Goal: Task Accomplishment & Management: Manage account settings

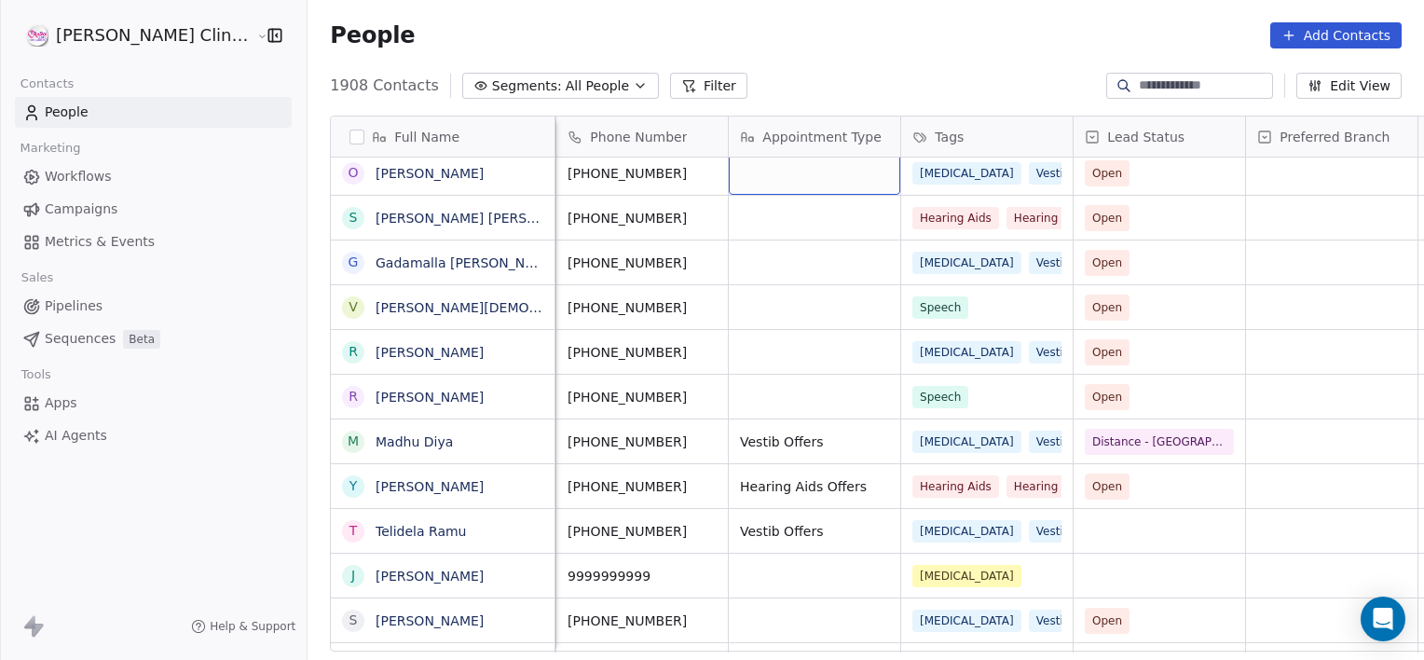
scroll to position [2595, 0]
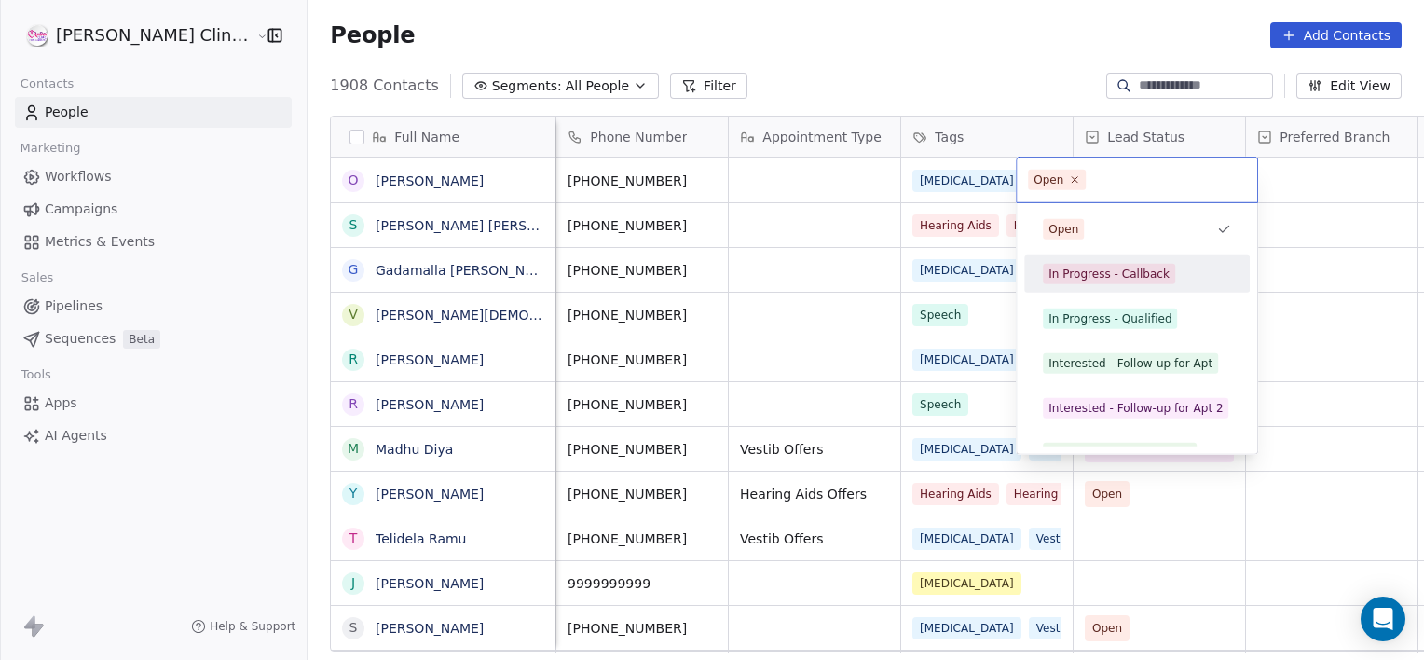
click at [1090, 275] on div "In Progress - Callback" at bounding box center [1109, 274] width 121 height 17
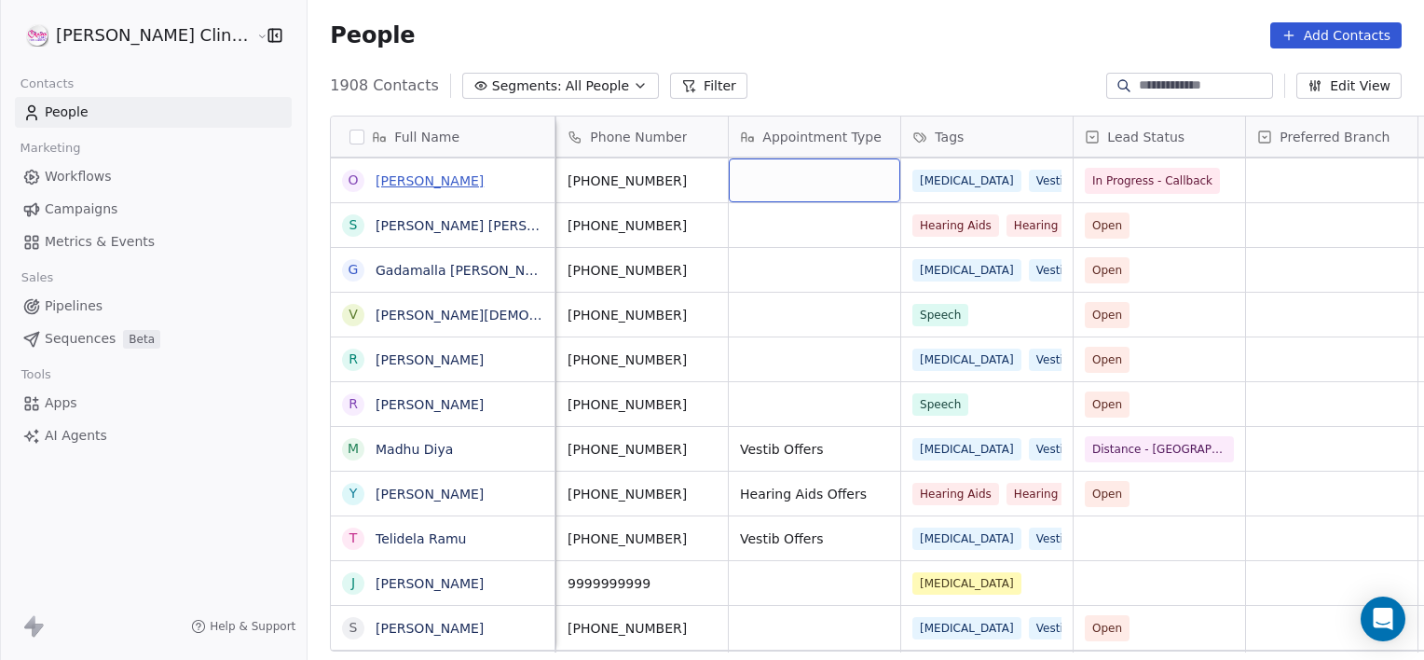
click at [376, 186] on link "[PERSON_NAME]" at bounding box center [430, 180] width 108 height 15
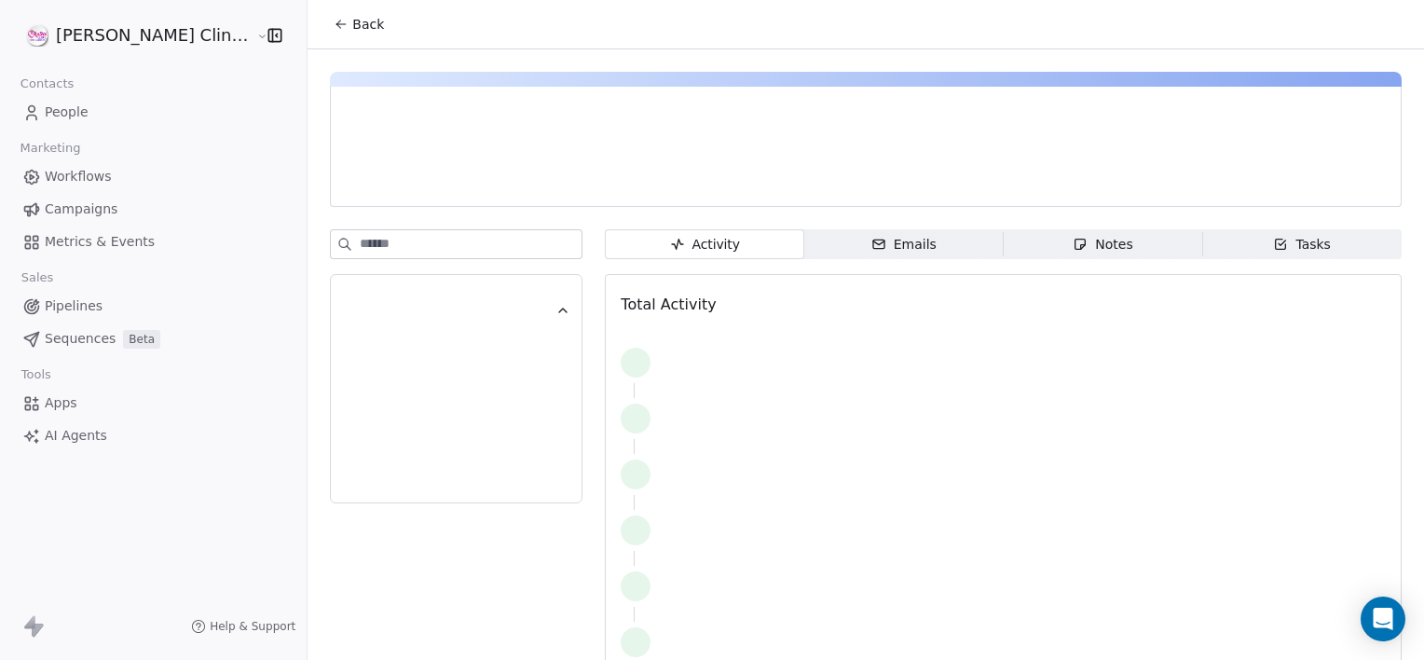
click at [1113, 244] on span "Notes Notes" at bounding box center [1103, 244] width 199 height 30
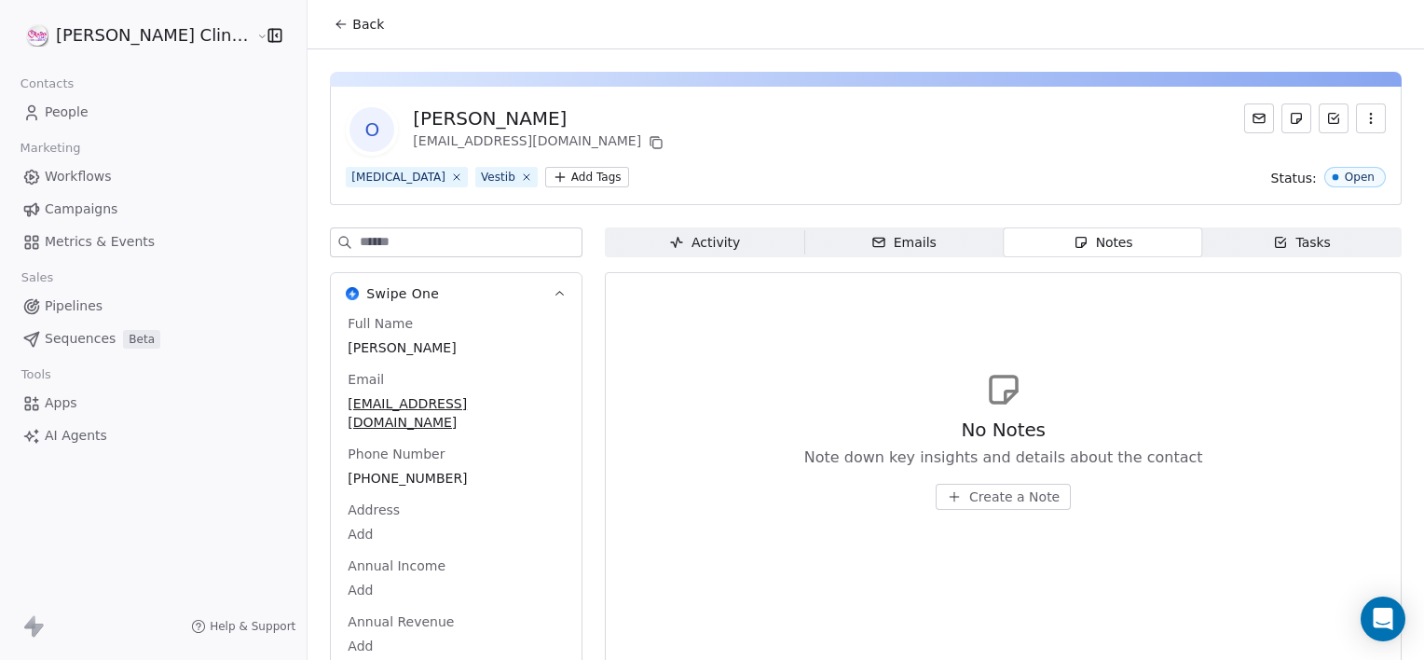
click at [991, 489] on span "Create a Note" at bounding box center [1014, 496] width 90 height 19
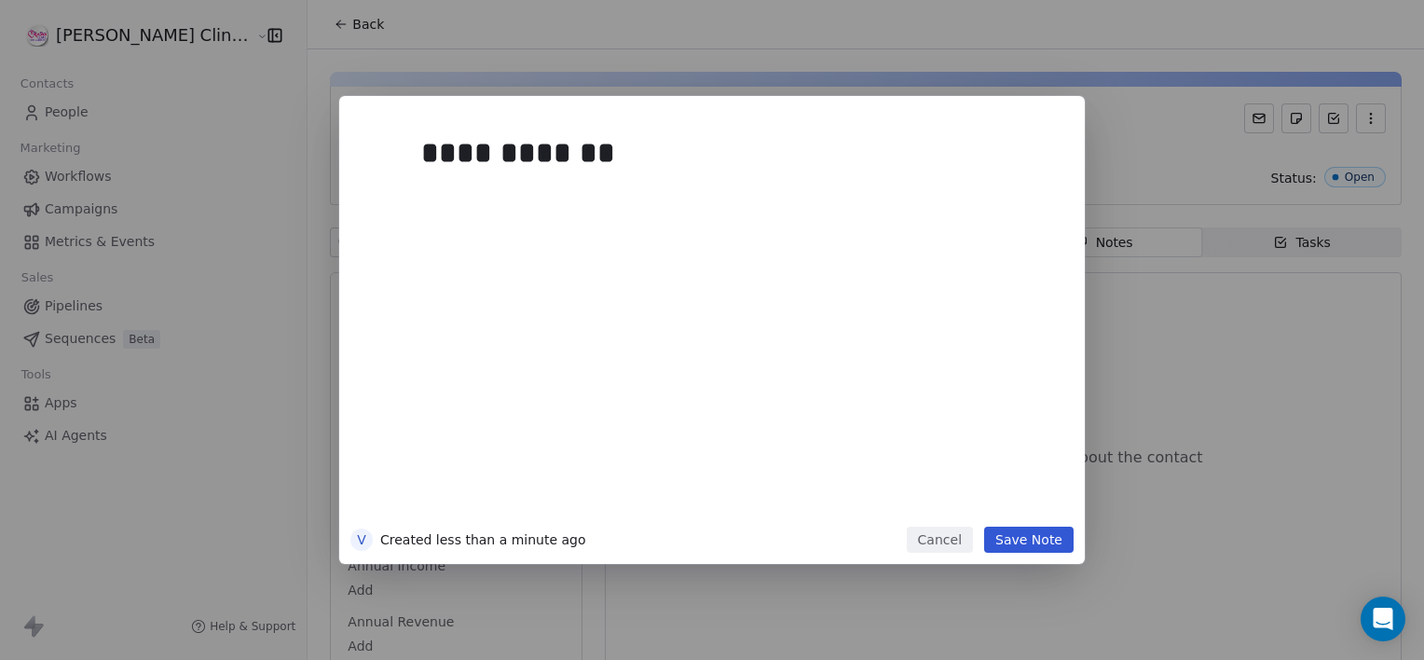
click at [1039, 533] on button "Save Note" at bounding box center [1028, 540] width 89 height 26
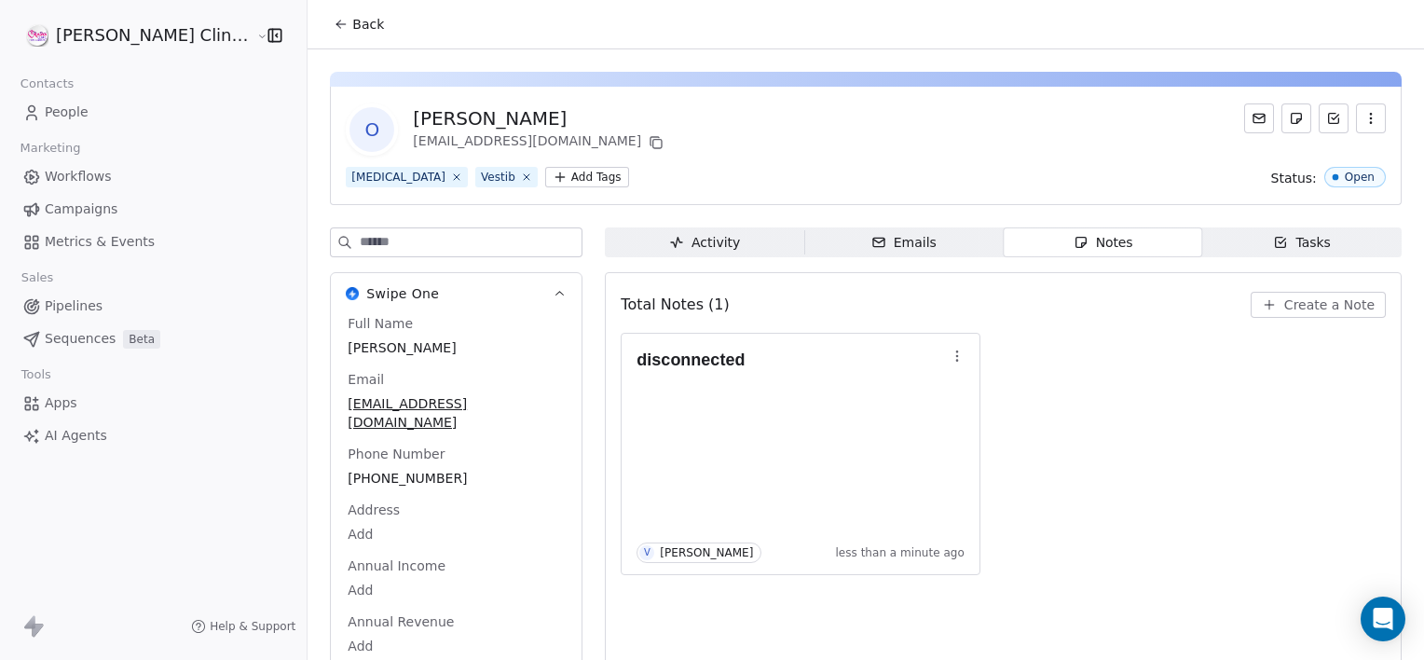
click at [352, 23] on span "Back" at bounding box center [368, 24] width 32 height 19
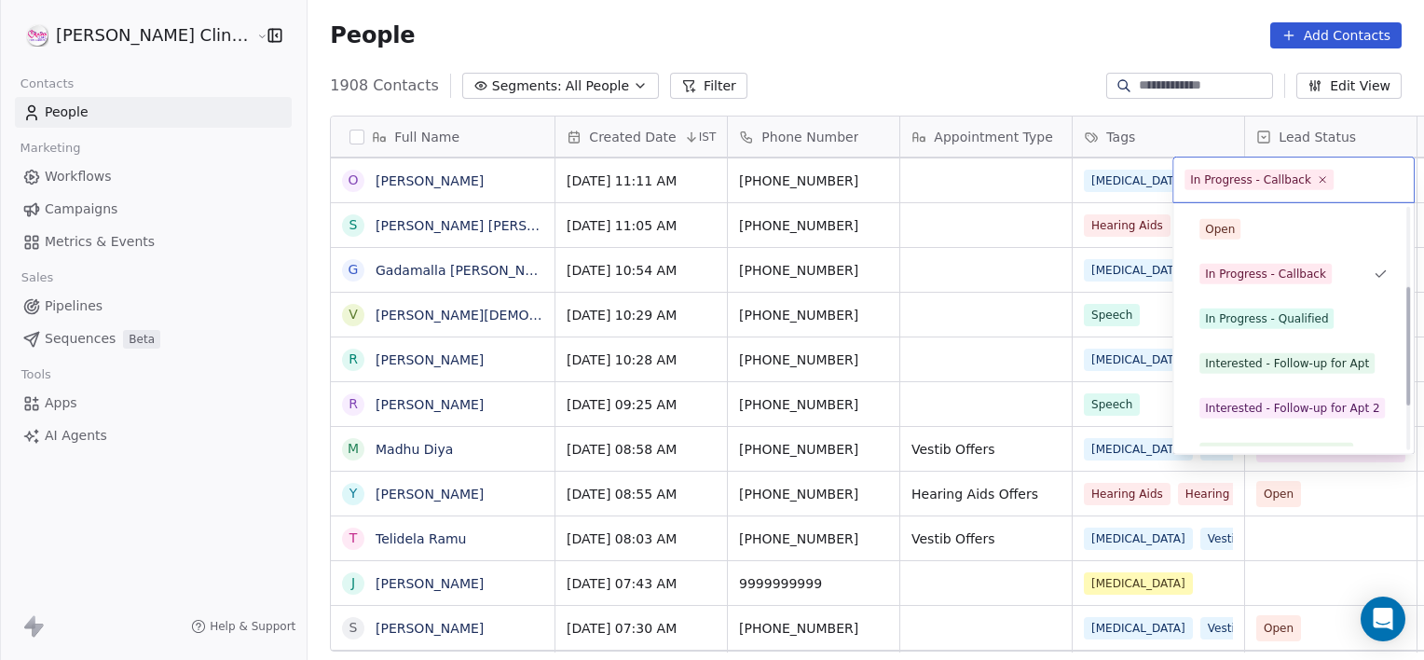
scroll to position [249, 0]
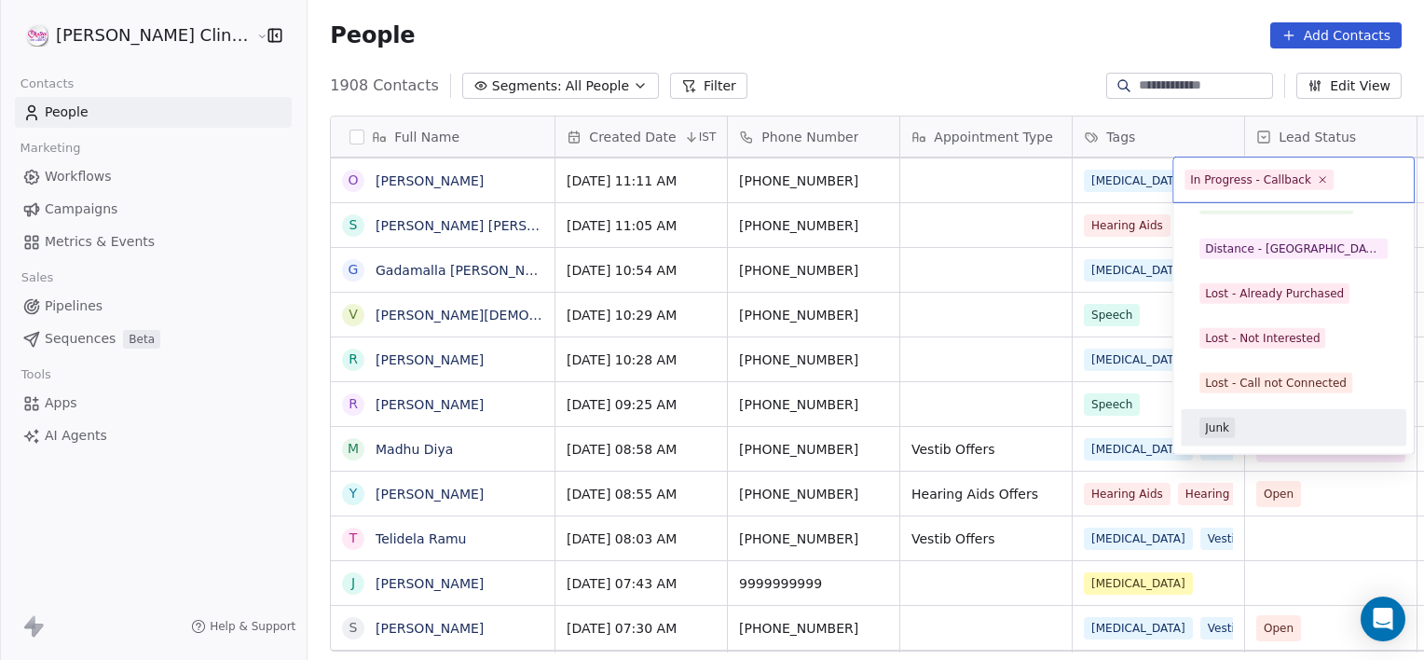
click at [1249, 347] on span "Lost - Not Interested" at bounding box center [1263, 338] width 126 height 21
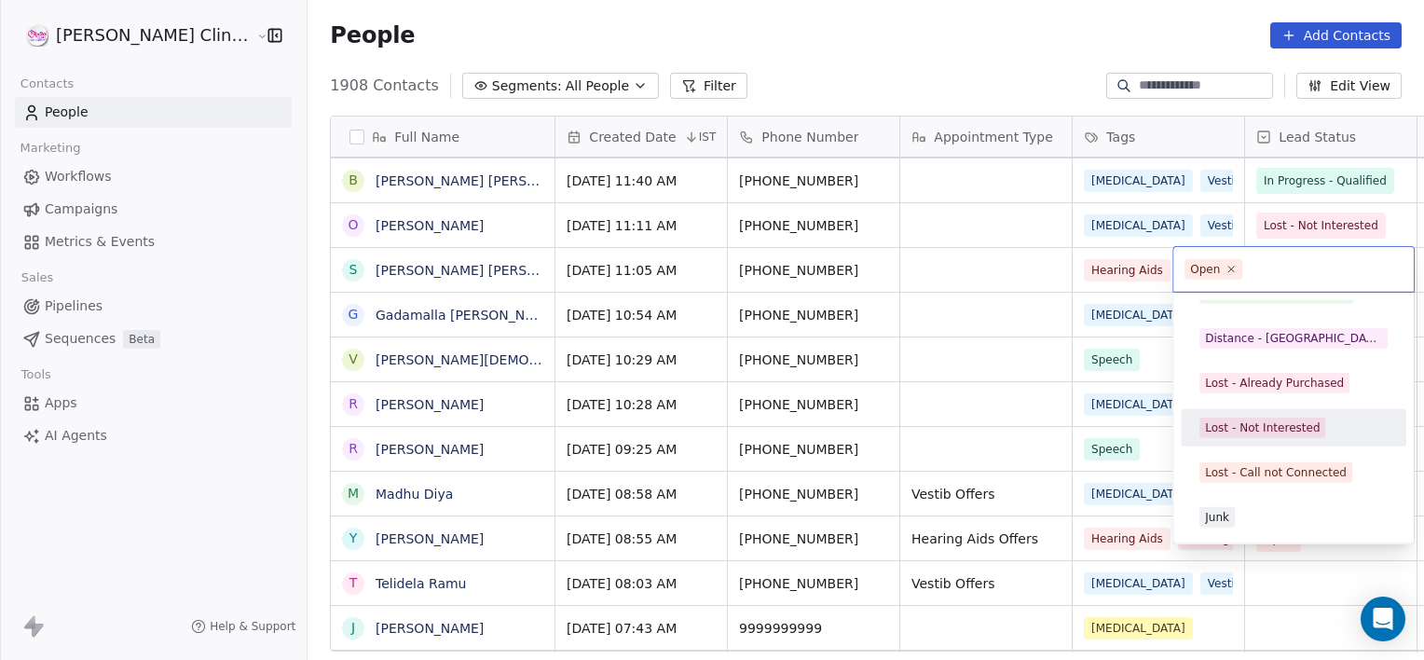
click at [1252, 414] on div "Lost - Not Interested" at bounding box center [1293, 428] width 211 height 30
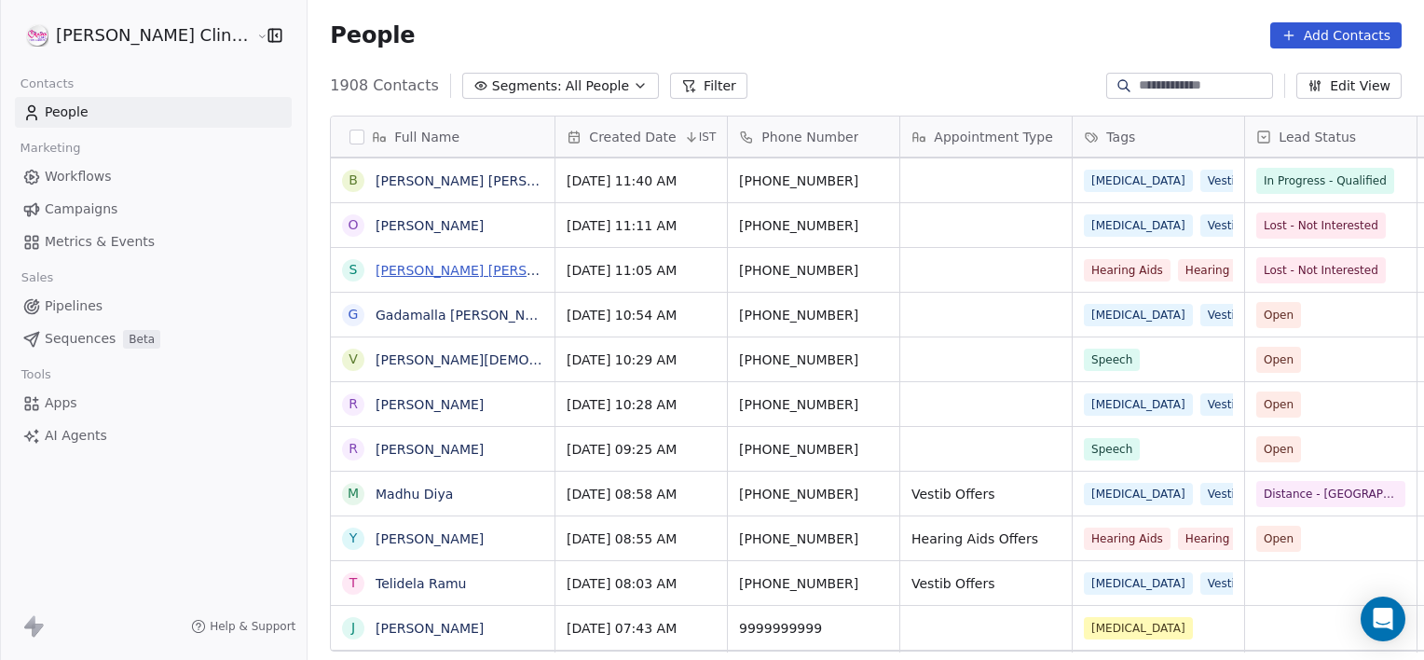
click at [422, 267] on link "[PERSON_NAME] [PERSON_NAME]" at bounding box center [486, 270] width 221 height 15
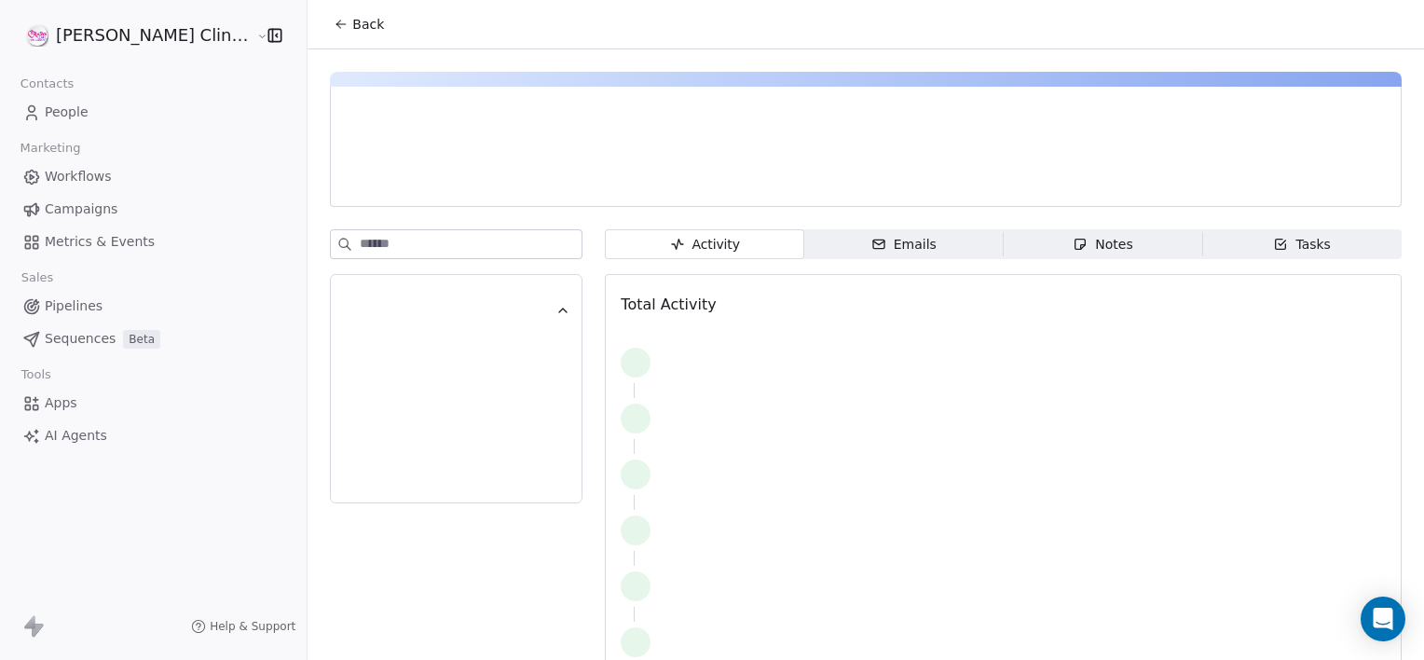
click at [1055, 255] on span "Notes Notes" at bounding box center [1103, 244] width 199 height 30
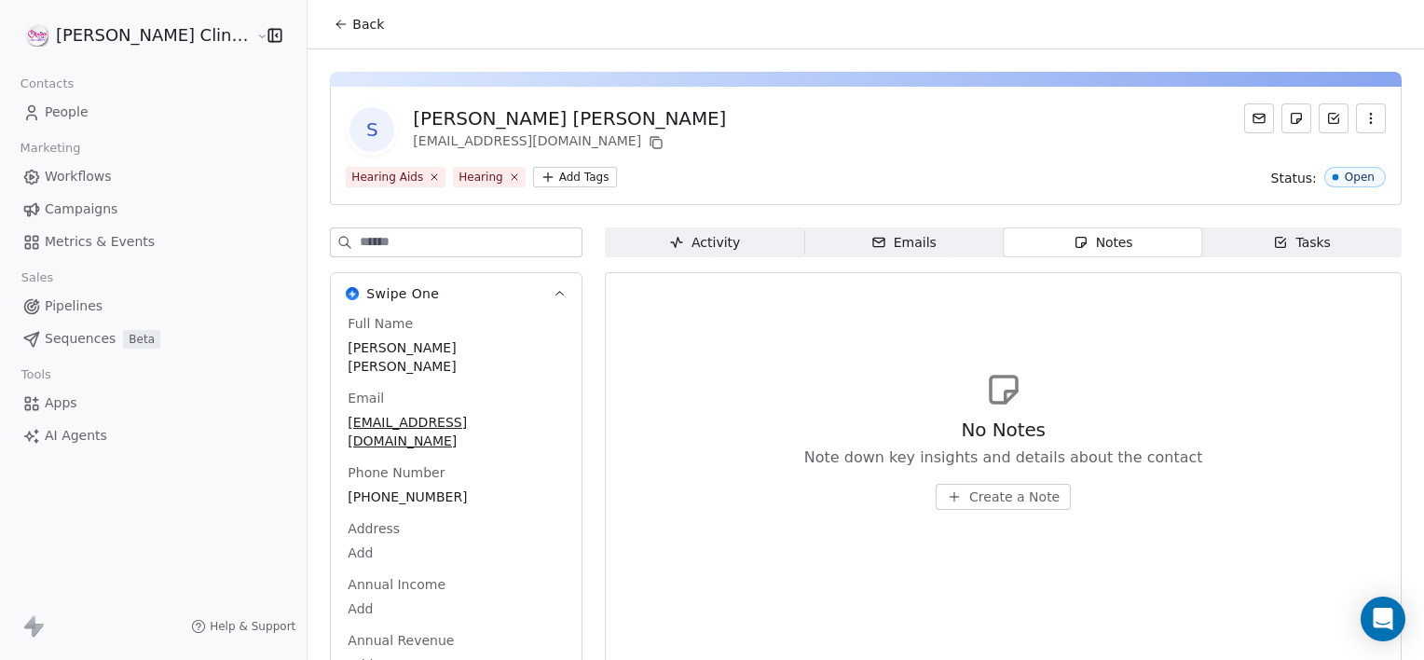
click at [969, 489] on span "Create a Note" at bounding box center [1014, 496] width 90 height 19
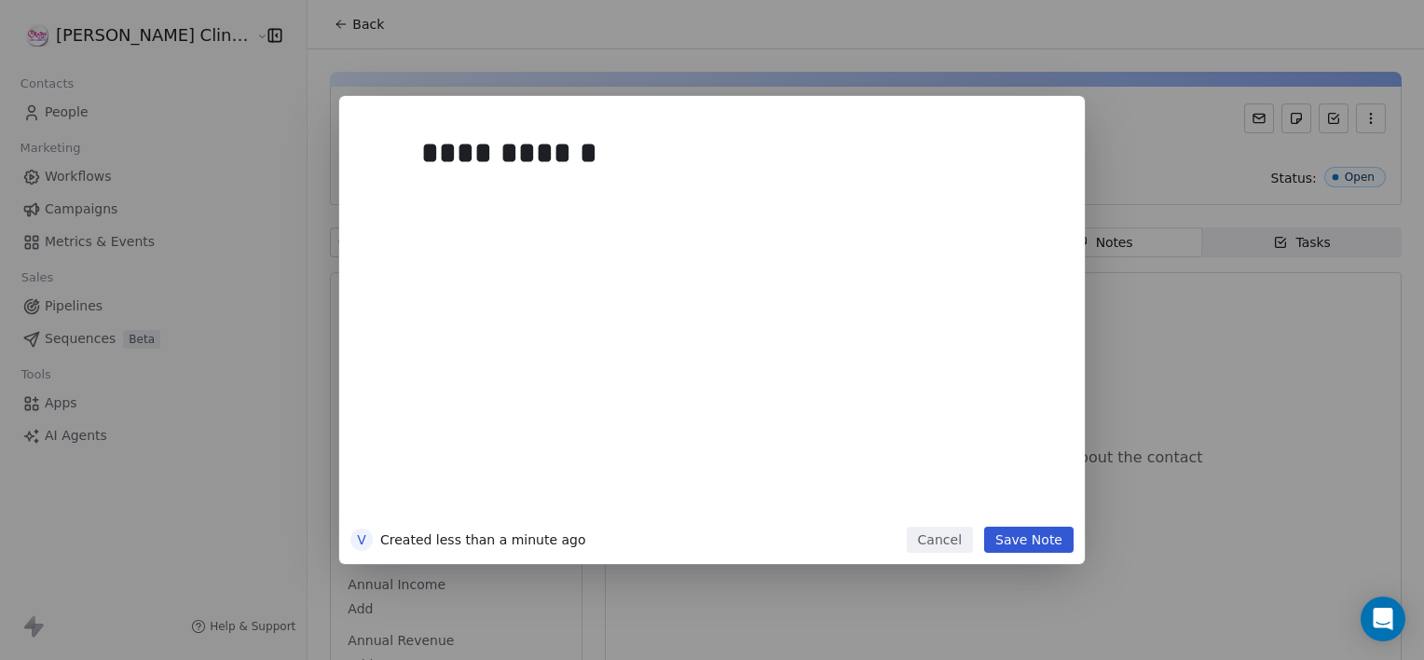
click at [1025, 529] on button "Save Note" at bounding box center [1028, 540] width 89 height 26
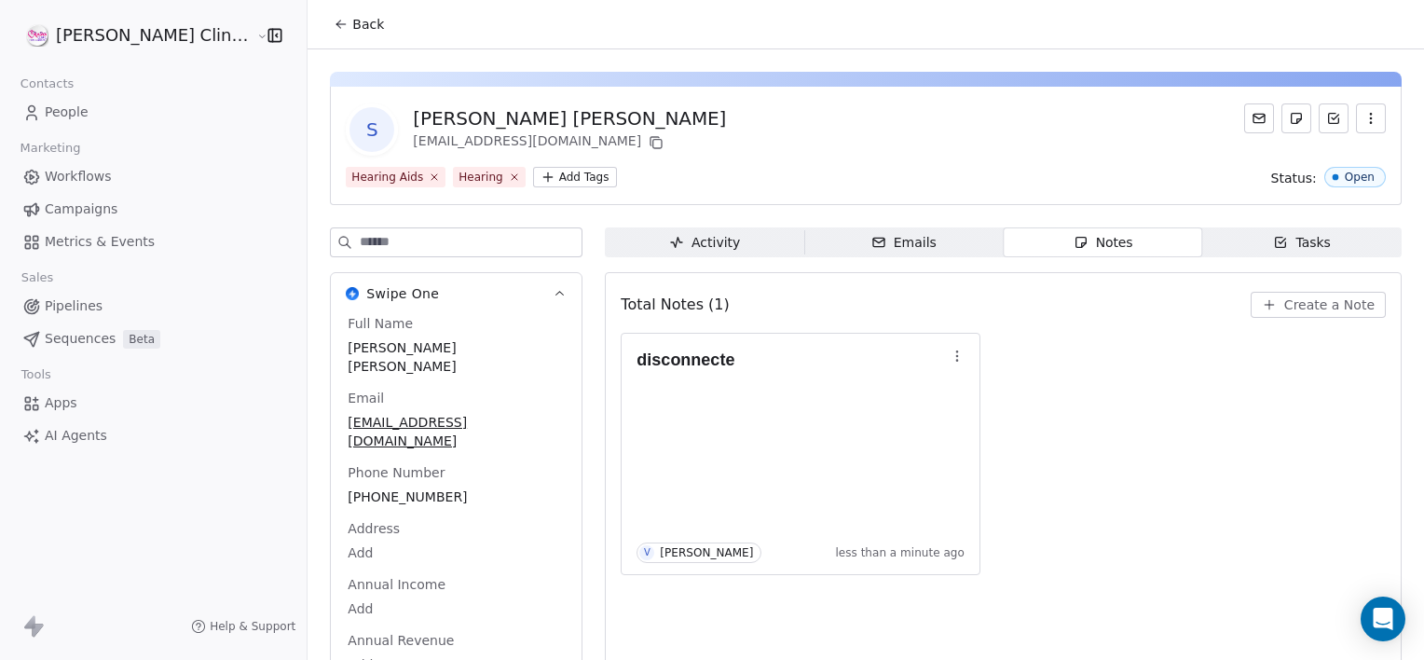
click at [352, 19] on span "Back" at bounding box center [368, 24] width 32 height 19
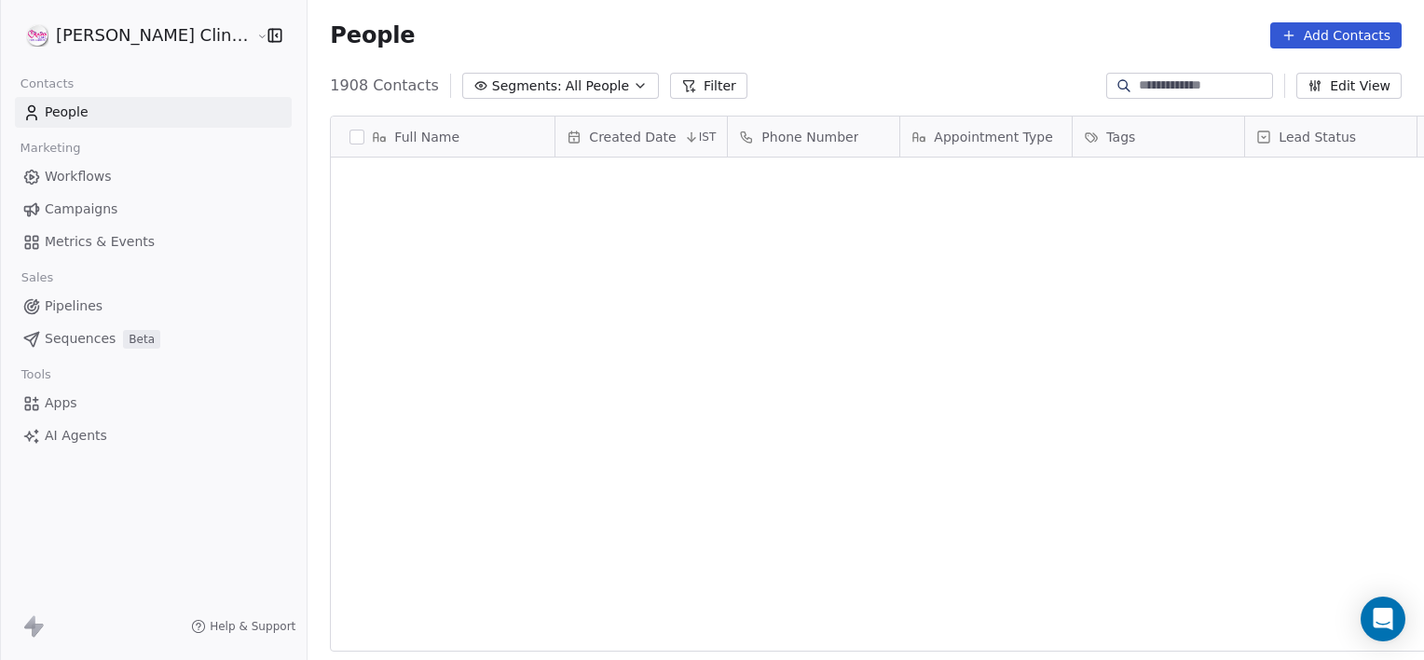
scroll to position [567, 1158]
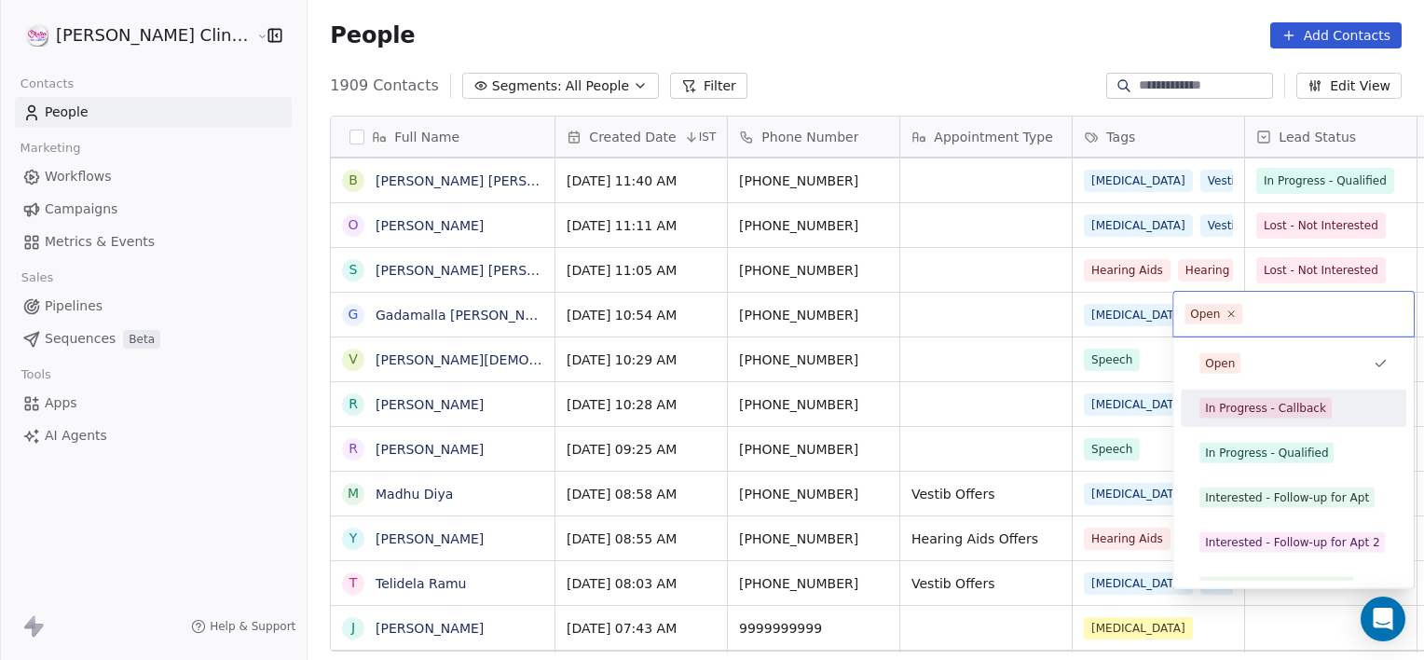
click at [1233, 410] on div "In Progress - Callback" at bounding box center [1265, 408] width 121 height 17
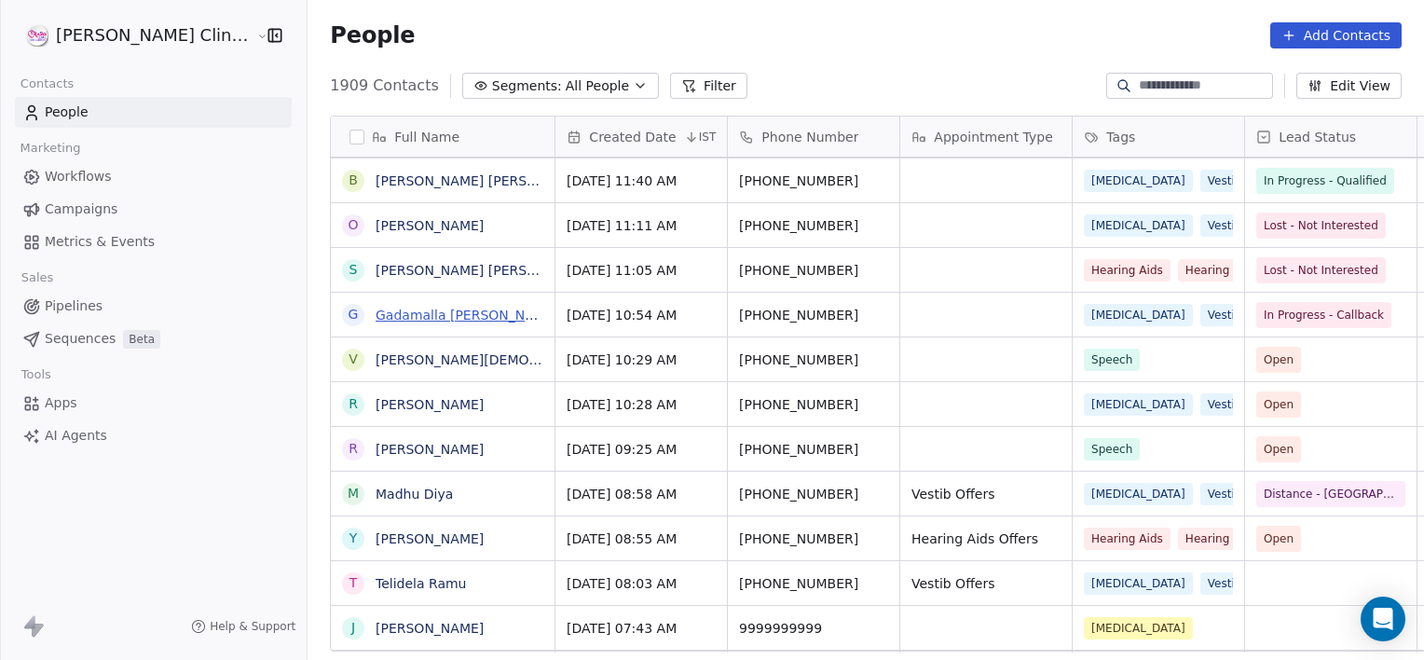
click at [406, 316] on link "Gadamalla [PERSON_NAME]" at bounding box center [467, 315] width 183 height 15
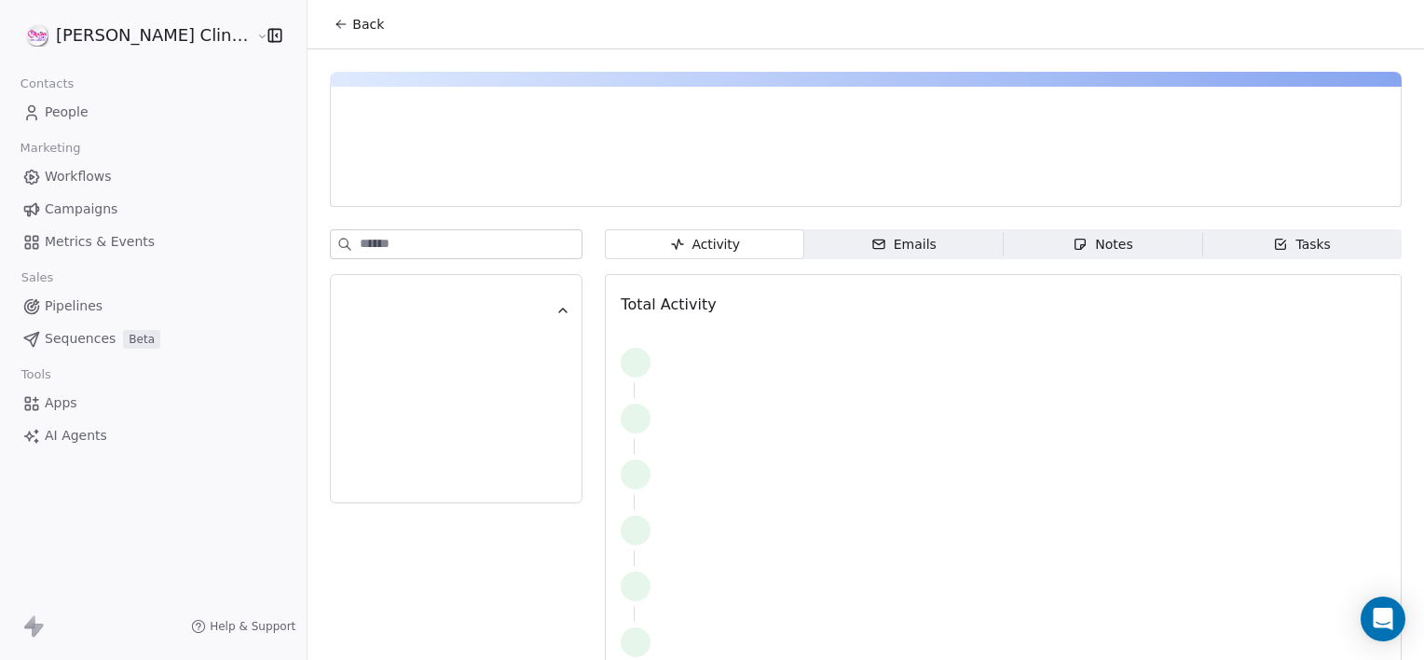
click at [1033, 254] on span "Notes Notes" at bounding box center [1103, 244] width 199 height 30
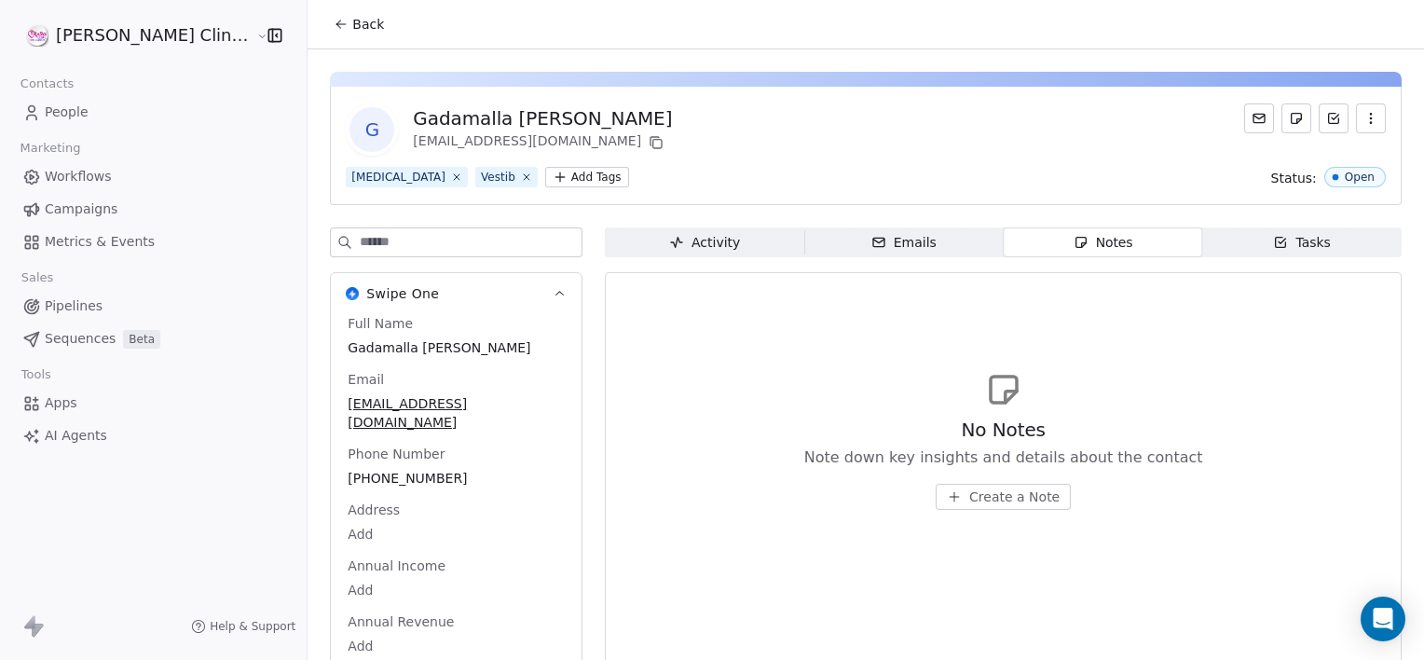
click at [969, 494] on span "Create a Note" at bounding box center [1014, 496] width 90 height 19
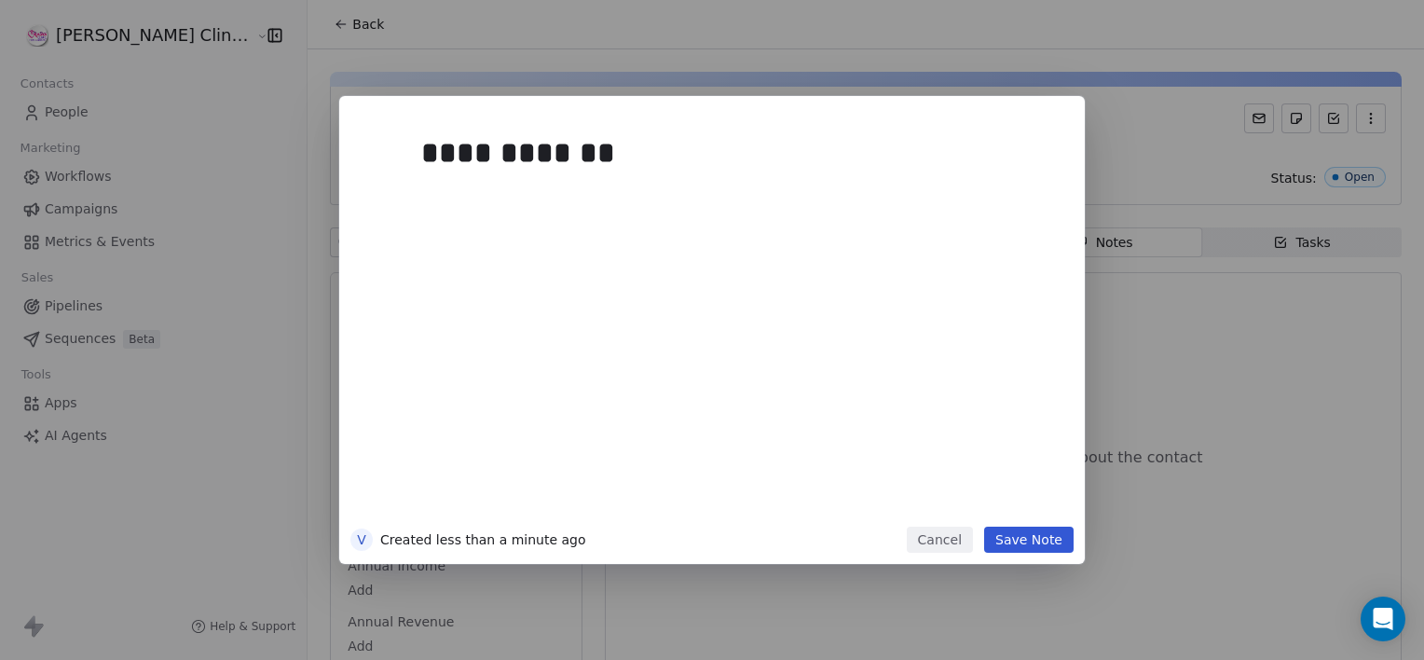
click at [1025, 533] on button "Save Note" at bounding box center [1028, 540] width 89 height 26
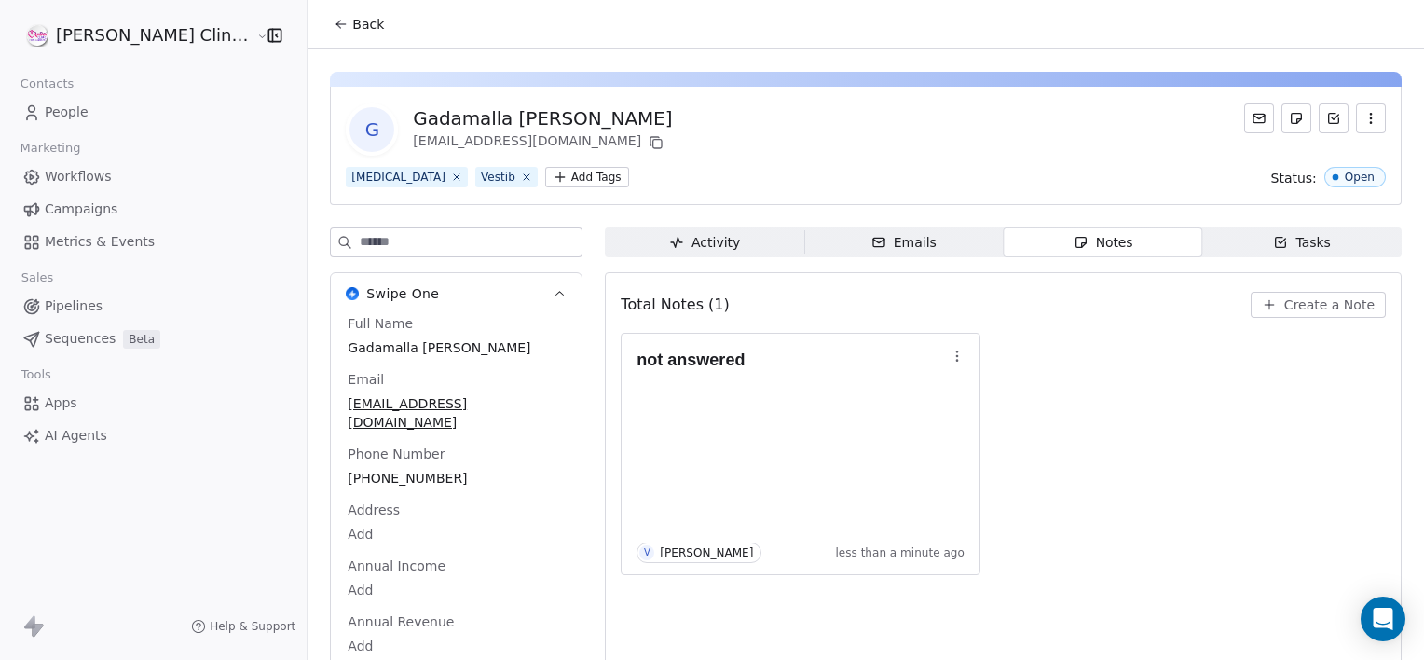
click at [352, 25] on span "Back" at bounding box center [368, 24] width 32 height 19
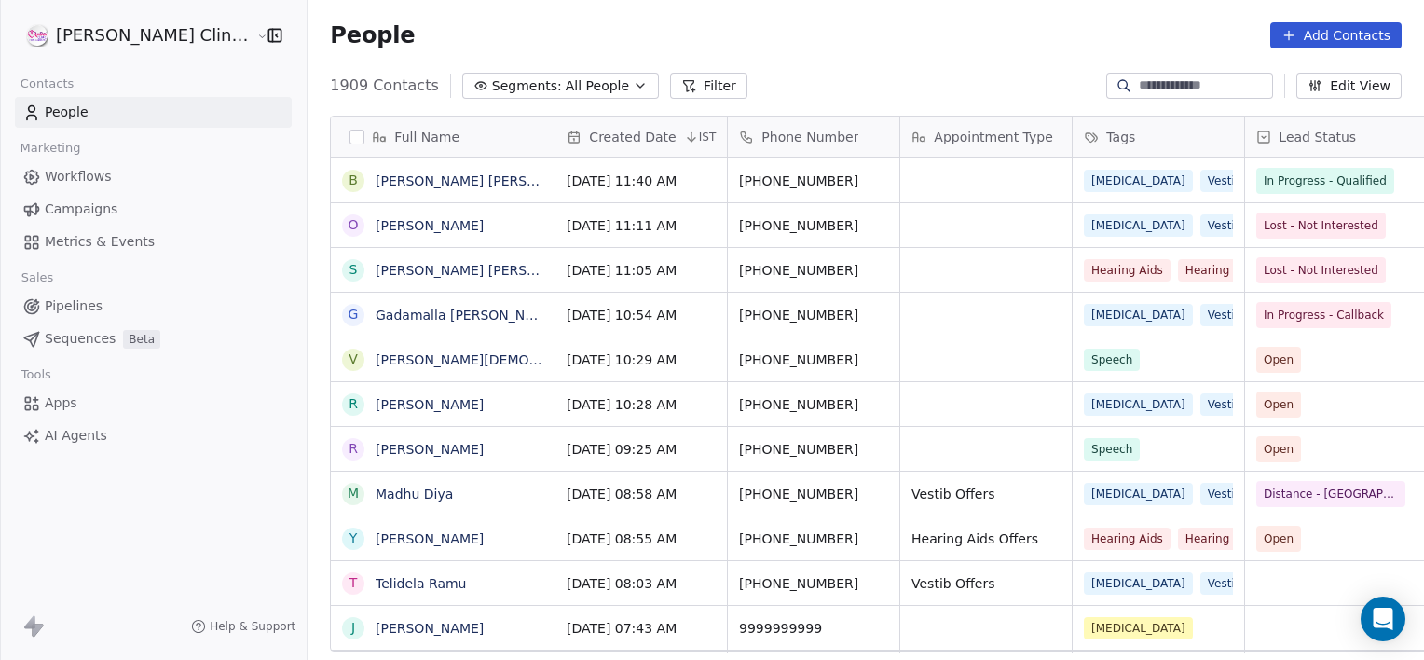
scroll to position [567, 1158]
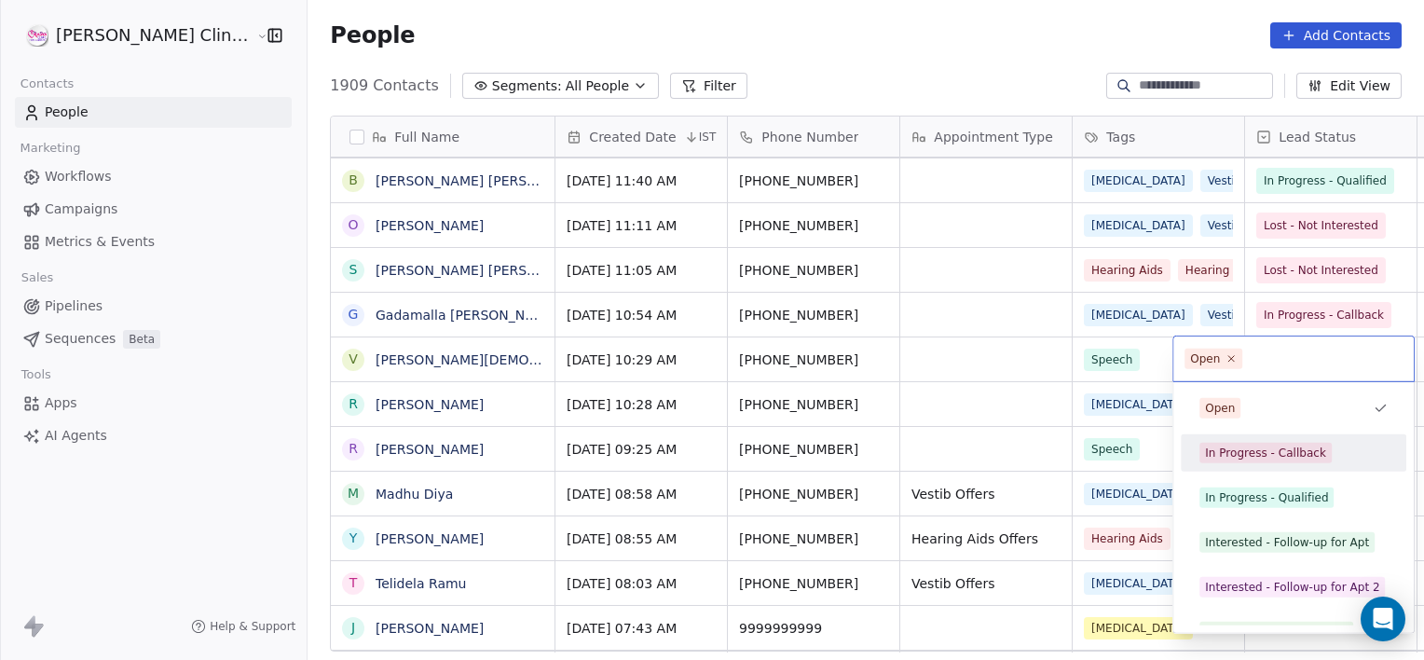
click at [1244, 447] on div "In Progress - Callback" at bounding box center [1265, 453] width 121 height 17
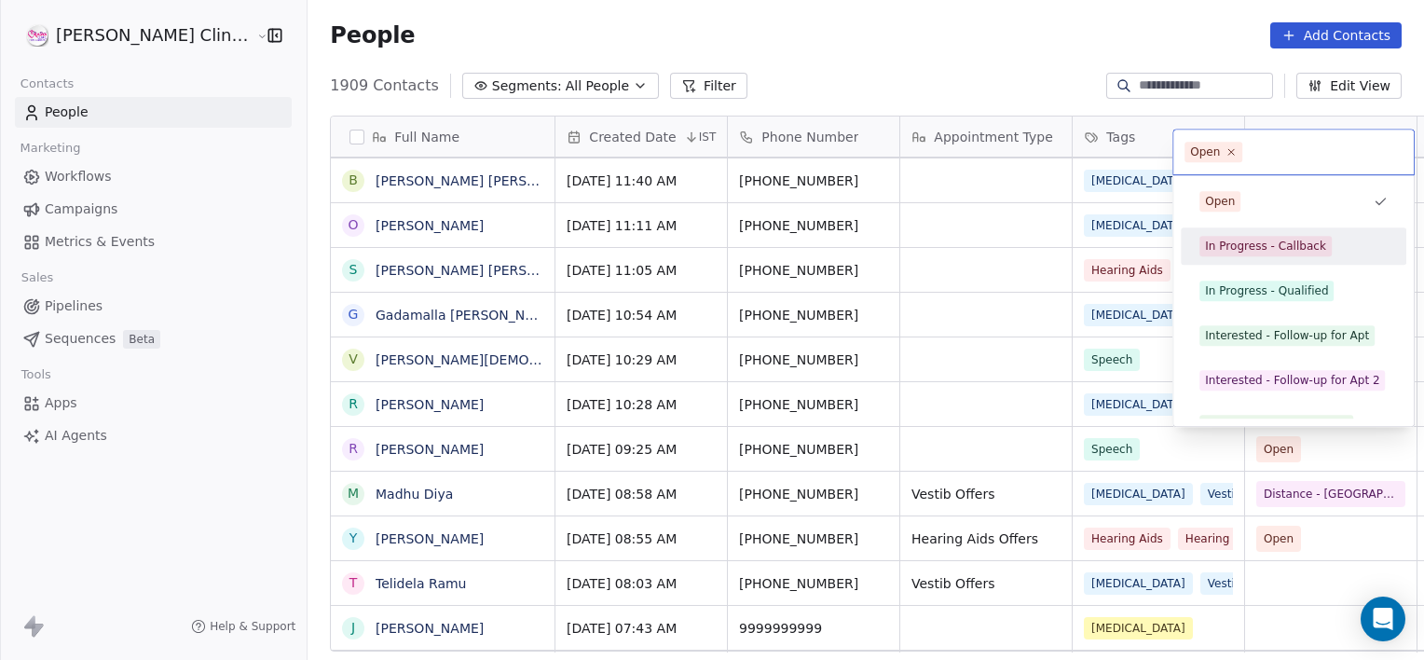
click at [1268, 253] on div "In Progress - Callback" at bounding box center [1265, 246] width 121 height 17
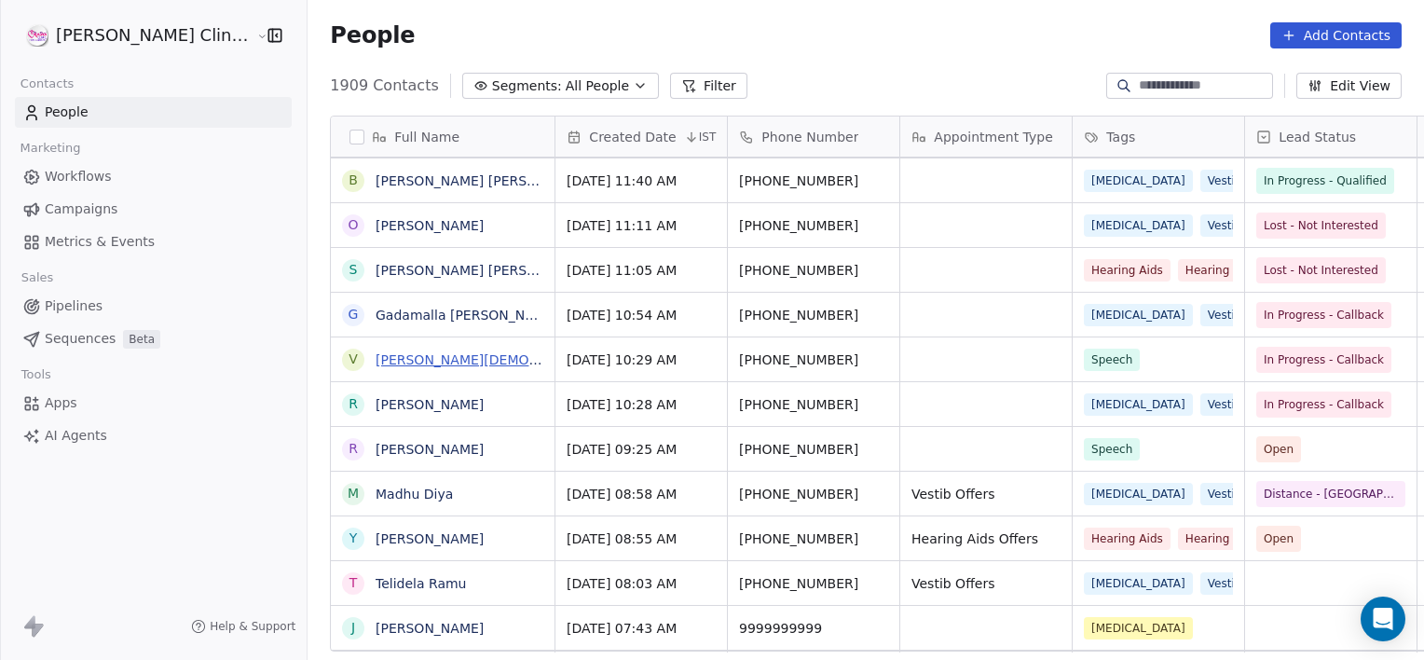
click at [383, 356] on link "[PERSON_NAME][DEMOGRAPHIC_DATA] VD" at bounding box center [516, 359] width 280 height 15
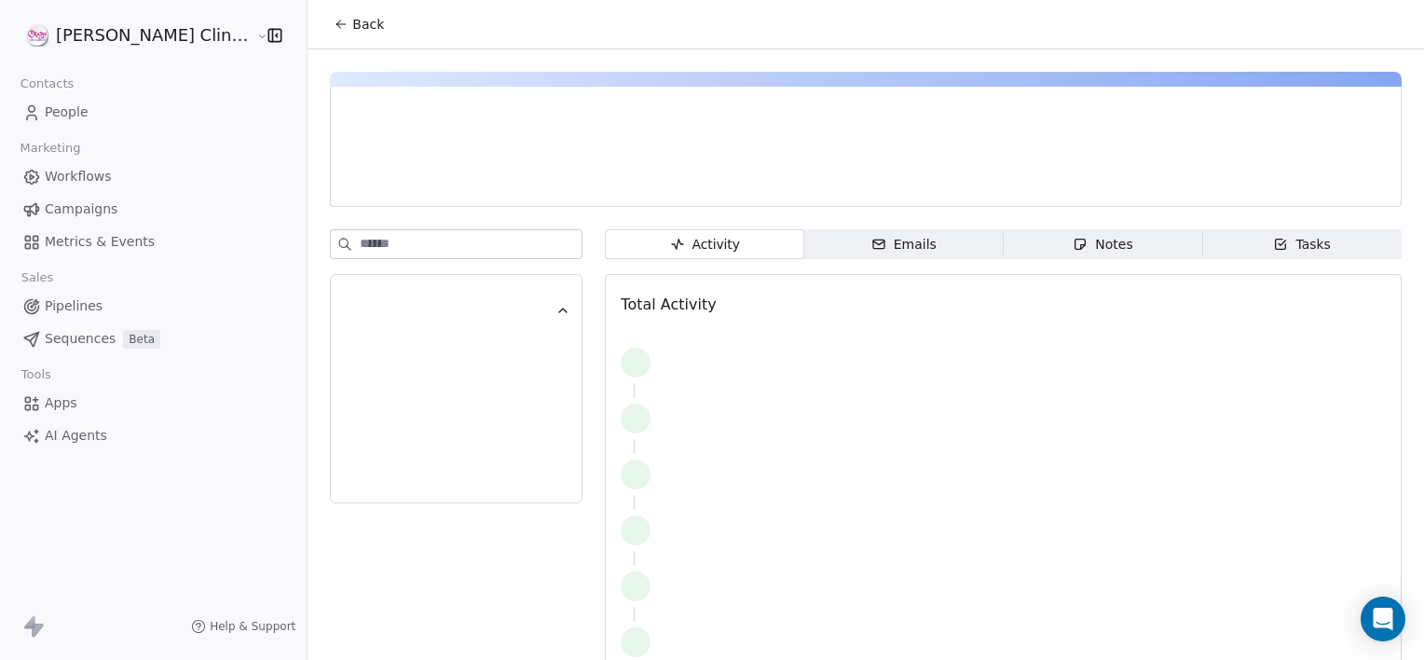
click at [1113, 239] on span "Notes Notes" at bounding box center [1103, 244] width 199 height 30
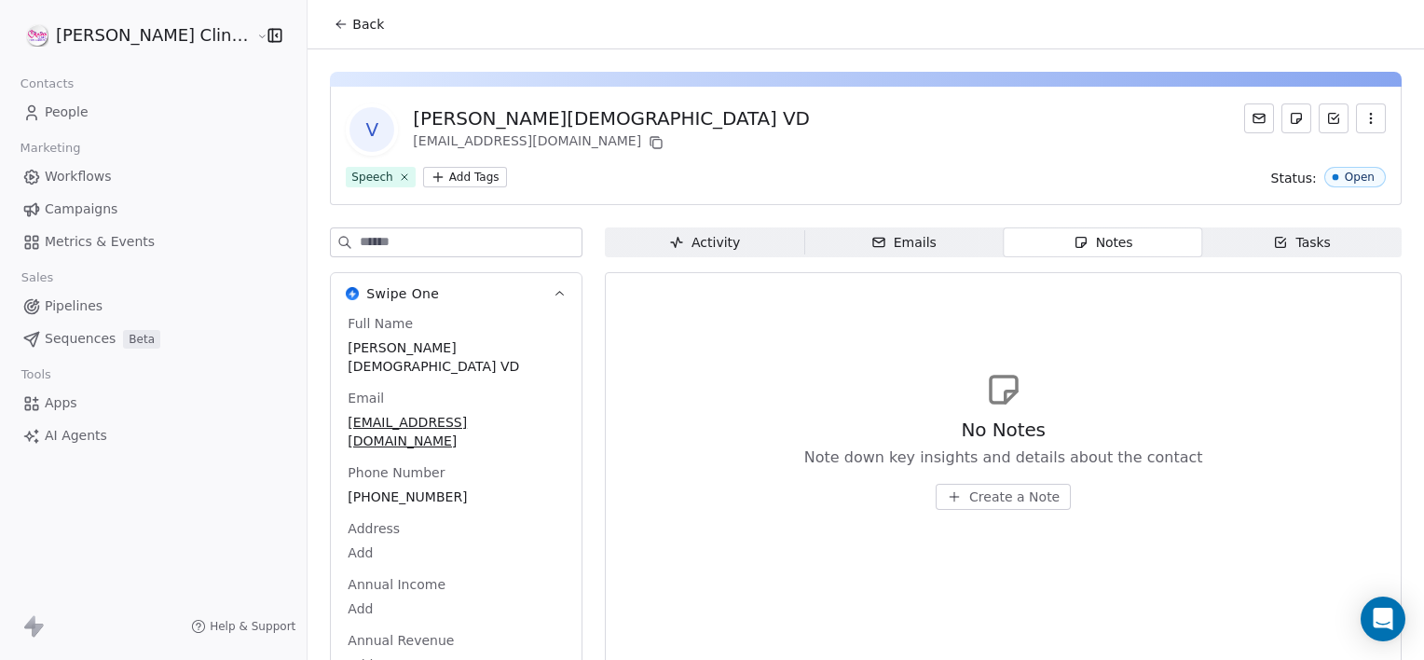
click at [972, 506] on button "Create a Note" at bounding box center [1003, 497] width 135 height 26
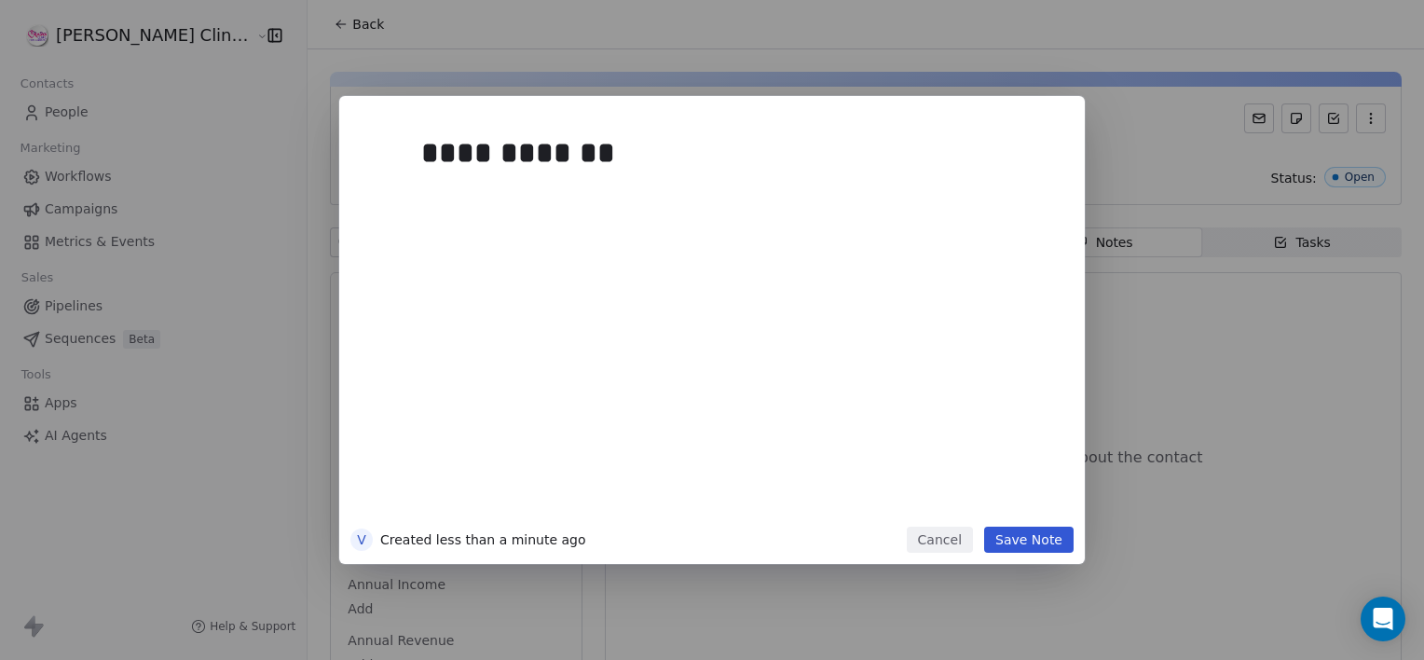
click at [1026, 539] on button "Save Note" at bounding box center [1028, 540] width 89 height 26
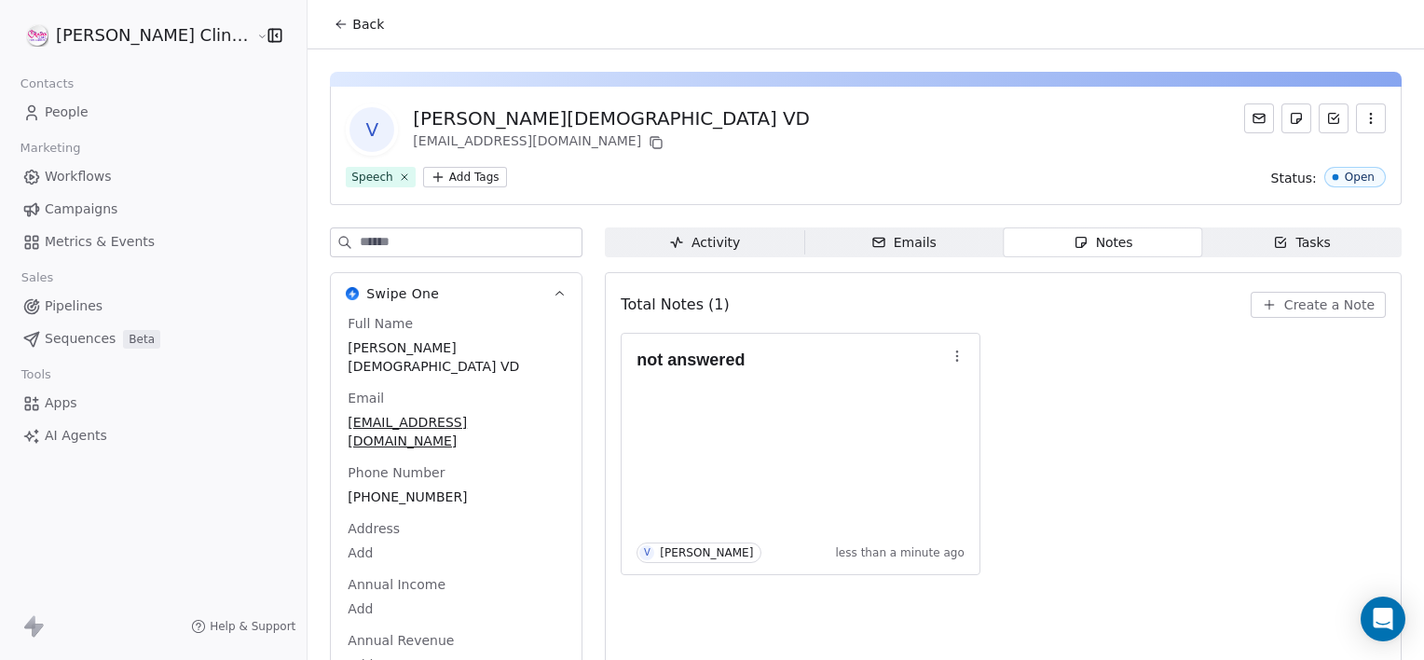
click at [352, 19] on span "Back" at bounding box center [368, 24] width 32 height 19
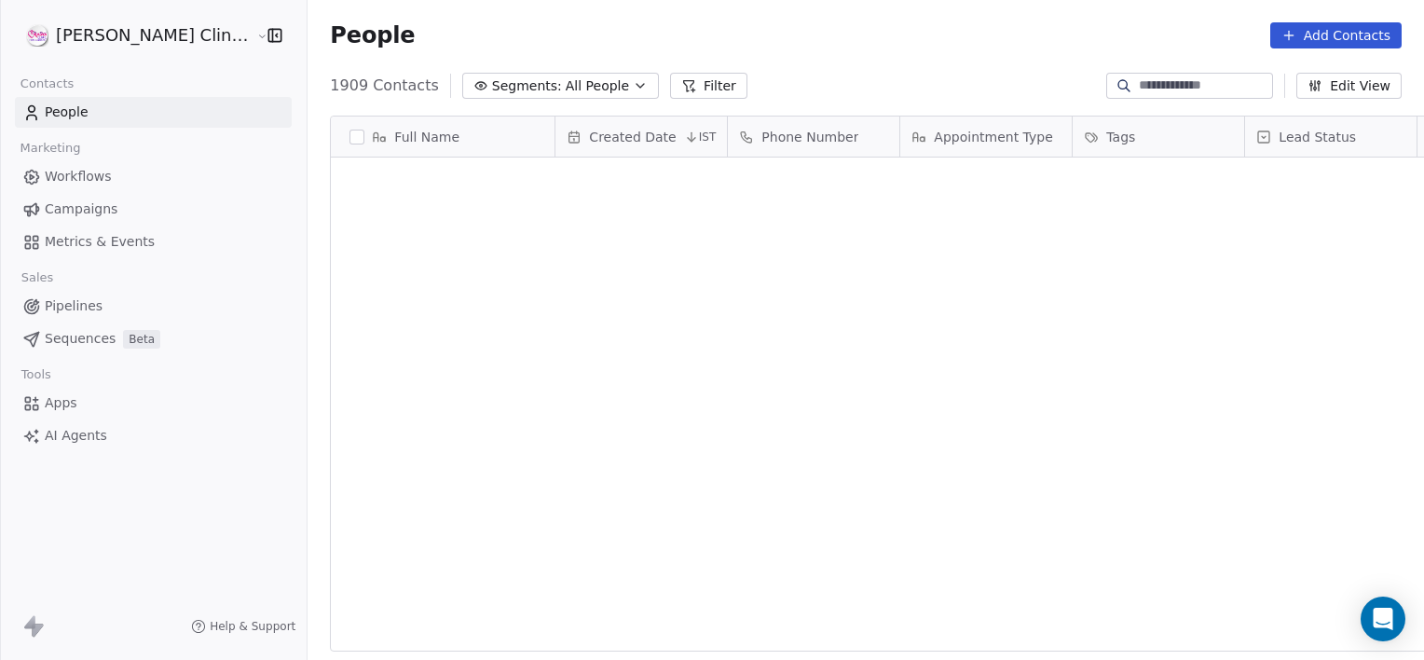
scroll to position [567, 1158]
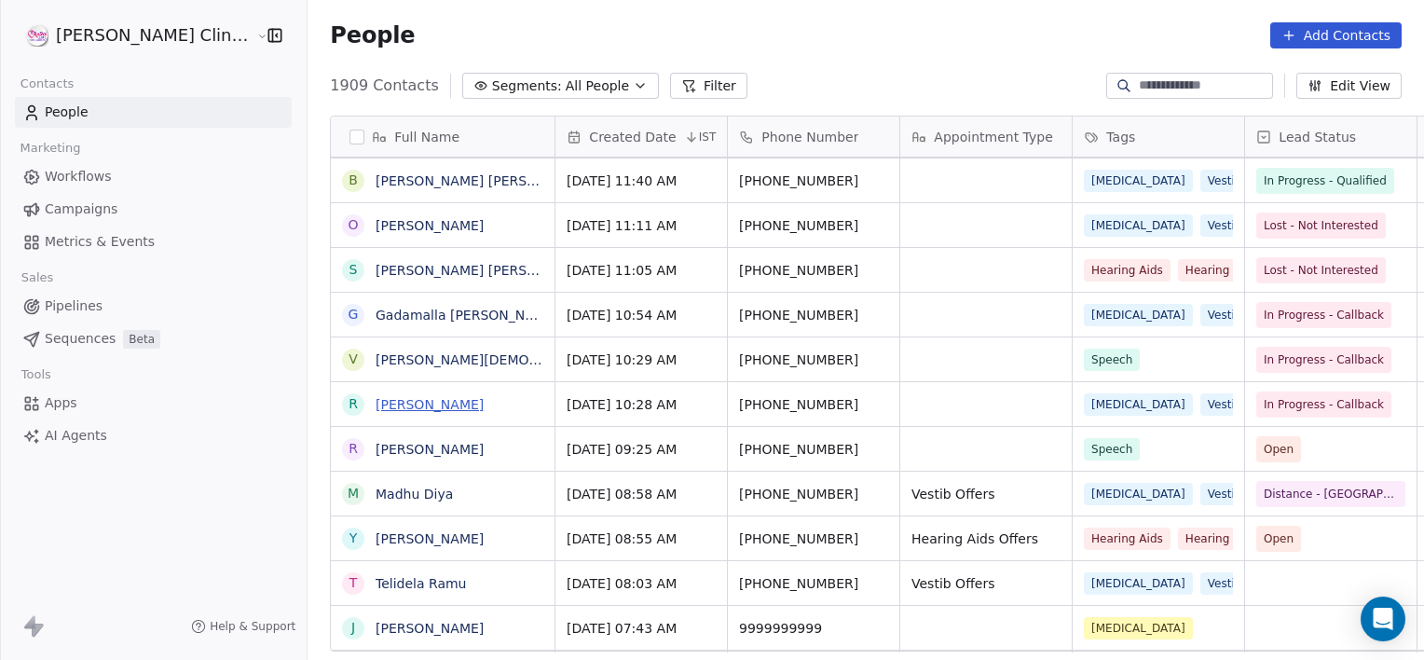
click at [376, 407] on link "[PERSON_NAME]" at bounding box center [430, 404] width 108 height 15
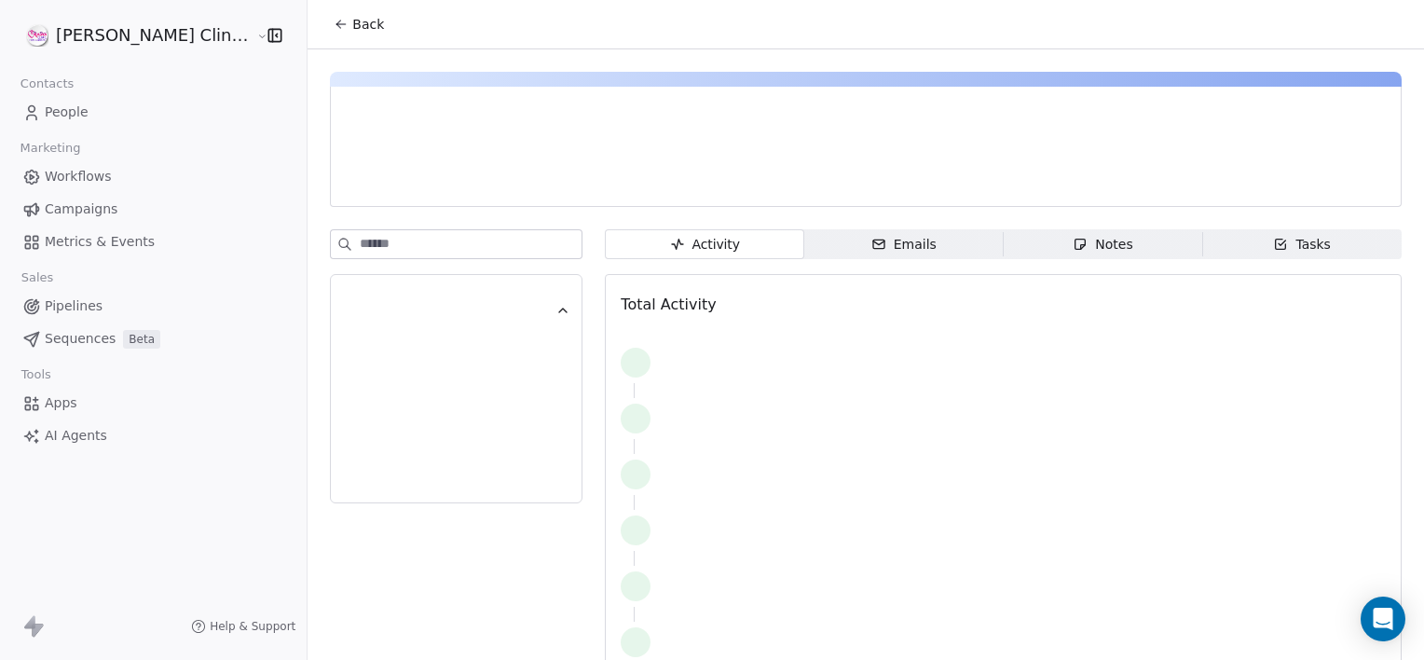
click at [1040, 256] on span "Notes Notes" at bounding box center [1103, 244] width 199 height 30
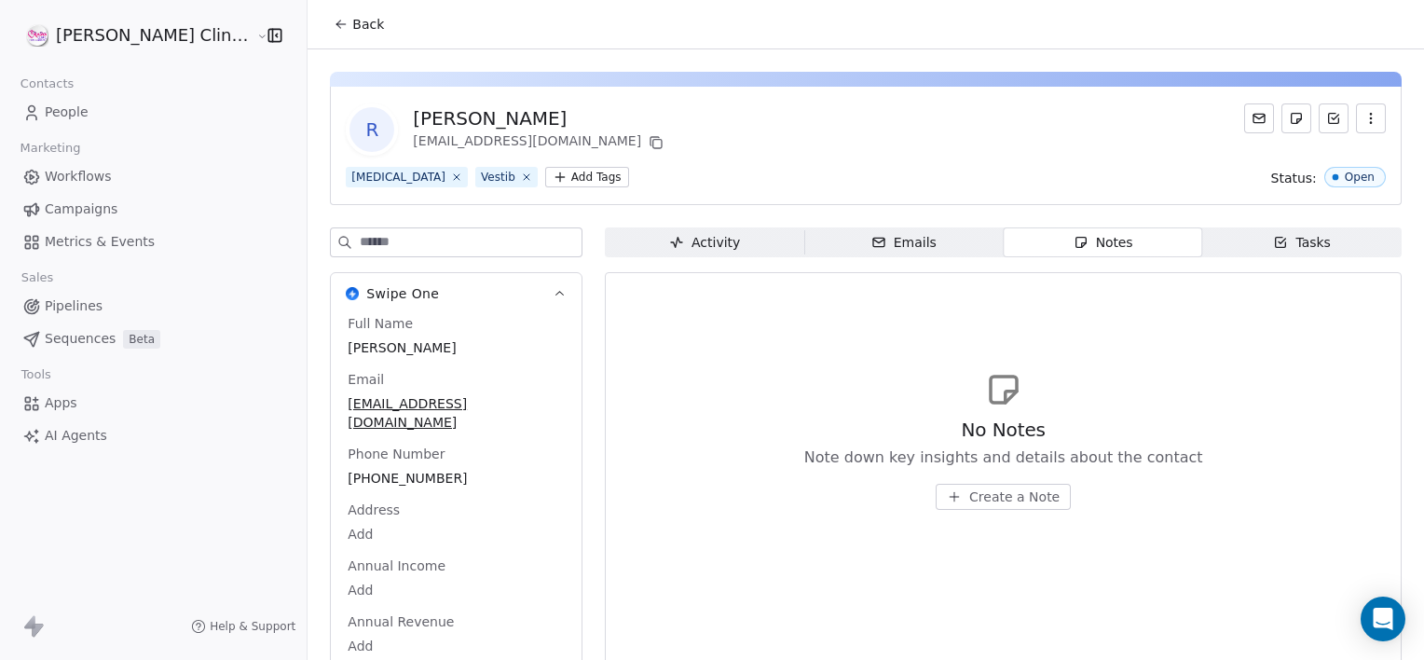
click at [969, 500] on span "Create a Note" at bounding box center [1014, 496] width 90 height 19
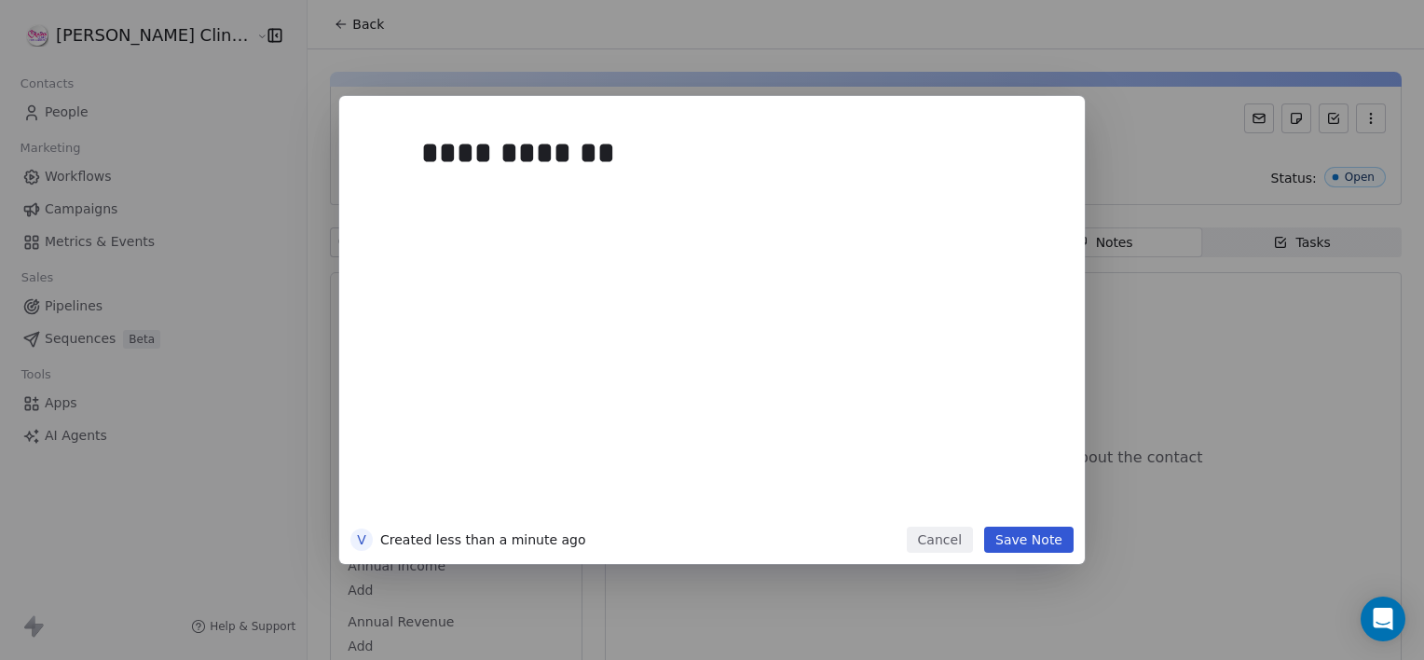
click at [1044, 538] on button "Save Note" at bounding box center [1028, 540] width 89 height 26
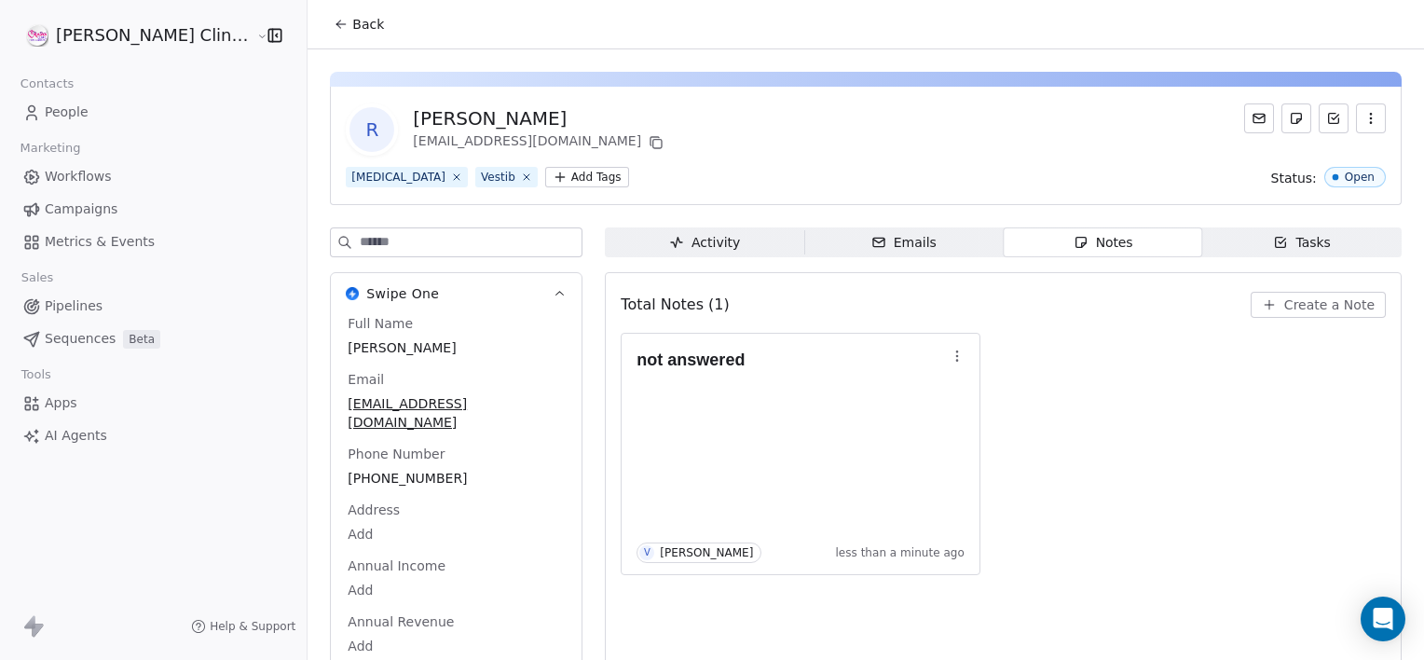
click at [352, 28] on span "Back" at bounding box center [368, 24] width 32 height 19
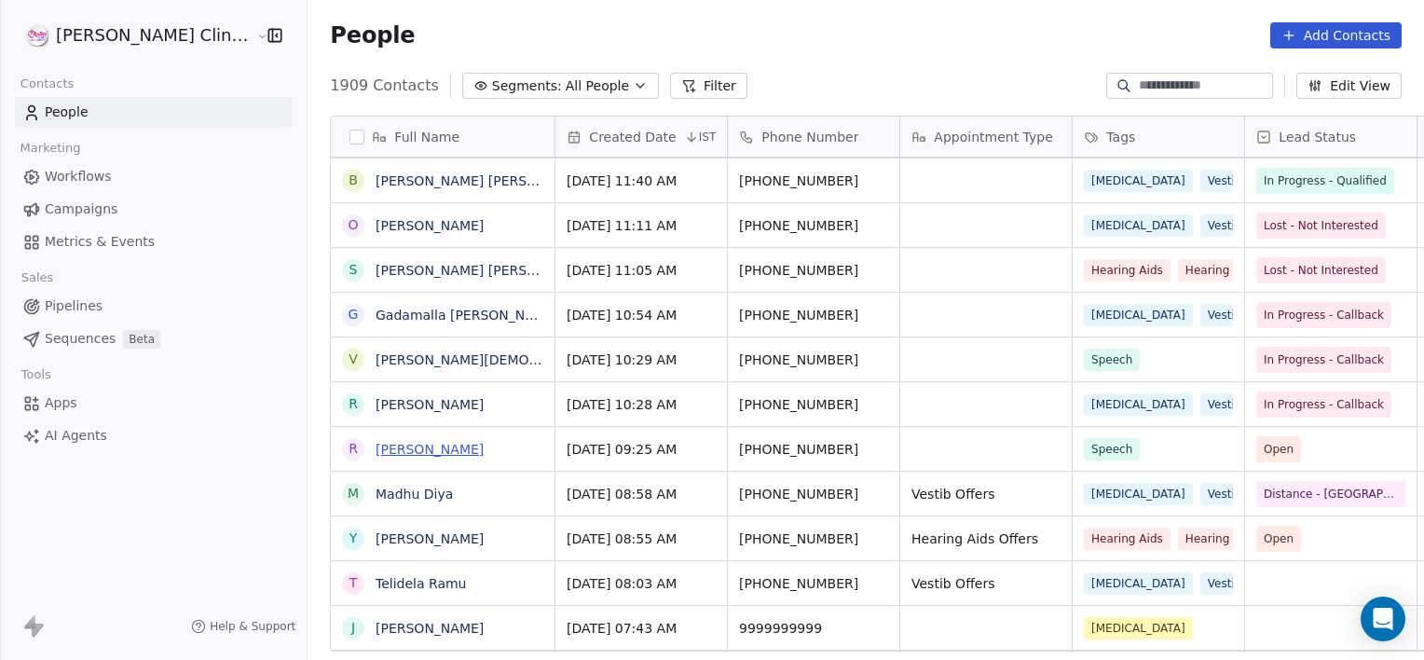
click at [400, 443] on link "[PERSON_NAME]" at bounding box center [430, 449] width 108 height 15
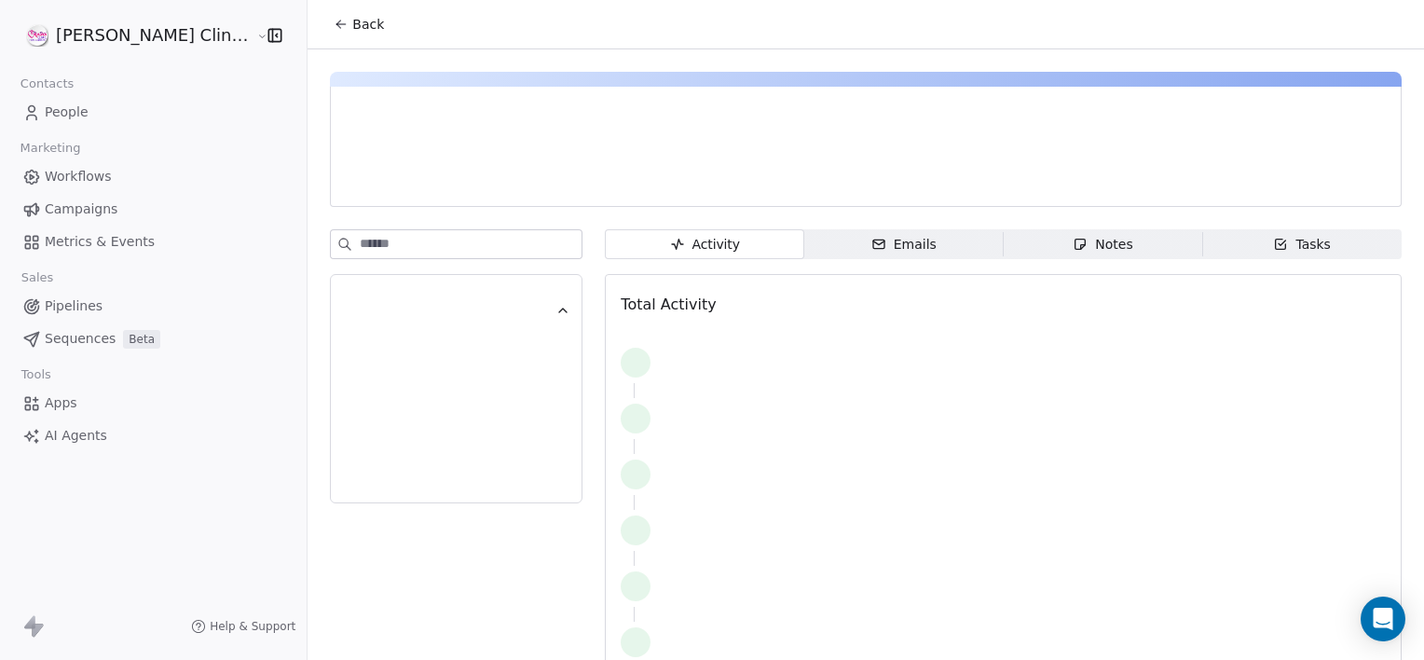
click at [1101, 240] on div "Notes" at bounding box center [1103, 245] width 60 height 20
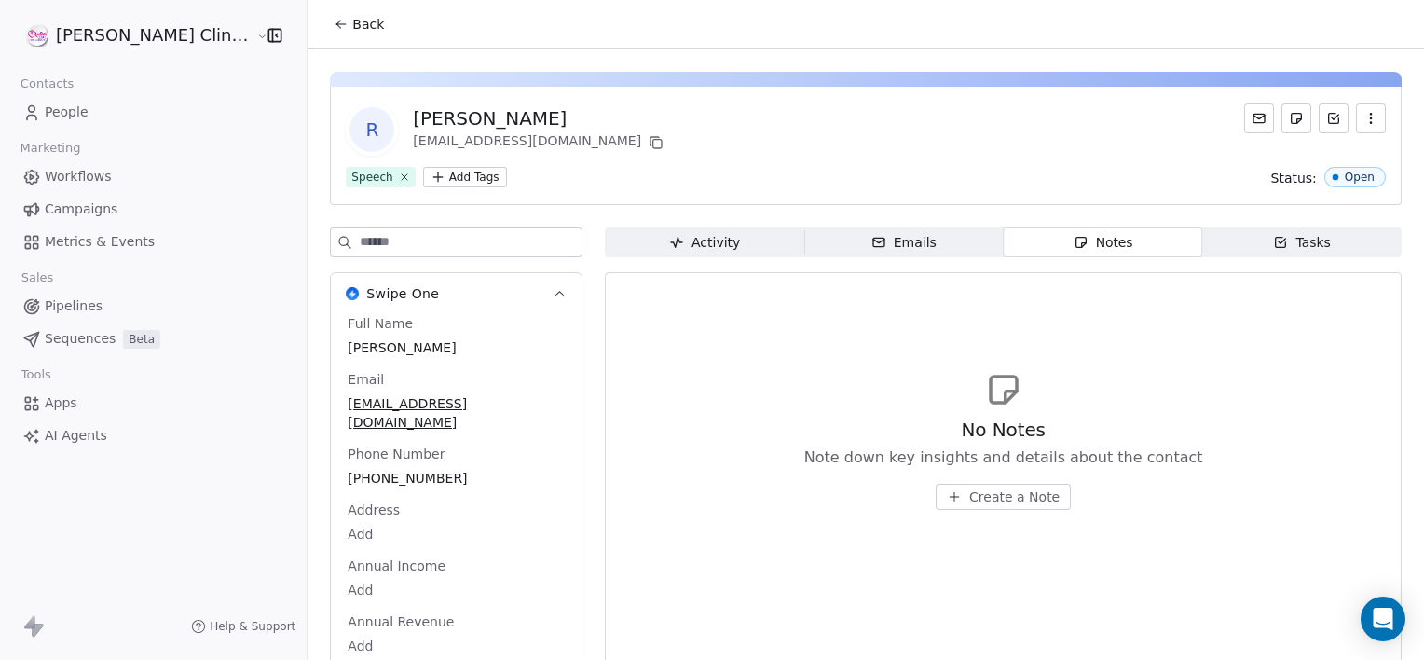
click at [969, 490] on span "Create a Note" at bounding box center [1014, 496] width 90 height 19
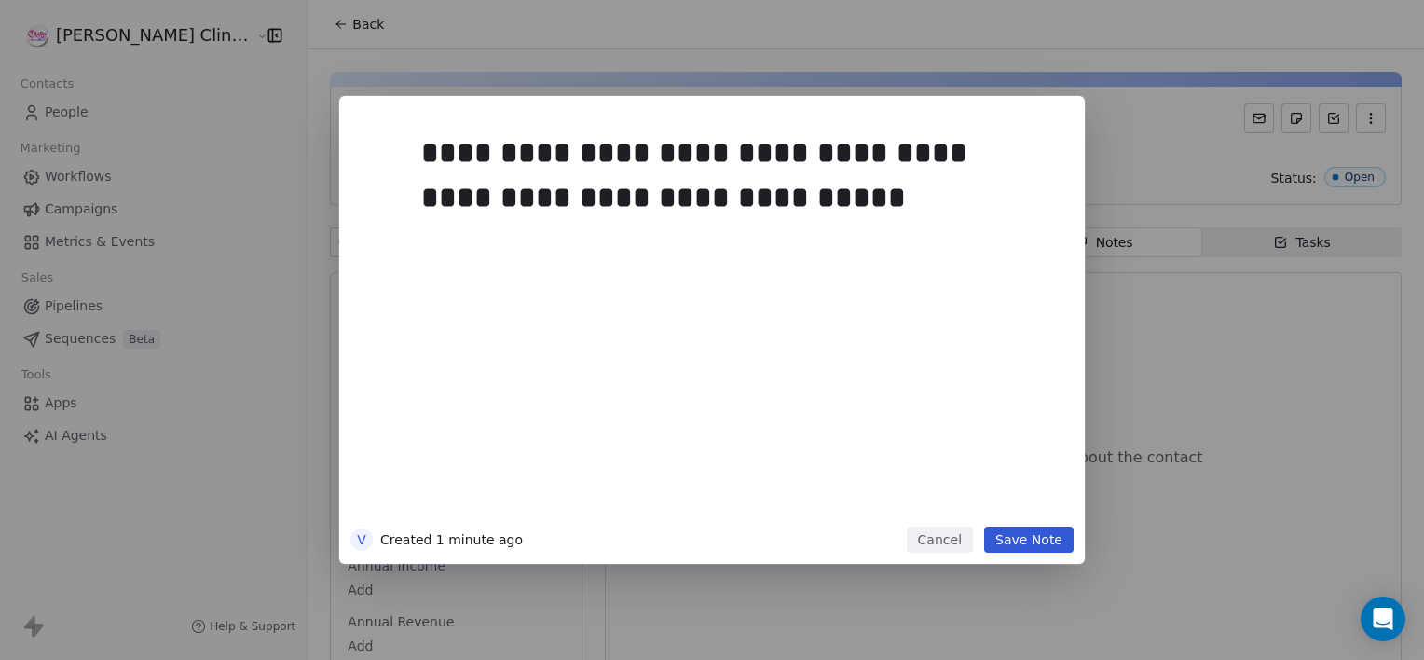
click at [1012, 541] on button "Save Note" at bounding box center [1028, 540] width 89 height 26
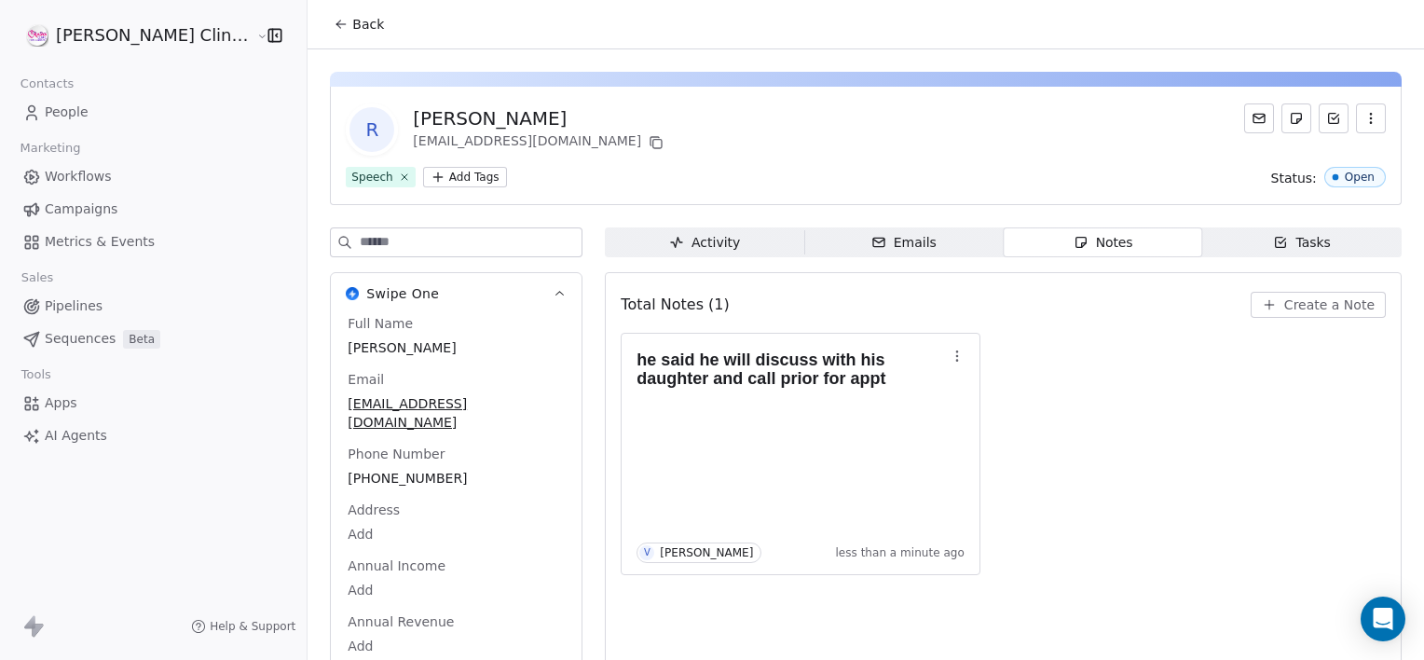
click at [352, 15] on span "Back" at bounding box center [368, 24] width 32 height 19
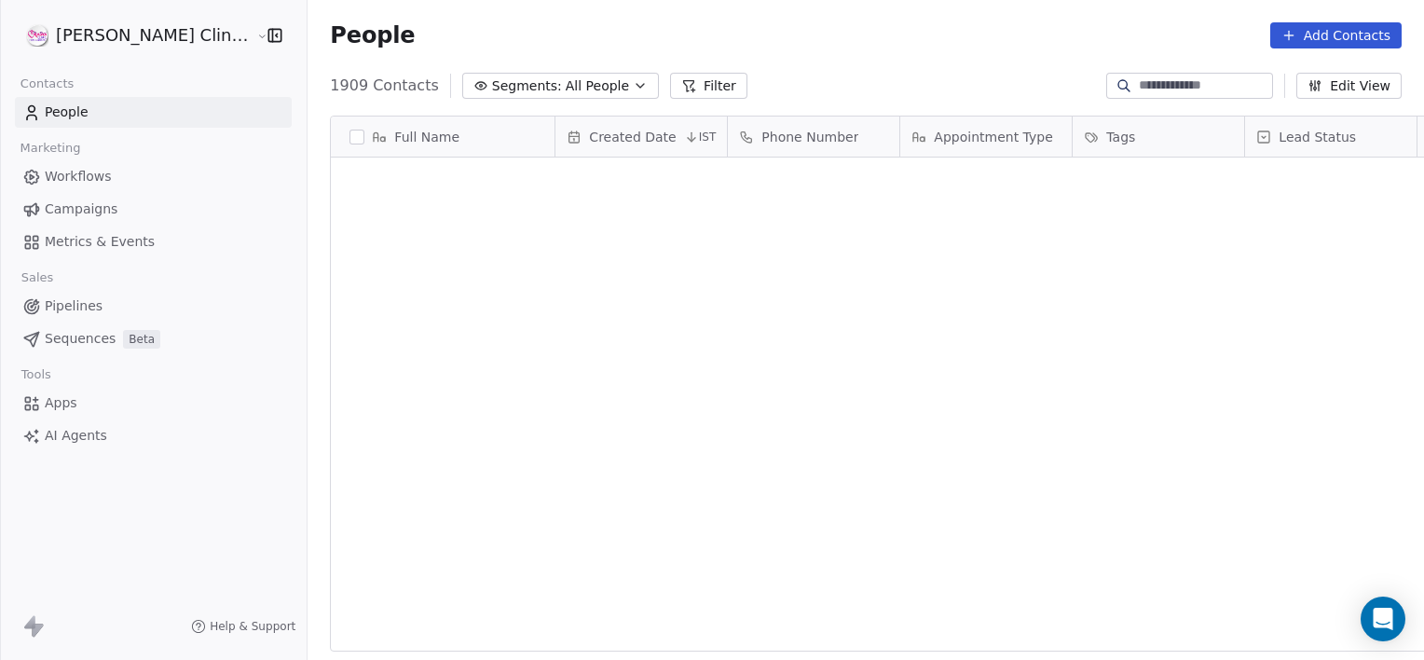
scroll to position [567, 1158]
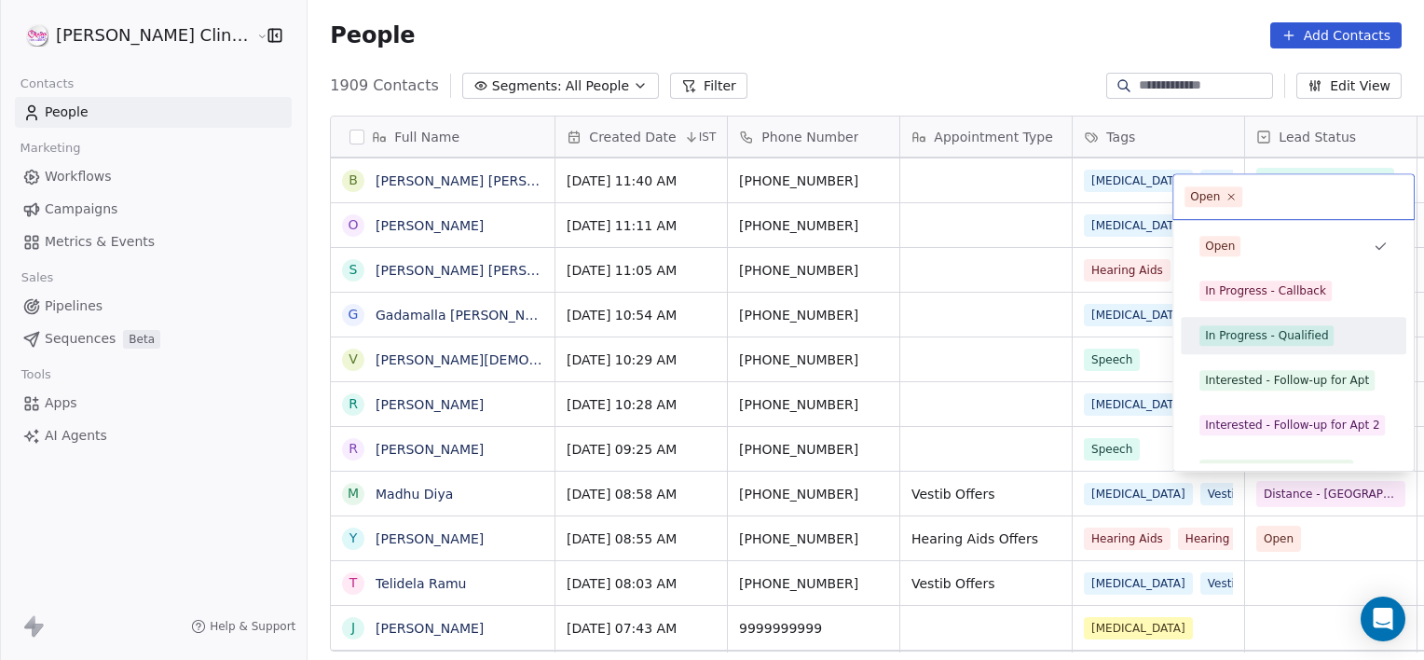
click at [1271, 328] on div "In Progress - Qualified" at bounding box center [1266, 335] width 123 height 17
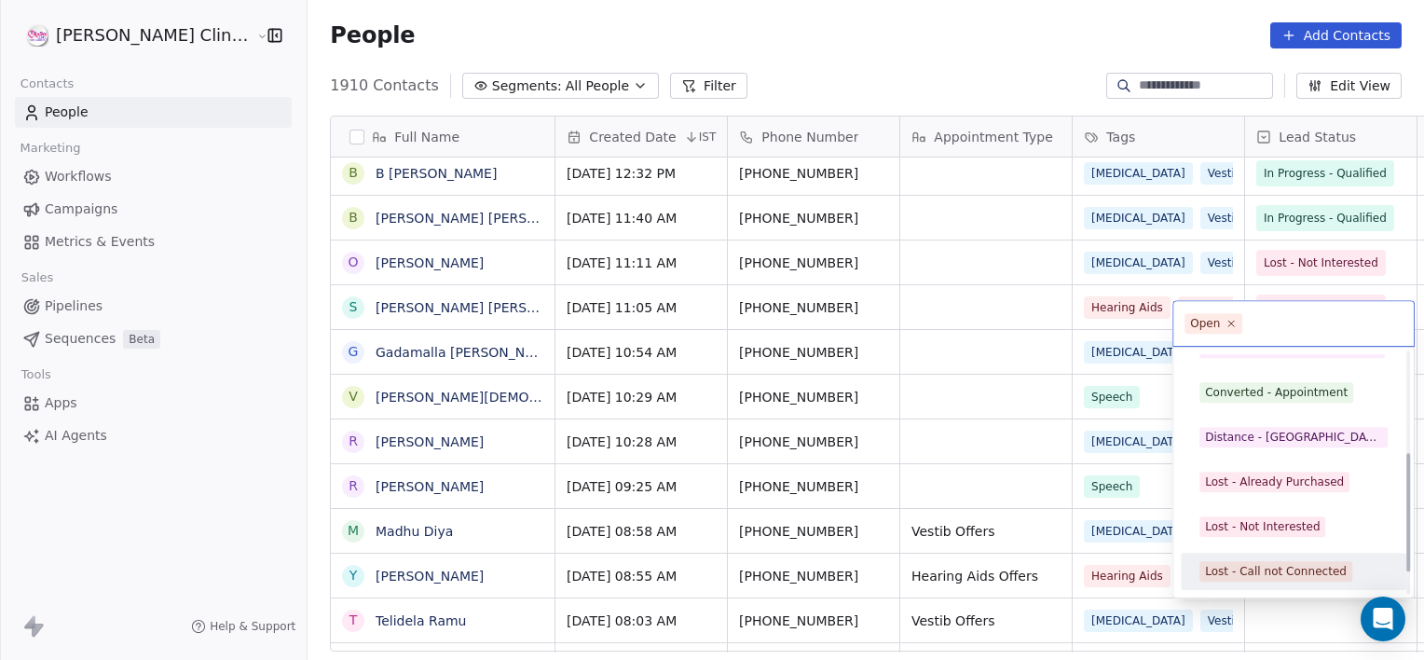
scroll to position [249, 0]
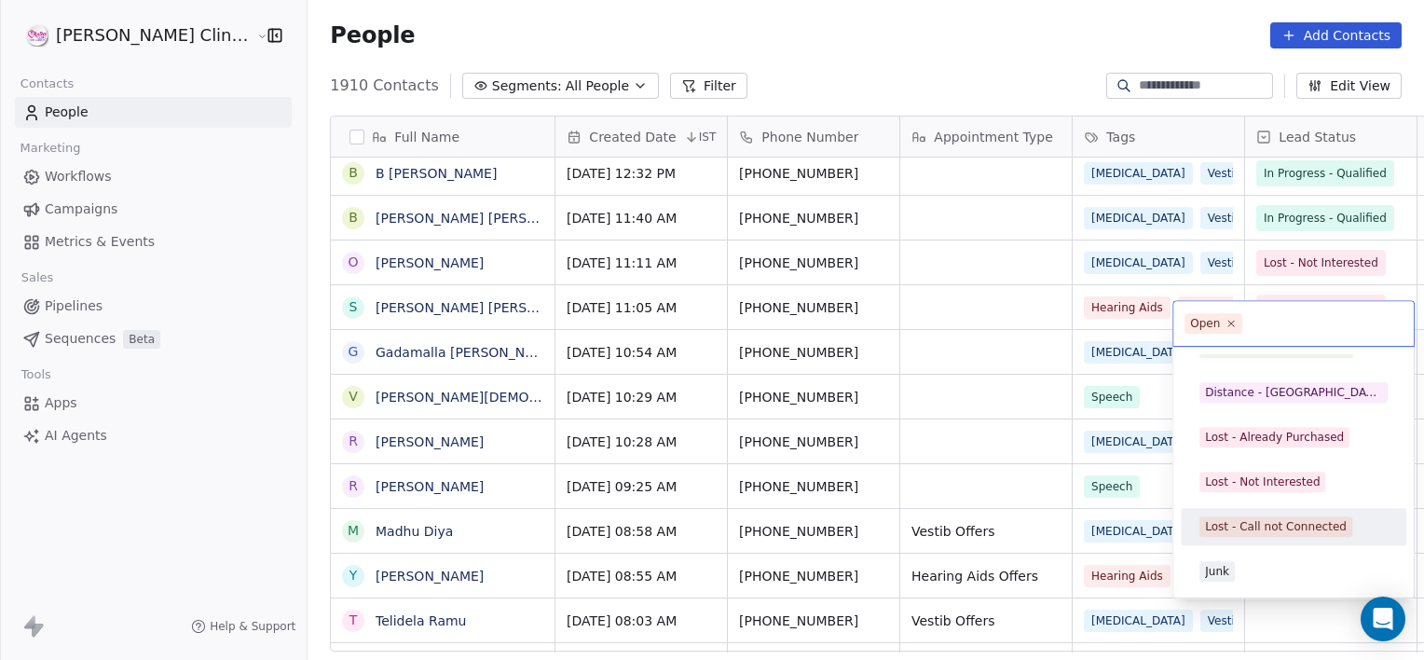
click at [1242, 524] on div "Lost - Call not Connected" at bounding box center [1276, 526] width 142 height 17
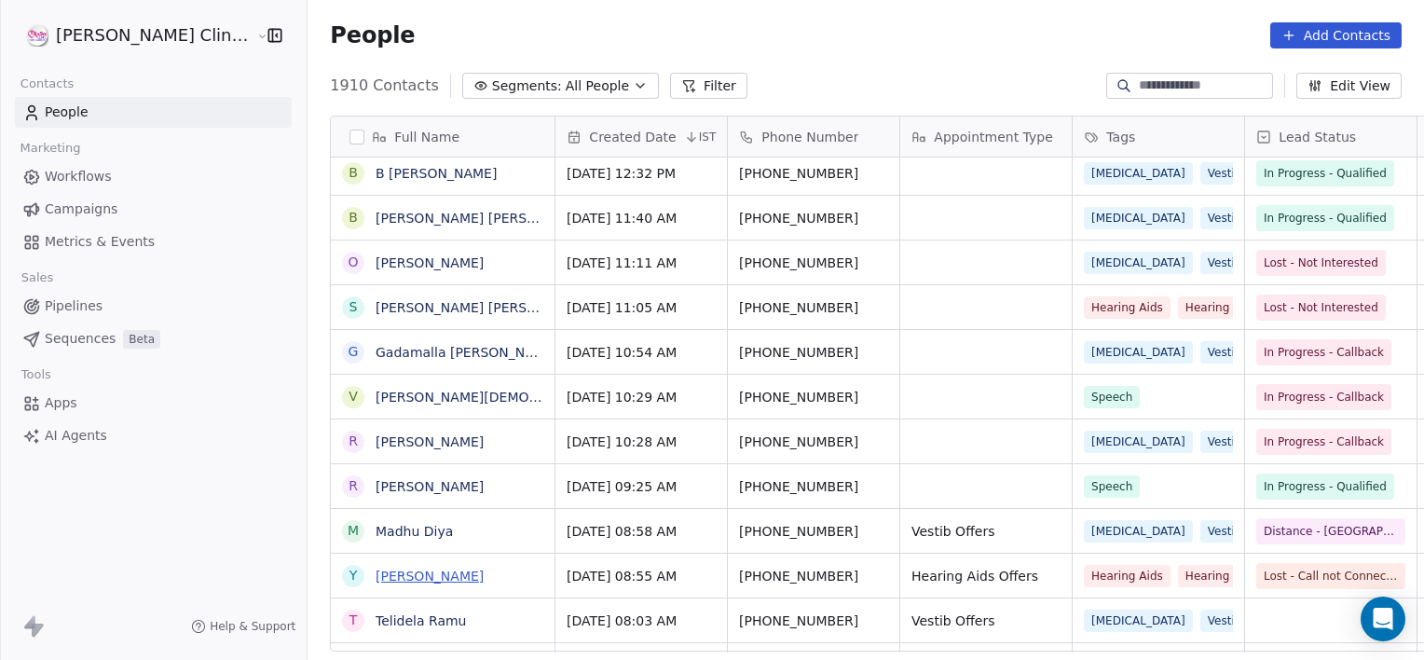
click at [396, 569] on link "[PERSON_NAME]" at bounding box center [430, 576] width 108 height 15
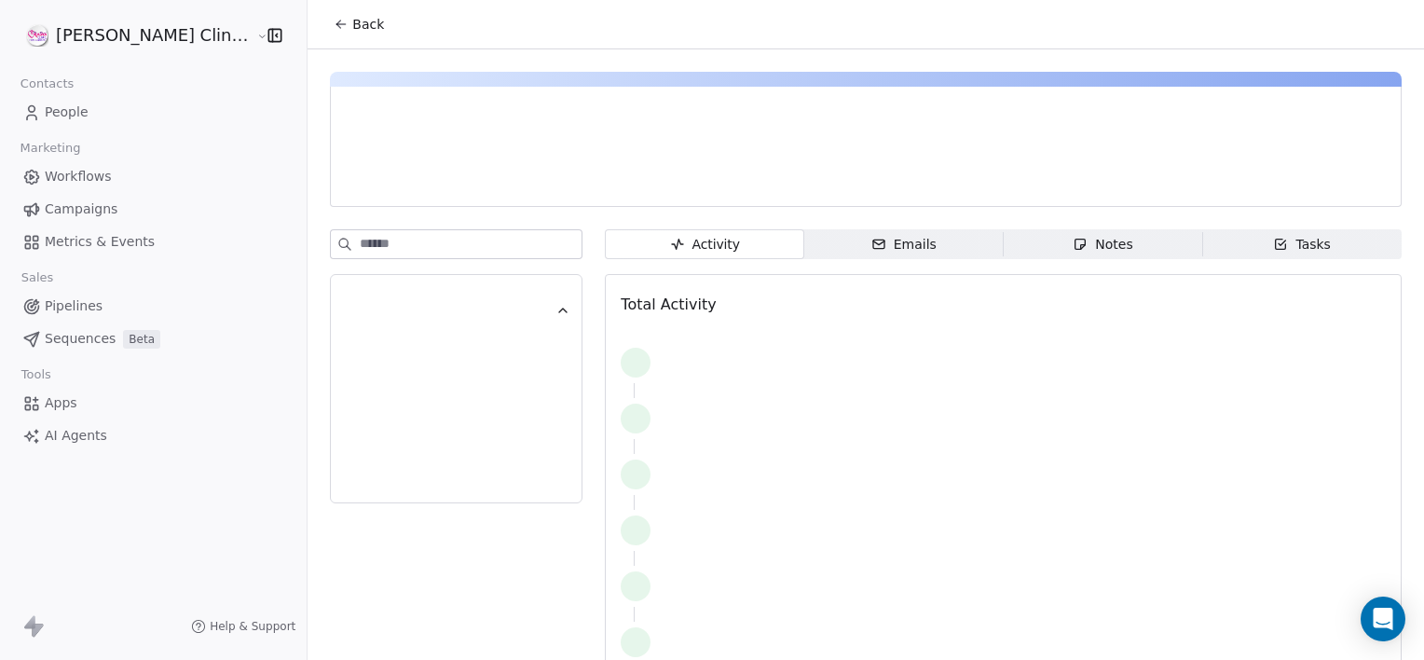
click at [1073, 250] on icon "button" at bounding box center [1080, 244] width 15 height 15
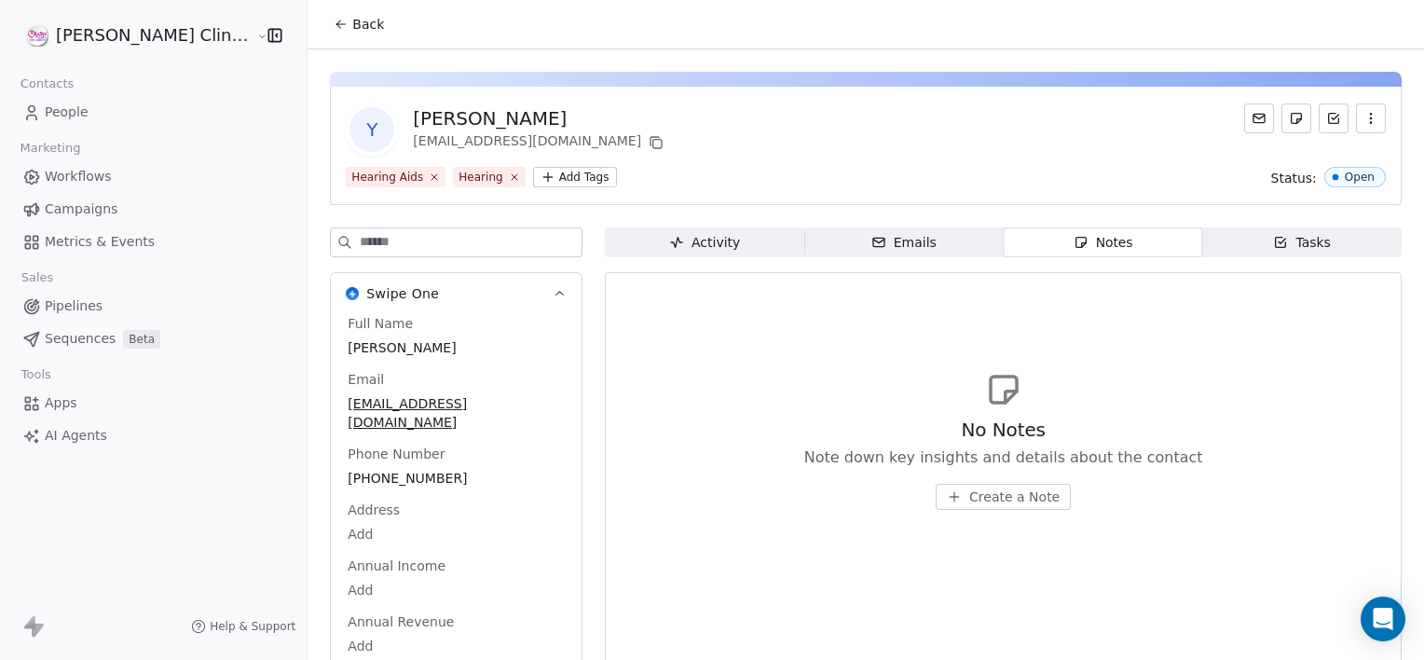
click at [969, 499] on span "Create a Note" at bounding box center [1014, 496] width 90 height 19
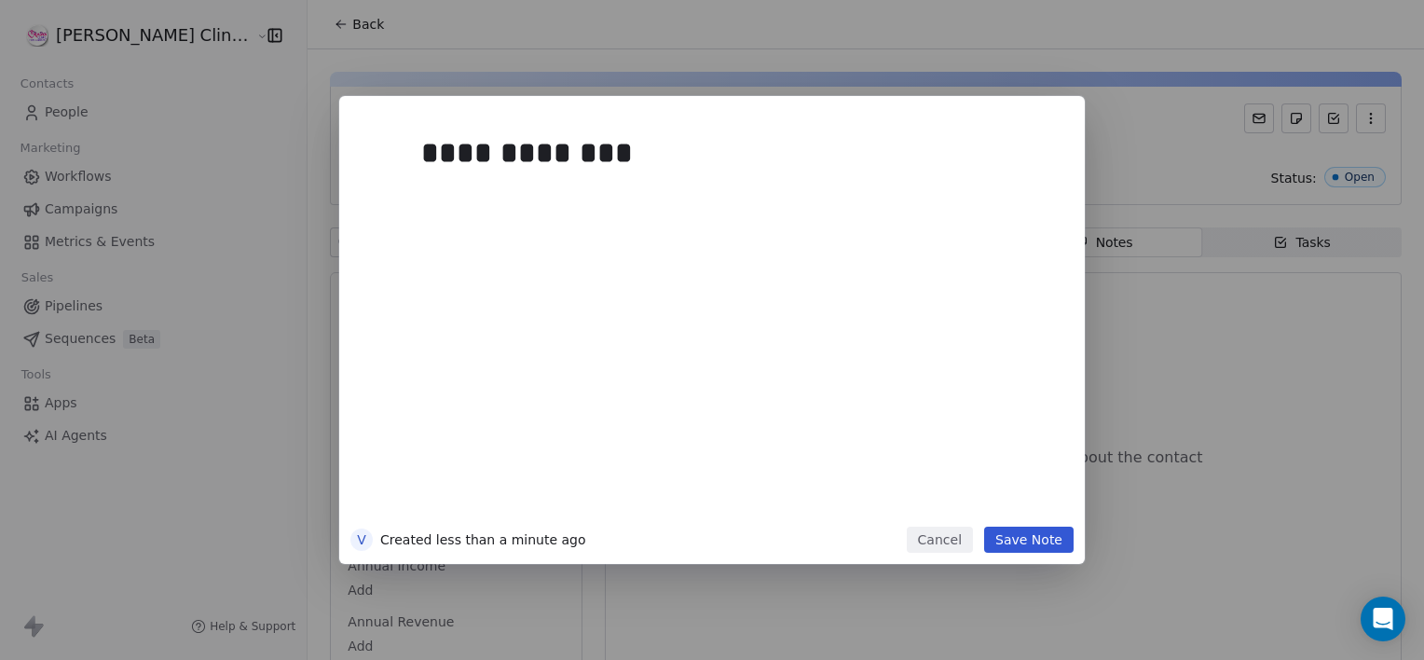
click at [1036, 546] on button "Save Note" at bounding box center [1028, 540] width 89 height 26
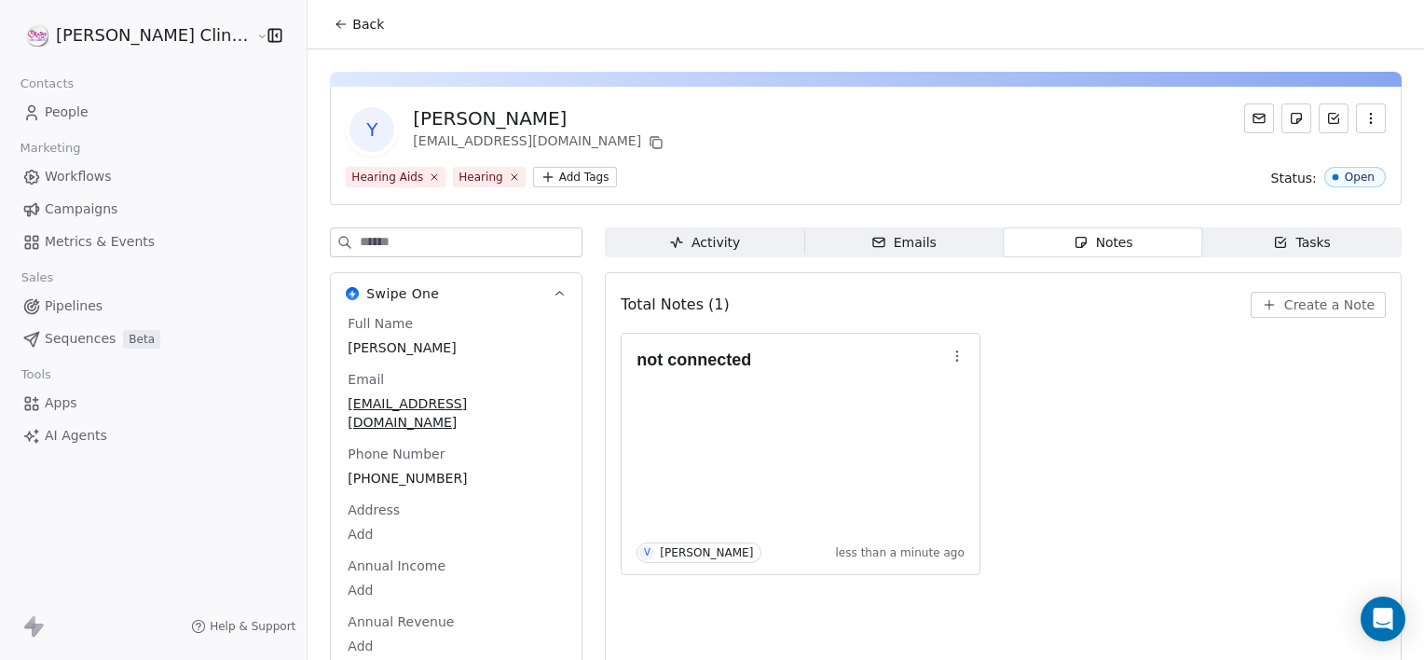
click at [322, 26] on button "Back" at bounding box center [358, 24] width 73 height 34
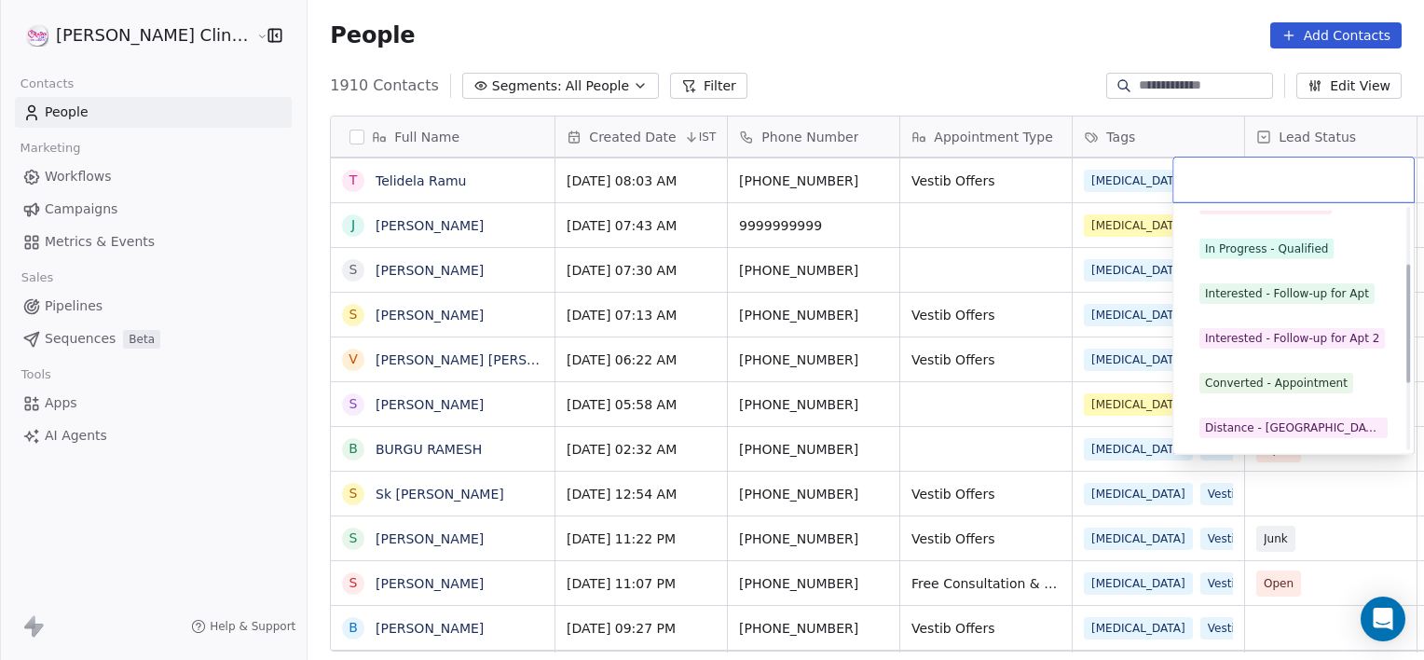
scroll to position [115, 0]
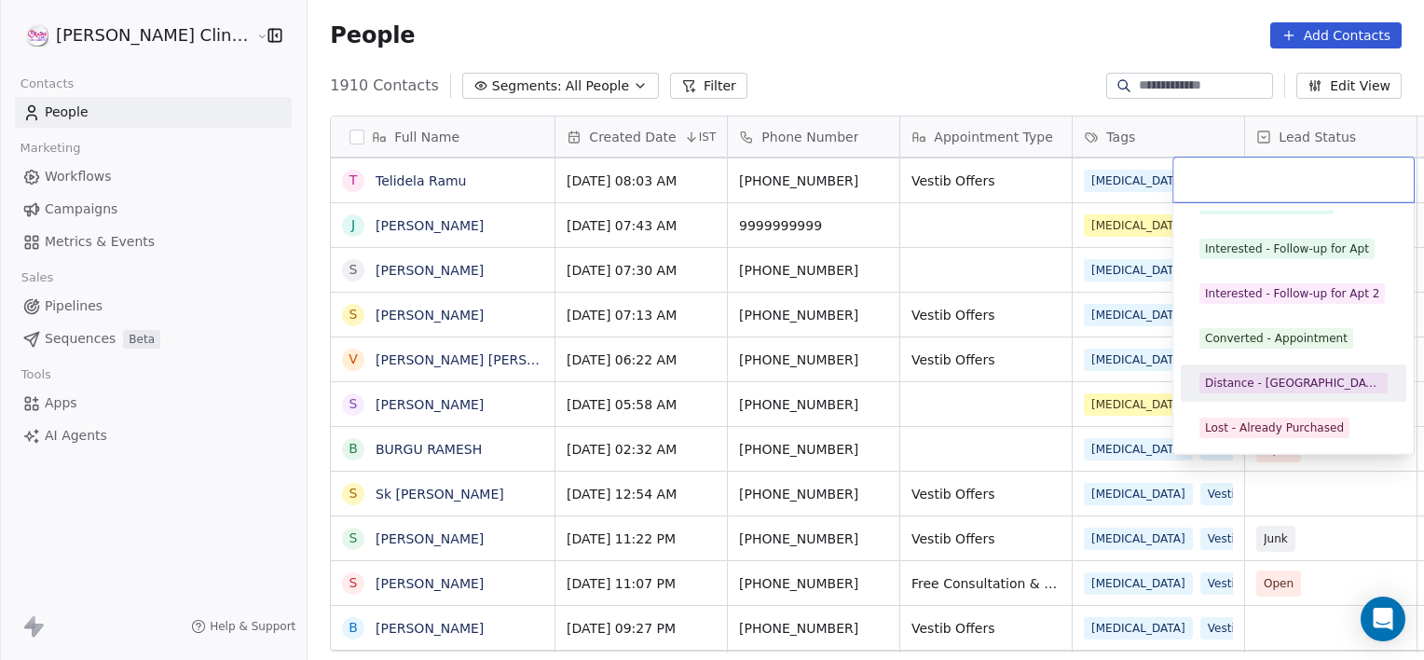
click at [1243, 379] on div "Distance - [GEOGRAPHIC_DATA]" at bounding box center [1293, 383] width 177 height 17
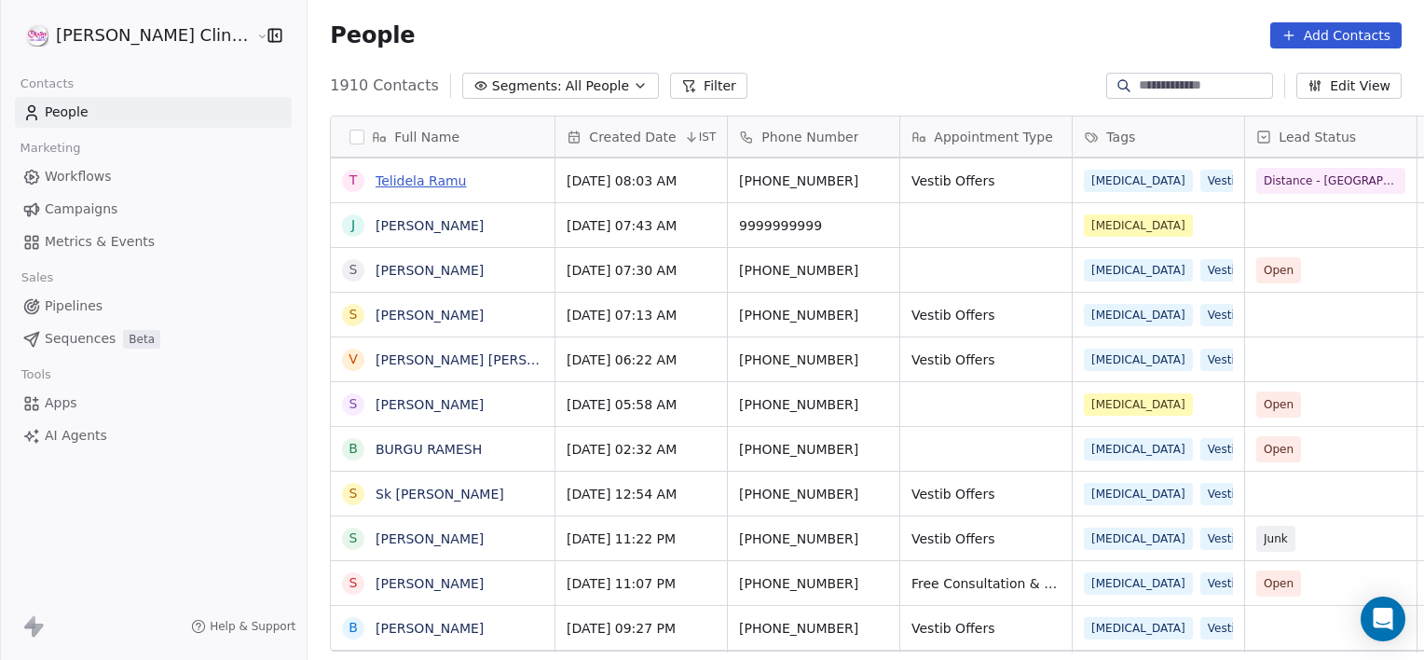
click at [376, 183] on link "Telidela Ramu" at bounding box center [421, 180] width 91 height 15
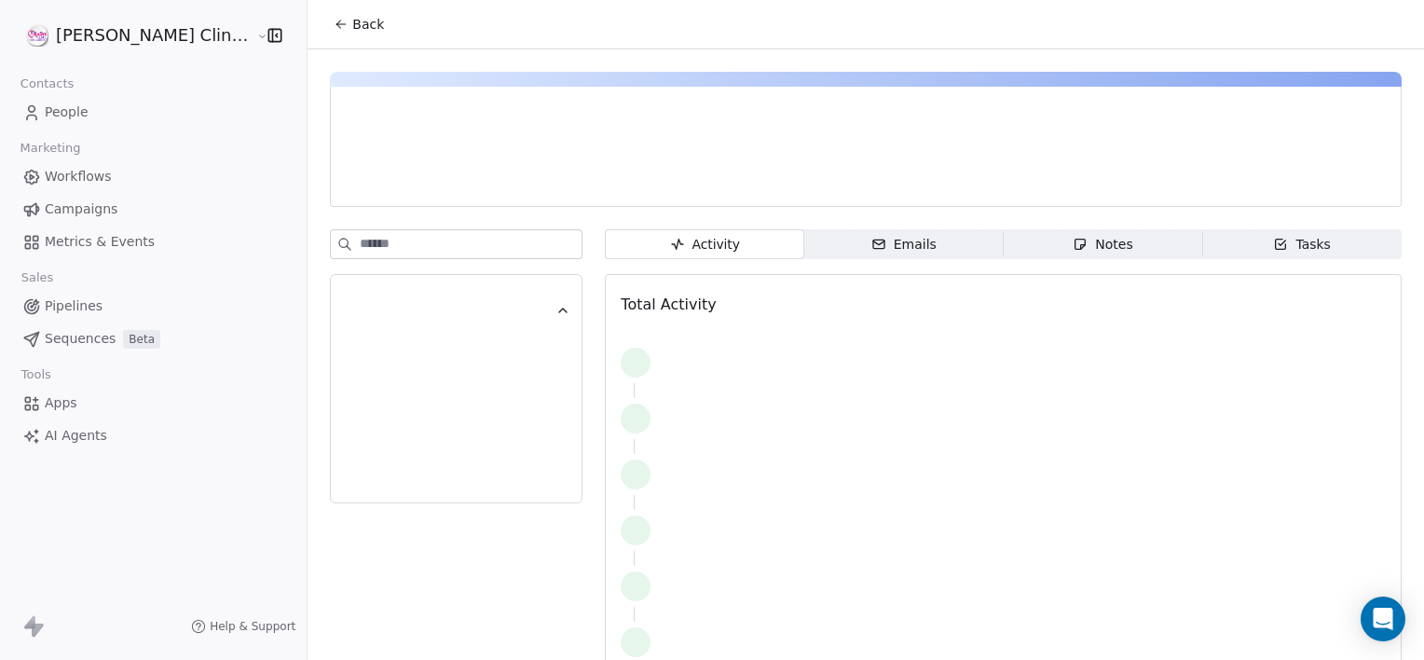
click at [1014, 253] on span "Notes Notes" at bounding box center [1103, 244] width 199 height 30
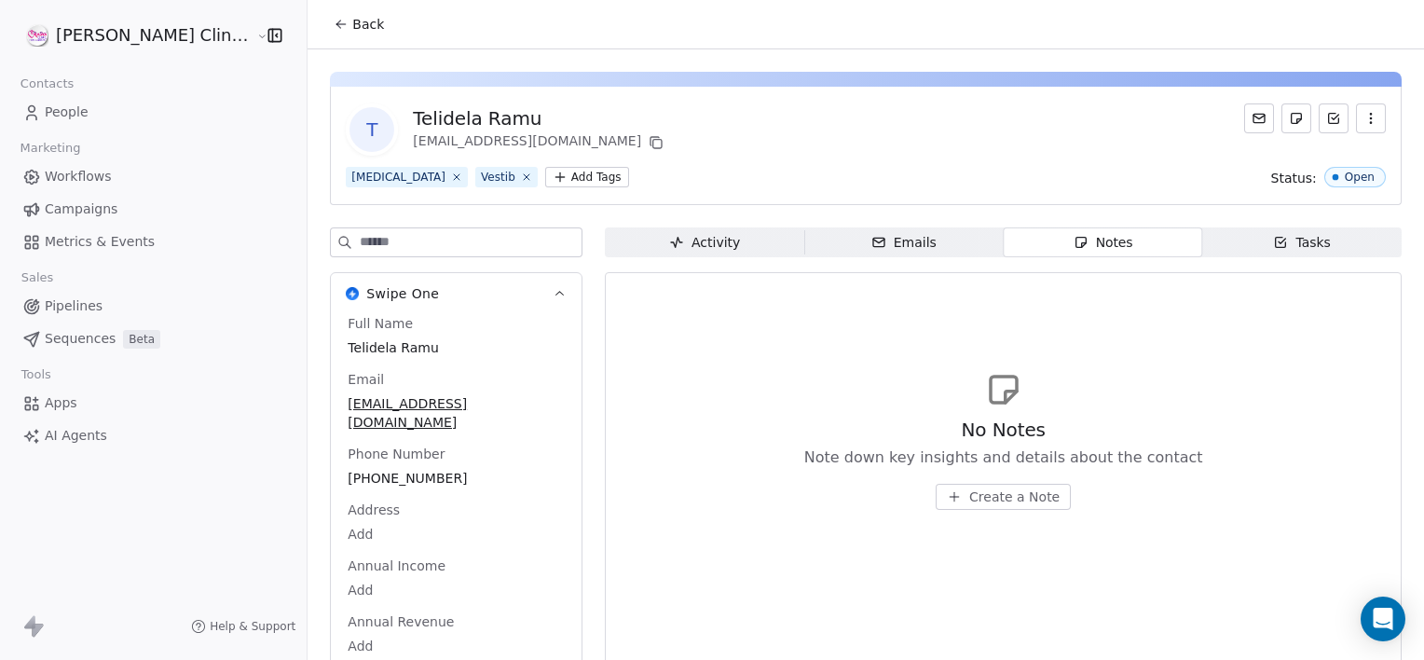
click at [982, 484] on button "Create a Note" at bounding box center [1003, 497] width 135 height 26
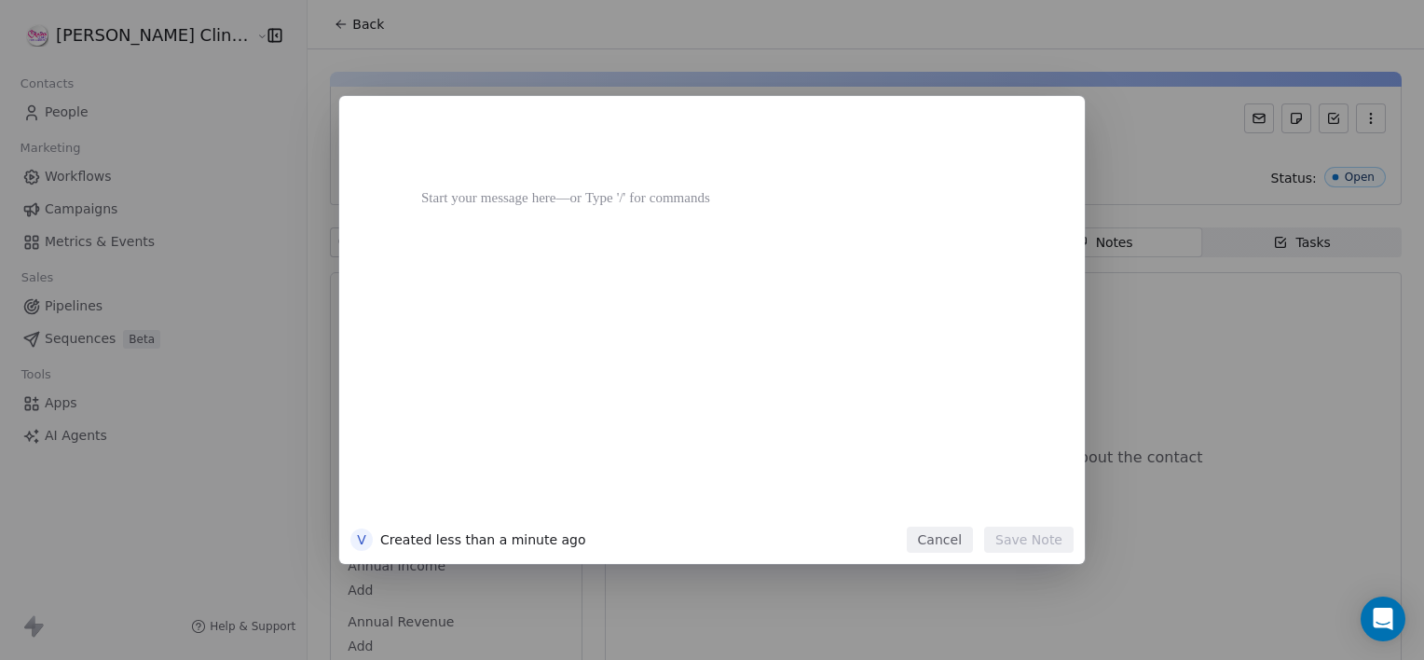
click at [955, 470] on div at bounding box center [740, 321] width 638 height 397
click at [997, 507] on div "**********" at bounding box center [740, 321] width 638 height 397
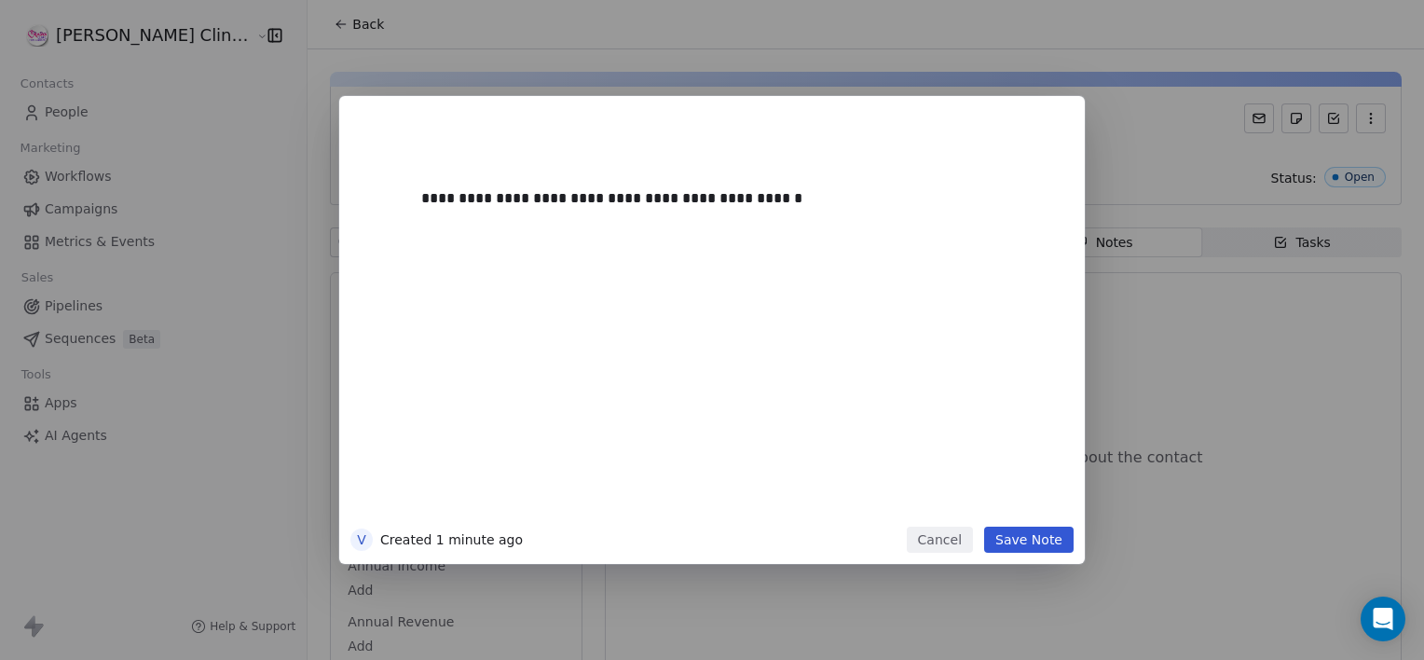
click at [1042, 544] on button "Save Note" at bounding box center [1028, 540] width 89 height 26
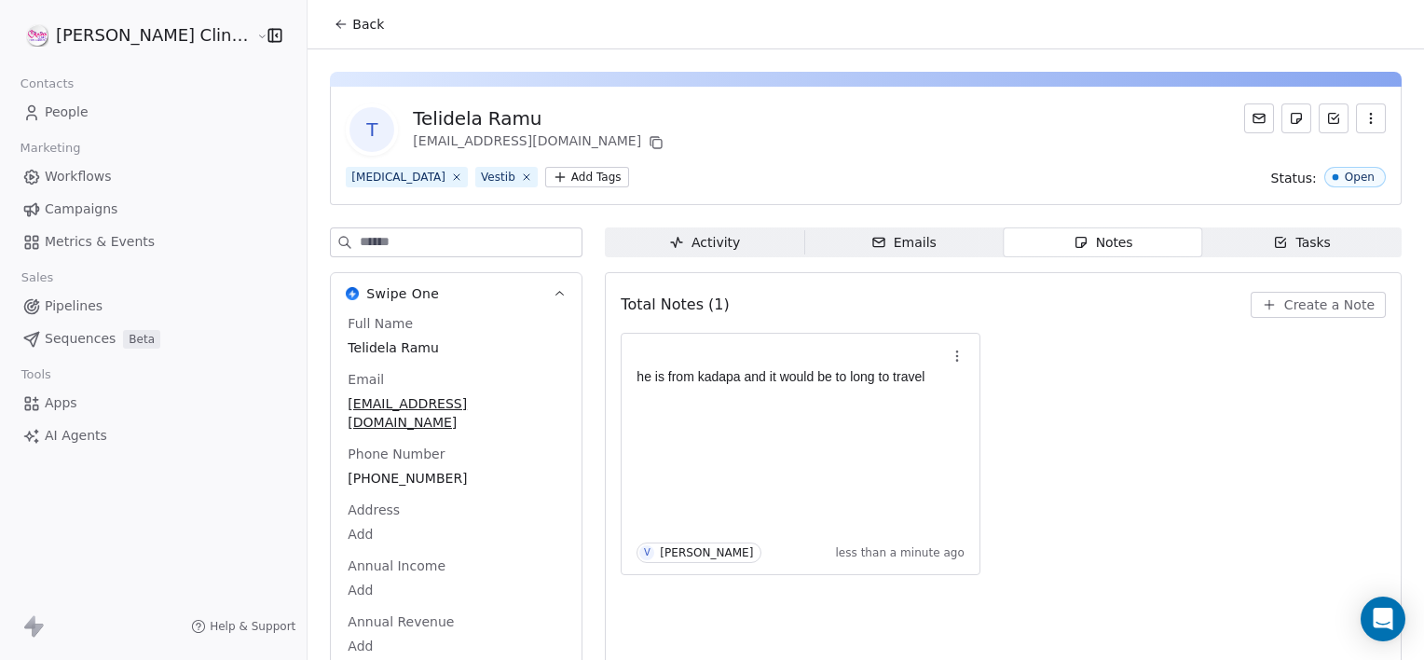
click at [322, 34] on button "Back" at bounding box center [358, 24] width 73 height 34
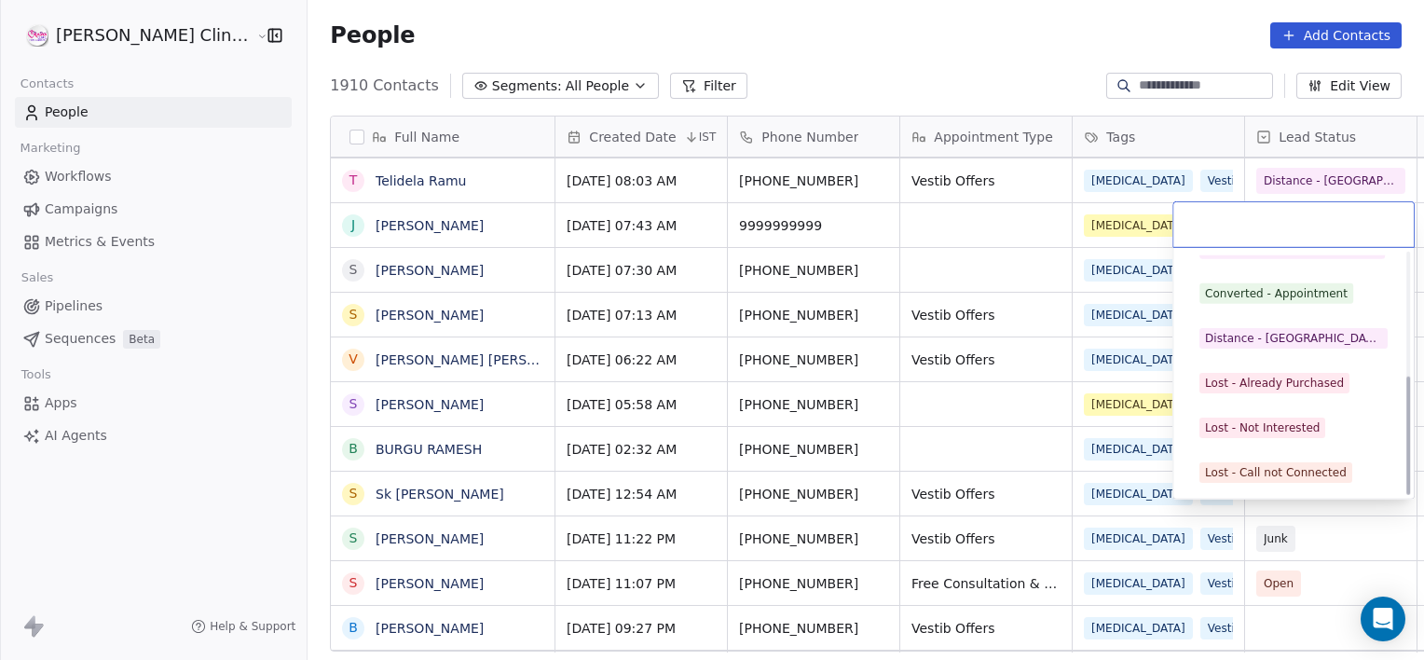
scroll to position [249, 0]
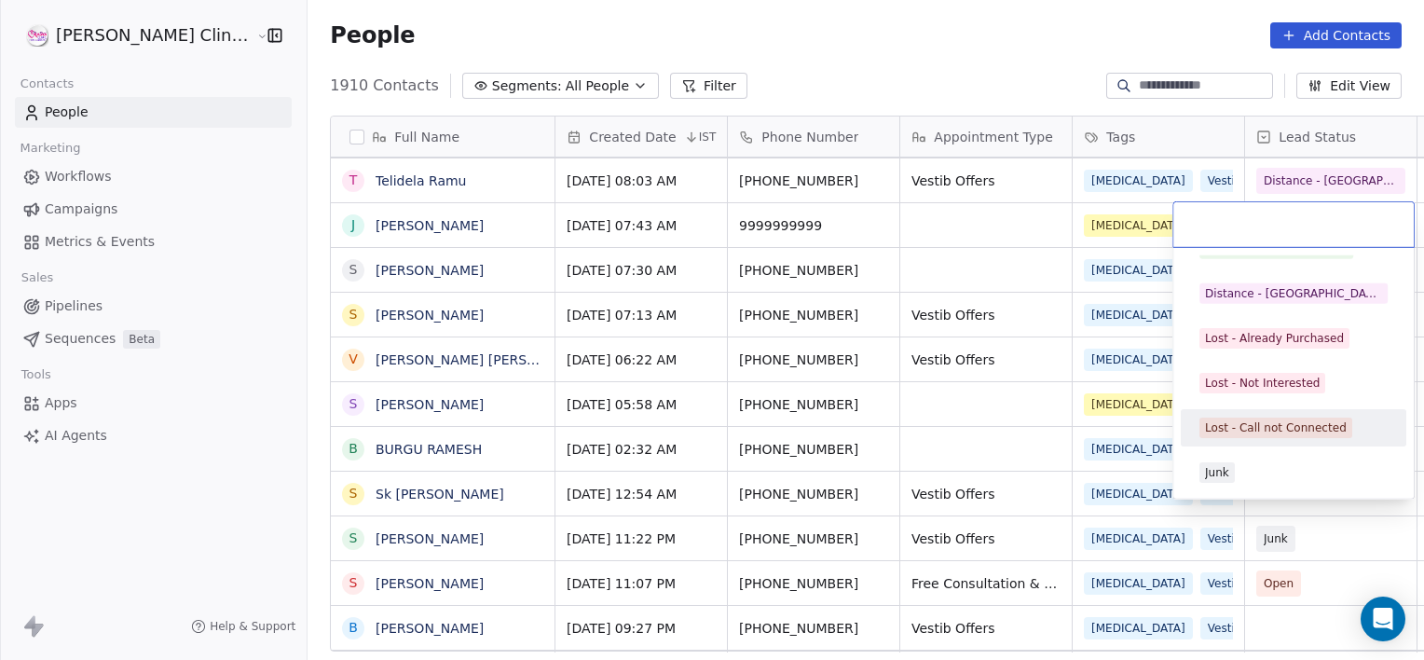
click at [1241, 431] on div "Lost - Call not Connected" at bounding box center [1276, 427] width 142 height 17
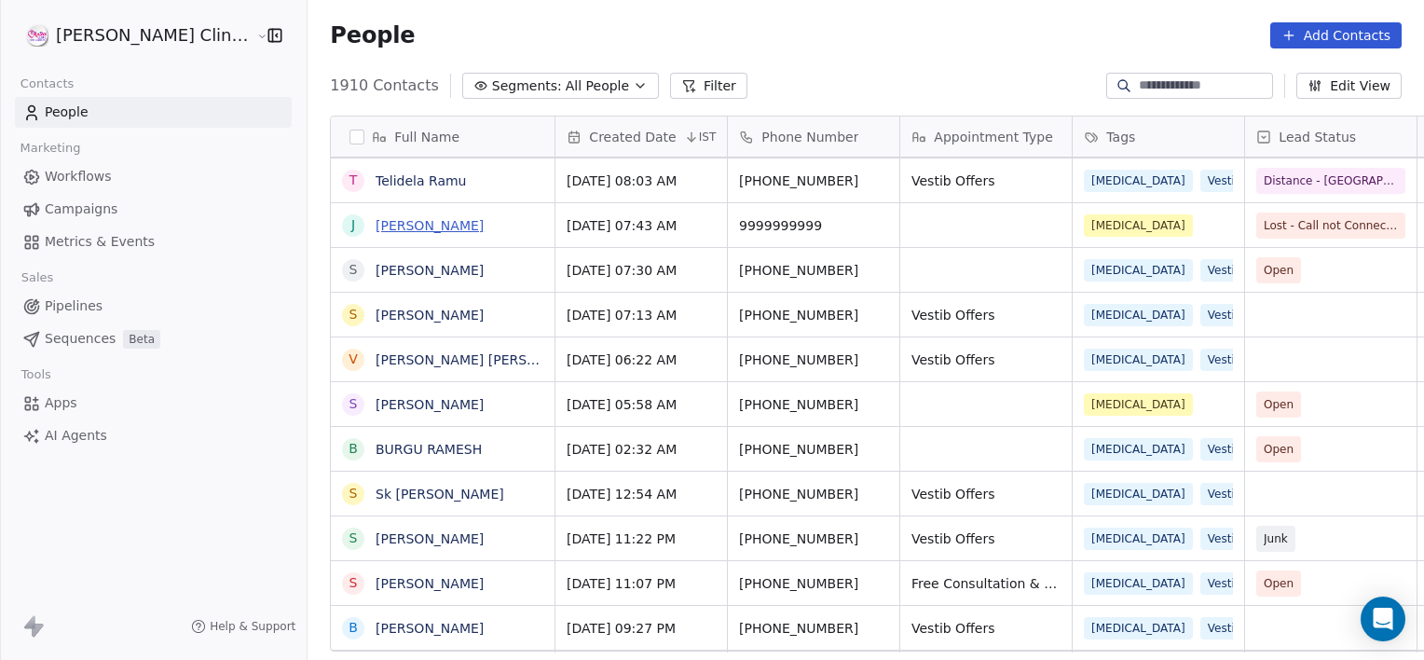
click at [376, 225] on link "[PERSON_NAME]" at bounding box center [430, 225] width 108 height 15
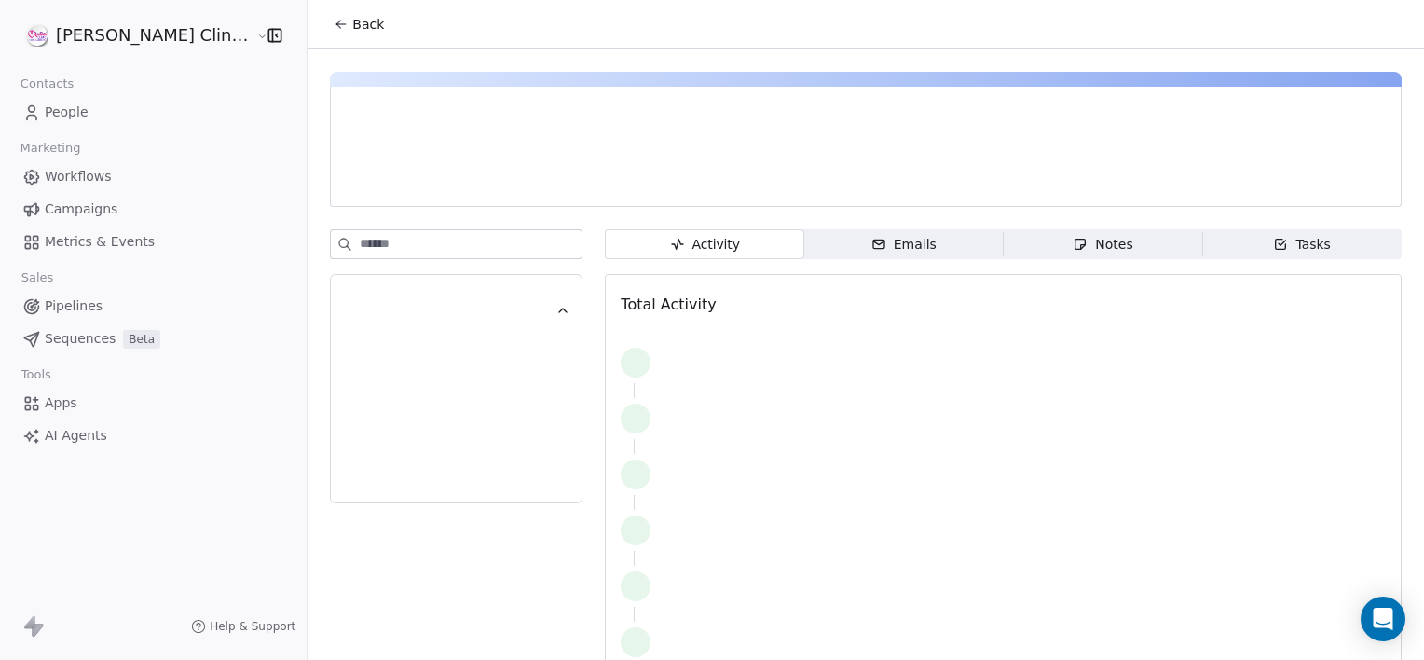
click at [1073, 257] on span "Notes Notes" at bounding box center [1103, 244] width 199 height 30
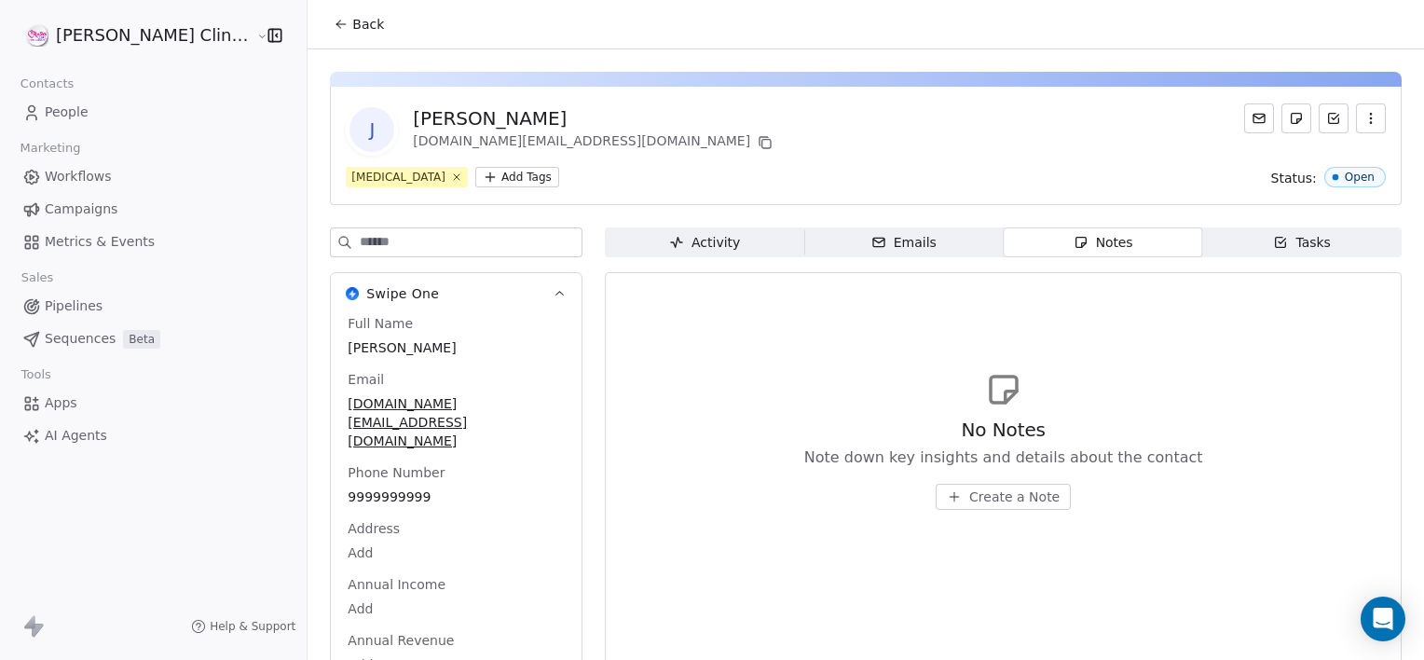
click at [974, 488] on span "Create a Note" at bounding box center [1014, 496] width 90 height 19
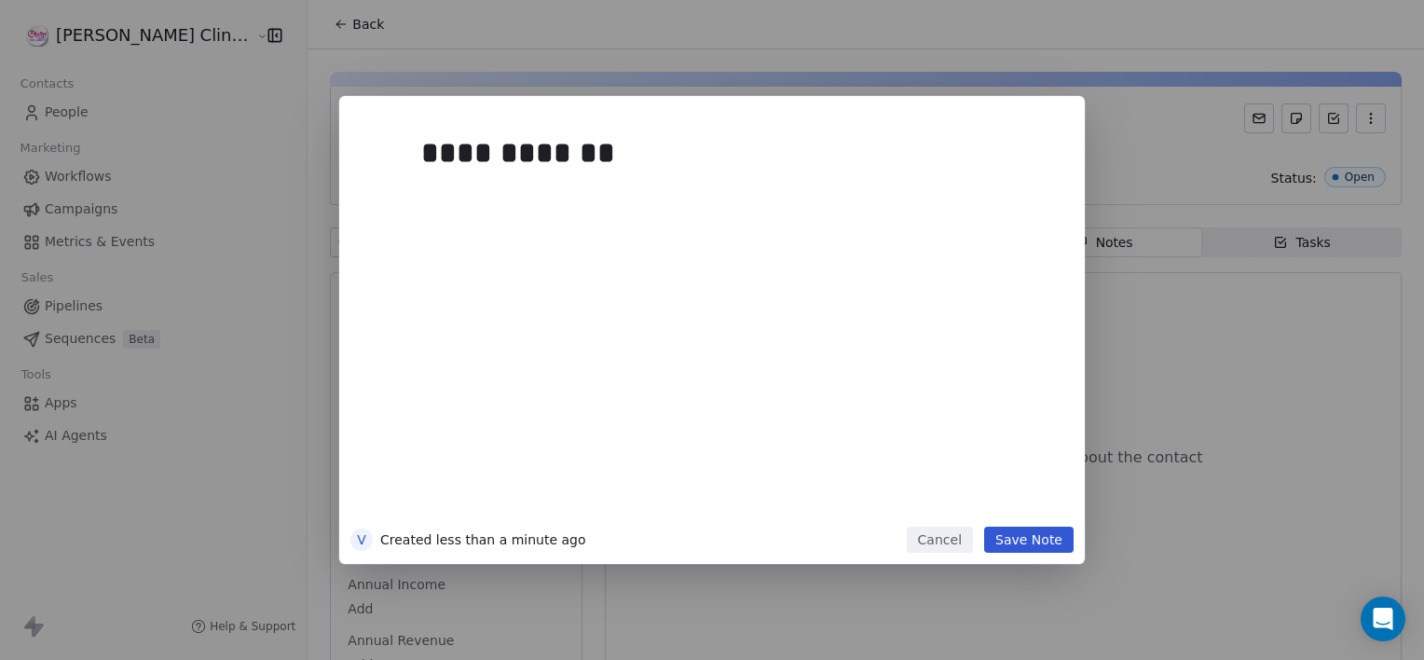
click at [1040, 528] on button "Save Note" at bounding box center [1028, 540] width 89 height 26
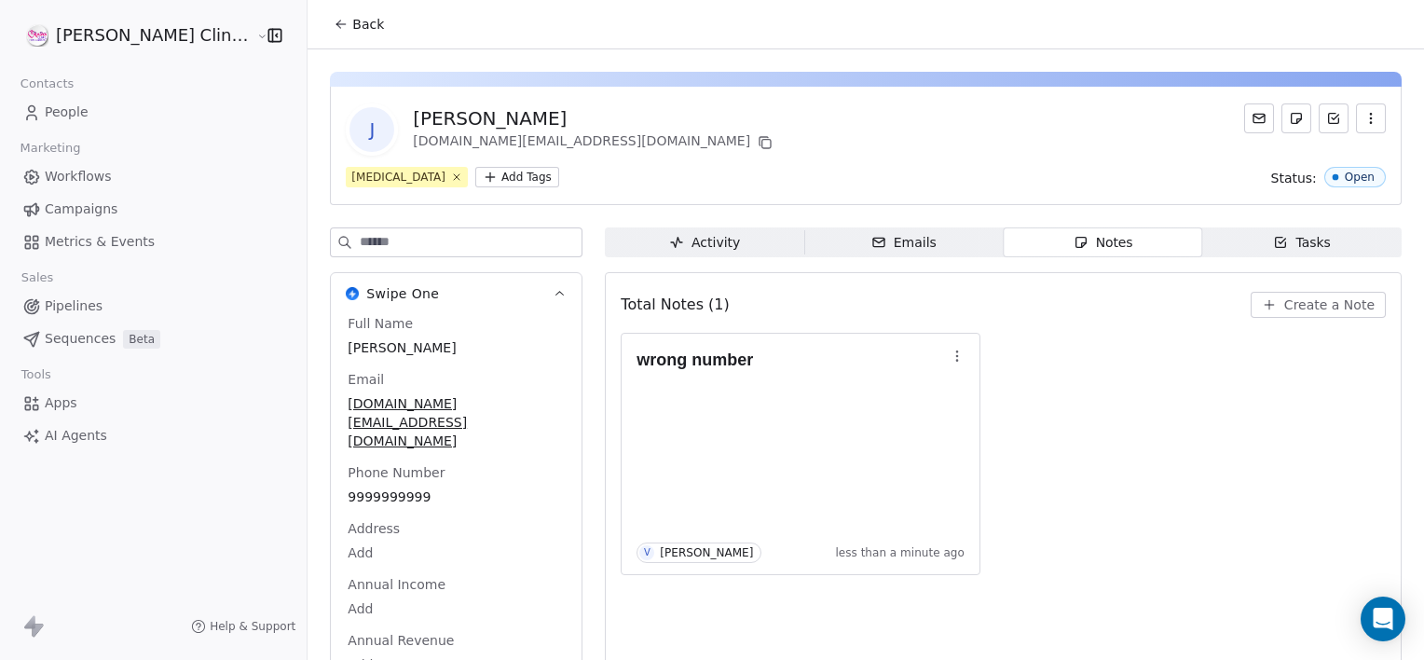
click at [352, 28] on span "Back" at bounding box center [368, 24] width 32 height 19
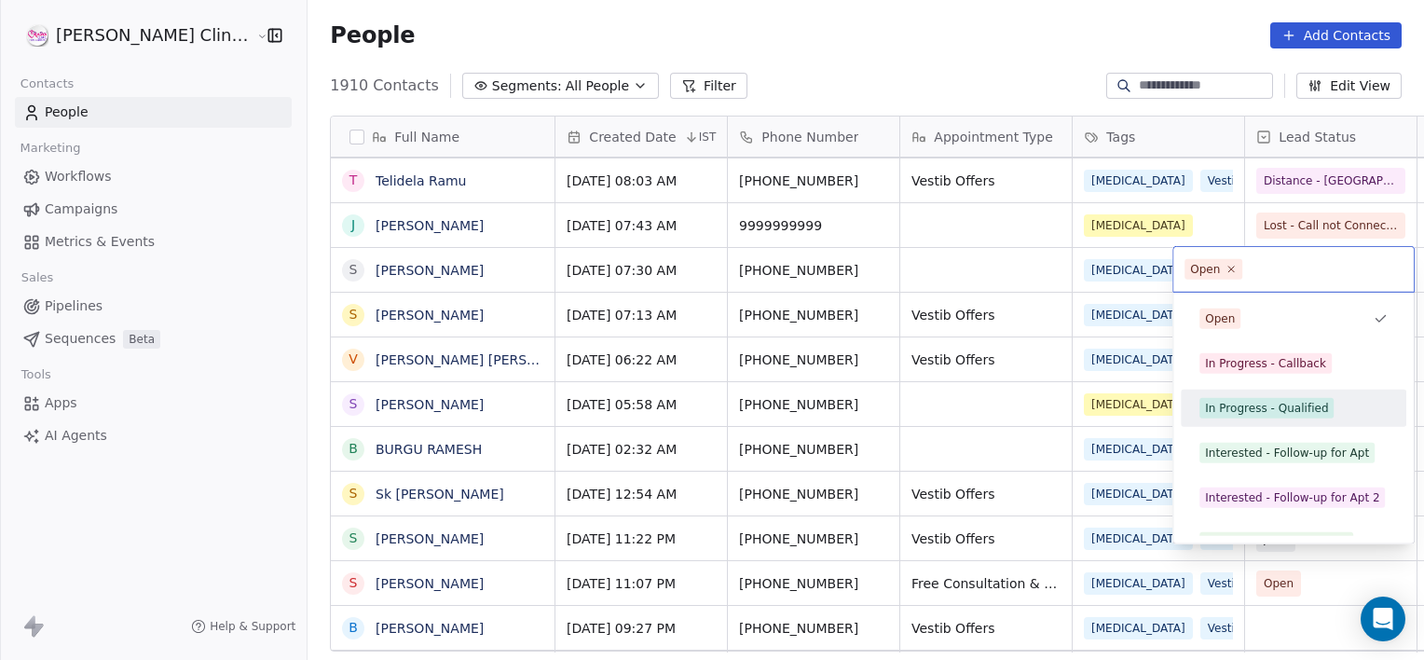
click at [1283, 408] on div "In Progress - Qualified" at bounding box center [1266, 408] width 123 height 17
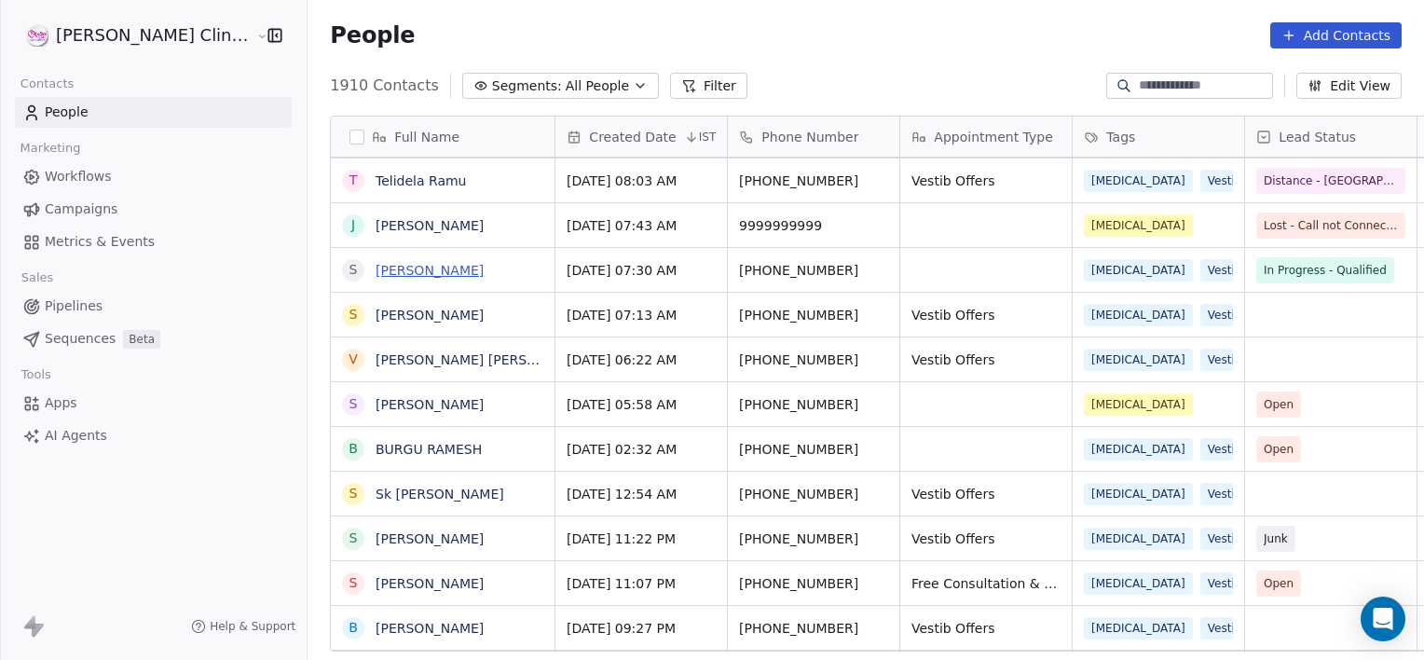
click at [376, 268] on link "[PERSON_NAME]" at bounding box center [430, 270] width 108 height 15
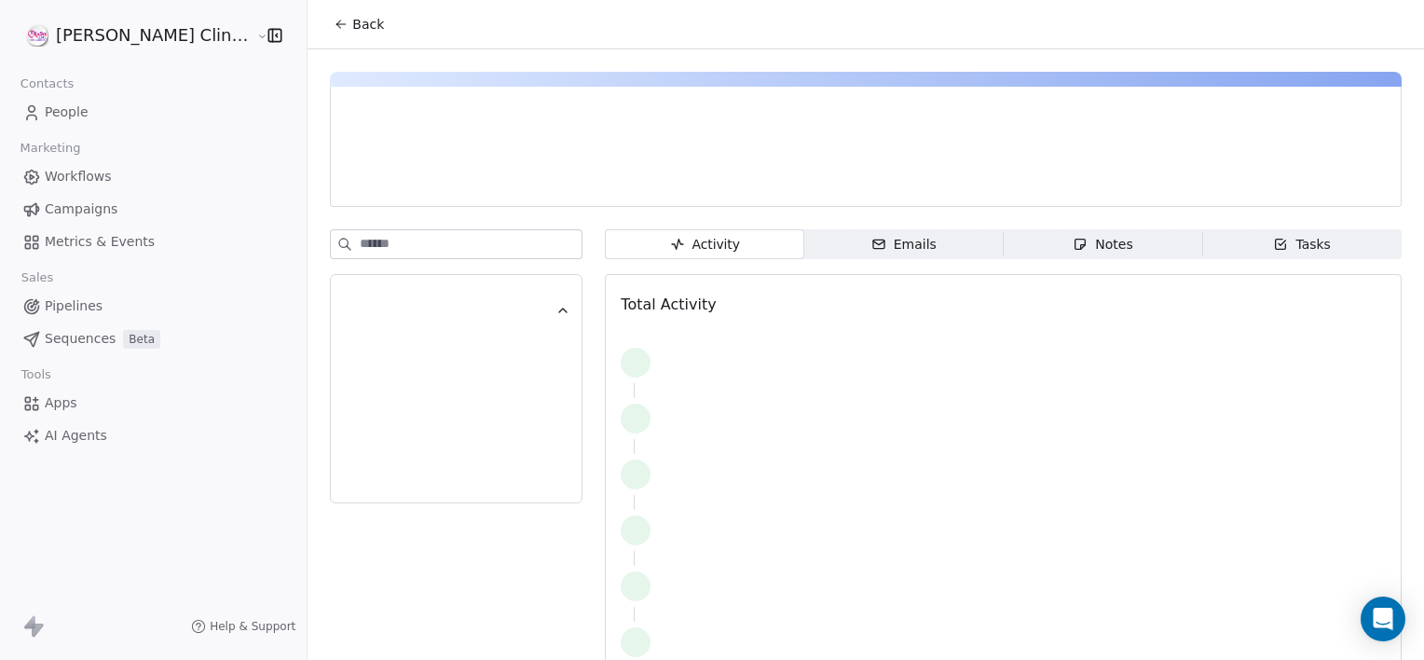
click at [1007, 260] on div "Activity Activity Emails Emails Notes Notes Tasks Tasks Total Activity" at bounding box center [1003, 465] width 797 height 472
click at [1018, 240] on span "Notes Notes" at bounding box center [1103, 244] width 199 height 30
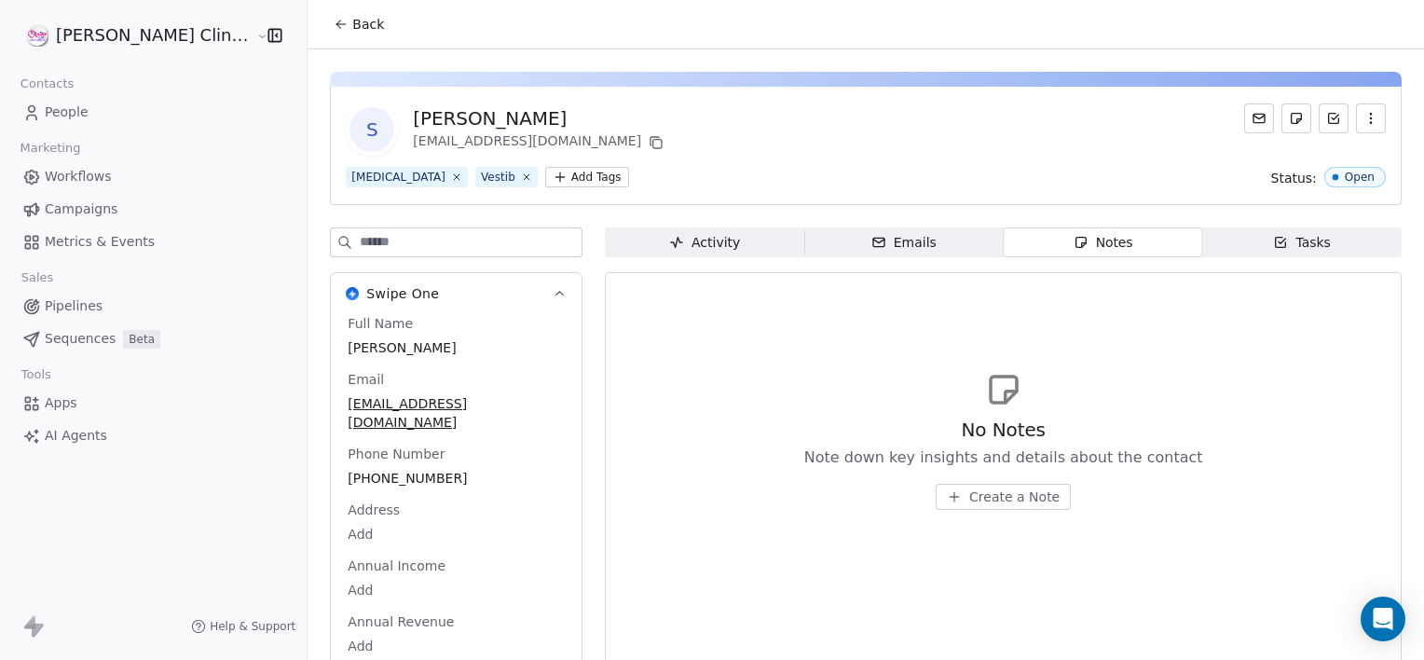
click at [969, 494] on span "Create a Note" at bounding box center [1014, 496] width 90 height 19
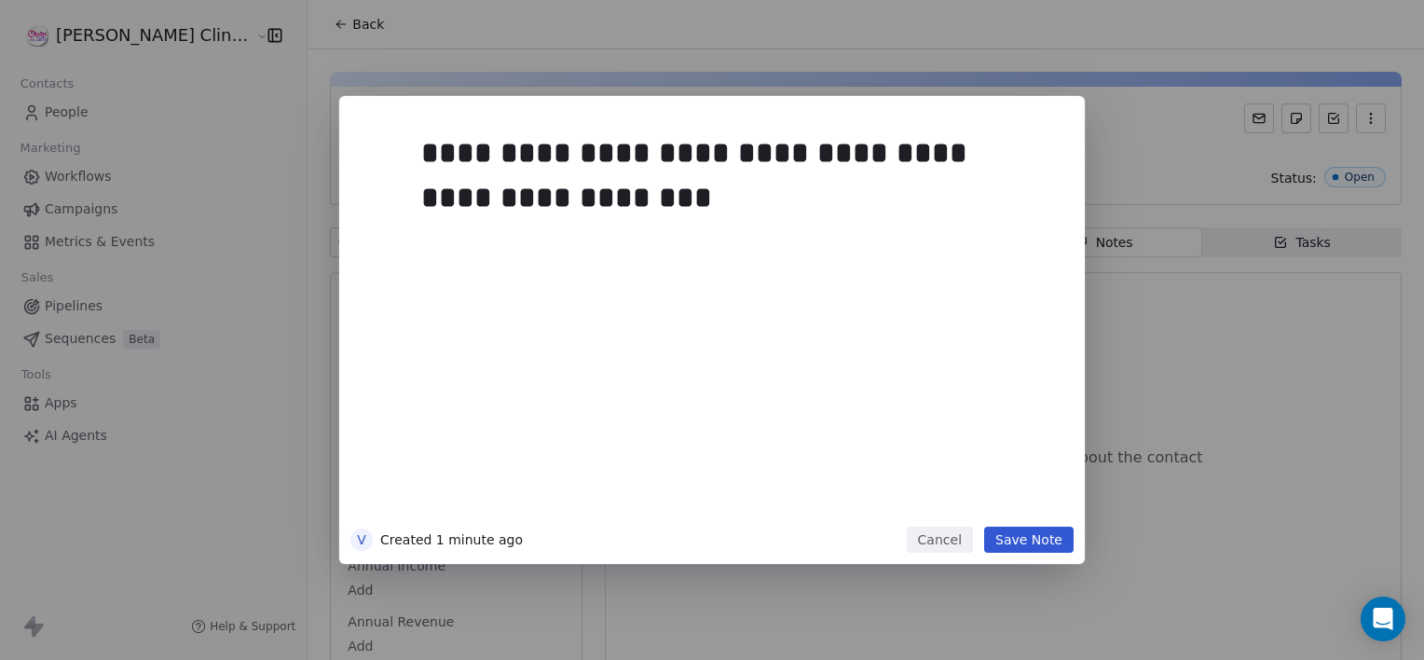
click at [1022, 533] on button "Save Note" at bounding box center [1028, 540] width 89 height 26
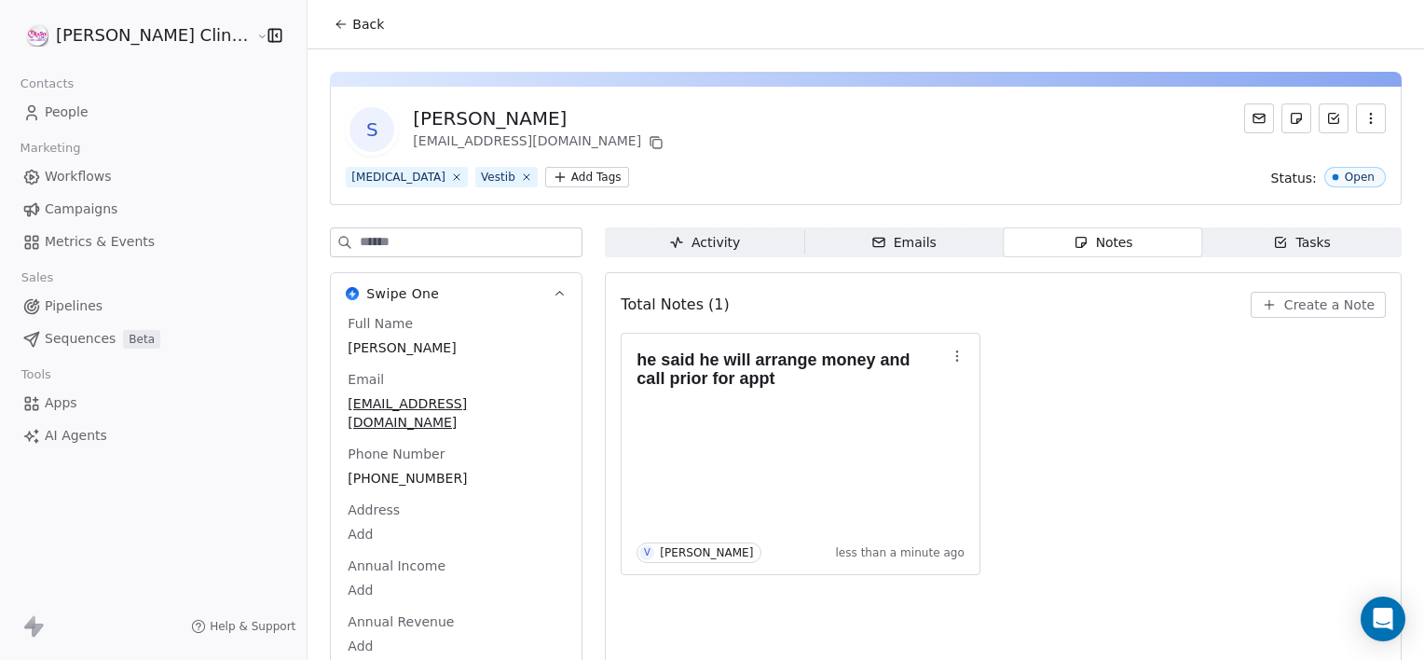
click at [322, 34] on button "Back" at bounding box center [358, 24] width 73 height 34
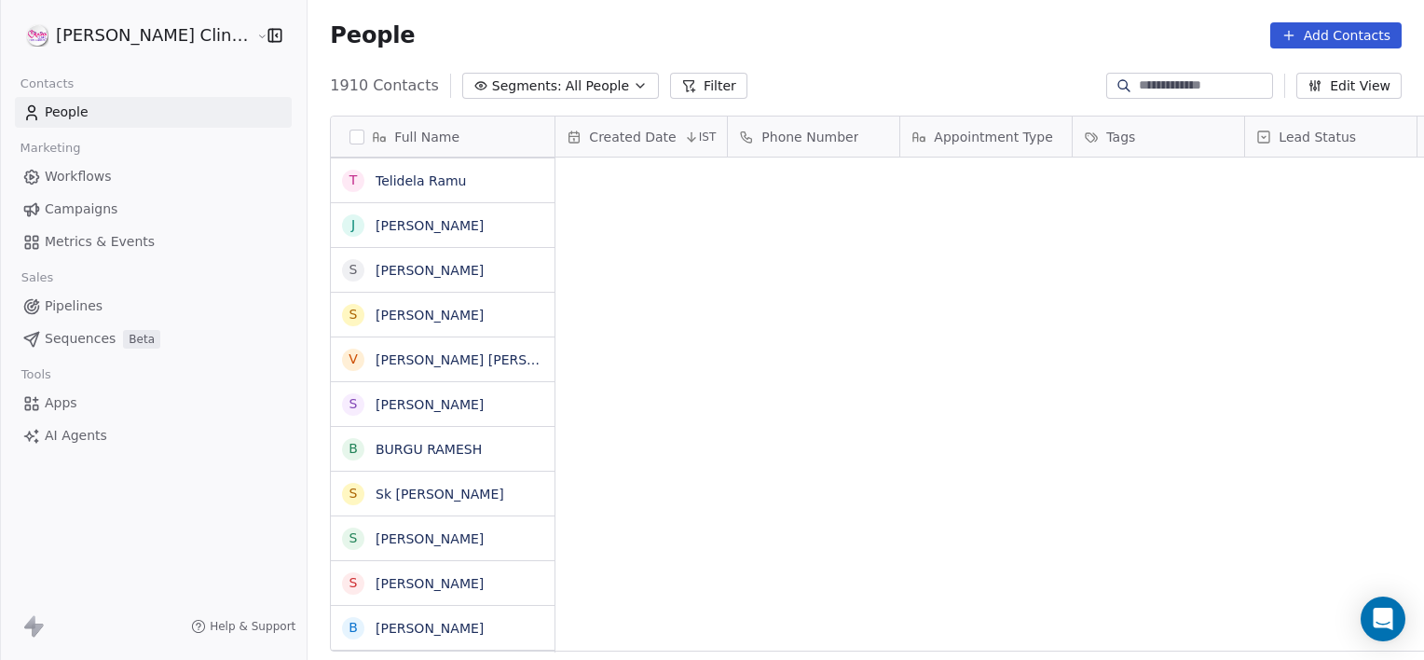
scroll to position [567, 1158]
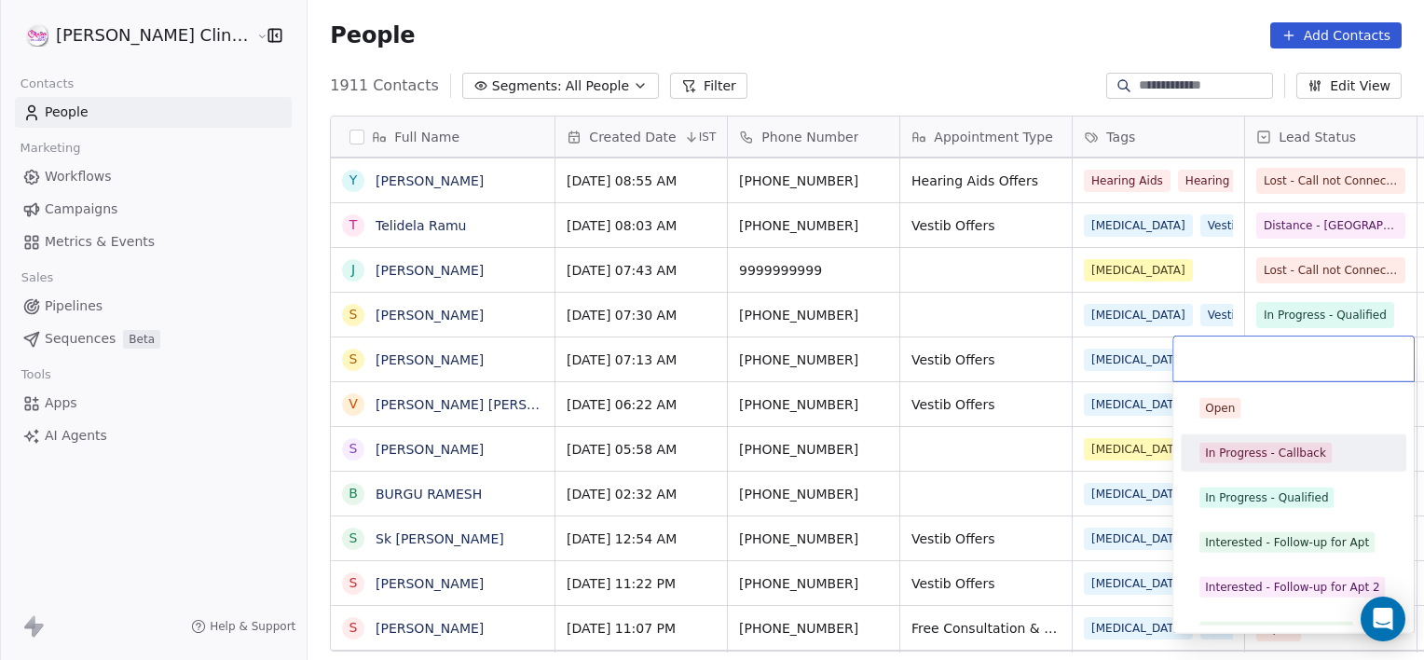
click at [1259, 451] on div "In Progress - Callback" at bounding box center [1265, 453] width 121 height 17
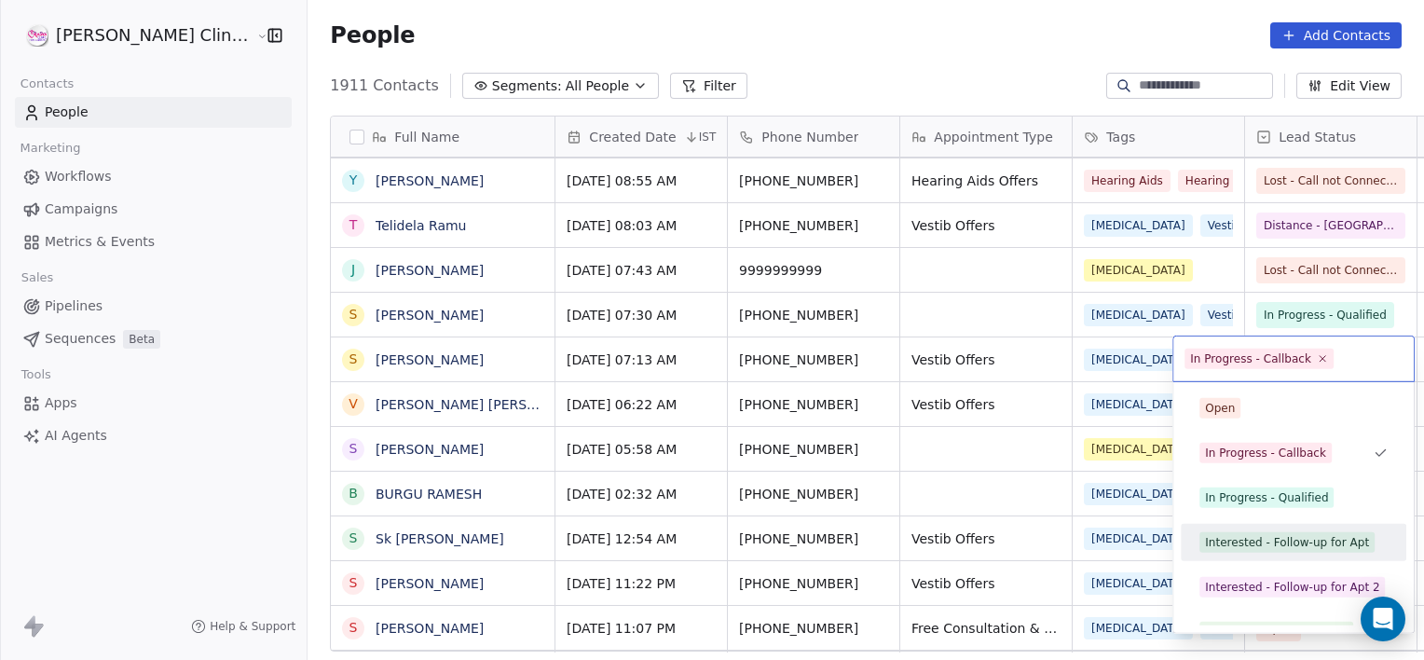
click at [1269, 555] on div "Interested - Follow-up for Apt" at bounding box center [1293, 543] width 211 height 30
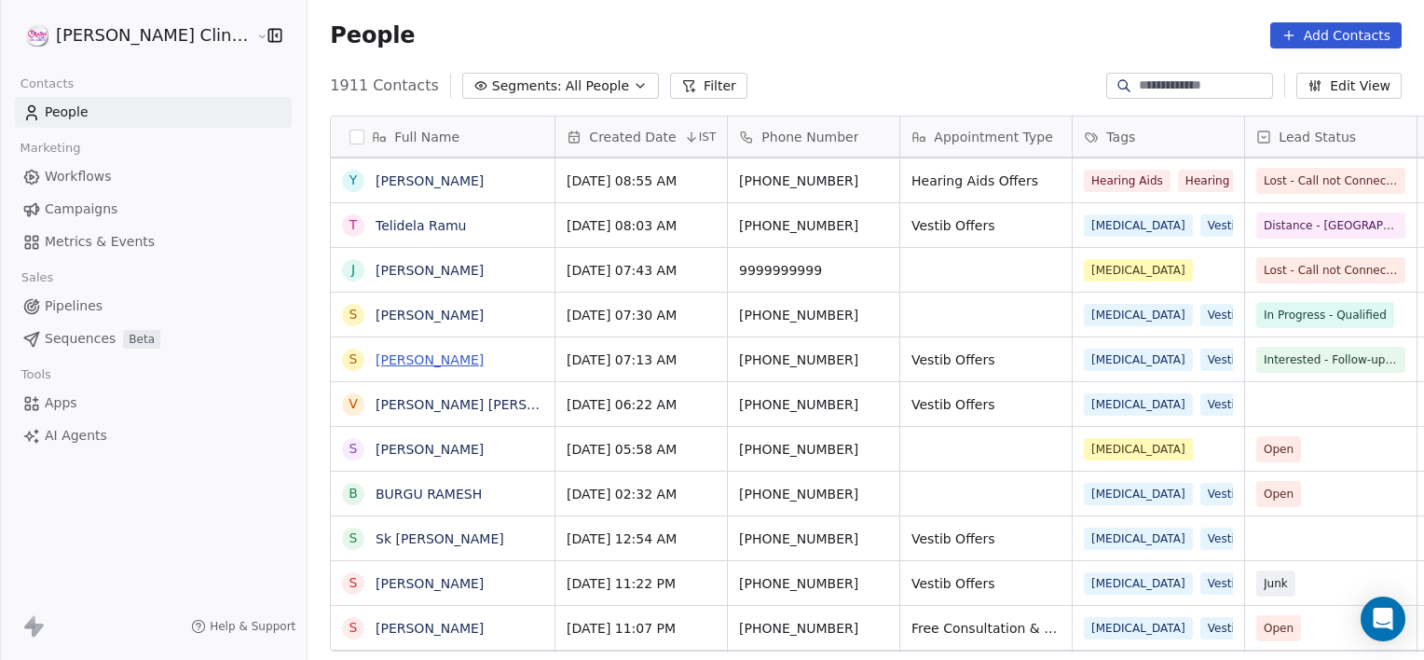
click at [376, 354] on link "[PERSON_NAME]" at bounding box center [430, 359] width 108 height 15
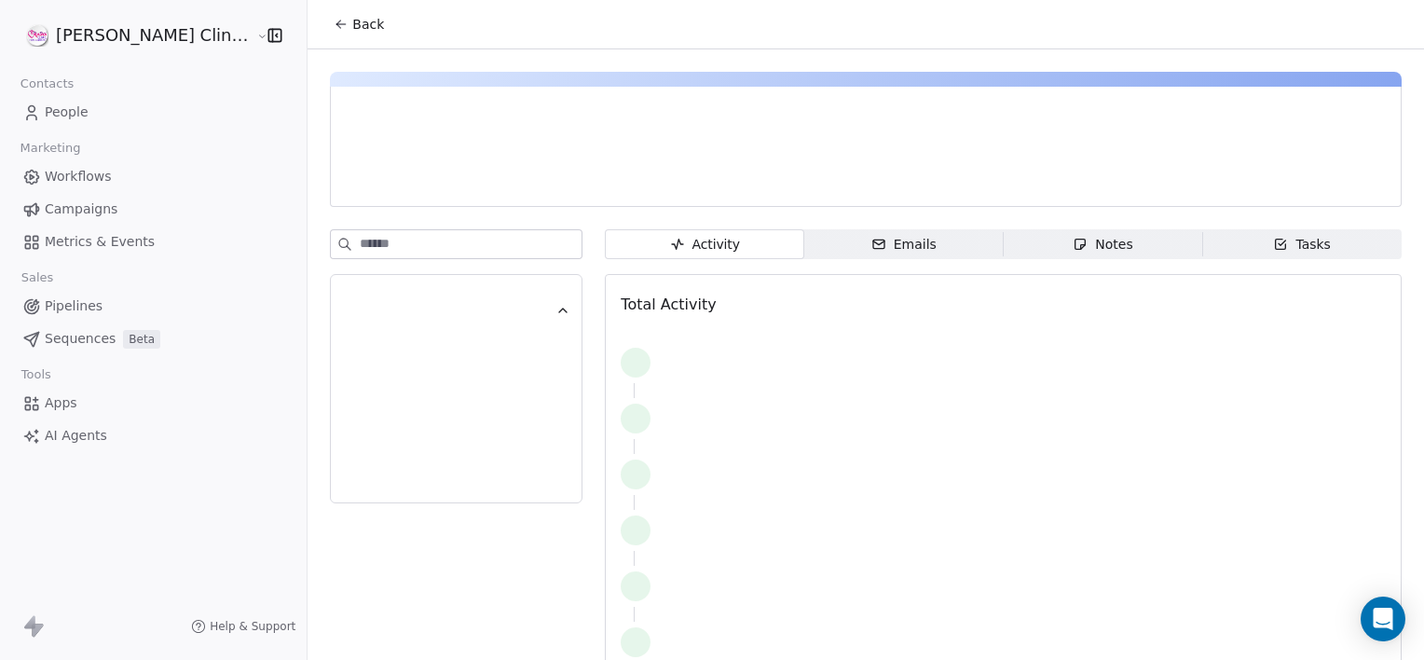
click at [1276, 249] on icon "button" at bounding box center [1281, 245] width 10 height 10
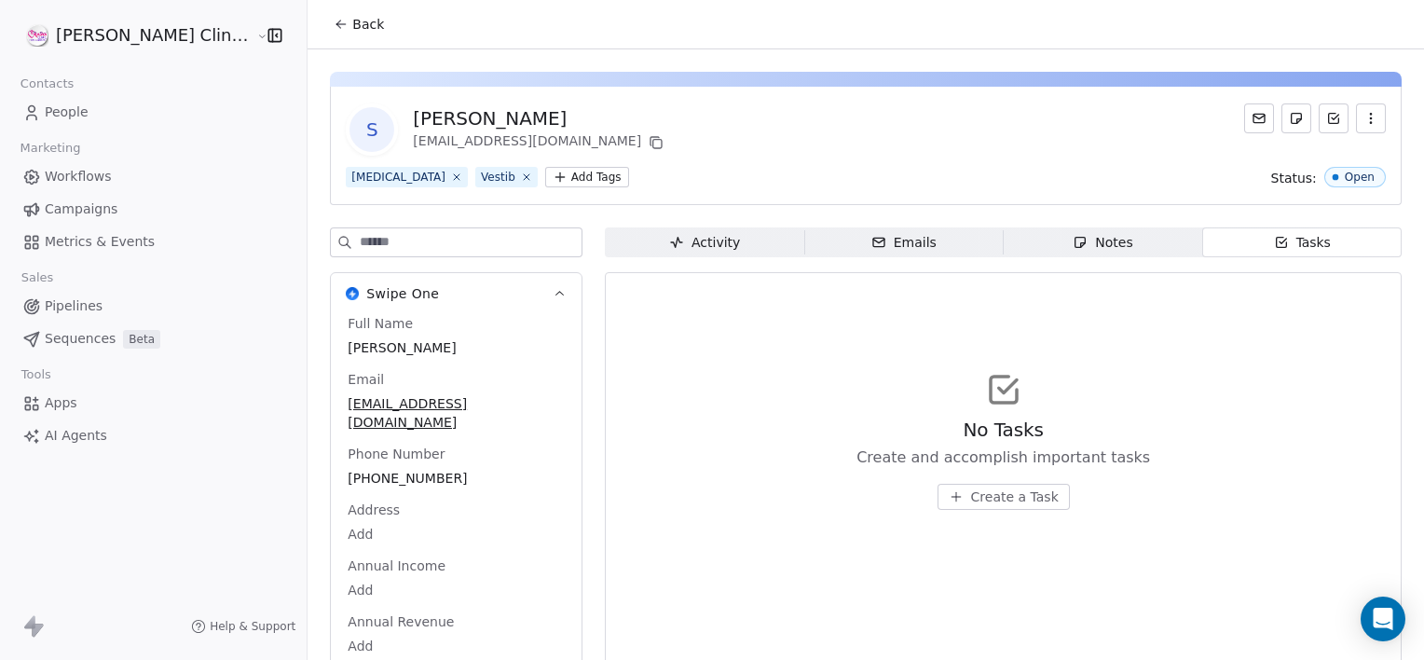
click at [1012, 500] on span "Create a Task" at bounding box center [1015, 496] width 88 height 19
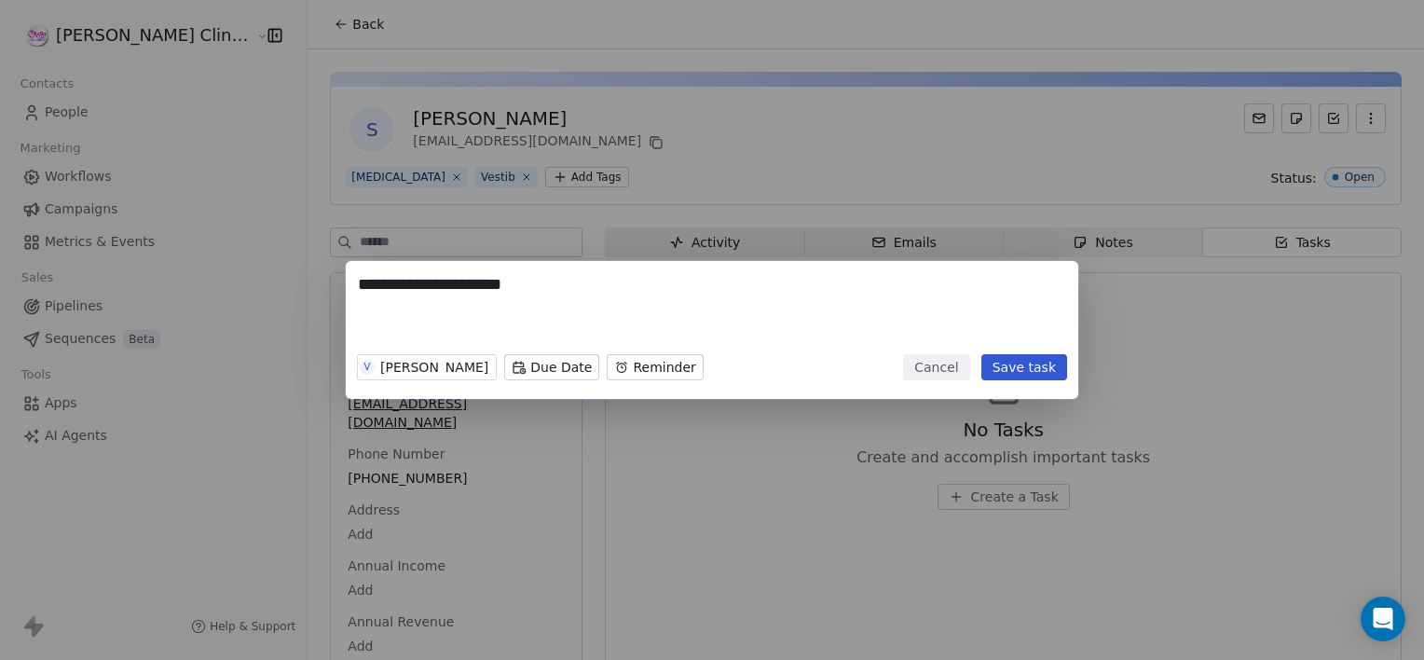
type textarea "**********"
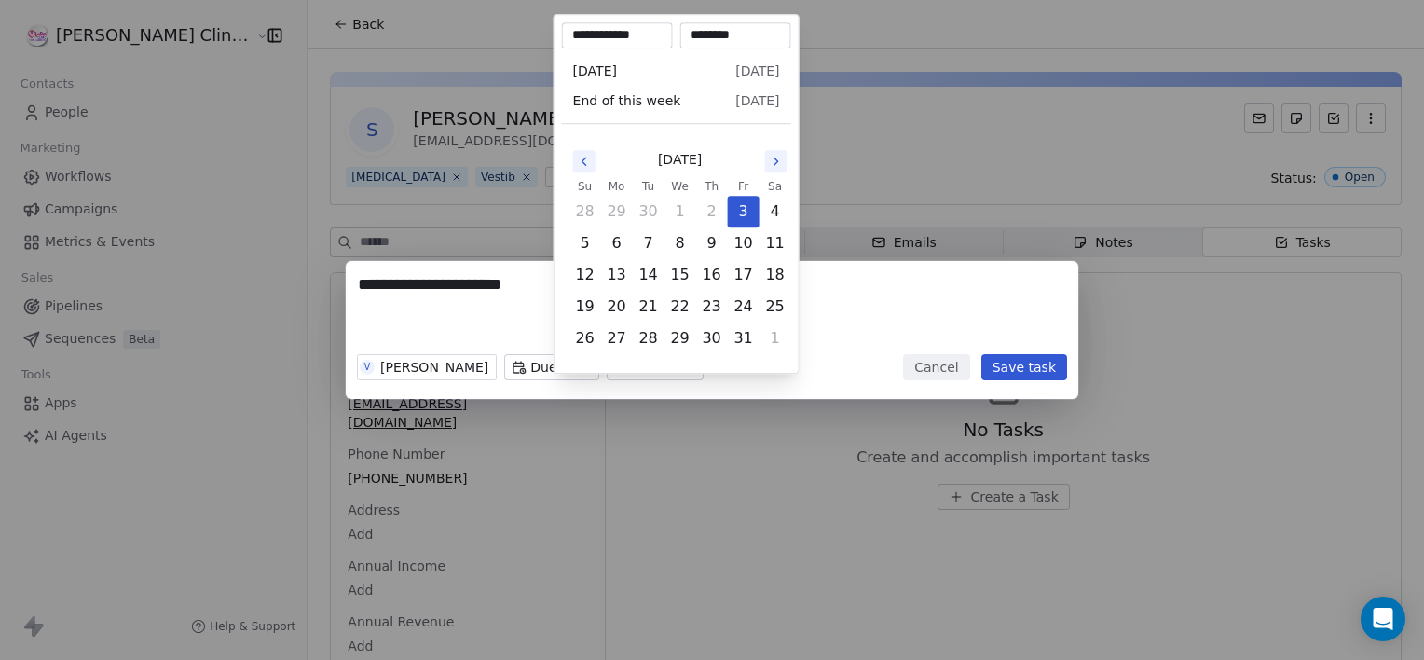
click at [584, 365] on body "**********" at bounding box center [712, 330] width 1424 height 660
click at [749, 239] on button "10" at bounding box center [744, 243] width 30 height 30
type input "**********"
click at [665, 436] on div "**********" at bounding box center [712, 330] width 1424 height 660
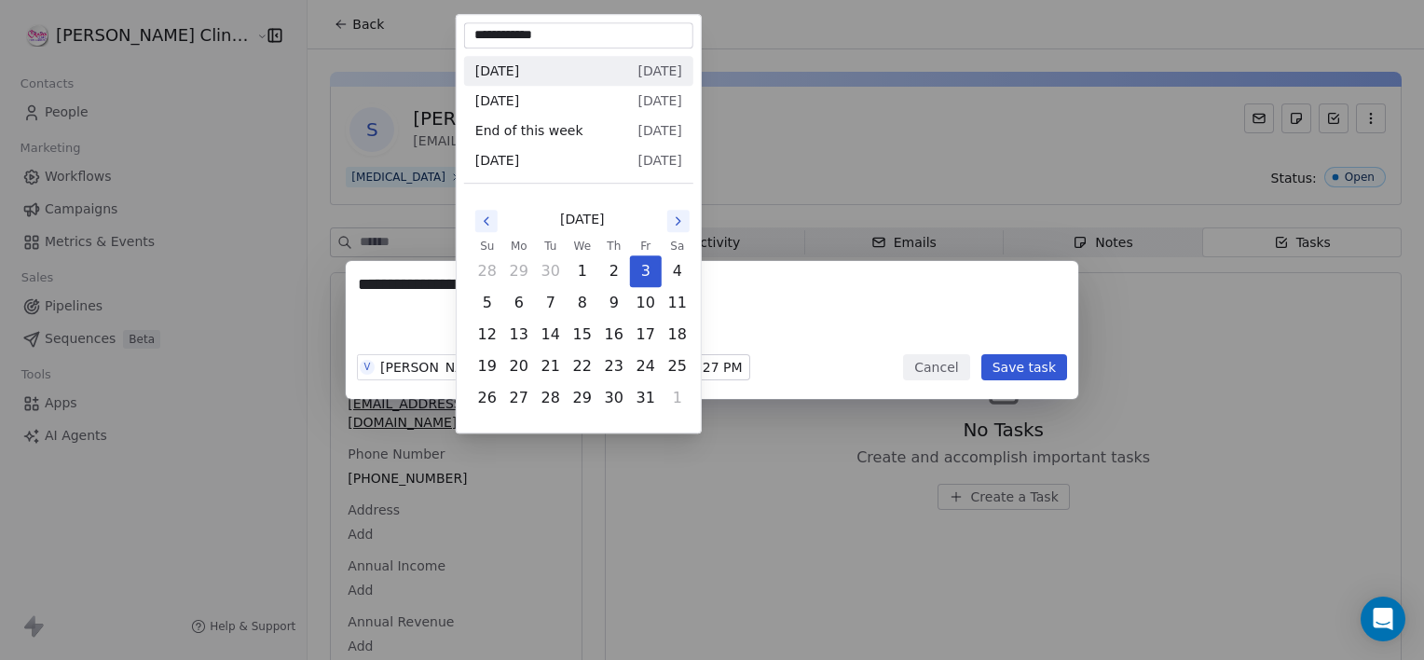
click at [507, 367] on body "**********" at bounding box center [712, 330] width 1424 height 660
click at [679, 307] on button "11" at bounding box center [678, 303] width 30 height 30
type input "**********"
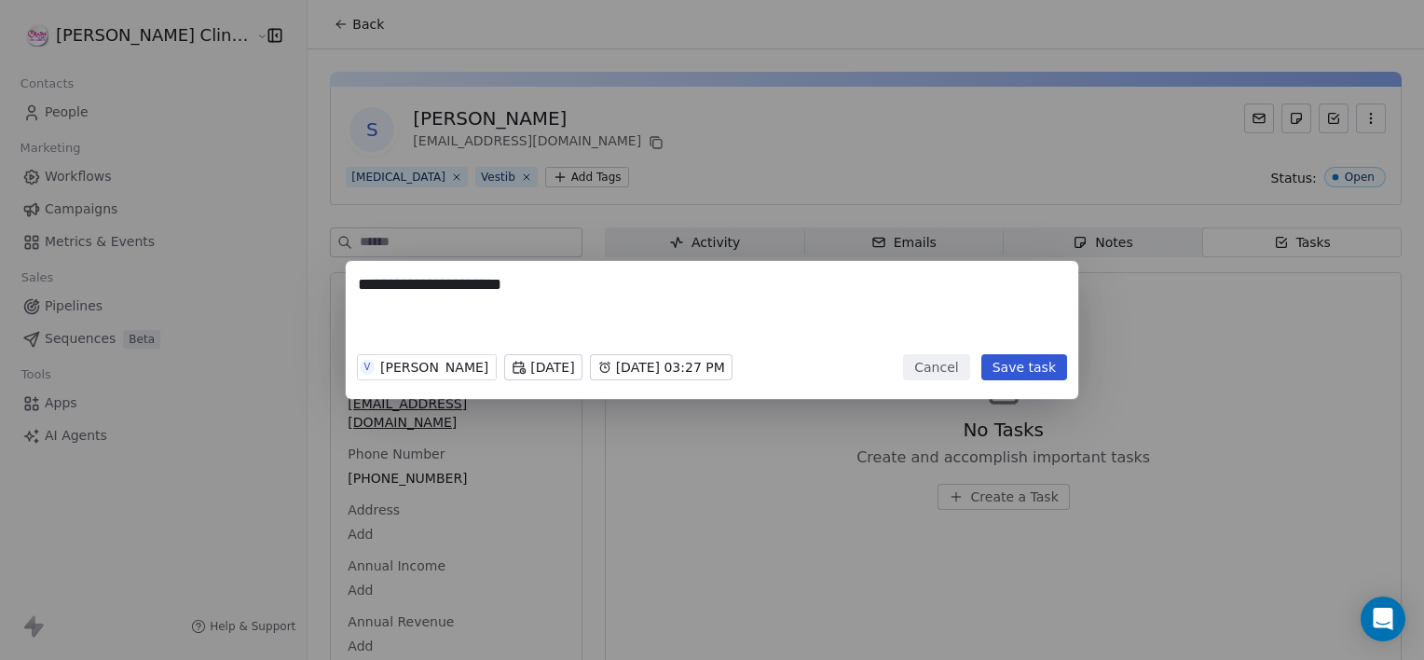
click at [1018, 368] on button "Save task" at bounding box center [1024, 367] width 86 height 26
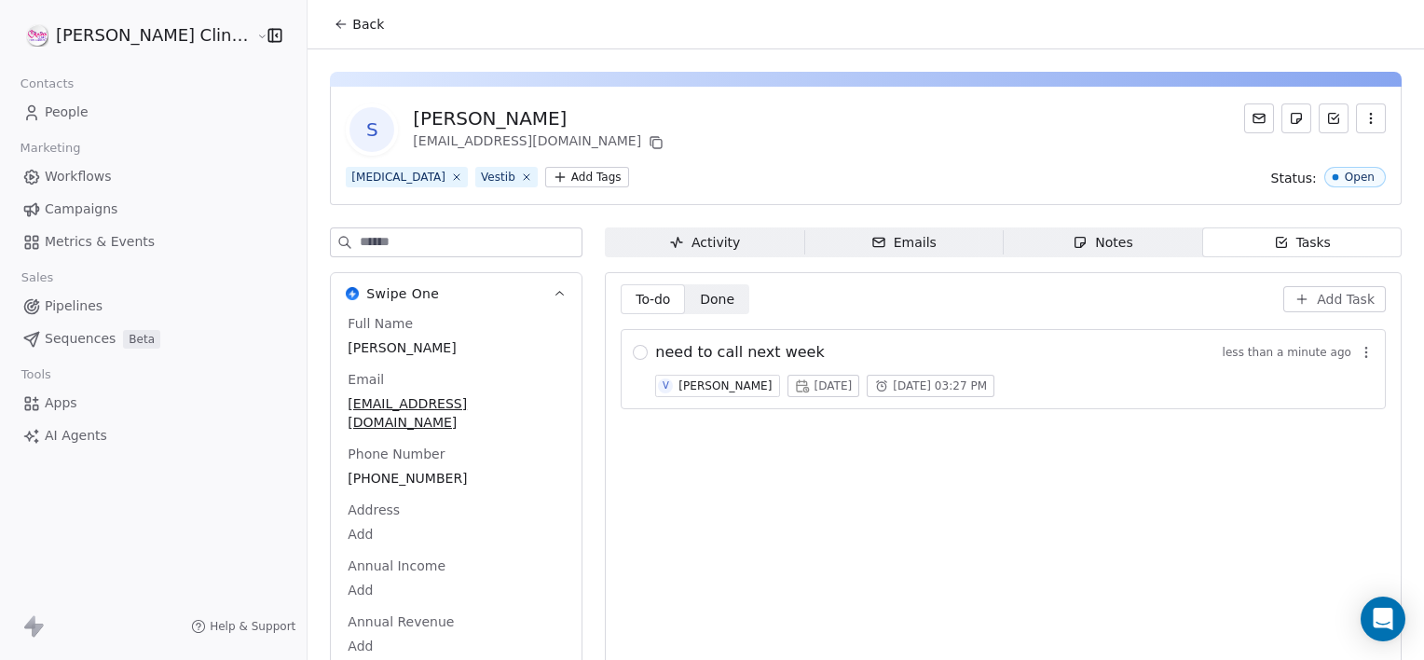
click at [322, 36] on button "Back" at bounding box center [358, 24] width 73 height 34
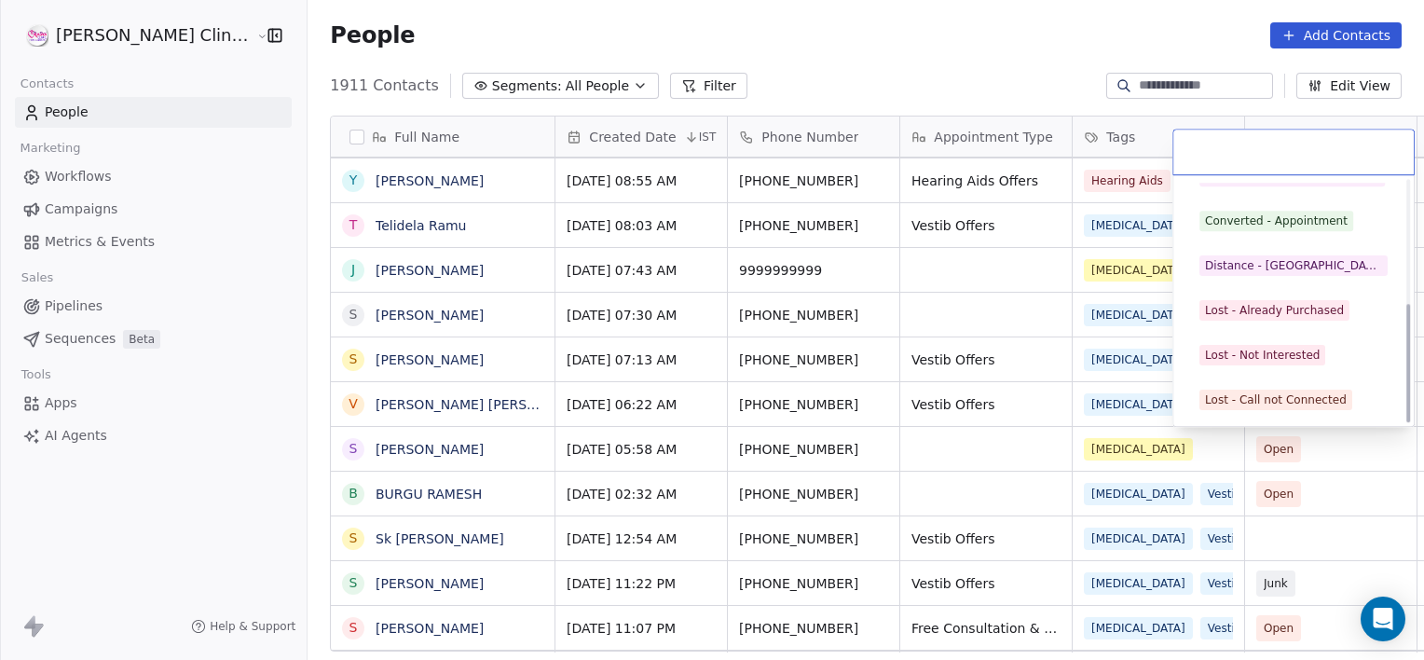
scroll to position [249, 0]
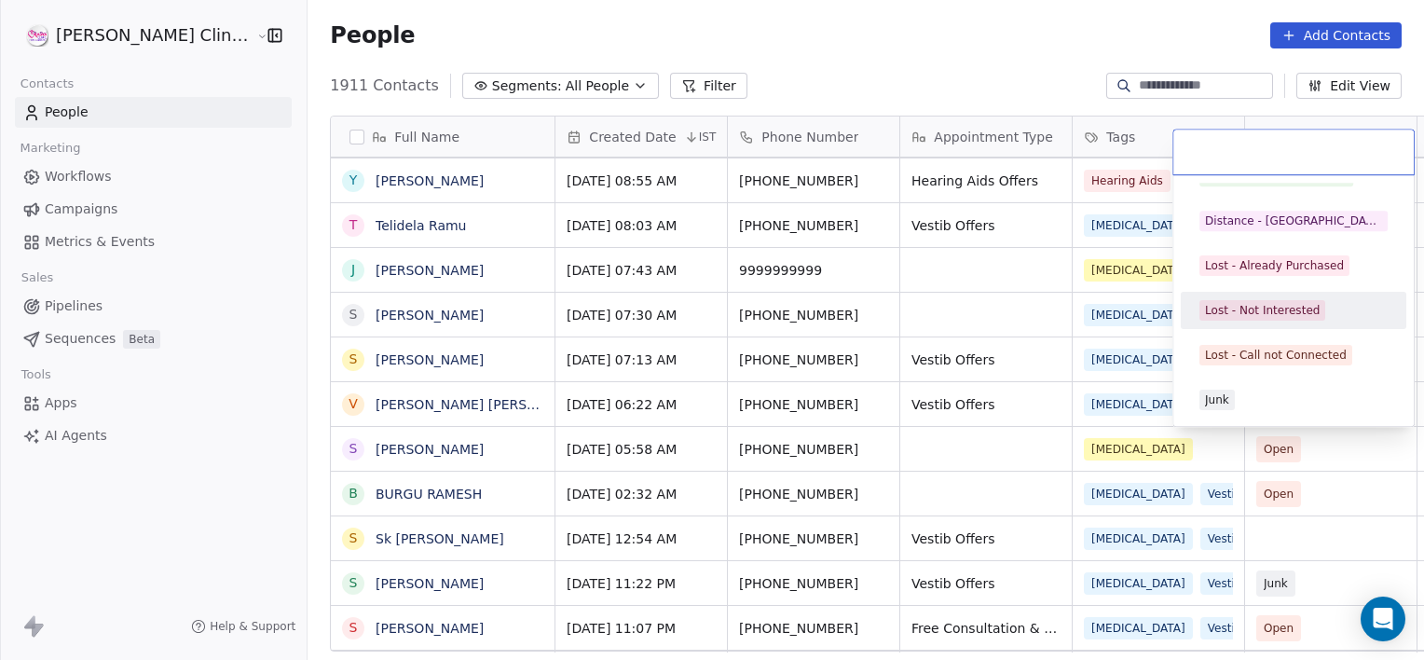
click at [1310, 313] on div "Lost - Not Interested" at bounding box center [1262, 310] width 115 height 17
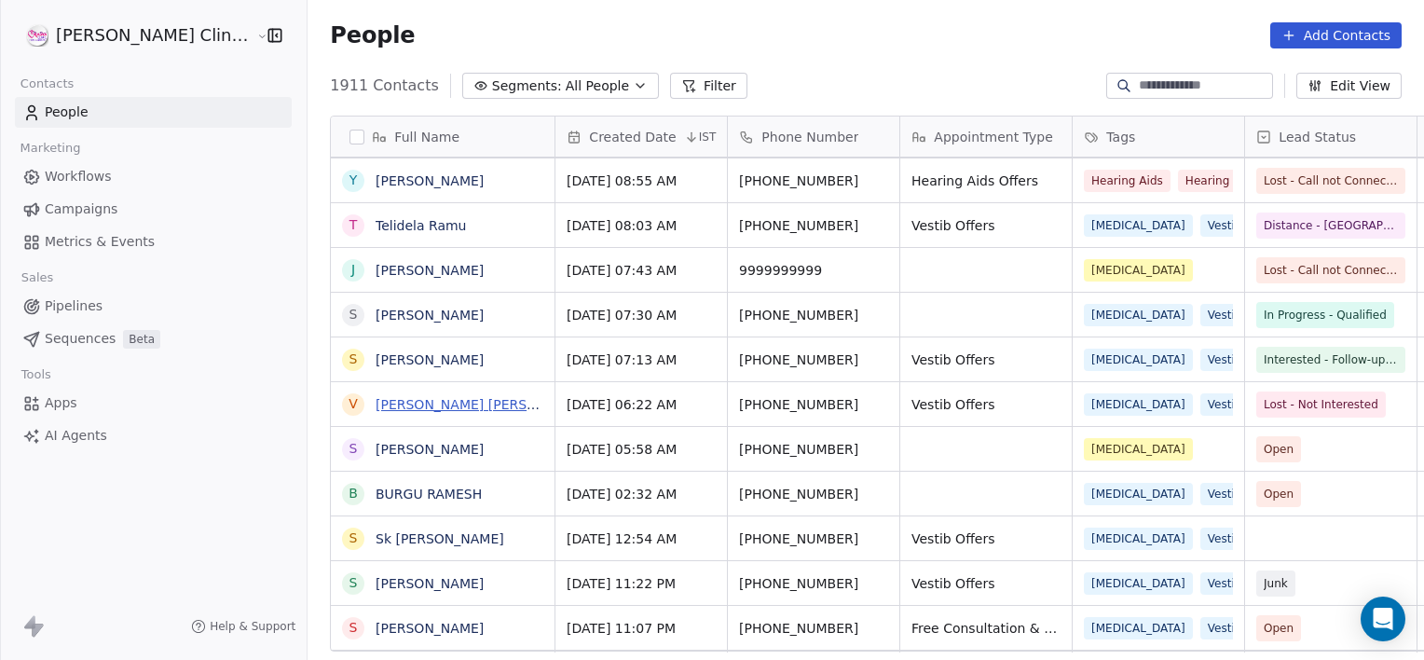
click at [405, 404] on link "[PERSON_NAME] [PERSON_NAME]" at bounding box center [486, 404] width 221 height 15
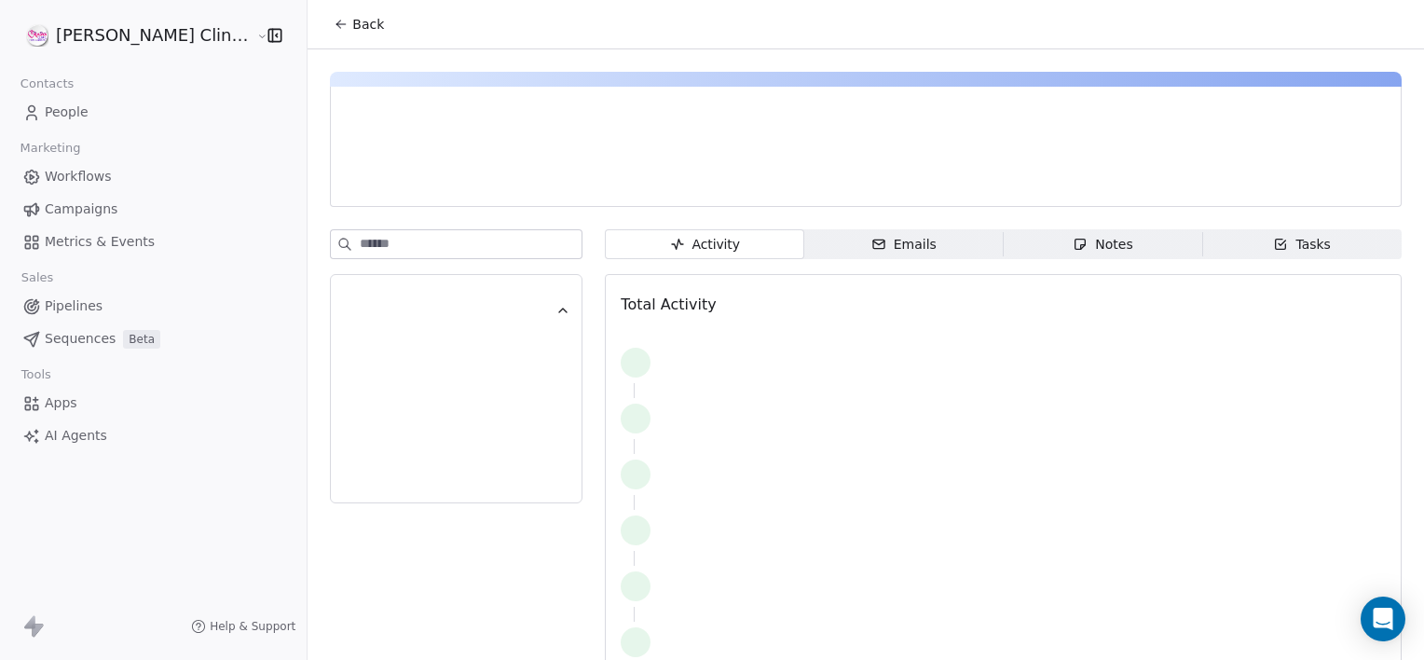
click at [1118, 249] on span "Notes Notes" at bounding box center [1103, 244] width 199 height 30
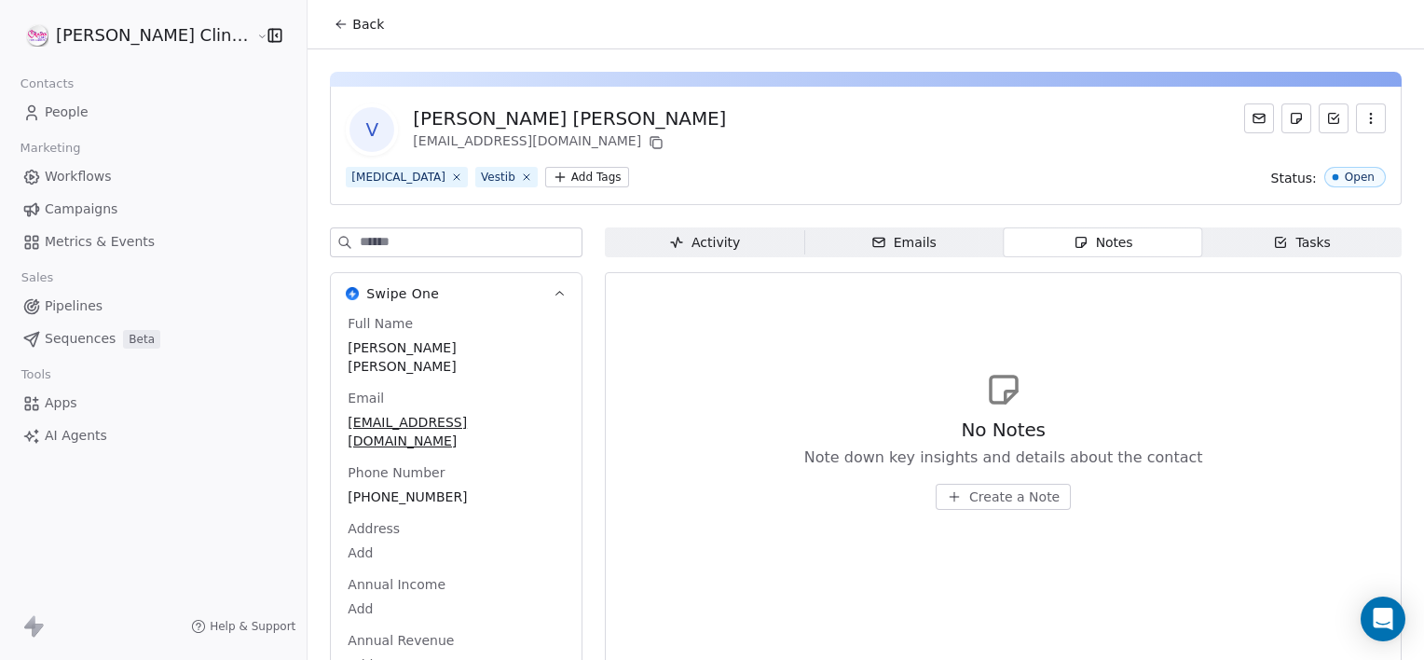
click at [969, 501] on span "Create a Note" at bounding box center [1014, 496] width 90 height 19
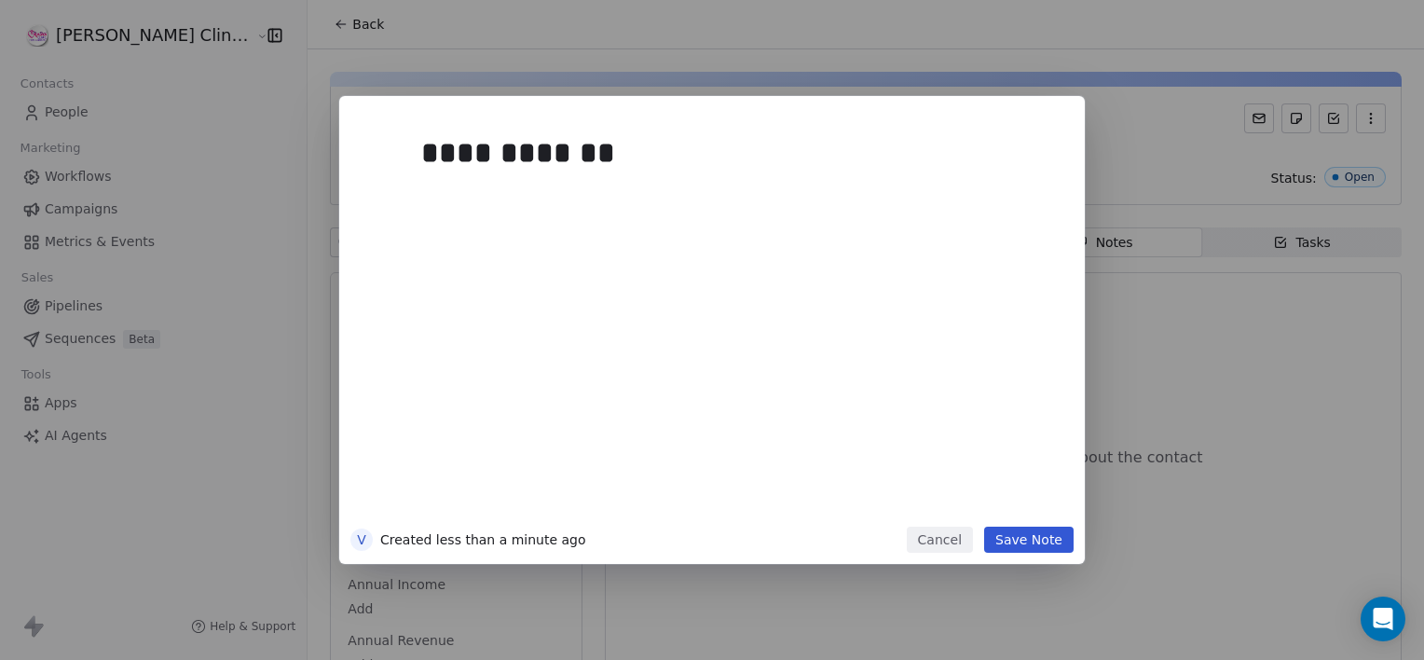
drag, startPoint x: 1022, startPoint y: 527, endPoint x: 1022, endPoint y: 537, distance: 10.3
click at [1022, 537] on button "Save Note" at bounding box center [1028, 540] width 89 height 26
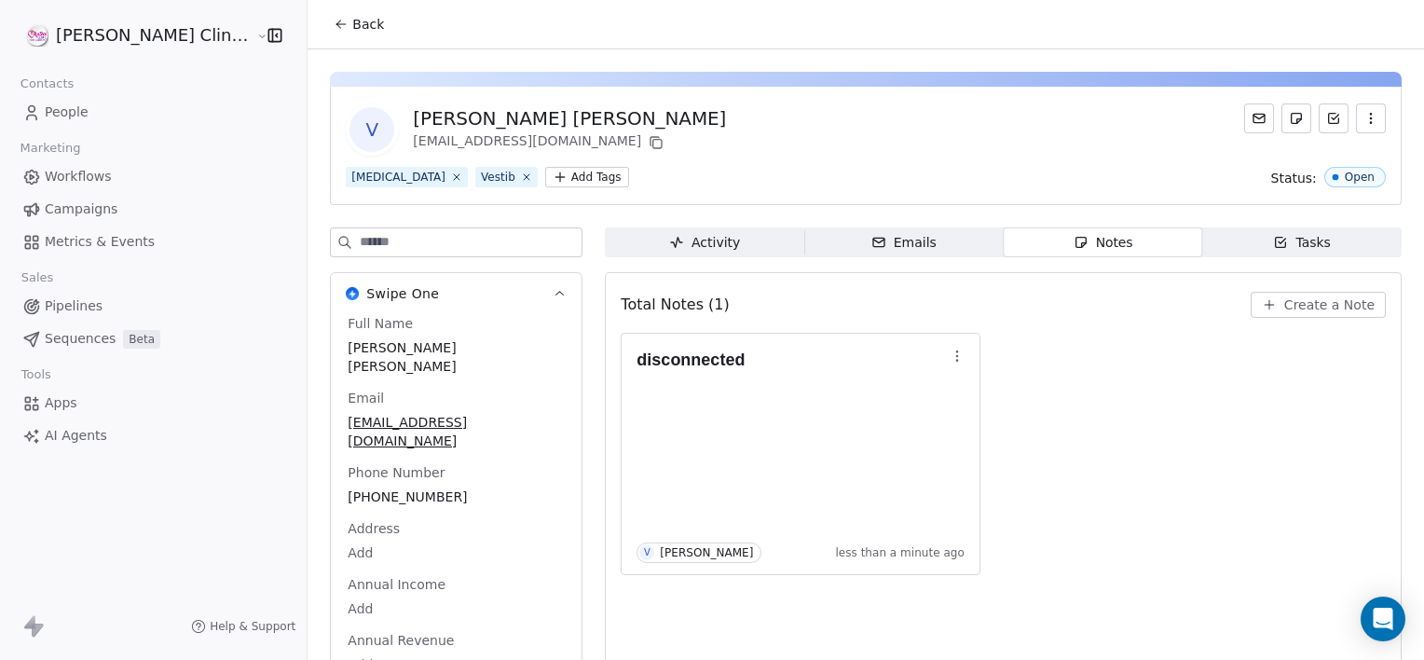
click at [1022, 537] on div "disconnected V [PERSON_NAME] less than a minute ago" at bounding box center [1003, 454] width 765 height 242
click at [352, 30] on span "Back" at bounding box center [368, 24] width 32 height 19
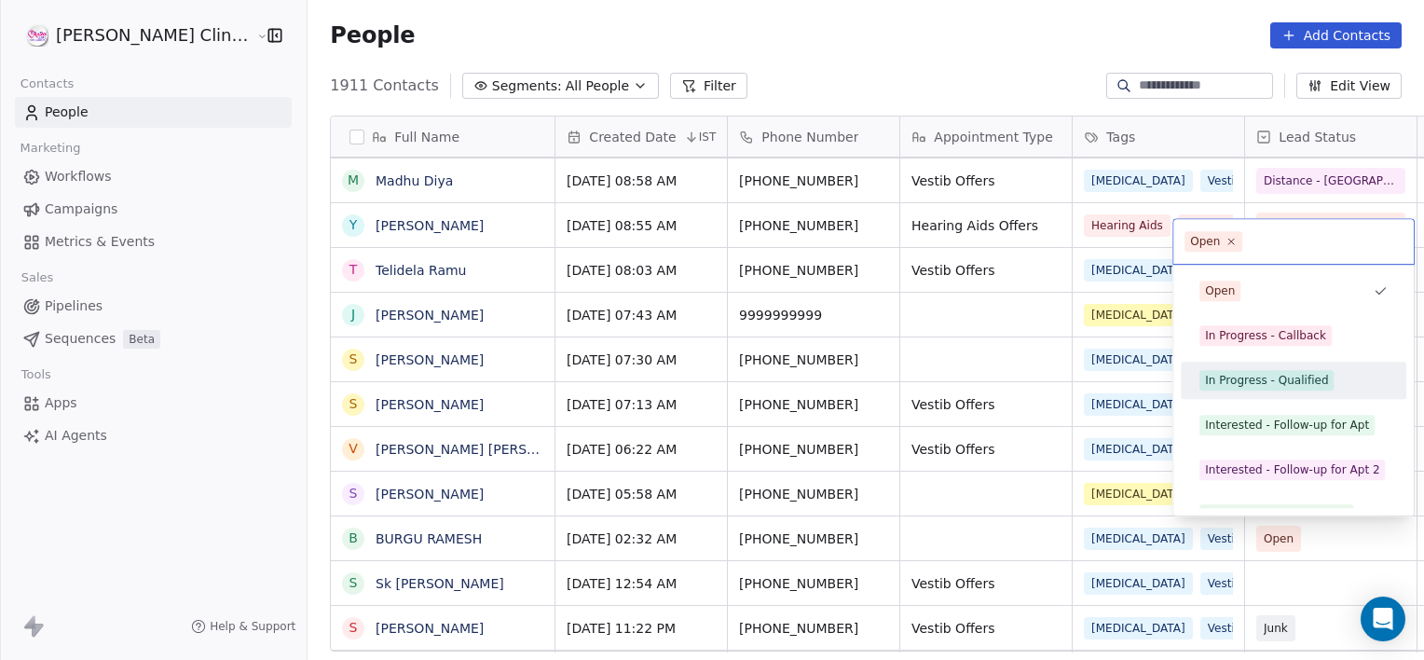
click at [1296, 372] on div "In Progress - Qualified" at bounding box center [1266, 380] width 123 height 17
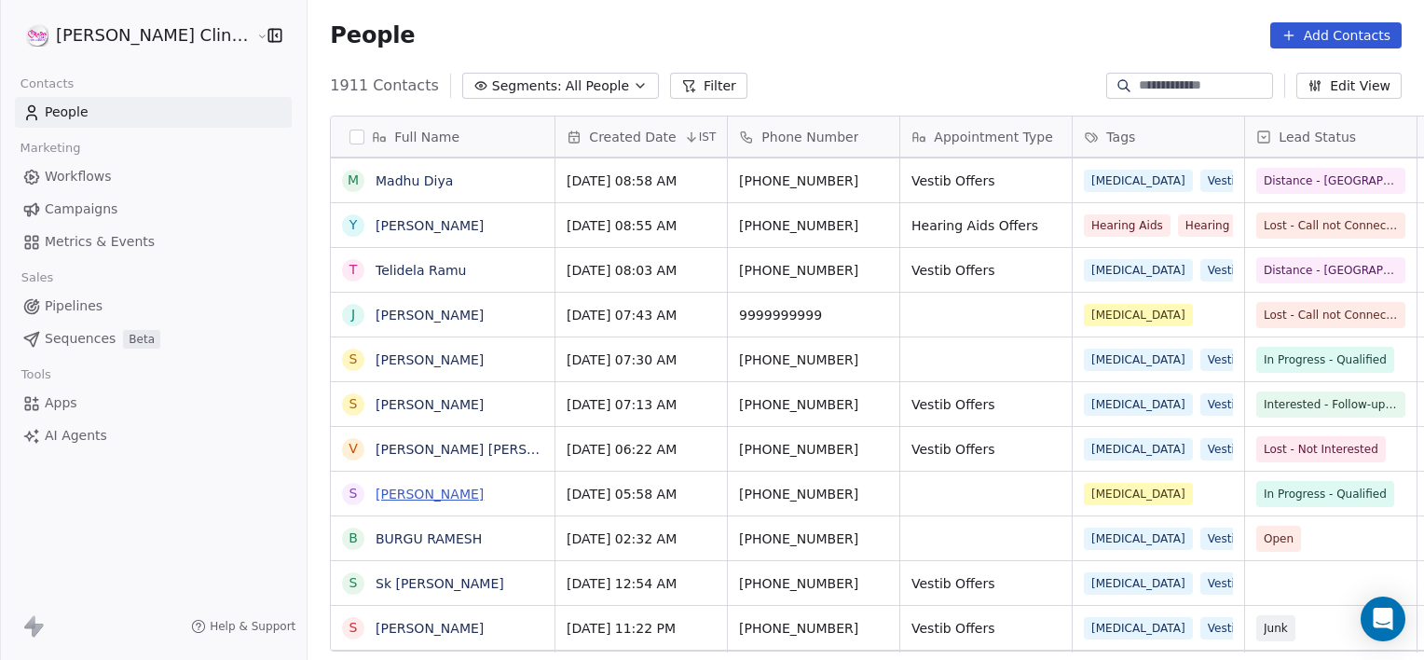
click at [410, 498] on link "[PERSON_NAME]" at bounding box center [430, 494] width 108 height 15
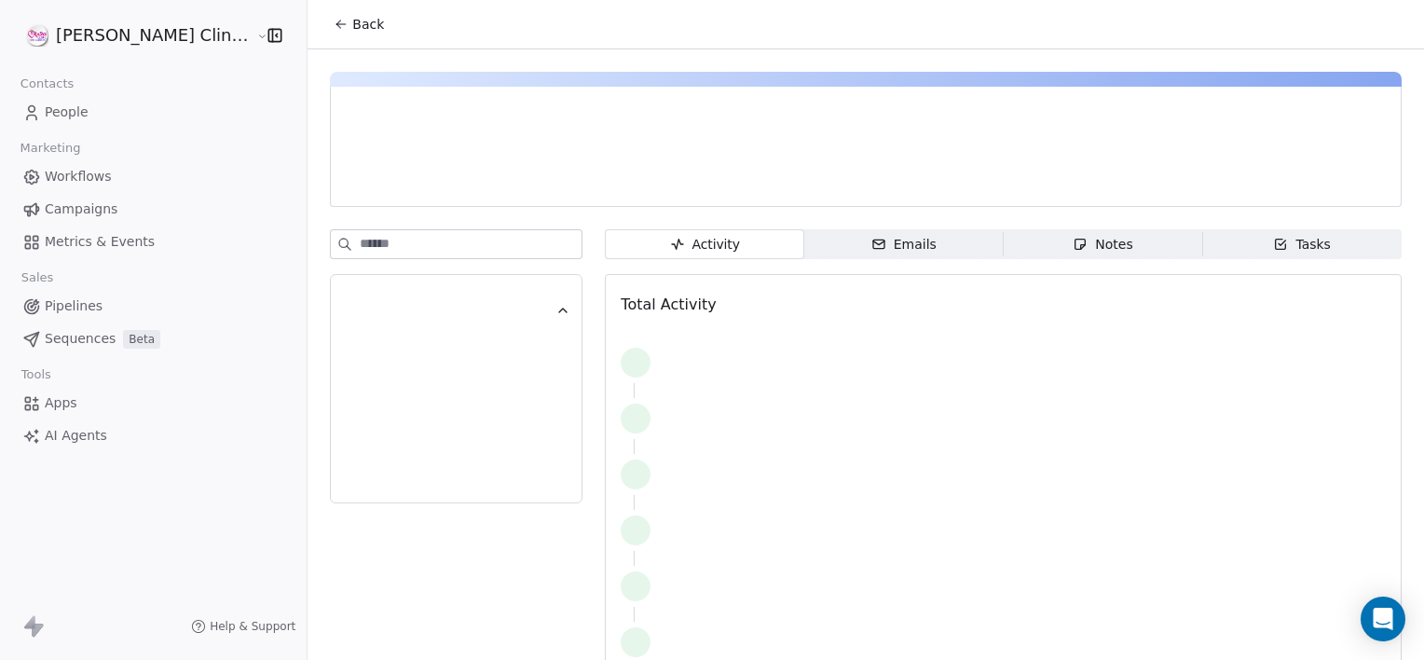
click at [1004, 257] on span "Notes Notes" at bounding box center [1103, 244] width 199 height 30
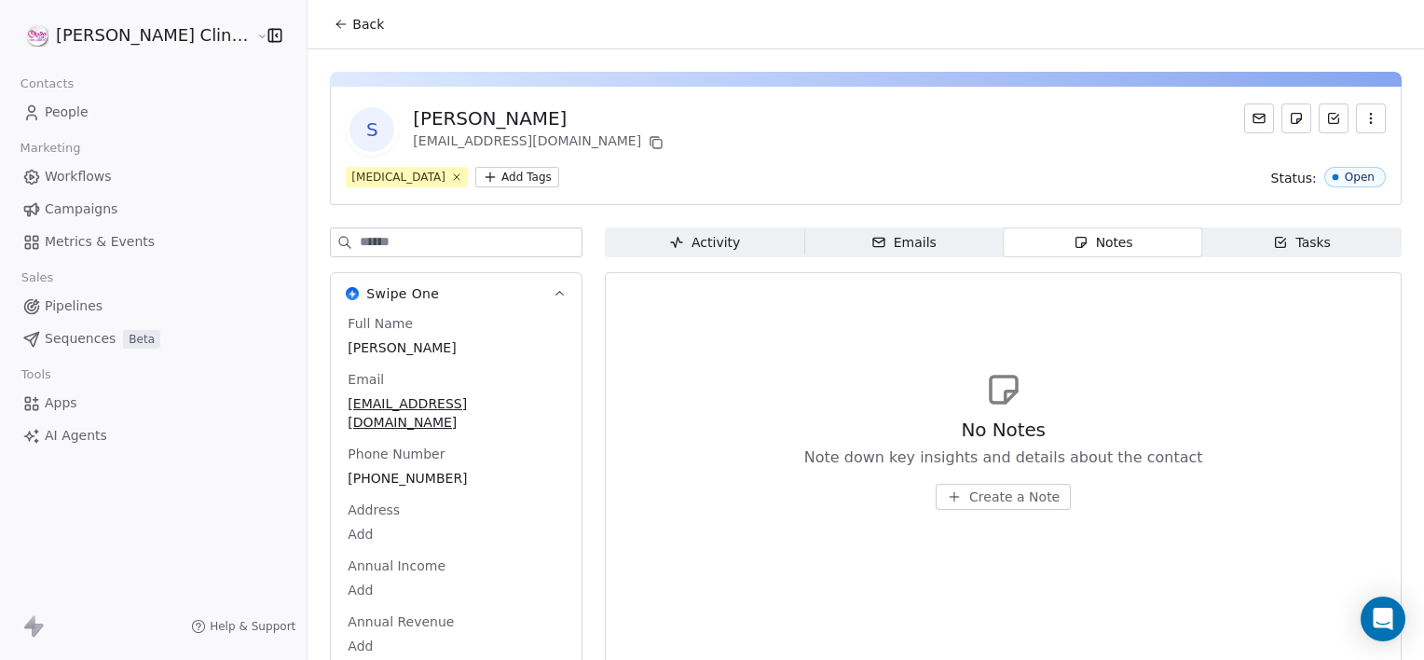
click at [969, 500] on span "Create a Note" at bounding box center [1014, 496] width 90 height 19
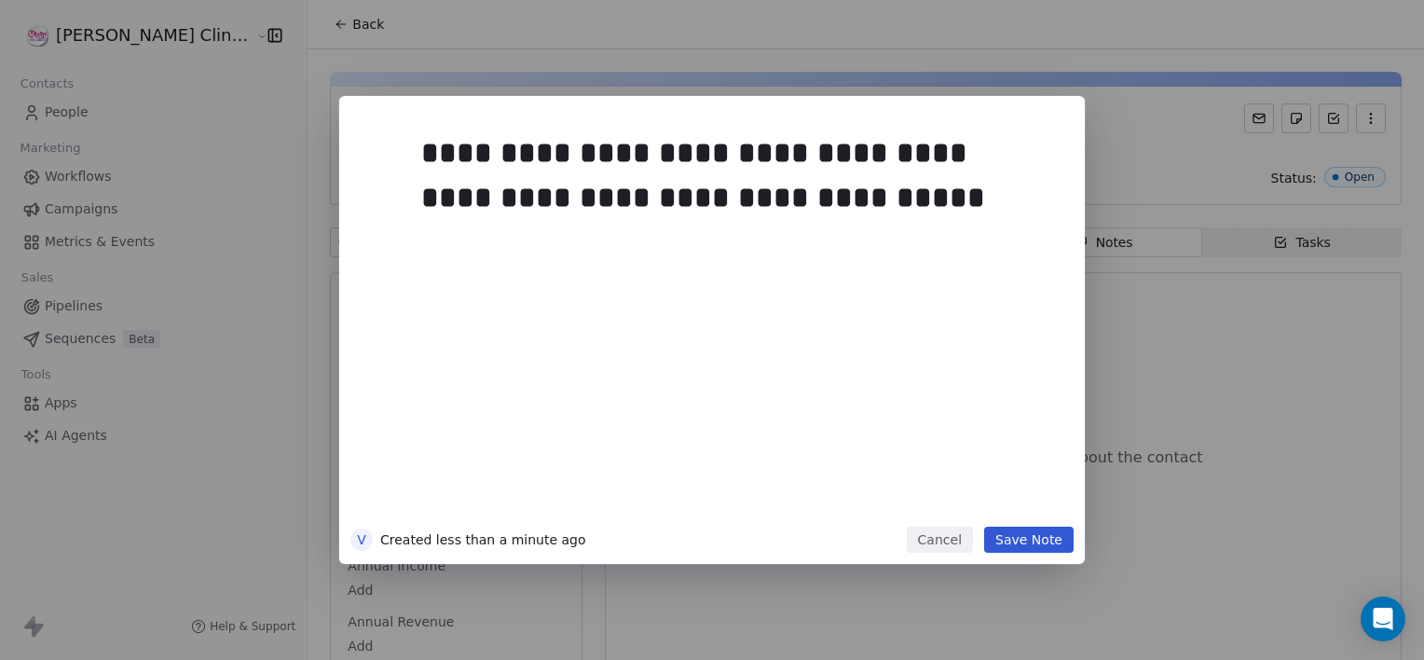
click at [1009, 551] on button "Save Note" at bounding box center [1028, 540] width 89 height 26
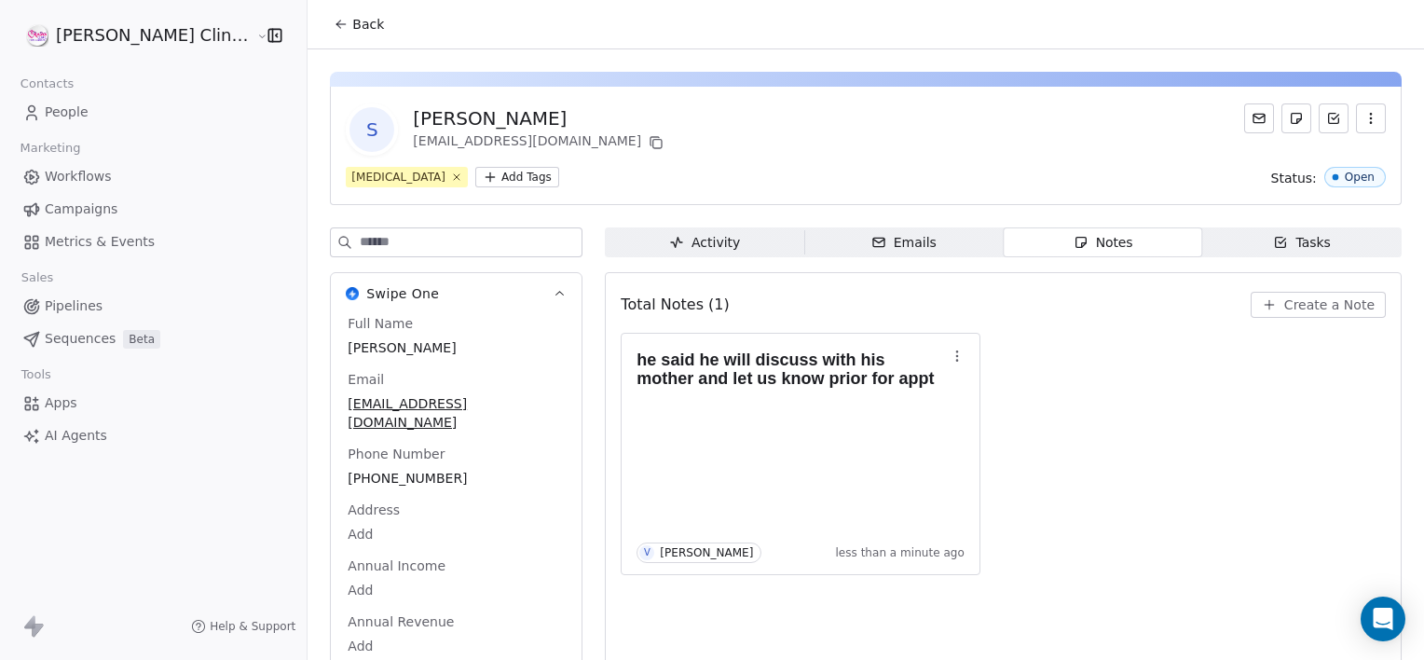
click at [322, 35] on button "Back" at bounding box center [358, 24] width 73 height 34
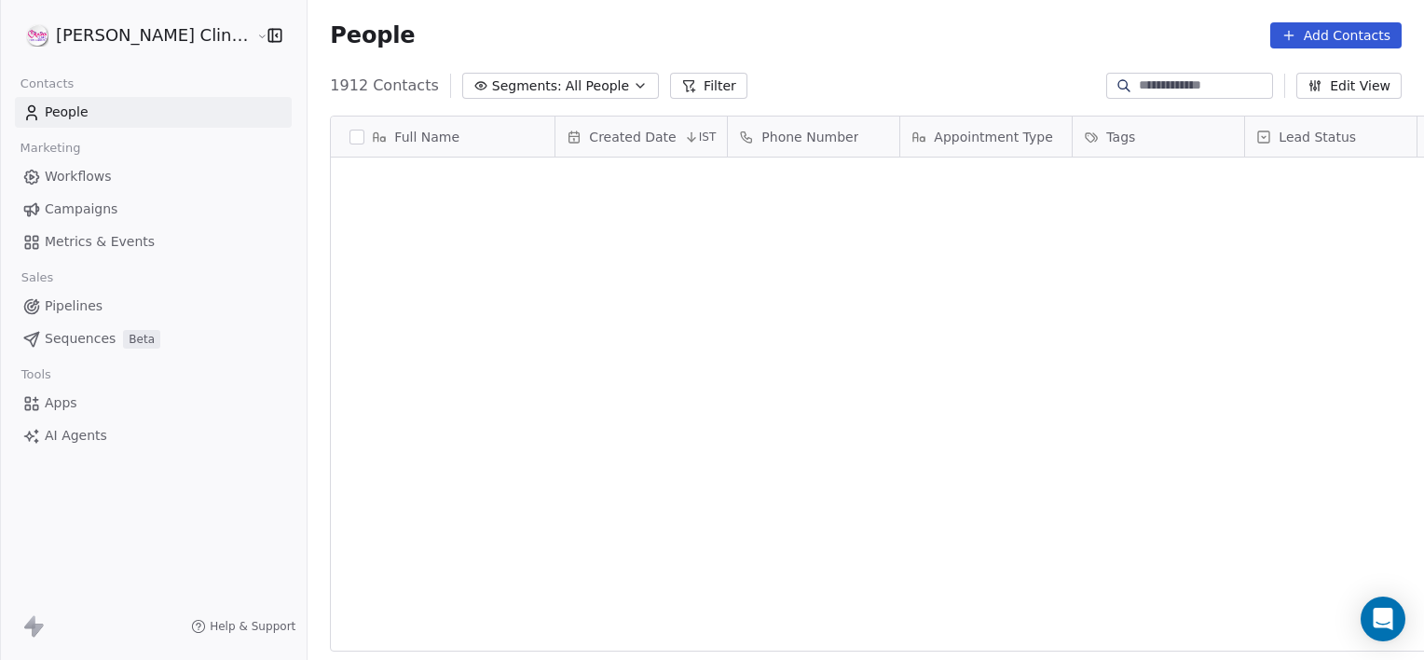
scroll to position [567, 1158]
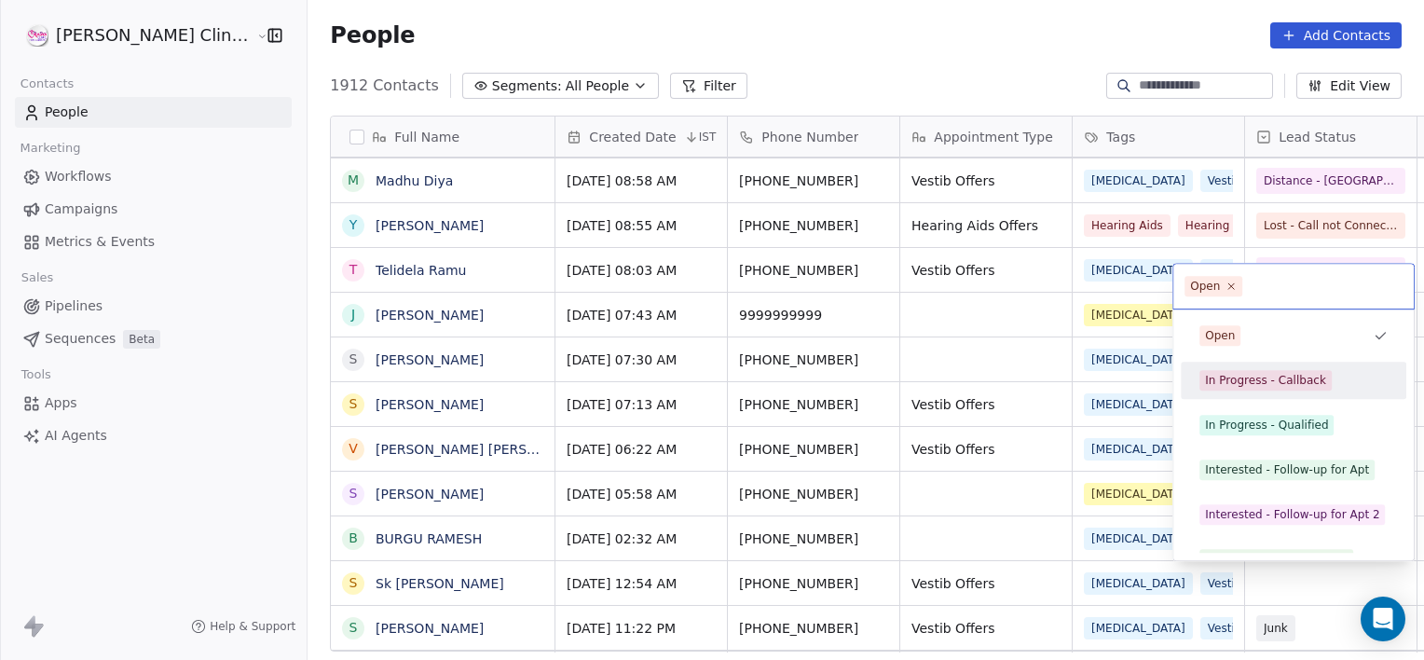
click at [1305, 391] on div "In Progress - Callback" at bounding box center [1293, 380] width 211 height 30
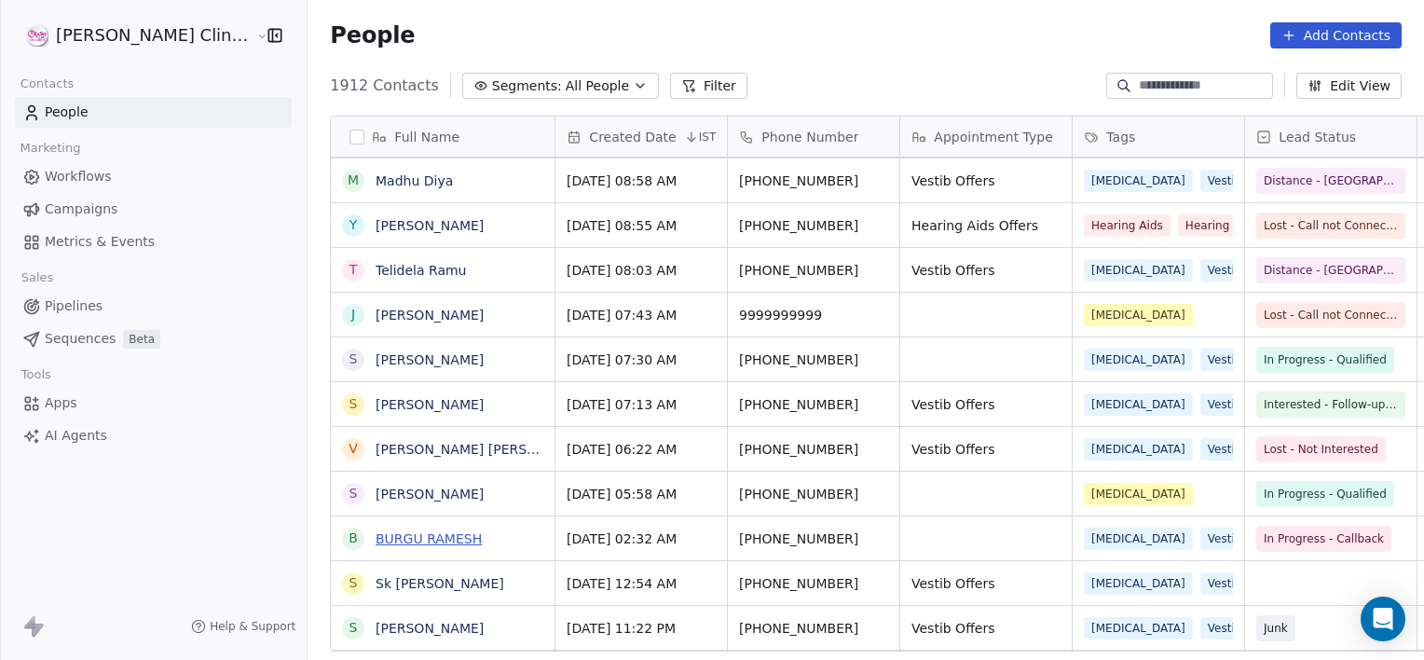
click at [376, 542] on link "BURGU RAMESH" at bounding box center [429, 538] width 106 height 15
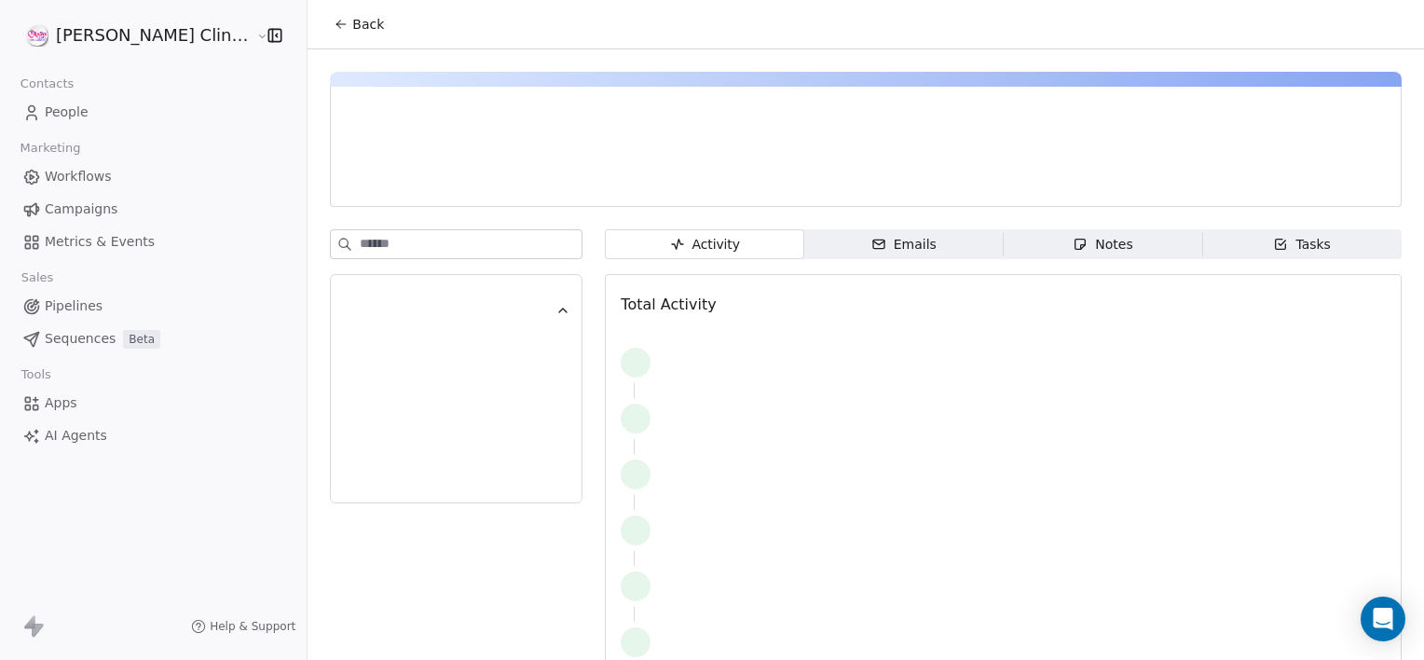
click at [1086, 239] on div "Notes" at bounding box center [1103, 245] width 60 height 20
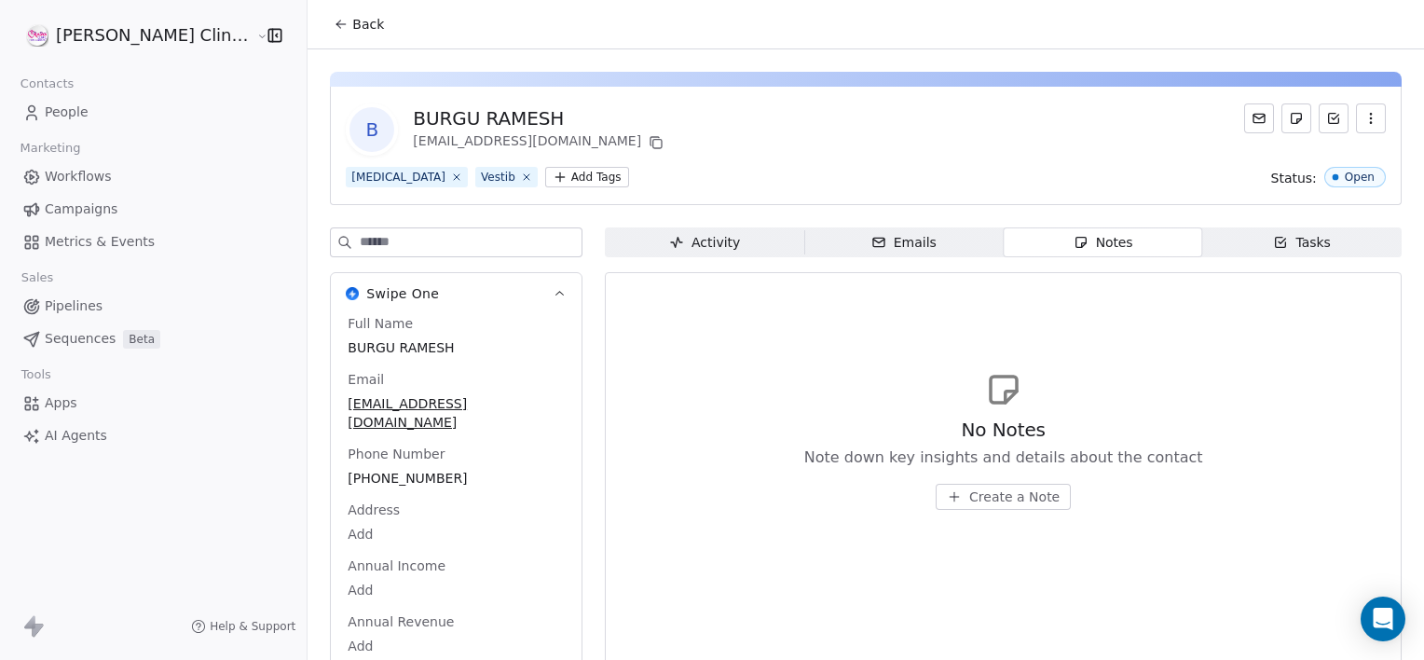
click at [969, 496] on span "Create a Note" at bounding box center [1014, 496] width 90 height 19
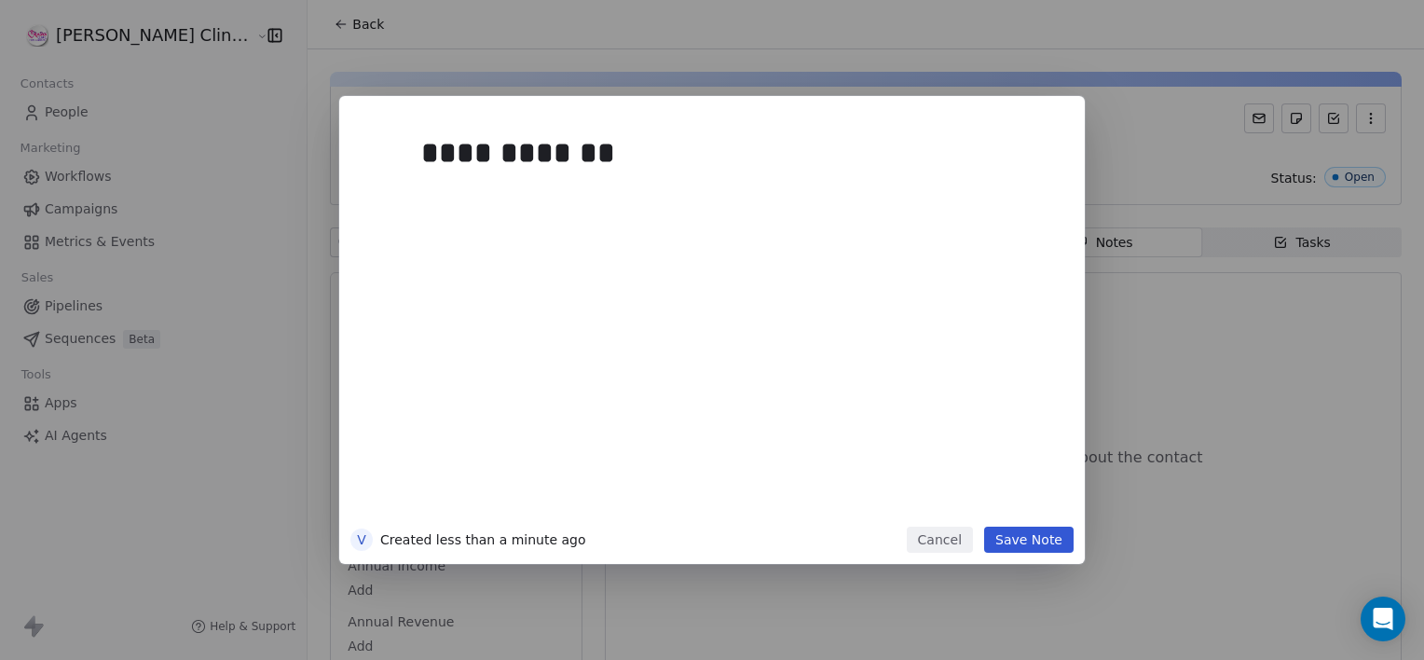
click at [1014, 538] on button "Save Note" at bounding box center [1028, 540] width 89 height 26
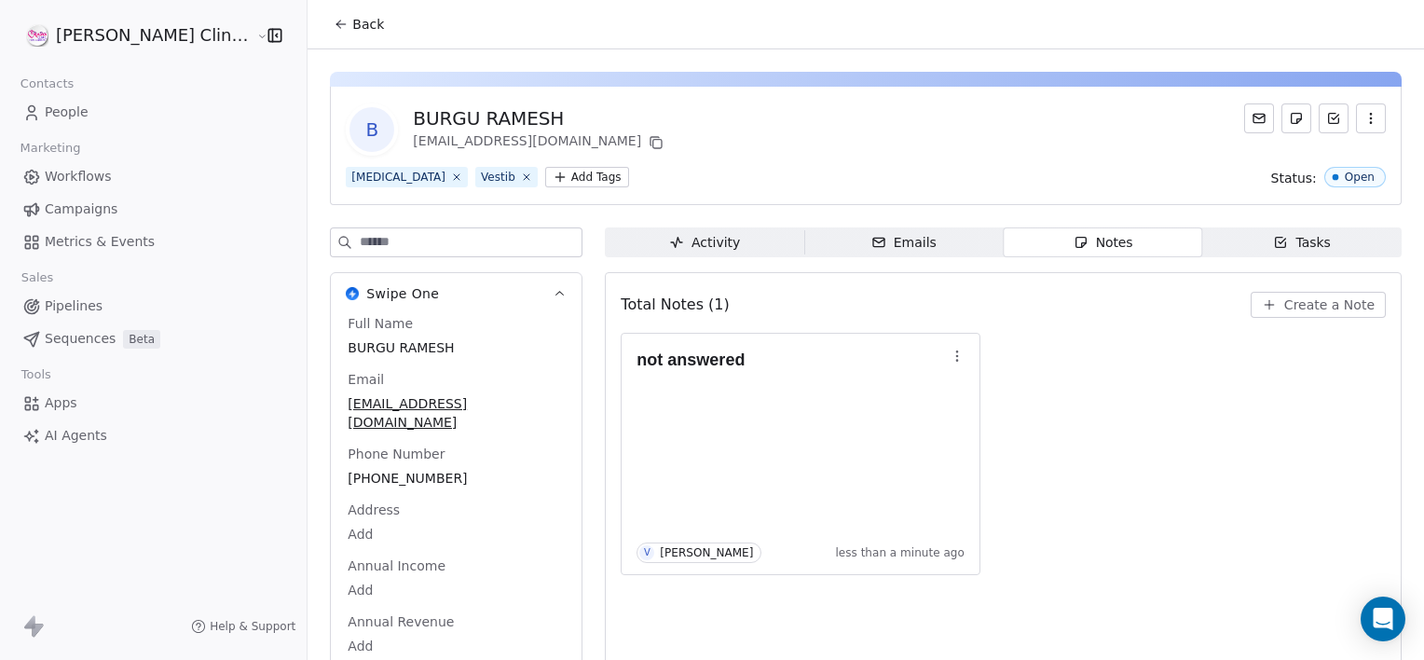
click at [352, 33] on span "Back" at bounding box center [368, 24] width 32 height 19
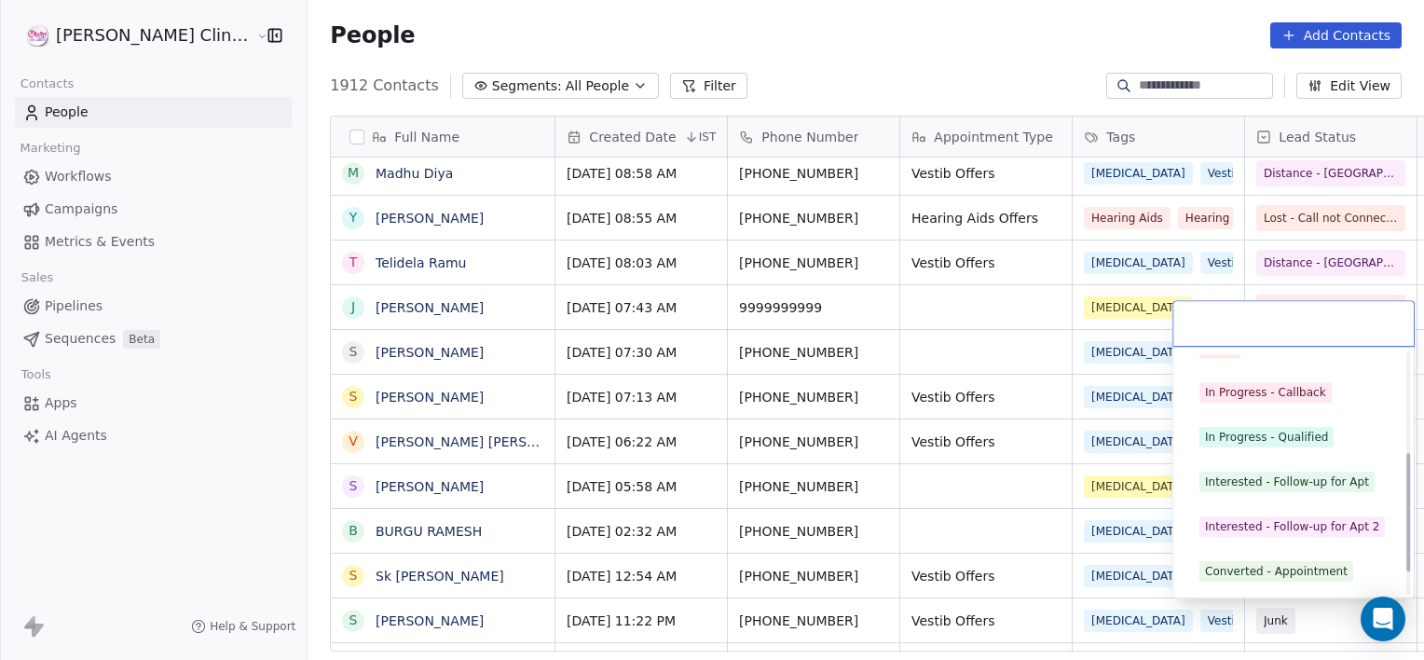
scroll to position [249, 0]
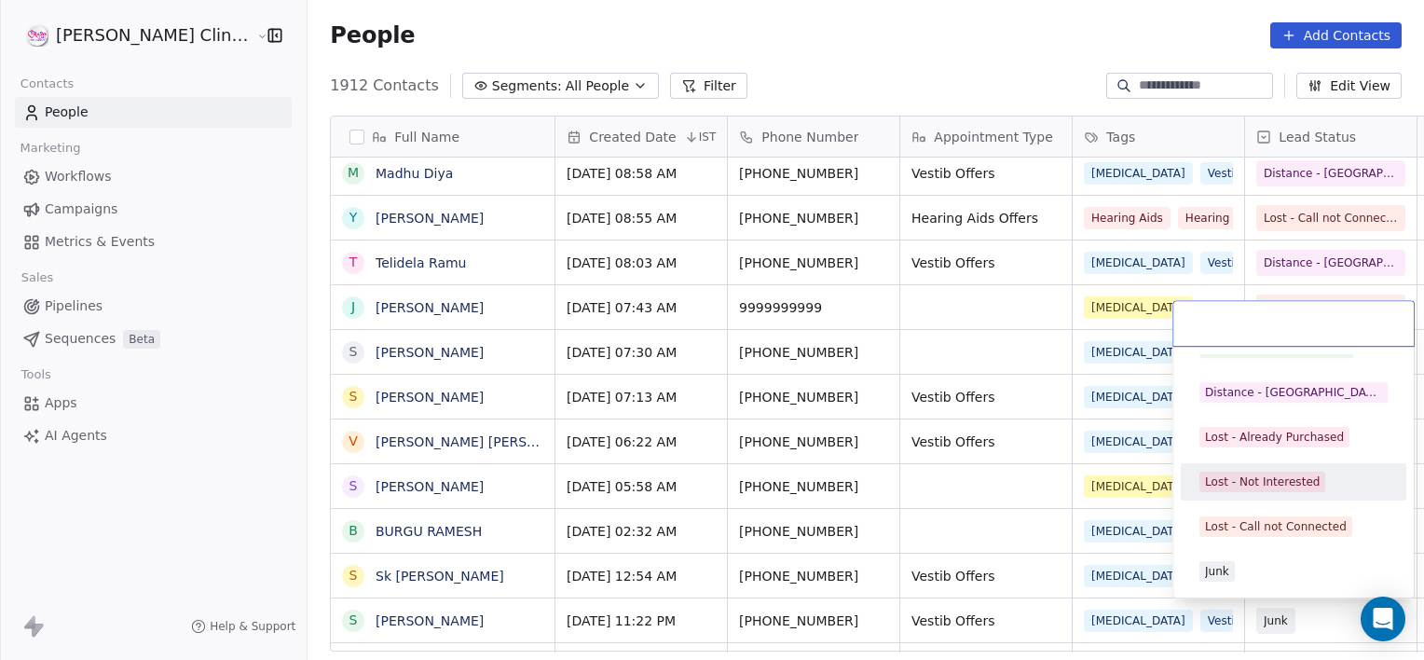
click at [1264, 467] on div "Lost - Not Interested" at bounding box center [1293, 482] width 211 height 30
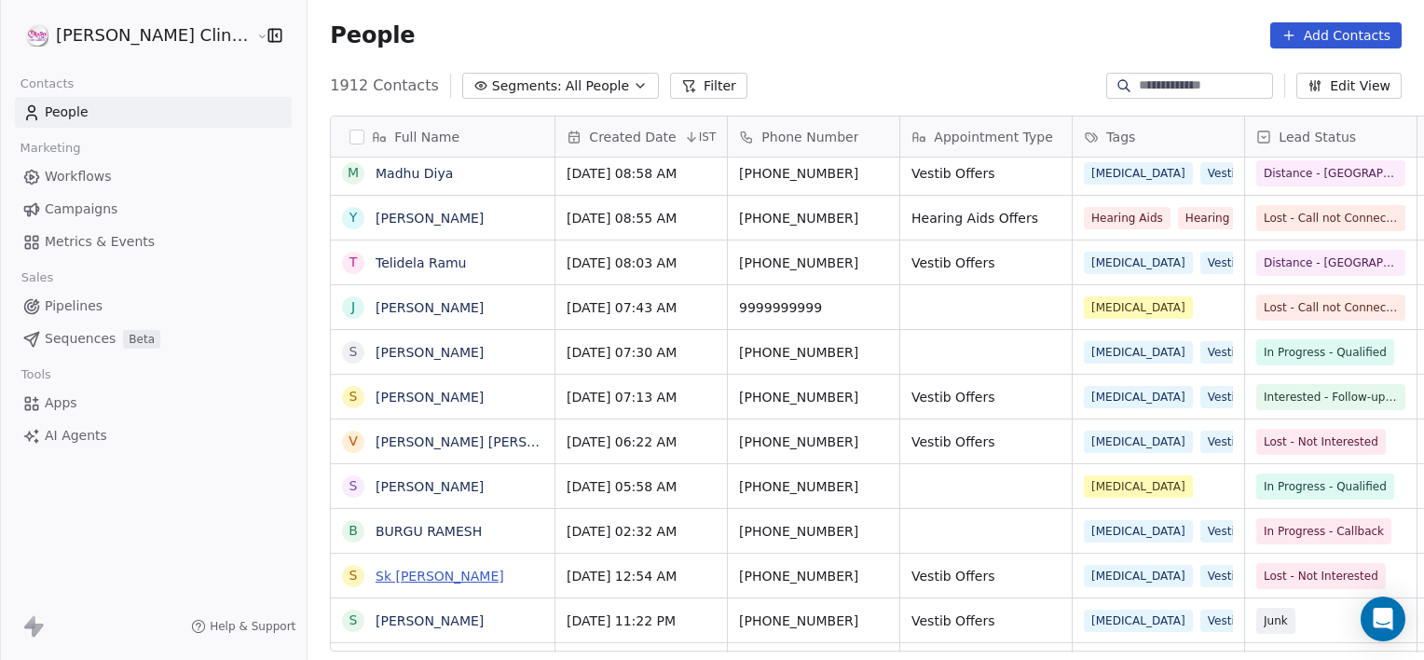
click at [376, 569] on link "Sk [PERSON_NAME]" at bounding box center [440, 576] width 129 height 15
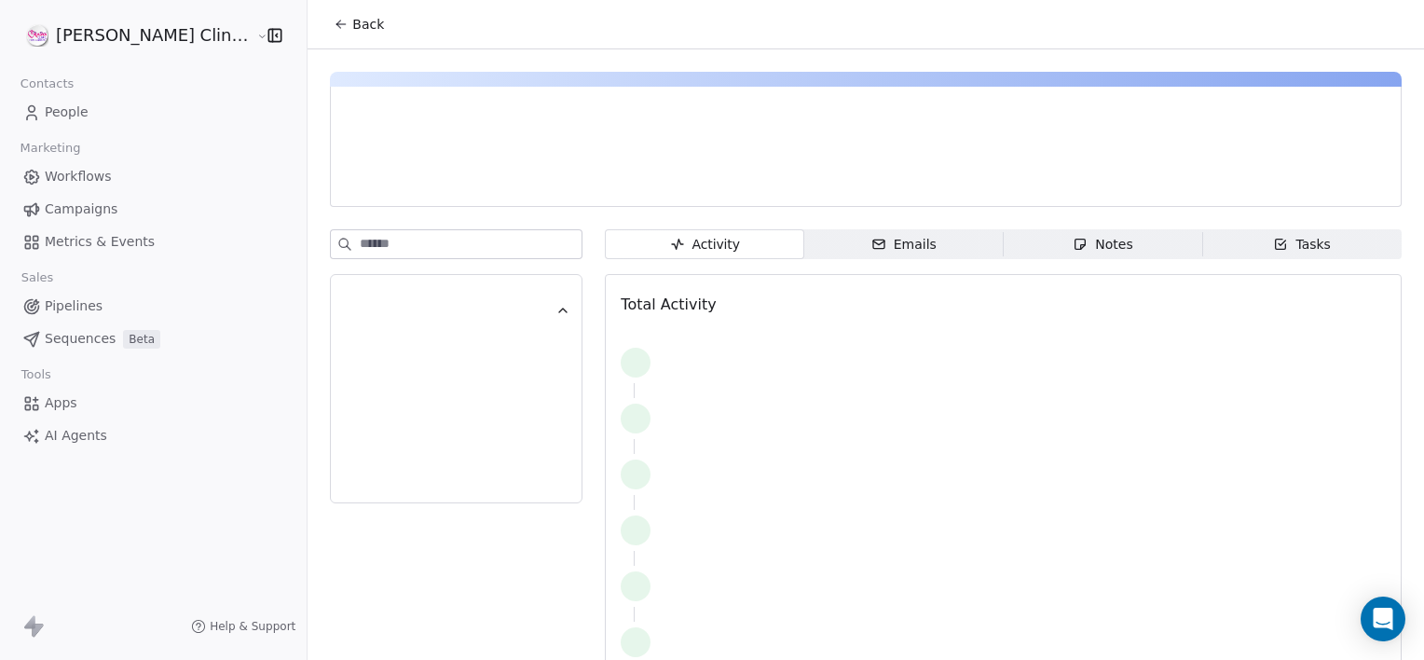
click at [1090, 247] on div "Notes" at bounding box center [1103, 245] width 60 height 20
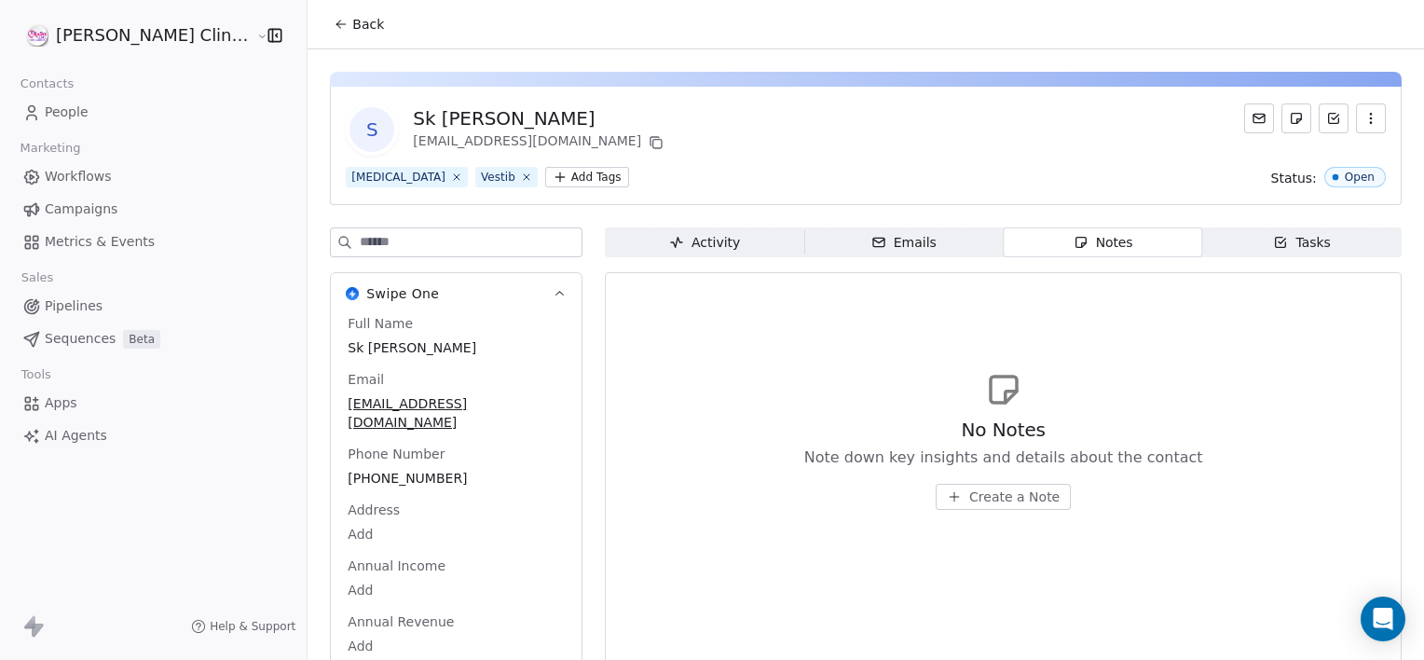
click at [982, 486] on button "Create a Note" at bounding box center [1003, 497] width 135 height 26
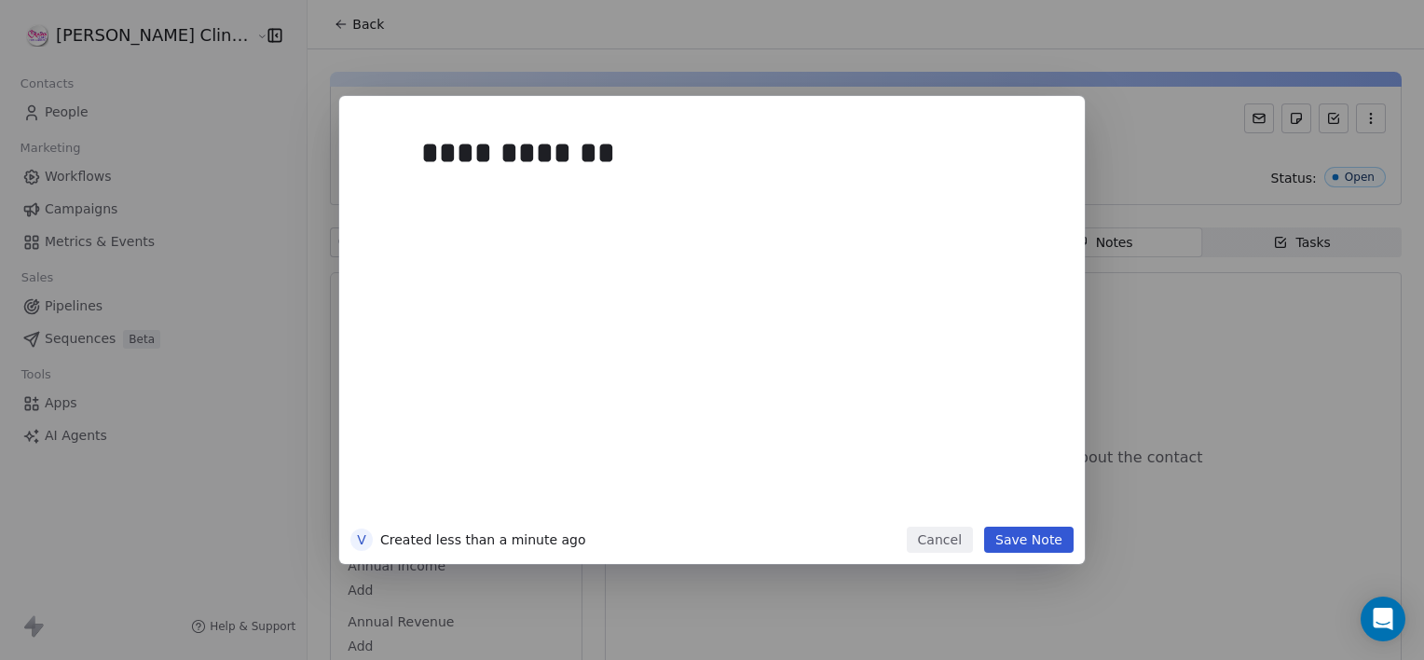
click at [1037, 539] on button "Save Note" at bounding box center [1028, 540] width 89 height 26
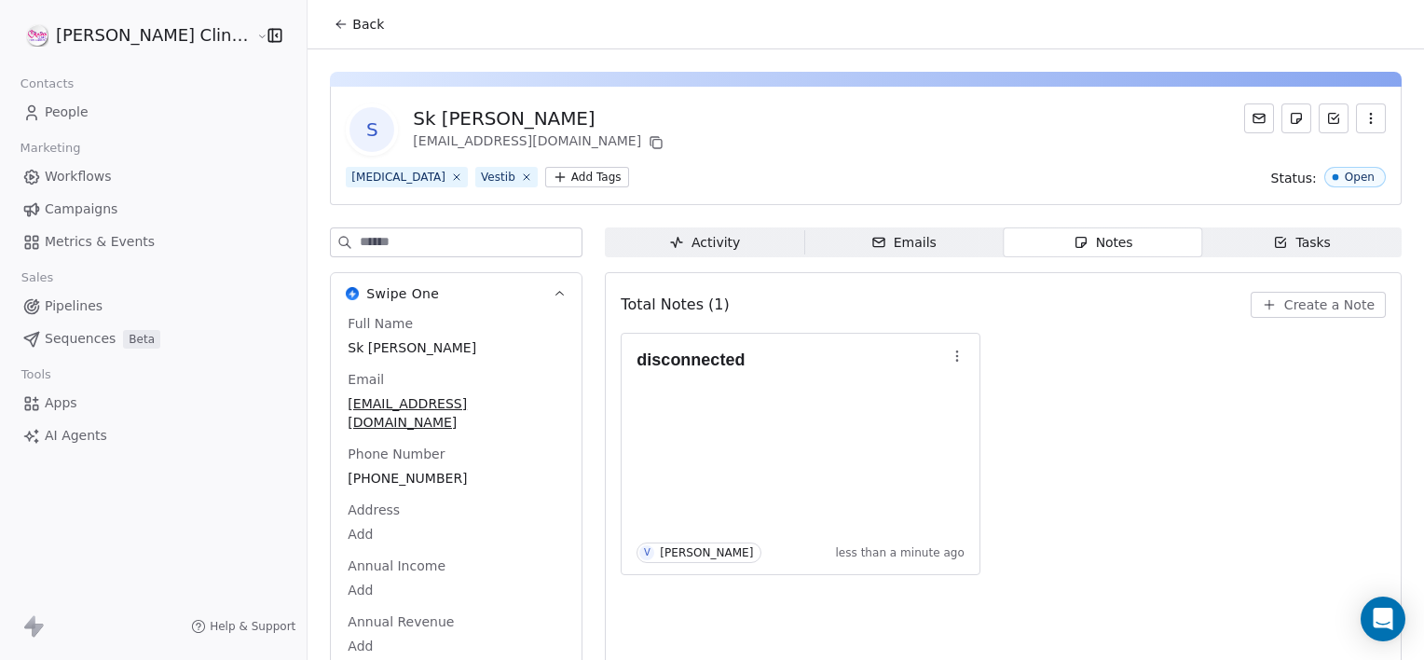
click at [334, 18] on icon at bounding box center [341, 24] width 15 height 15
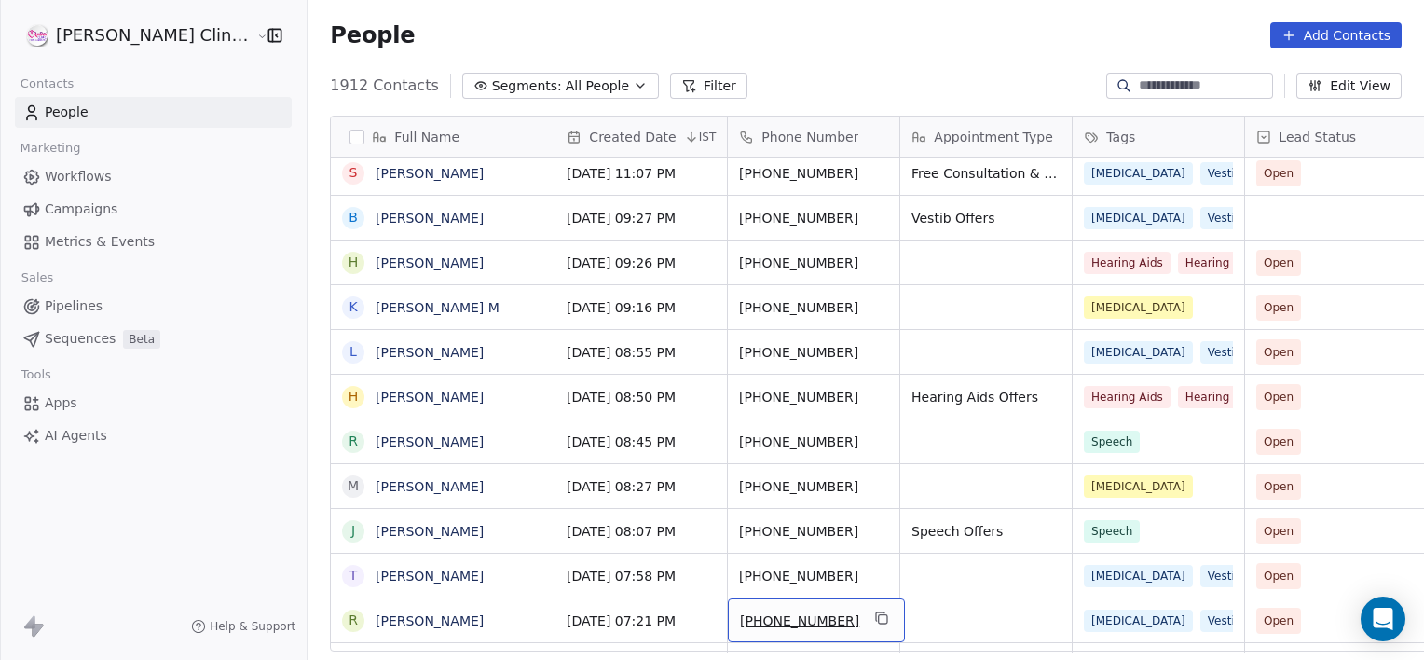
scroll to position [3587, 0]
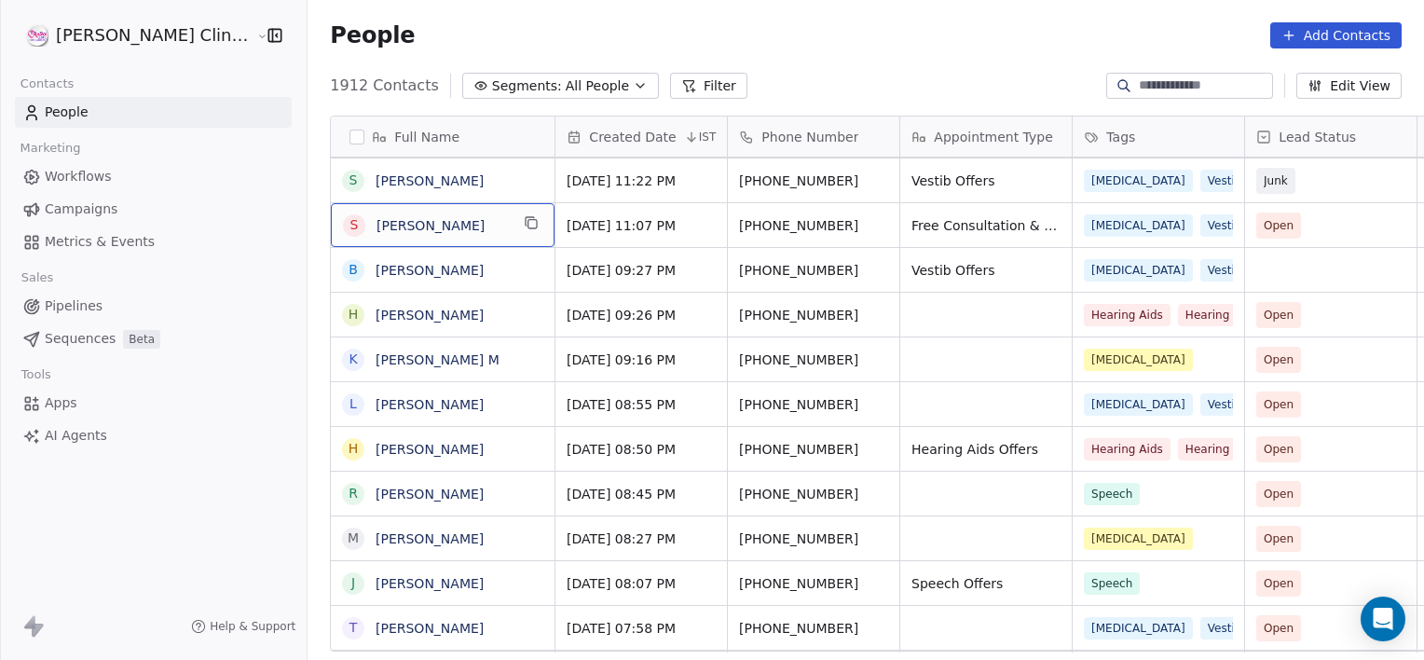
click at [446, 236] on div "S [PERSON_NAME]" at bounding box center [443, 225] width 224 height 44
click at [447, 236] on div "S [PERSON_NAME]" at bounding box center [443, 225] width 224 height 44
click at [376, 223] on link "[PERSON_NAME]" at bounding box center [430, 225] width 108 height 15
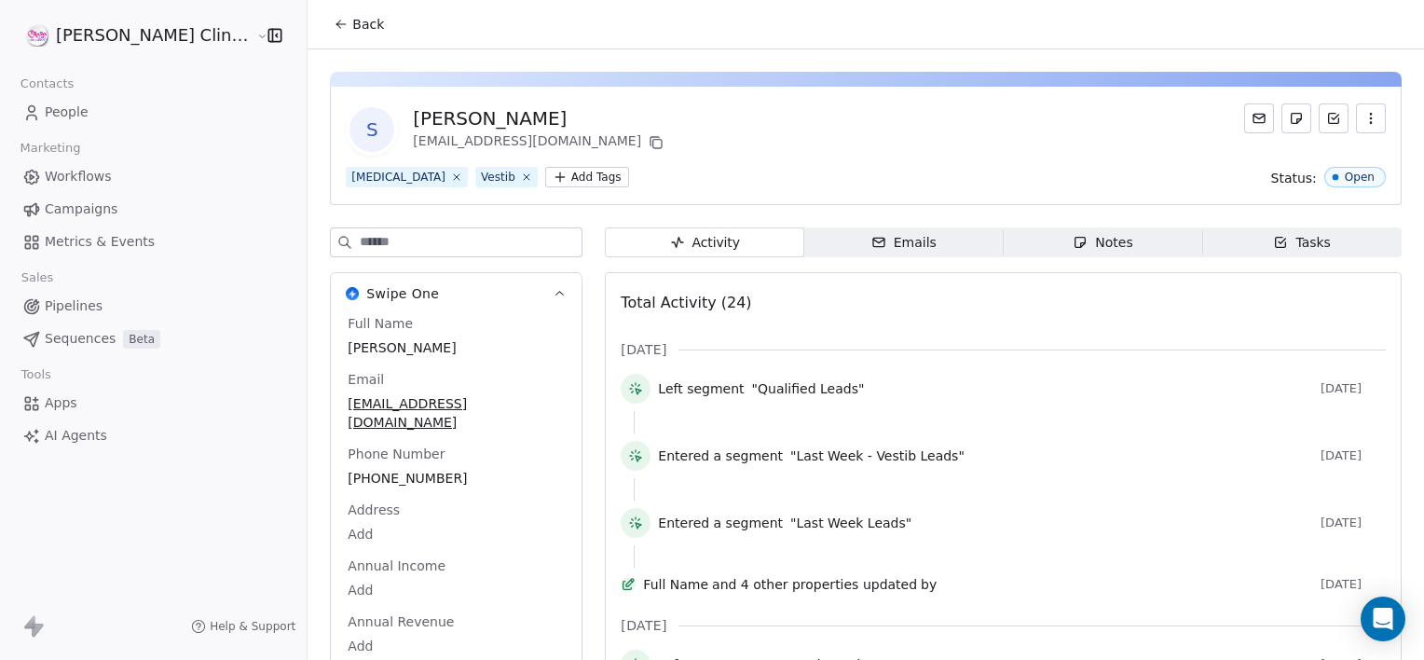
click at [1364, 118] on icon "button" at bounding box center [1371, 118] width 15 height 15
click at [1353, 145] on div "Delete" at bounding box center [1345, 159] width 125 height 30
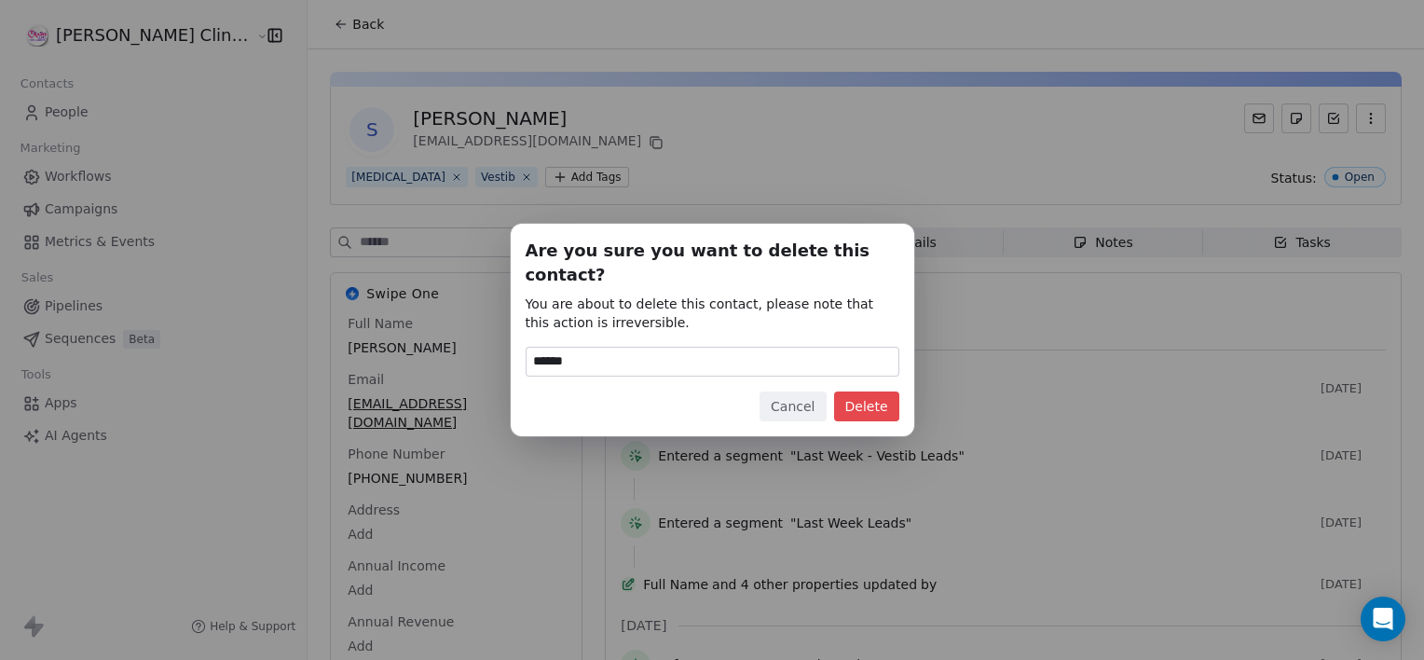
type input "******"
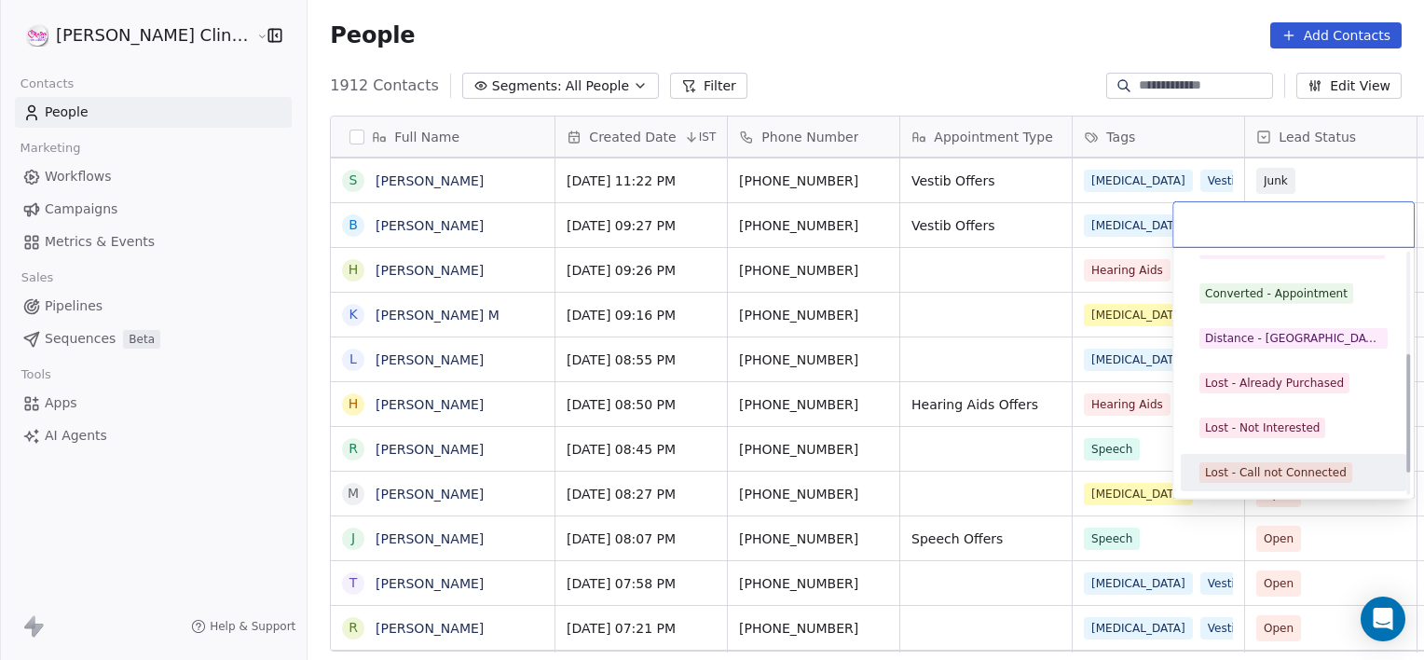
scroll to position [249, 0]
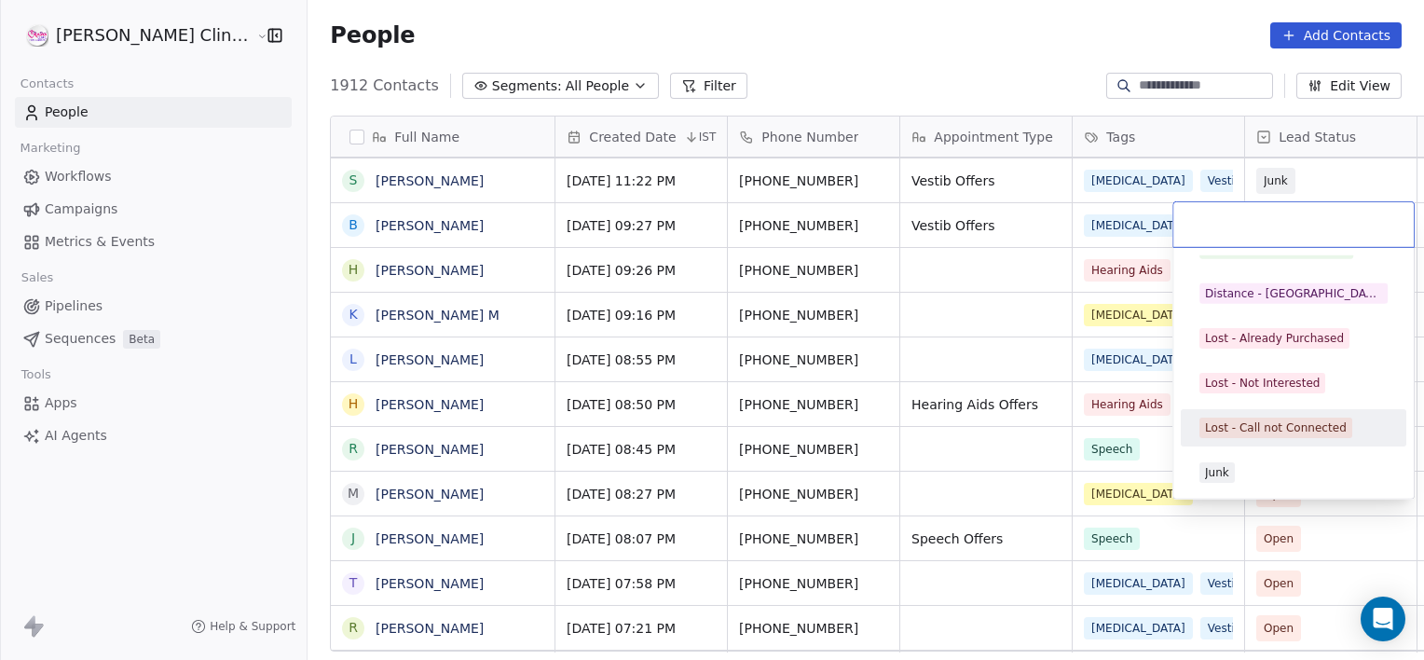
click at [1261, 432] on div "Lost - Call not Connected" at bounding box center [1276, 427] width 142 height 17
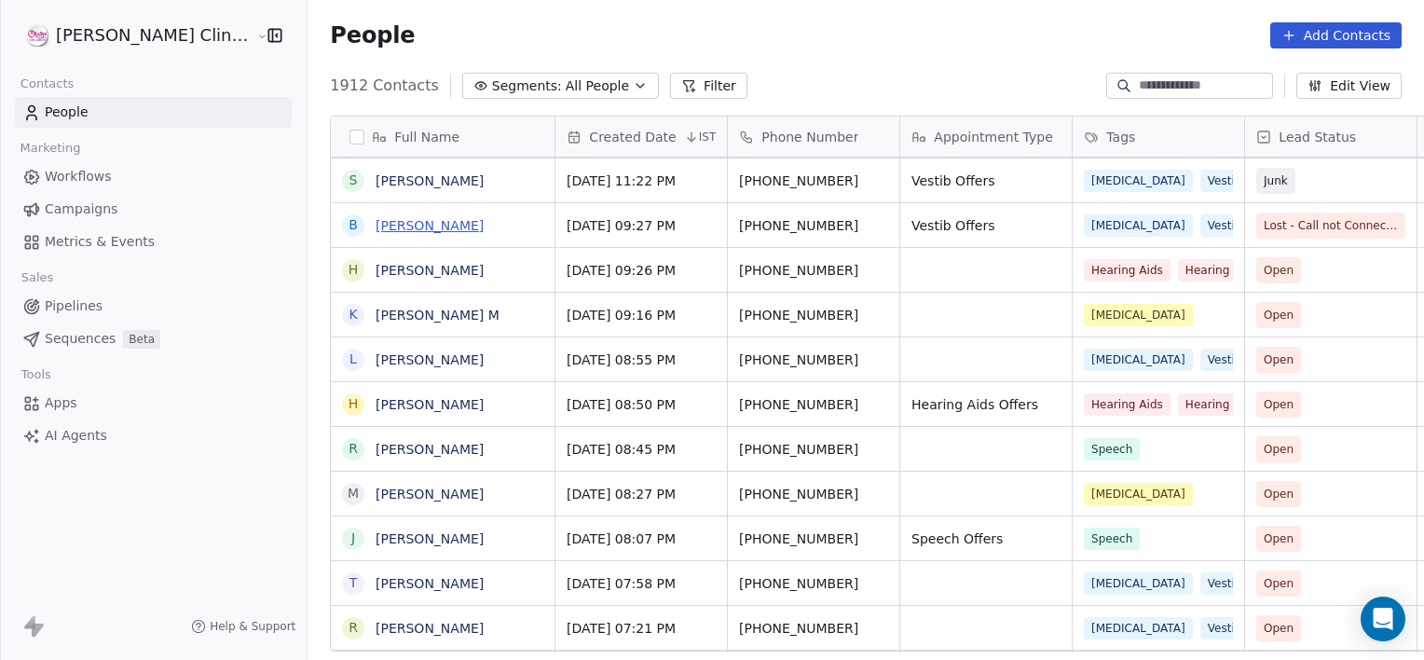
click at [387, 223] on link "[PERSON_NAME]" at bounding box center [430, 225] width 108 height 15
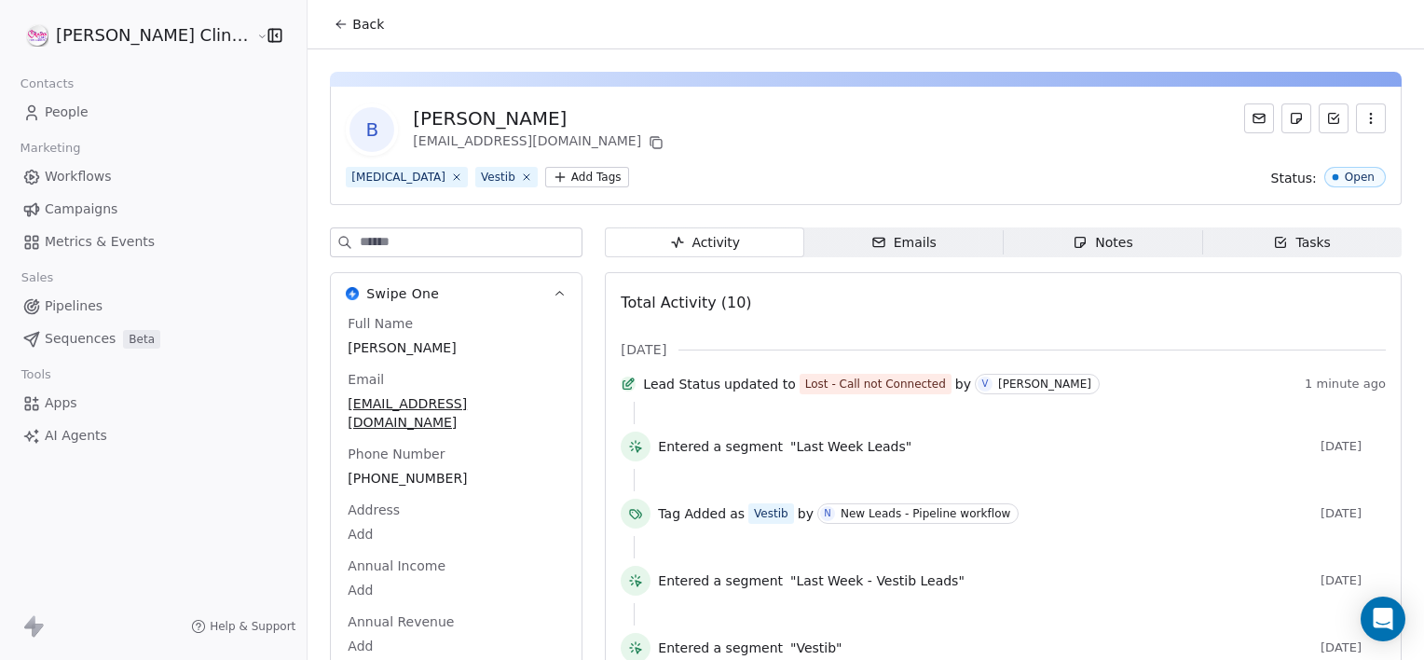
click at [1088, 250] on div "Notes" at bounding box center [1103, 243] width 60 height 20
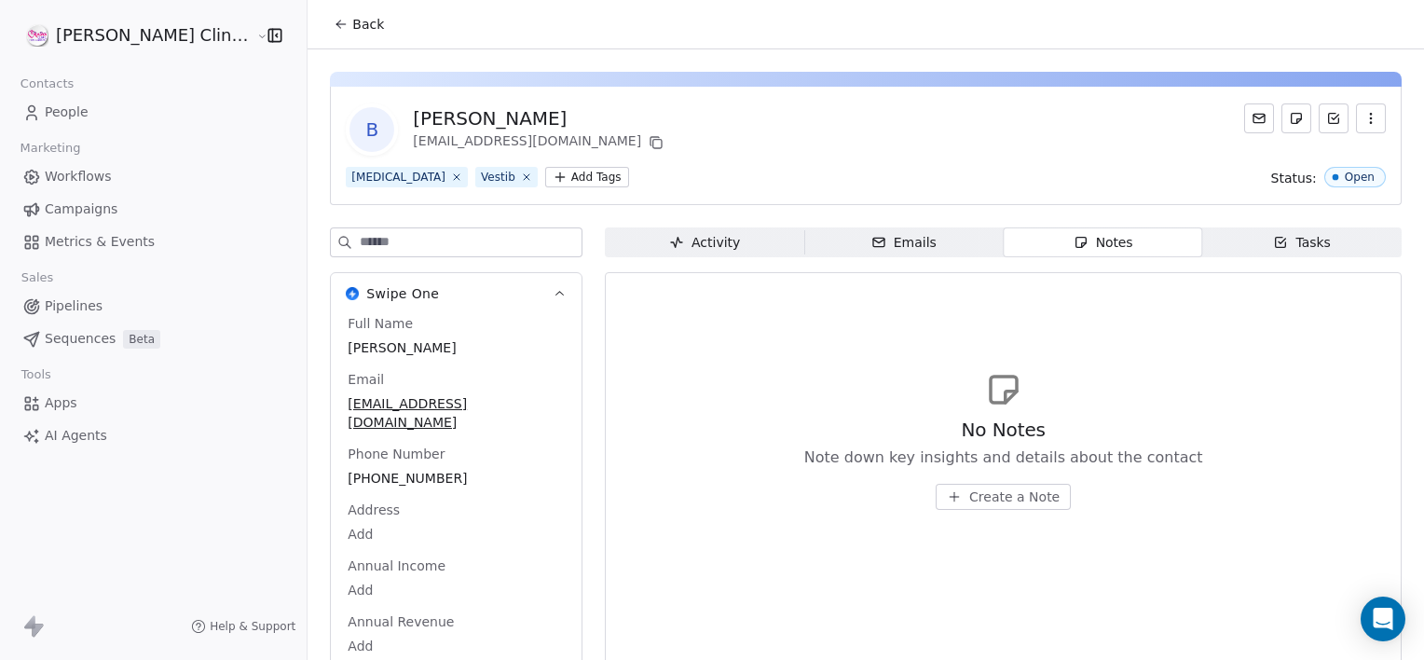
click at [969, 489] on span "Create a Note" at bounding box center [1014, 496] width 90 height 19
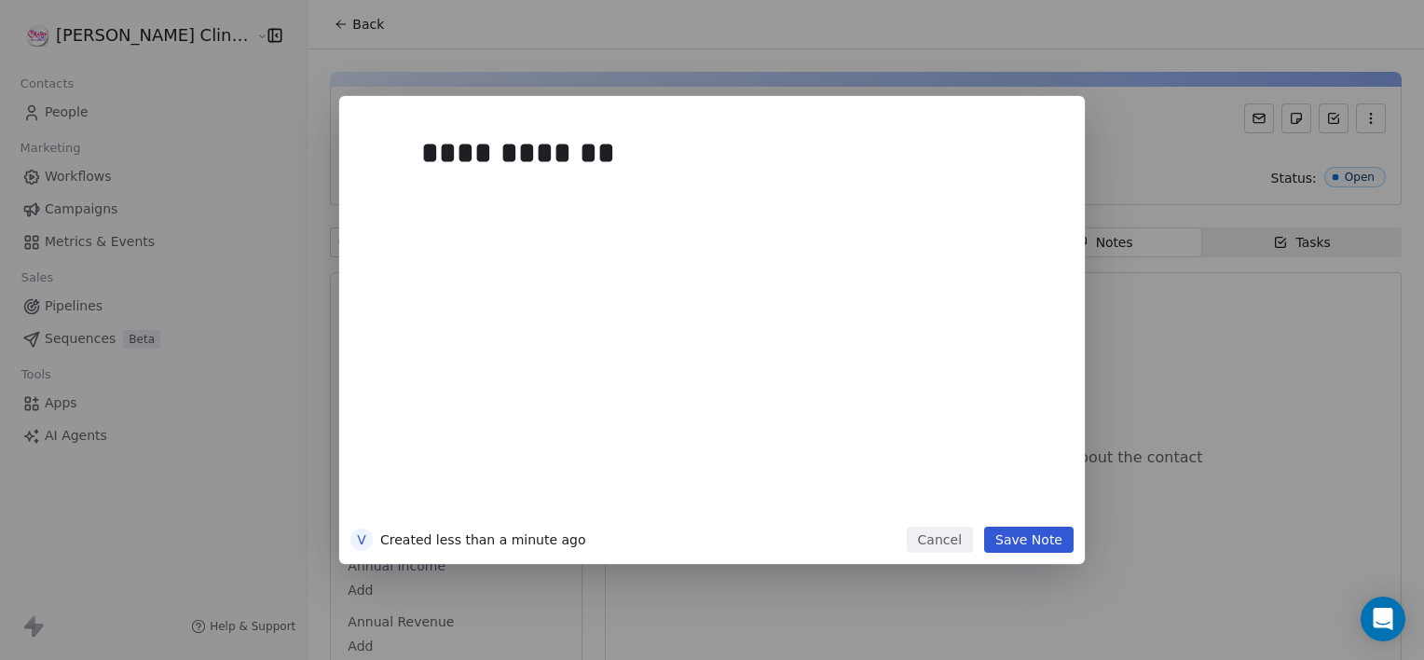
click at [1049, 544] on button "Save Note" at bounding box center [1028, 540] width 89 height 26
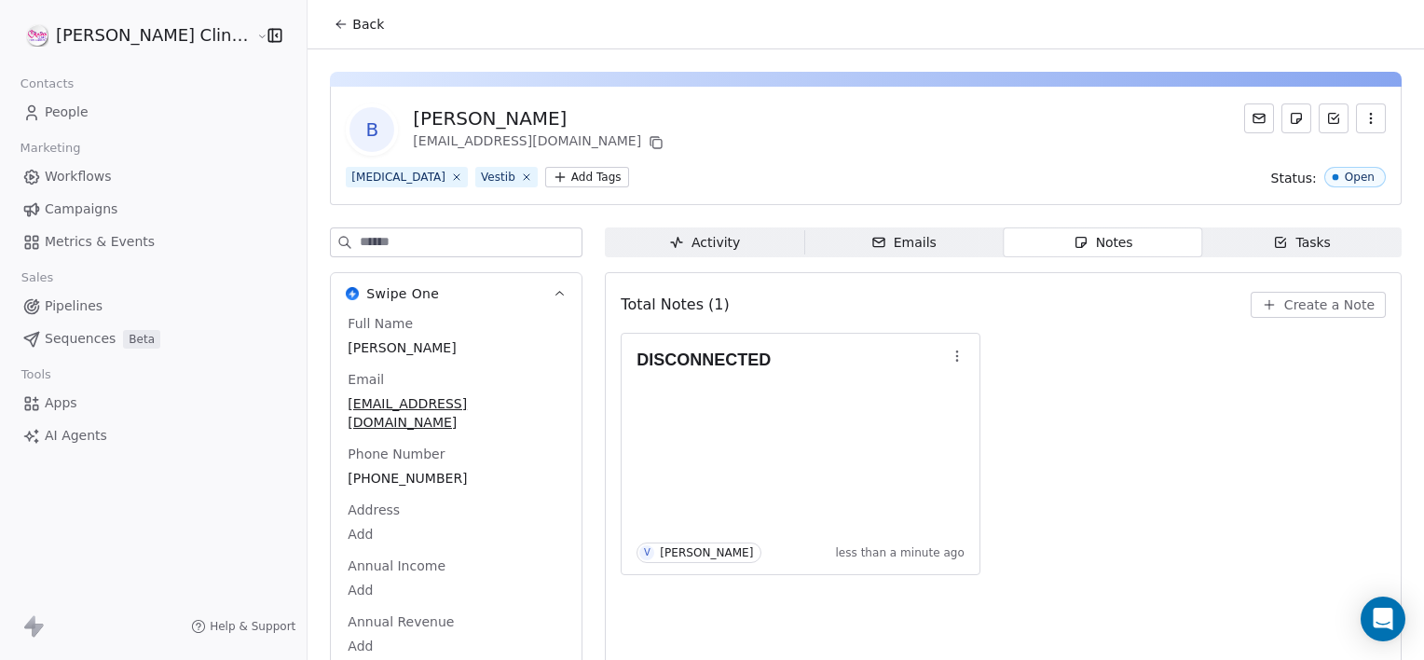
click at [332, 26] on button "Back" at bounding box center [358, 24] width 73 height 34
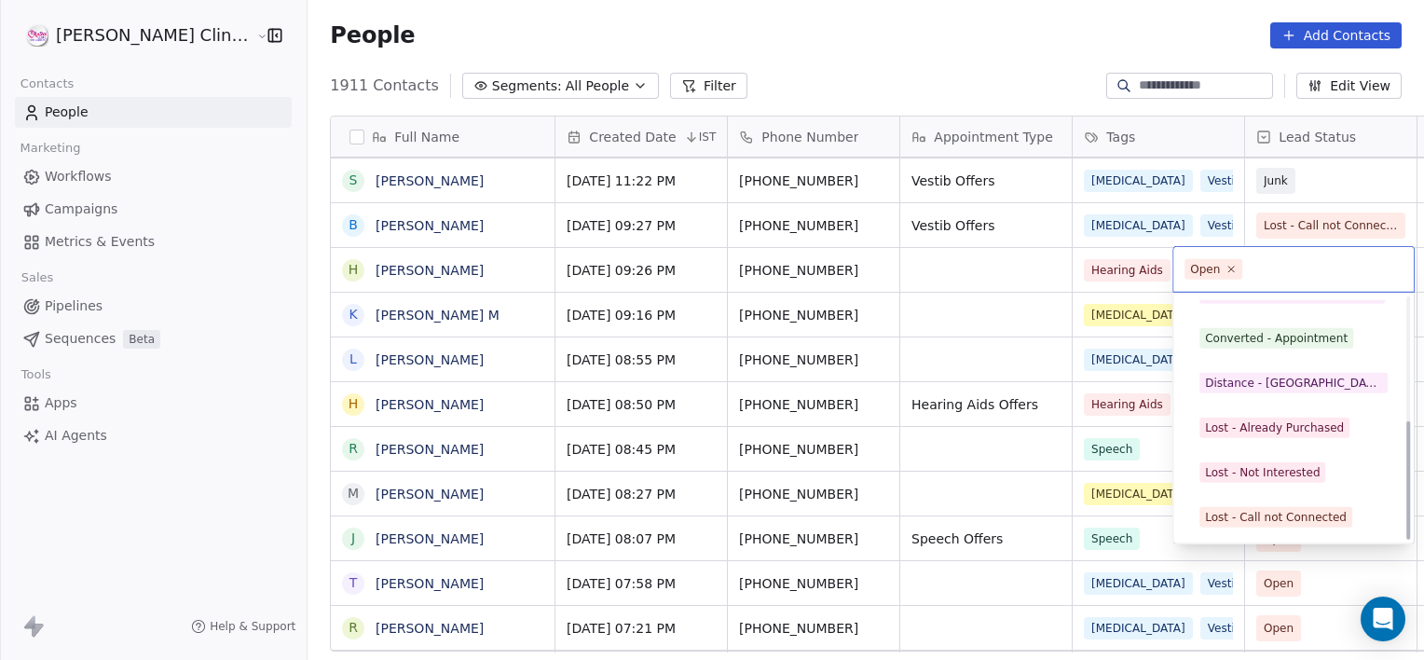
scroll to position [249, 0]
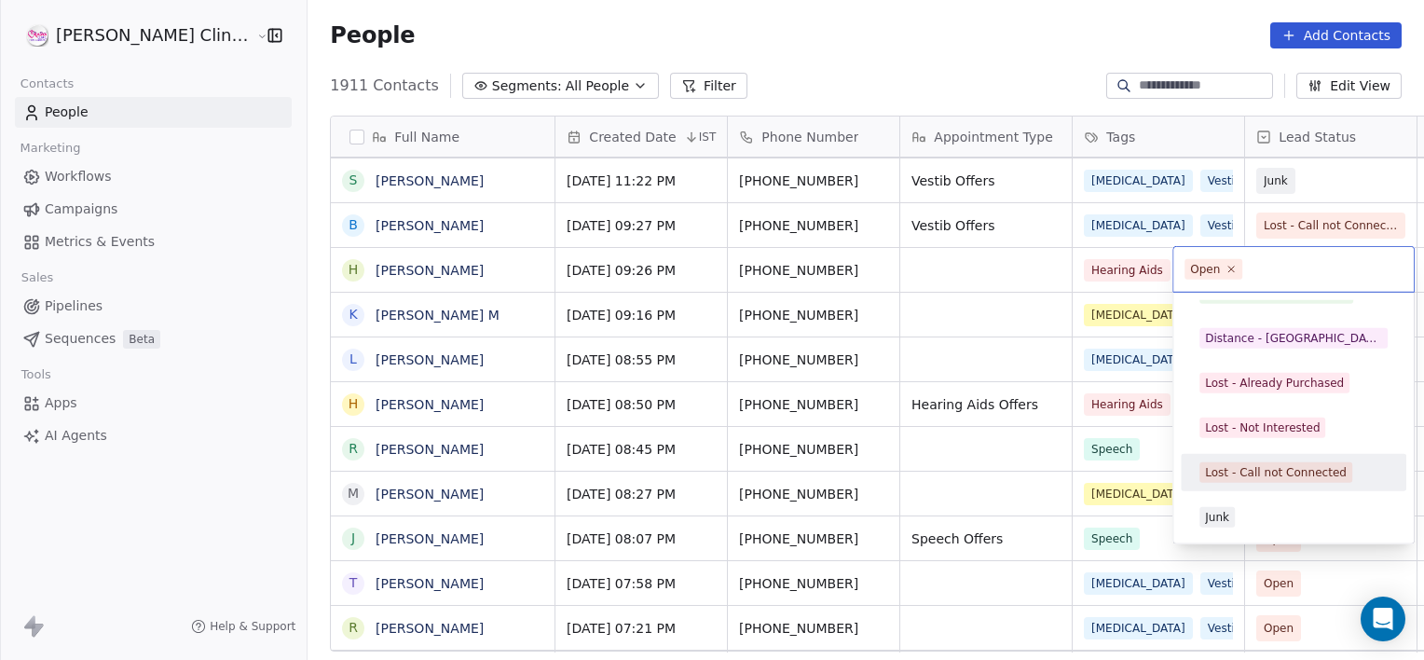
click at [1261, 464] on div "Lost - Call not Connected" at bounding box center [1276, 472] width 142 height 17
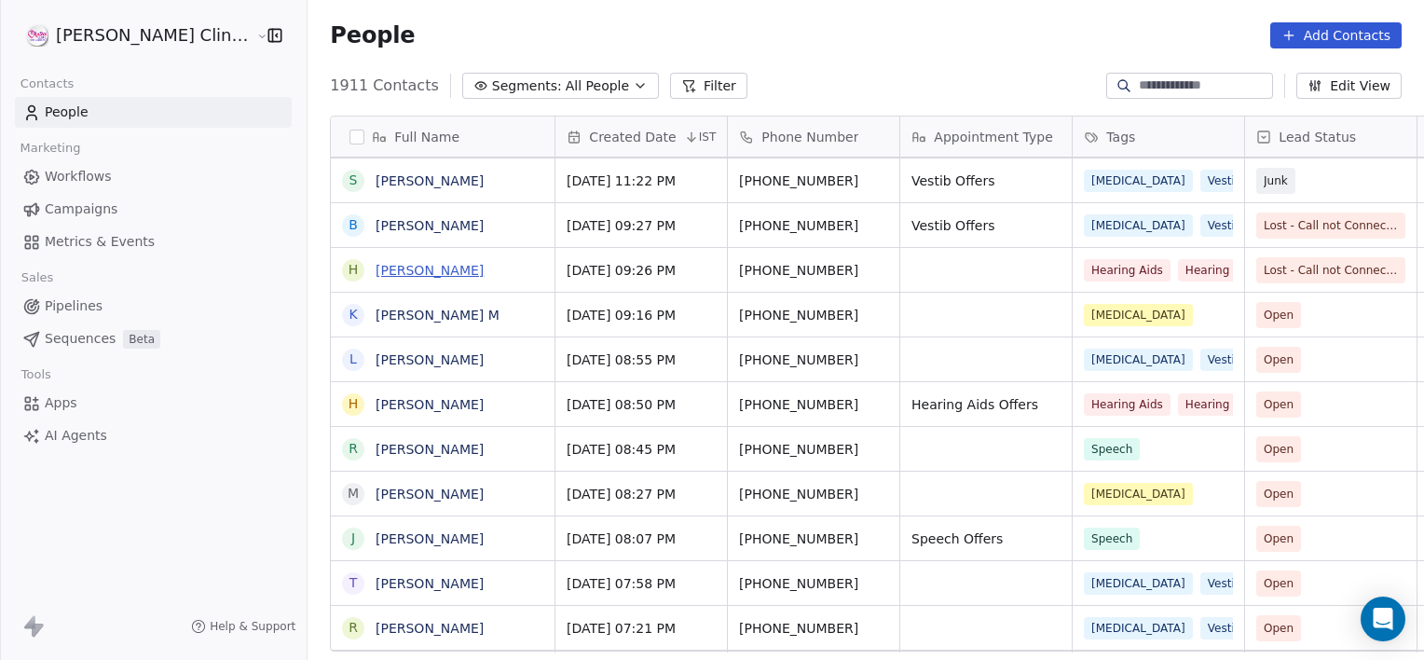
click at [403, 263] on link "[PERSON_NAME]" at bounding box center [430, 270] width 108 height 15
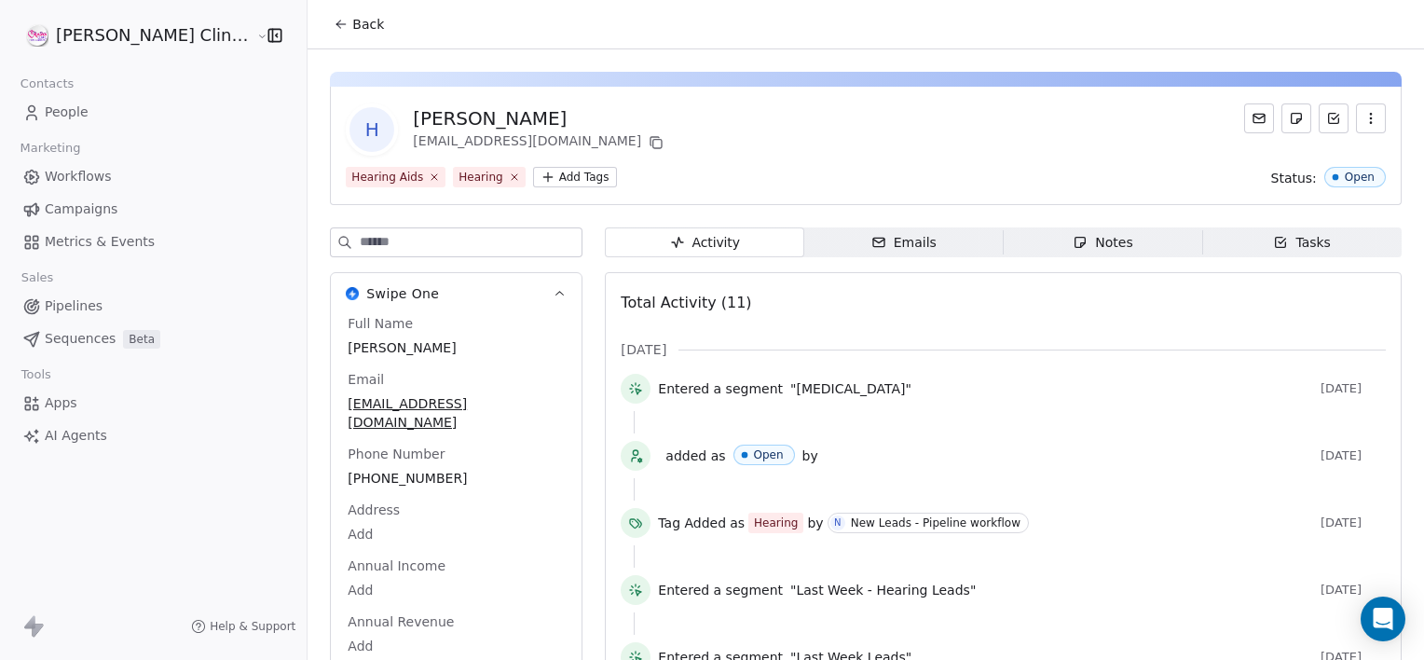
click at [1055, 257] on div "Activity Activity Emails Emails Notes Notes Tasks Tasks Total Activity (11) [DA…" at bounding box center [1003, 656] width 797 height 858
click at [1073, 249] on icon "button" at bounding box center [1080, 242] width 15 height 15
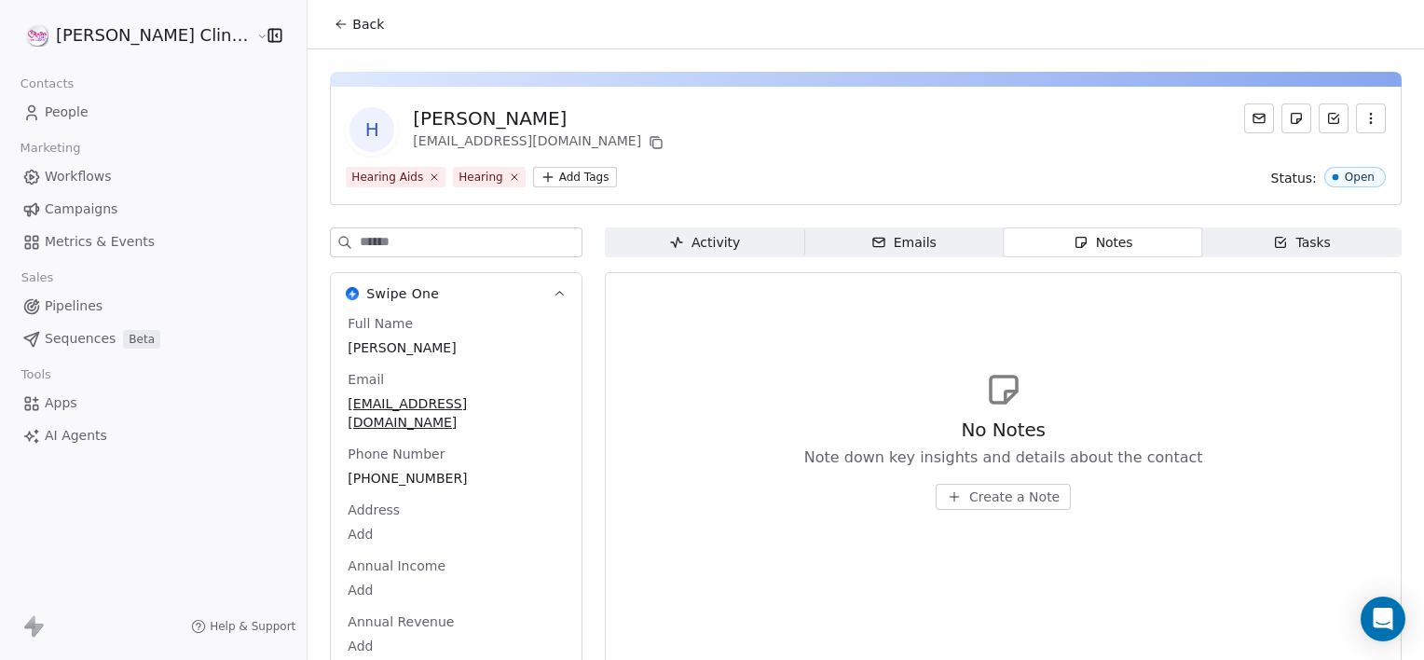
click at [970, 503] on span "Create a Note" at bounding box center [1014, 496] width 90 height 19
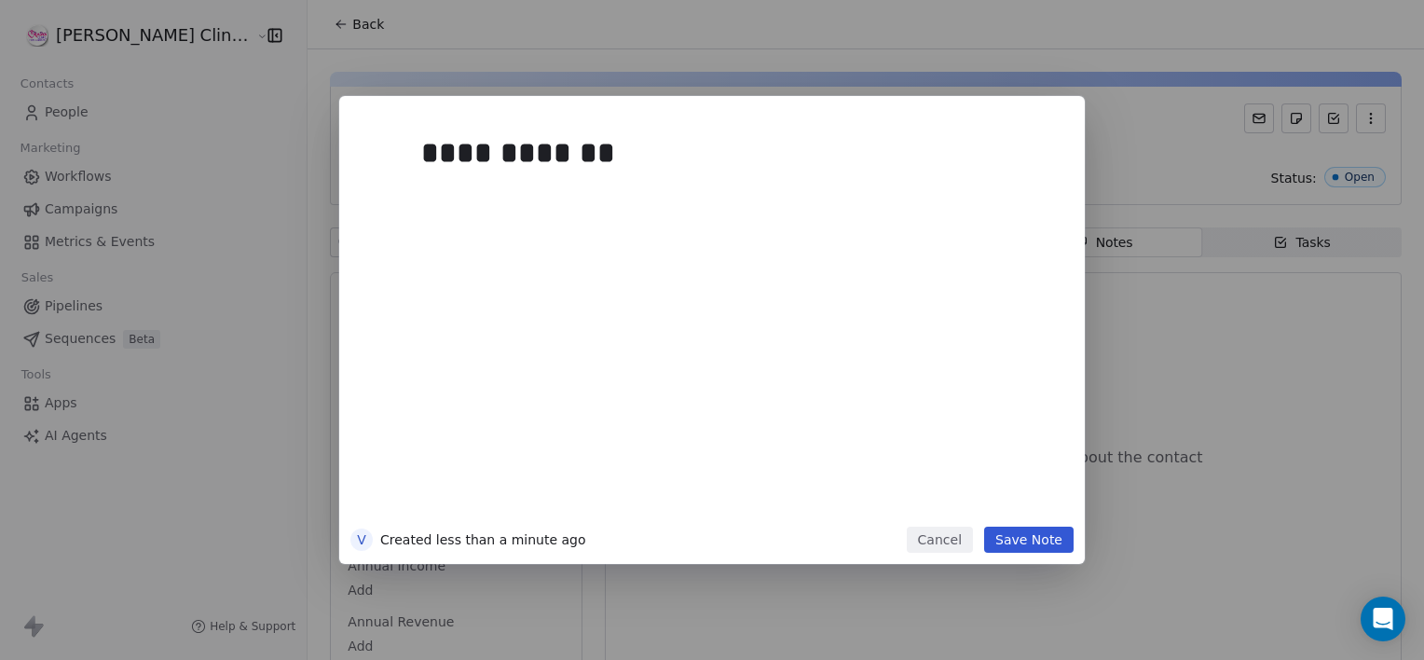
click at [1029, 539] on button "Save Note" at bounding box center [1028, 540] width 89 height 26
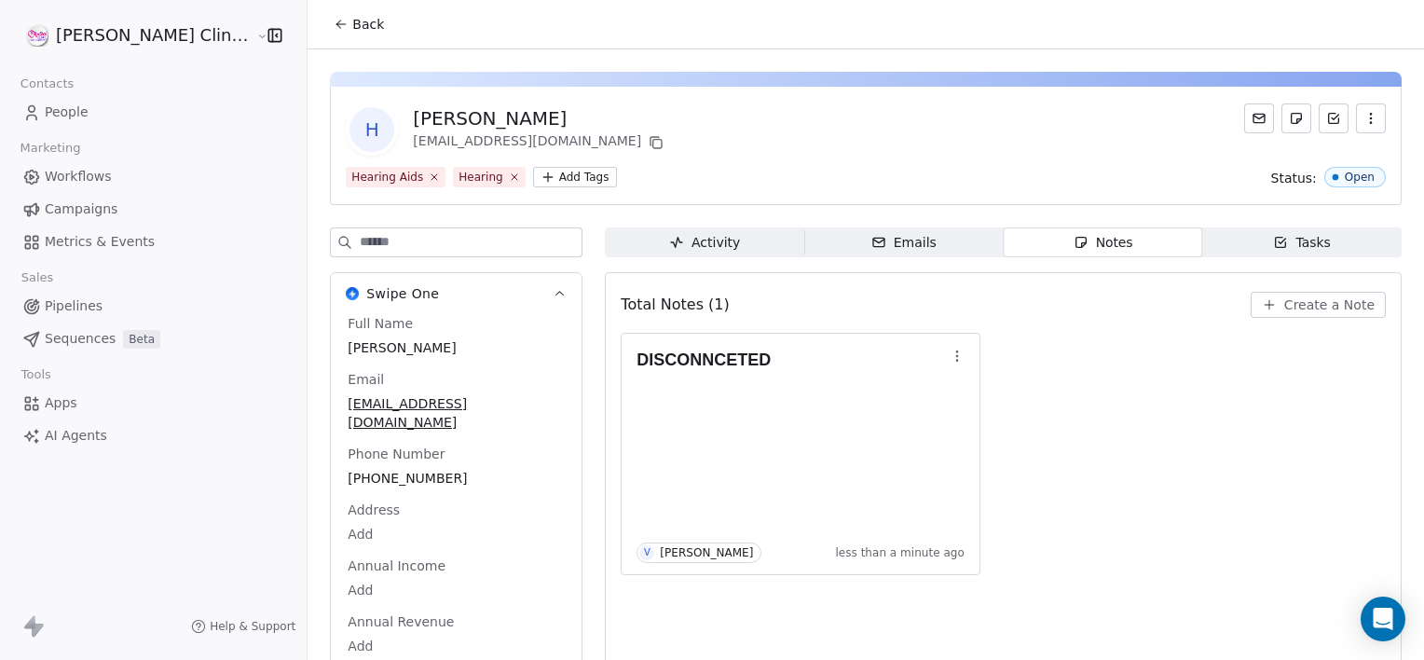
click at [352, 33] on span "Back" at bounding box center [368, 24] width 32 height 19
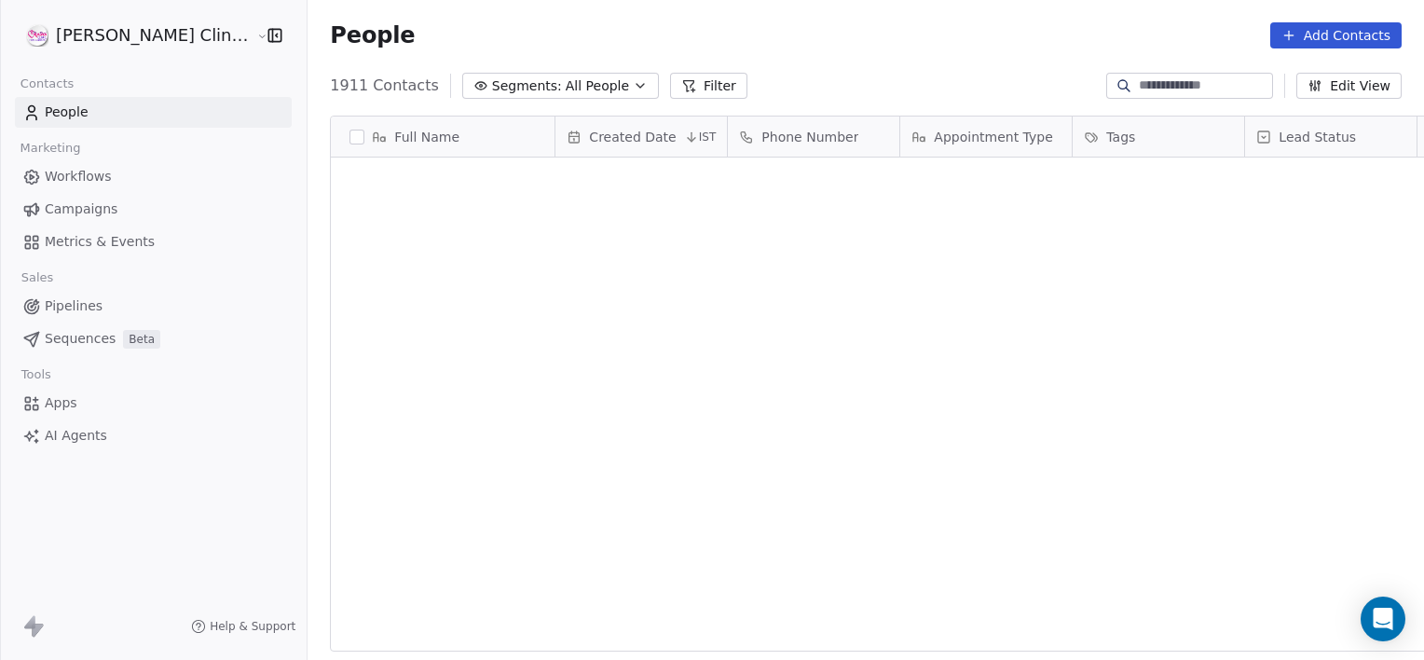
scroll to position [567, 1158]
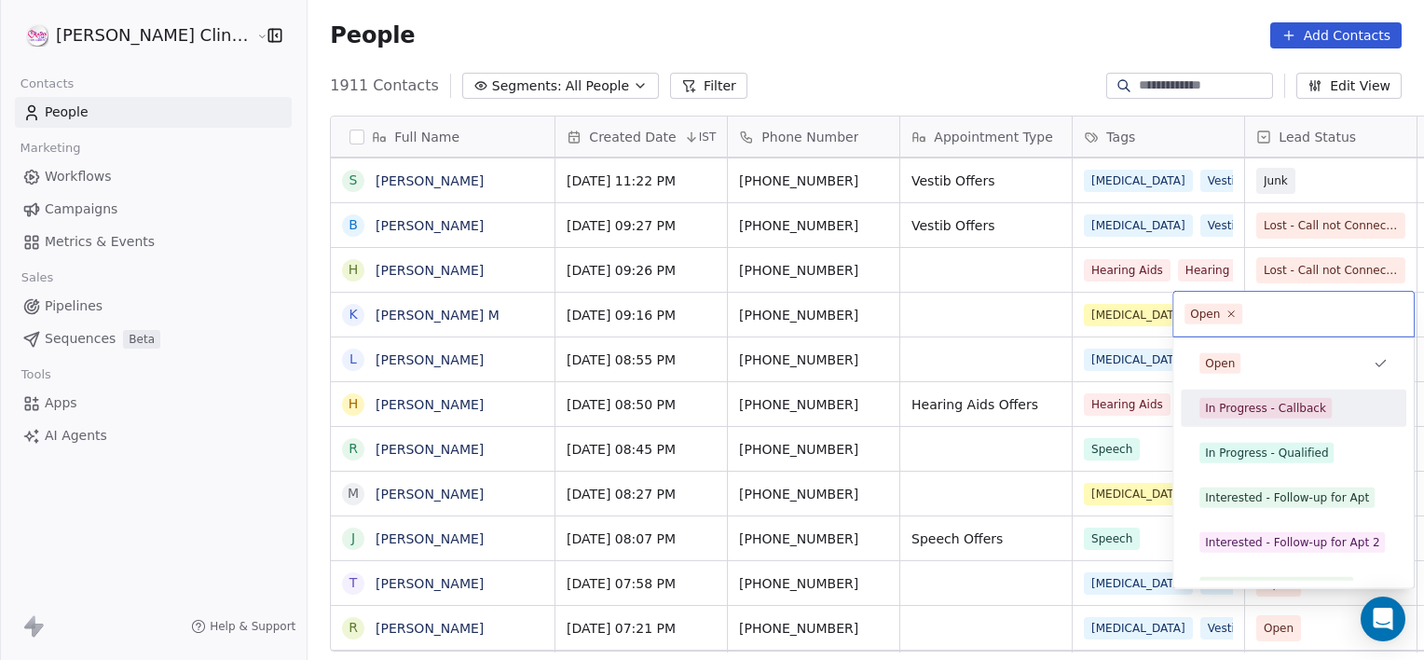
click at [1256, 410] on div "In Progress - Callback" at bounding box center [1265, 408] width 121 height 17
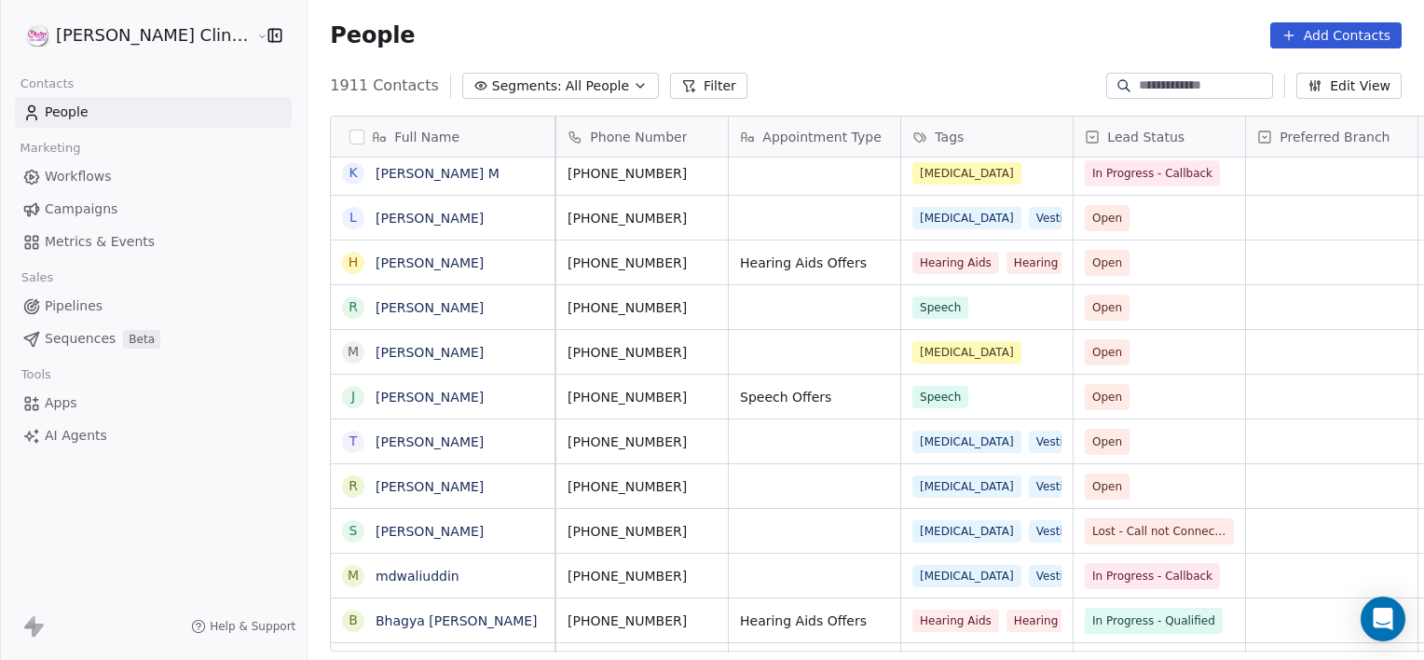
scroll to position [0, 0]
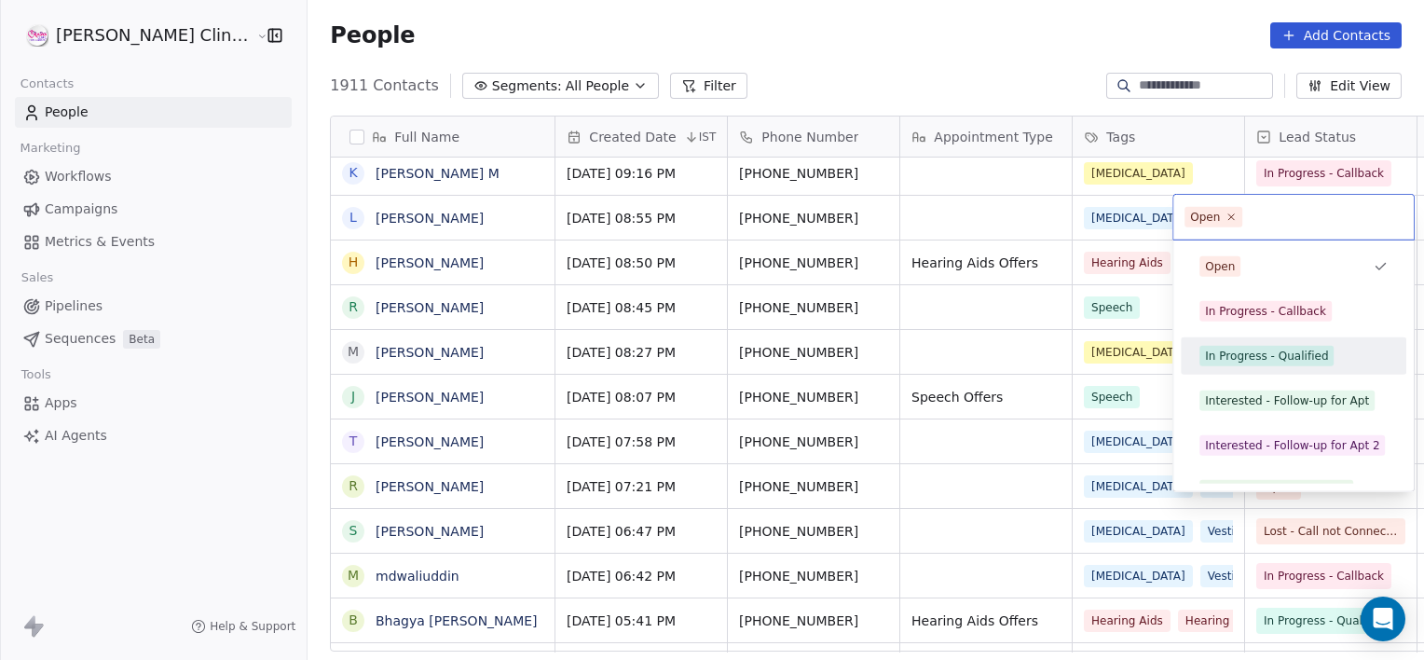
click at [1294, 357] on div "In Progress - Qualified" at bounding box center [1266, 356] width 123 height 17
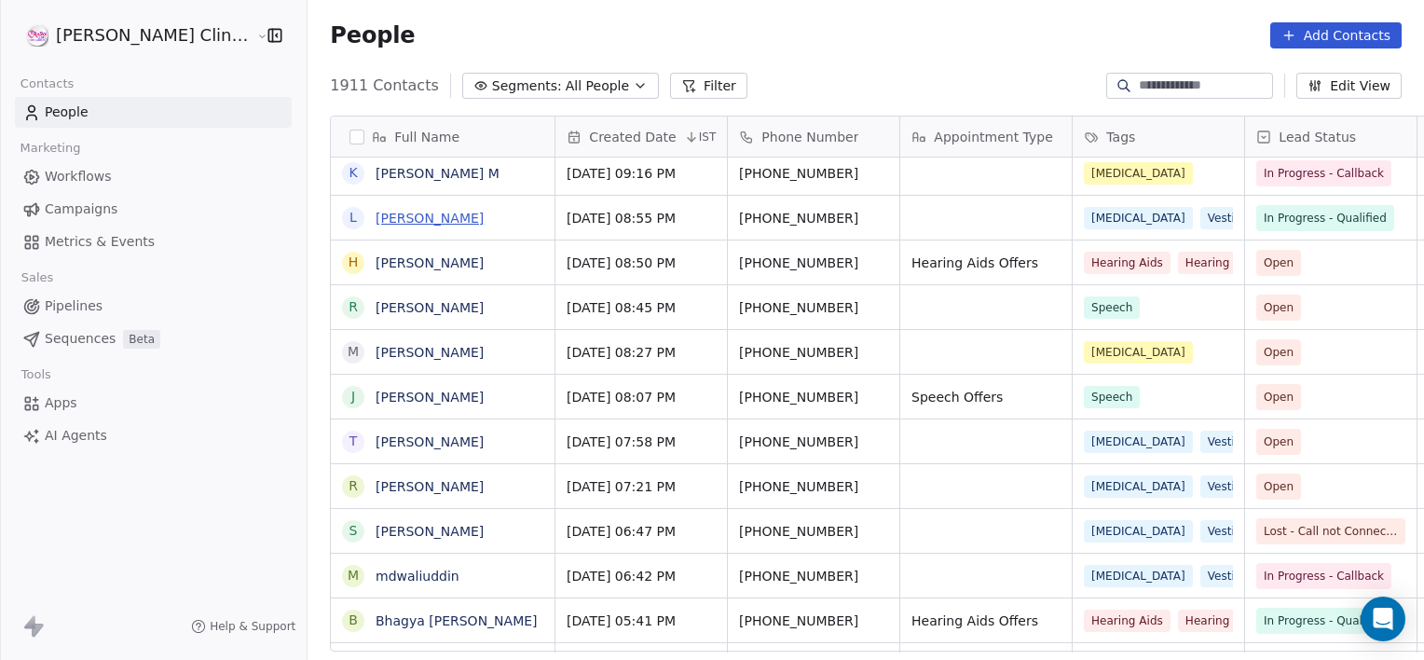
click at [390, 216] on link "[PERSON_NAME]" at bounding box center [430, 218] width 108 height 15
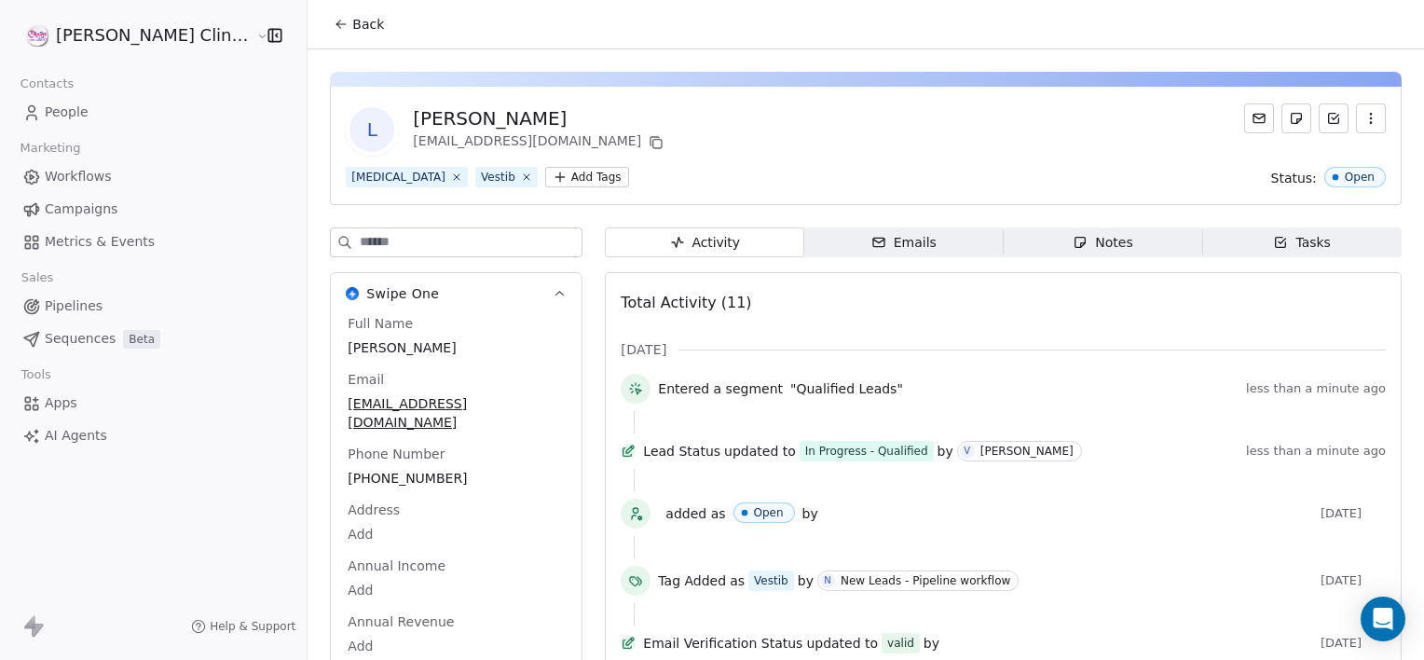
click at [1032, 243] on span "Notes Notes" at bounding box center [1103, 242] width 199 height 30
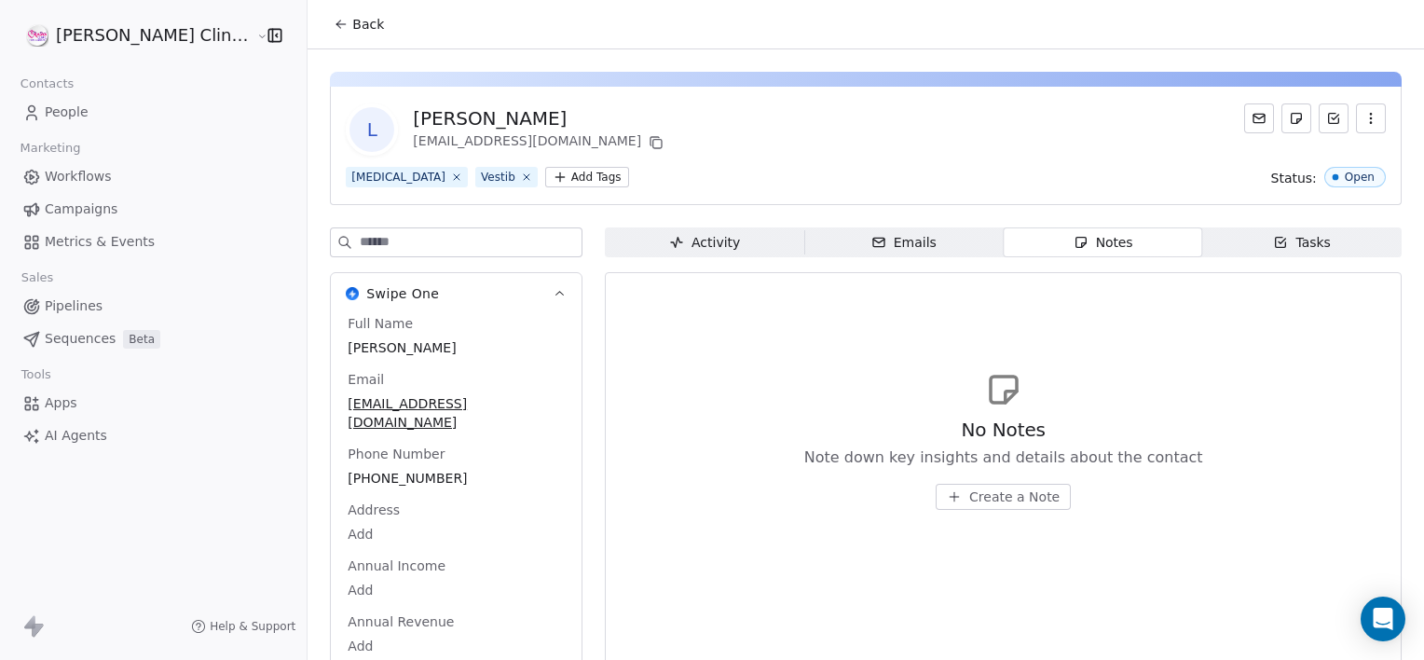
click at [969, 501] on span "Create a Note" at bounding box center [1014, 496] width 90 height 19
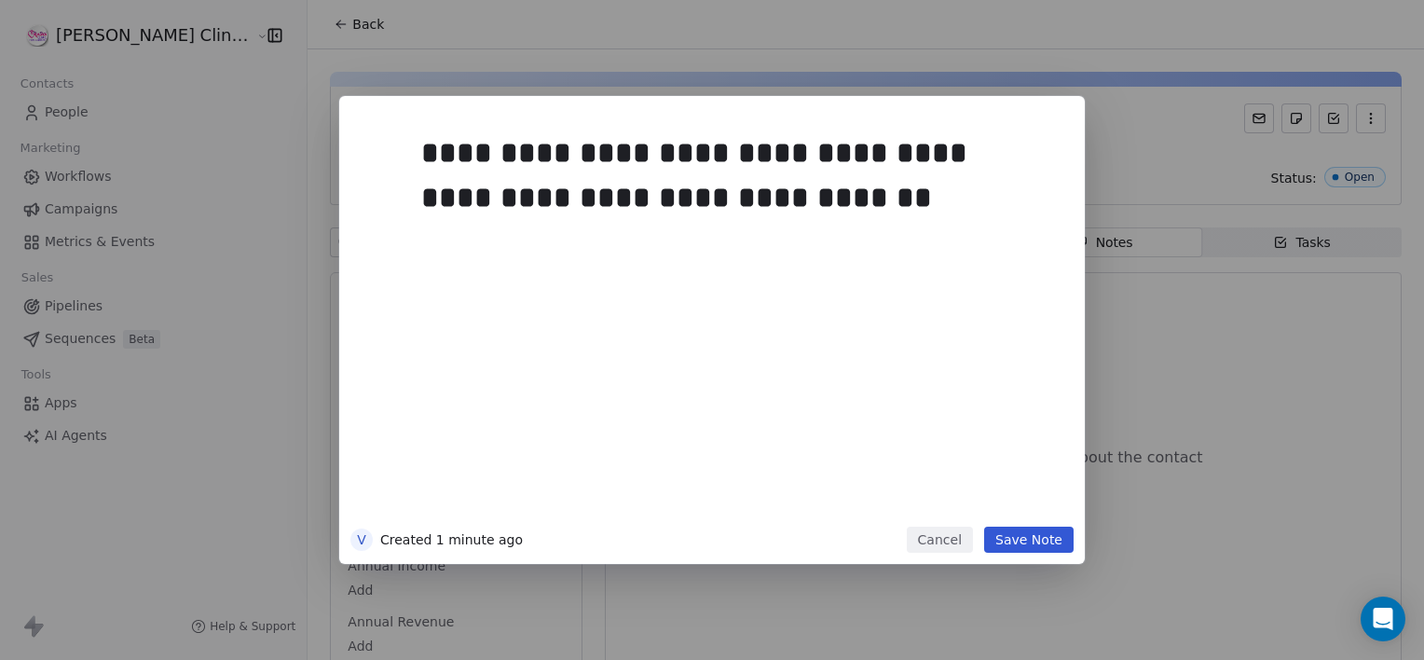
click at [1022, 536] on button "Save Note" at bounding box center [1028, 540] width 89 height 26
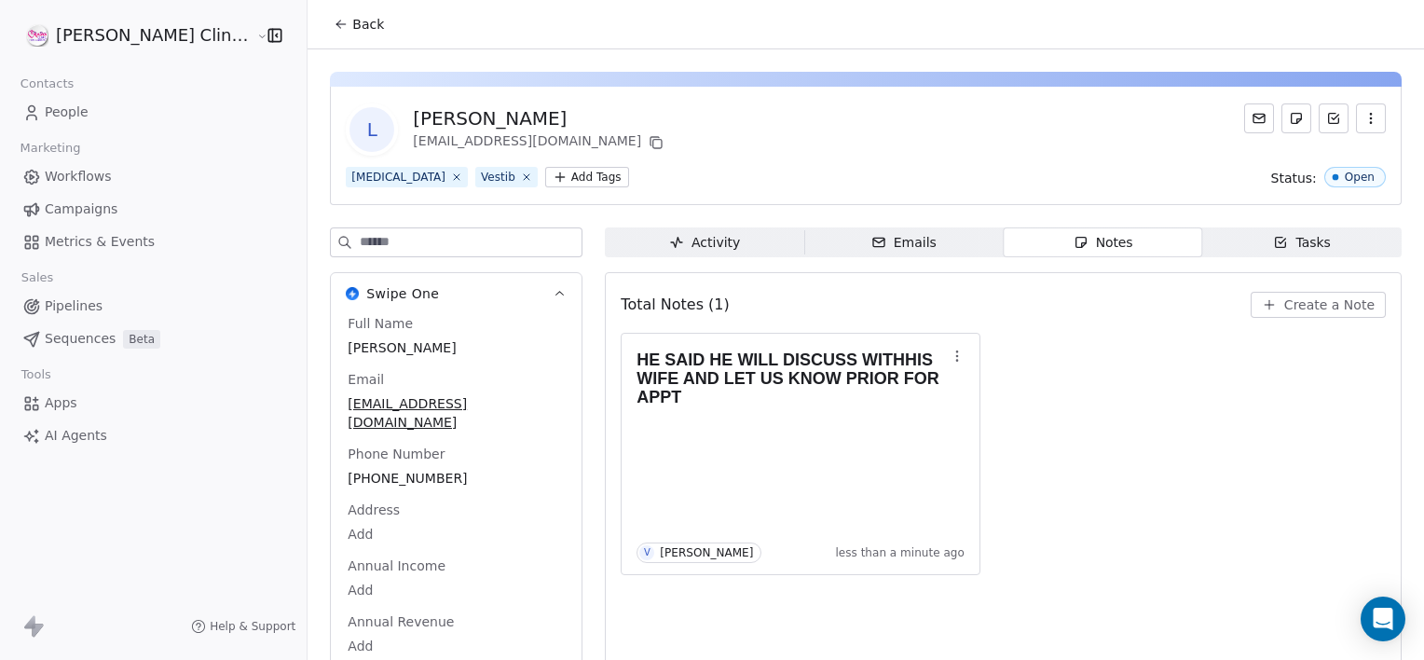
click at [322, 9] on button "Back" at bounding box center [358, 24] width 73 height 34
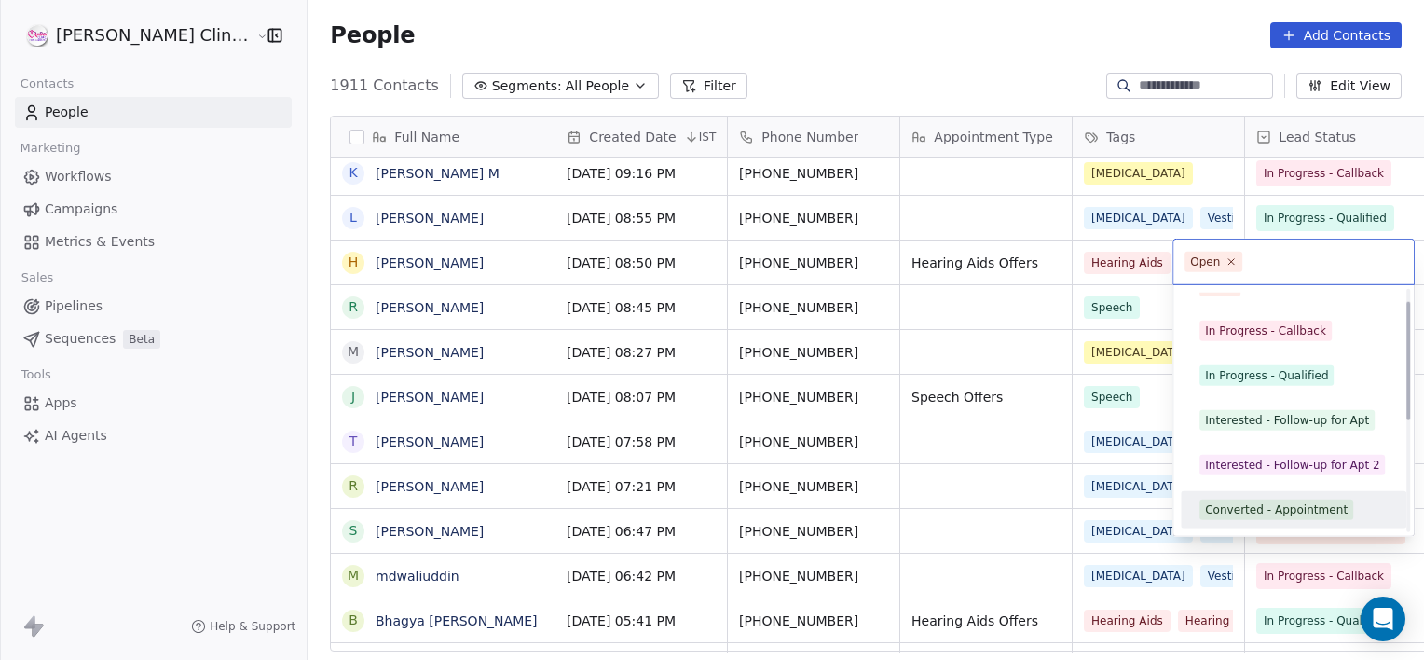
scroll to position [70, 0]
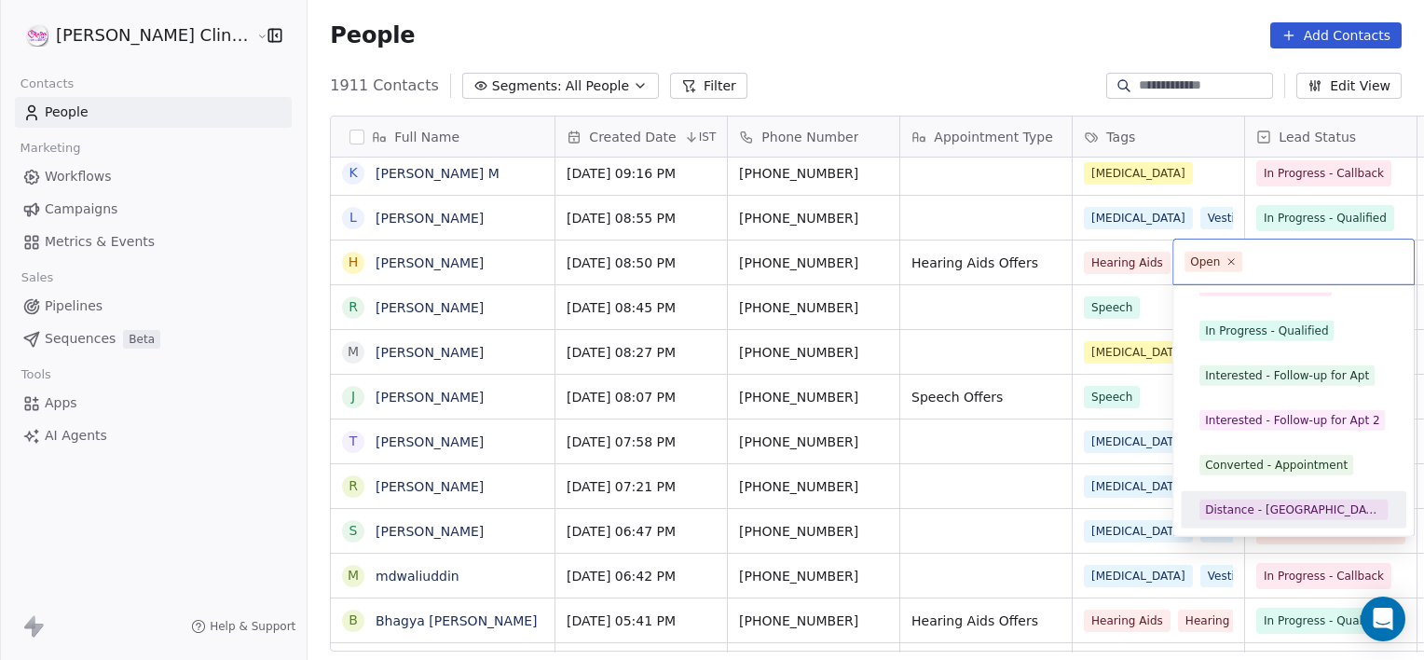
click at [1250, 515] on div "Distance - [GEOGRAPHIC_DATA]" at bounding box center [1293, 509] width 177 height 17
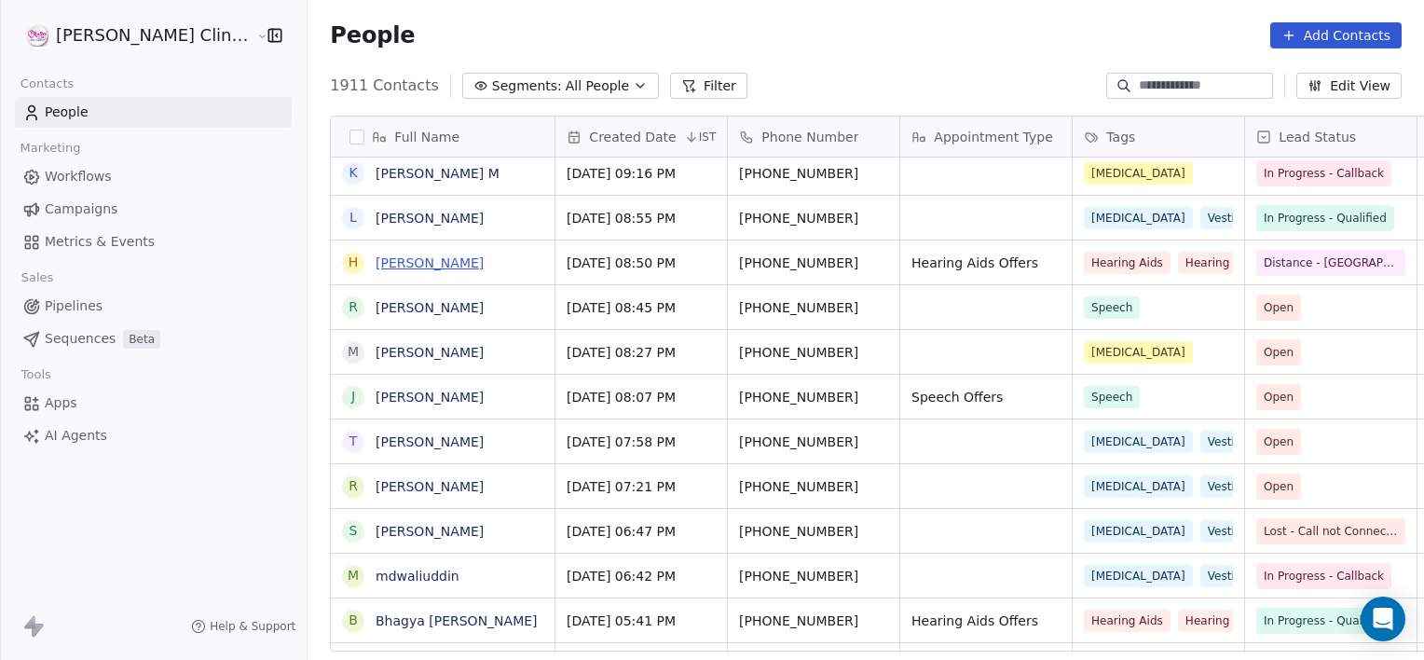
click at [376, 265] on link "[PERSON_NAME]" at bounding box center [430, 262] width 108 height 15
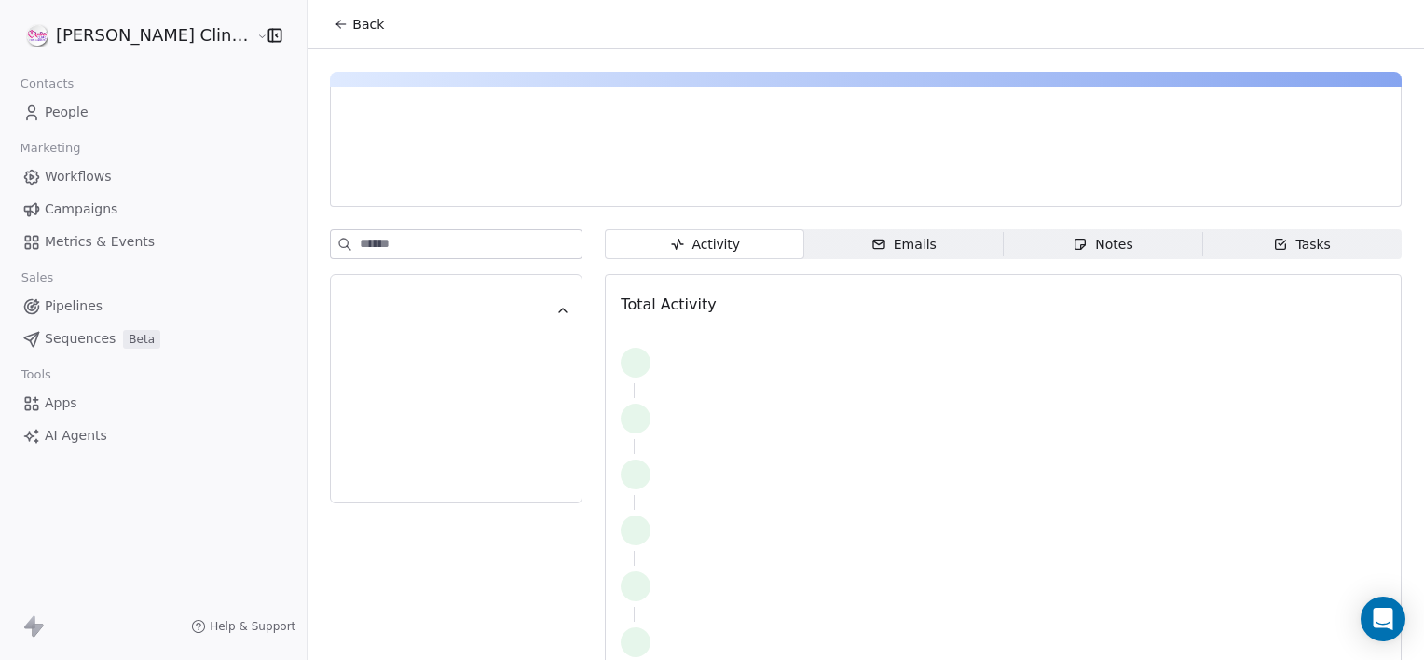
click at [1117, 246] on span "Notes Notes" at bounding box center [1103, 244] width 199 height 30
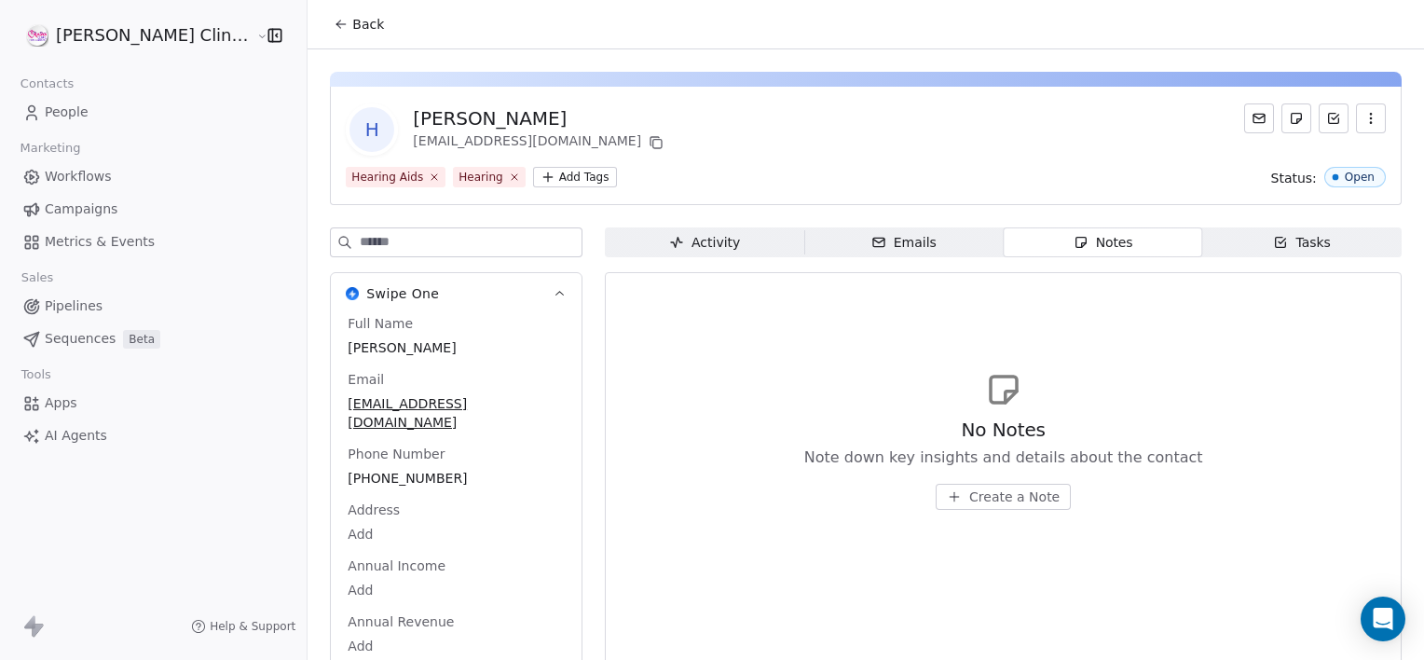
click at [969, 500] on span "Create a Note" at bounding box center [1014, 496] width 90 height 19
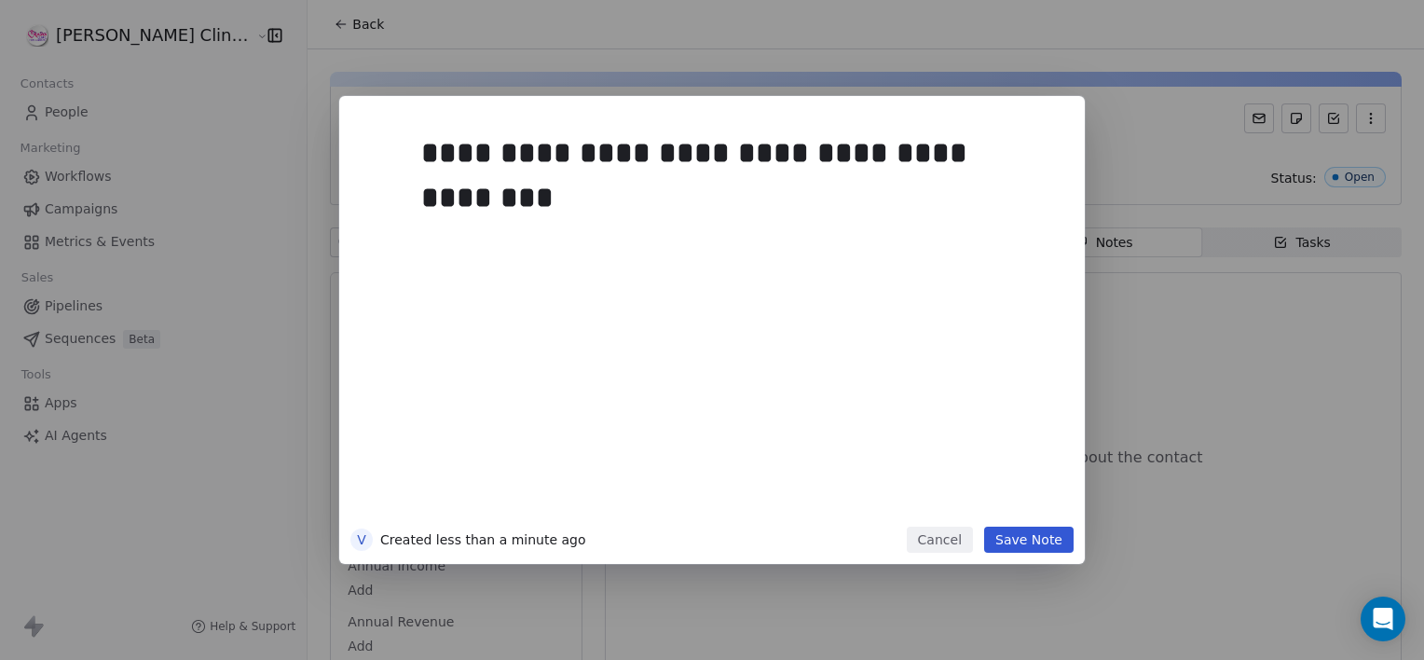
click at [1018, 538] on button "Save Note" at bounding box center [1028, 540] width 89 height 26
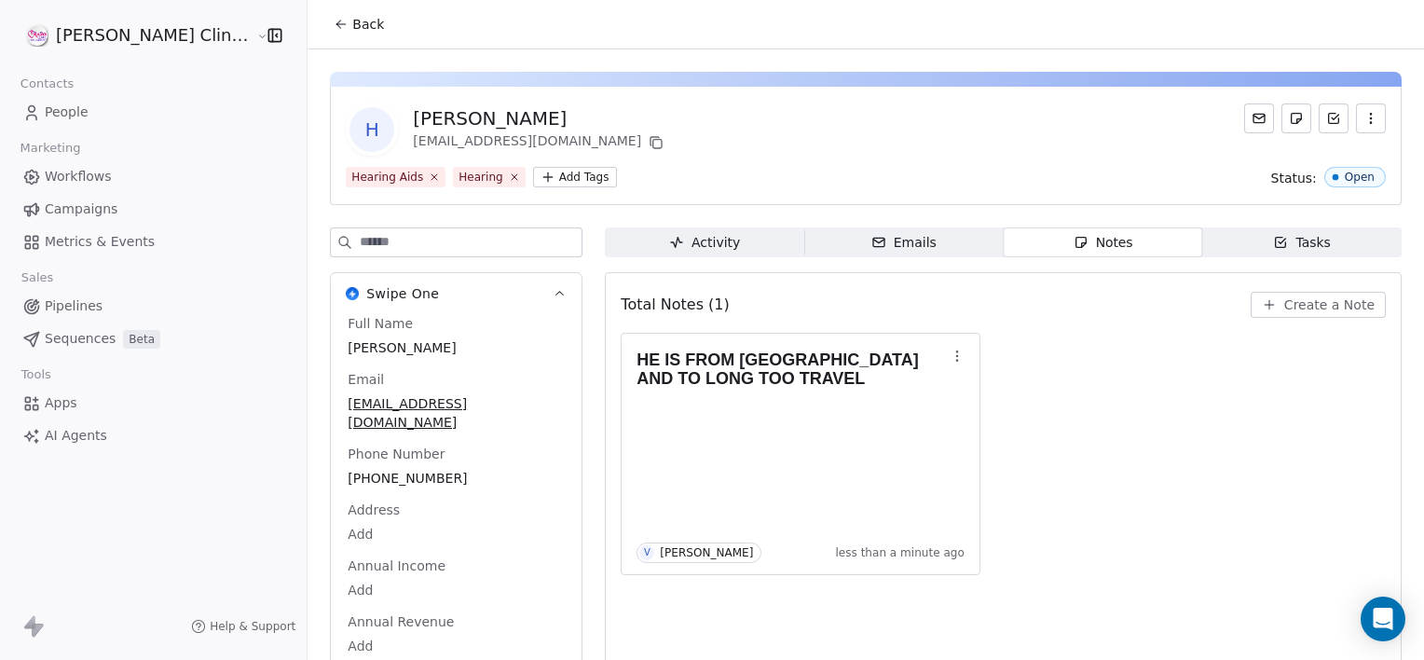
click at [332, 21] on button "Back" at bounding box center [358, 24] width 73 height 34
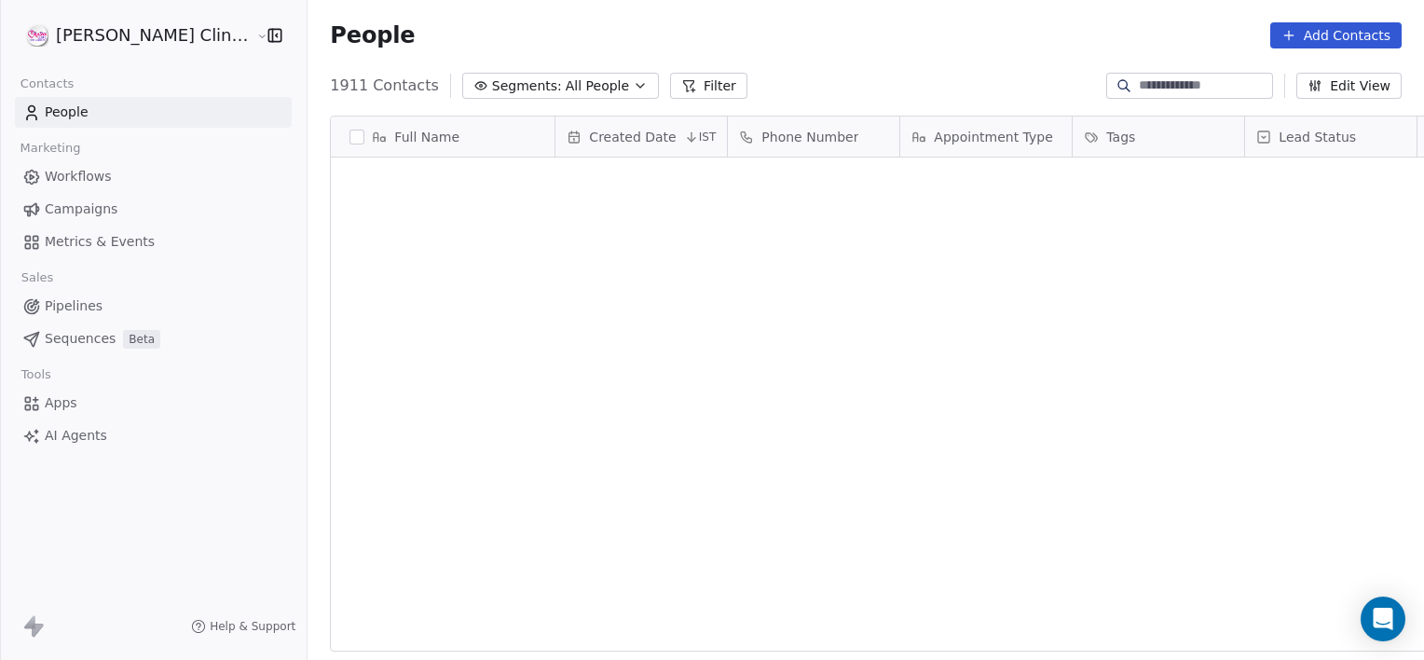
click at [332, 21] on span "People" at bounding box center [372, 35] width 85 height 28
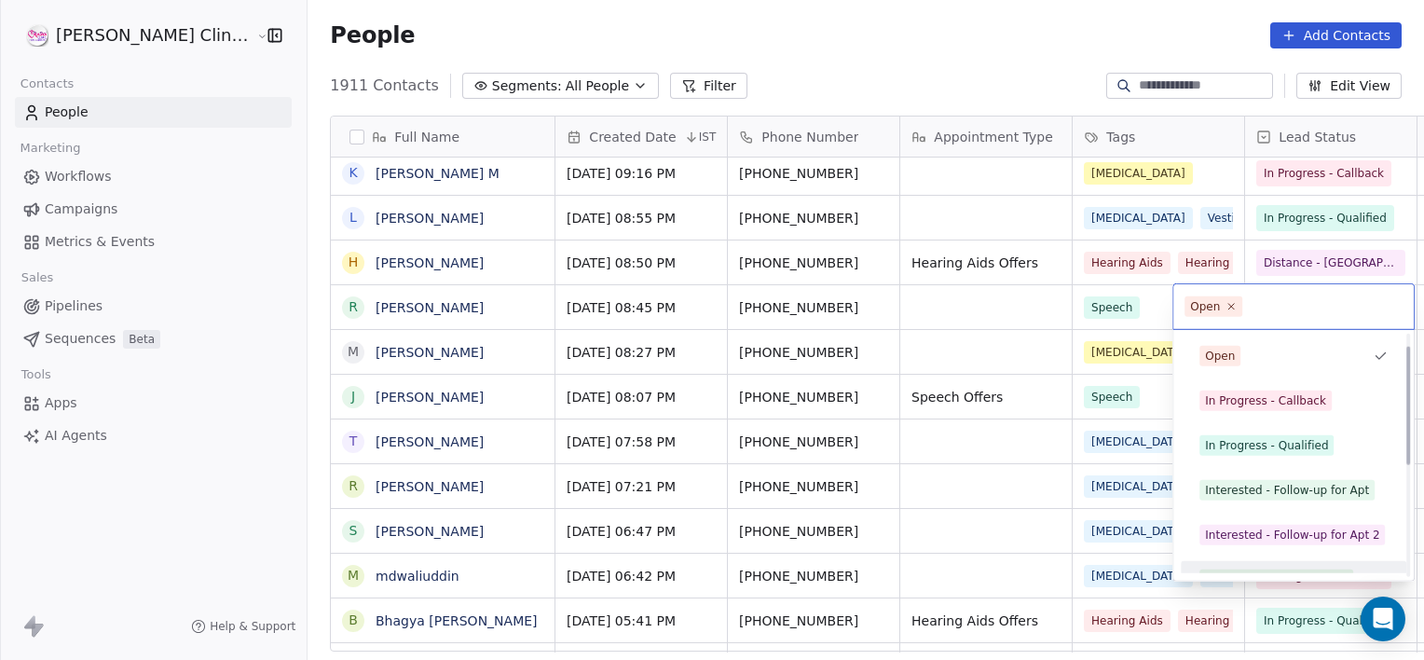
scroll to position [70, 0]
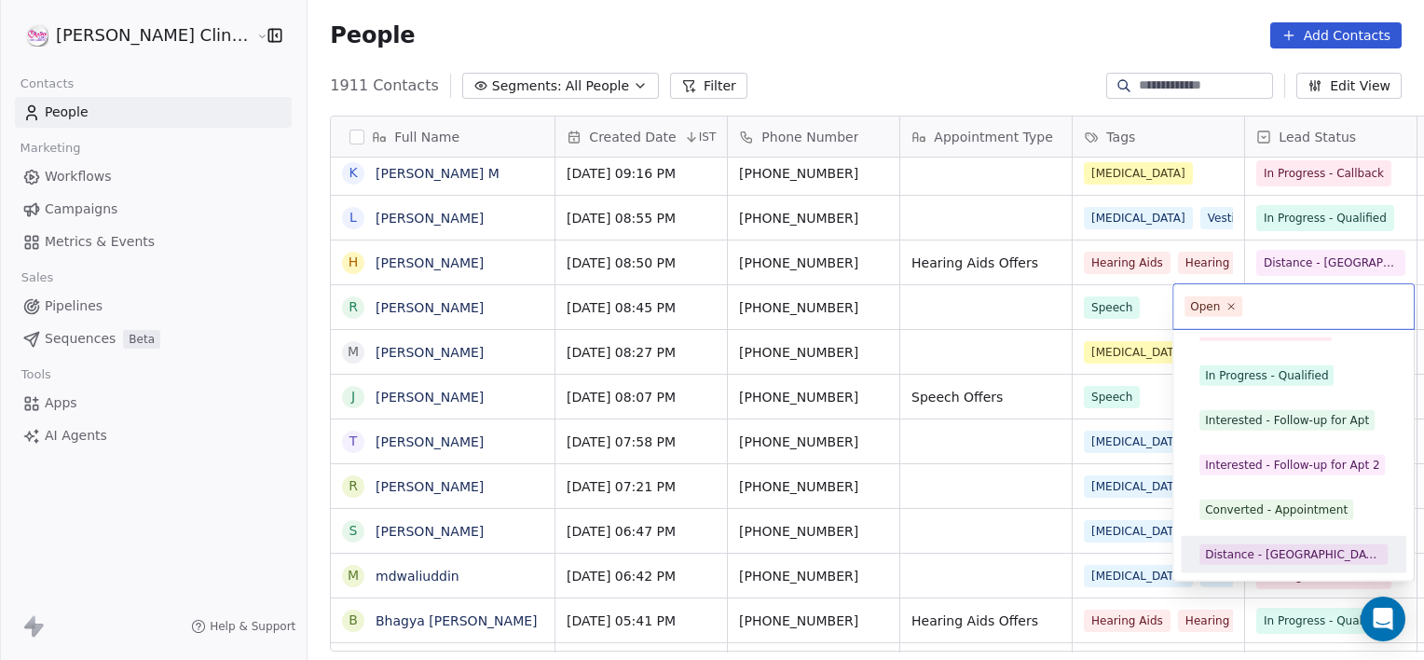
click at [1279, 557] on div "Distance - [GEOGRAPHIC_DATA]" at bounding box center [1293, 554] width 177 height 17
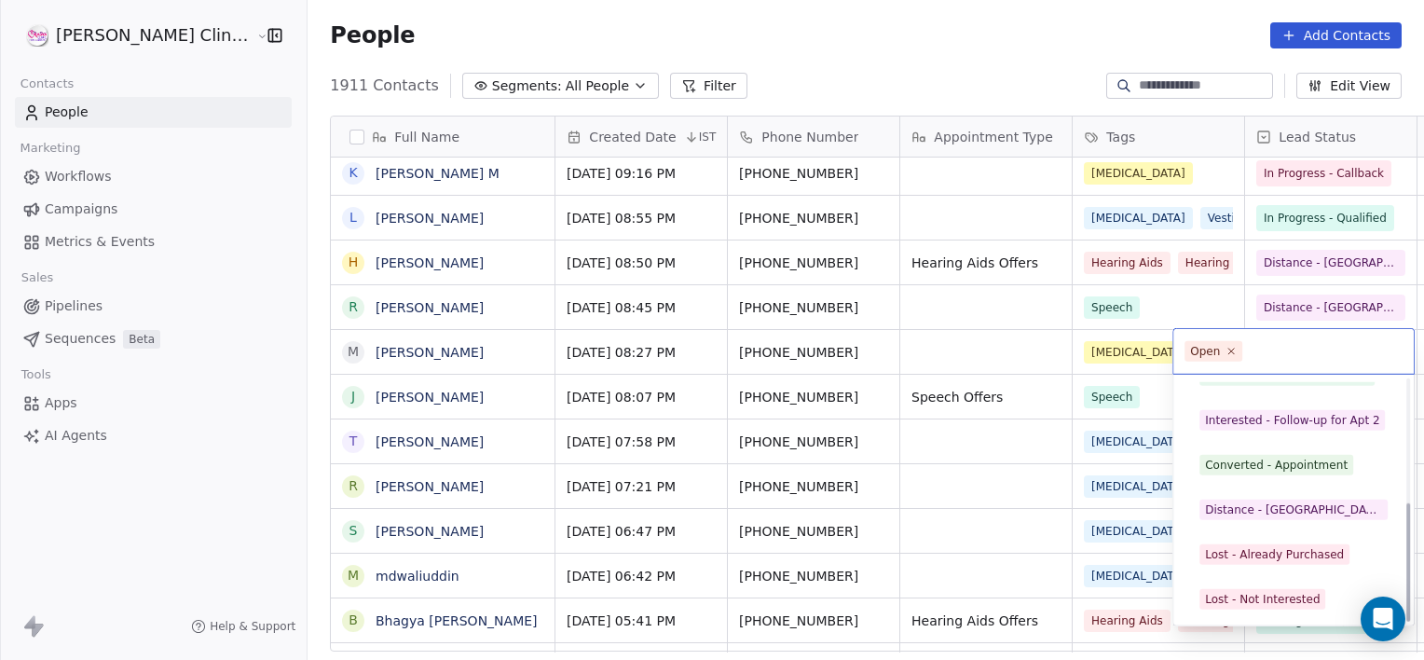
scroll to position [249, 0]
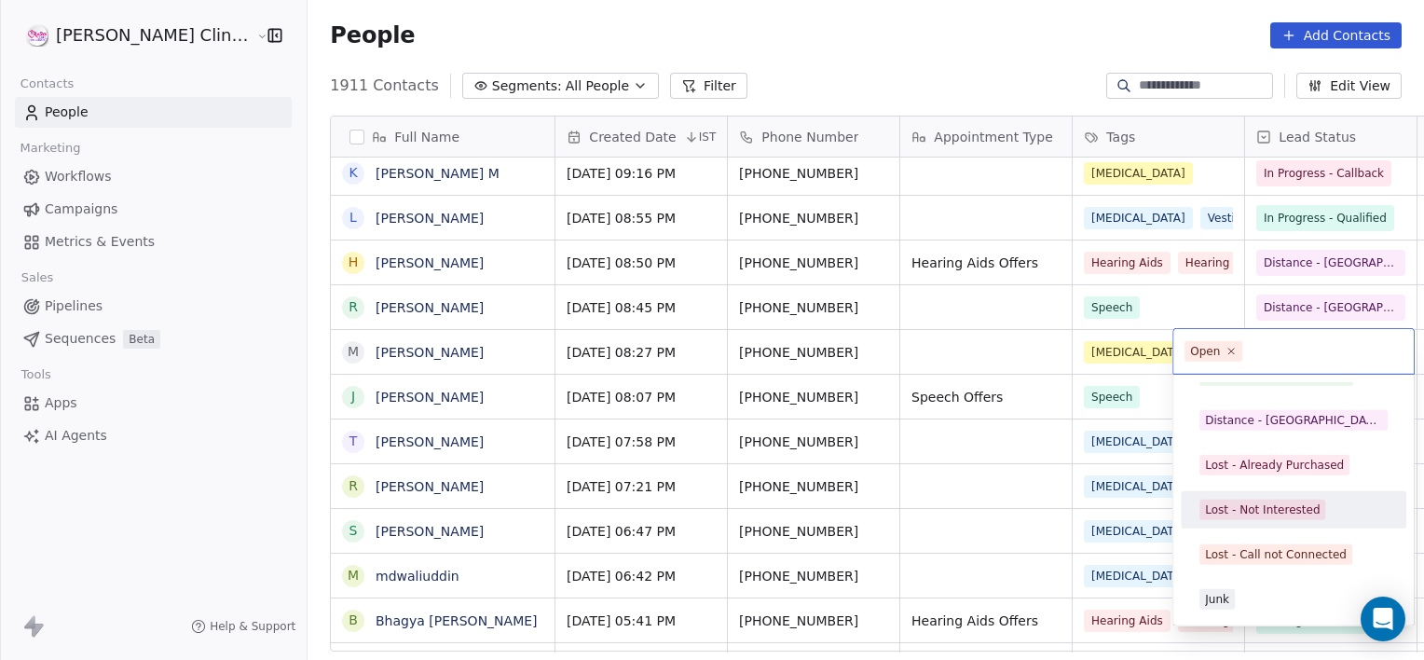
click at [1272, 517] on span "Lost - Not Interested" at bounding box center [1263, 510] width 126 height 21
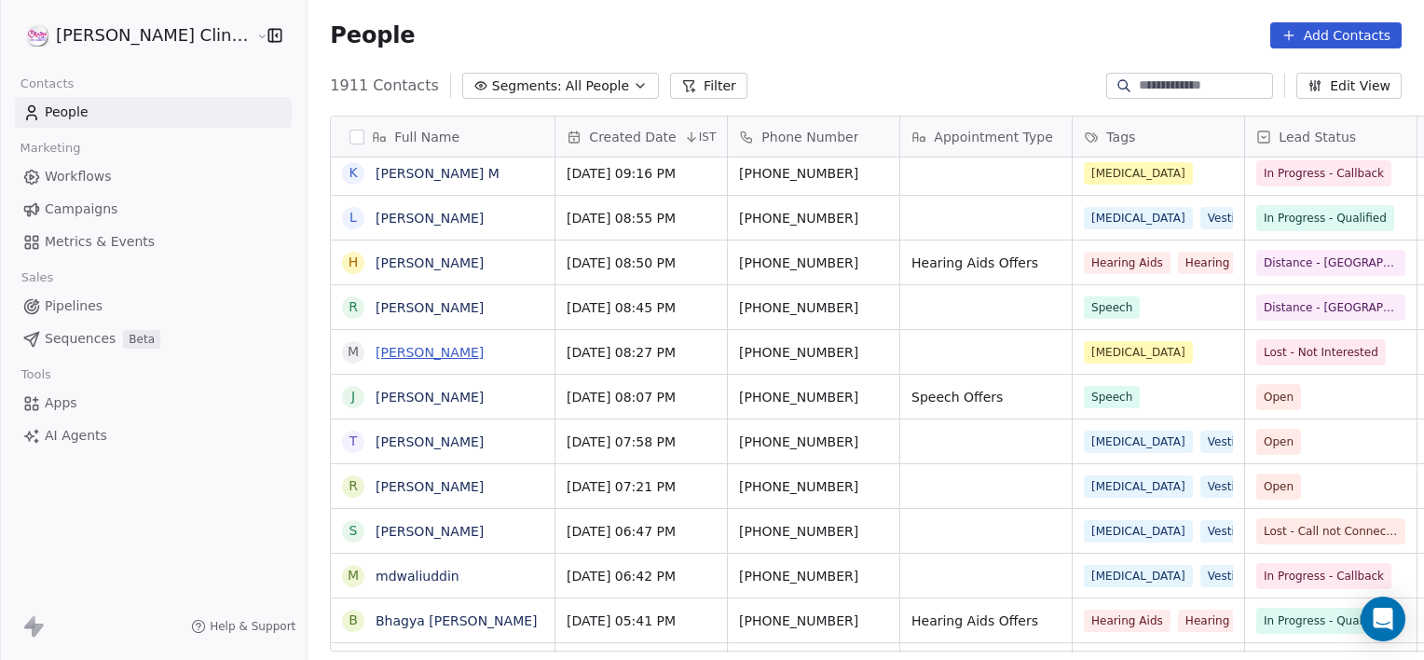
click at [382, 348] on link "[PERSON_NAME]" at bounding box center [430, 352] width 108 height 15
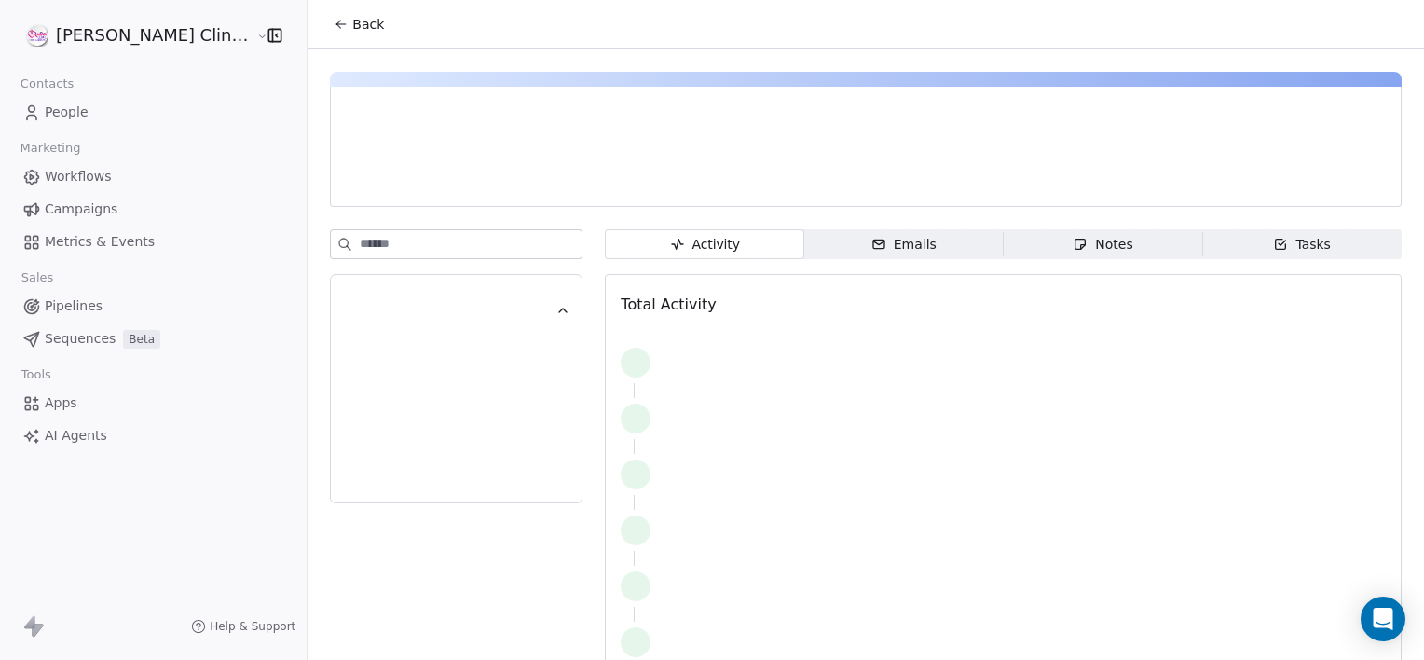
click at [1087, 241] on div "Notes" at bounding box center [1103, 245] width 60 height 20
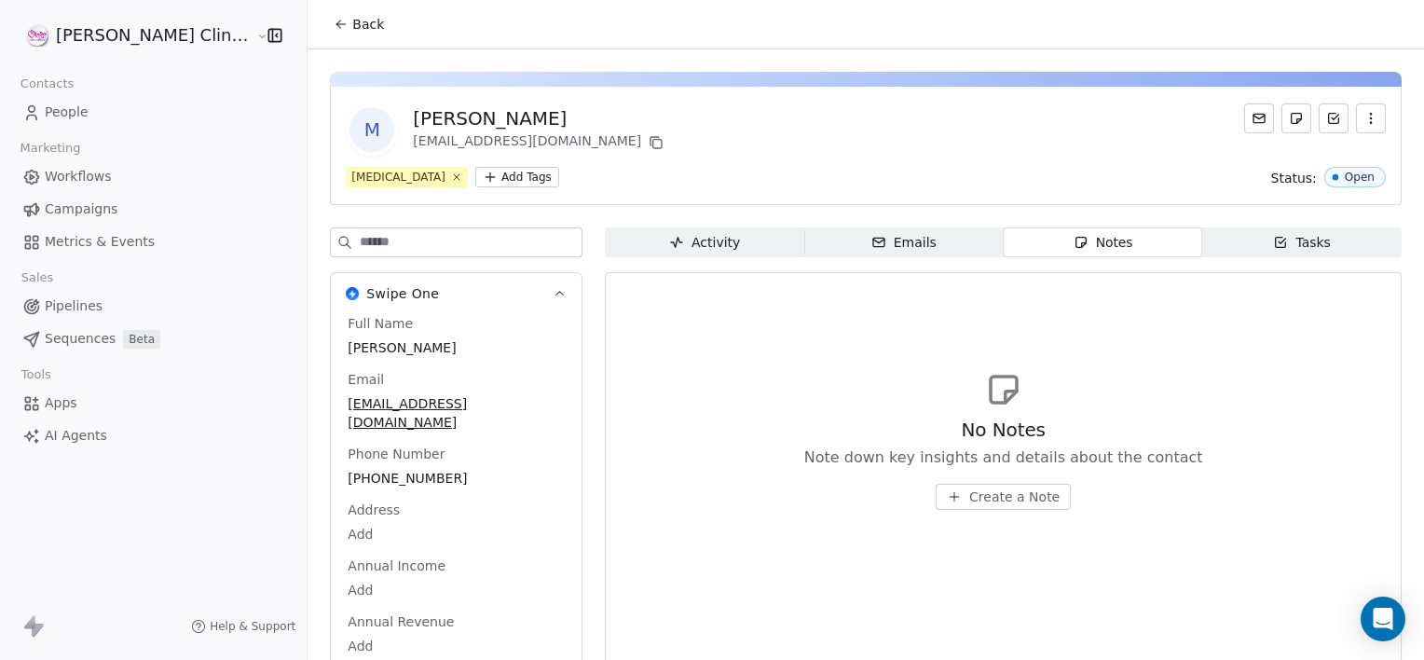
click at [936, 484] on button "Create a Note" at bounding box center [1003, 497] width 135 height 26
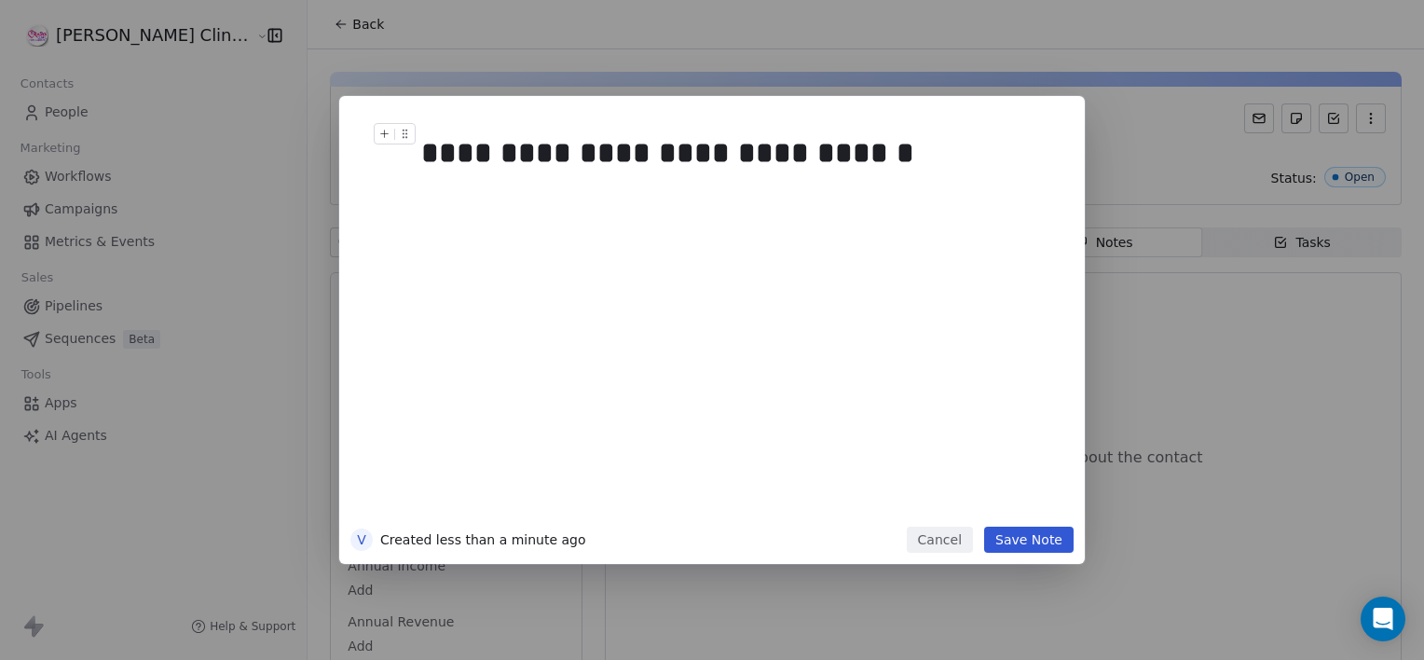
click at [474, 146] on div "**********" at bounding box center [733, 152] width 624 height 45
click at [1001, 544] on button "Save Note" at bounding box center [1028, 540] width 89 height 26
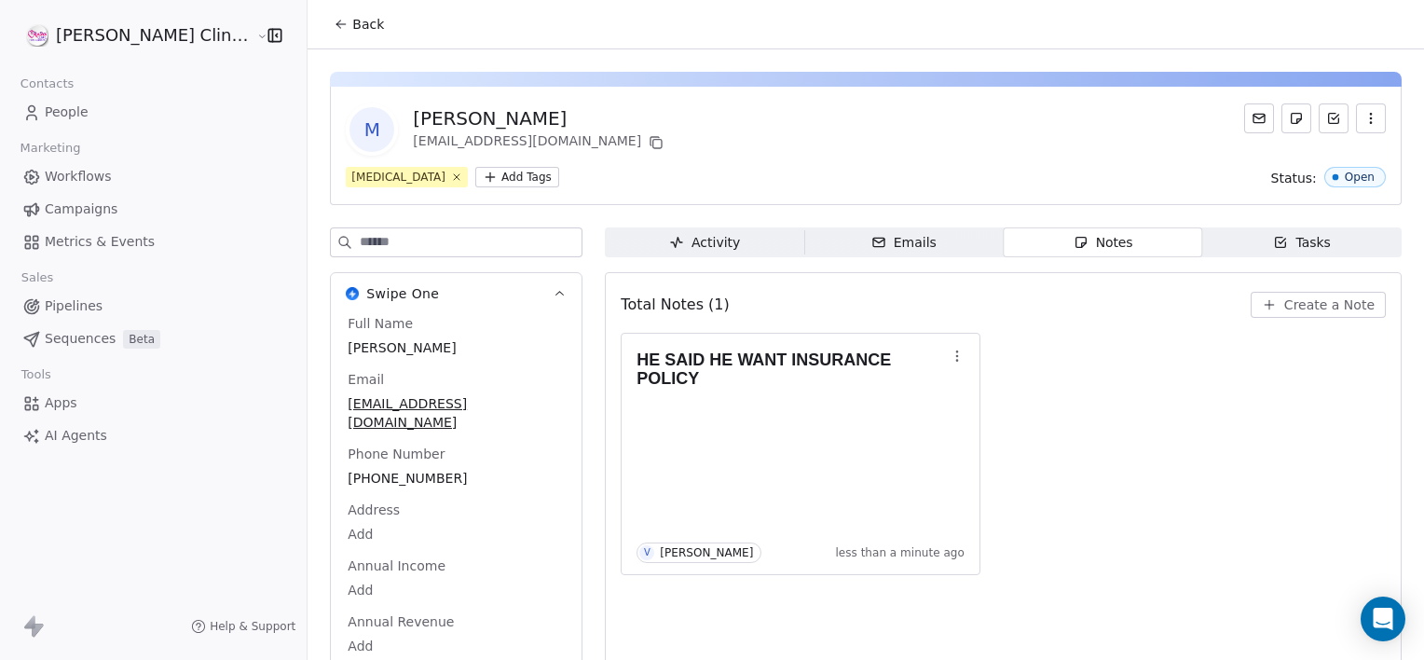
click at [352, 21] on span "Back" at bounding box center [368, 24] width 32 height 19
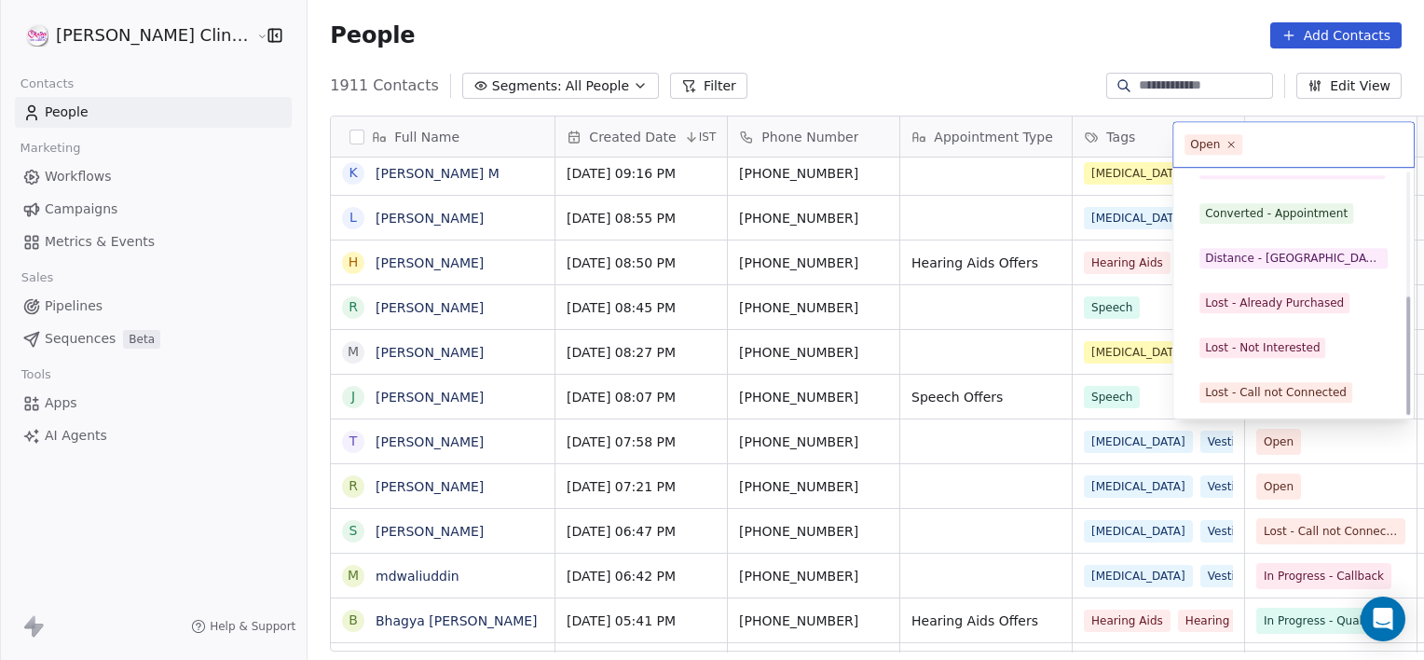
scroll to position [249, 0]
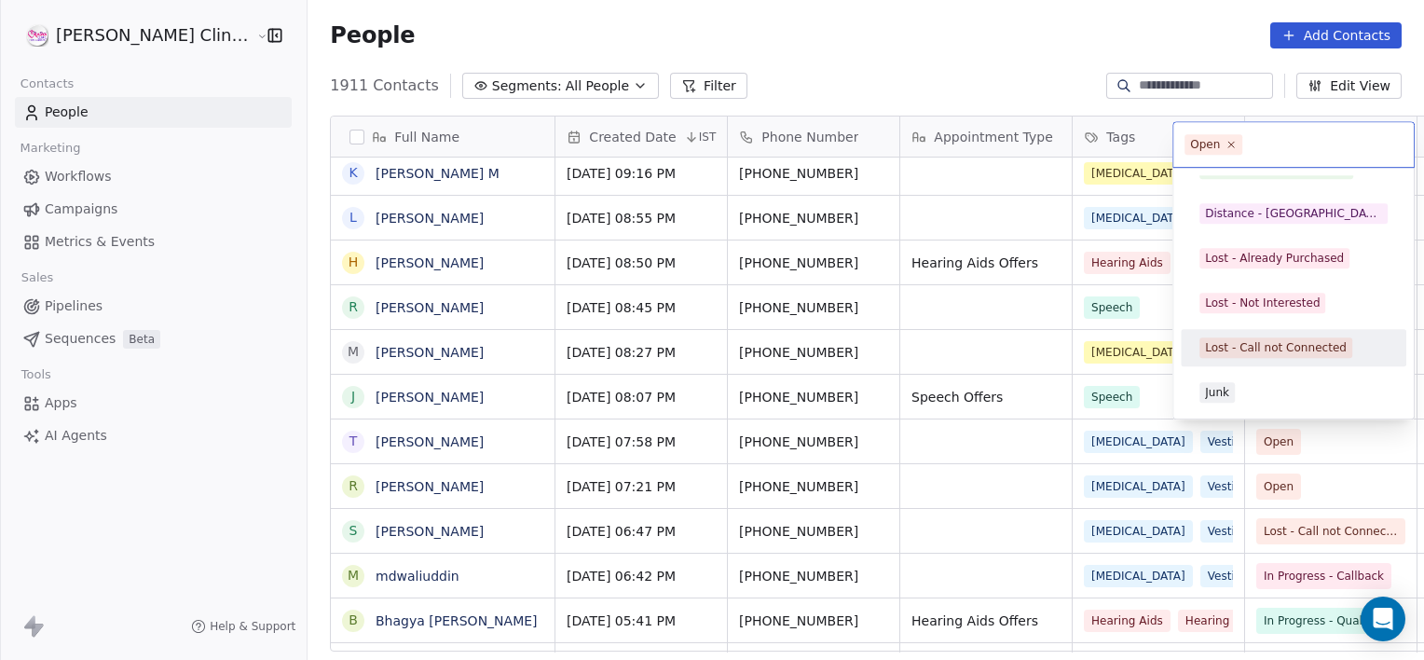
click at [1300, 330] on div "Lost - Call not Connected" at bounding box center [1294, 347] width 226 height 37
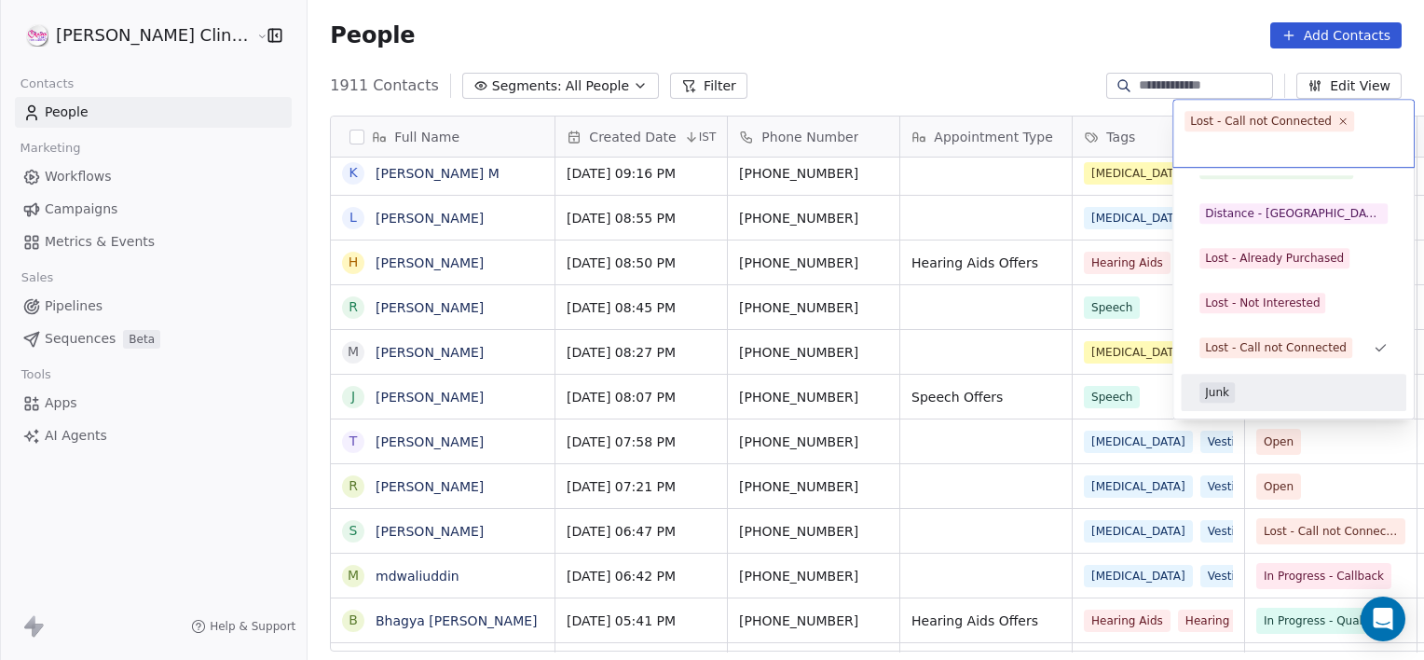
click at [1256, 388] on div "Junk" at bounding box center [1294, 392] width 188 height 21
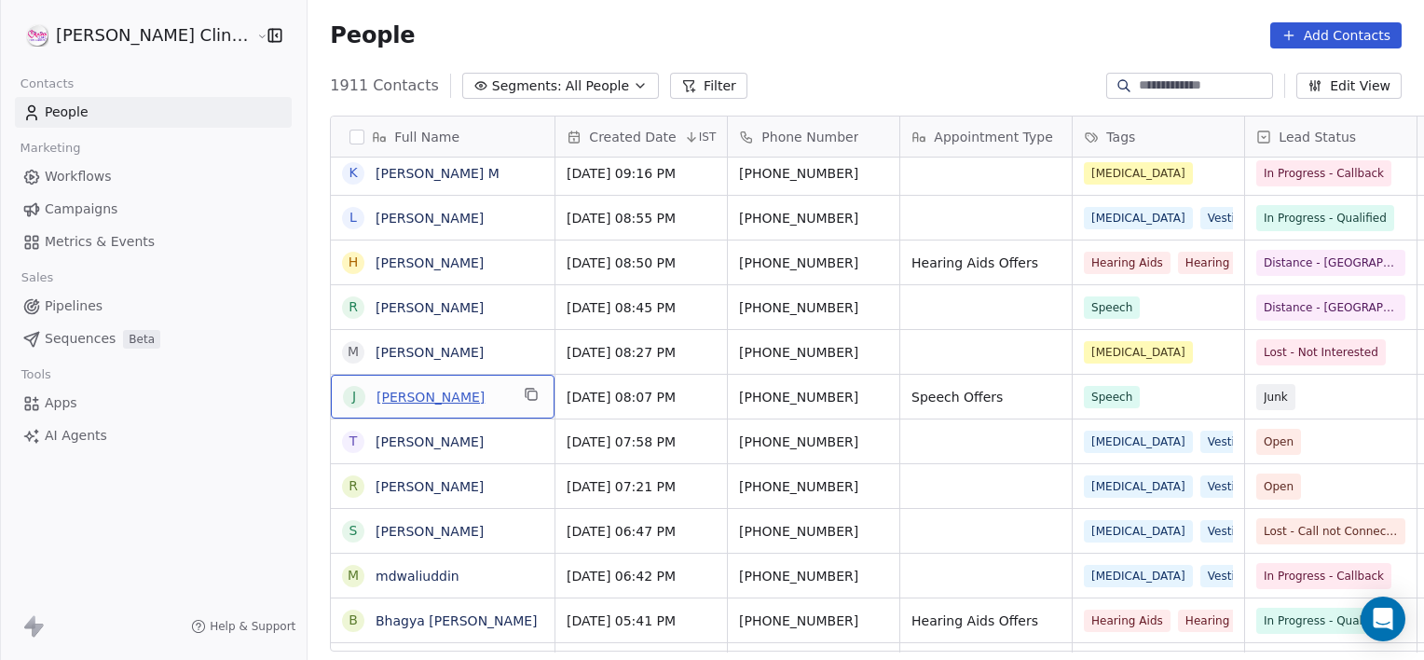
drag, startPoint x: 369, startPoint y: 403, endPoint x: 350, endPoint y: 396, distance: 19.8
click at [376, 396] on link "[PERSON_NAME]" at bounding box center [430, 397] width 108 height 15
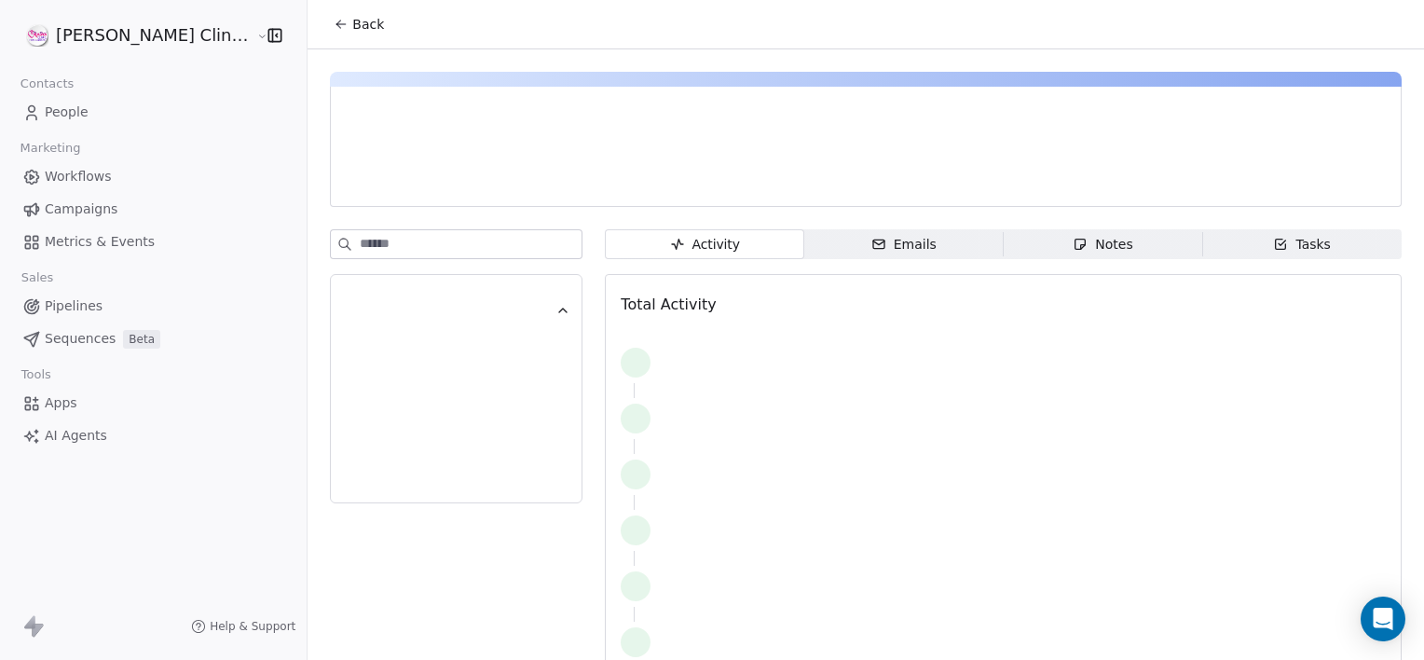
click at [1114, 235] on span "Notes Notes" at bounding box center [1103, 244] width 199 height 30
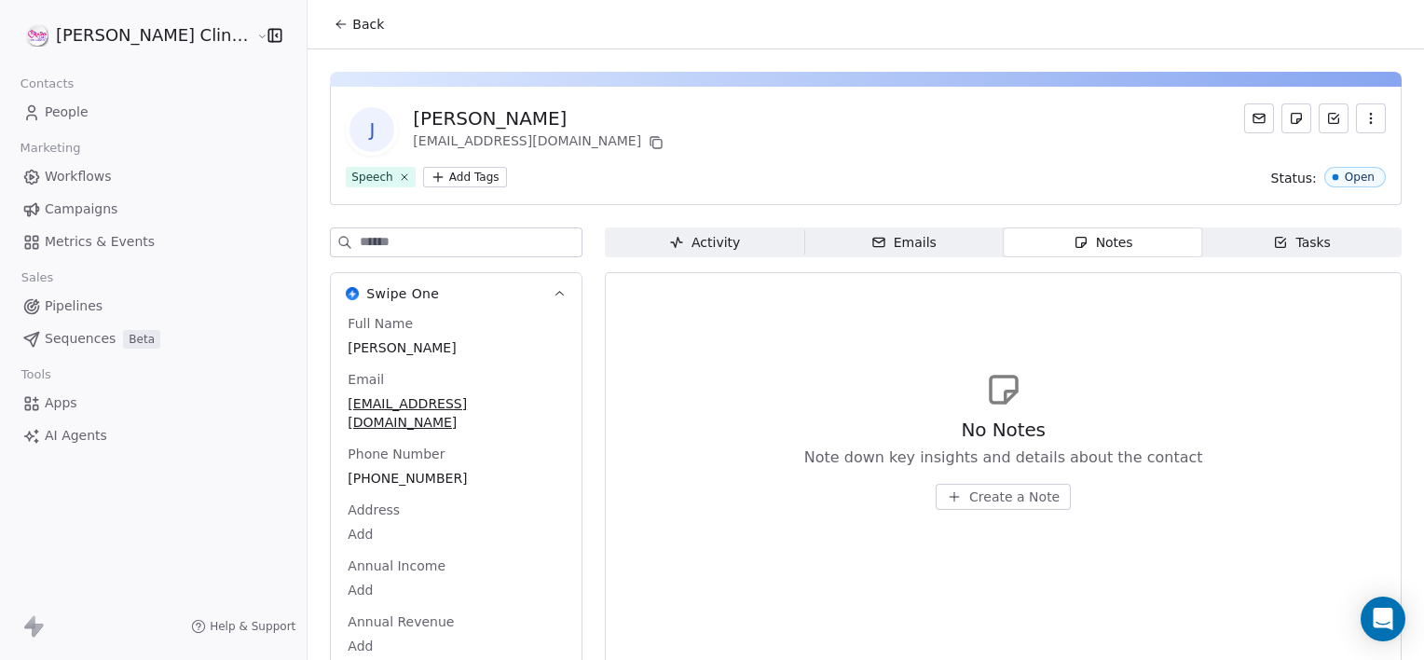
click at [969, 496] on span "Create a Note" at bounding box center [1014, 496] width 90 height 19
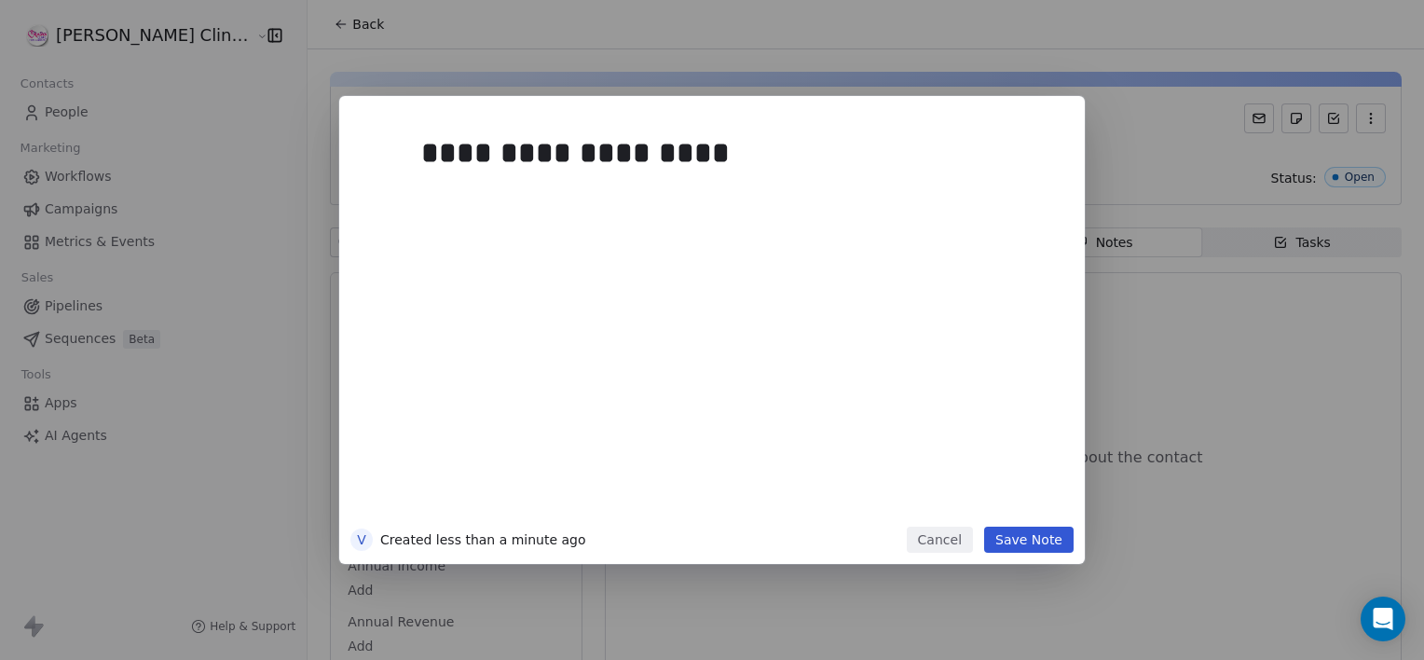
click at [1029, 537] on button "Save Note" at bounding box center [1028, 540] width 89 height 26
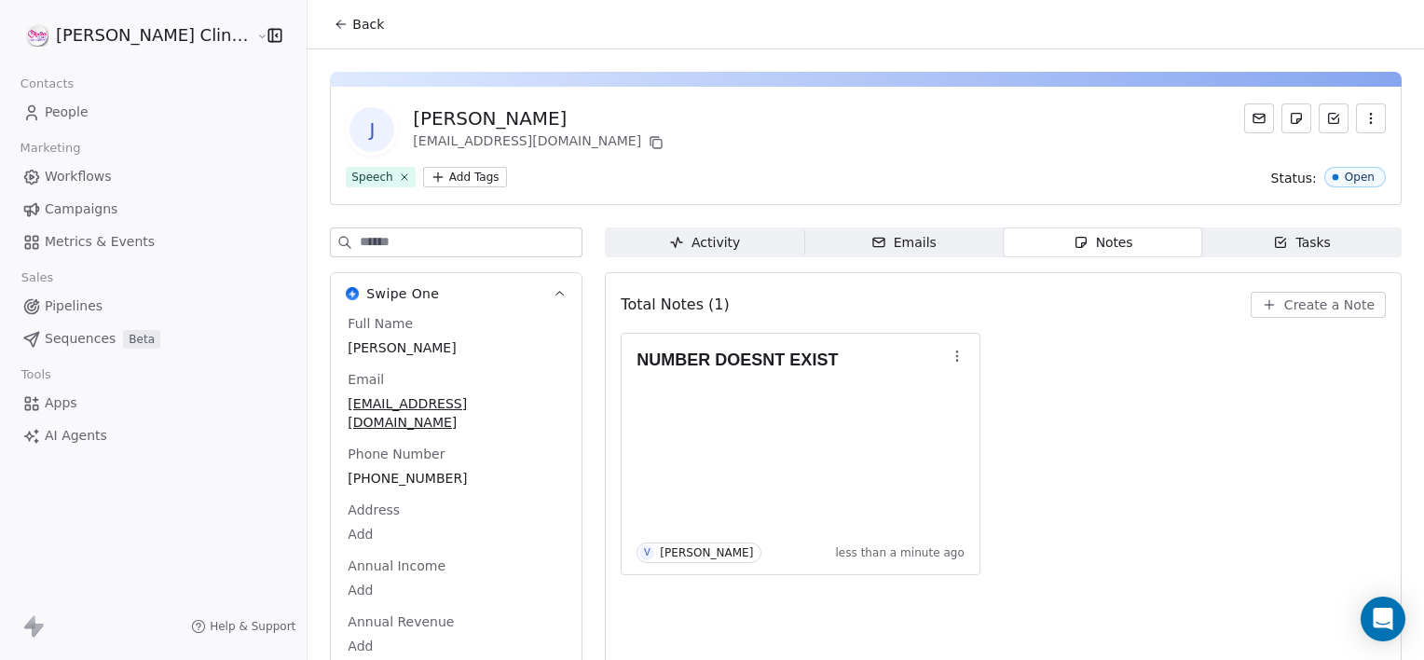
click at [334, 17] on icon at bounding box center [341, 24] width 15 height 15
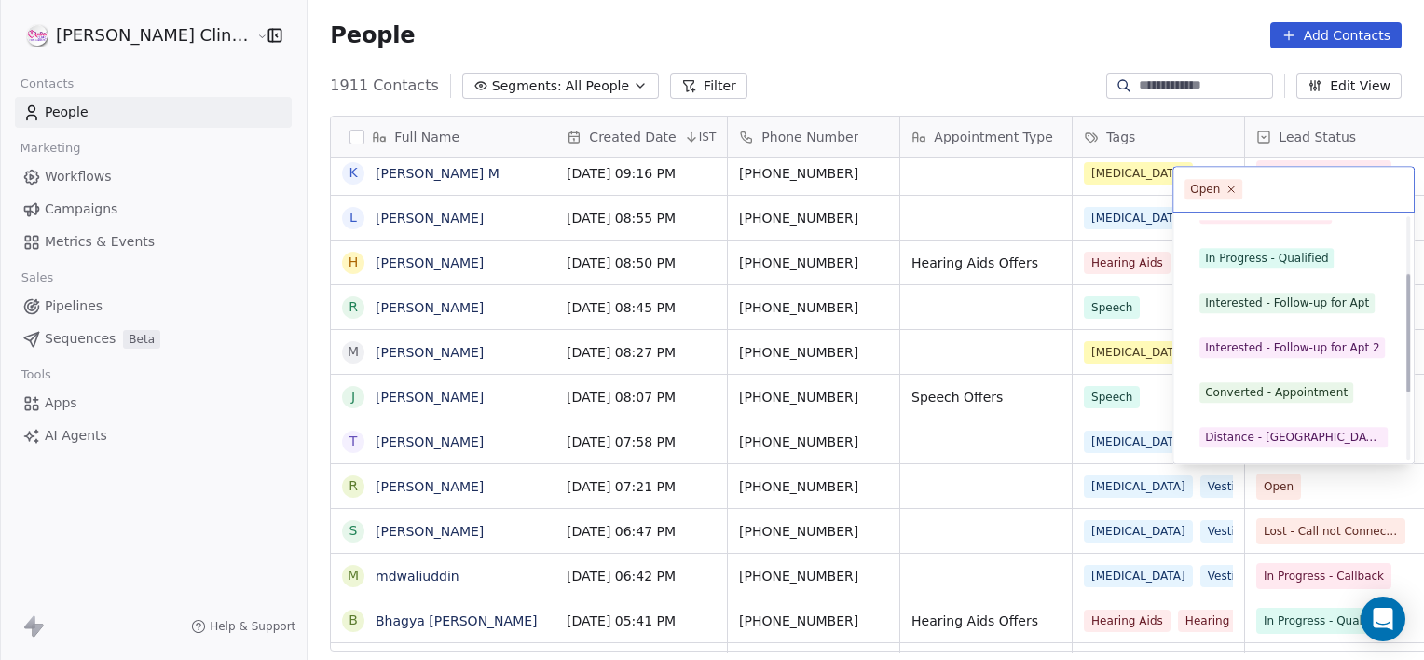
scroll to position [115, 0]
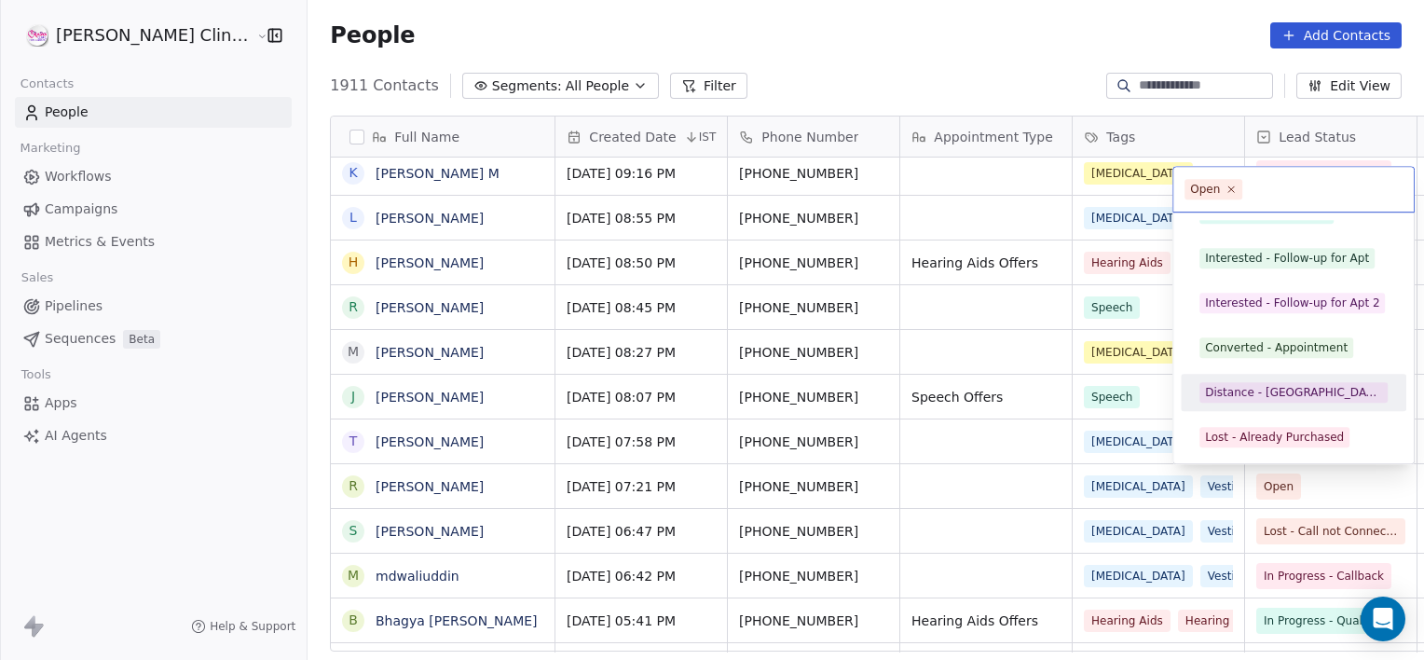
click at [1266, 391] on div "Distance - [GEOGRAPHIC_DATA]" at bounding box center [1293, 392] width 177 height 17
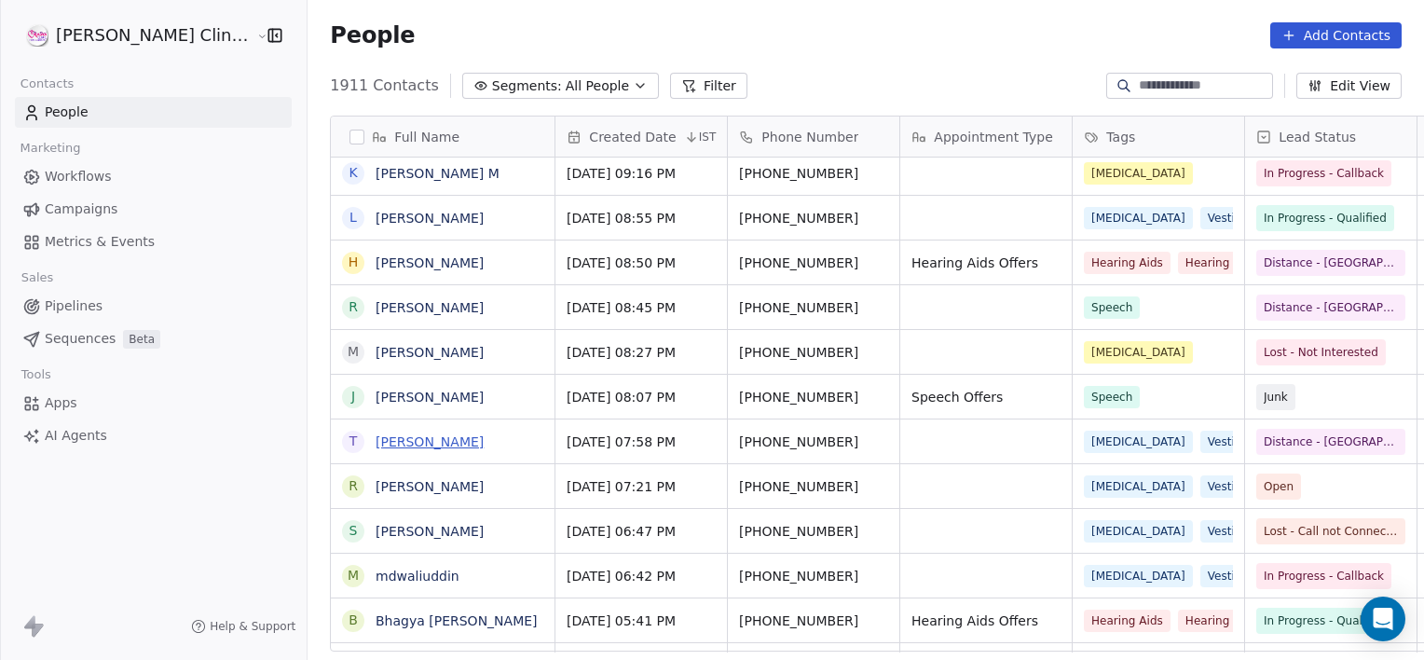
click at [388, 434] on link "[PERSON_NAME]" at bounding box center [430, 441] width 108 height 15
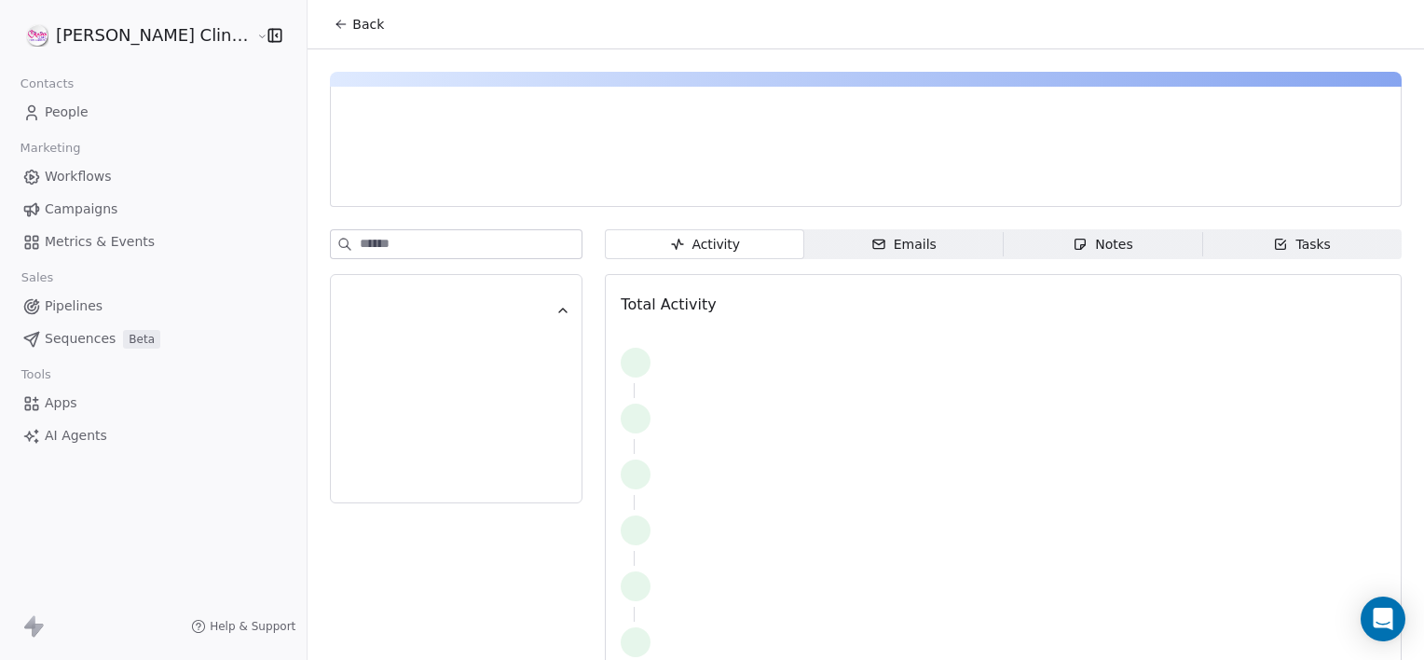
click at [1093, 257] on span "Notes Notes" at bounding box center [1103, 244] width 199 height 30
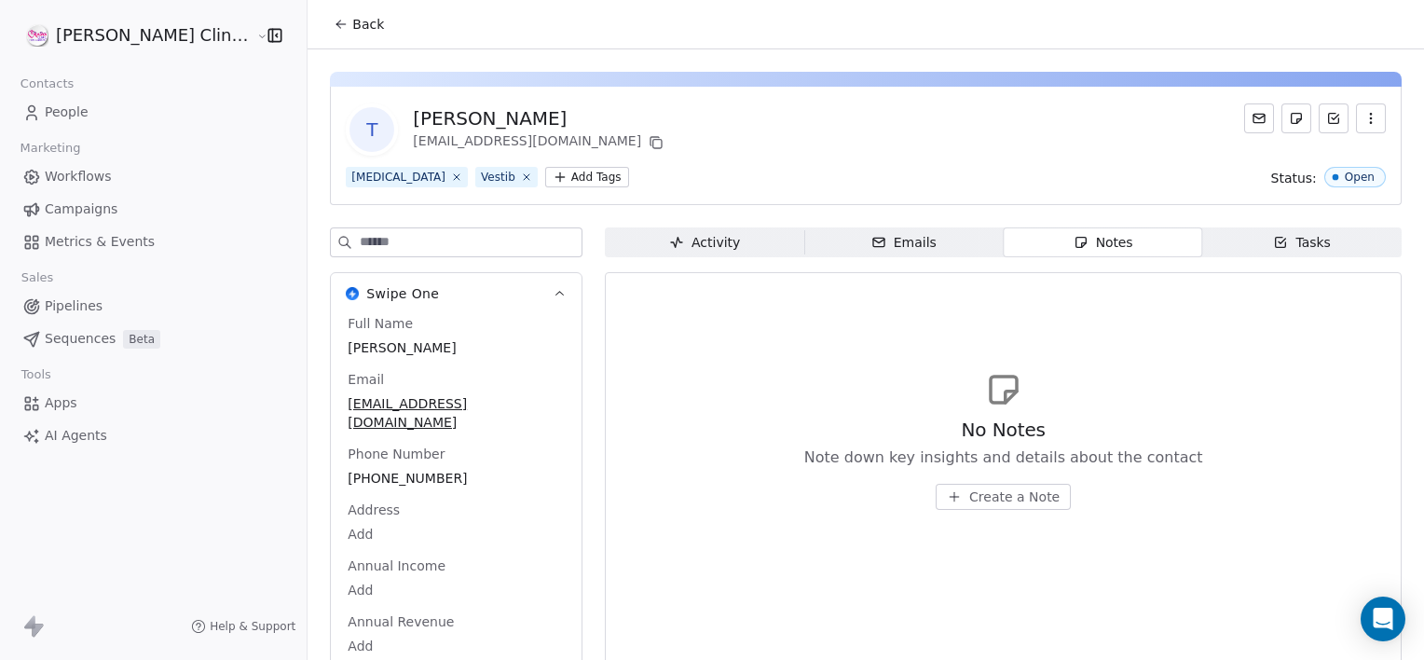
click at [977, 496] on span "Create a Note" at bounding box center [1014, 496] width 90 height 19
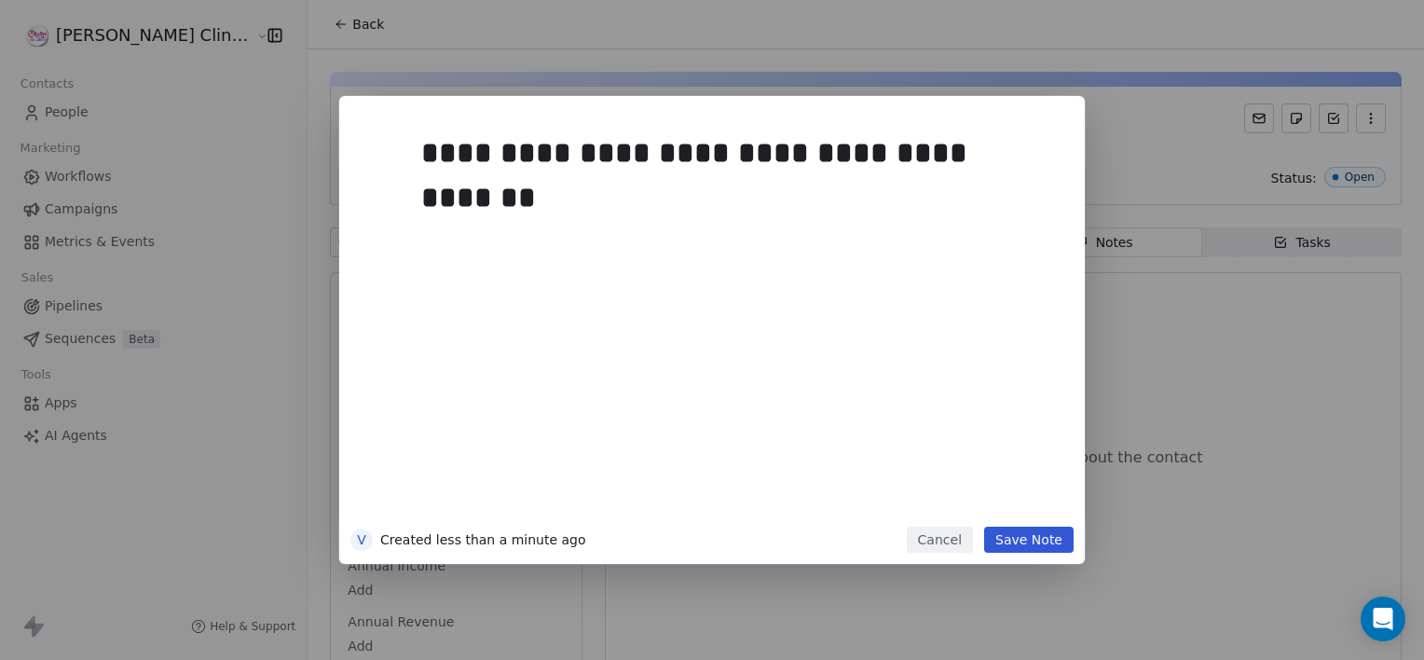
click at [1055, 533] on button "Save Note" at bounding box center [1028, 540] width 89 height 26
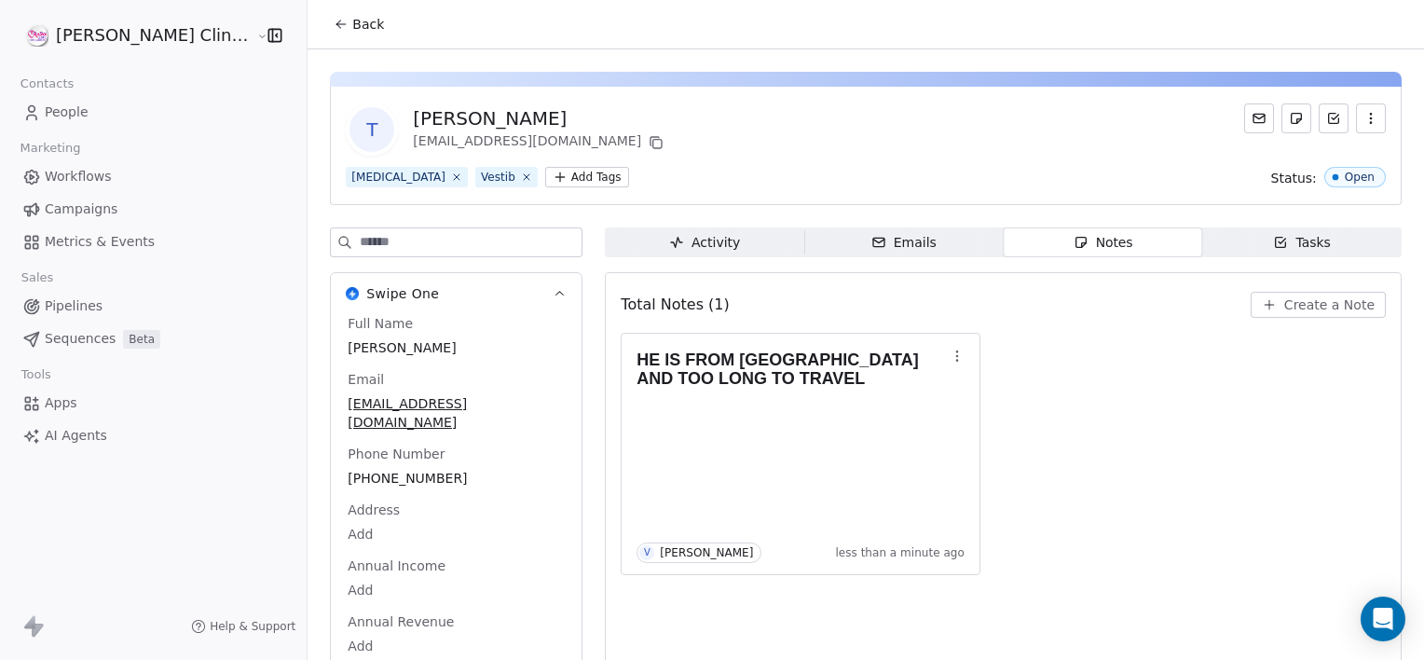
click at [334, 17] on icon at bounding box center [341, 24] width 15 height 15
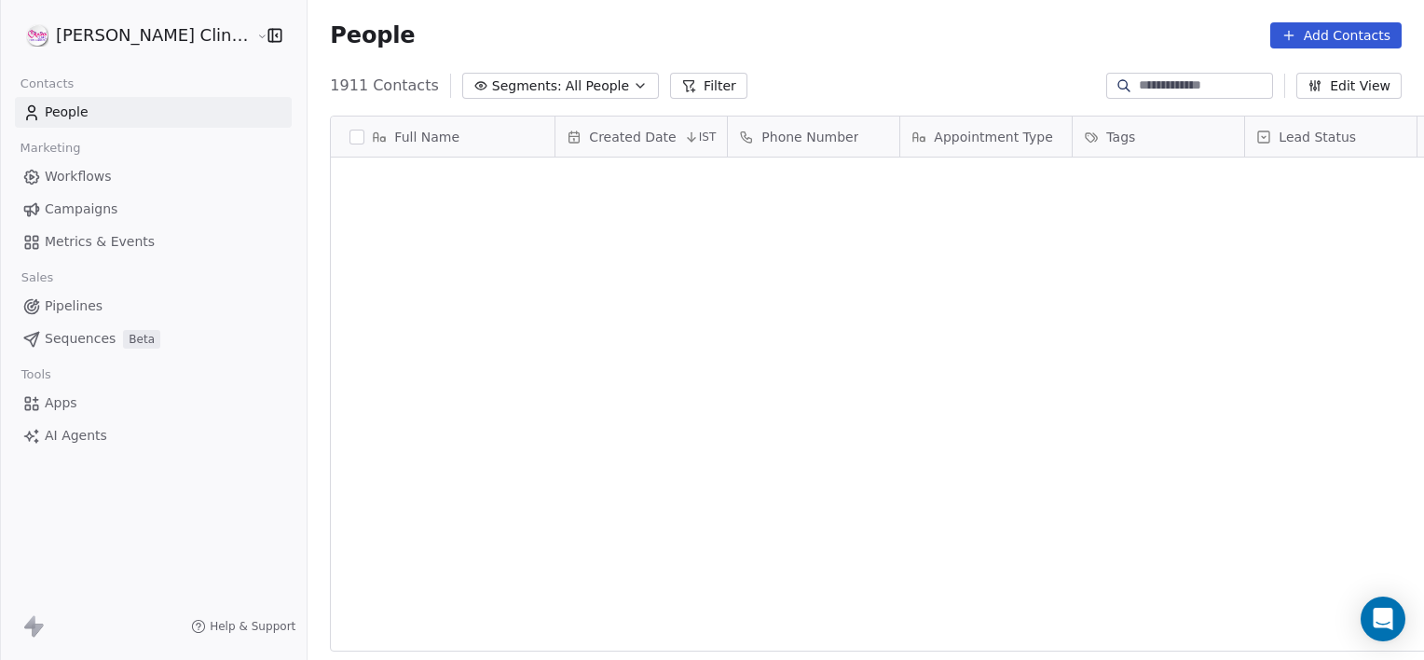
scroll to position [567, 1158]
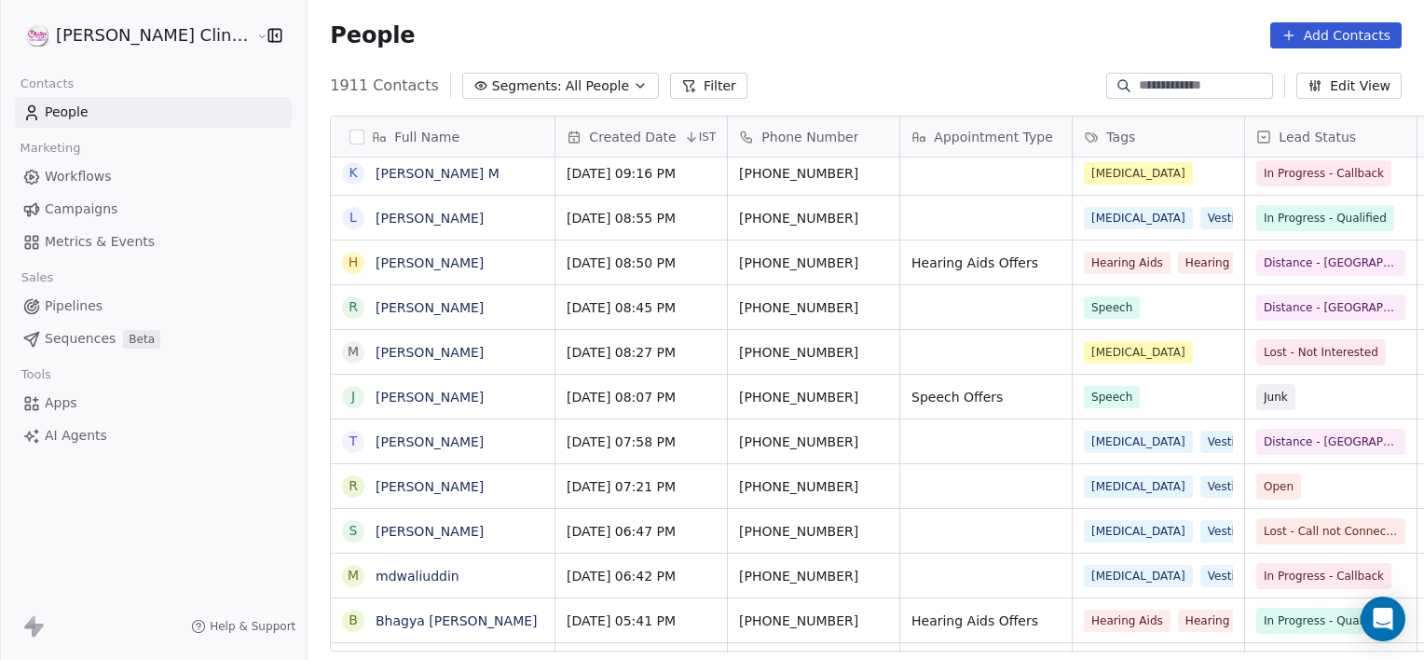
drag, startPoint x: 1284, startPoint y: 347, endPoint x: 1268, endPoint y: 332, distance: 22.4
click at [1268, 332] on html "[PERSON_NAME] Clinic External Contacts People Marketing Workflows Campaigns Met…" at bounding box center [712, 330] width 1424 height 660
click at [1245, 465] on div "Open" at bounding box center [1331, 486] width 172 height 44
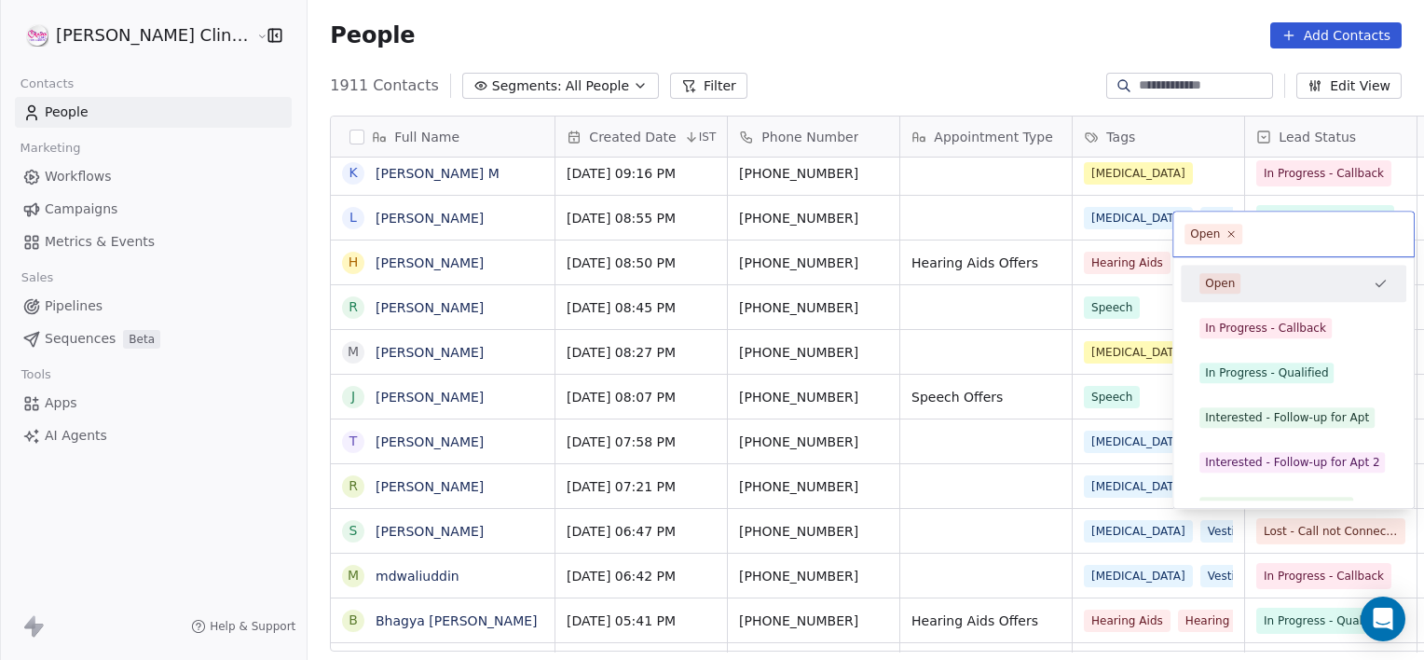
click at [1224, 283] on div "Open" at bounding box center [1220, 283] width 30 height 17
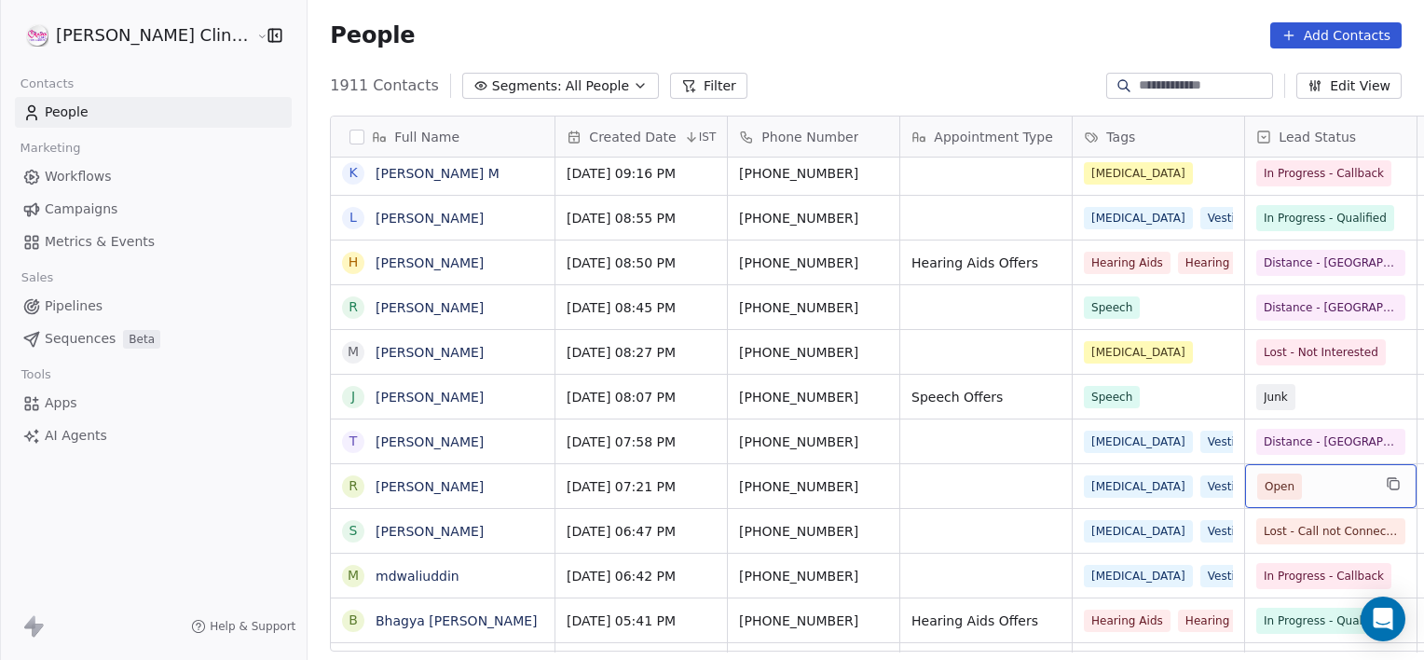
click at [1305, 500] on div "Open" at bounding box center [1331, 486] width 172 height 44
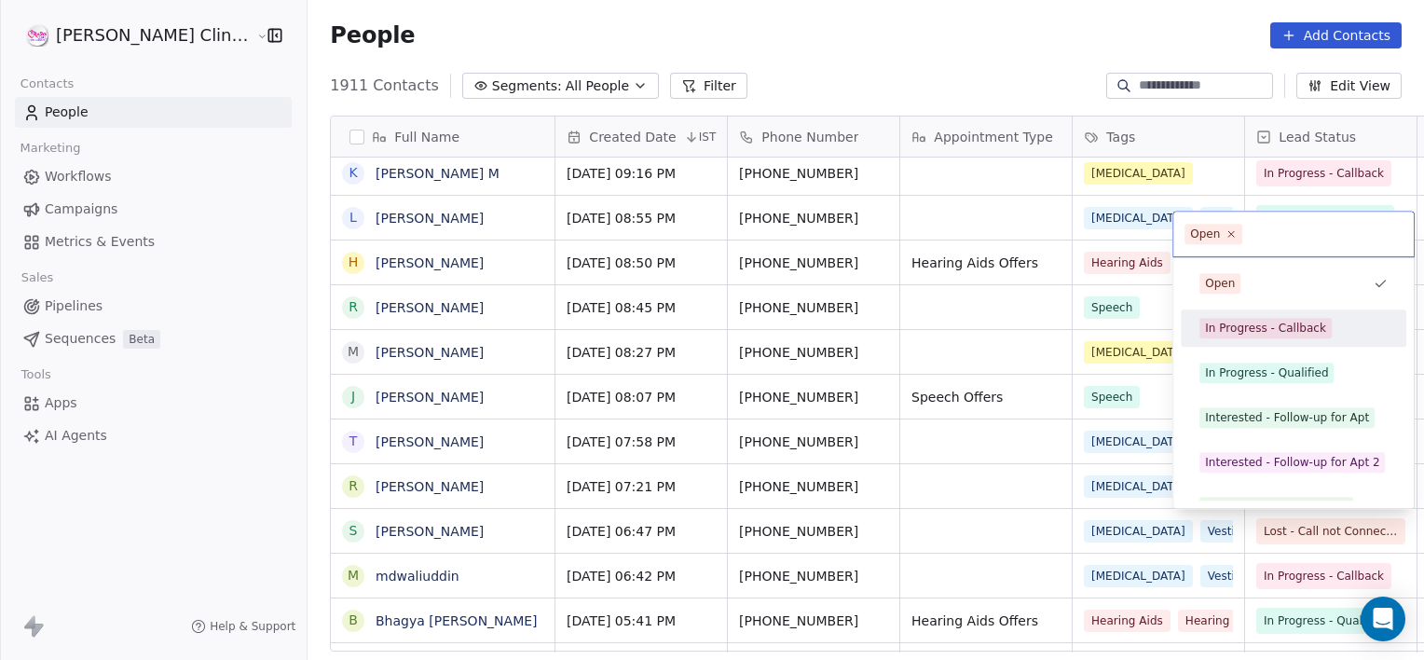
click at [1309, 320] on div "In Progress - Callback" at bounding box center [1265, 328] width 121 height 17
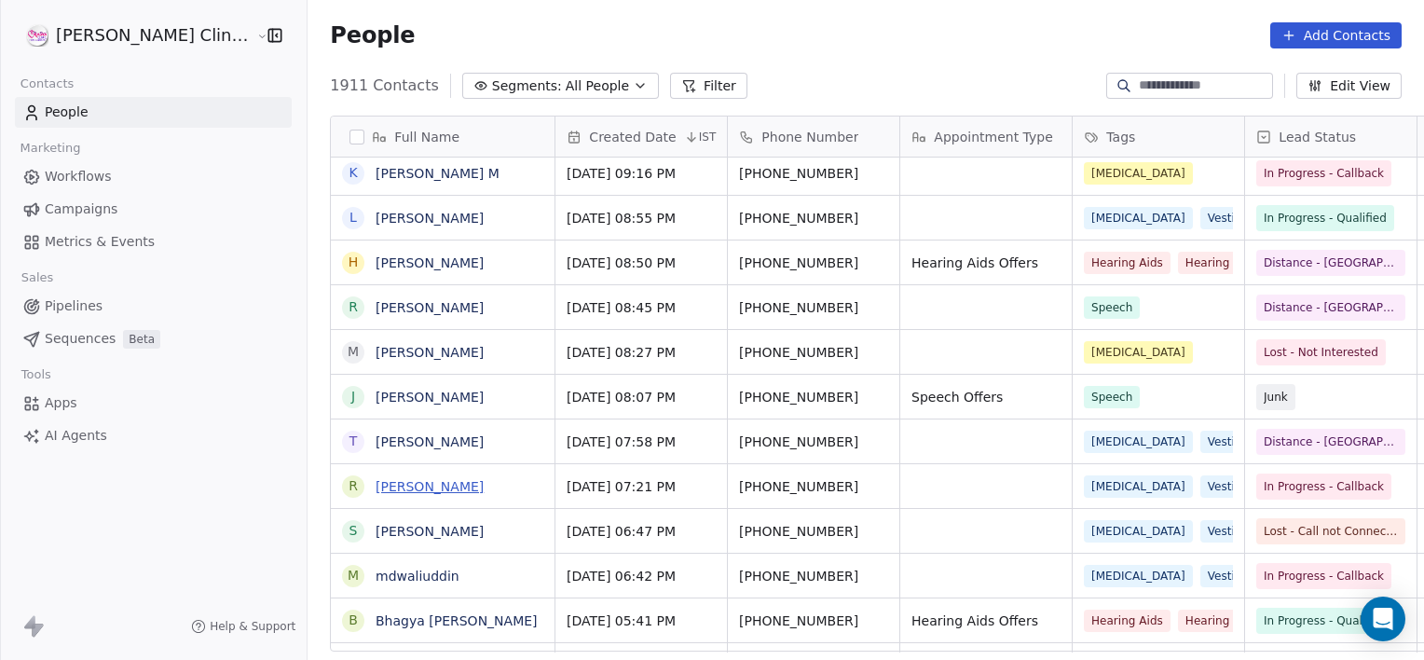
click at [384, 494] on link "[PERSON_NAME]" at bounding box center [430, 486] width 108 height 15
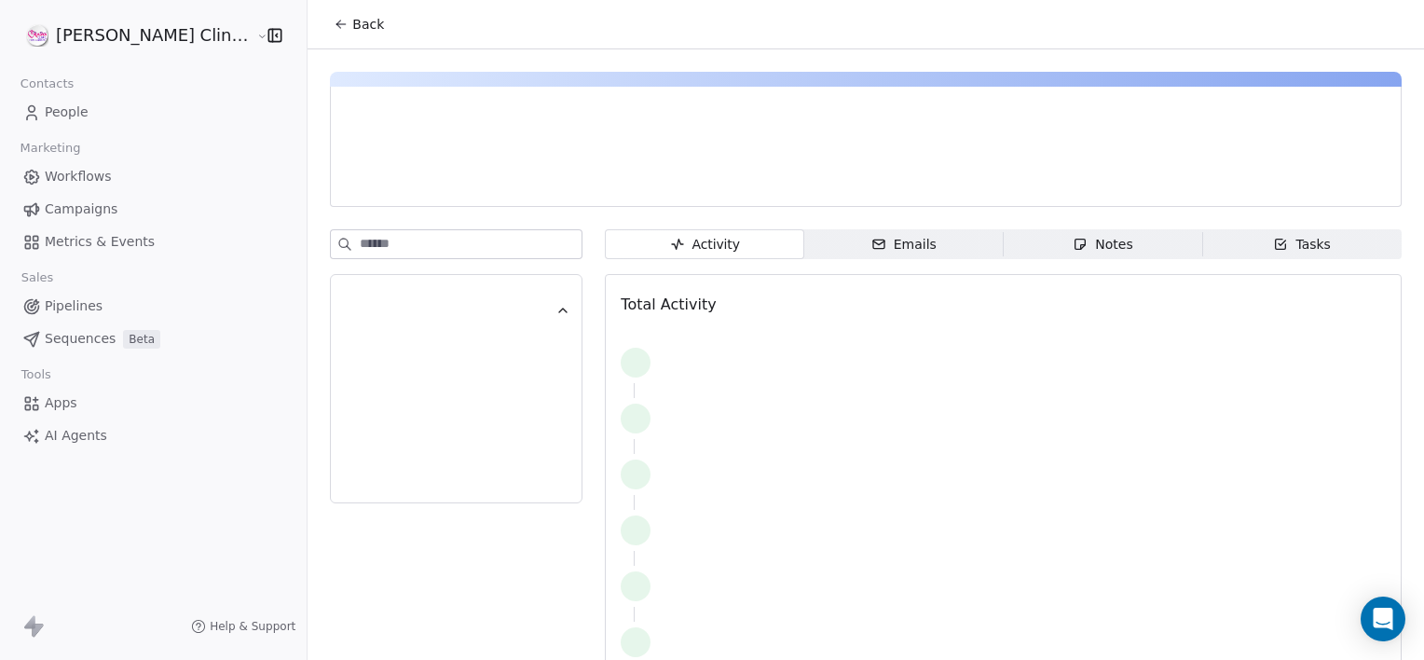
click at [1073, 249] on icon "button" at bounding box center [1080, 244] width 15 height 15
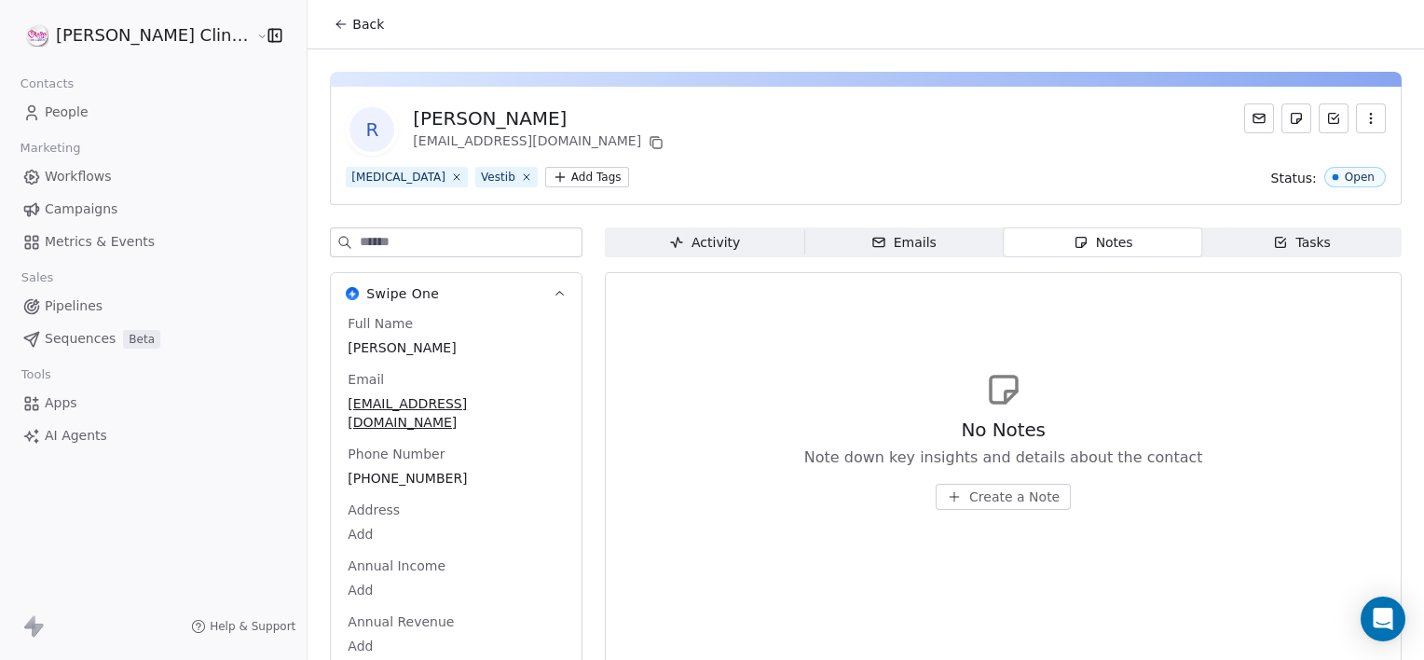
click at [991, 497] on span "Create a Note" at bounding box center [1014, 496] width 90 height 19
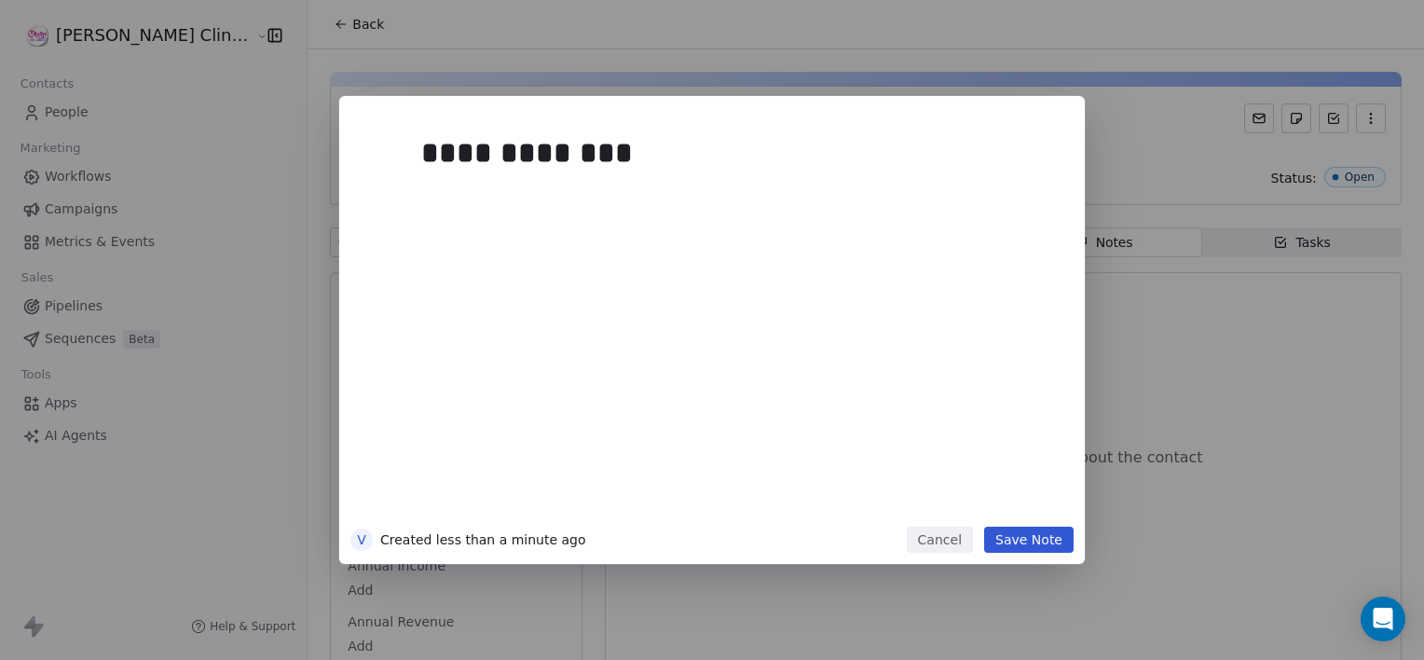
click at [999, 529] on button "Save Note" at bounding box center [1028, 540] width 89 height 26
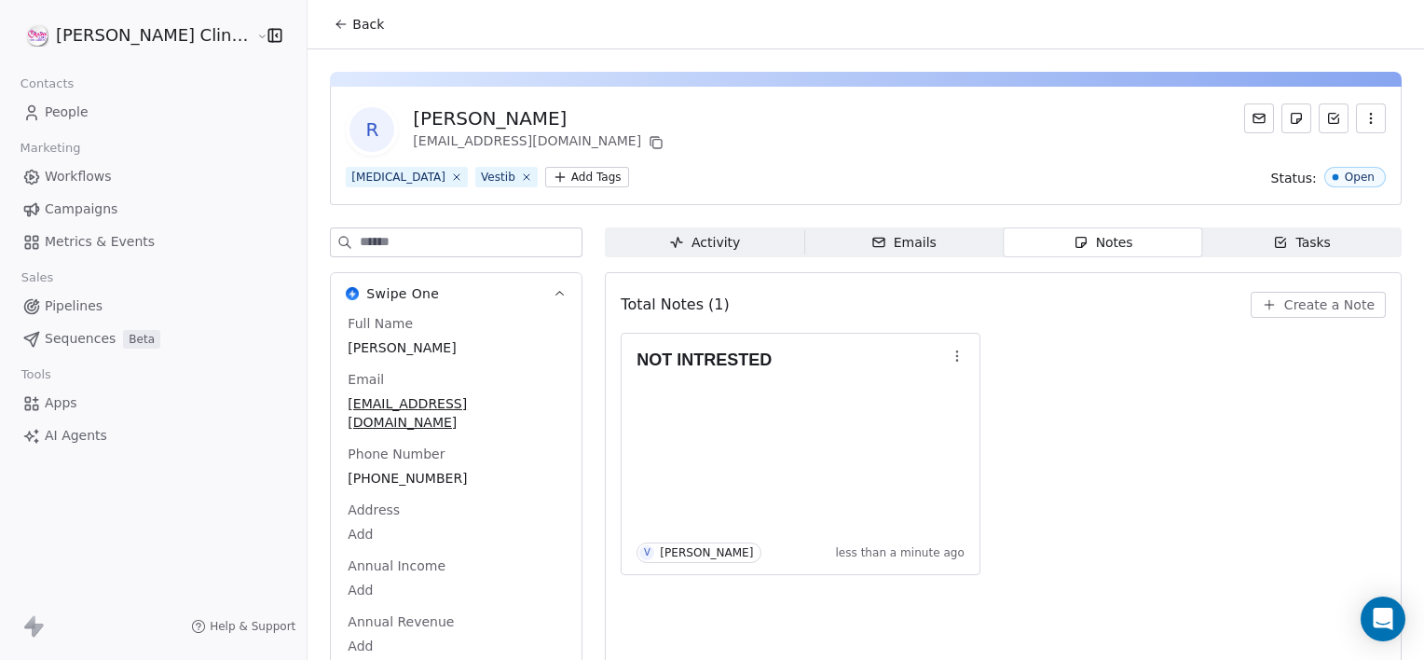
click at [322, 14] on button "Back" at bounding box center [358, 24] width 73 height 34
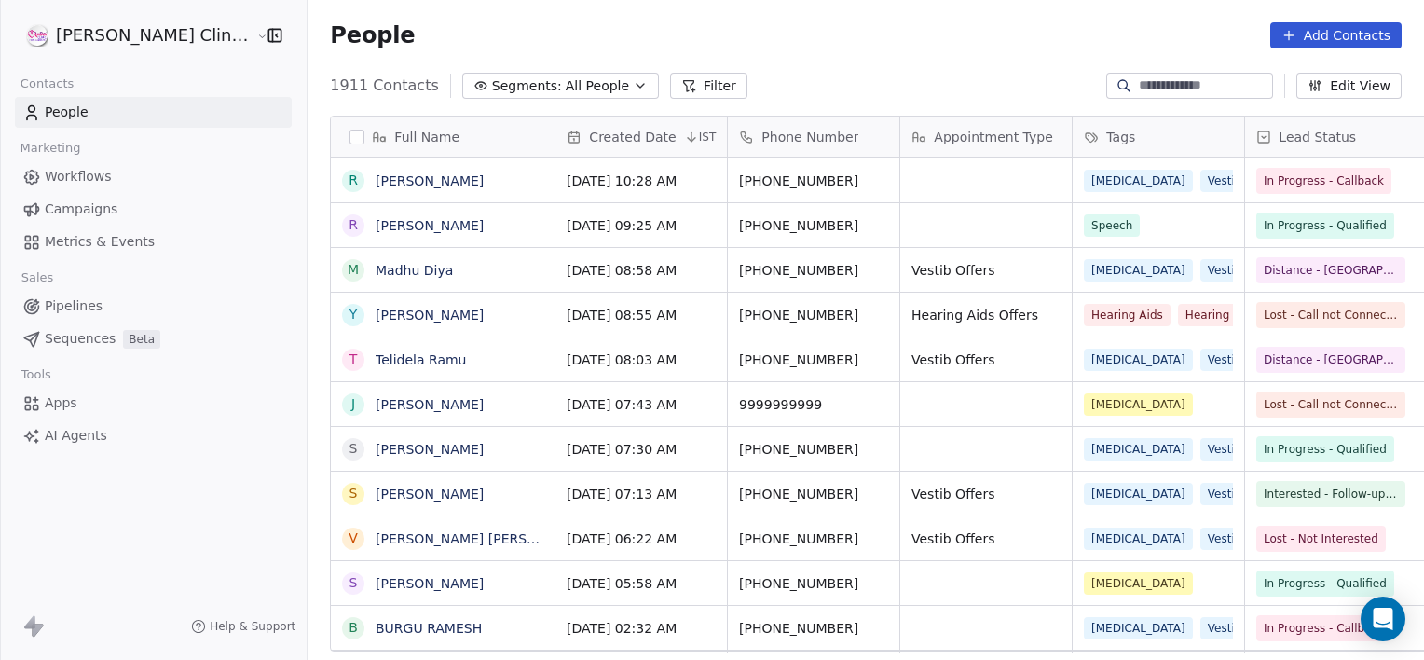
scroll to position [2908, 0]
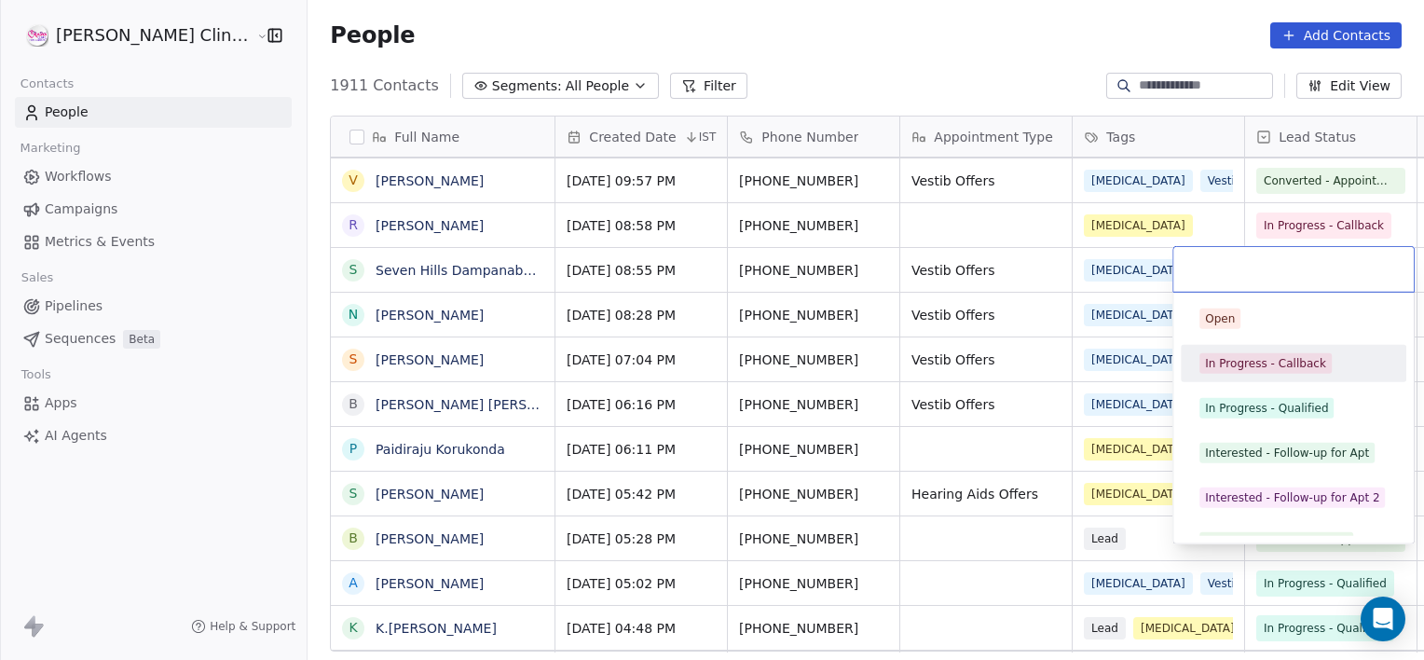
click at [1254, 376] on div "In Progress - Callback" at bounding box center [1293, 364] width 211 height 30
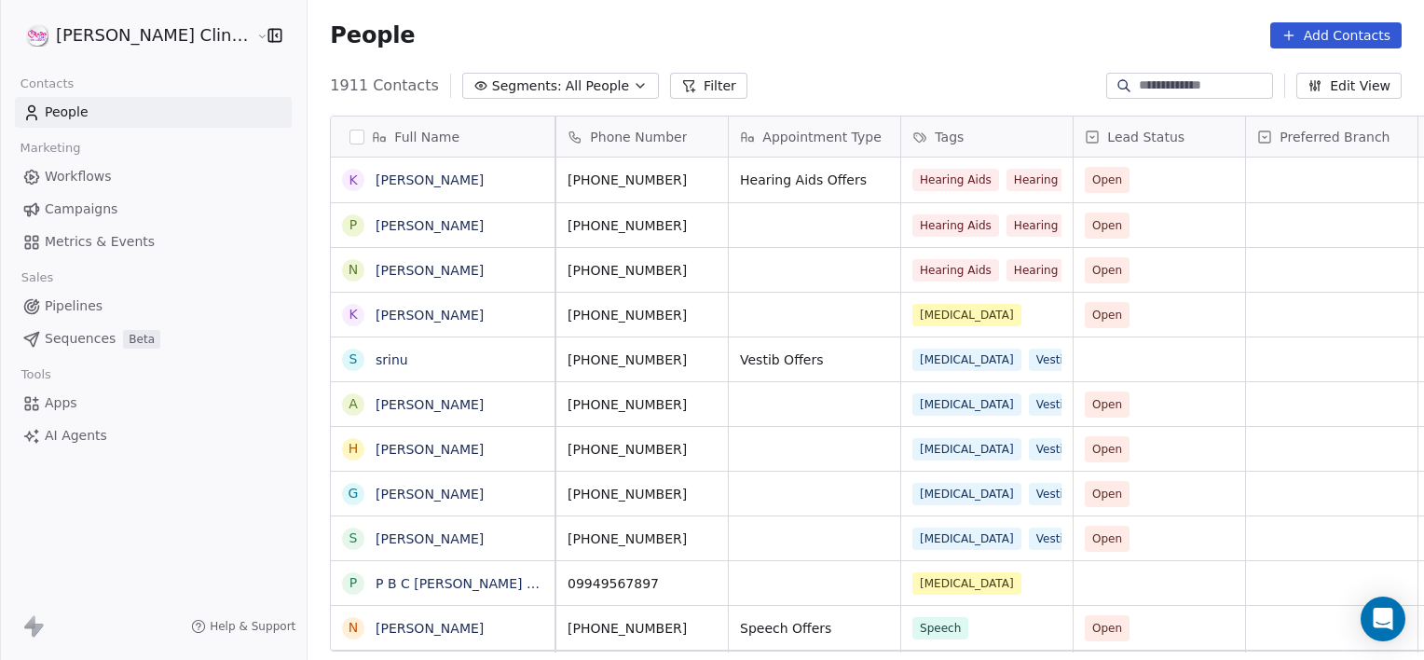
scroll to position [0, 0]
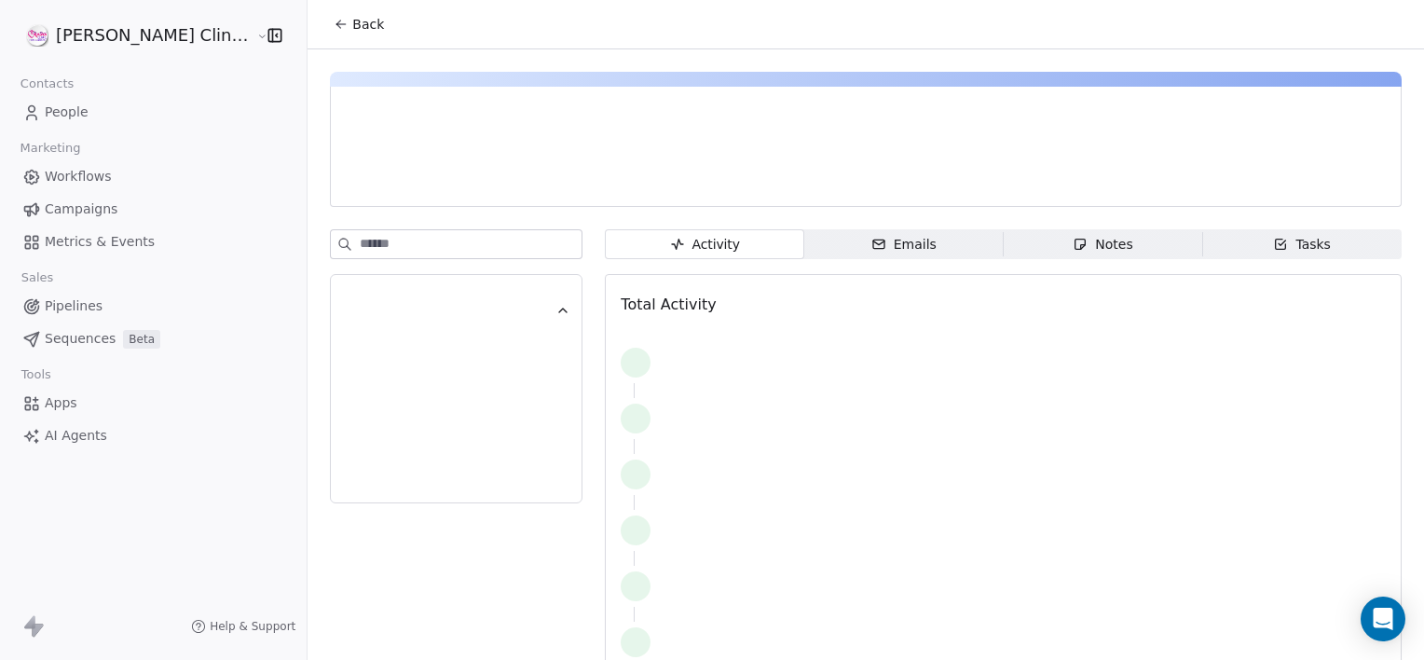
click at [334, 29] on icon at bounding box center [341, 24] width 15 height 15
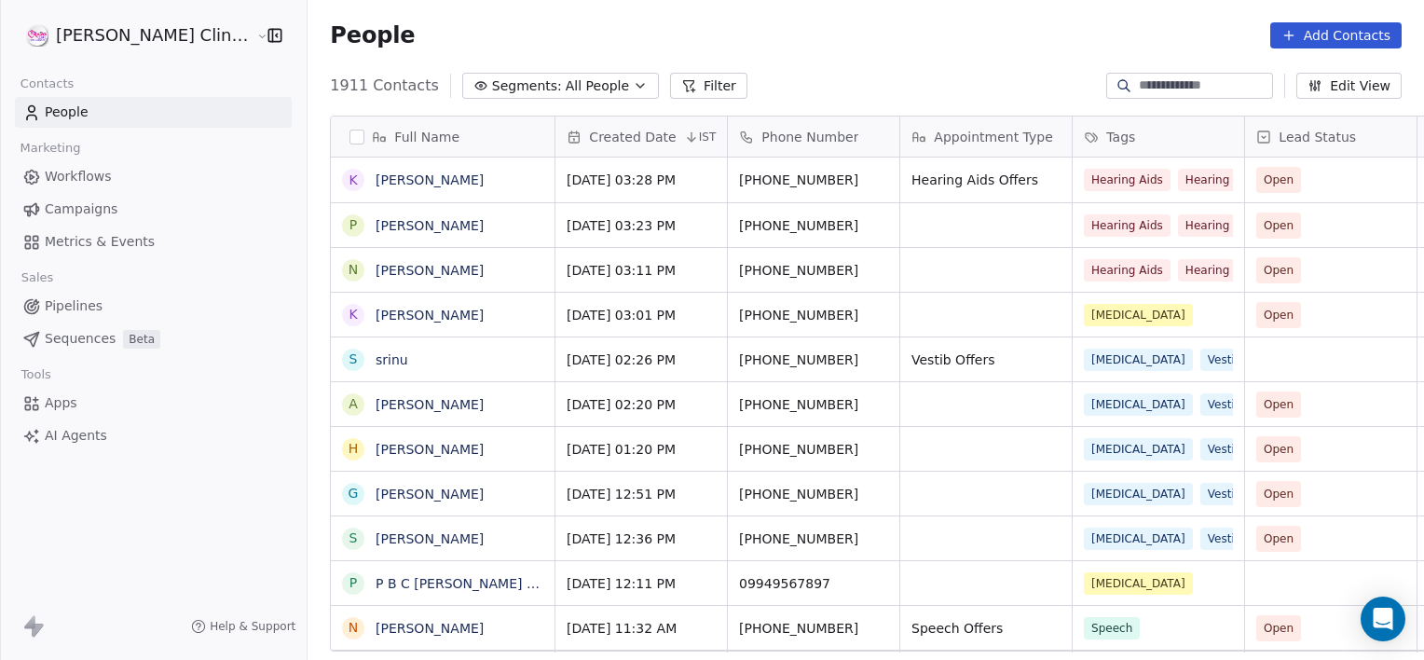
scroll to position [567, 1158]
click at [444, 186] on span "[PERSON_NAME]" at bounding box center [443, 180] width 132 height 19
type textarea "*"
type textarea "**********"
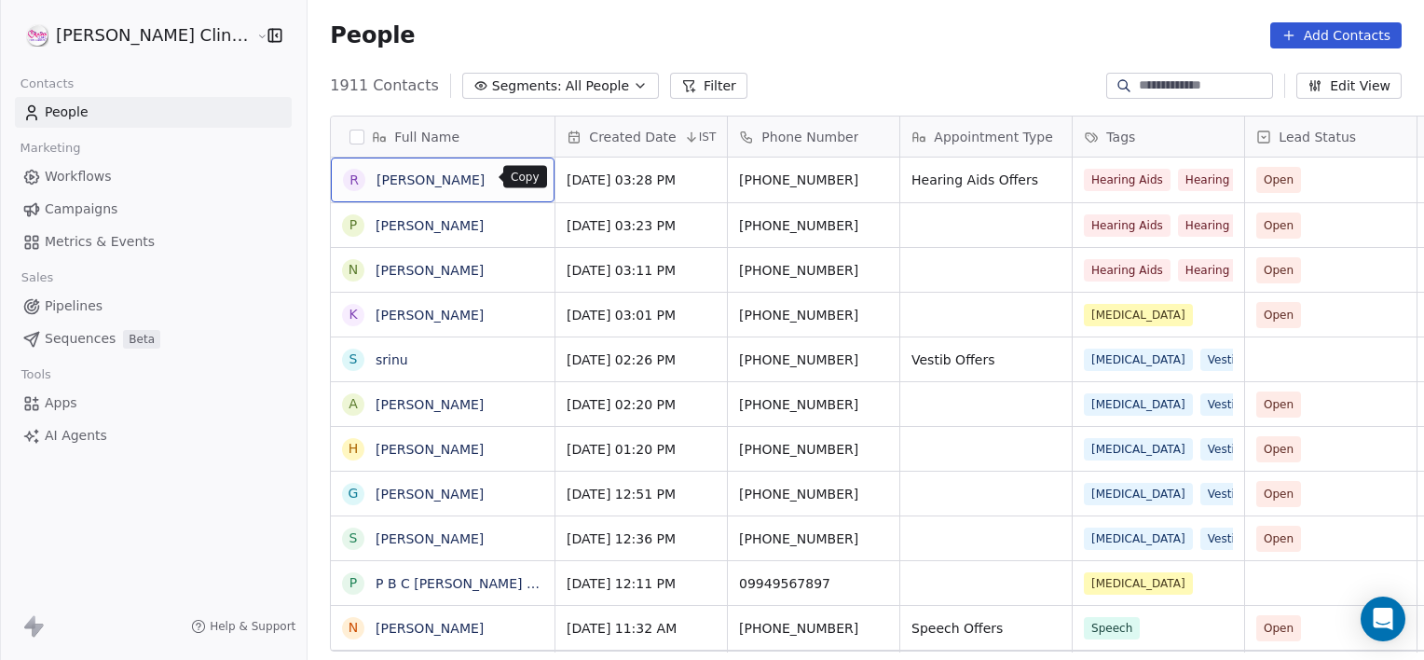
click at [526, 174] on icon "grid" at bounding box center [530, 176] width 8 height 8
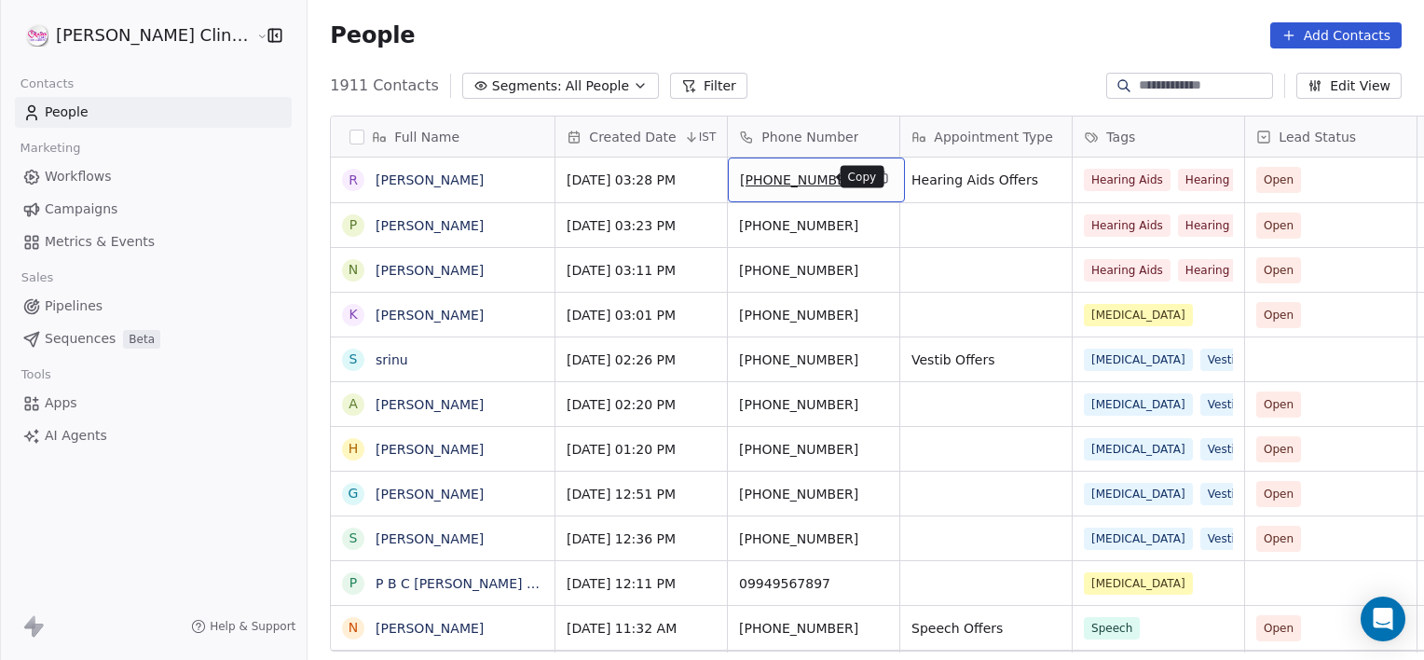
click at [875, 175] on icon "grid" at bounding box center [882, 177] width 15 height 15
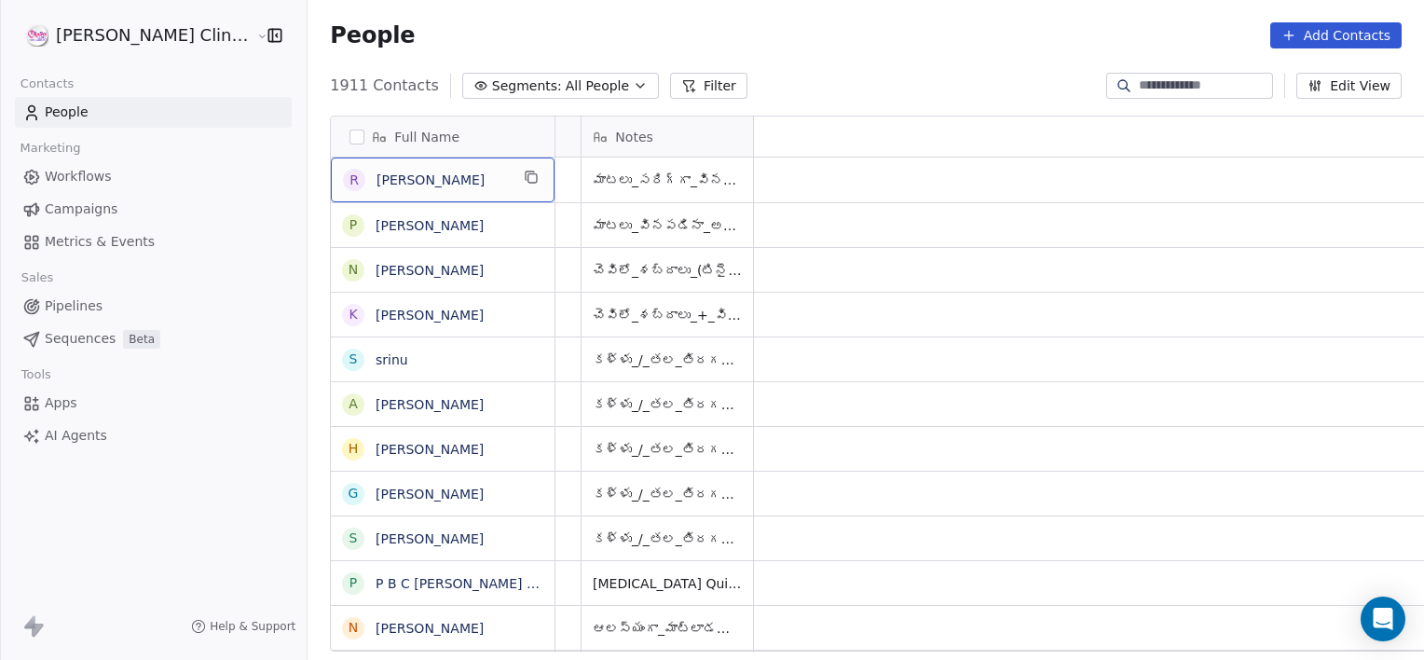
scroll to position [0, 0]
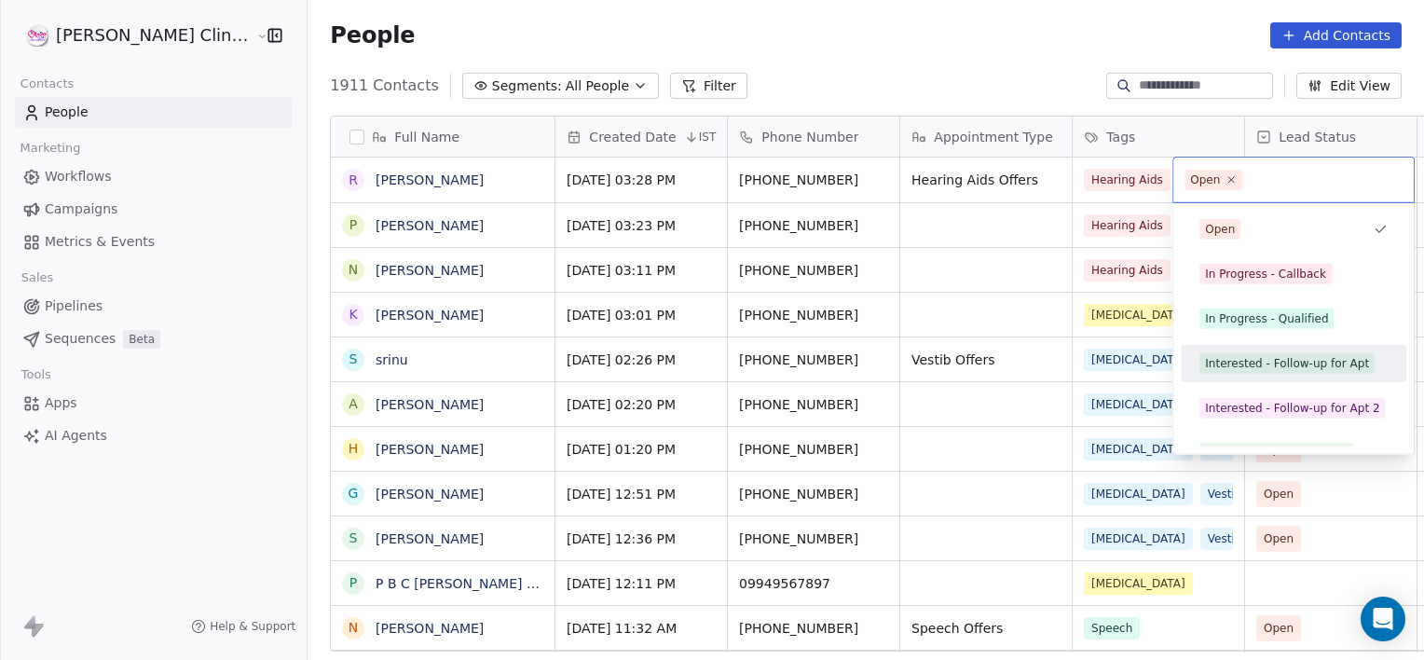
click at [1245, 377] on div "Interested - Follow-up for Apt" at bounding box center [1293, 364] width 211 height 30
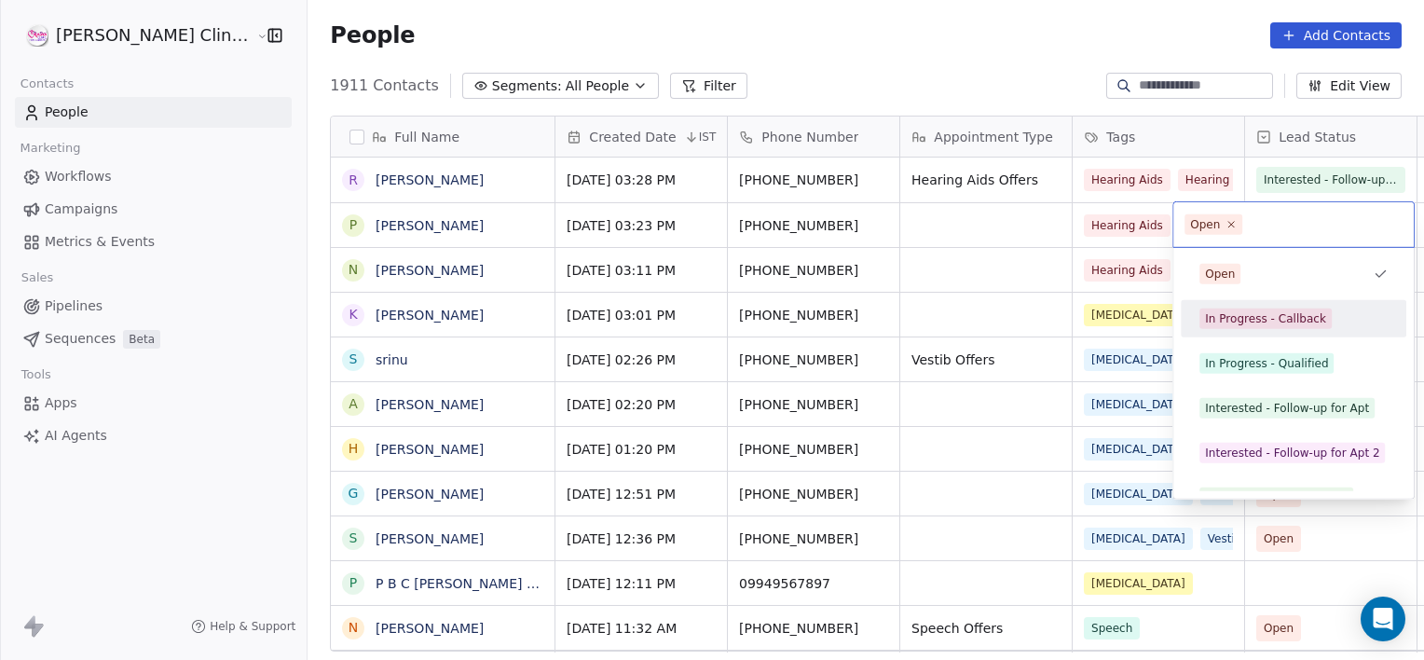
click at [1275, 317] on div "In Progress - Callback" at bounding box center [1265, 318] width 121 height 17
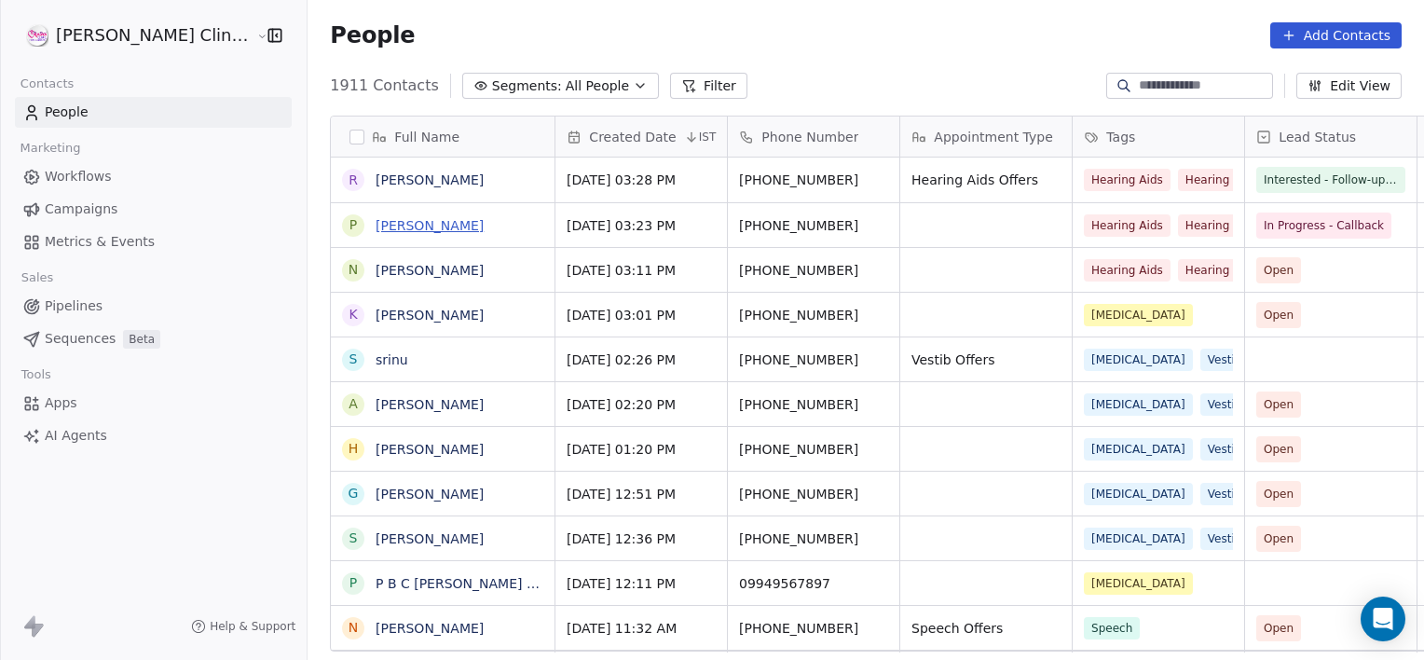
click at [390, 221] on link "[PERSON_NAME]" at bounding box center [430, 225] width 108 height 15
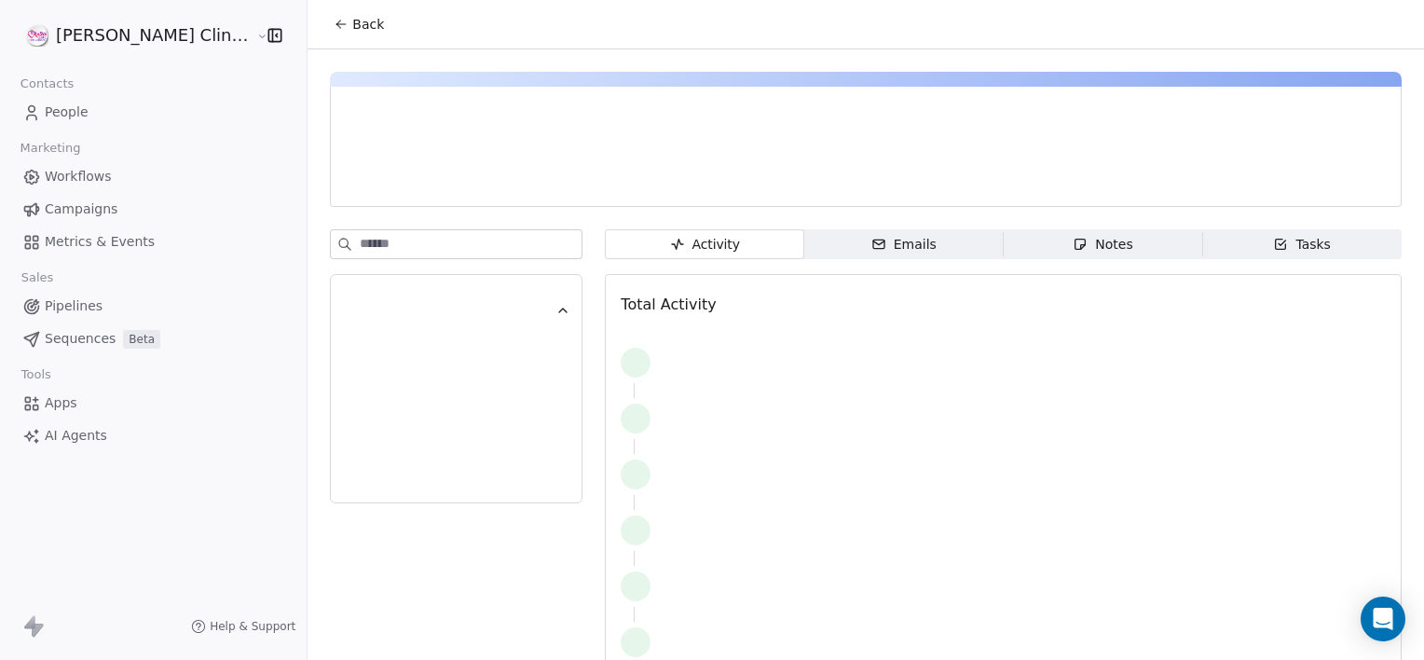
click at [1004, 254] on span "Notes Notes" at bounding box center [1103, 244] width 199 height 30
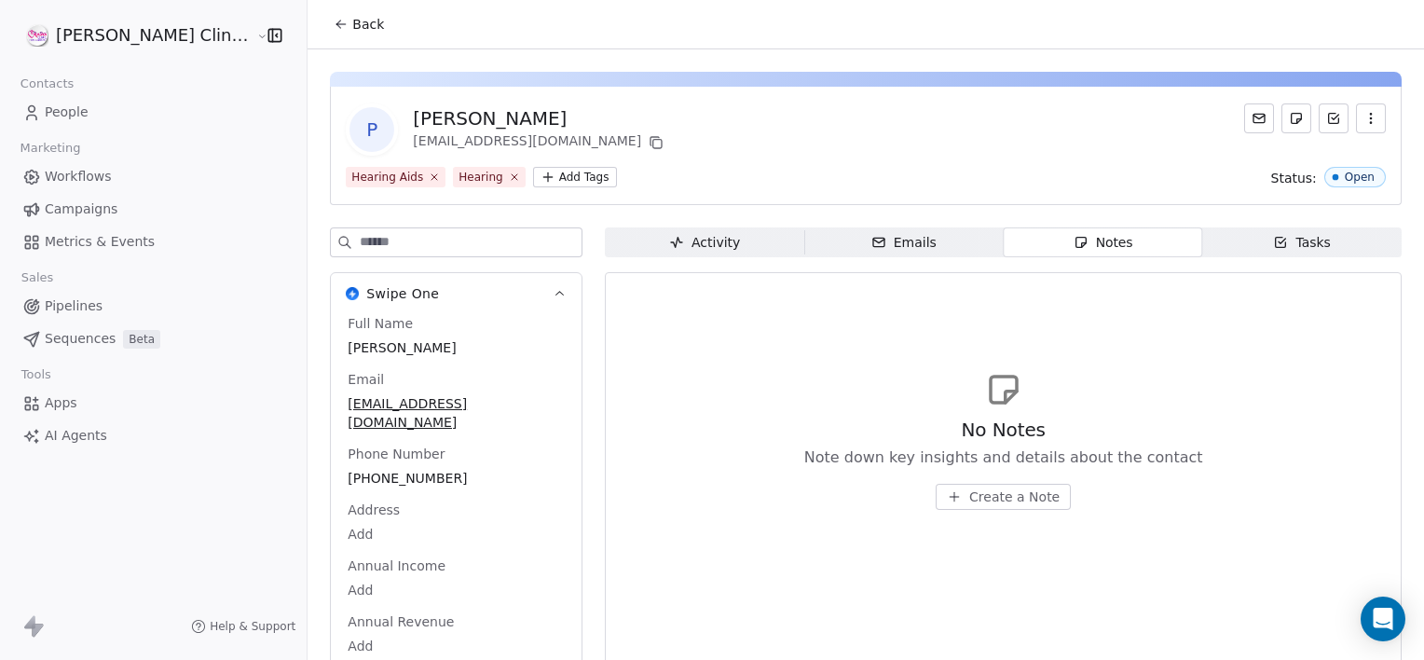
click at [328, 32] on button "Back" at bounding box center [358, 24] width 73 height 34
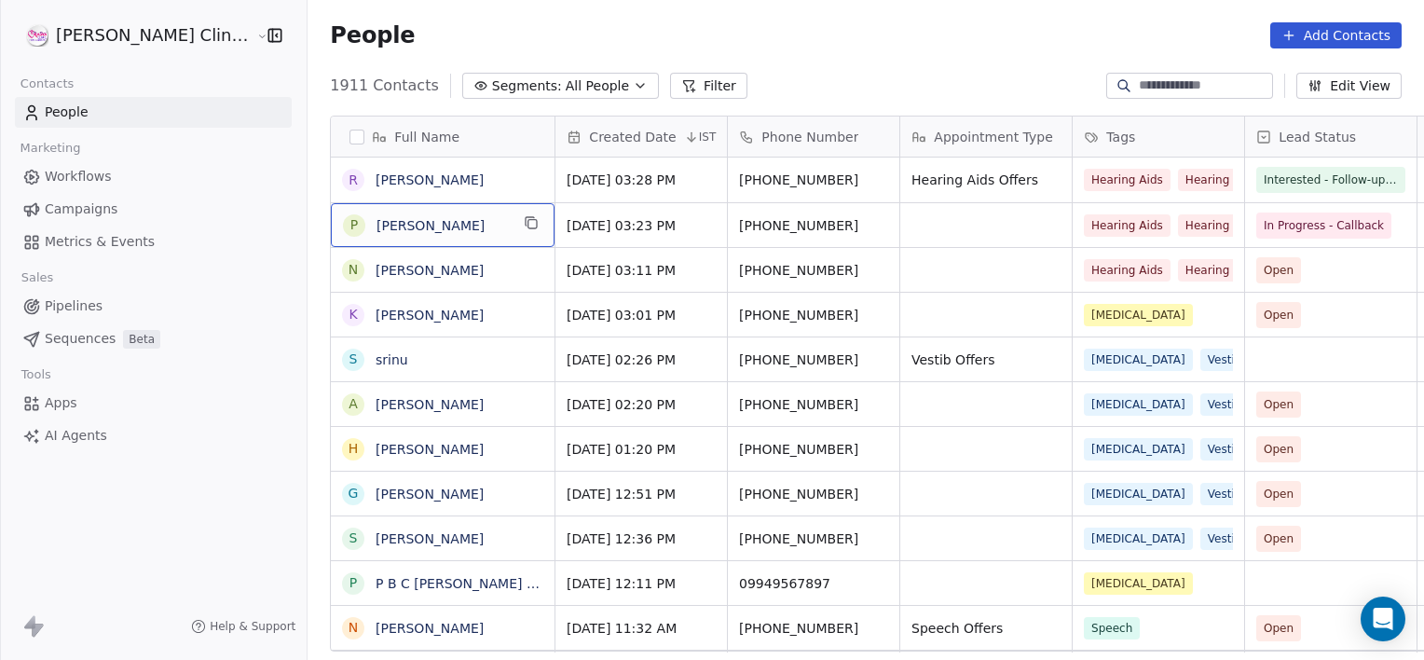
click at [443, 227] on span "[PERSON_NAME]" at bounding box center [443, 225] width 132 height 19
click at [450, 214] on div "P [PERSON_NAME]" at bounding box center [426, 225] width 166 height 22
click at [440, 214] on div "P [PERSON_NAME]" at bounding box center [426, 225] width 166 height 22
click at [429, 225] on span "[PERSON_NAME]" at bounding box center [443, 225] width 132 height 19
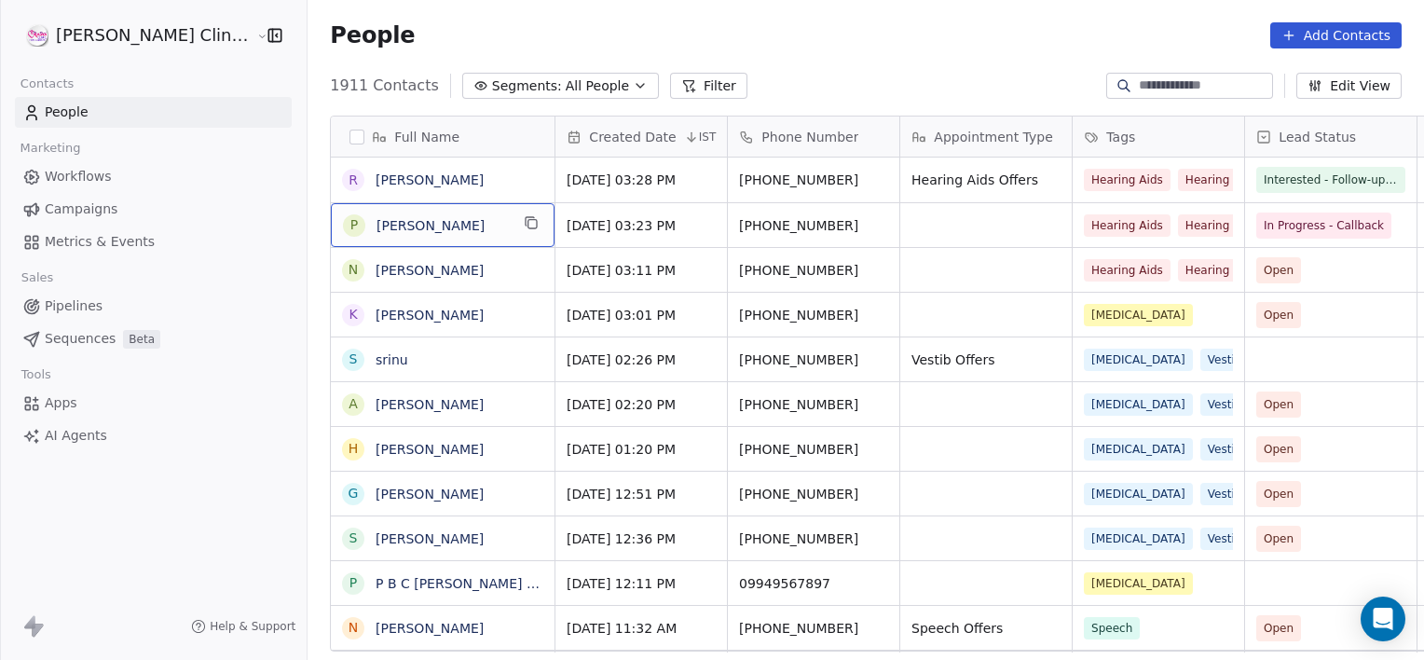
click at [429, 225] on span "[PERSON_NAME]" at bounding box center [443, 225] width 132 height 19
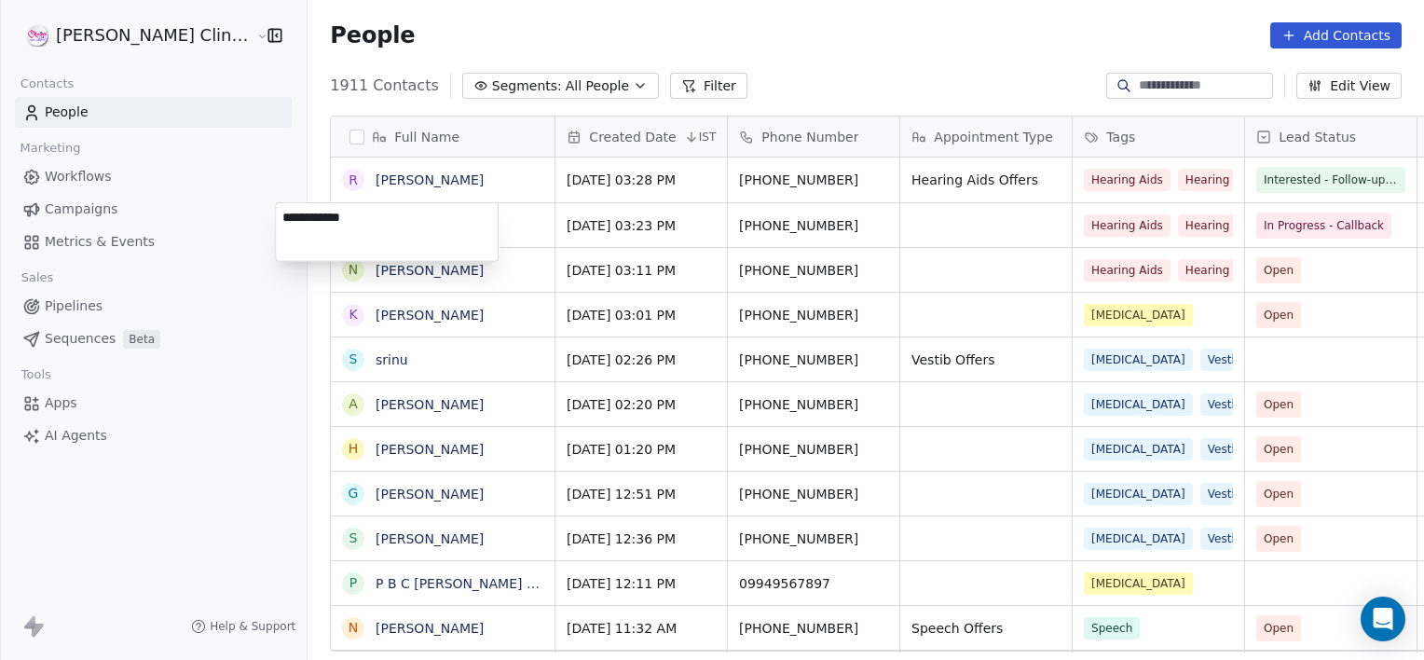
click at [432, 225] on textarea "**********" at bounding box center [387, 232] width 222 height 58
type textarea "**********"
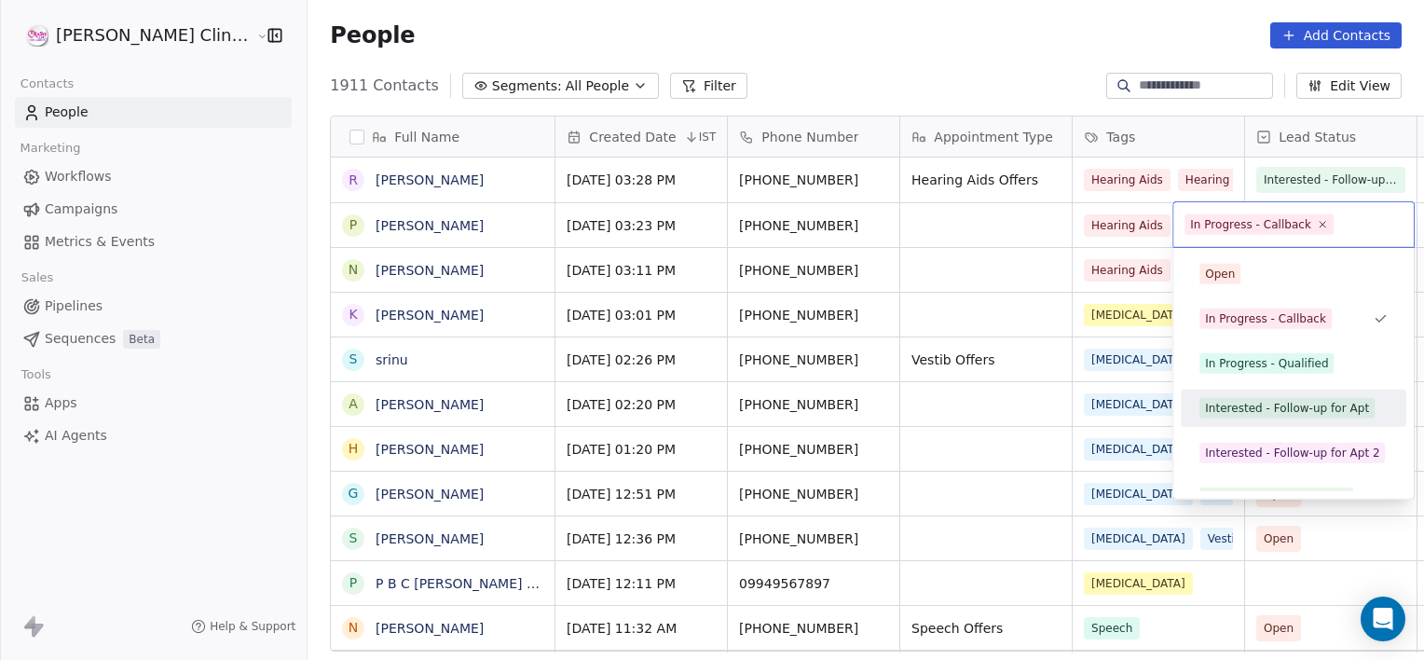
click at [1257, 406] on div "Interested - Follow-up for Apt" at bounding box center [1287, 408] width 164 height 17
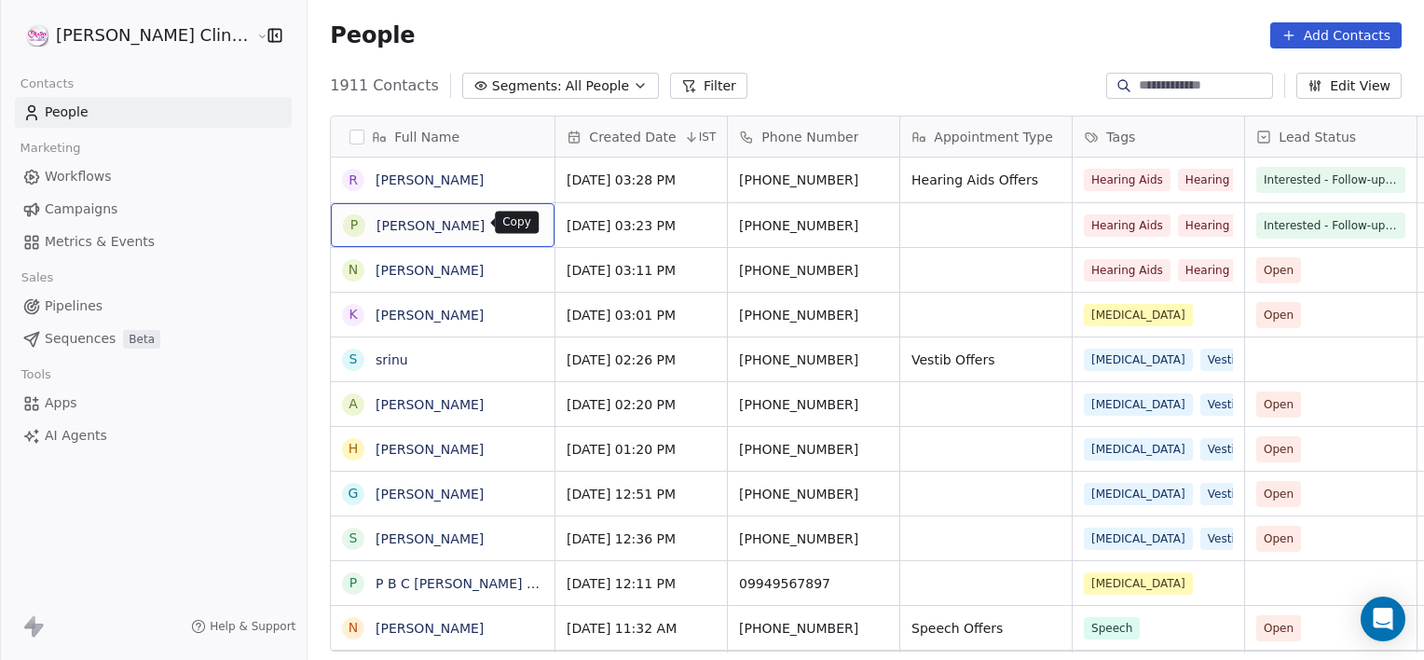
click at [520, 213] on button "grid" at bounding box center [531, 223] width 22 height 22
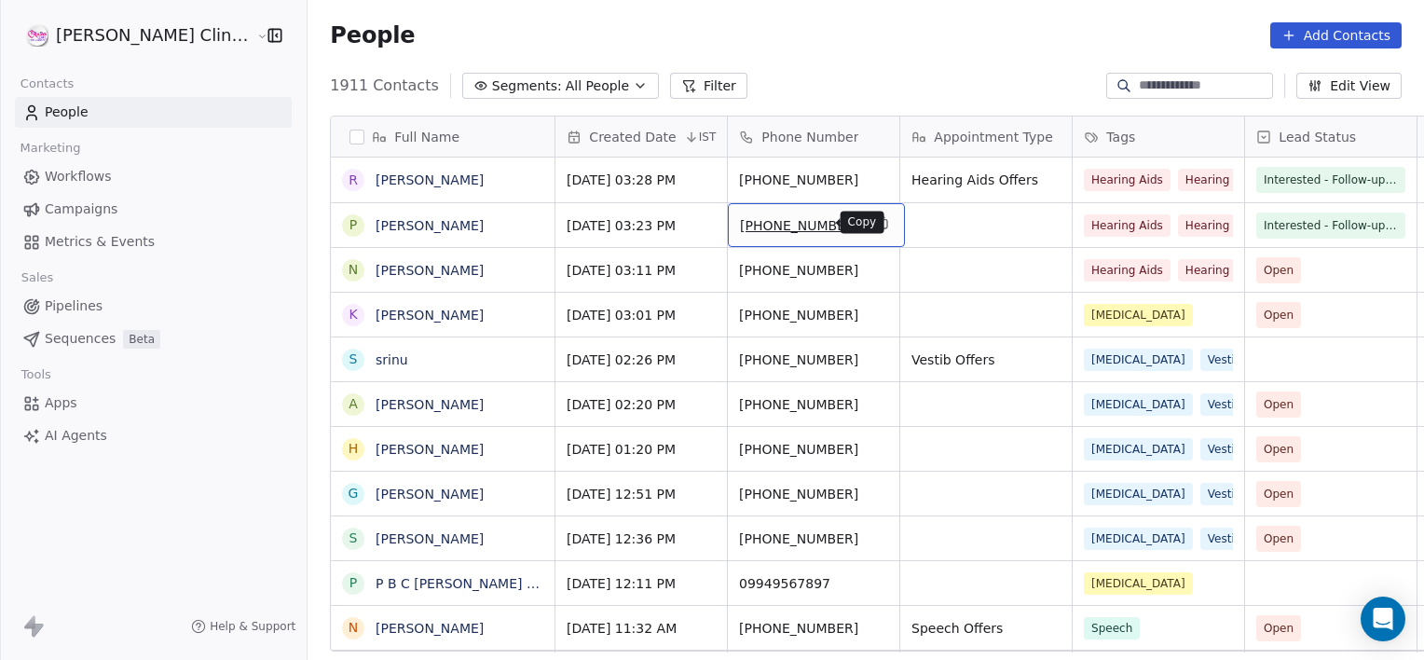
click at [871, 212] on button "grid" at bounding box center [882, 223] width 22 height 22
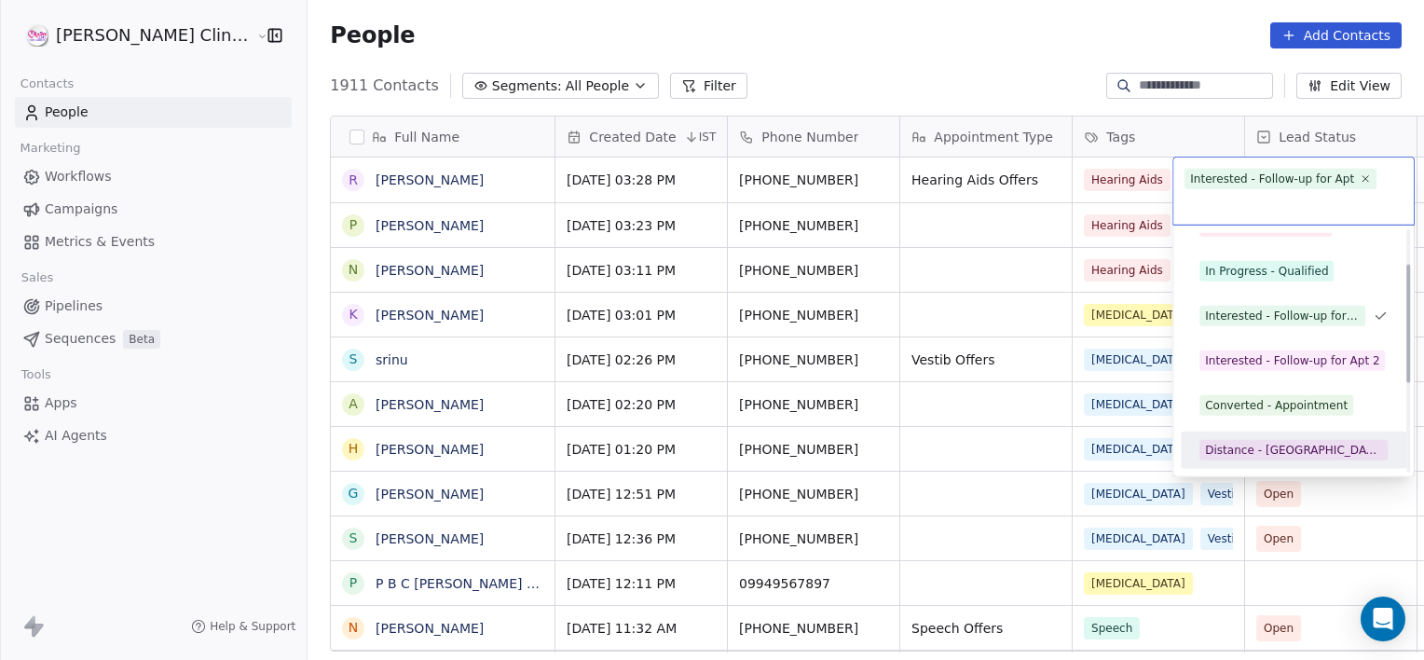
scroll to position [115, 0]
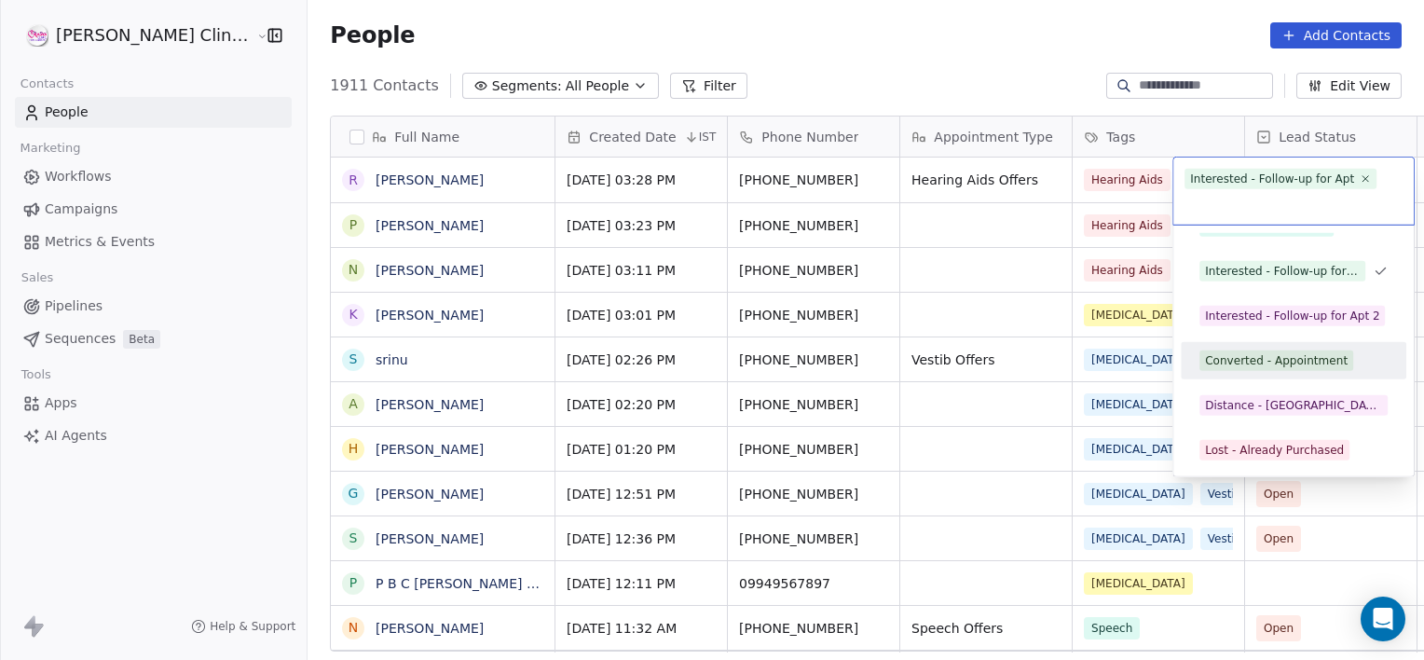
click at [1236, 356] on div "Converted - Appointment" at bounding box center [1276, 360] width 143 height 17
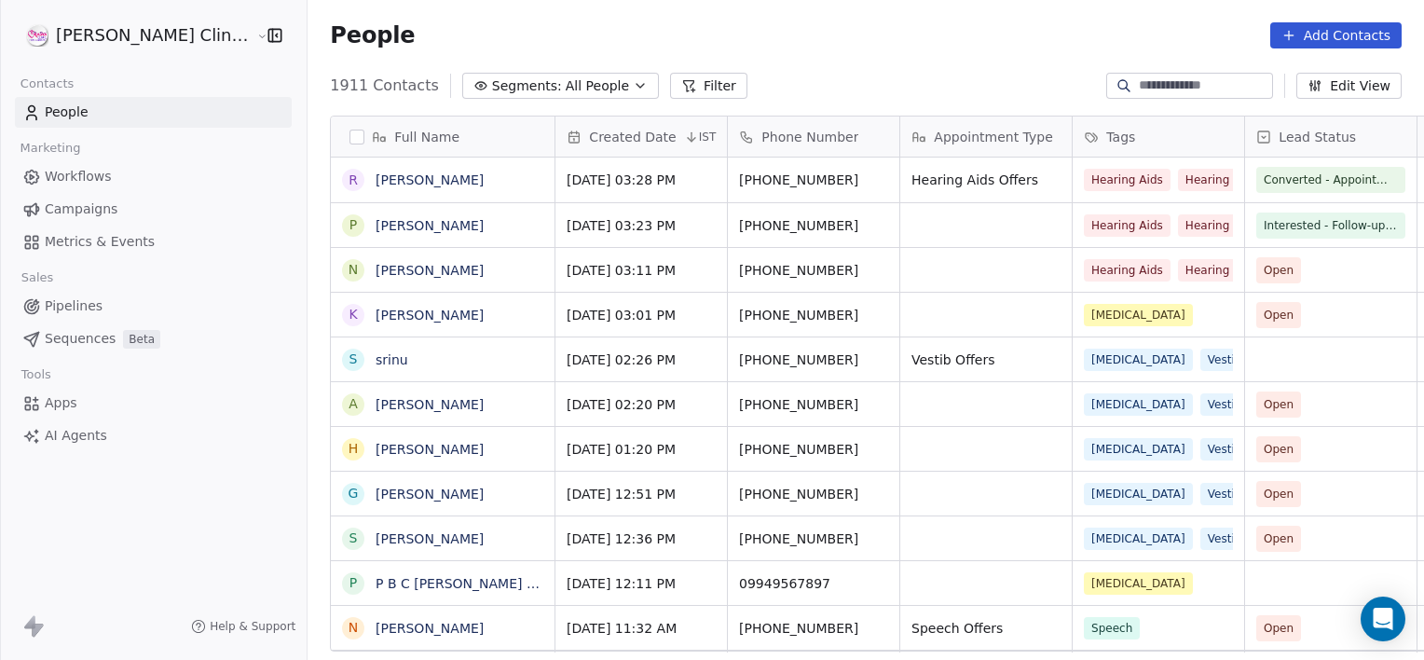
click at [999, 155] on div "Appointment Type" at bounding box center [986, 137] width 172 height 40
click at [912, 281] on html "[PERSON_NAME] Clinic External Contacts People Marketing Workflows Campaigns Met…" at bounding box center [712, 330] width 1424 height 660
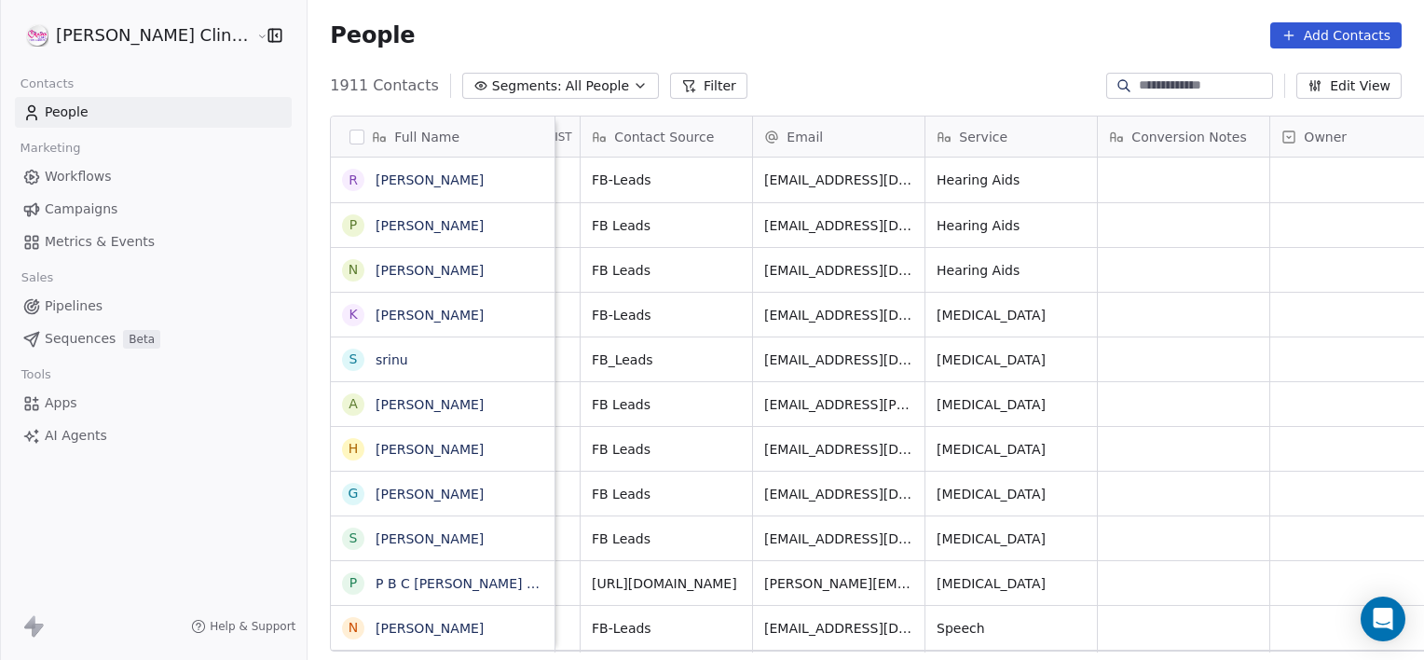
scroll to position [0, 1744]
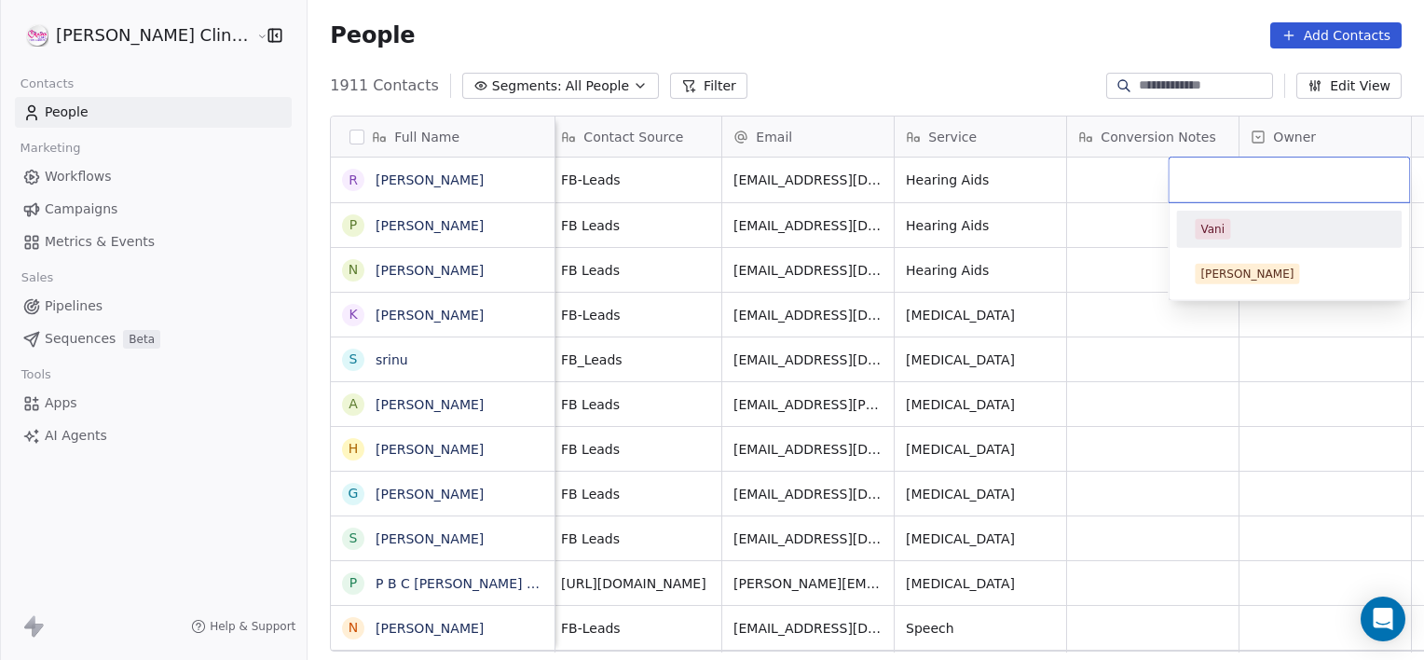
click at [1232, 231] on div "Vani" at bounding box center [1289, 229] width 188 height 21
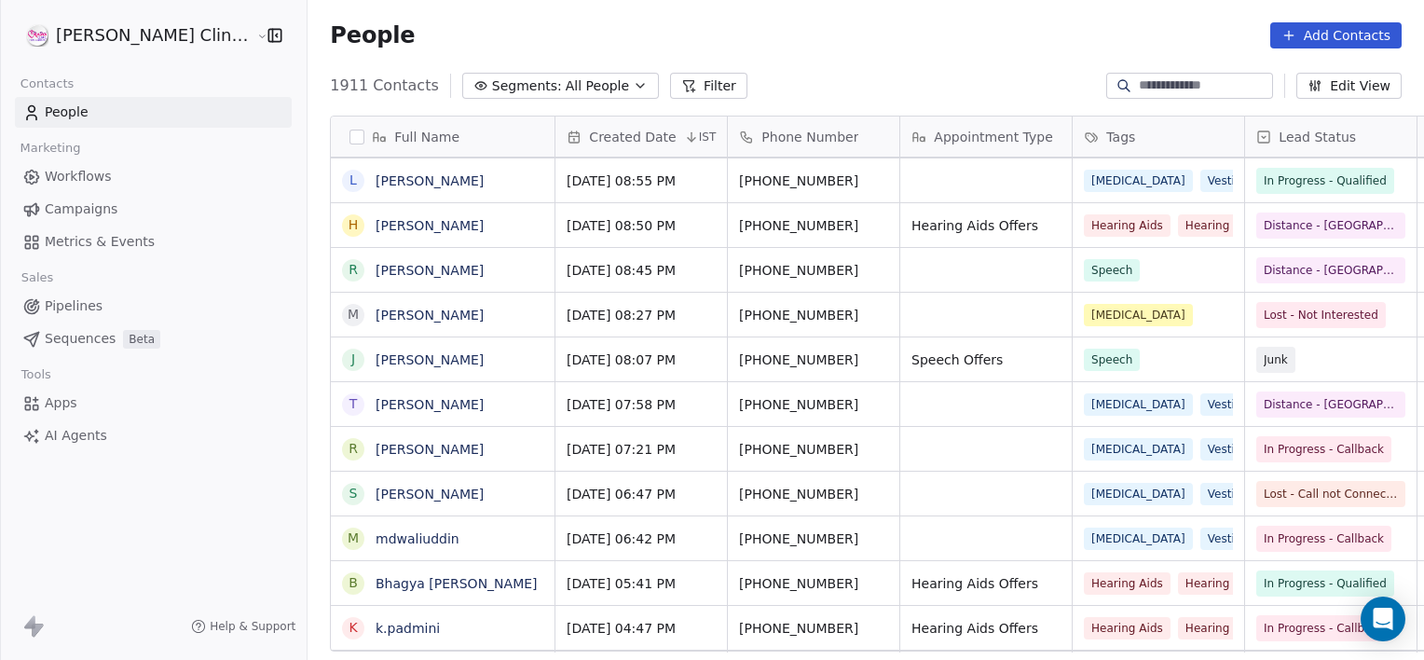
scroll to position [3579, 0]
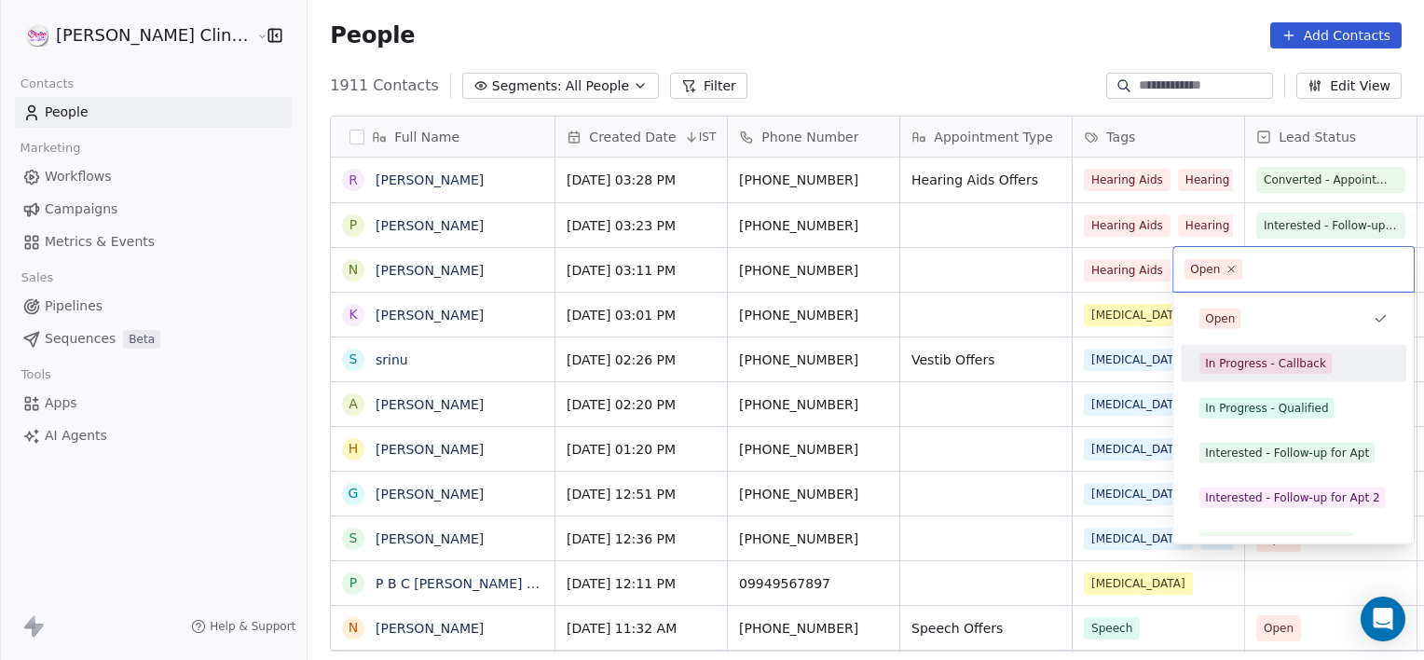
click at [1225, 345] on div "In Progress - Callback" at bounding box center [1294, 363] width 226 height 37
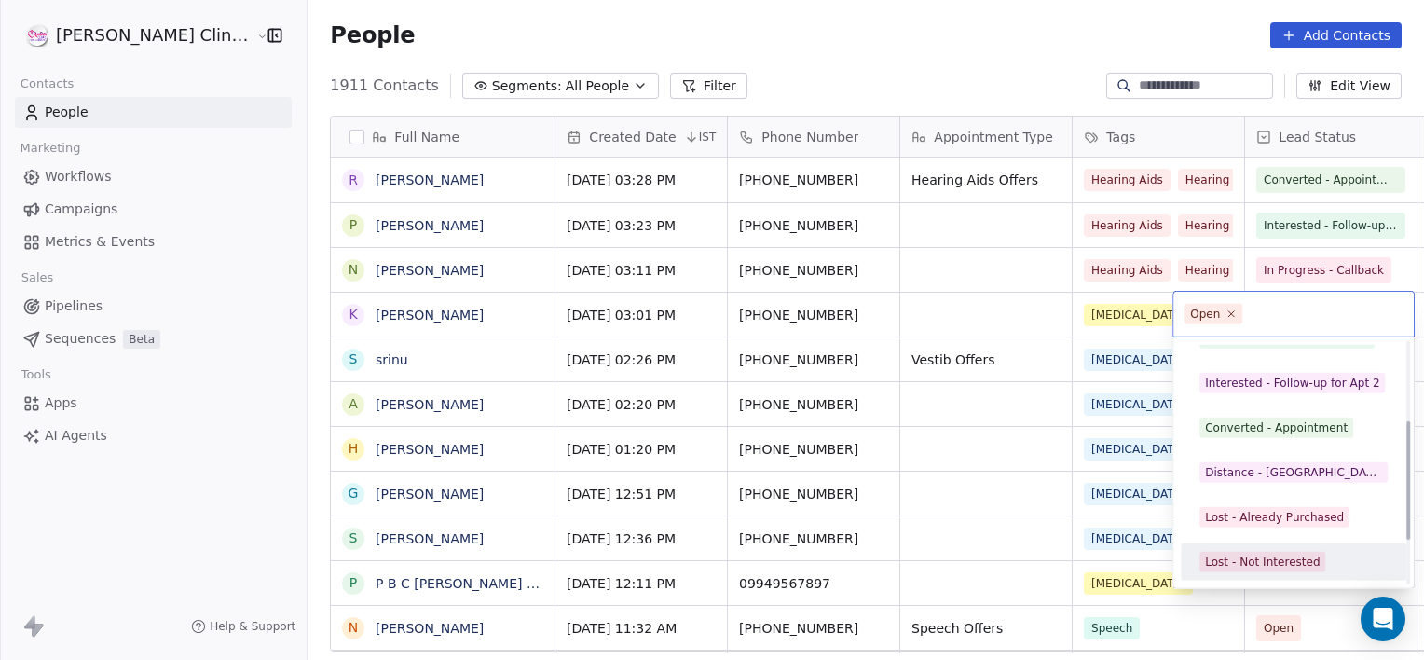
scroll to position [249, 0]
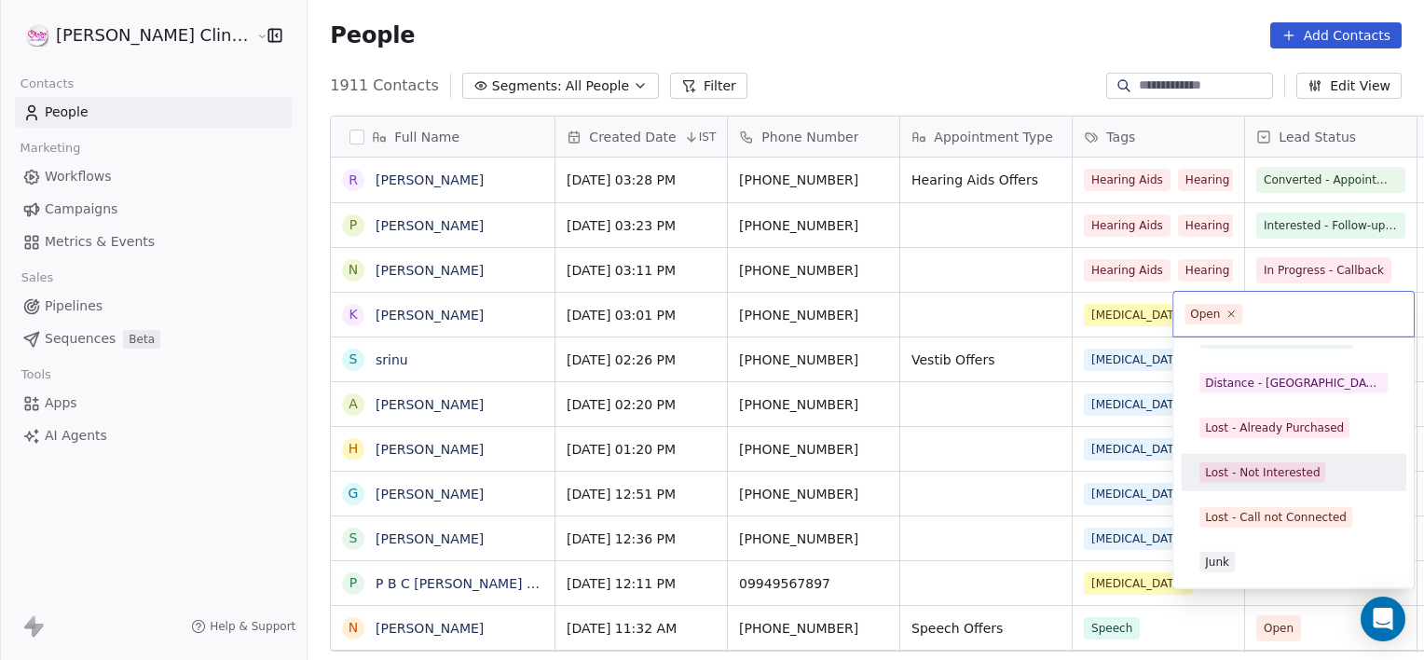
click at [1287, 469] on div "Lost - Not Interested" at bounding box center [1262, 472] width 115 height 17
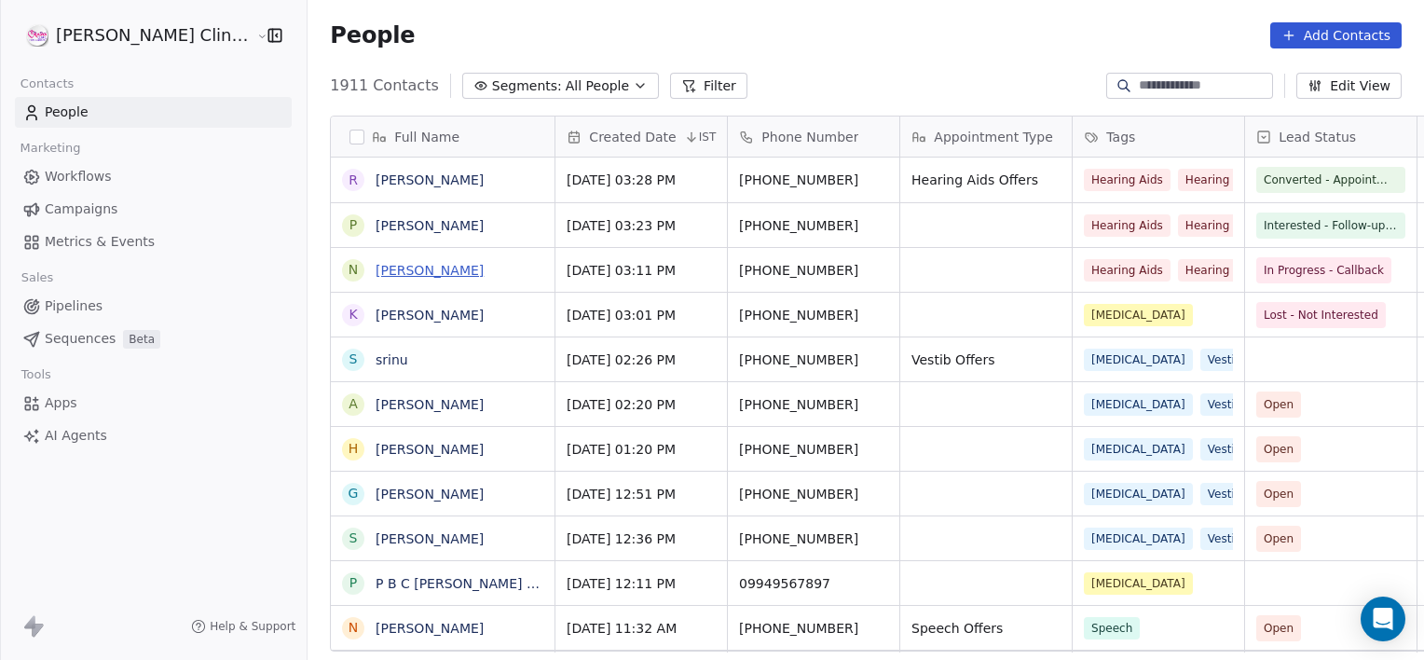
click at [403, 268] on link "[PERSON_NAME]" at bounding box center [430, 270] width 108 height 15
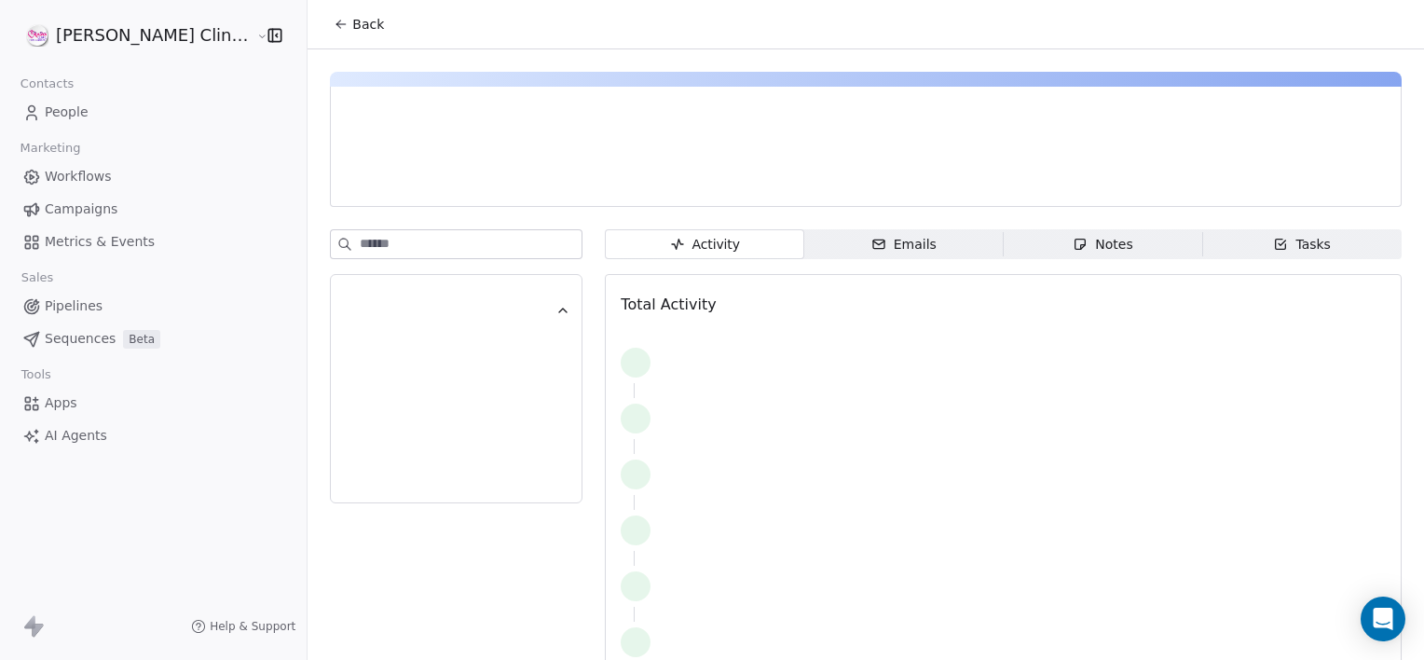
click at [1044, 256] on span "Notes Notes" at bounding box center [1103, 244] width 199 height 30
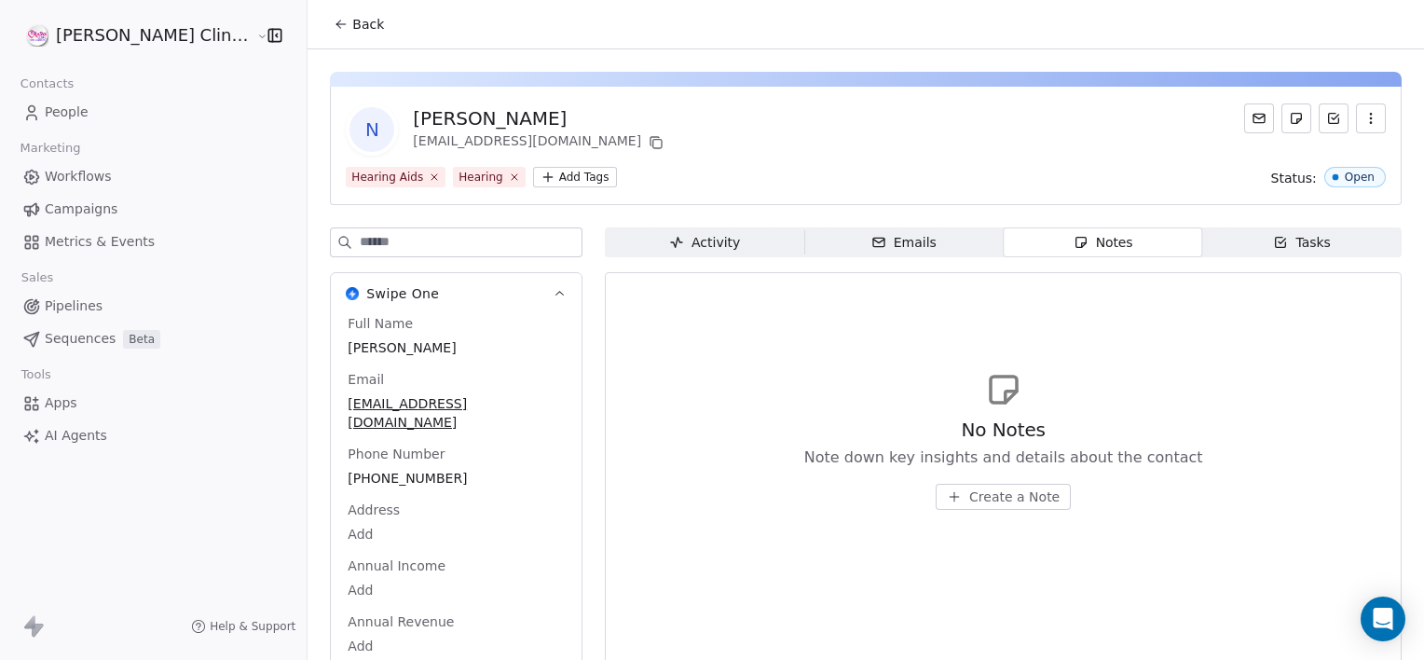
click at [969, 494] on span "Create a Note" at bounding box center [1014, 496] width 90 height 19
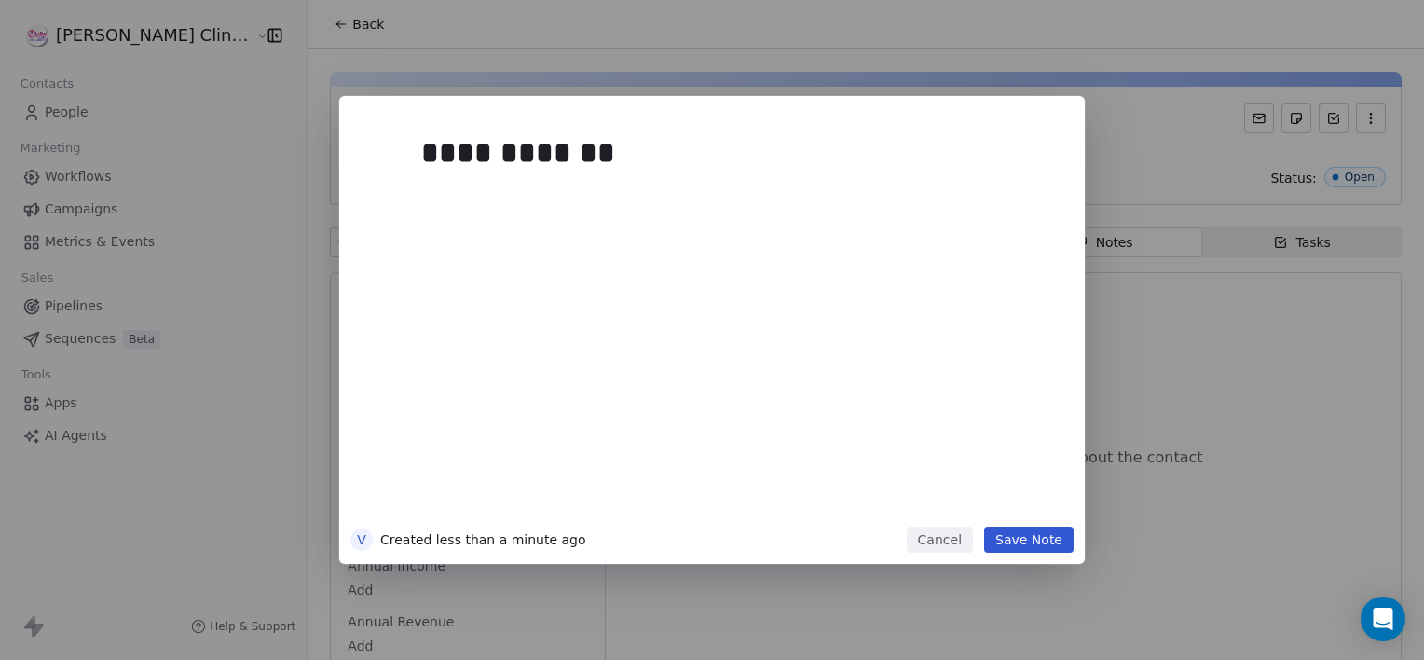
click at [994, 540] on button "Save Note" at bounding box center [1028, 540] width 89 height 26
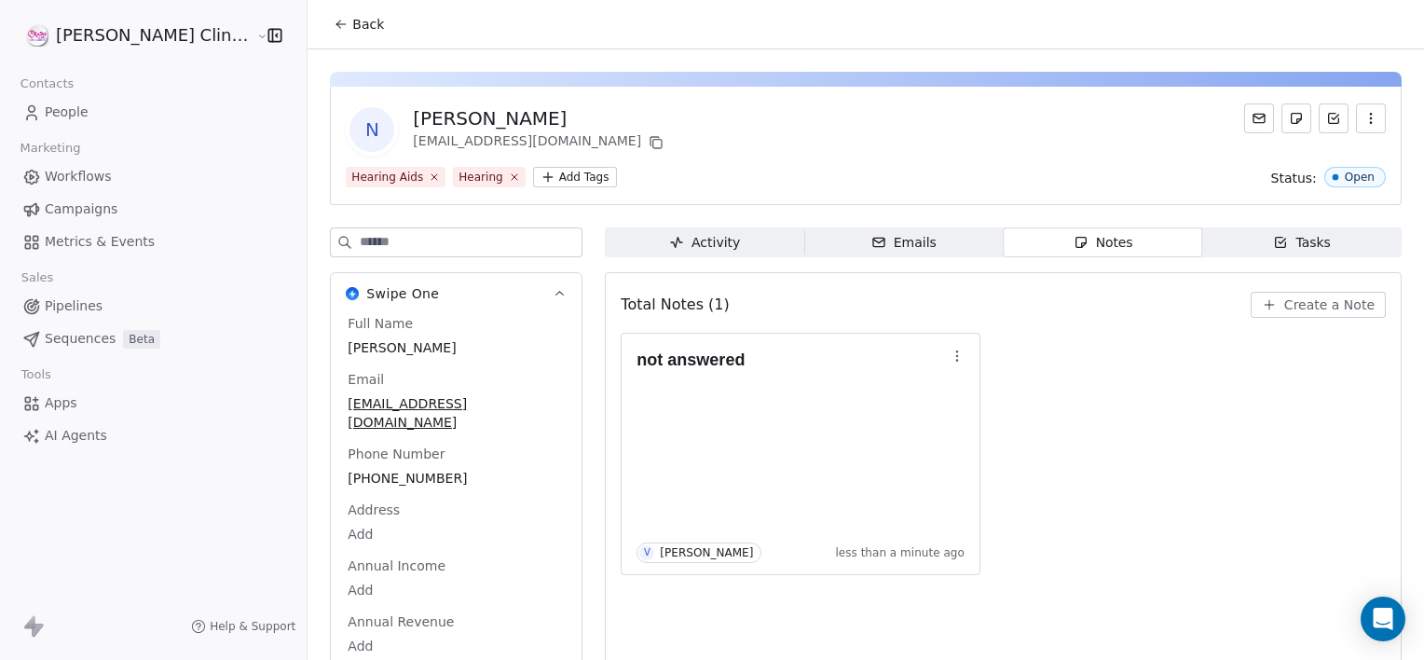
click at [322, 40] on button "Back" at bounding box center [358, 24] width 73 height 34
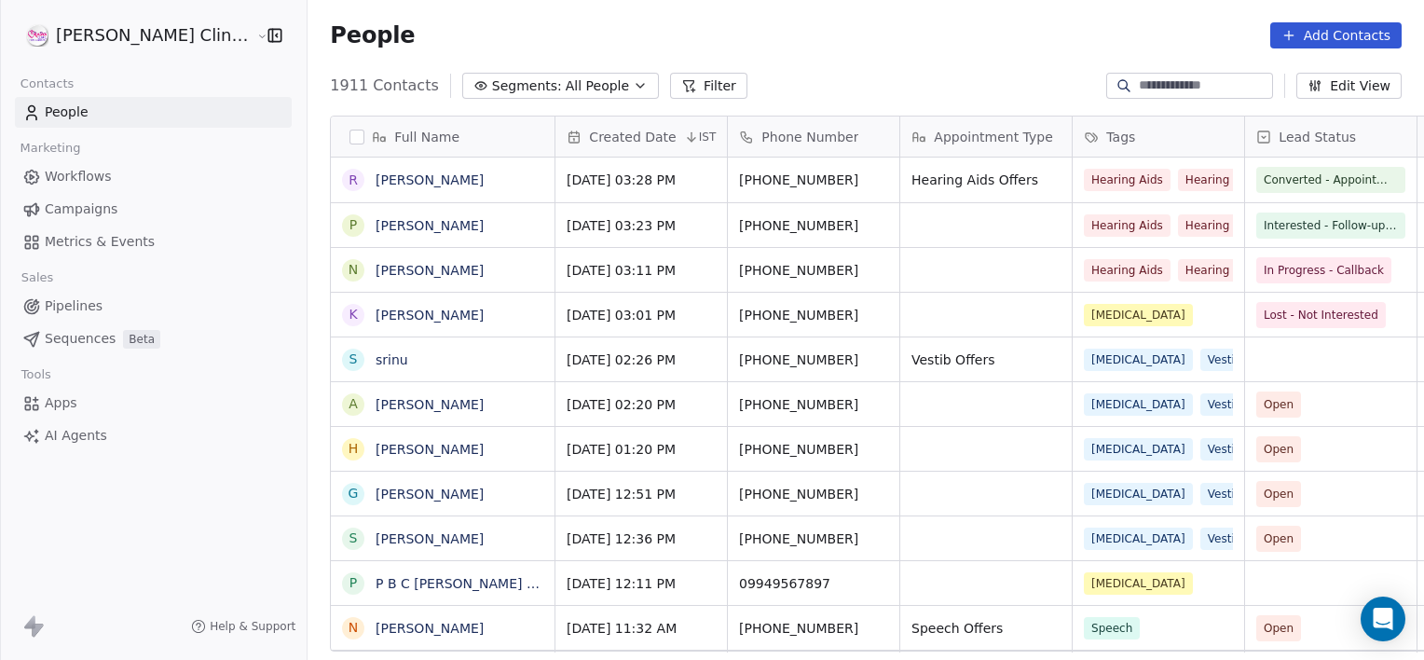
scroll to position [567, 1158]
click at [380, 309] on link "[PERSON_NAME]" at bounding box center [430, 315] width 108 height 15
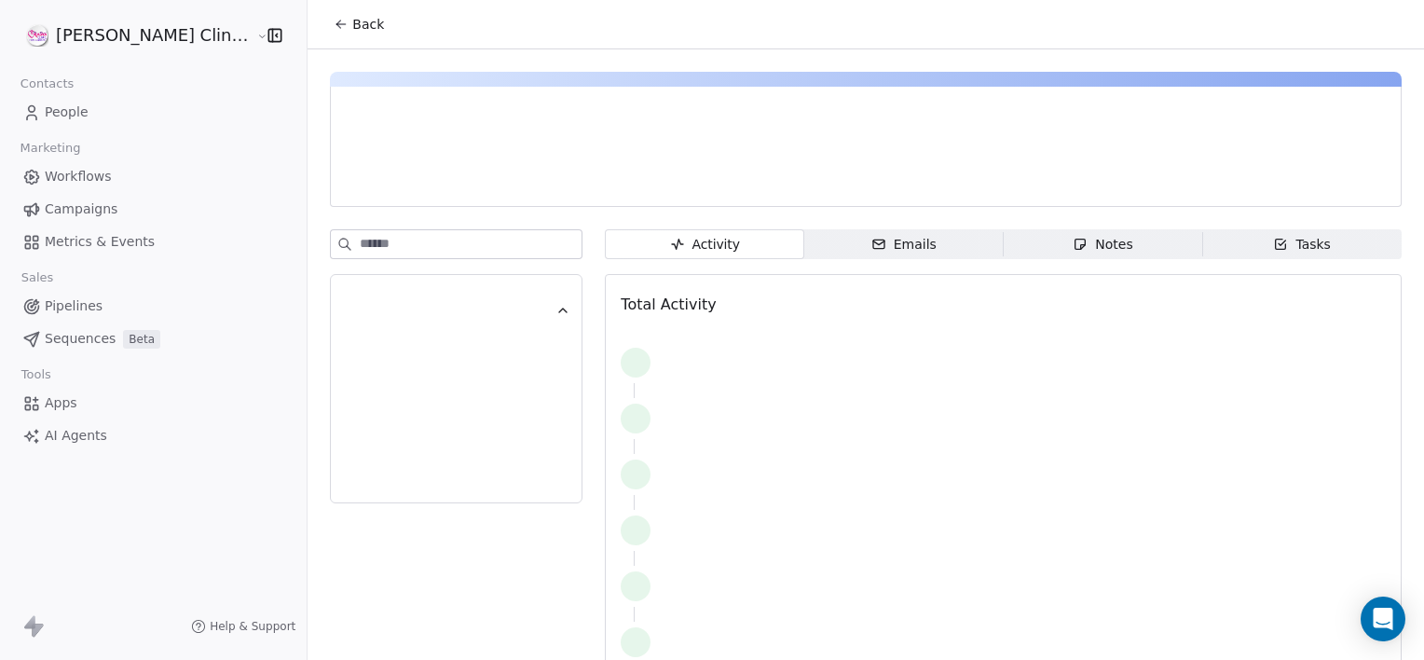
click at [1014, 229] on span "Notes Notes" at bounding box center [1103, 244] width 199 height 30
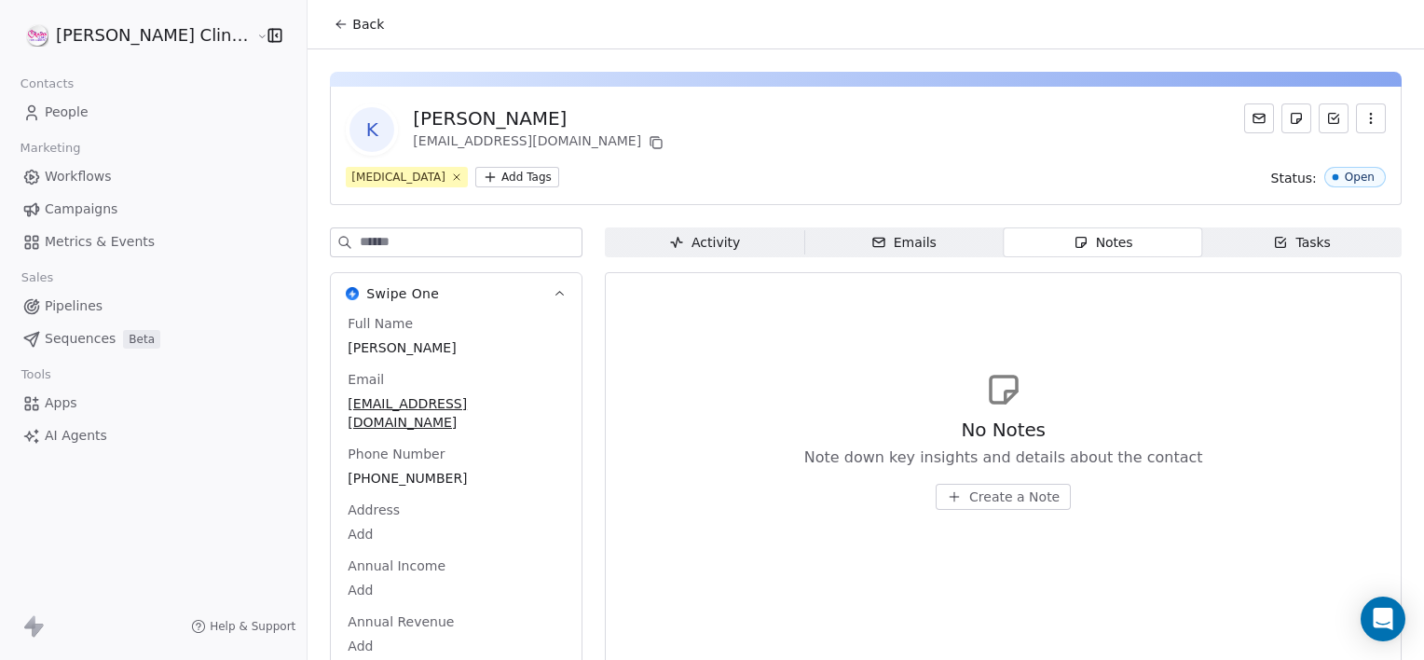
click at [984, 498] on span "Create a Note" at bounding box center [1014, 496] width 90 height 19
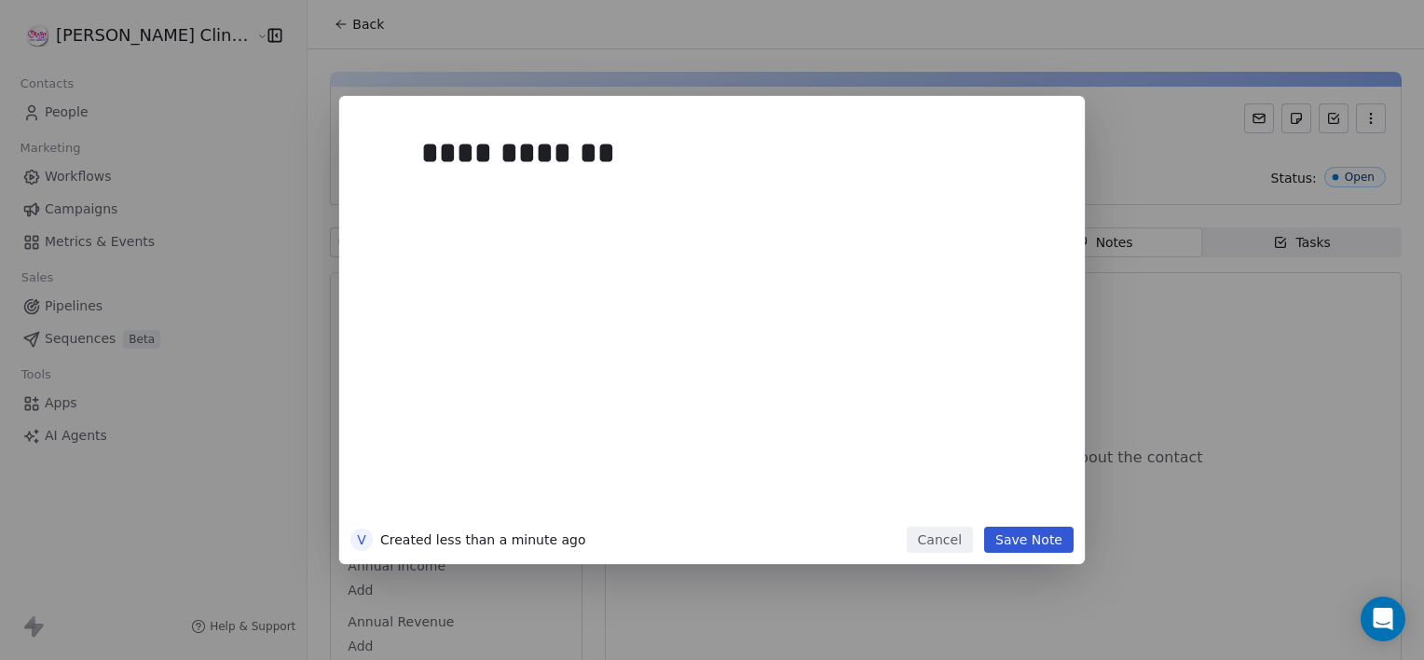
click at [1022, 532] on button "Save Note" at bounding box center [1028, 540] width 89 height 26
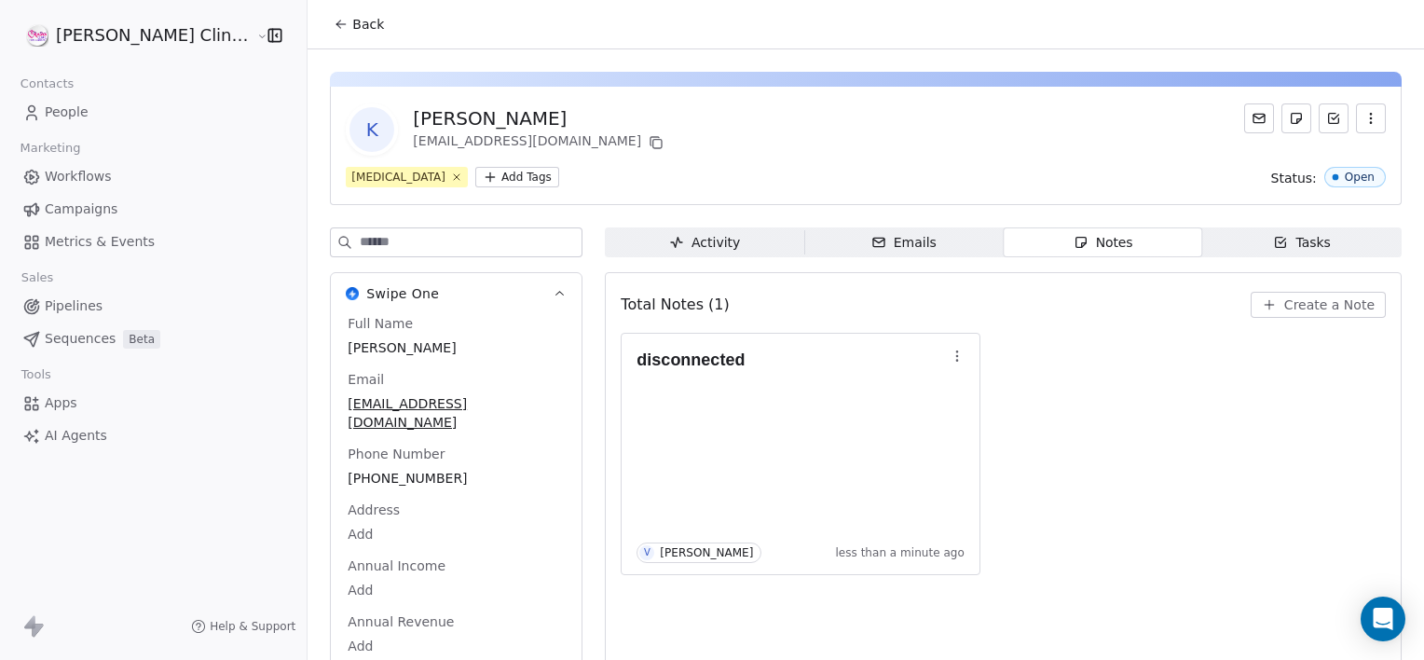
click at [322, 7] on button "Back" at bounding box center [358, 24] width 73 height 34
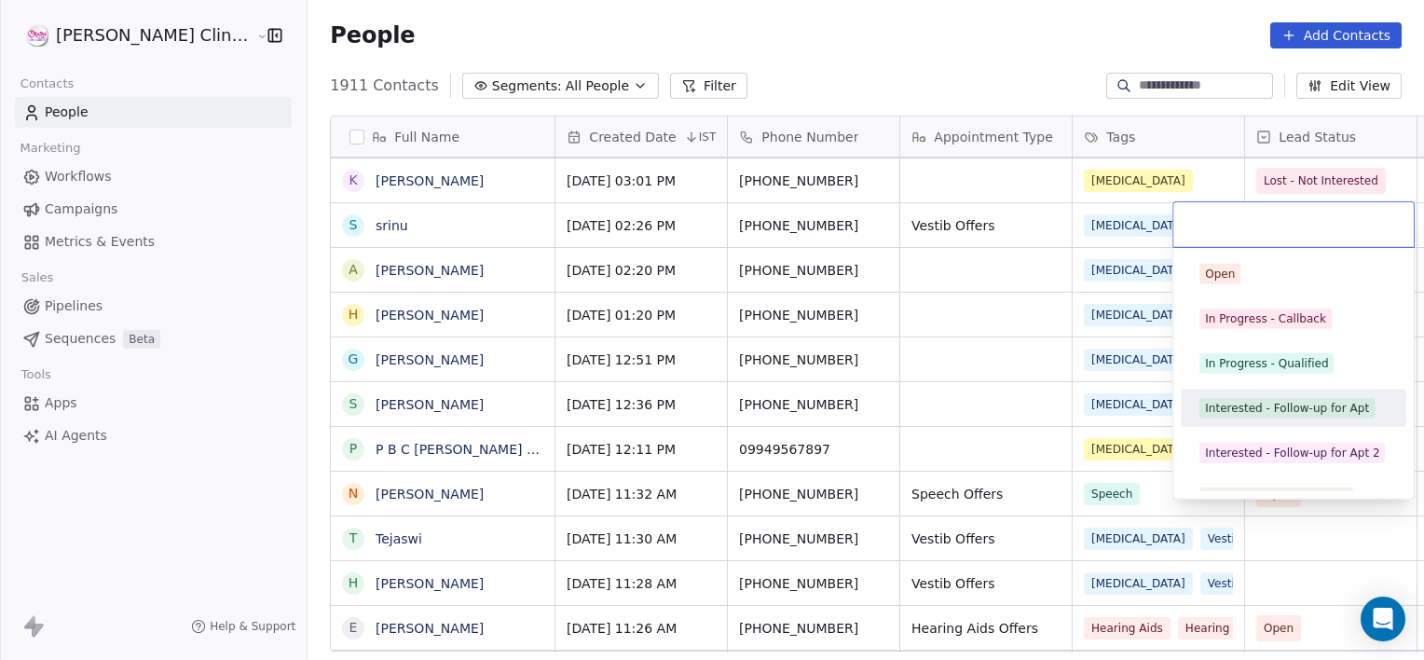
click at [1297, 403] on div "Interested - Follow-up for Apt" at bounding box center [1287, 408] width 164 height 17
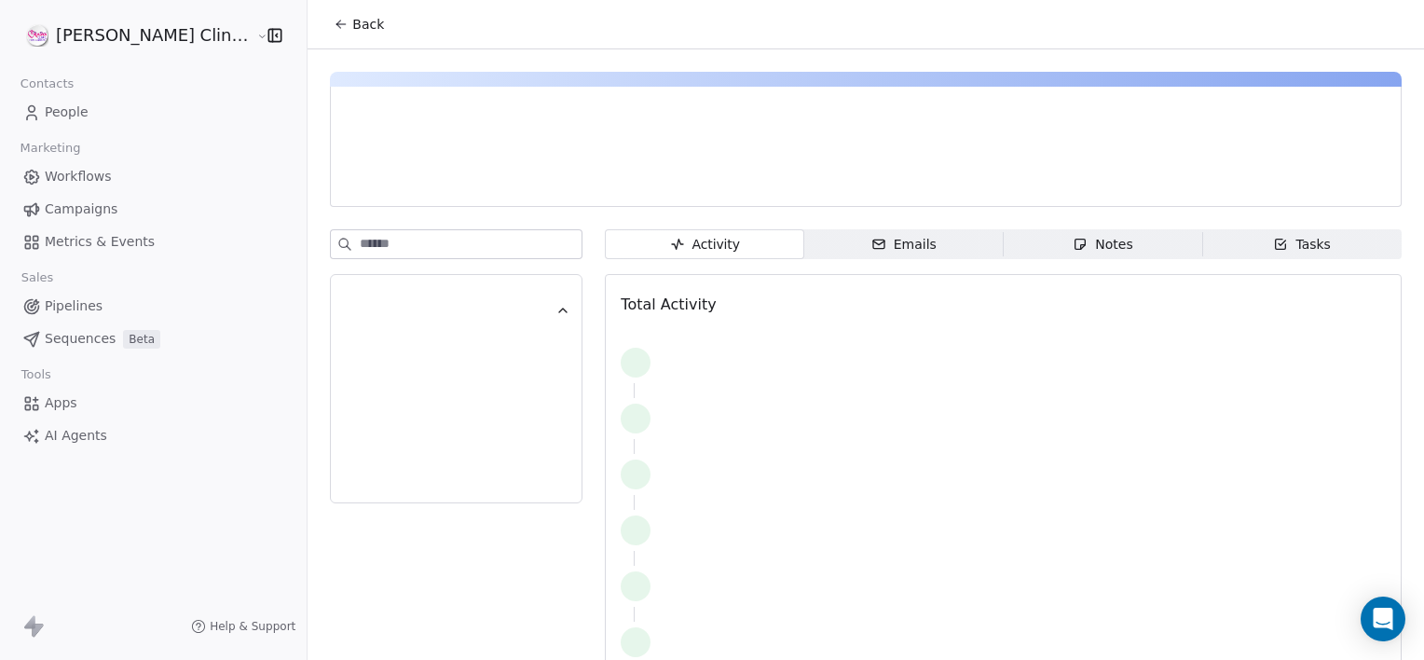
click at [428, 223] on div "Activity Activity Emails Emails Notes Notes Tasks Tasks Total Activity" at bounding box center [866, 375] width 1117 height 652
click at [352, 26] on span "Back" at bounding box center [368, 24] width 32 height 19
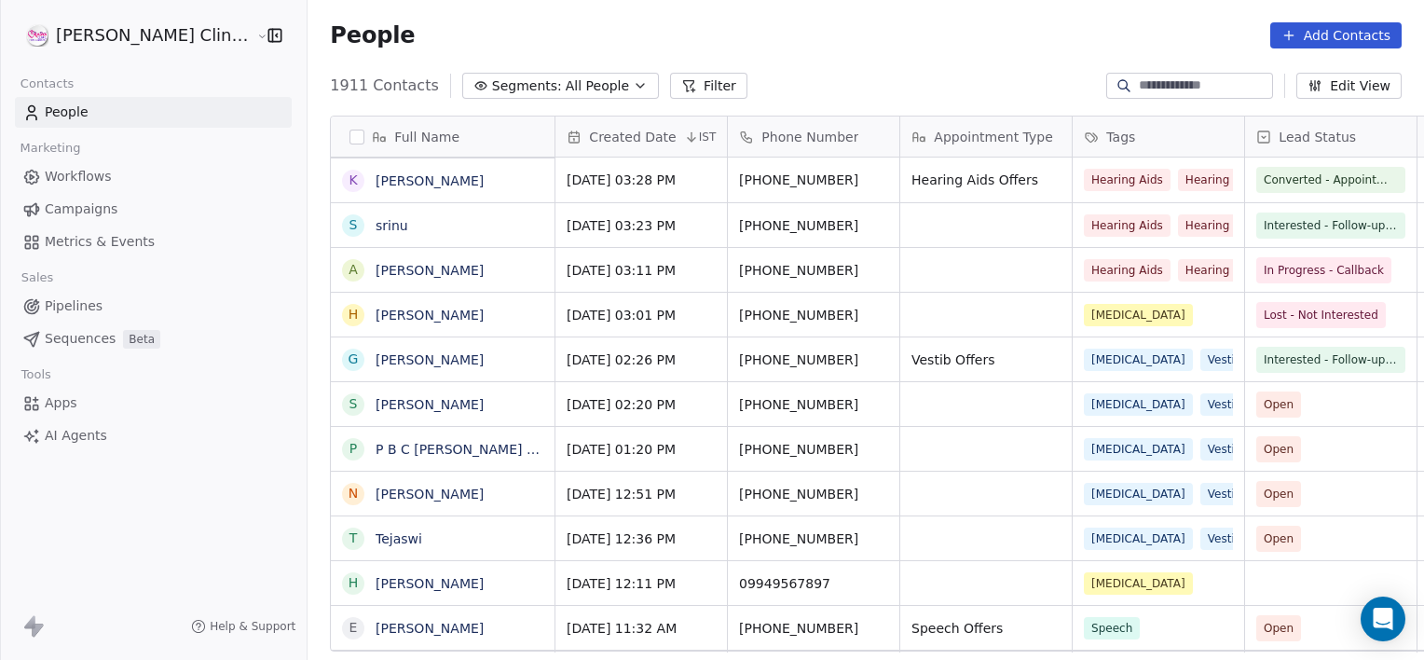
scroll to position [567, 1158]
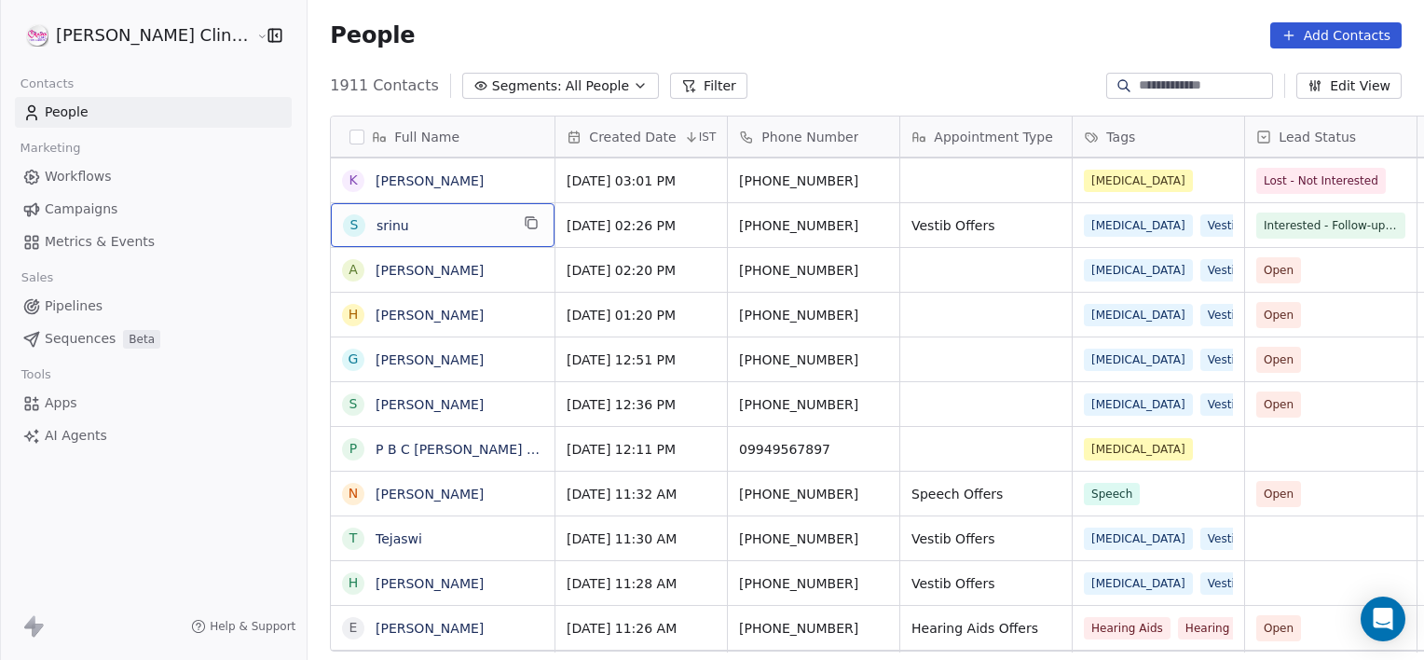
click at [396, 214] on div "s srinu" at bounding box center [426, 225] width 166 height 22
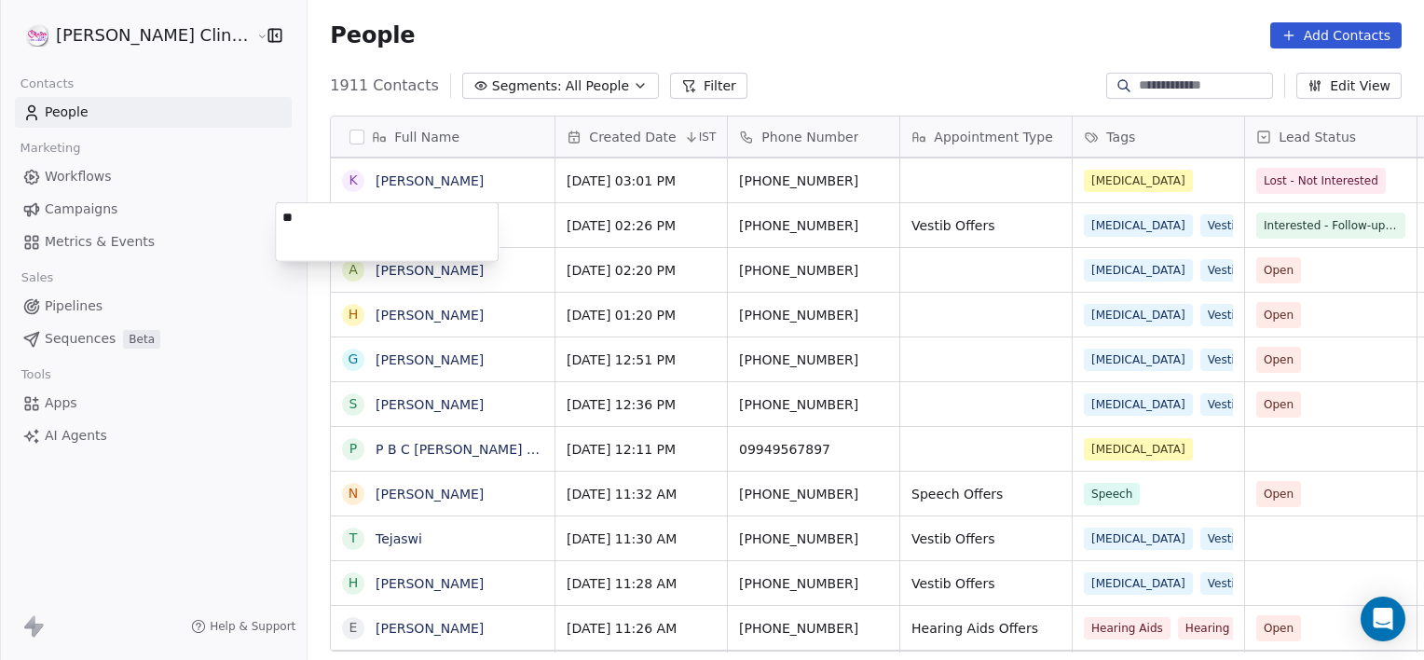
type textarea "*"
type textarea "**********"
click at [1252, 211] on html "[PERSON_NAME] Clinic External Contacts People Marketing Workflows Campaigns Met…" at bounding box center [712, 330] width 1424 height 660
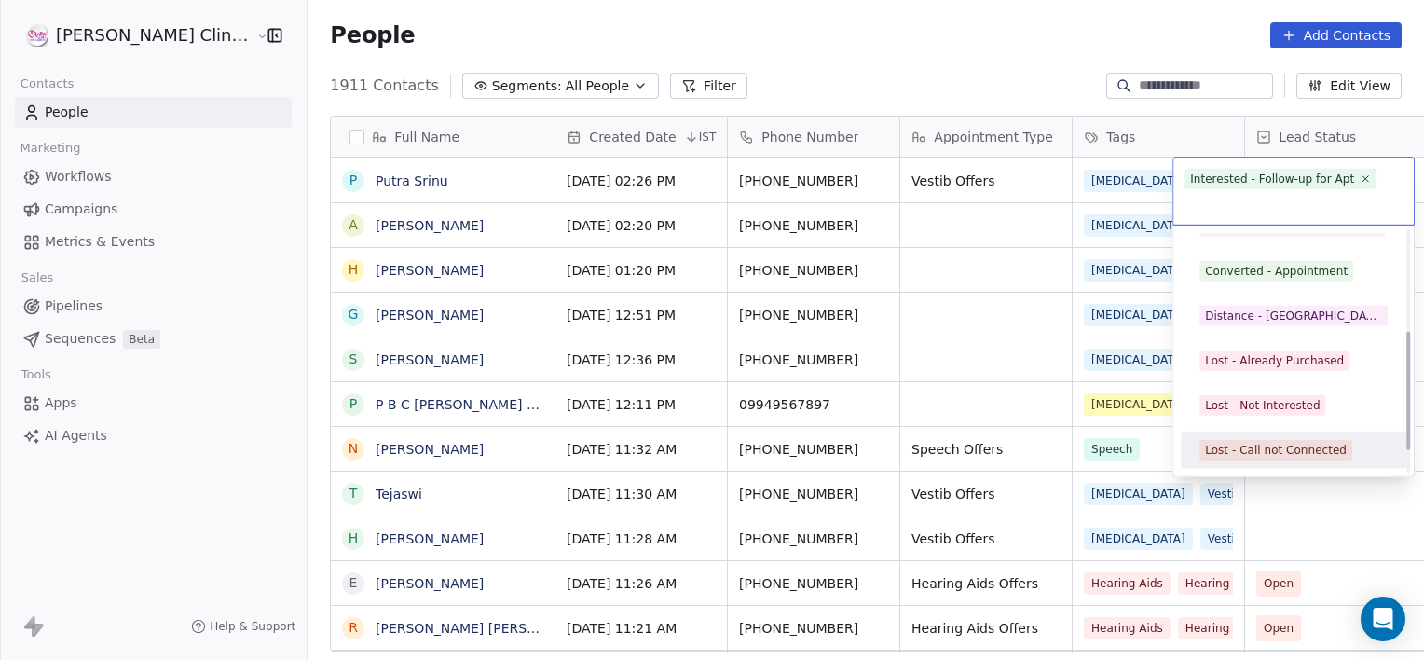
scroll to position [249, 0]
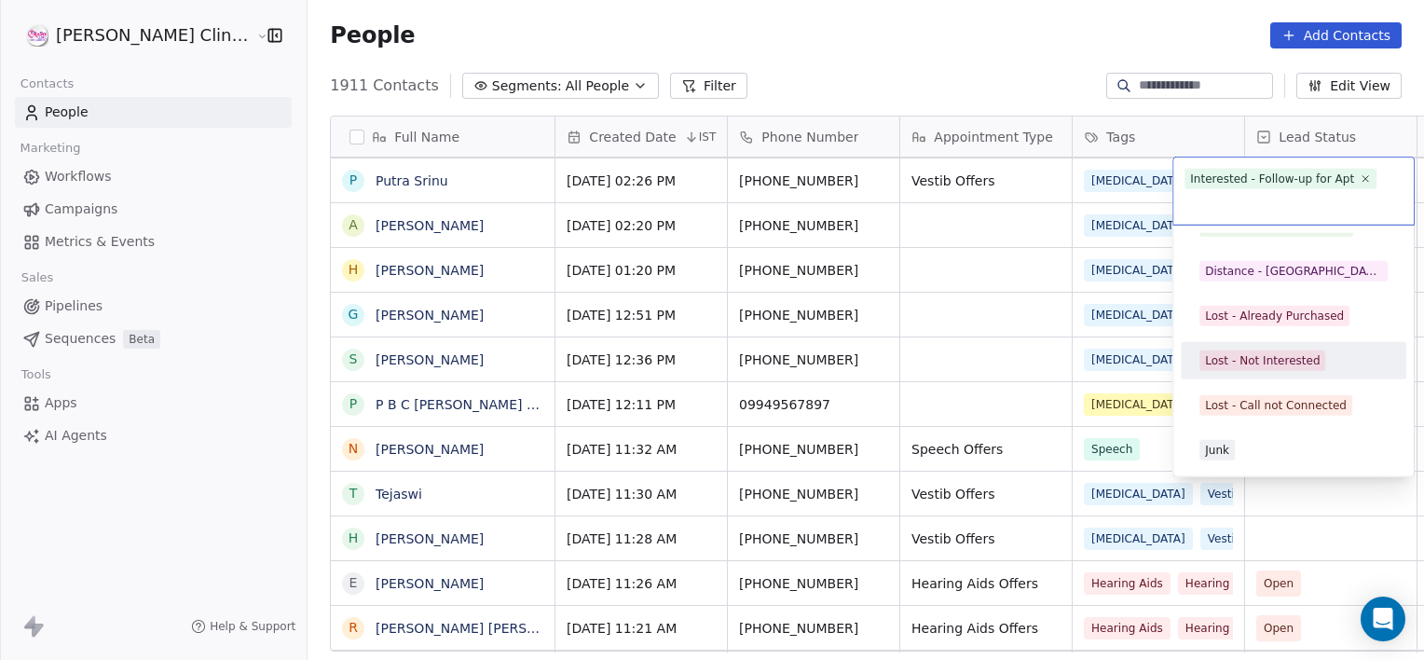
click at [1249, 367] on div "Lost - Not Interested" at bounding box center [1262, 360] width 115 height 17
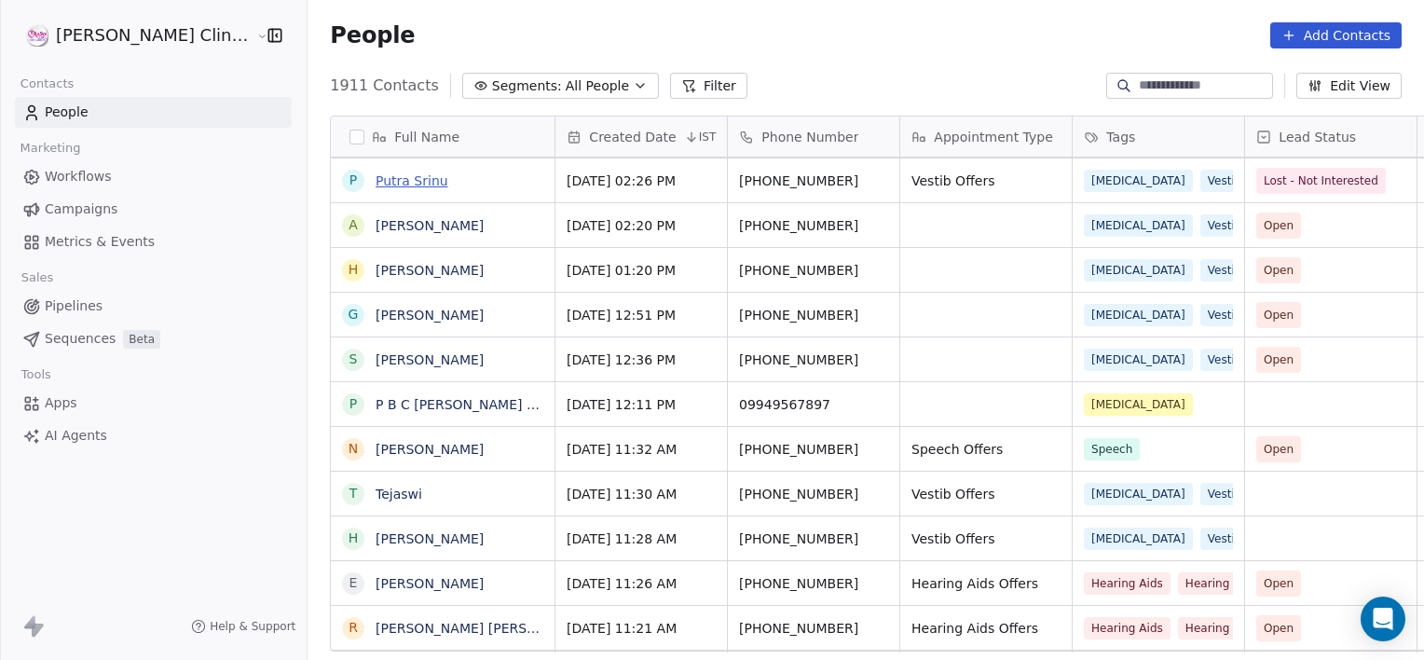
click at [376, 183] on link "Putra Srinu" at bounding box center [412, 180] width 73 height 15
click at [376, 185] on link "Putra Srinu" at bounding box center [412, 180] width 73 height 15
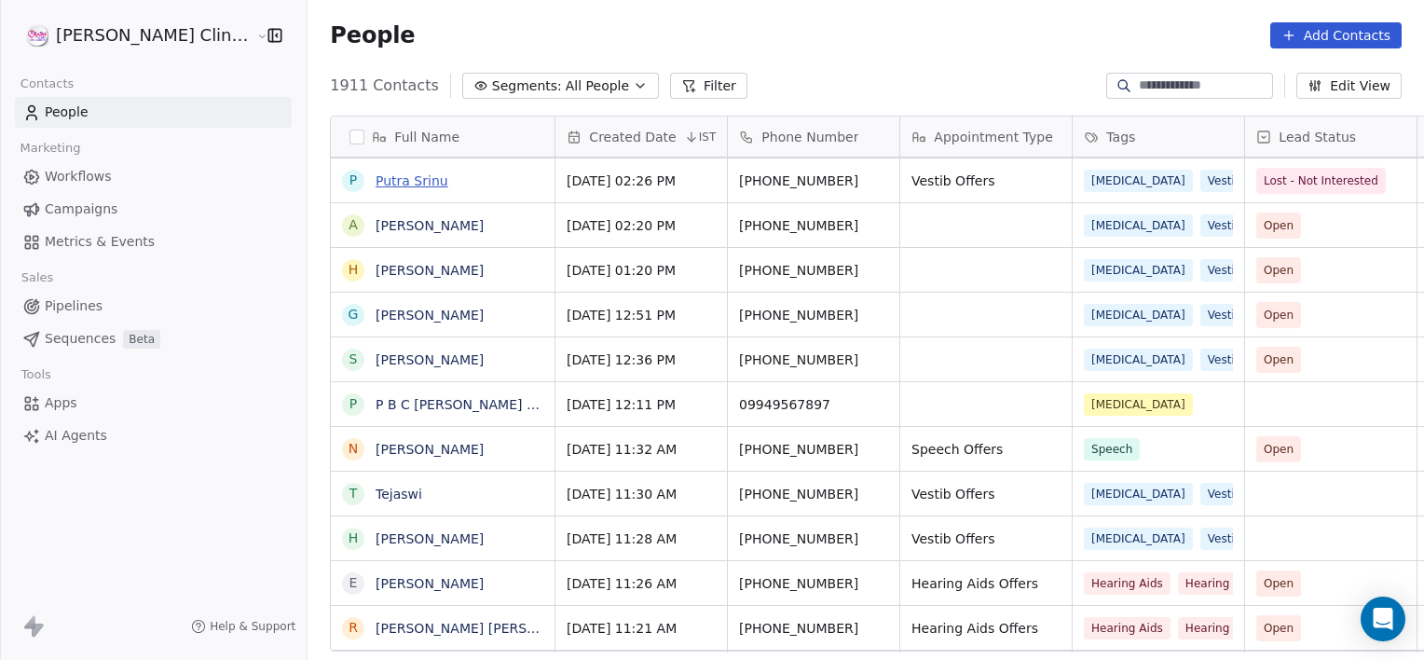
click at [376, 173] on link "Putra Srinu" at bounding box center [412, 180] width 73 height 15
click at [463, 177] on div "P Putra Srinu" at bounding box center [443, 180] width 224 height 44
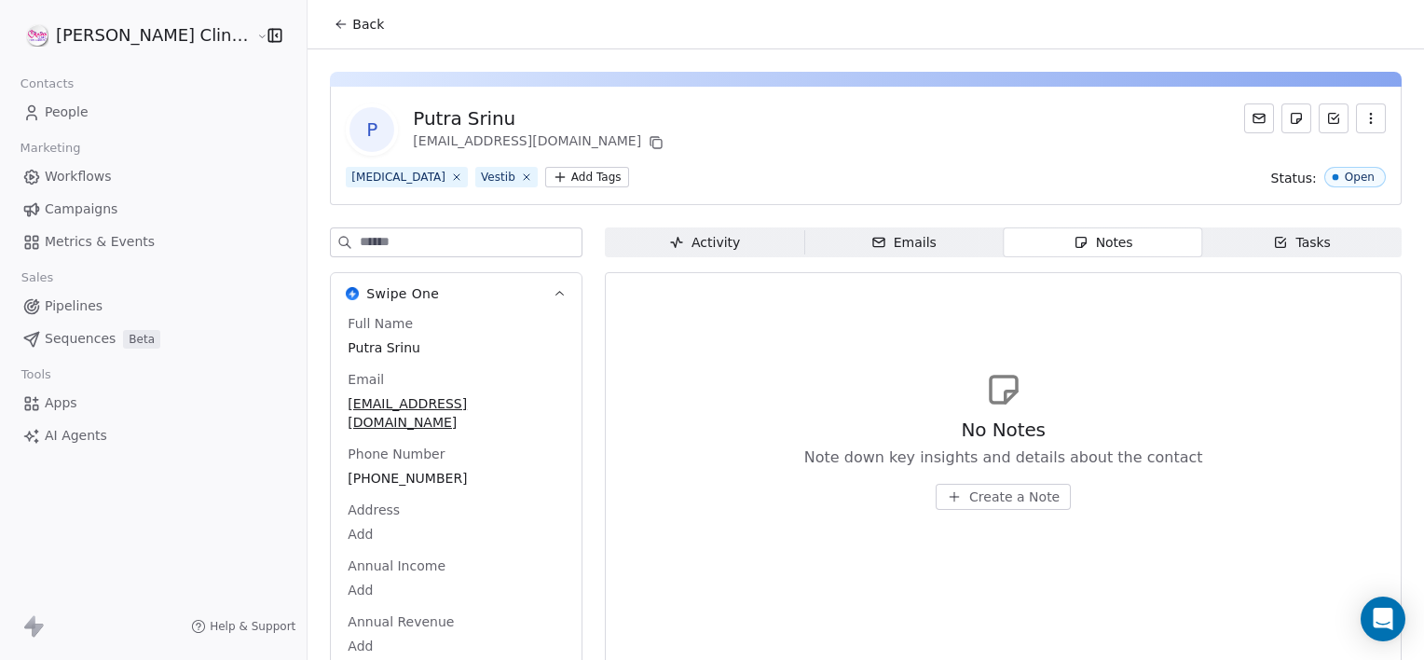
click at [1008, 494] on span "Create a Note" at bounding box center [1014, 496] width 90 height 19
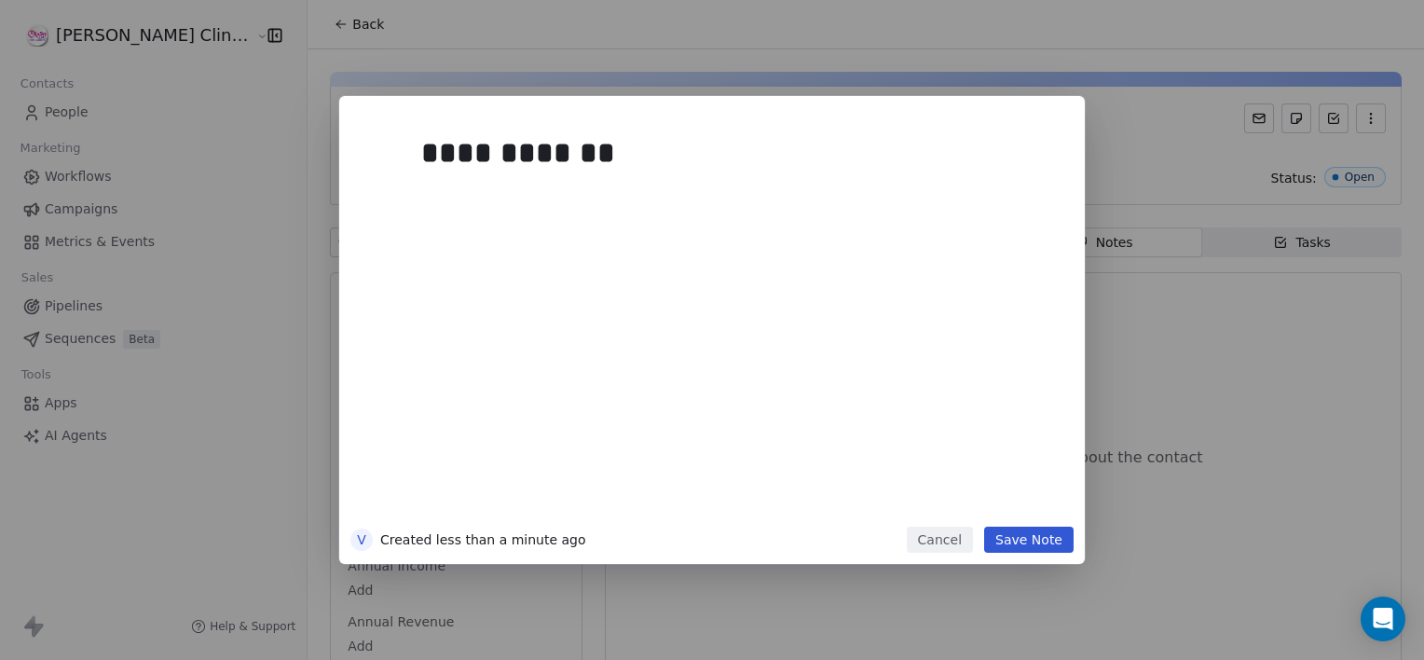
click at [1024, 551] on button "Save Note" at bounding box center [1028, 540] width 89 height 26
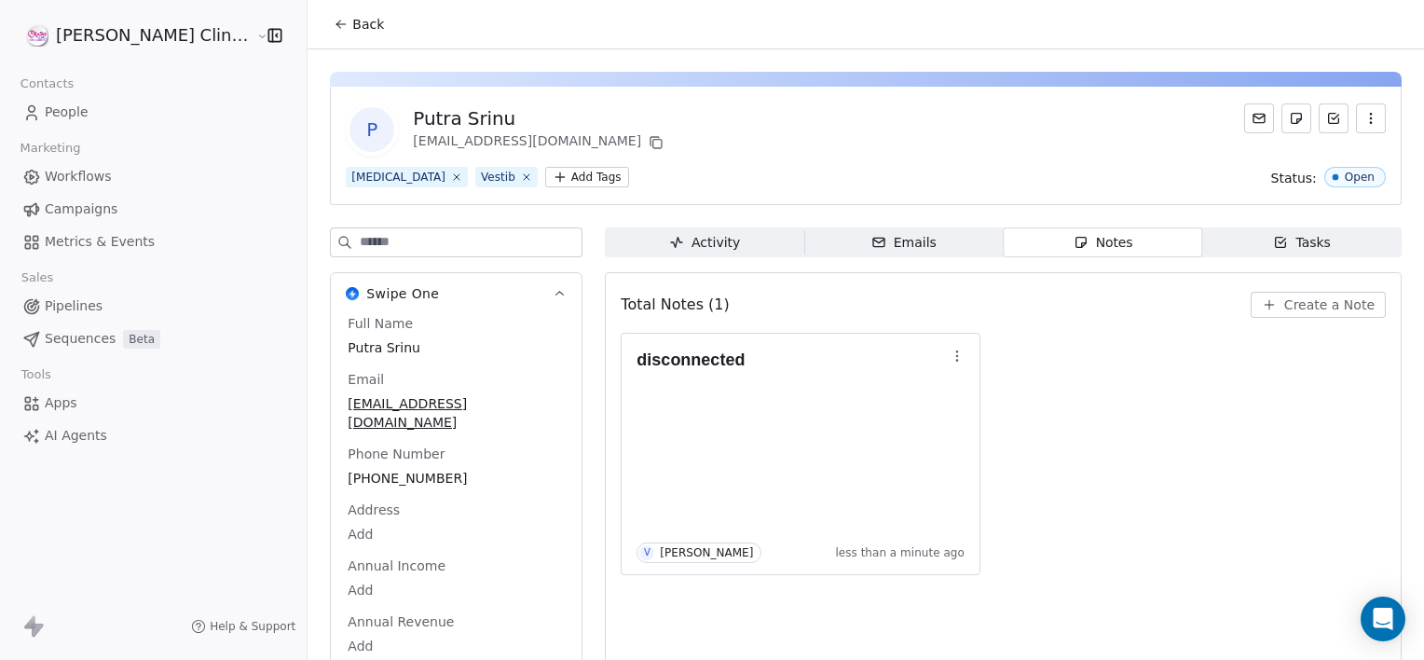
click at [352, 18] on span "Back" at bounding box center [368, 24] width 32 height 19
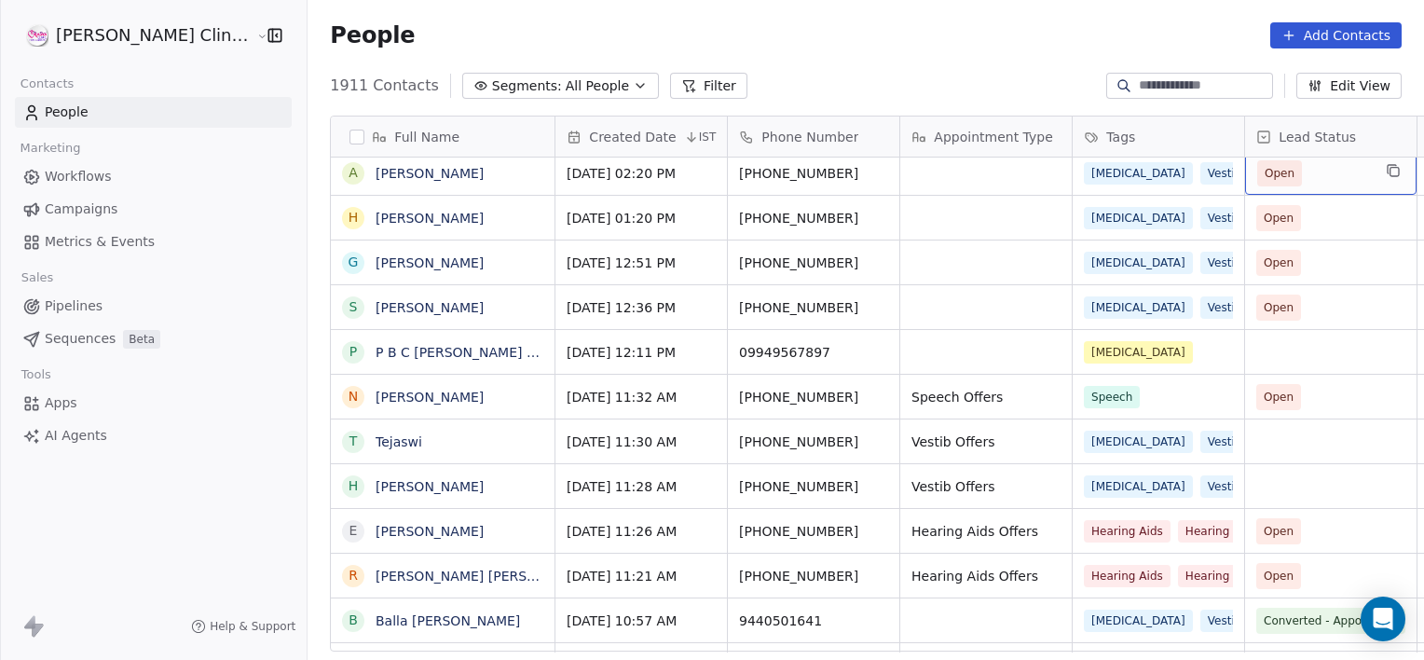
scroll to position [224, 0]
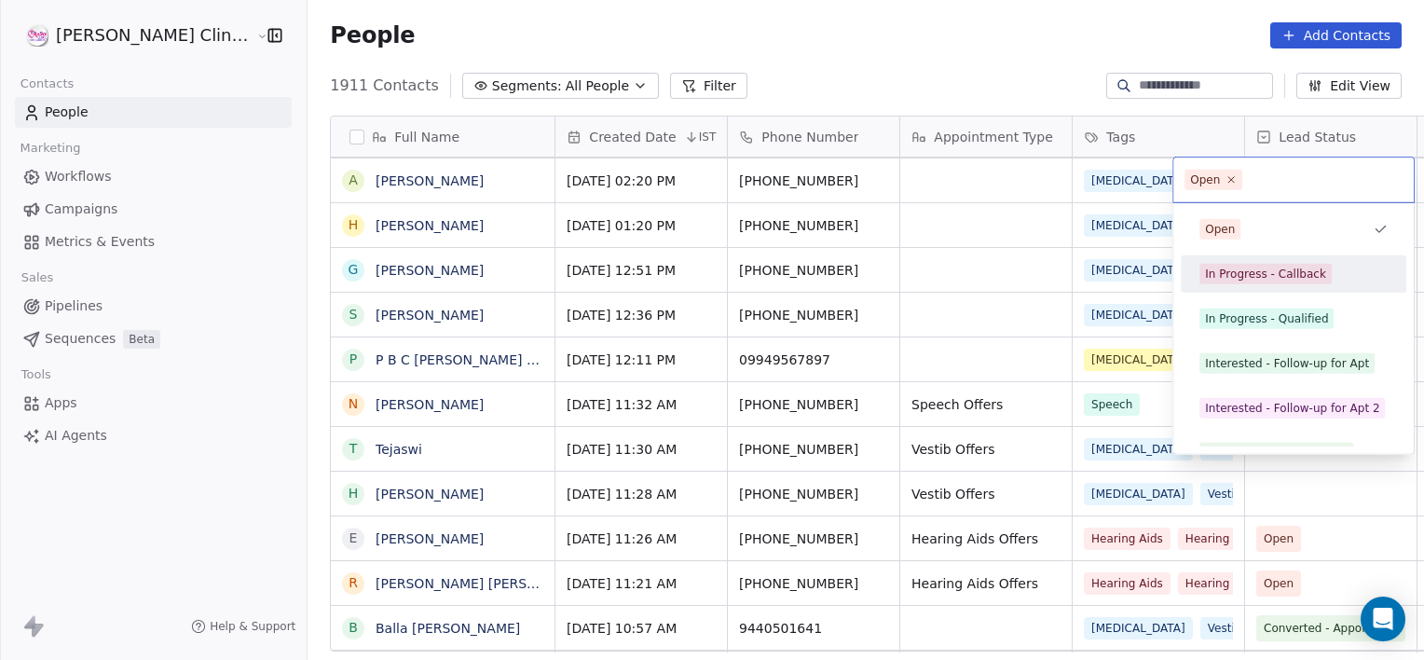
click at [1301, 274] on div "In Progress - Callback" at bounding box center [1265, 274] width 121 height 17
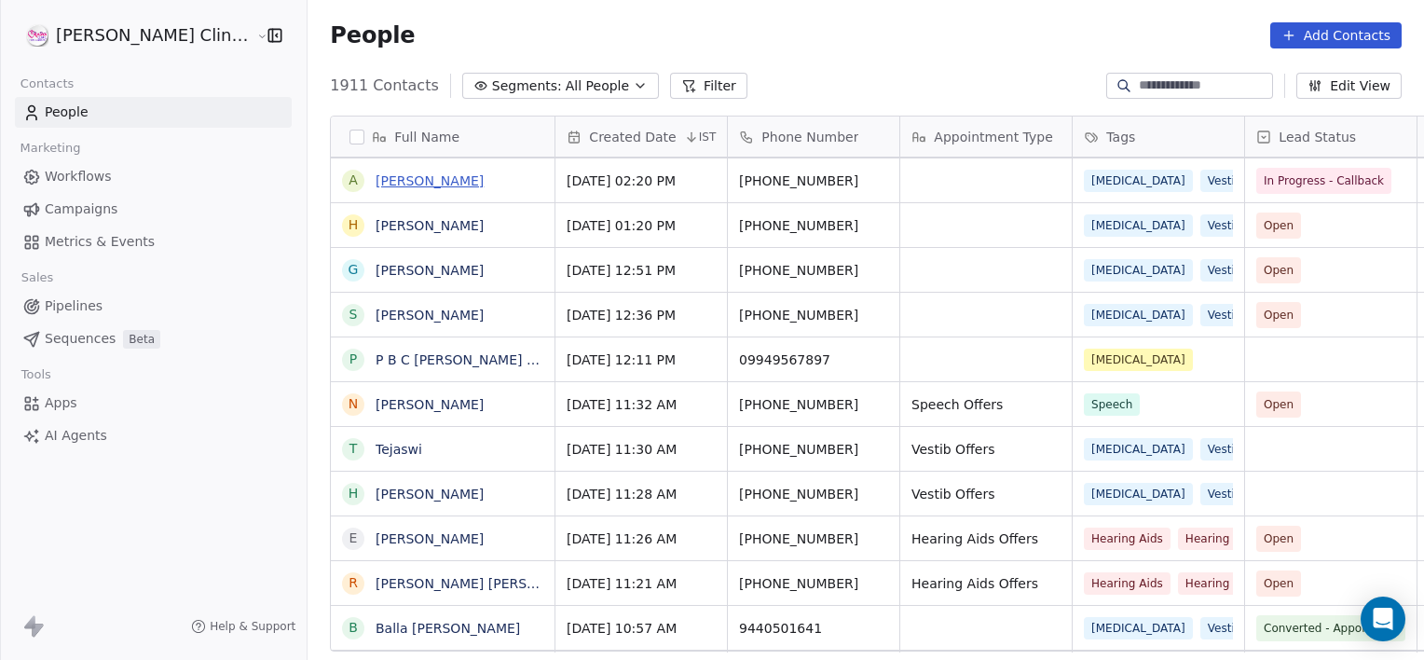
click at [377, 173] on link "[PERSON_NAME]" at bounding box center [430, 180] width 108 height 15
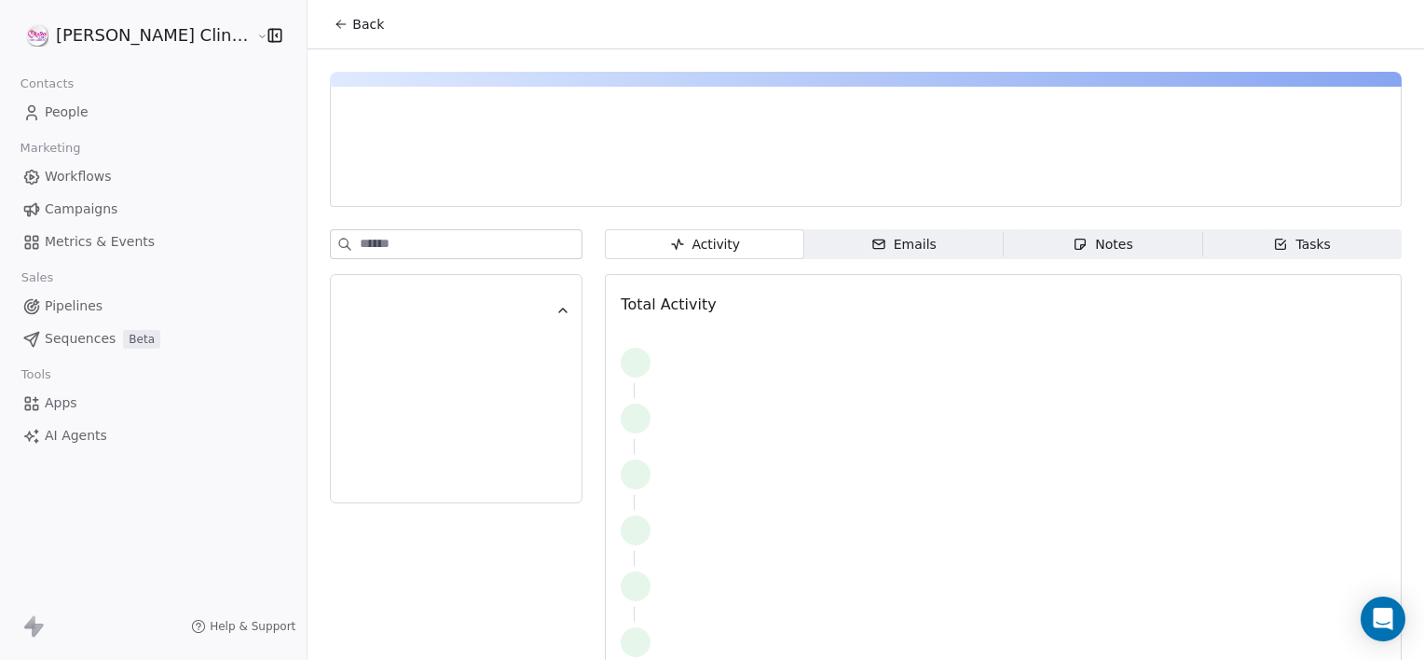
click at [1014, 241] on span "Notes Notes" at bounding box center [1103, 244] width 199 height 30
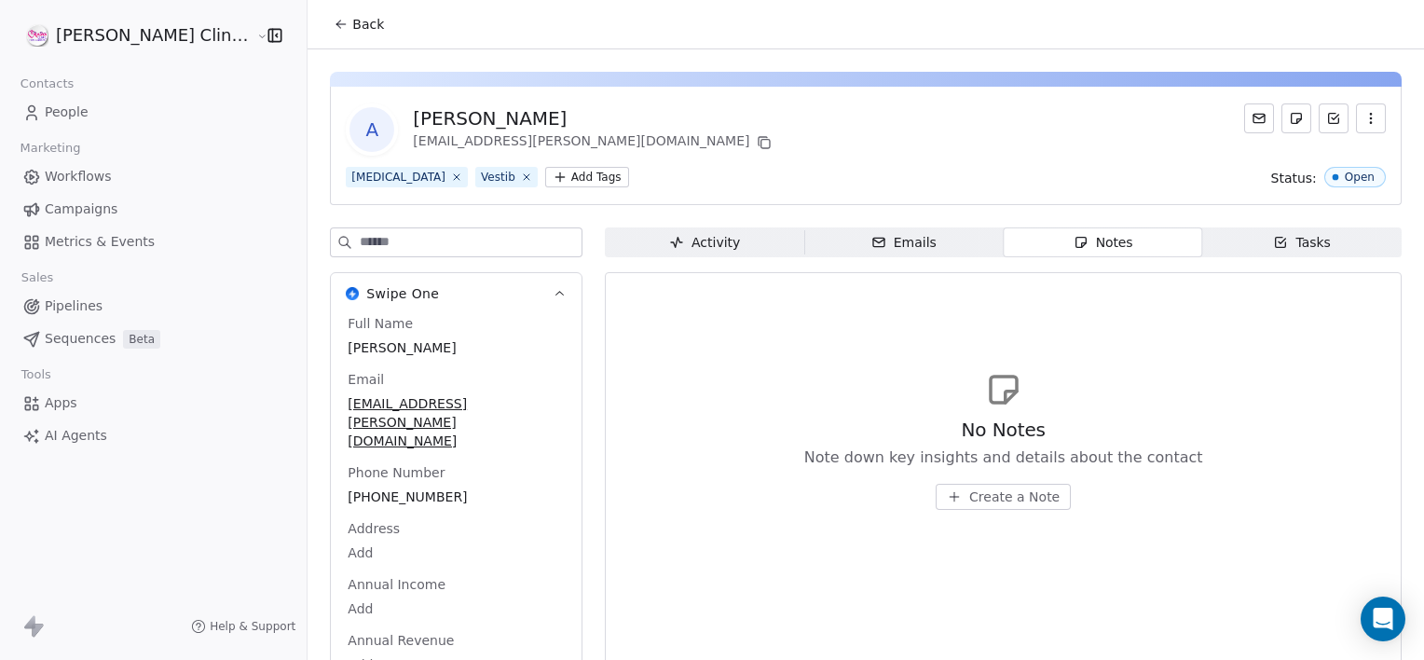
click at [969, 502] on span "Create a Note" at bounding box center [1014, 496] width 90 height 19
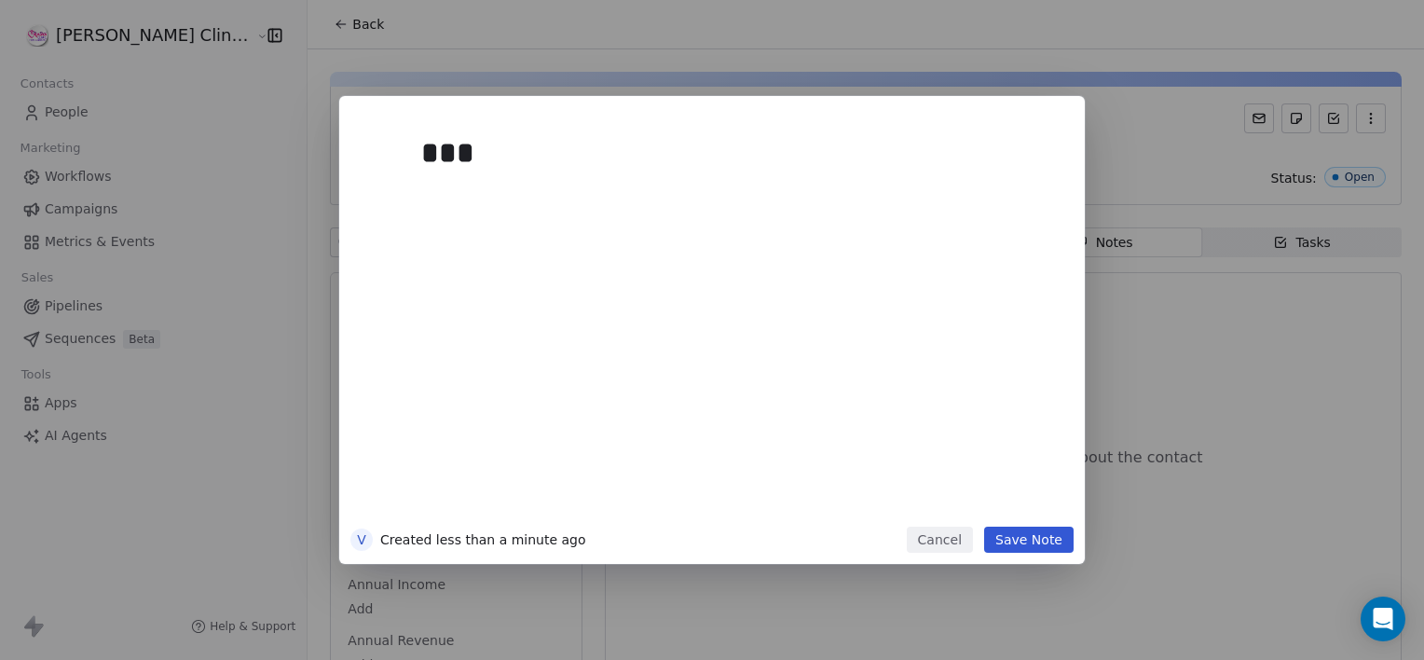
click at [961, 537] on button "Cancel" at bounding box center [940, 540] width 66 height 26
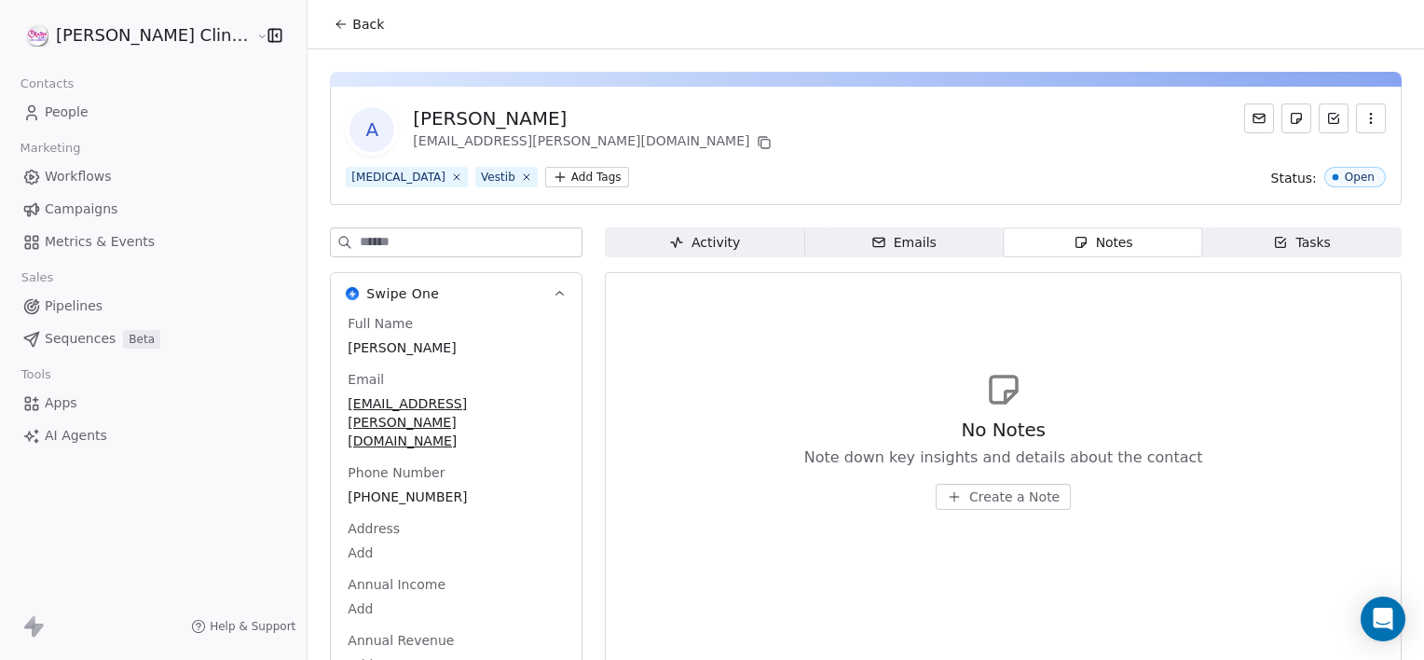
click at [326, 28] on button "Back" at bounding box center [358, 24] width 73 height 34
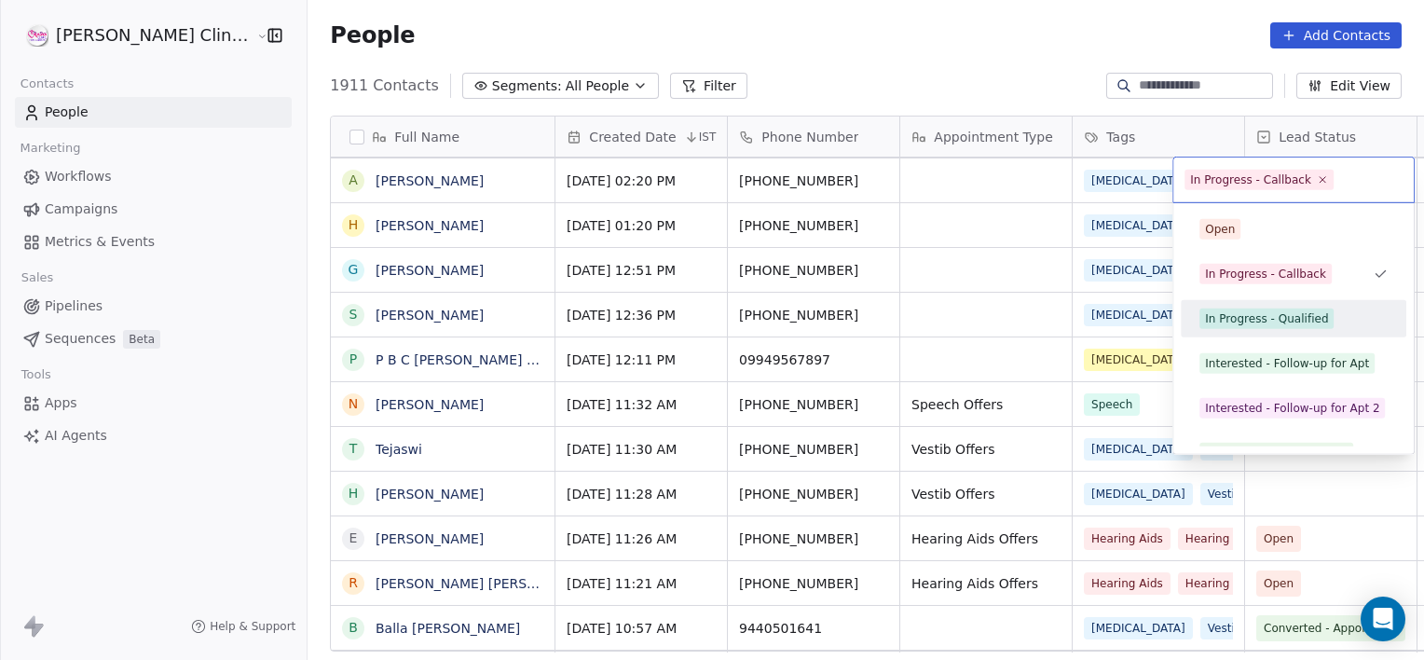
click at [1195, 321] on div "In Progress - Qualified" at bounding box center [1293, 319] width 211 height 30
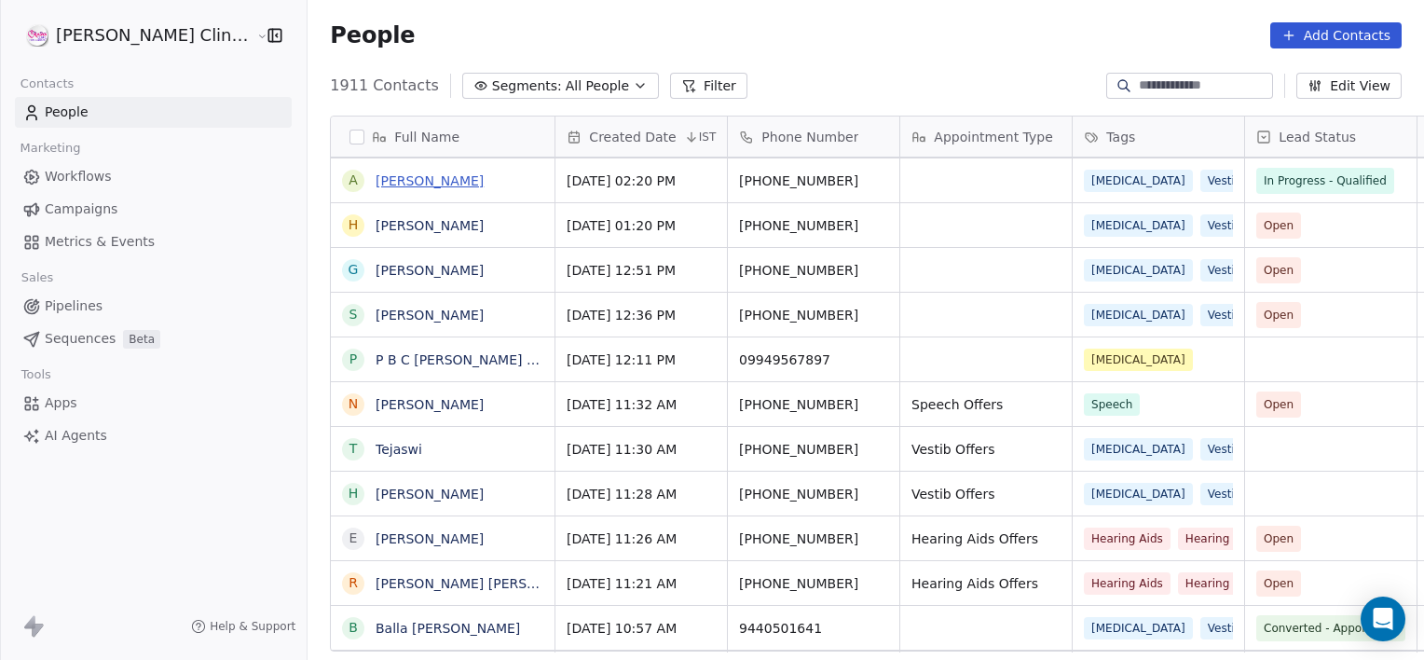
click at [395, 178] on link "[PERSON_NAME]" at bounding box center [430, 180] width 108 height 15
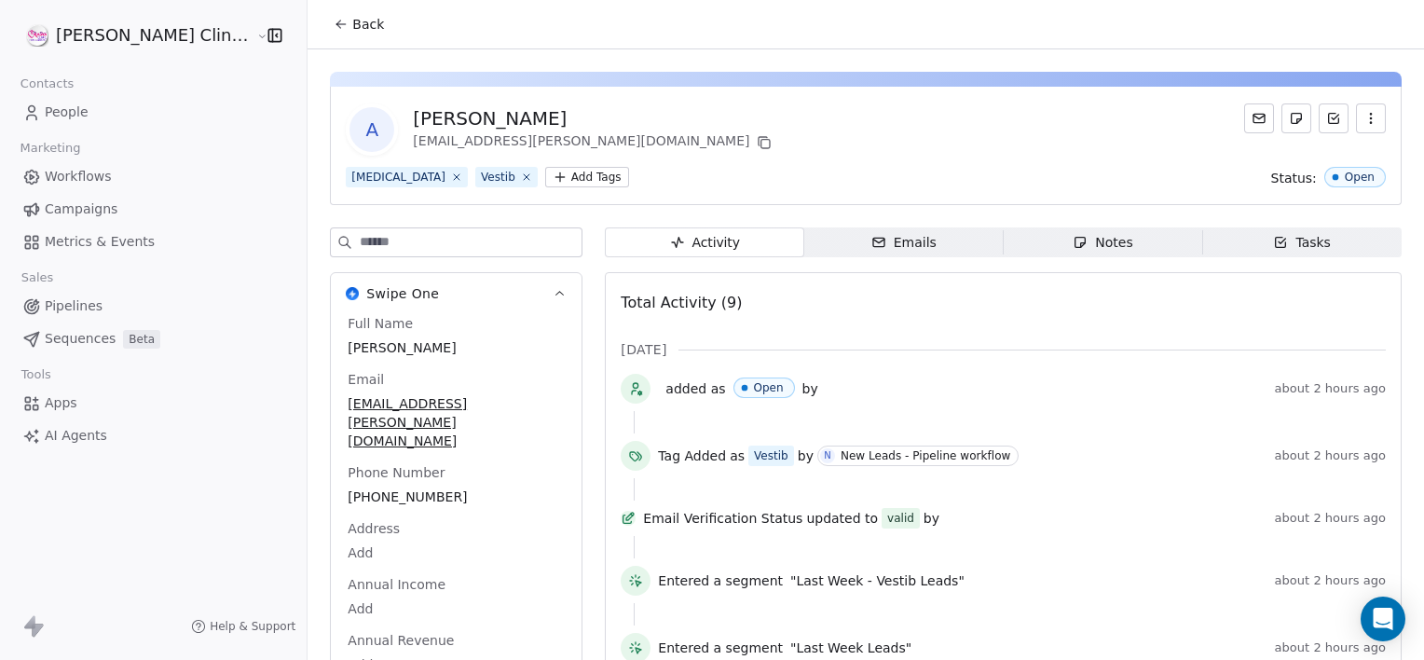
click at [1105, 226] on div "A Ashok Polepalli ashok.vasavi.ele@gmail.com Vertigo Vestib Add Tags Status: Op…" at bounding box center [866, 499] width 1117 height 901
click at [1106, 239] on span "Notes Notes" at bounding box center [1103, 242] width 199 height 30
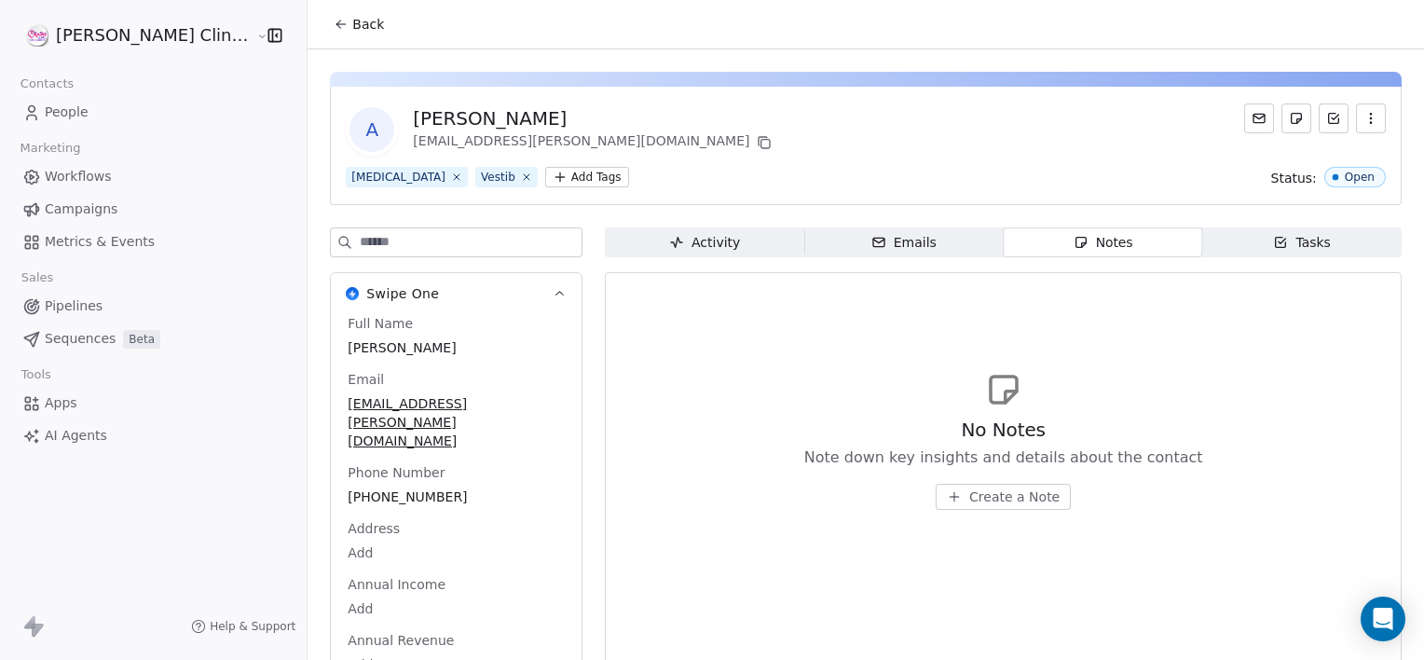
click at [978, 509] on button "Create a Note" at bounding box center [1003, 497] width 135 height 26
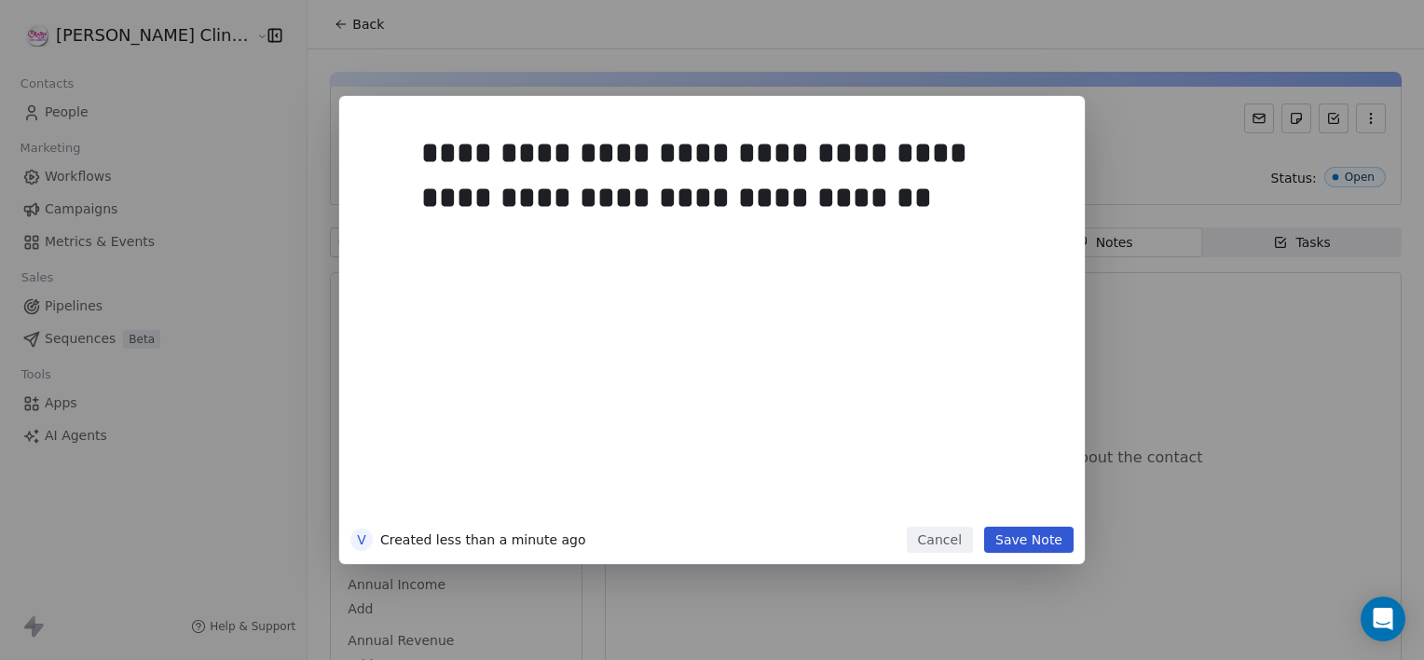
click at [1009, 557] on div "**********" at bounding box center [712, 330] width 746 height 468
click at [1009, 550] on button "Save Note" at bounding box center [1028, 540] width 89 height 26
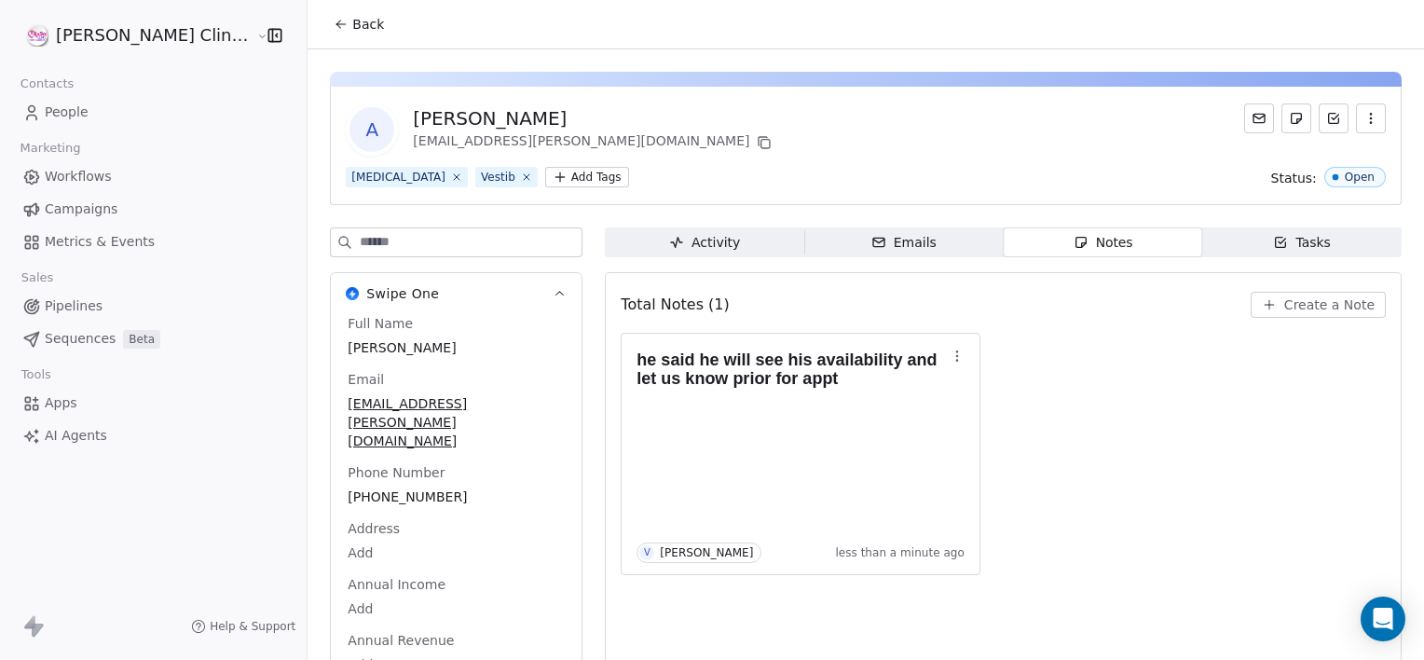
click at [322, 40] on button "Back" at bounding box center [358, 24] width 73 height 34
click at [322, 35] on button "Back" at bounding box center [358, 24] width 73 height 34
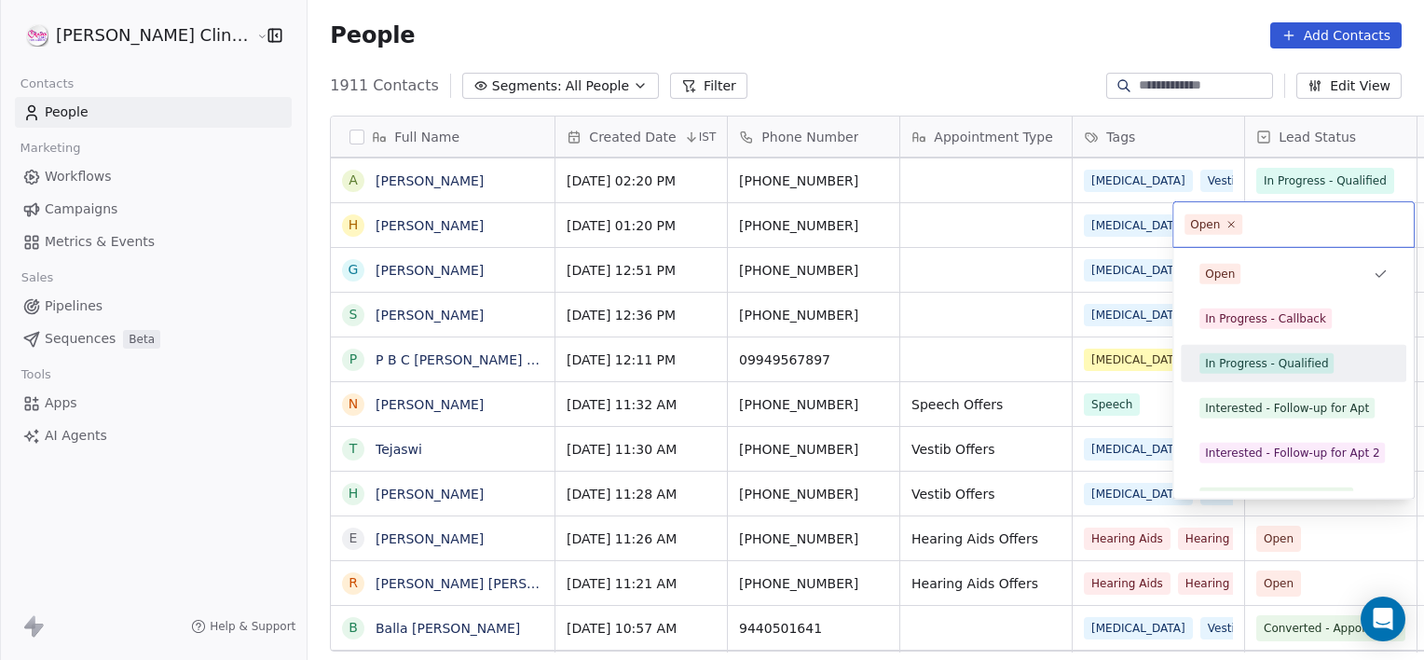
click at [1283, 356] on div "In Progress - Qualified" at bounding box center [1266, 363] width 123 height 17
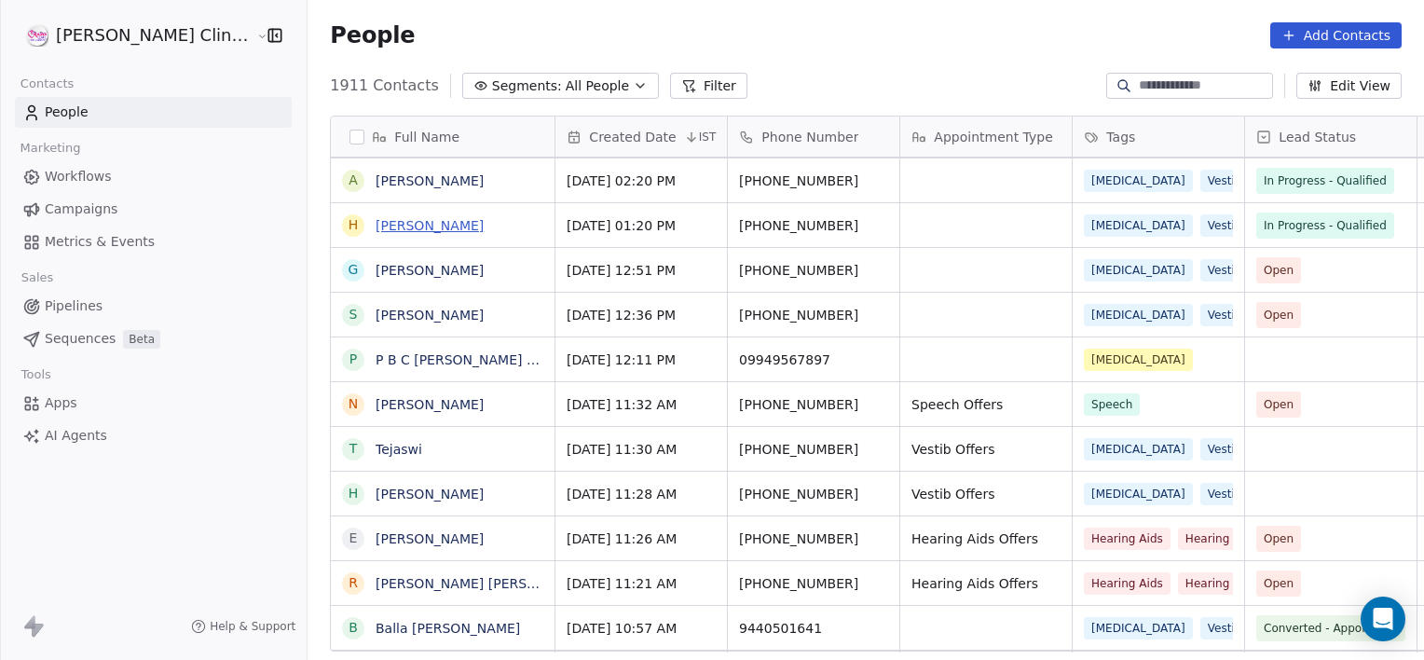
click at [376, 225] on link "[PERSON_NAME]" at bounding box center [430, 225] width 108 height 15
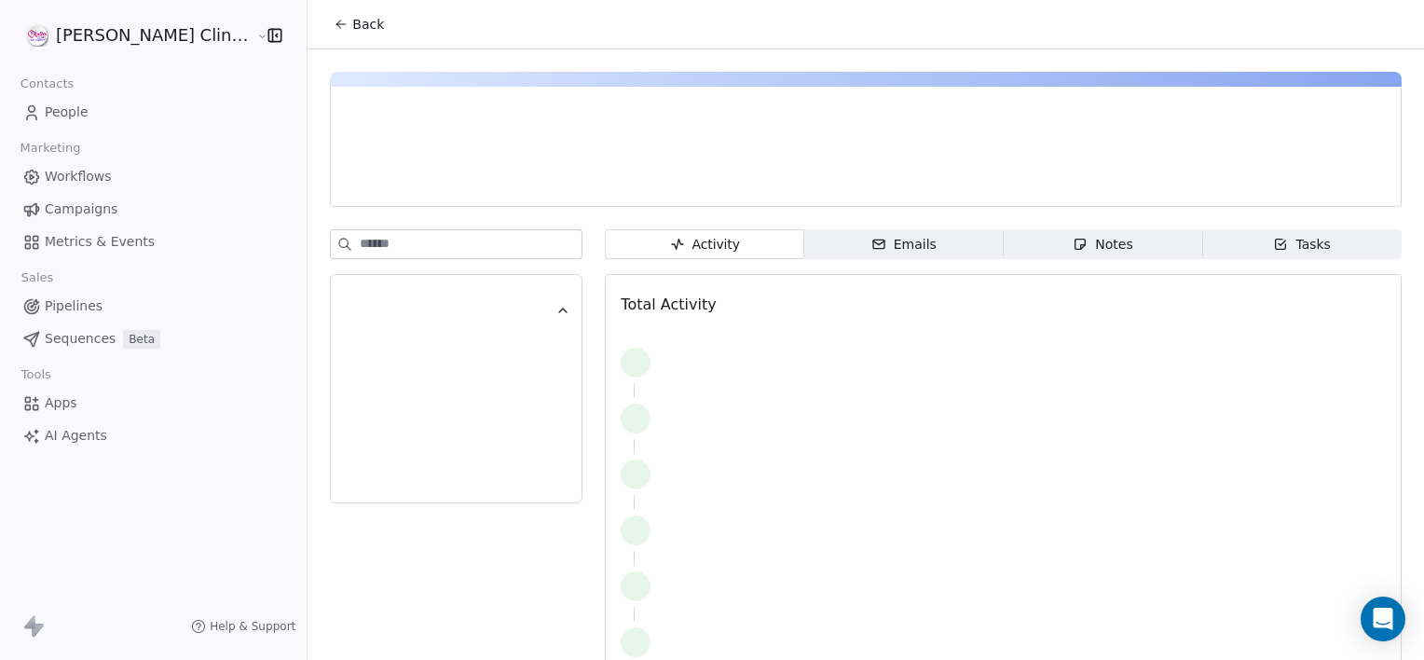
click at [1016, 244] on span "Notes Notes" at bounding box center [1103, 244] width 199 height 30
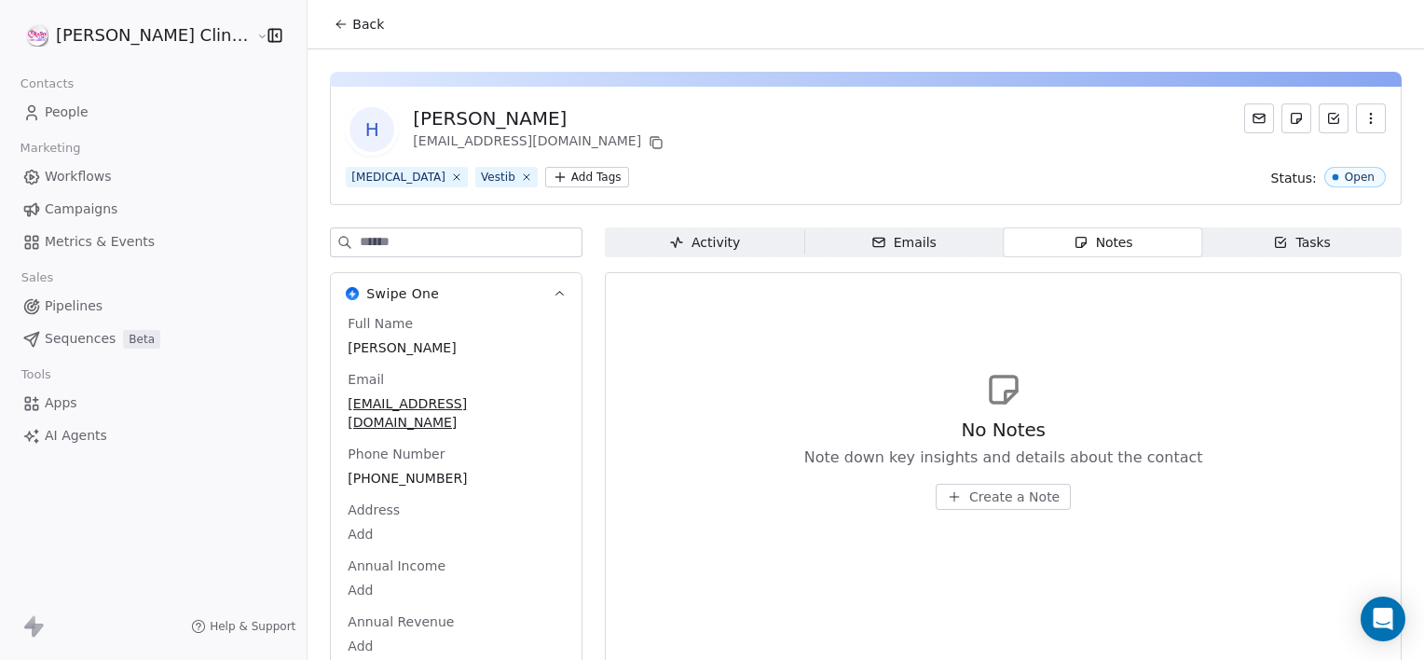
click at [984, 498] on span "Create a Note" at bounding box center [1014, 496] width 90 height 19
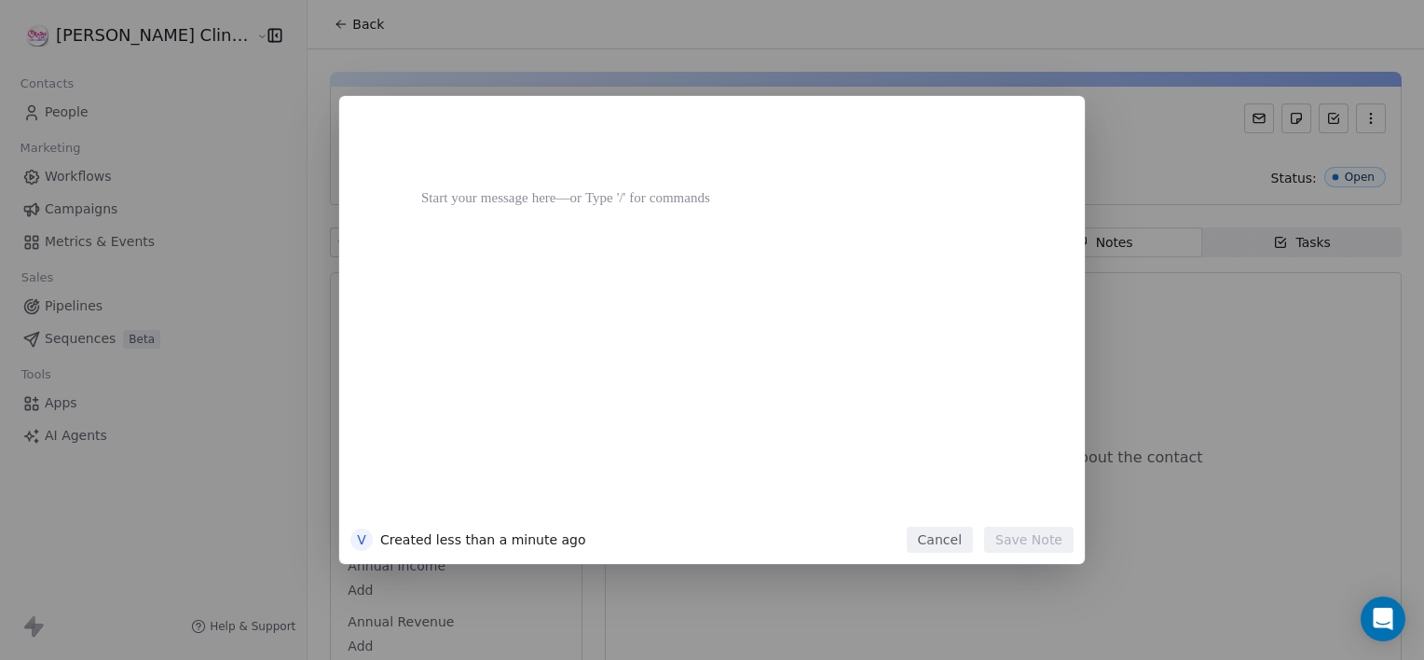
click at [984, 498] on div at bounding box center [740, 321] width 638 height 397
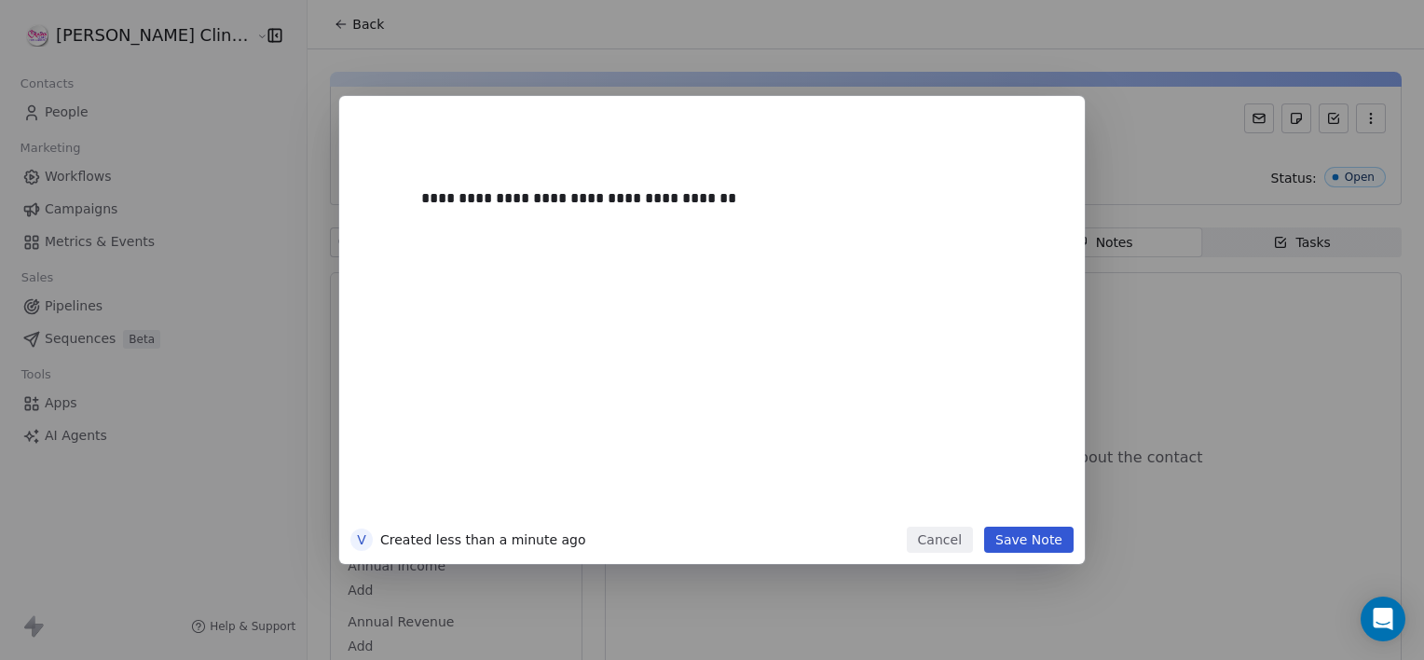
click at [1016, 538] on button "Save Note" at bounding box center [1028, 540] width 89 height 26
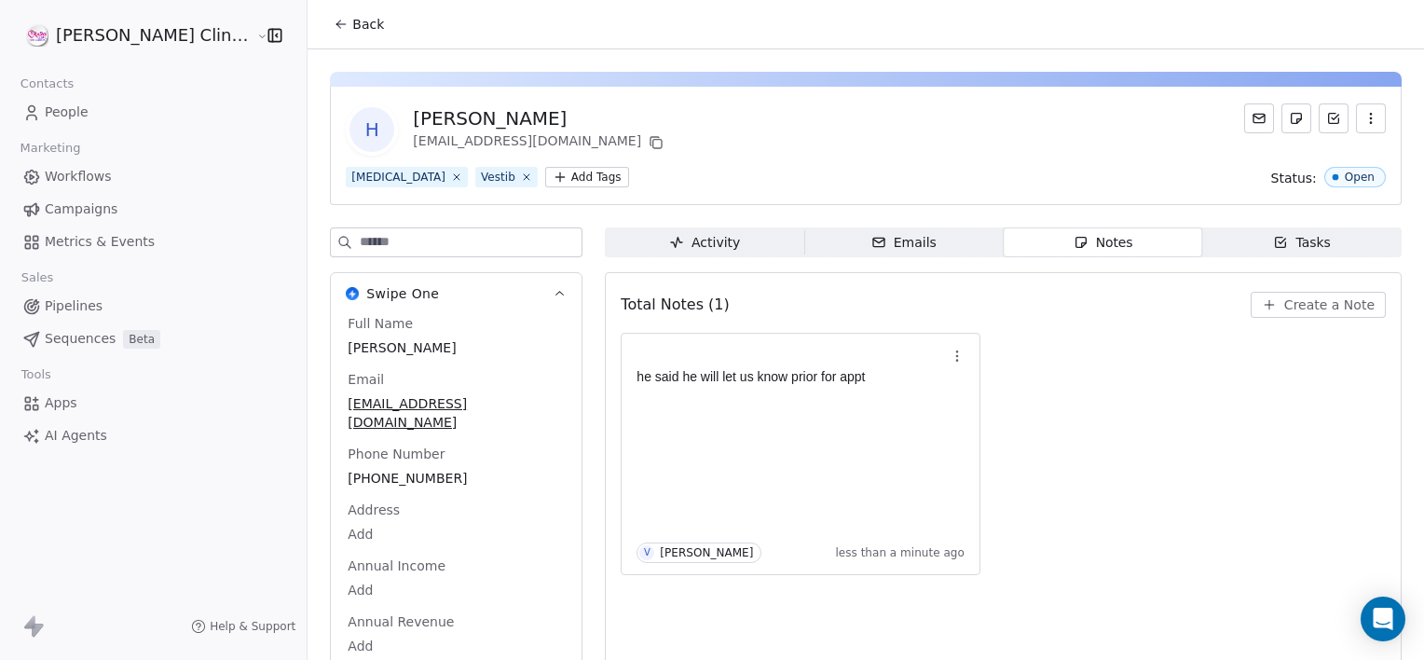
click at [352, 29] on span "Back" at bounding box center [368, 24] width 32 height 19
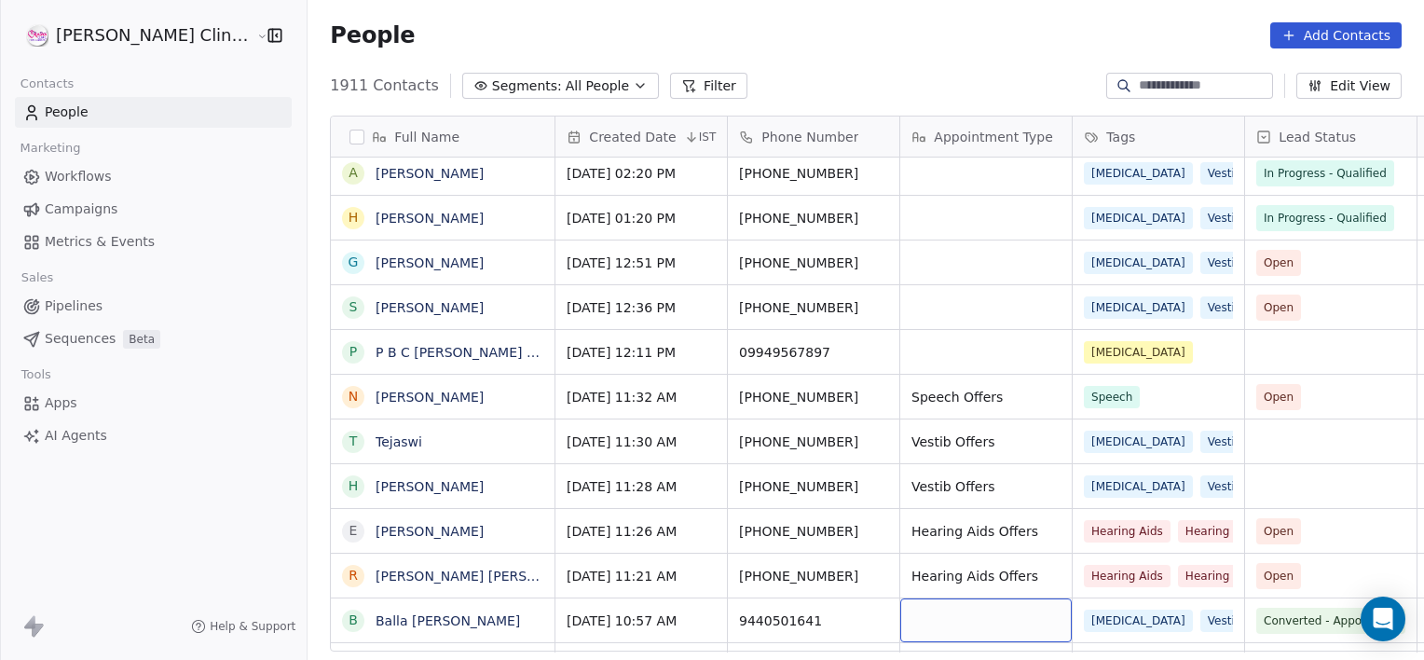
scroll to position [276, 0]
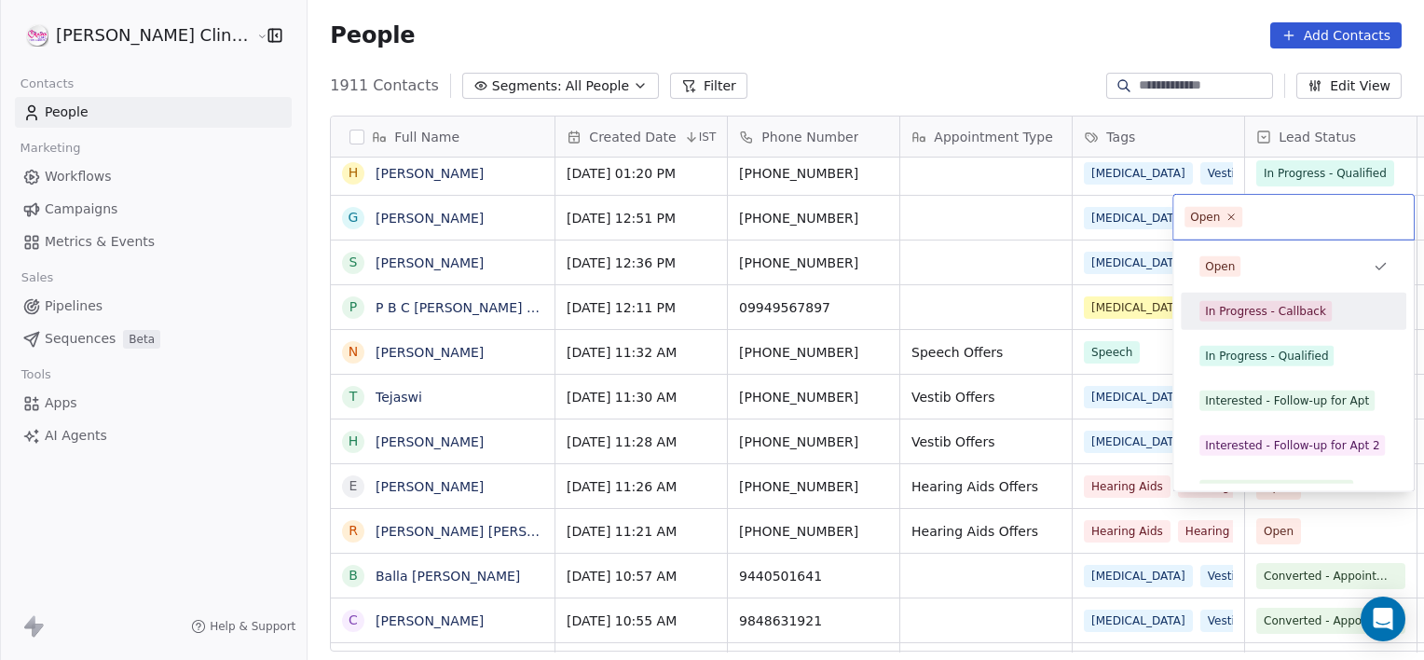
click at [1254, 313] on div "In Progress - Callback" at bounding box center [1265, 311] width 121 height 17
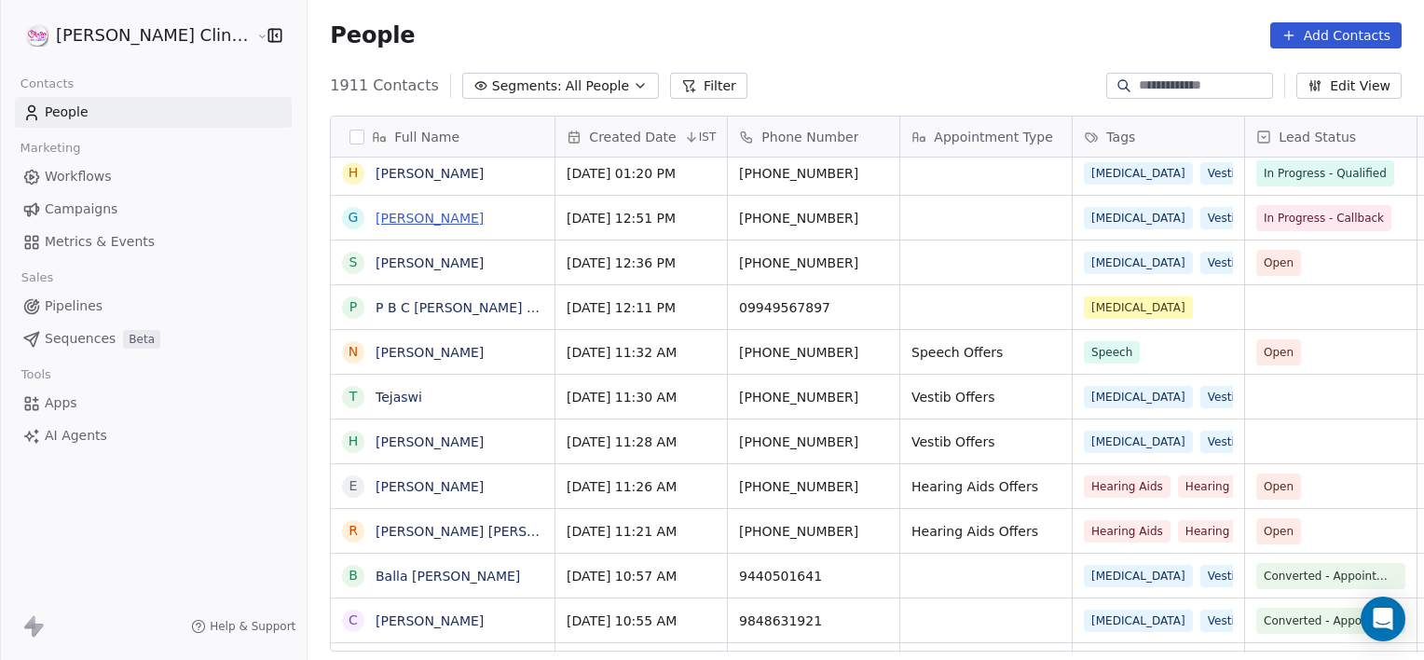
click at [432, 217] on link "[PERSON_NAME]" at bounding box center [430, 218] width 108 height 15
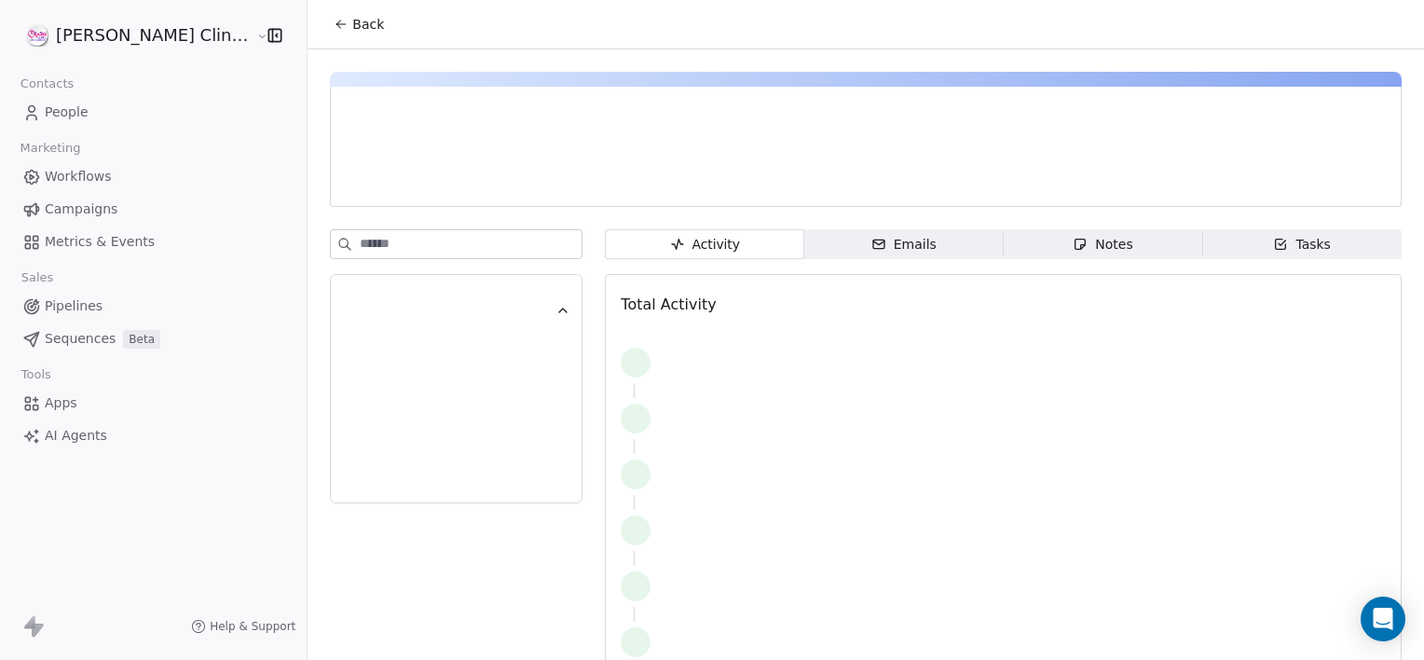
click at [1023, 237] on span "Notes Notes" at bounding box center [1103, 244] width 199 height 30
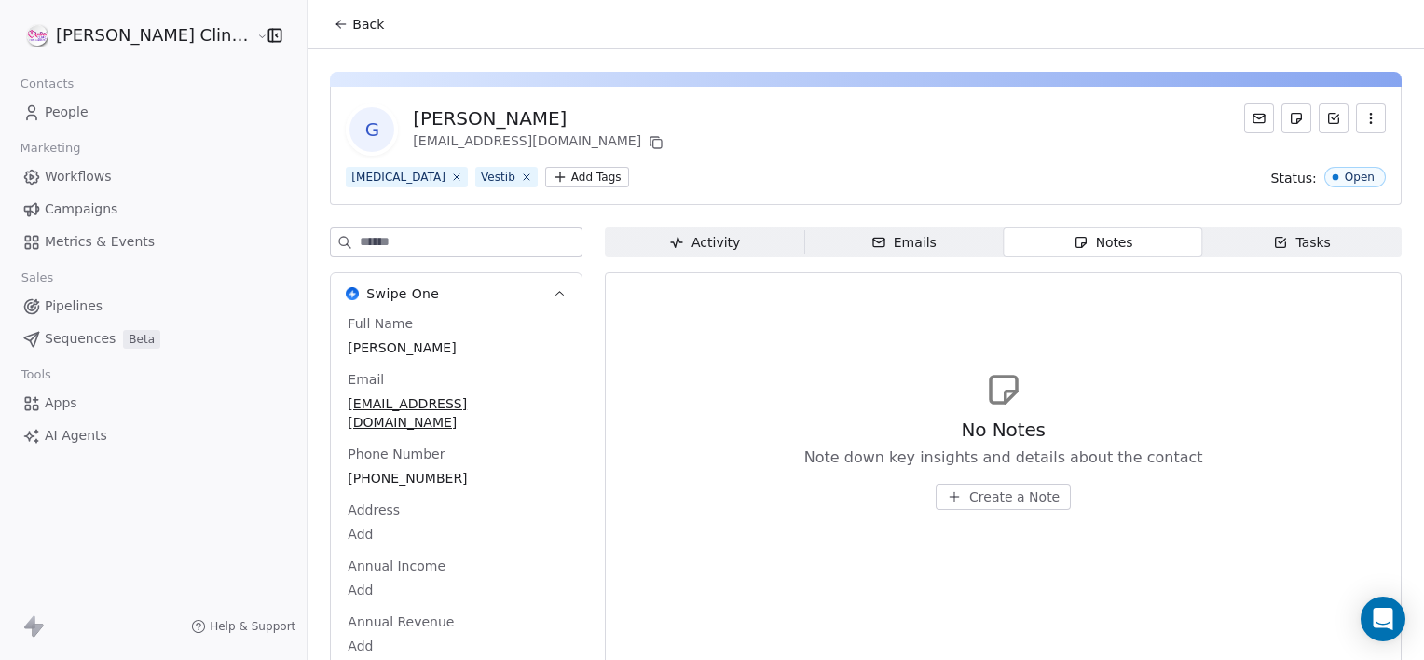
click at [981, 488] on span "Create a Note" at bounding box center [1014, 496] width 90 height 19
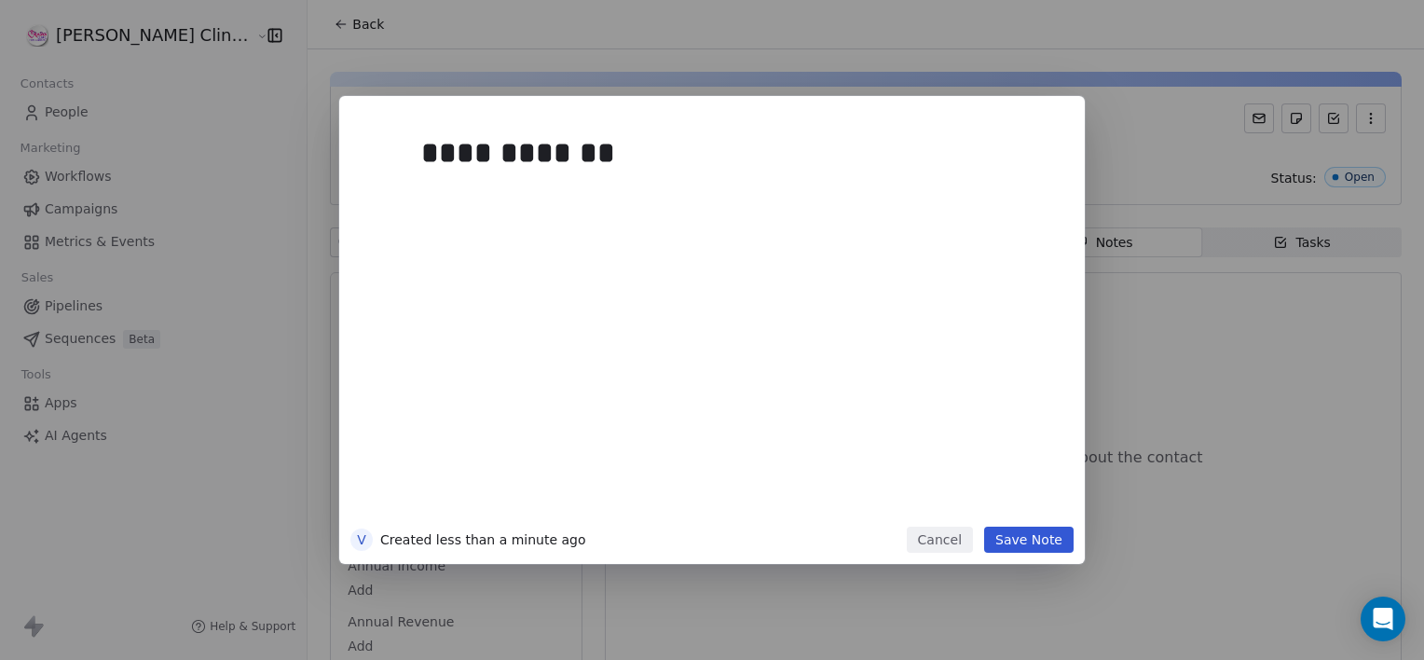
click at [1022, 537] on button "Save Note" at bounding box center [1028, 540] width 89 height 26
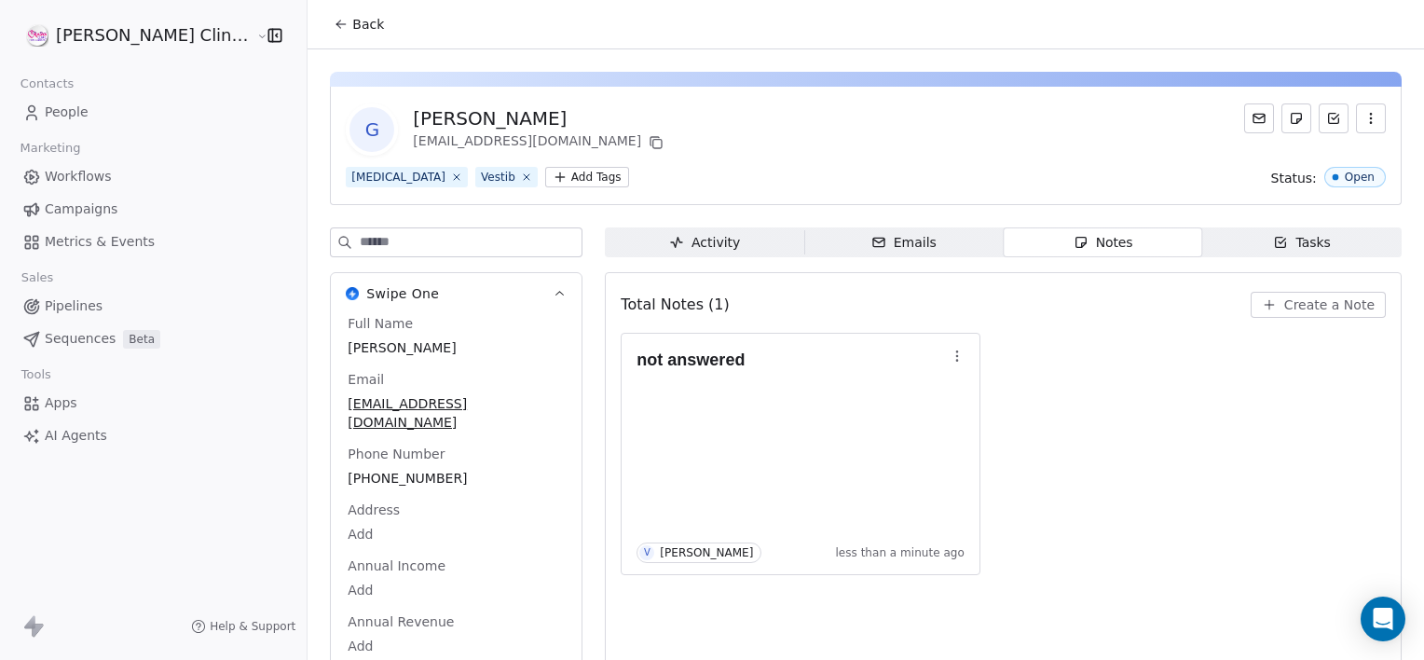
click at [337, 28] on icon at bounding box center [339, 26] width 4 height 4
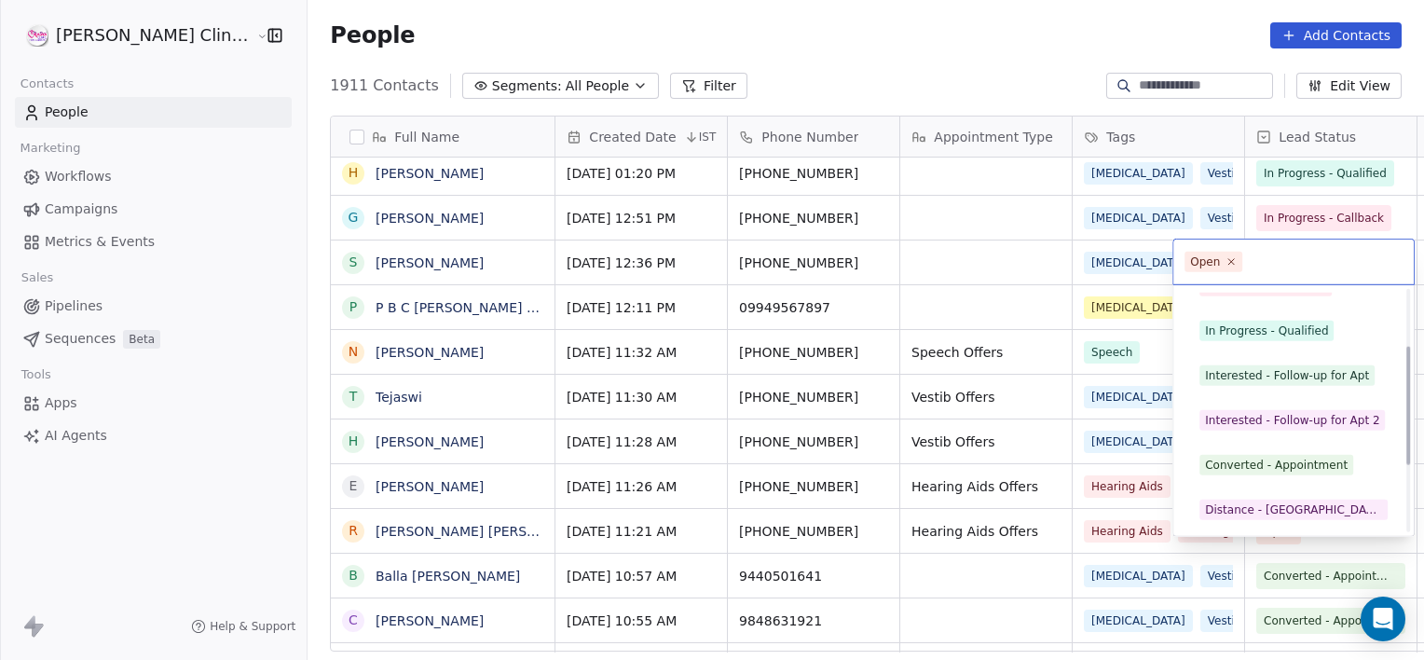
scroll to position [115, 0]
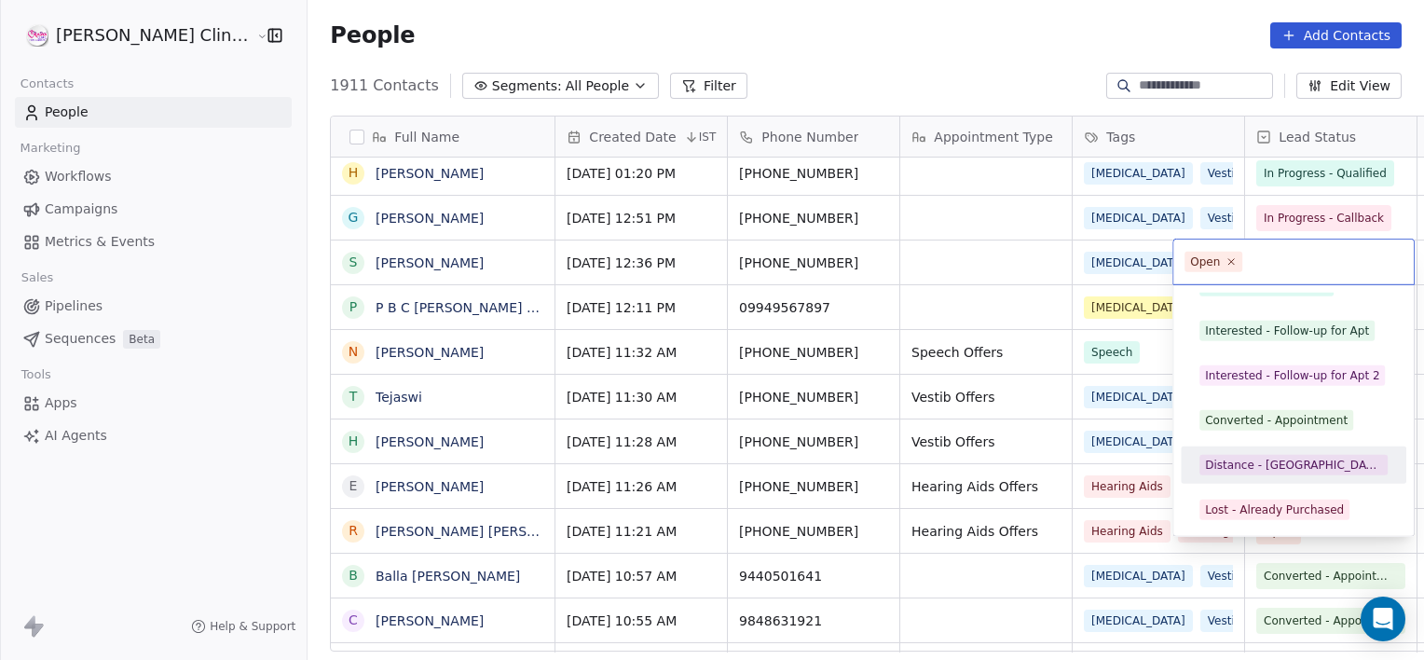
click at [1283, 458] on div "Distance - [GEOGRAPHIC_DATA]" at bounding box center [1293, 465] width 177 height 17
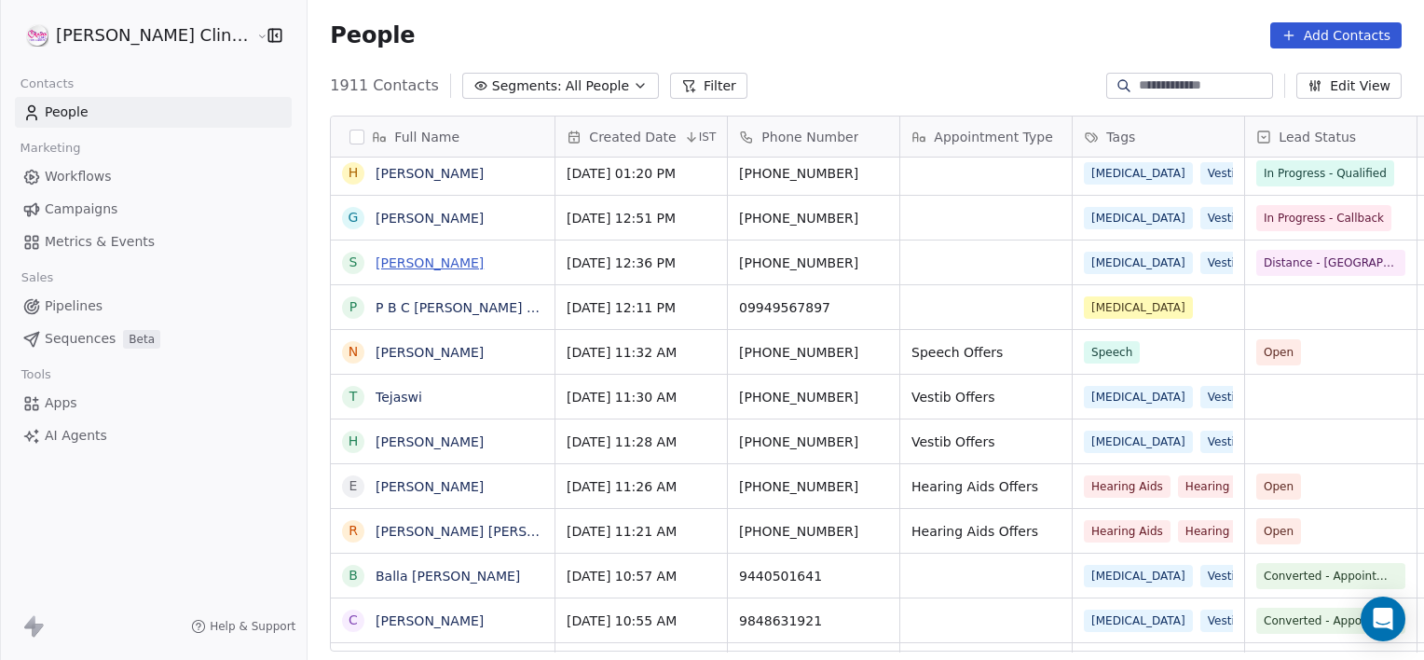
click at [376, 265] on link "[PERSON_NAME]" at bounding box center [430, 262] width 108 height 15
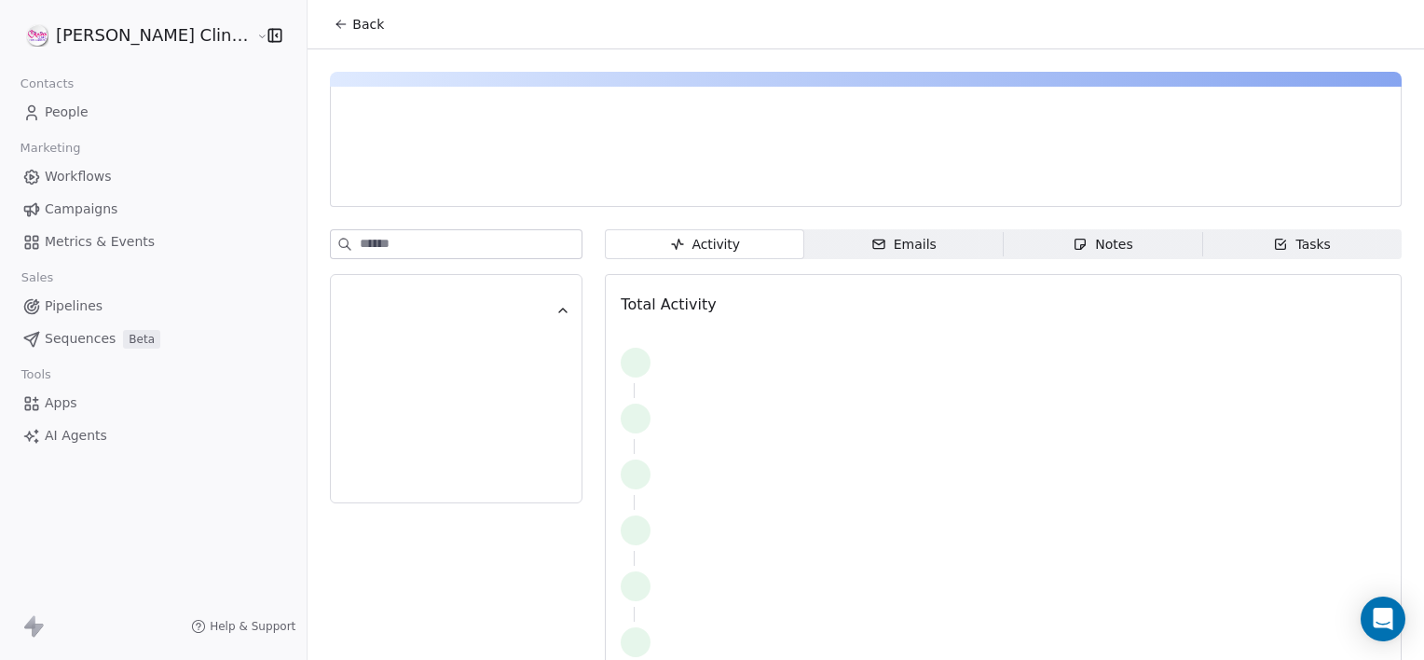
click at [1085, 240] on div "Notes" at bounding box center [1103, 245] width 60 height 20
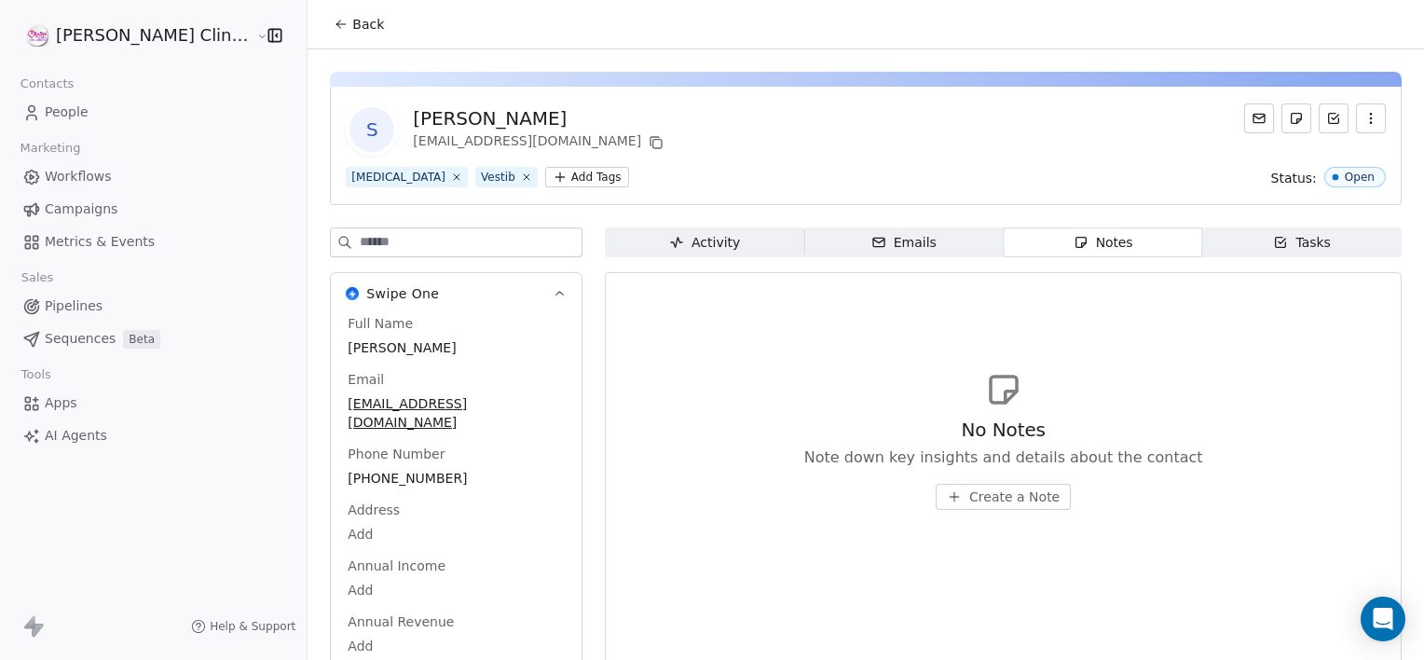
click at [980, 482] on div "No Notes Note down key insights and details about the contact Create a Note" at bounding box center [1003, 463] width 399 height 93
click at [984, 493] on span "Create a Note" at bounding box center [1014, 496] width 90 height 19
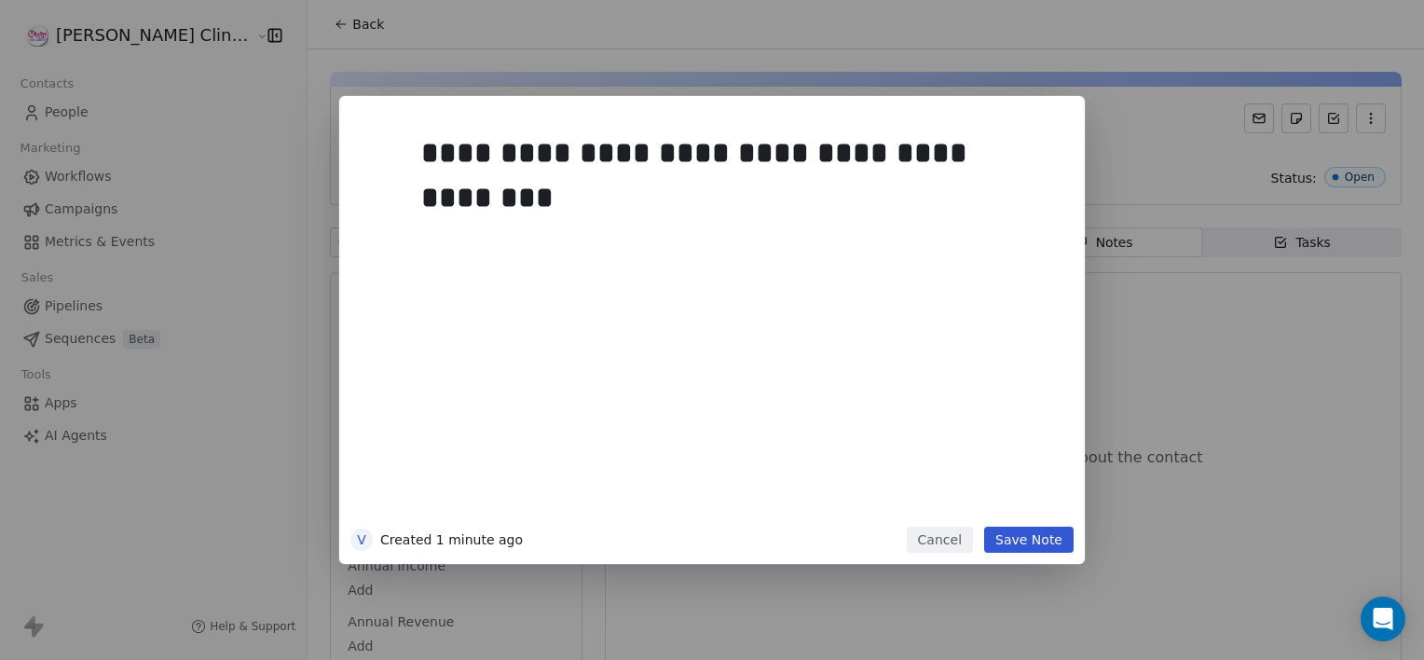
click at [999, 538] on button "Save Note" at bounding box center [1028, 540] width 89 height 26
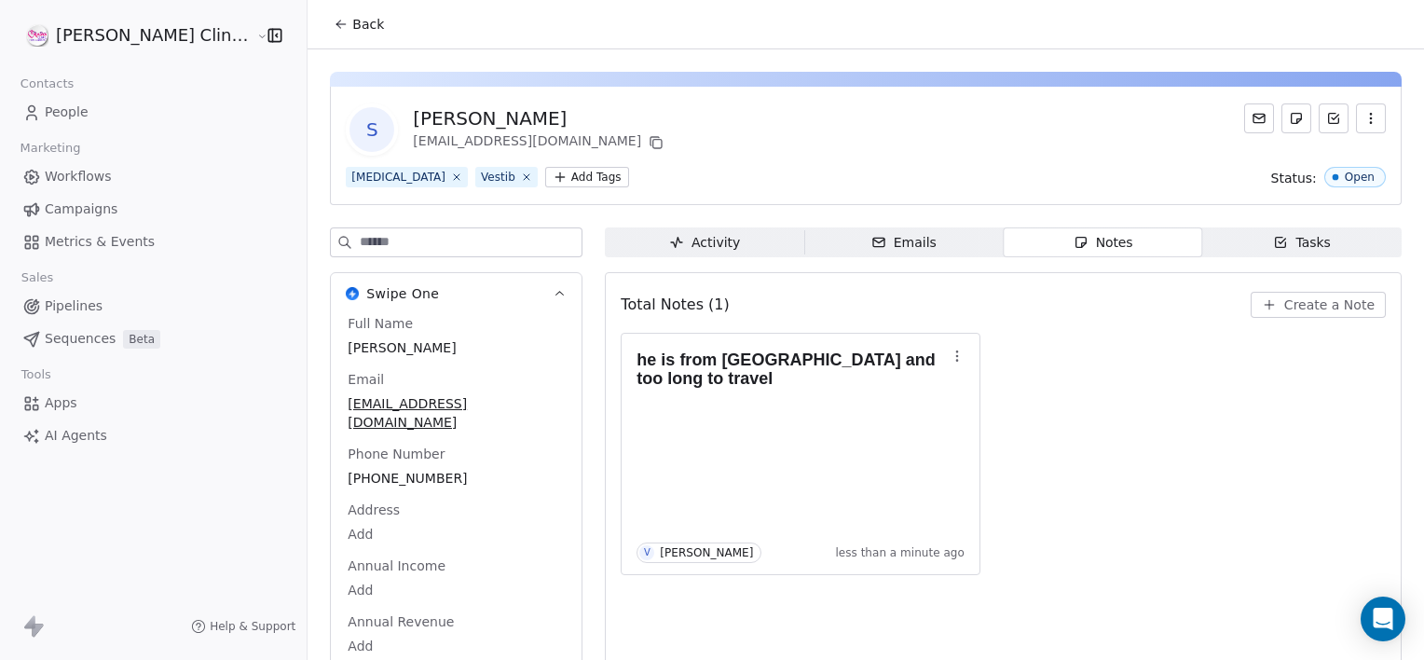
click at [352, 28] on span "Back" at bounding box center [368, 24] width 32 height 19
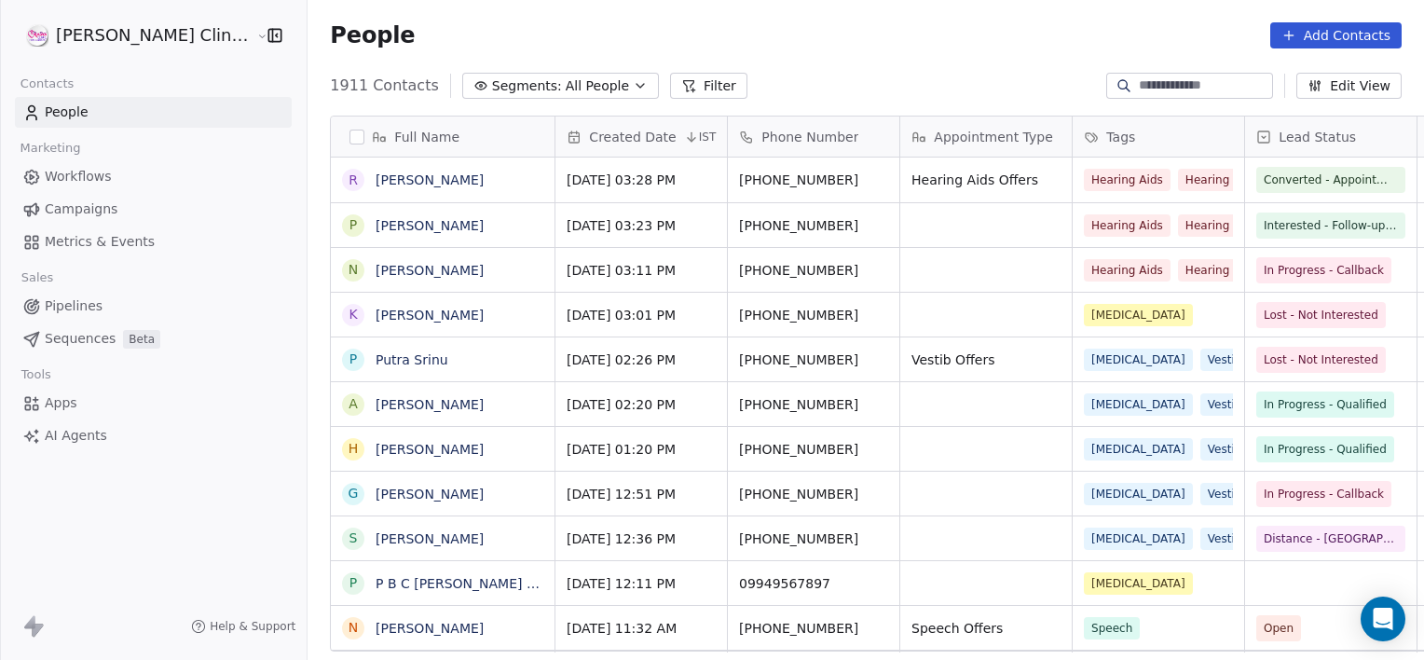
scroll to position [567, 1158]
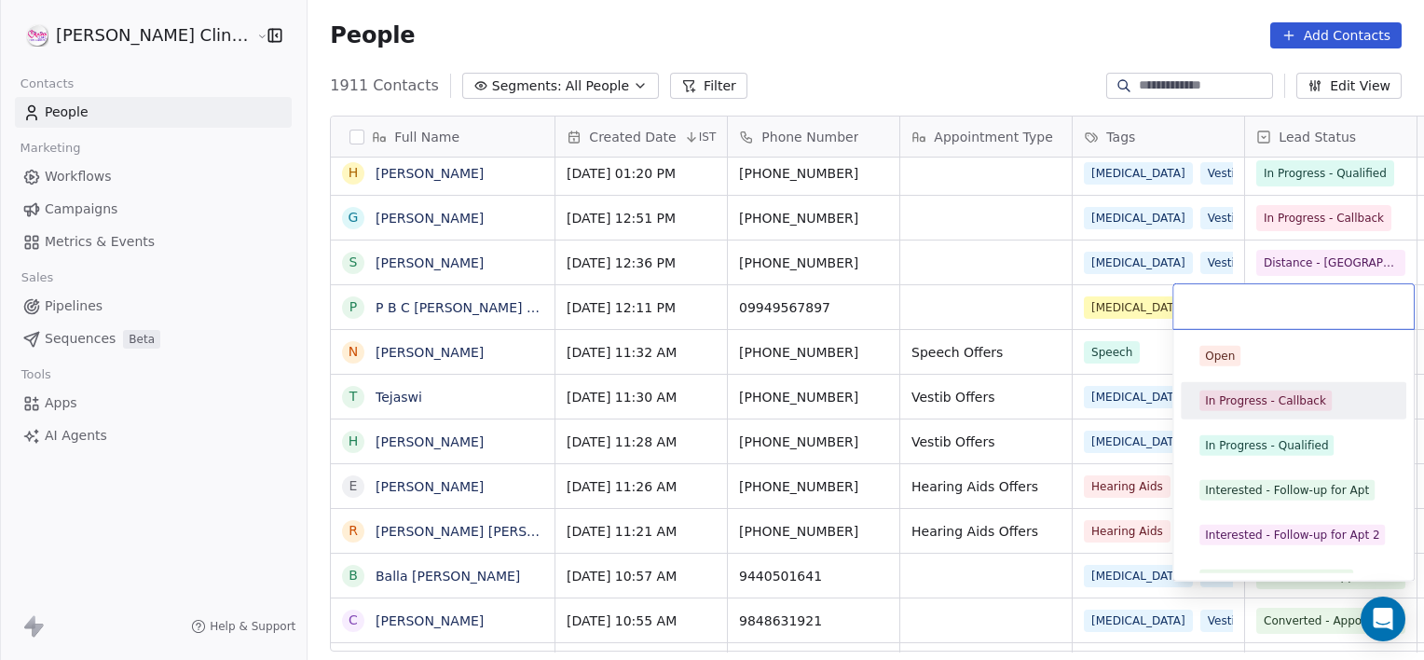
click at [1331, 423] on div "Open In Progress - Callback In Progress - Qualified Interested - Follow-up for …" at bounding box center [1294, 579] width 226 height 485
click at [1299, 417] on div "In Progress - Callback" at bounding box center [1294, 400] width 226 height 37
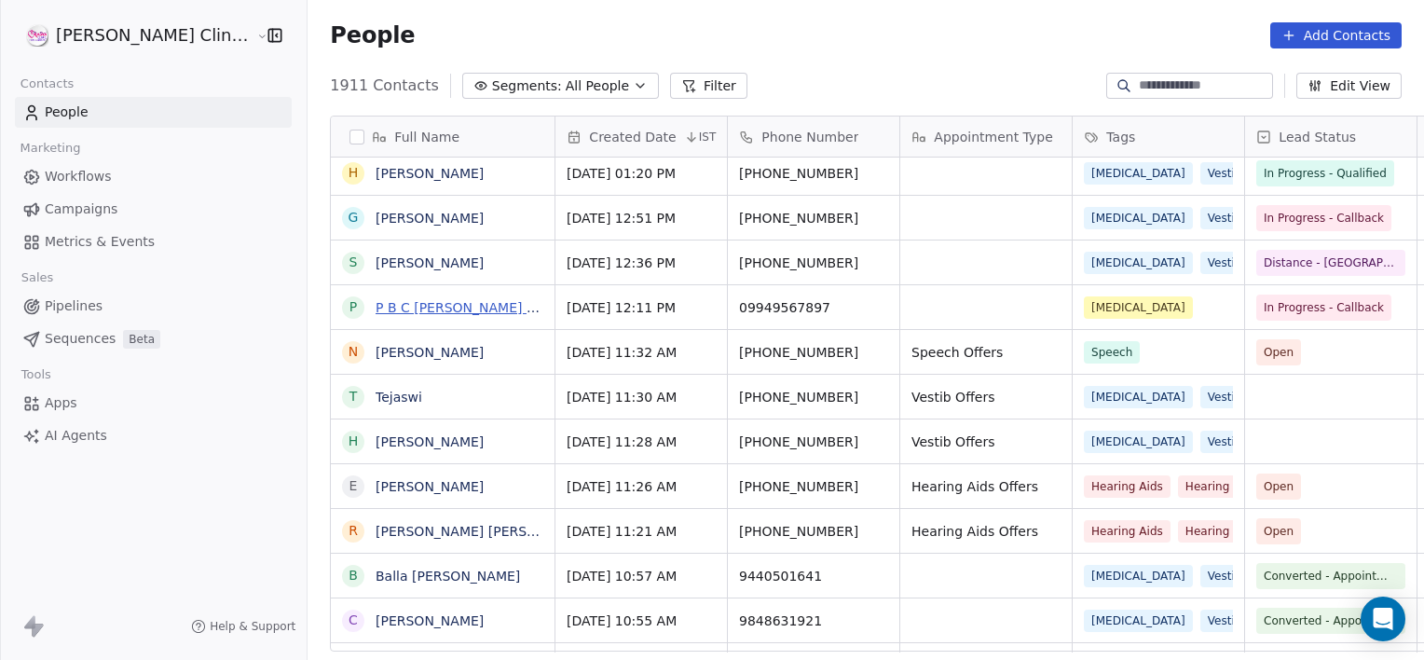
click at [399, 301] on link "P B C [PERSON_NAME] [PERSON_NAME]" at bounding box center [505, 307] width 259 height 15
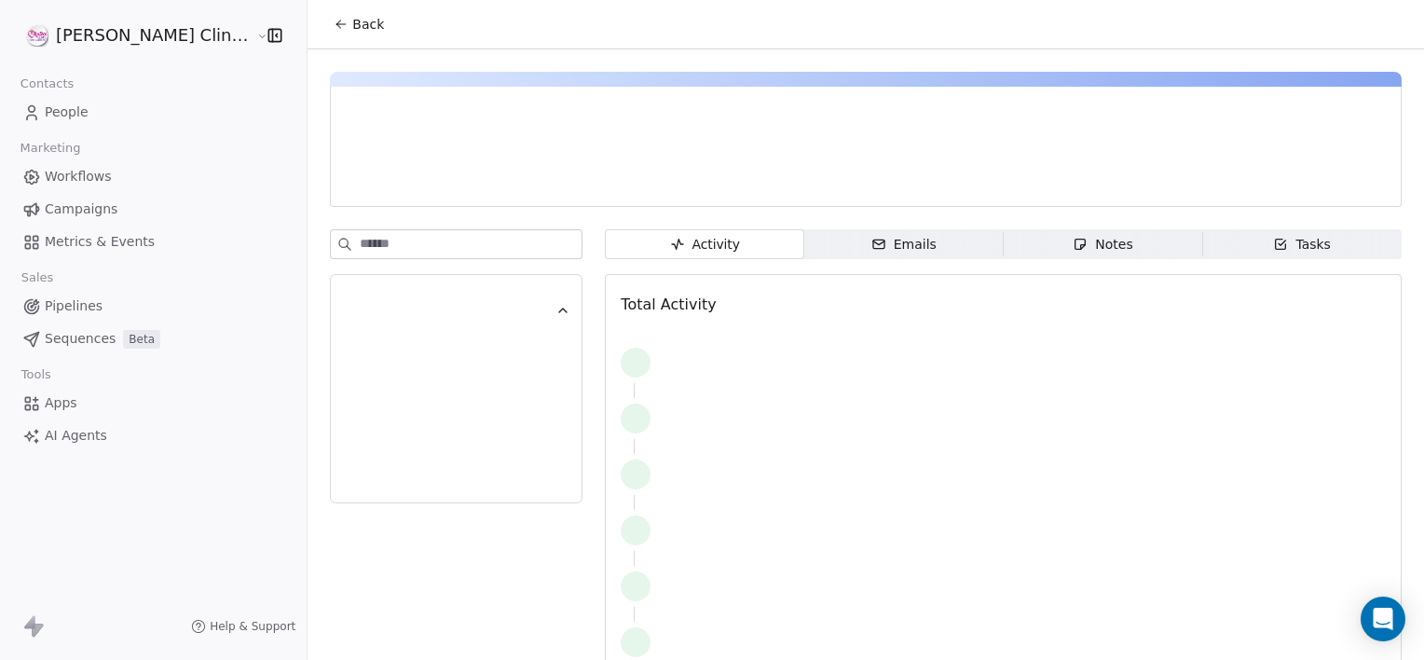
click at [1076, 240] on icon "button" at bounding box center [1081, 245] width 10 height 10
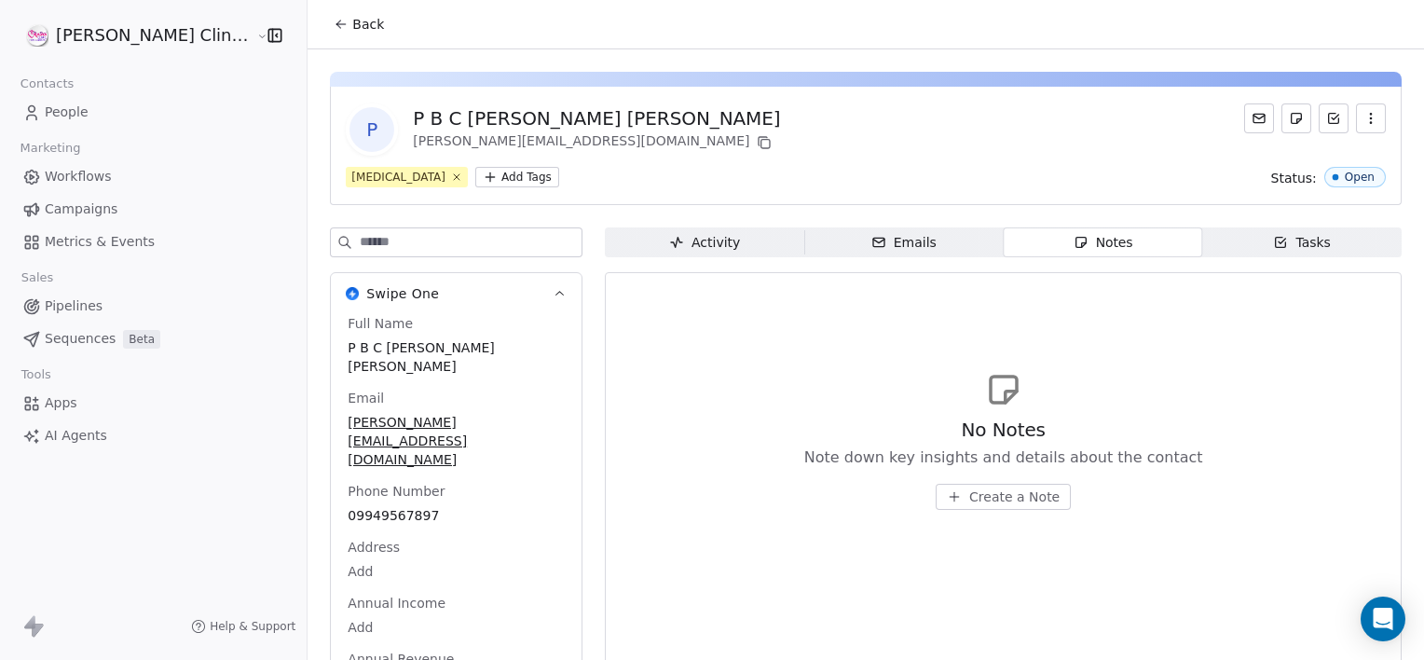
click at [981, 499] on span "Create a Note" at bounding box center [1014, 496] width 90 height 19
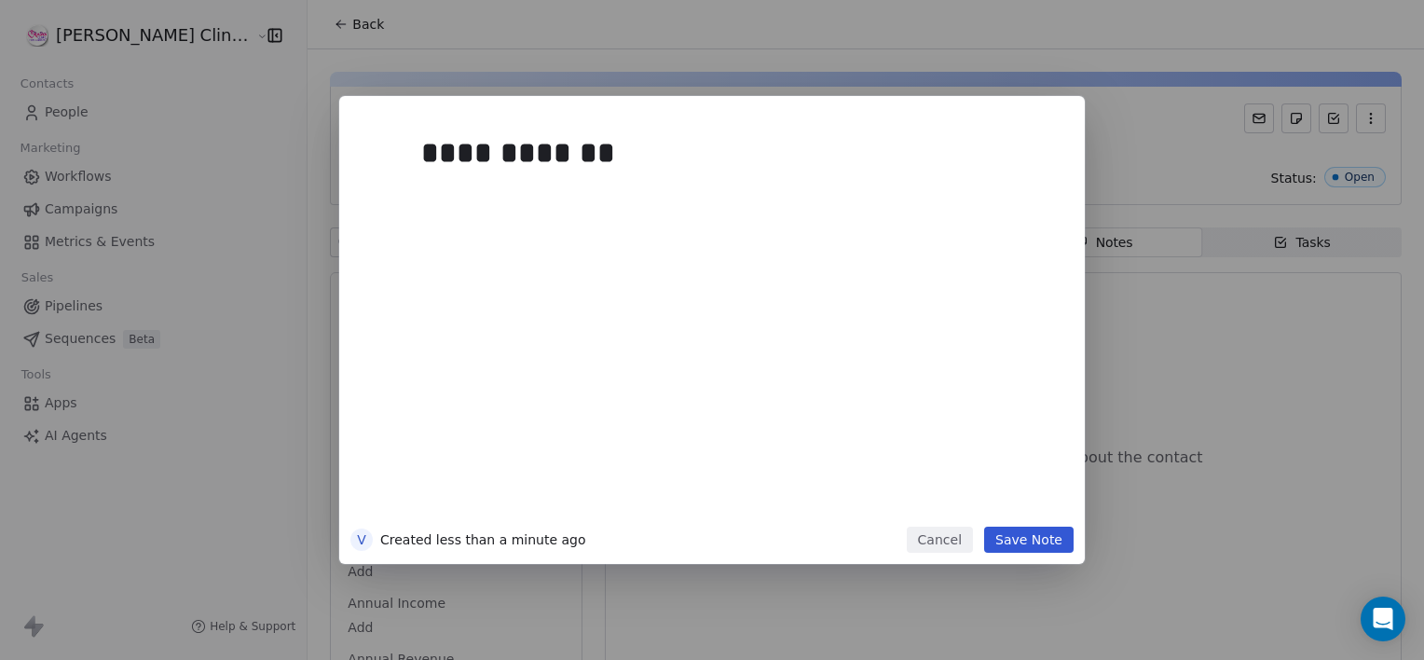
click at [1021, 551] on button "Save Note" at bounding box center [1028, 540] width 89 height 26
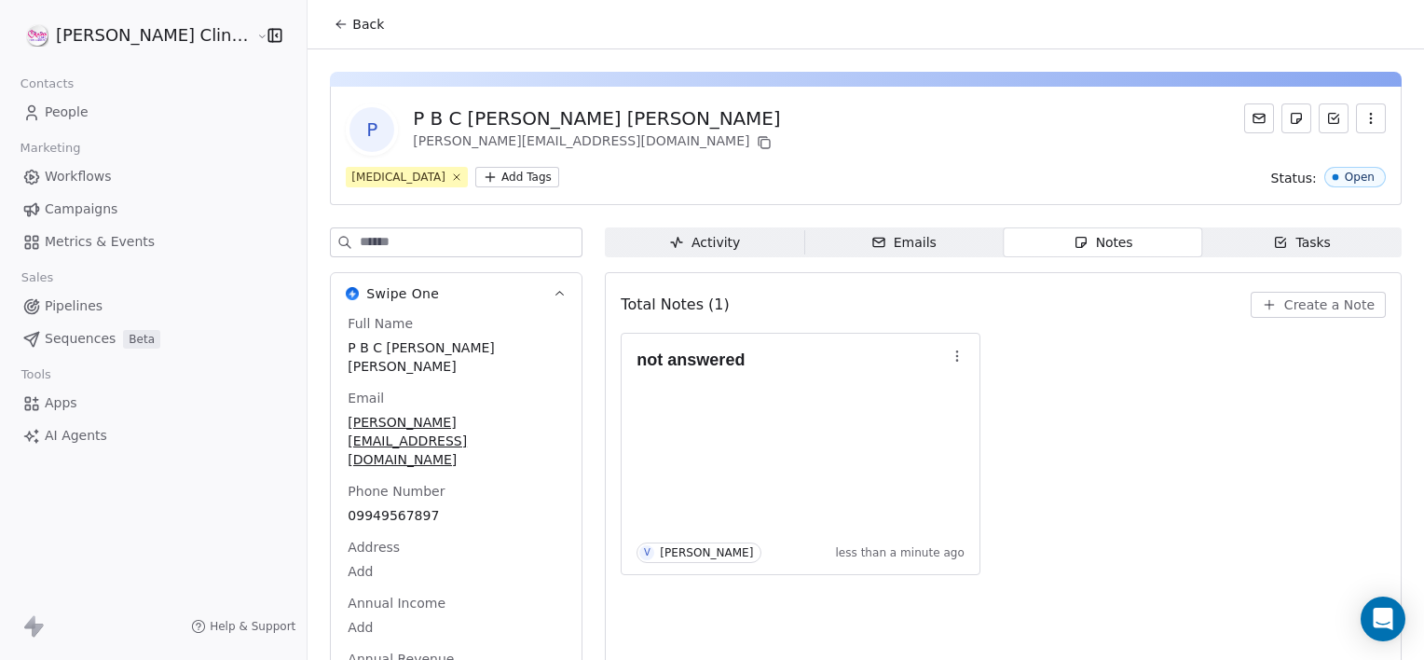
click at [352, 30] on span "Back" at bounding box center [368, 24] width 32 height 19
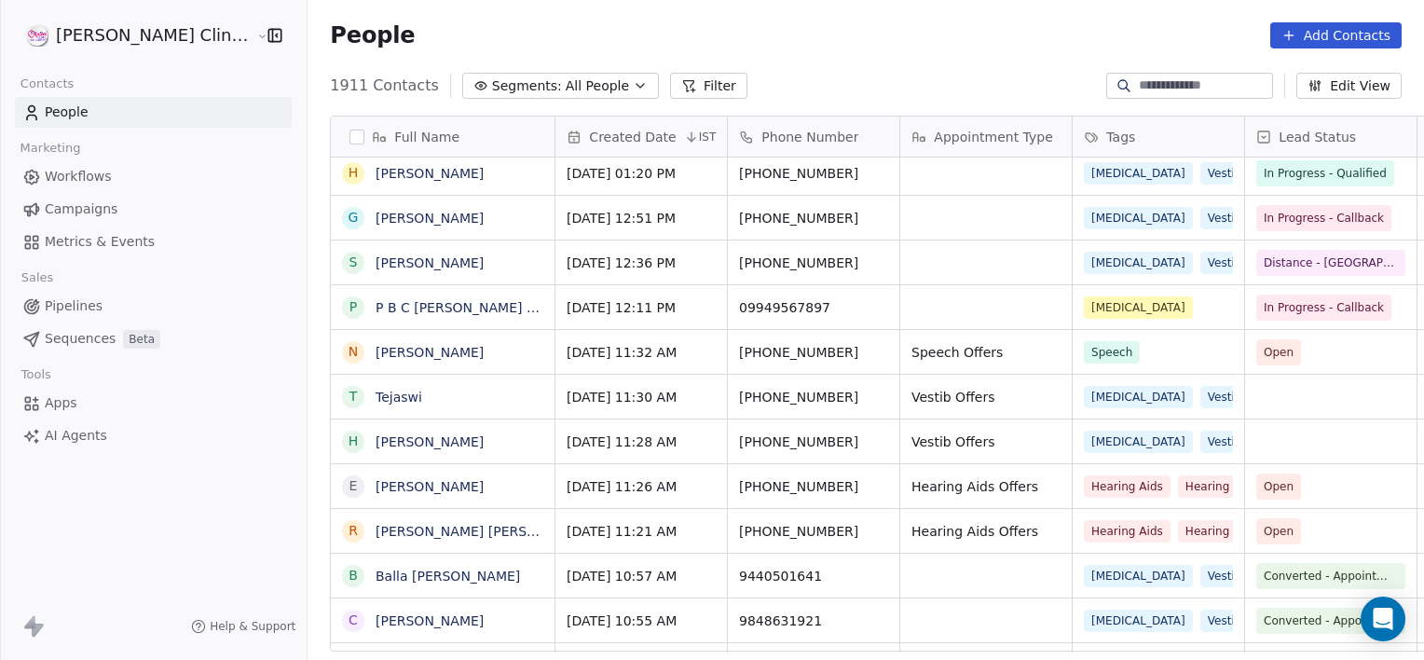
scroll to position [567, 1158]
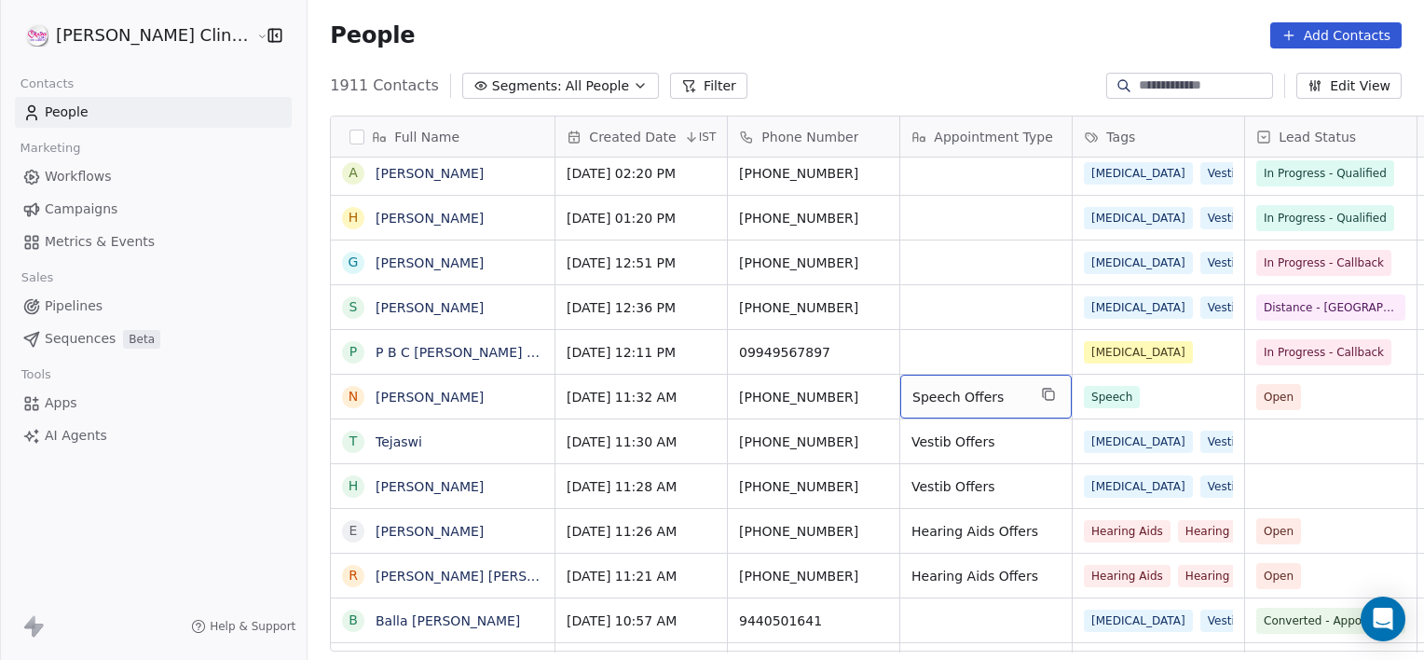
click at [924, 412] on div "Speech Offers" at bounding box center [986, 397] width 172 height 44
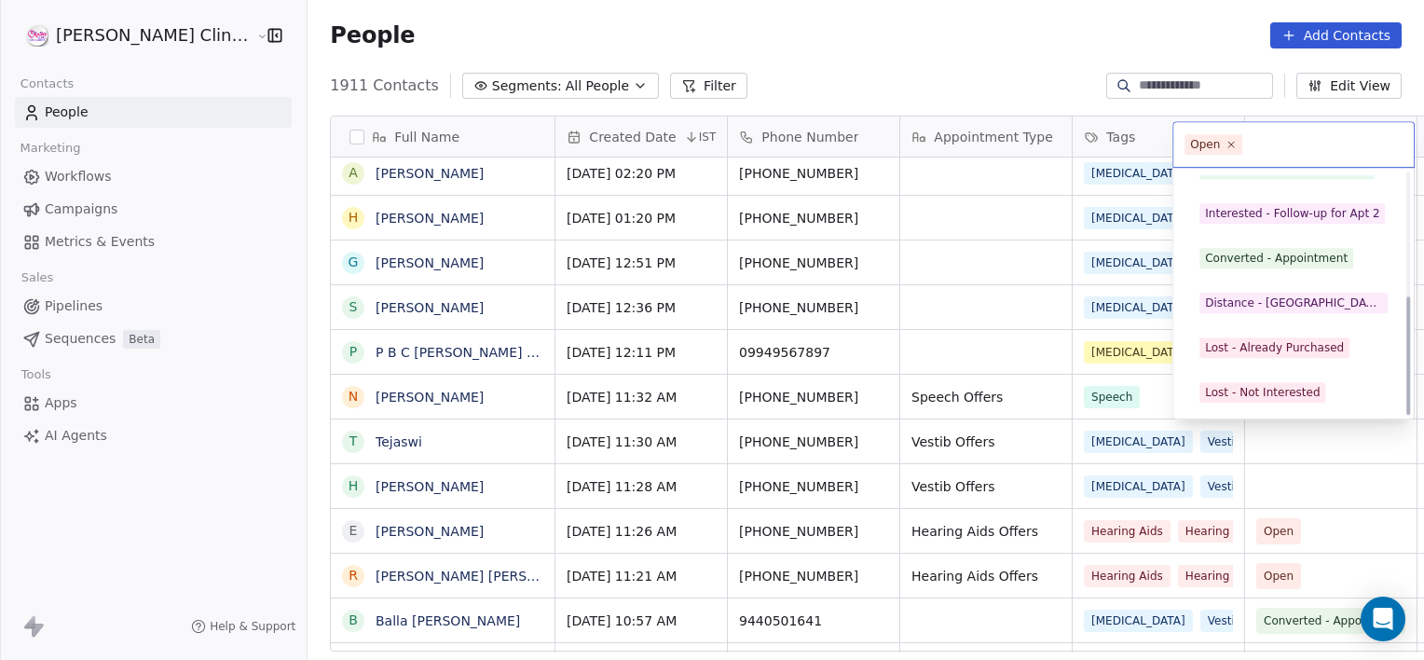
scroll to position [249, 0]
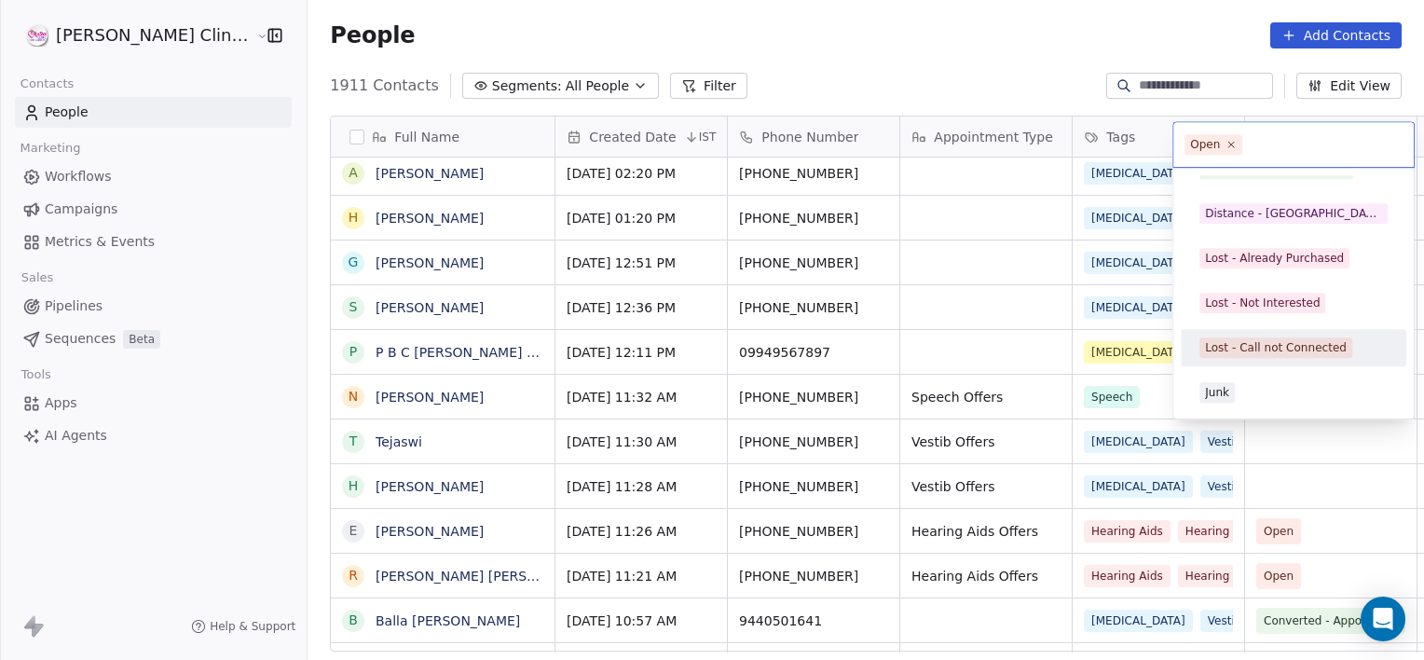
click at [1280, 356] on span "Lost - Call not Connected" at bounding box center [1276, 347] width 153 height 21
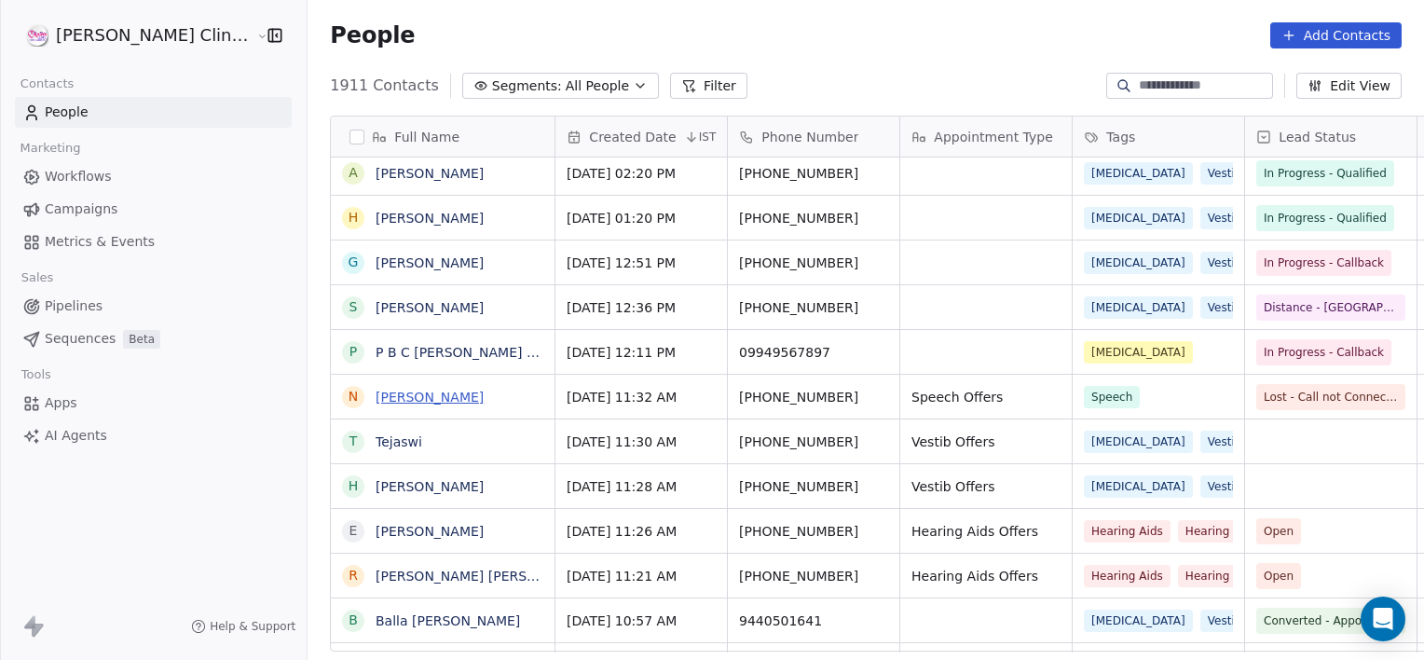
click at [404, 400] on link "[PERSON_NAME]" at bounding box center [430, 397] width 108 height 15
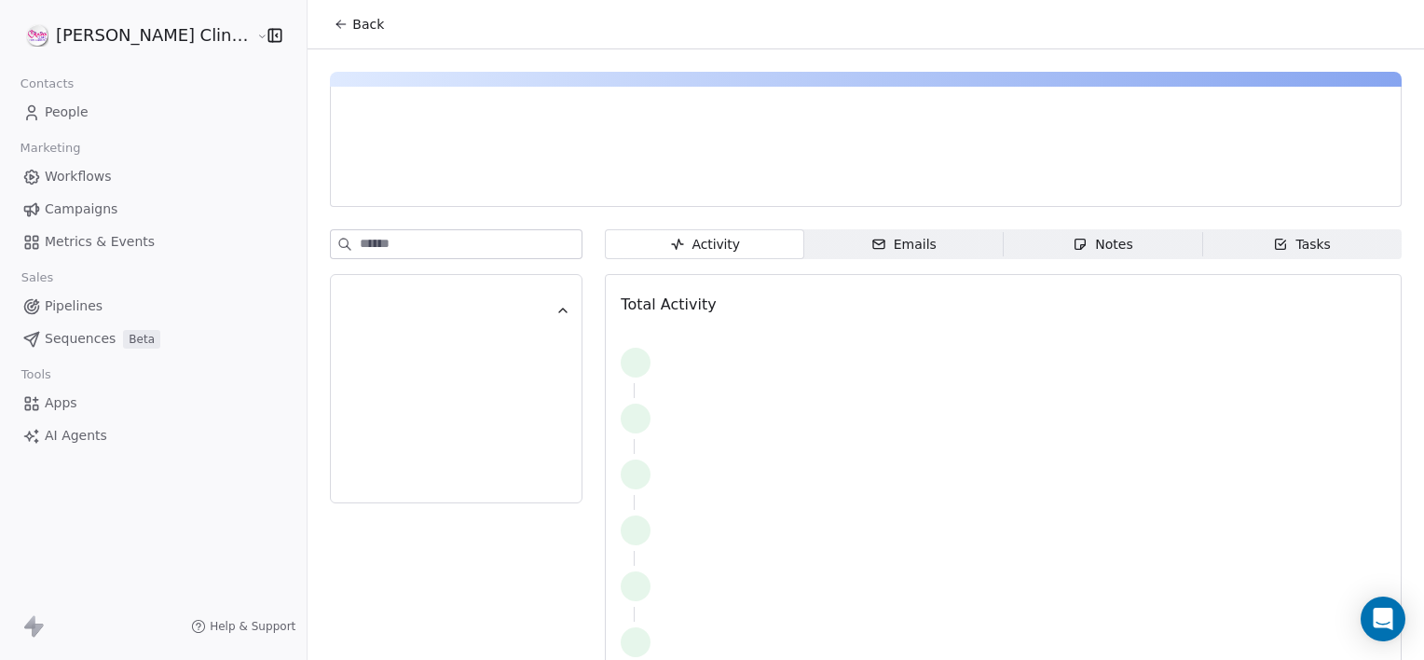
click at [1073, 242] on icon "button" at bounding box center [1080, 244] width 15 height 15
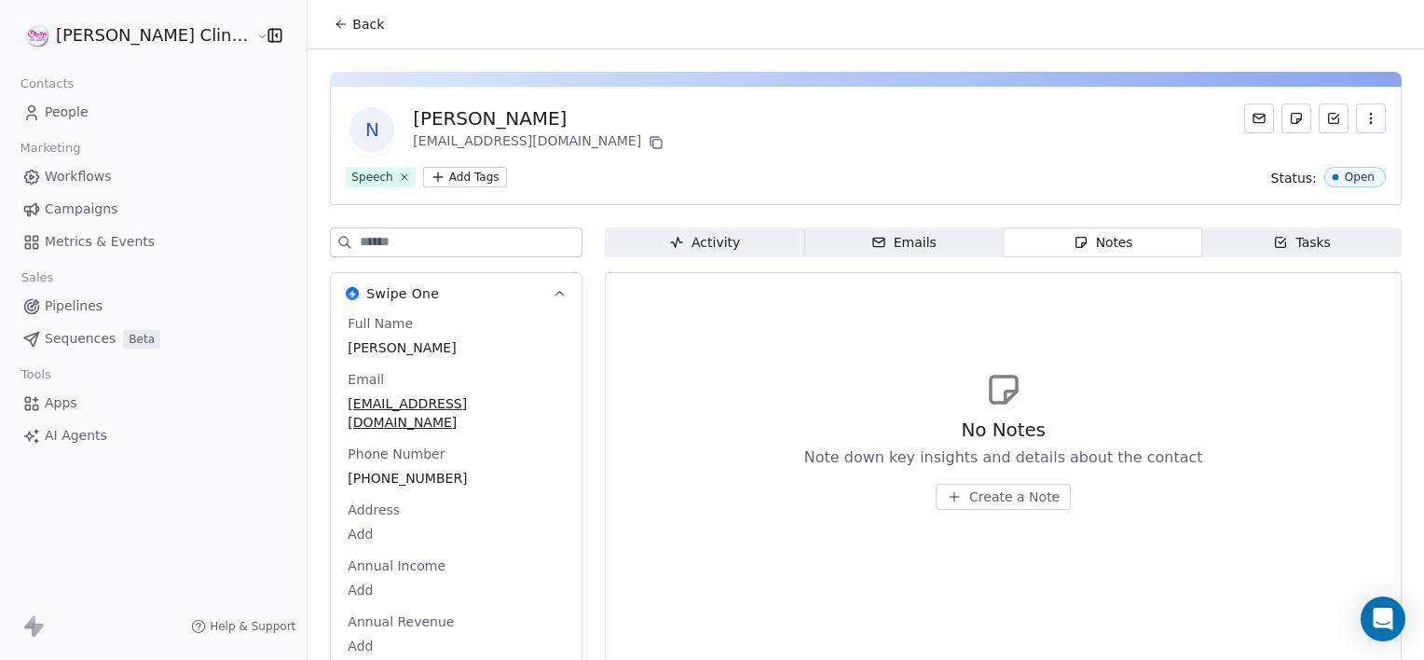
click at [959, 486] on button "Create a Note" at bounding box center [1003, 497] width 135 height 26
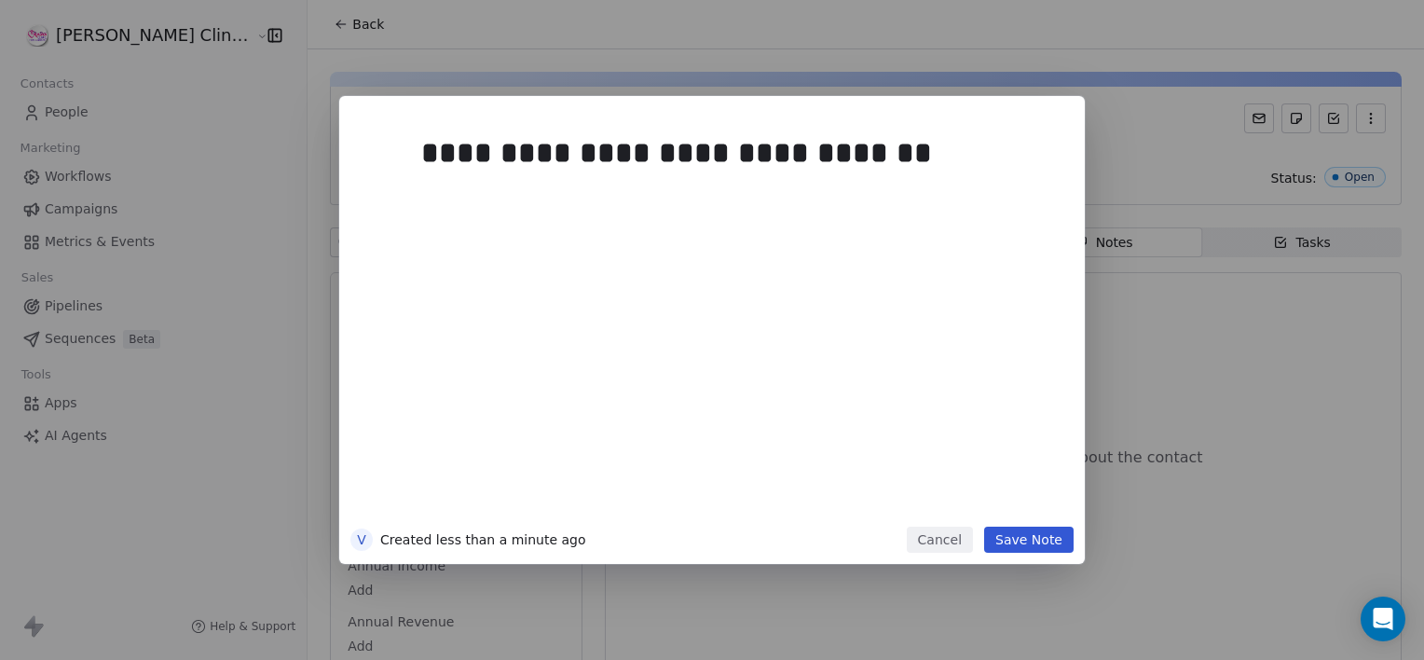
click at [1013, 536] on button "Save Note" at bounding box center [1028, 540] width 89 height 26
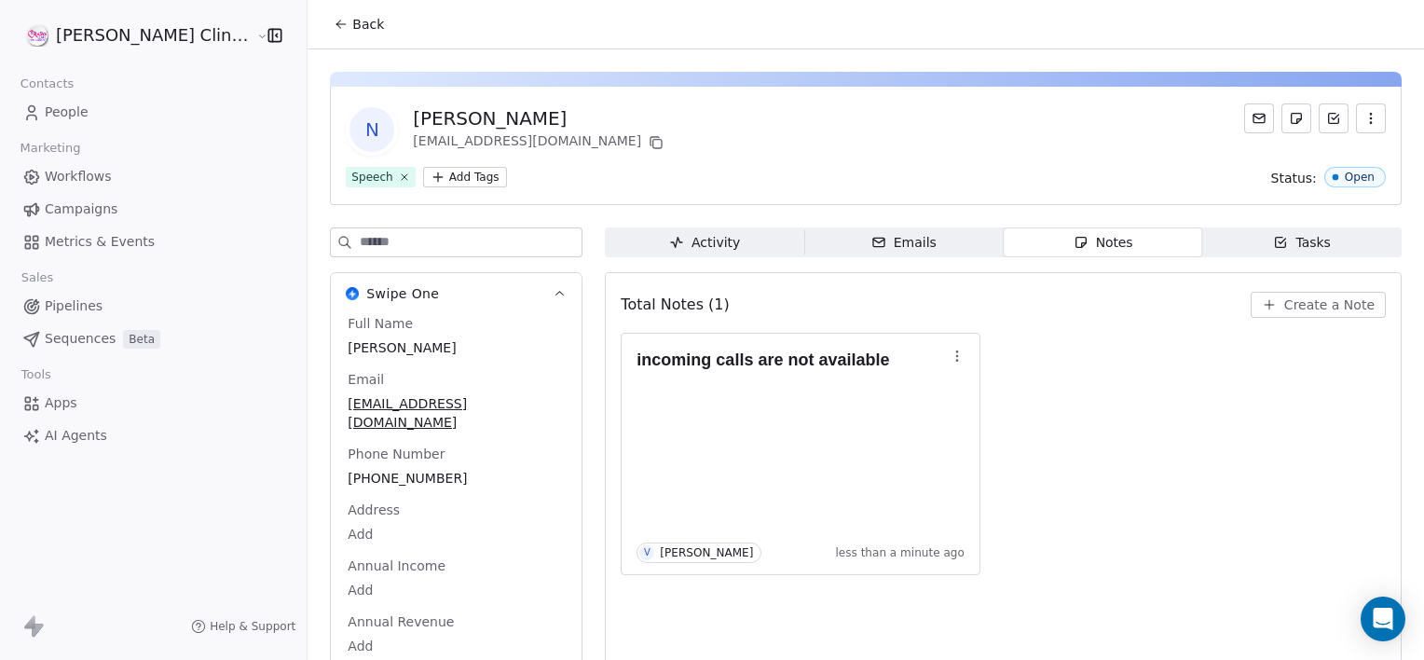
click at [352, 21] on span "Back" at bounding box center [368, 24] width 32 height 19
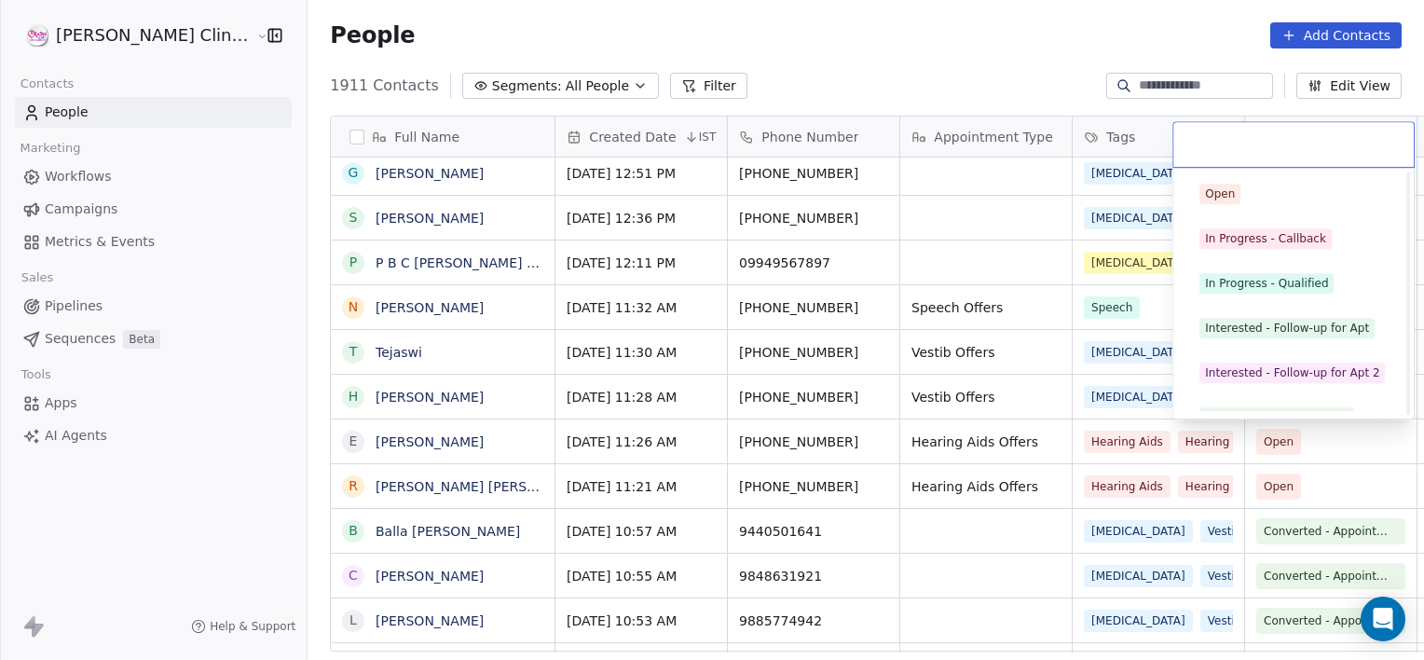
scroll to position [249, 0]
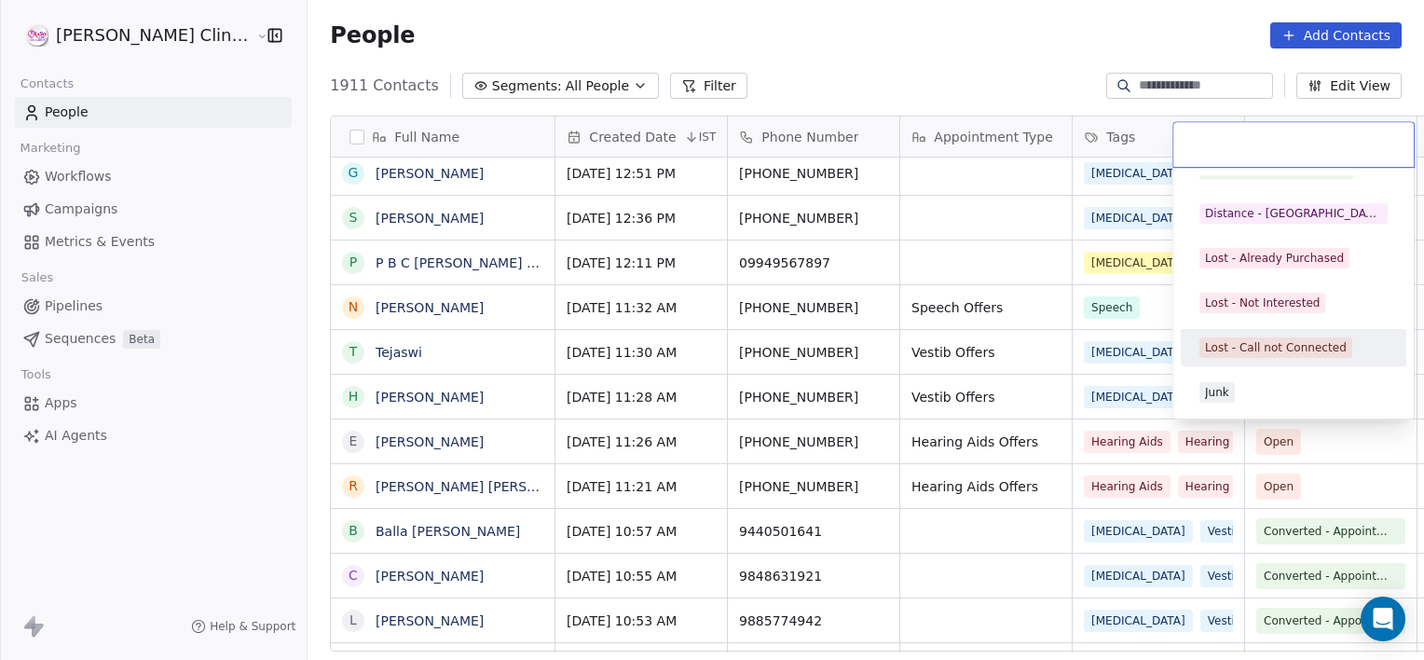
click at [1269, 354] on div "Lost - Call not Connected" at bounding box center [1276, 347] width 142 height 17
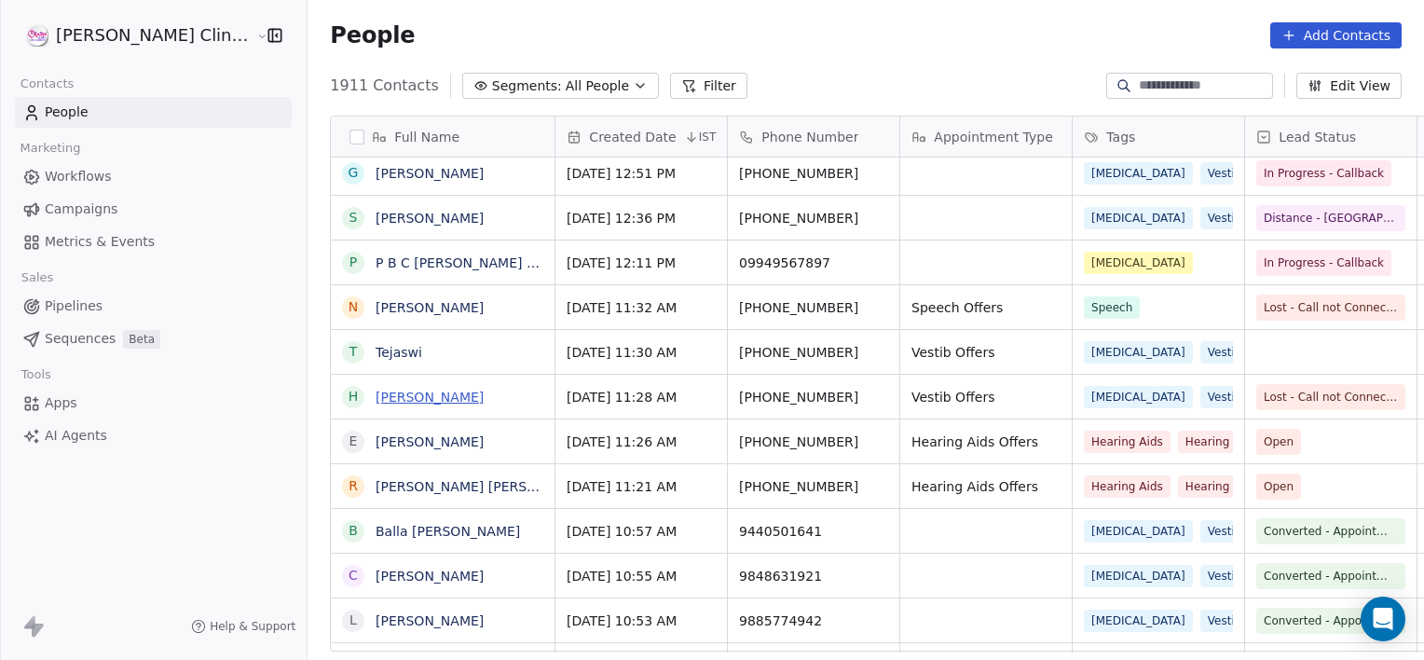
click at [432, 391] on link "[PERSON_NAME]" at bounding box center [430, 397] width 108 height 15
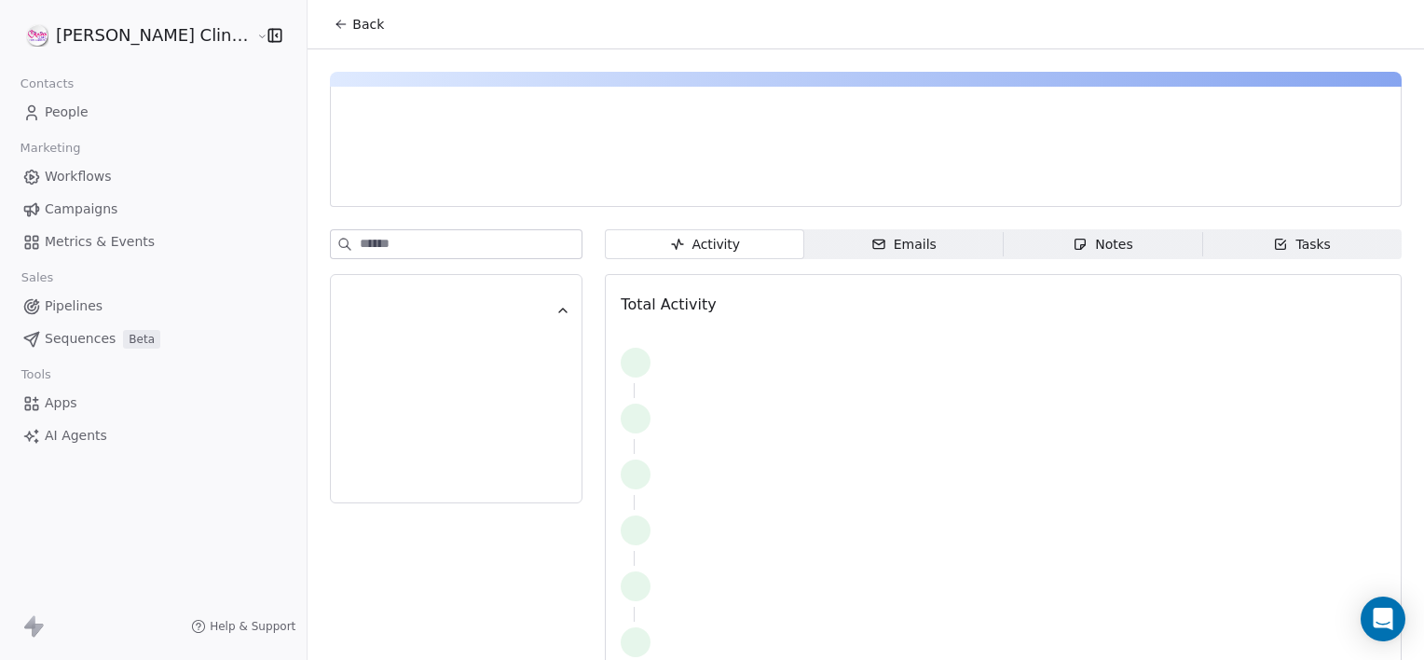
click at [1030, 241] on span "Notes Notes" at bounding box center [1103, 244] width 199 height 30
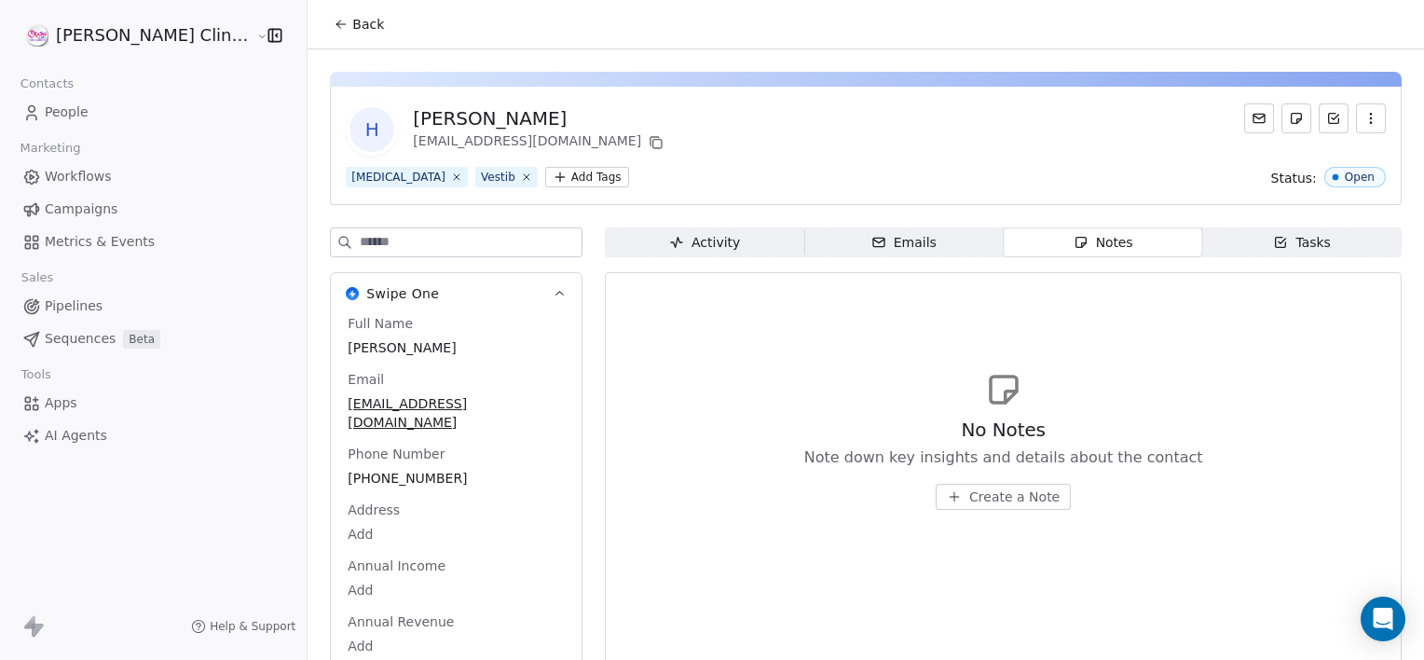
click at [984, 489] on span "Create a Note" at bounding box center [1014, 496] width 90 height 19
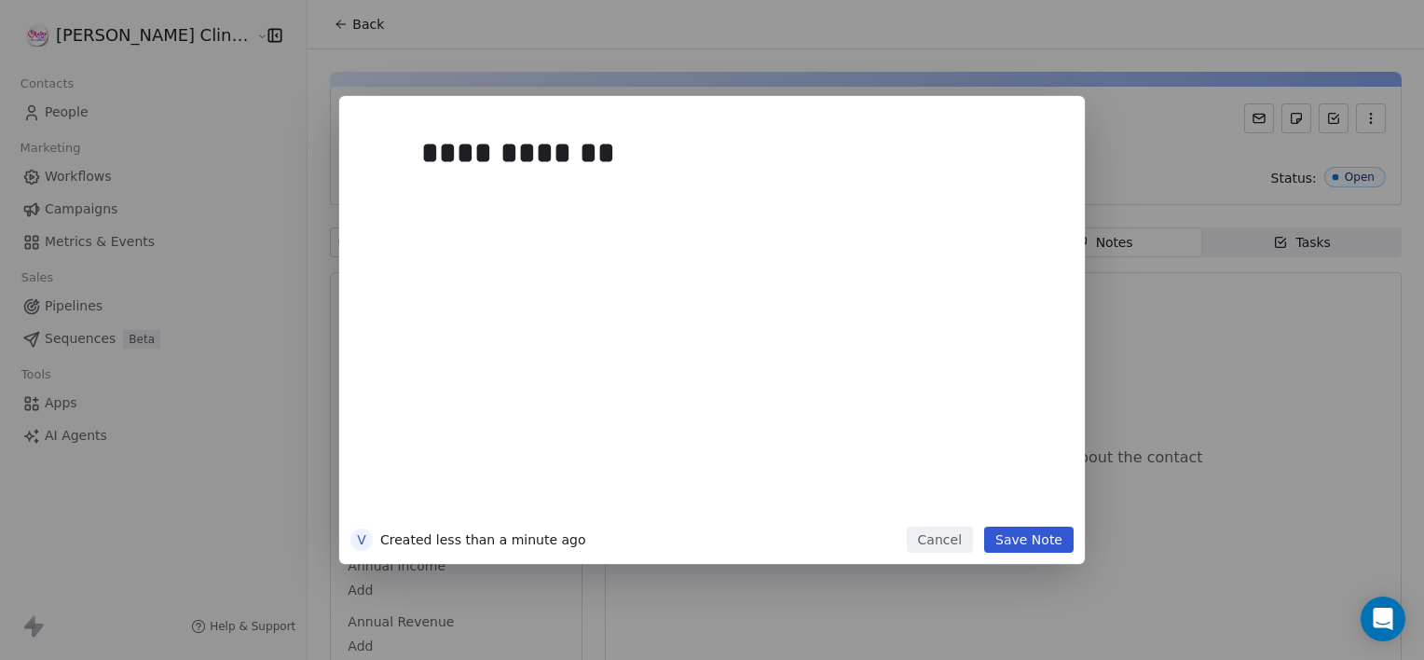
click at [1052, 545] on button "Save Note" at bounding box center [1028, 540] width 89 height 26
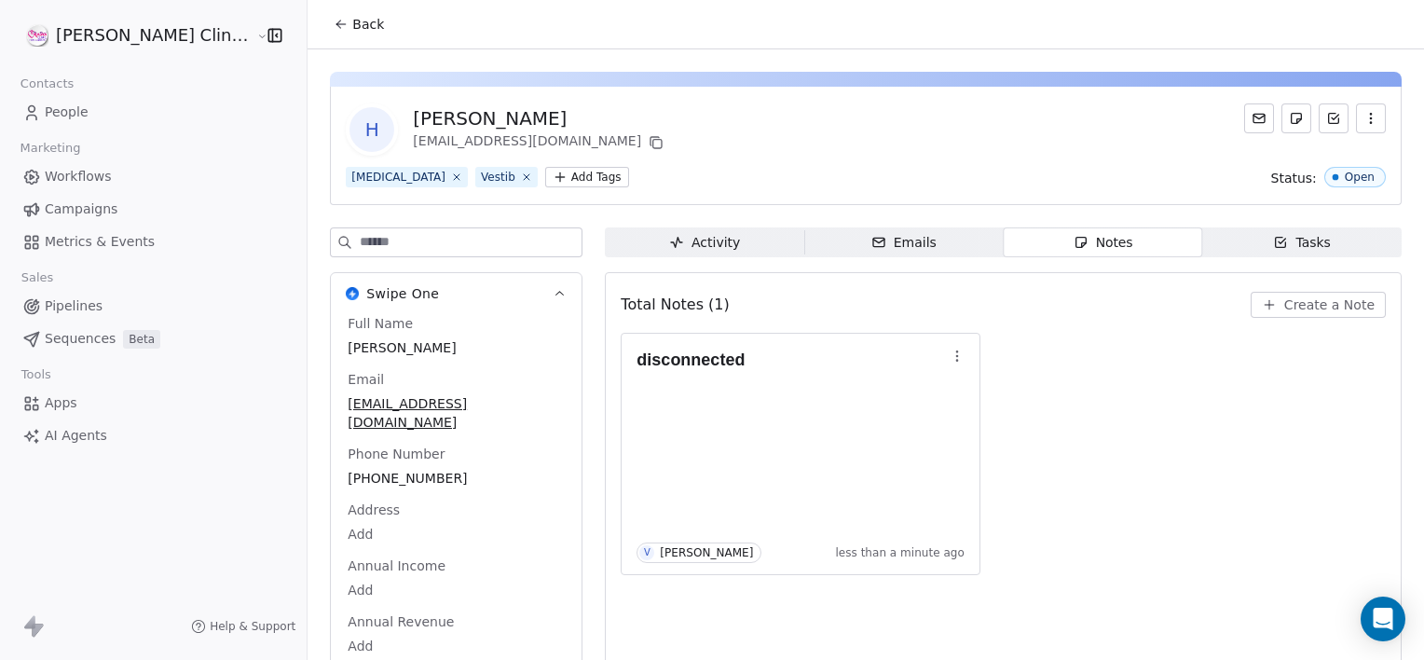
click at [323, 36] on button "Back" at bounding box center [358, 24] width 73 height 34
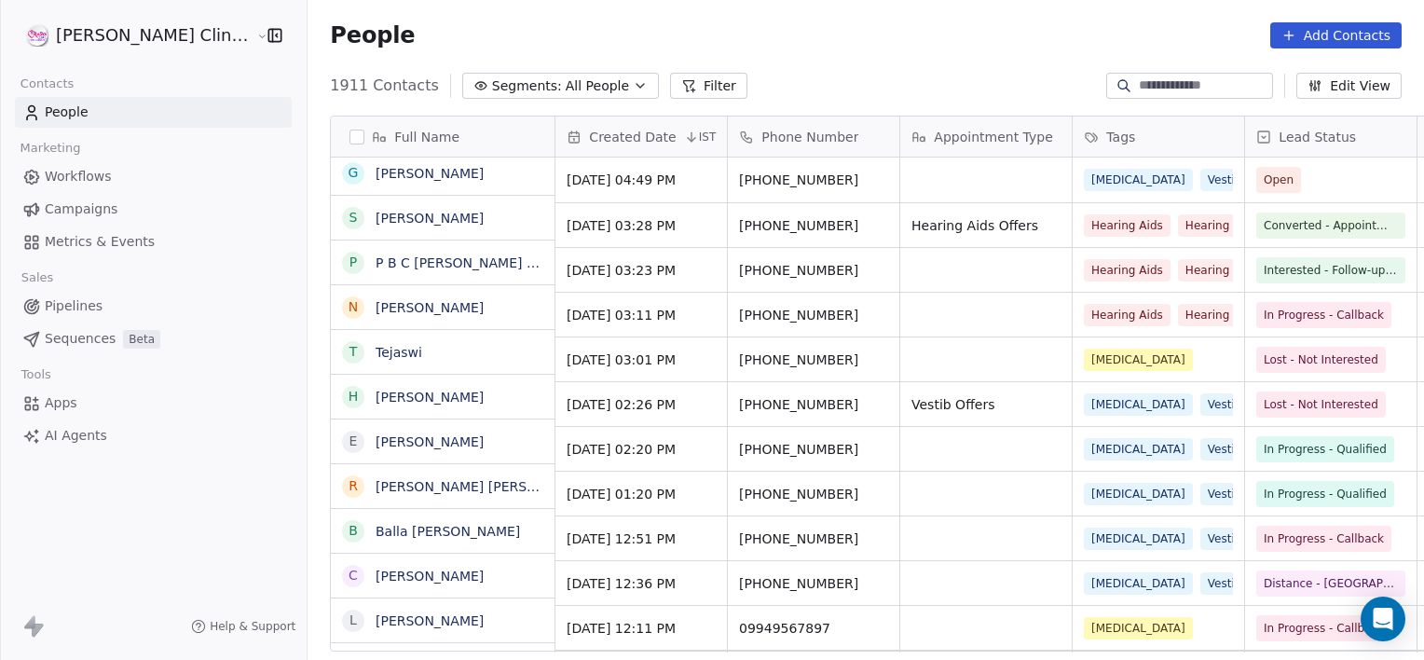
scroll to position [567, 1158]
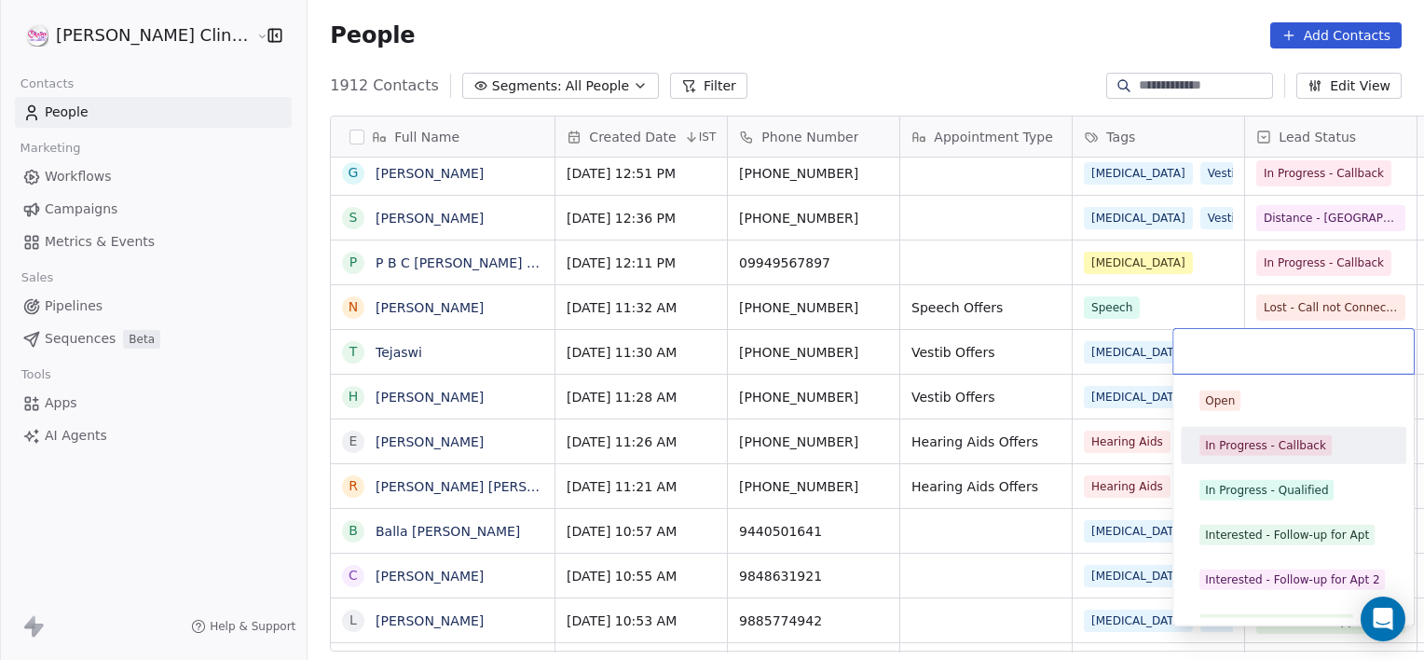
click at [1257, 437] on div "In Progress - Callback" at bounding box center [1265, 445] width 121 height 17
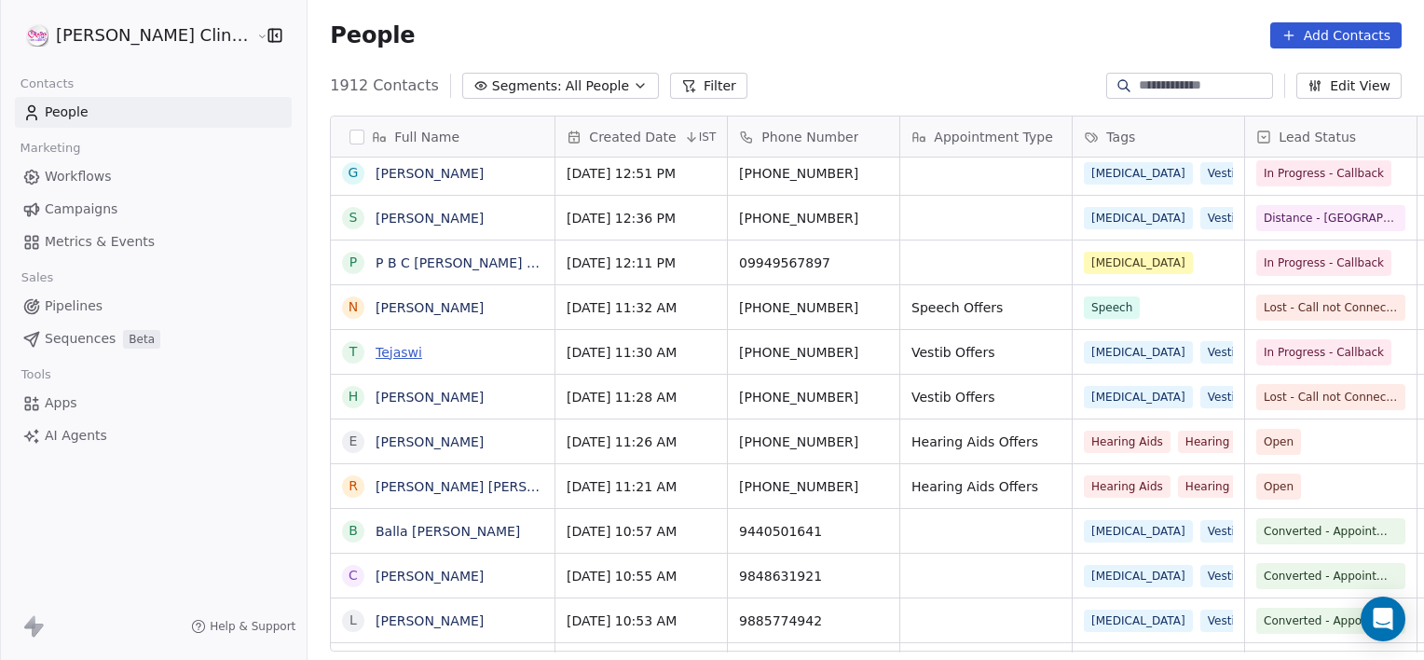
click at [376, 345] on link "Tejaswi" at bounding box center [399, 352] width 47 height 15
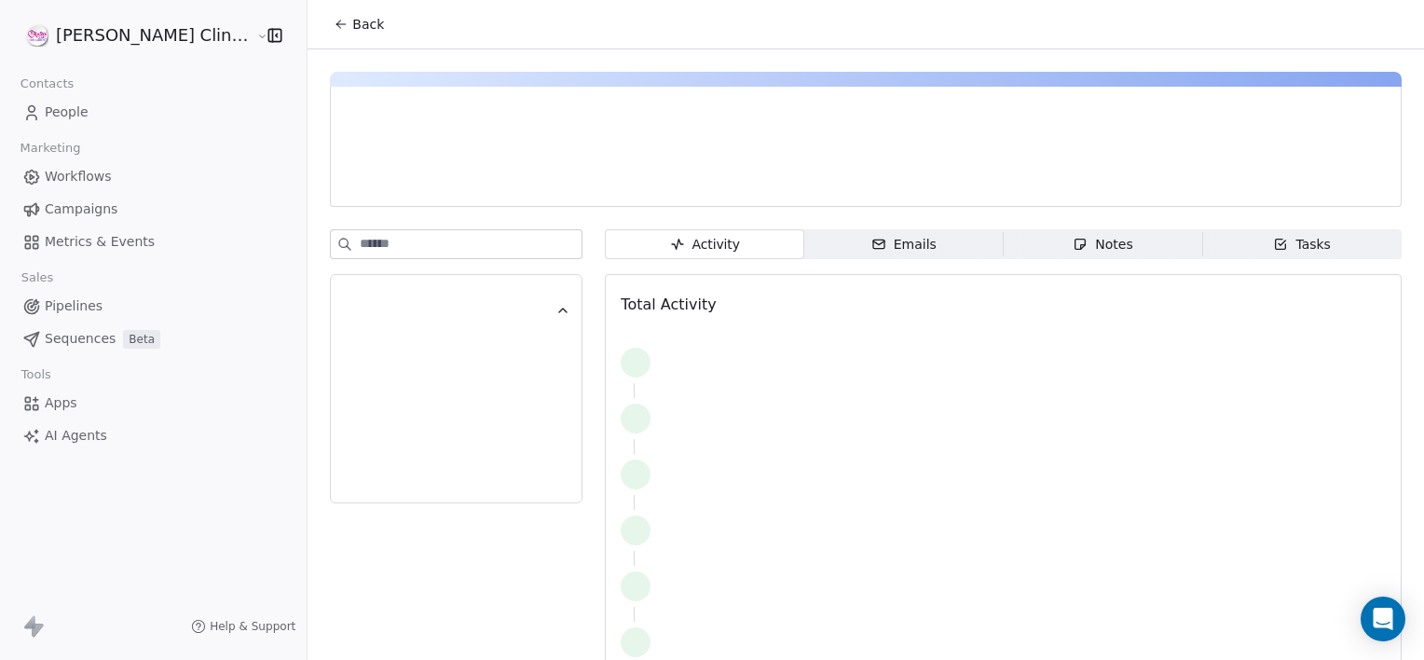
click at [1017, 250] on span "Notes Notes" at bounding box center [1103, 244] width 199 height 30
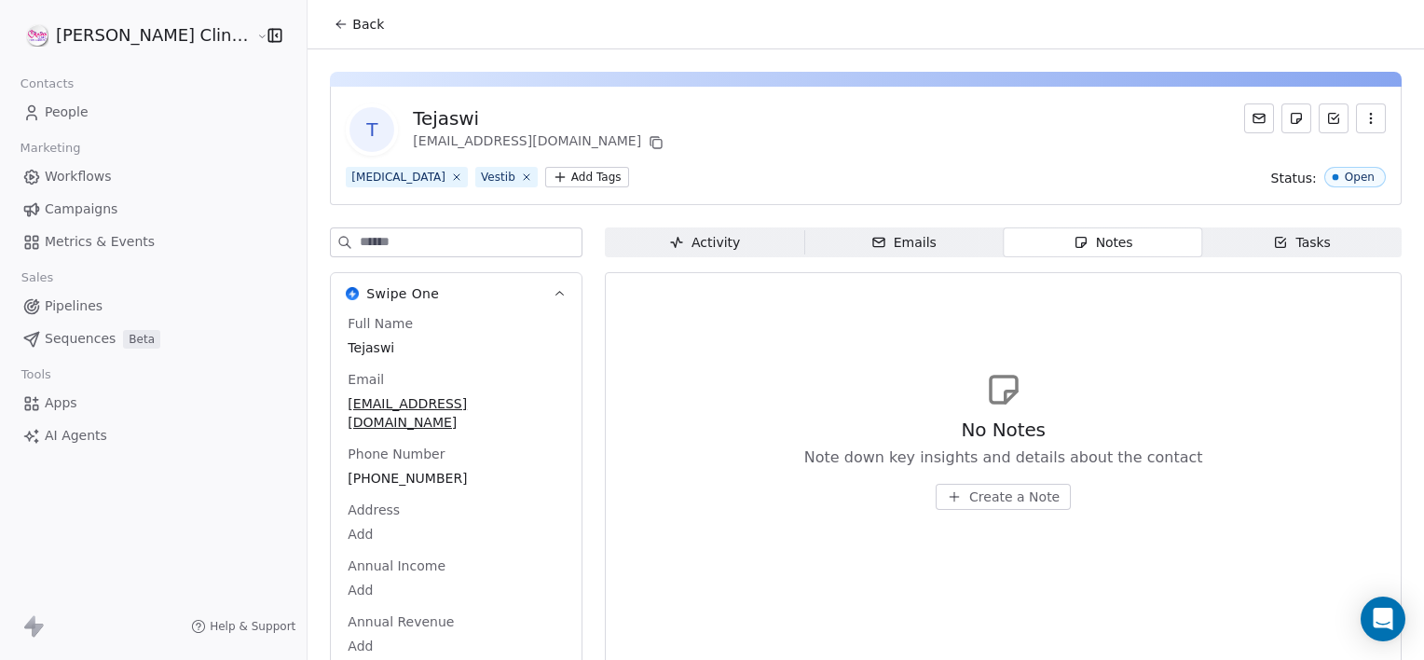
click at [975, 488] on span "Create a Note" at bounding box center [1014, 496] width 90 height 19
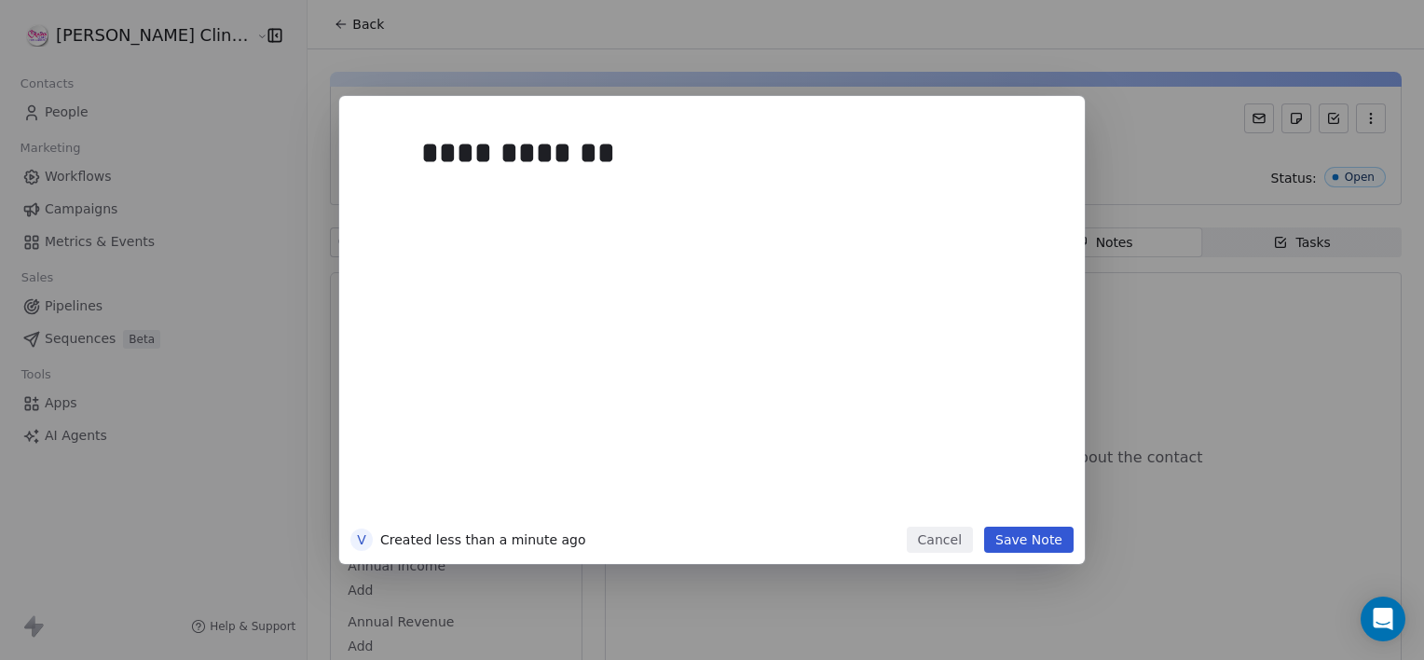
click at [1023, 542] on button "Save Note" at bounding box center [1028, 540] width 89 height 26
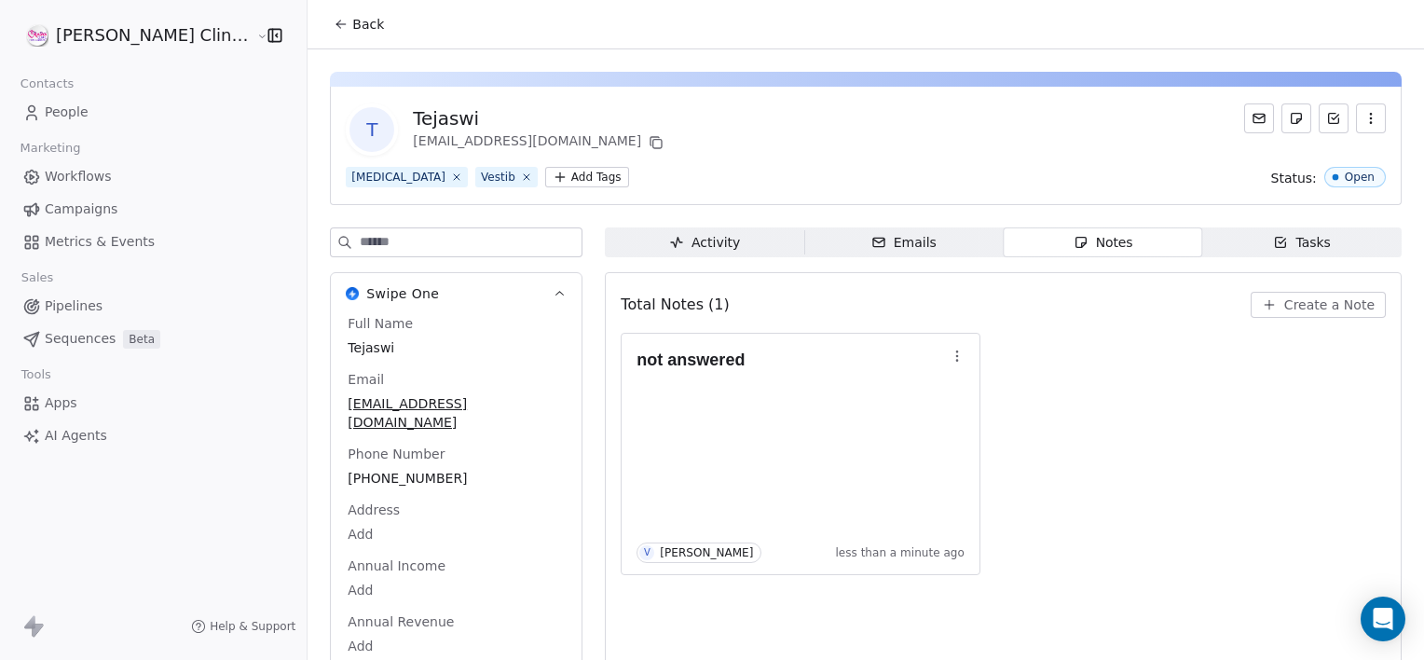
click at [352, 31] on span "Back" at bounding box center [368, 24] width 32 height 19
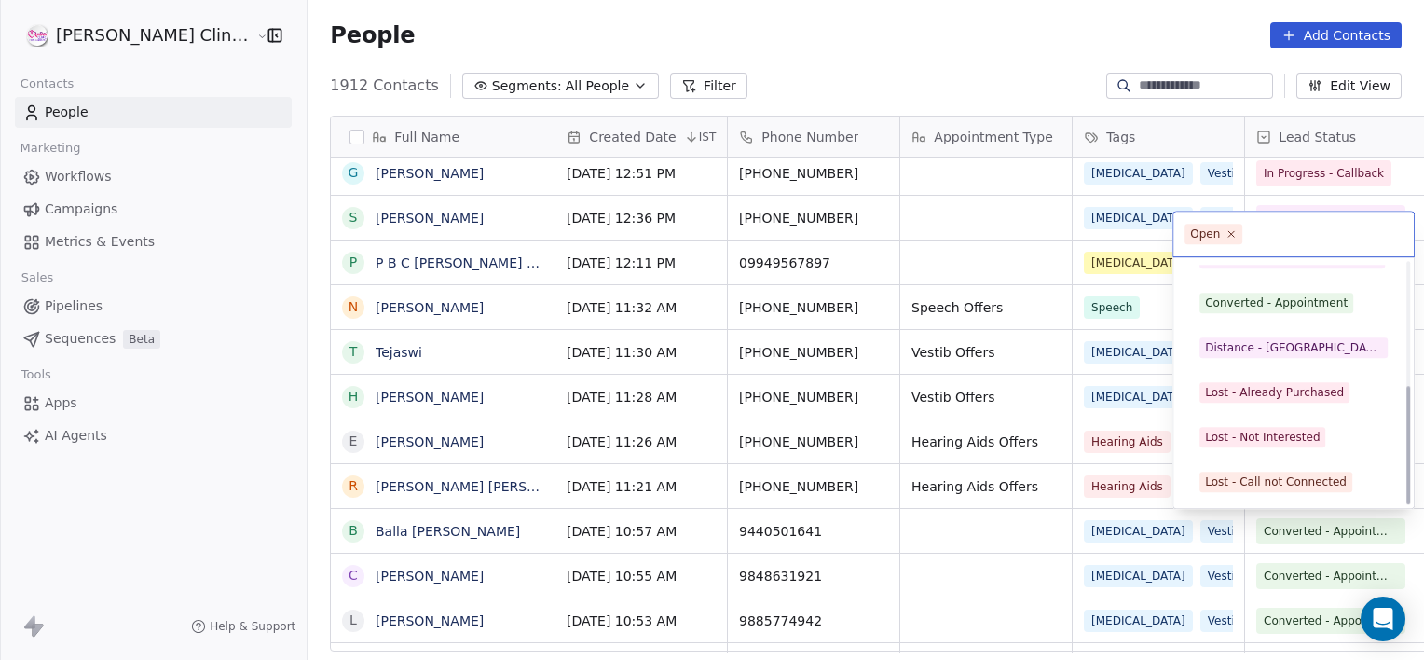
scroll to position [249, 0]
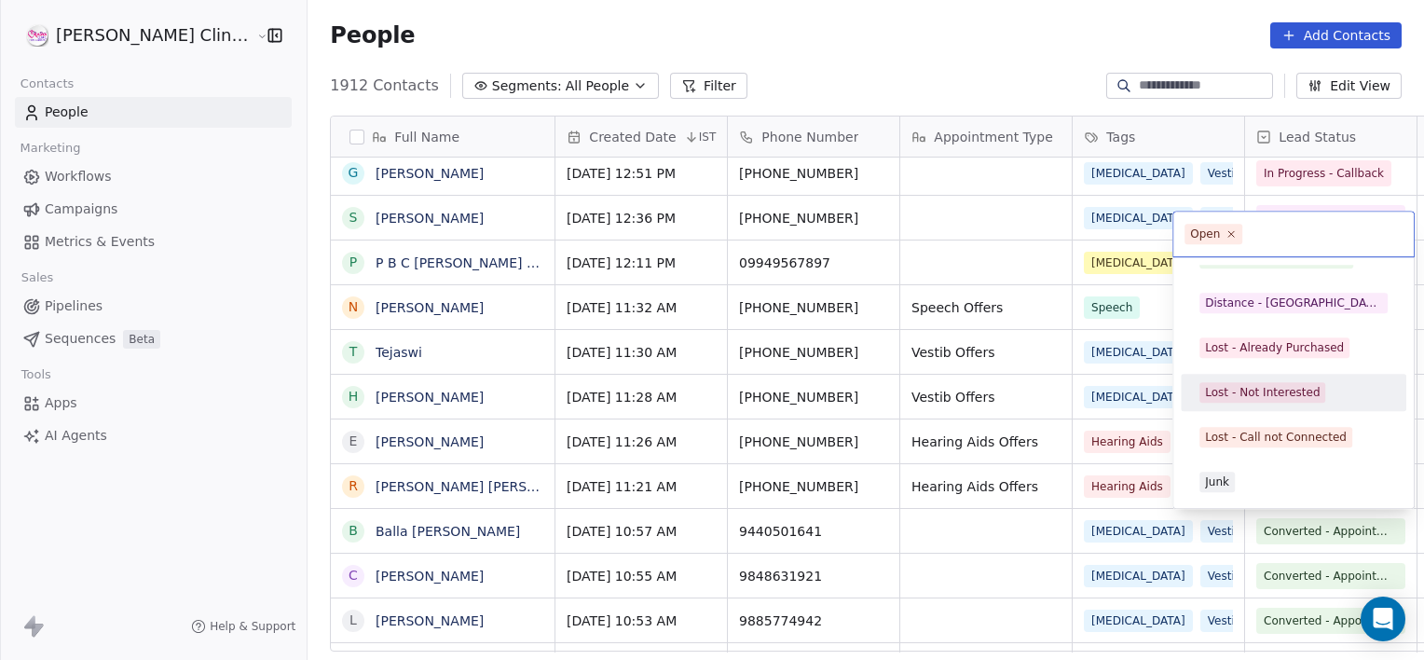
click at [1259, 390] on div "Lost - Not Interested" at bounding box center [1262, 392] width 115 height 17
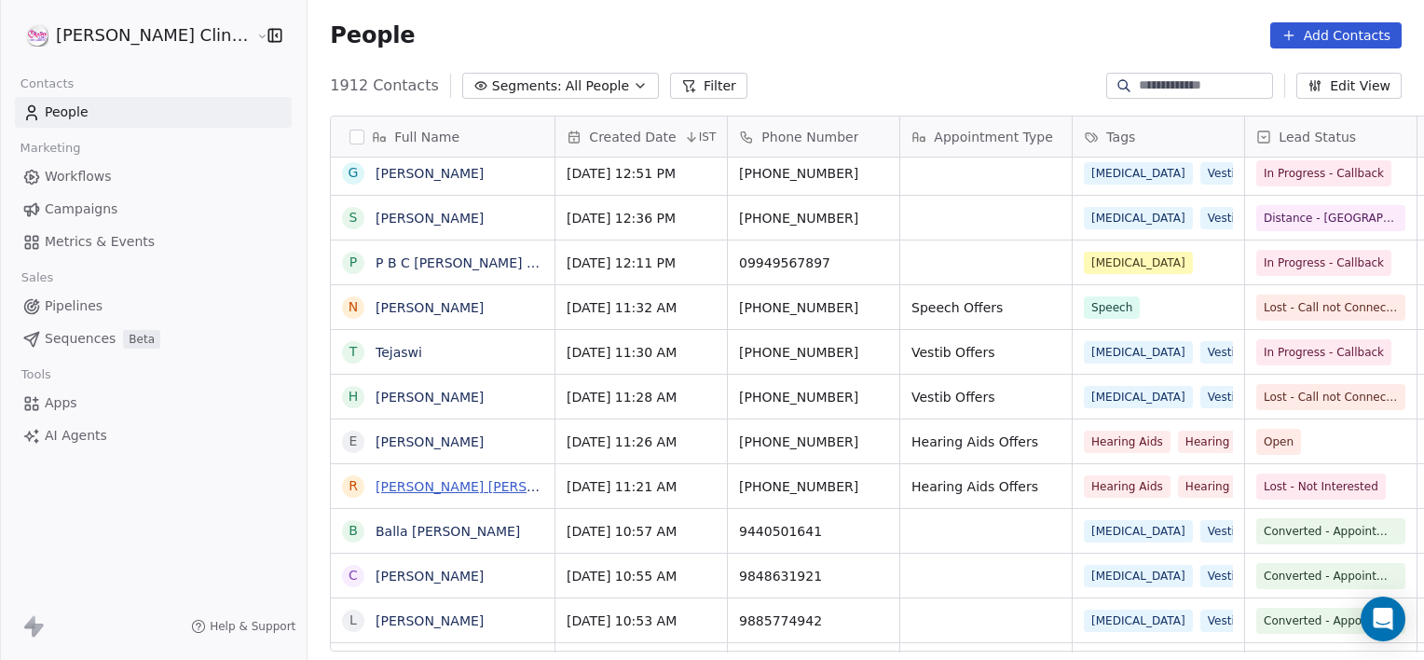
click at [402, 489] on link "[PERSON_NAME] [PERSON_NAME]" at bounding box center [486, 486] width 221 height 15
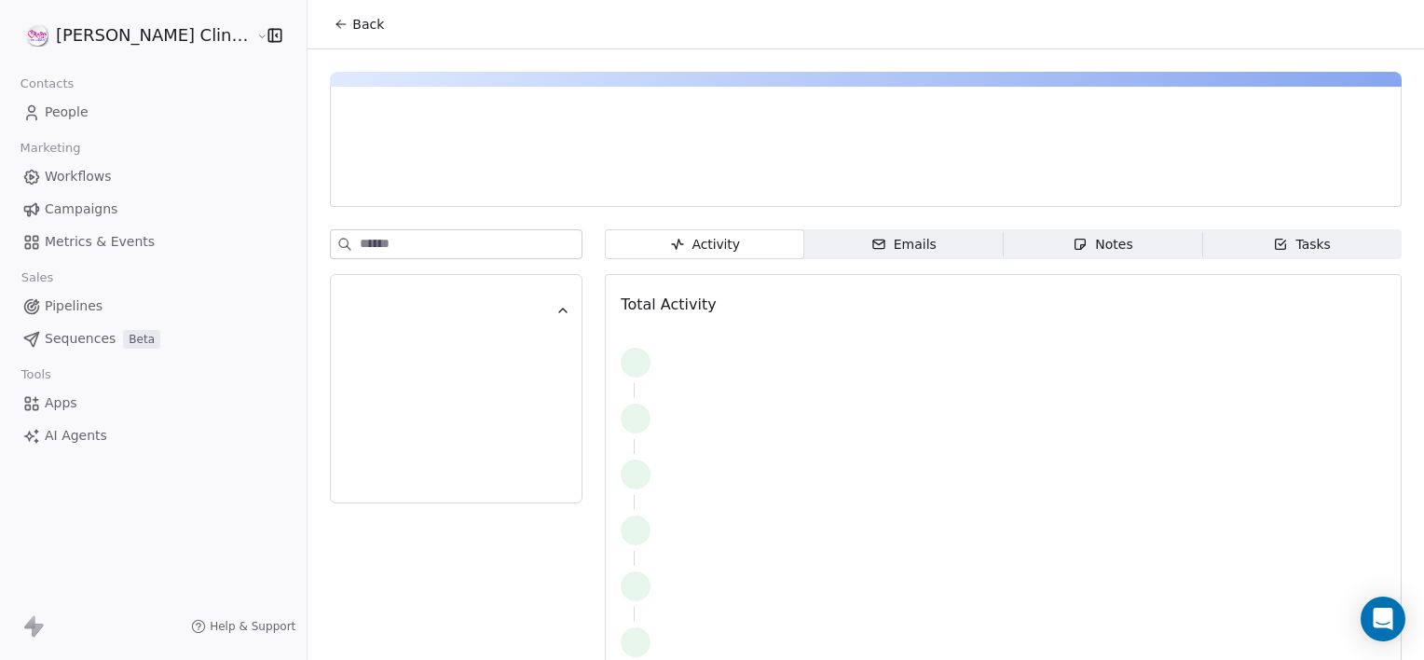
click at [1013, 236] on span "Notes Notes" at bounding box center [1103, 244] width 199 height 30
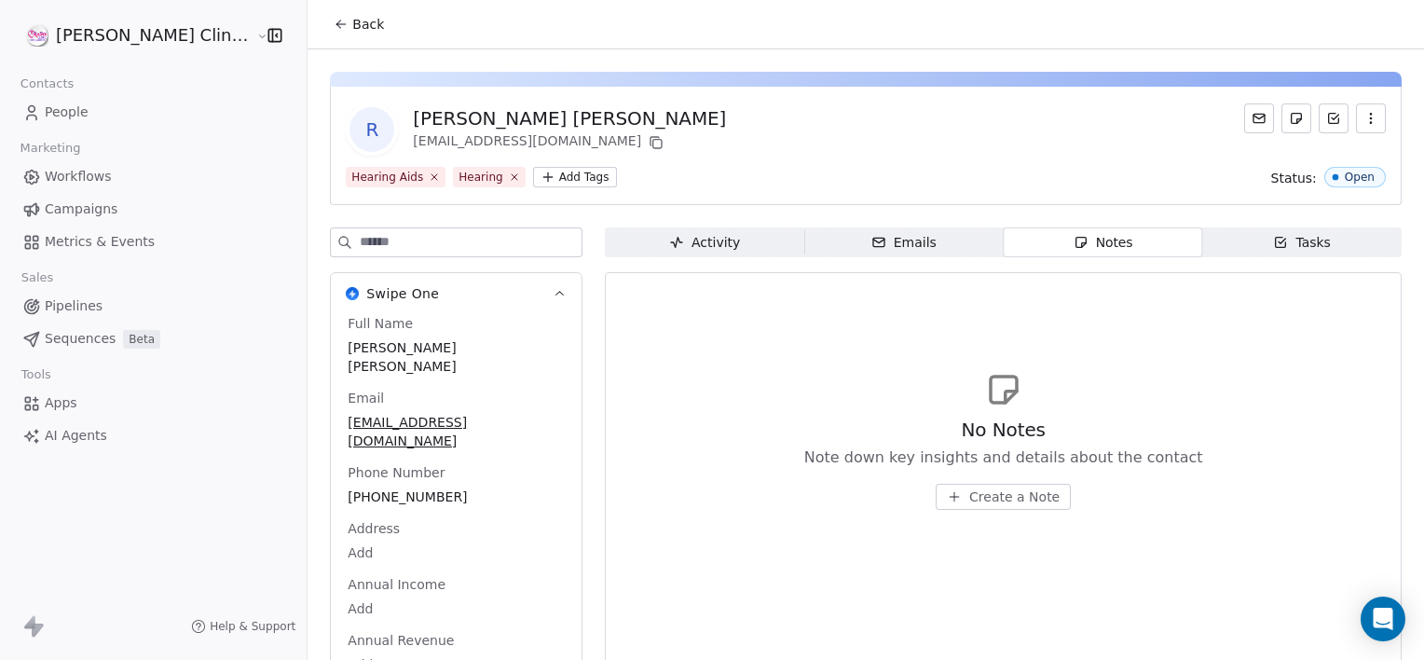
click at [984, 505] on span "Create a Note" at bounding box center [1014, 496] width 90 height 19
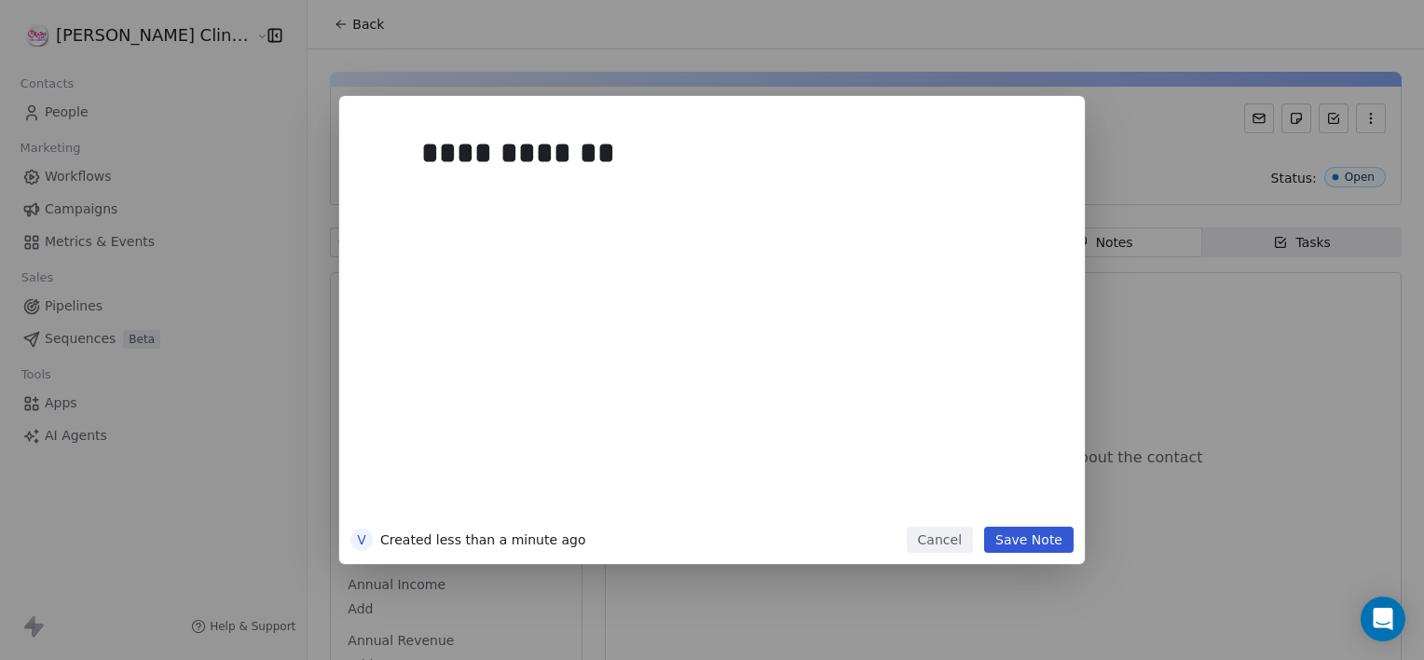
click at [1036, 531] on button "Save Note" at bounding box center [1028, 540] width 89 height 26
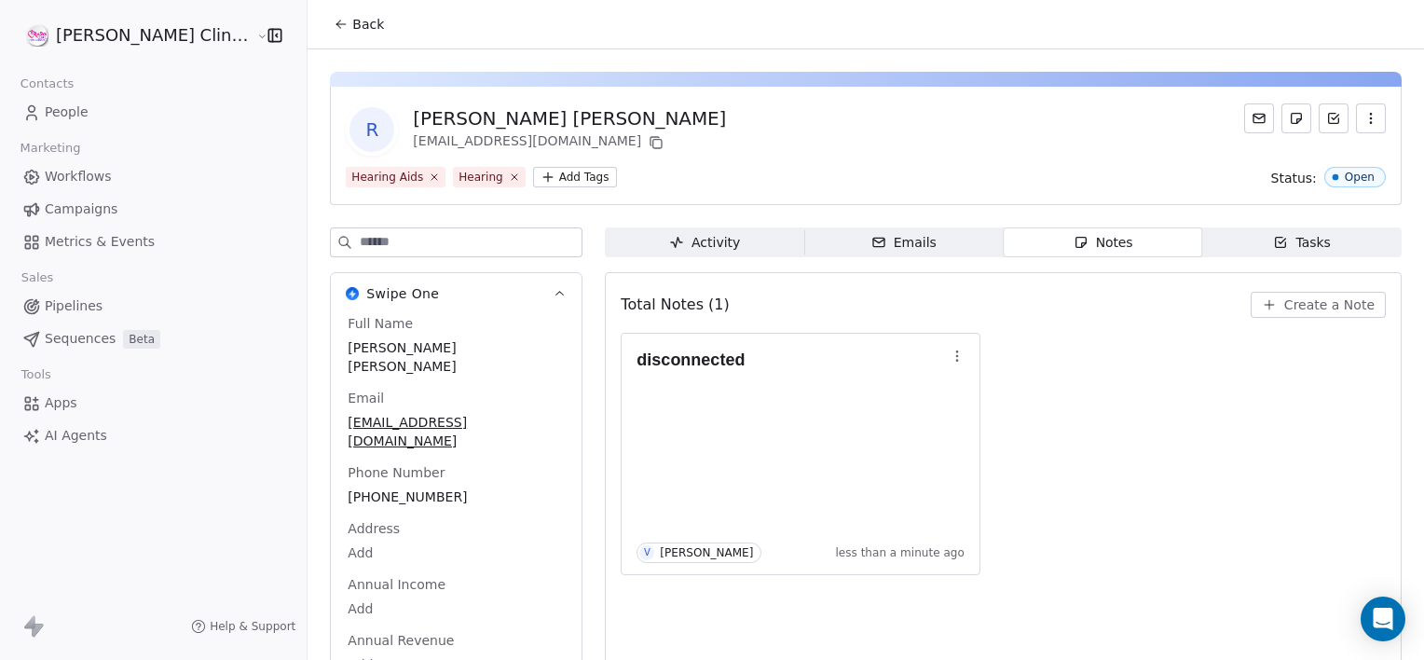
click at [352, 17] on span "Back" at bounding box center [368, 24] width 32 height 19
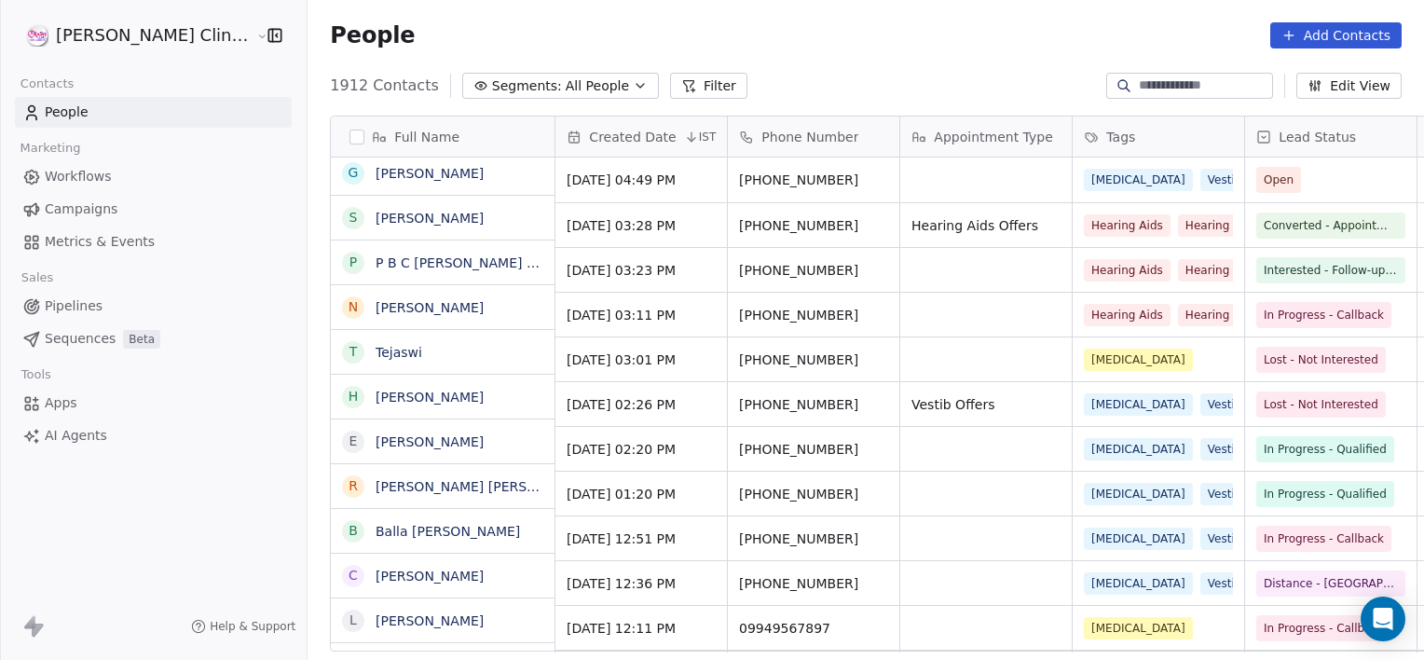
scroll to position [567, 1158]
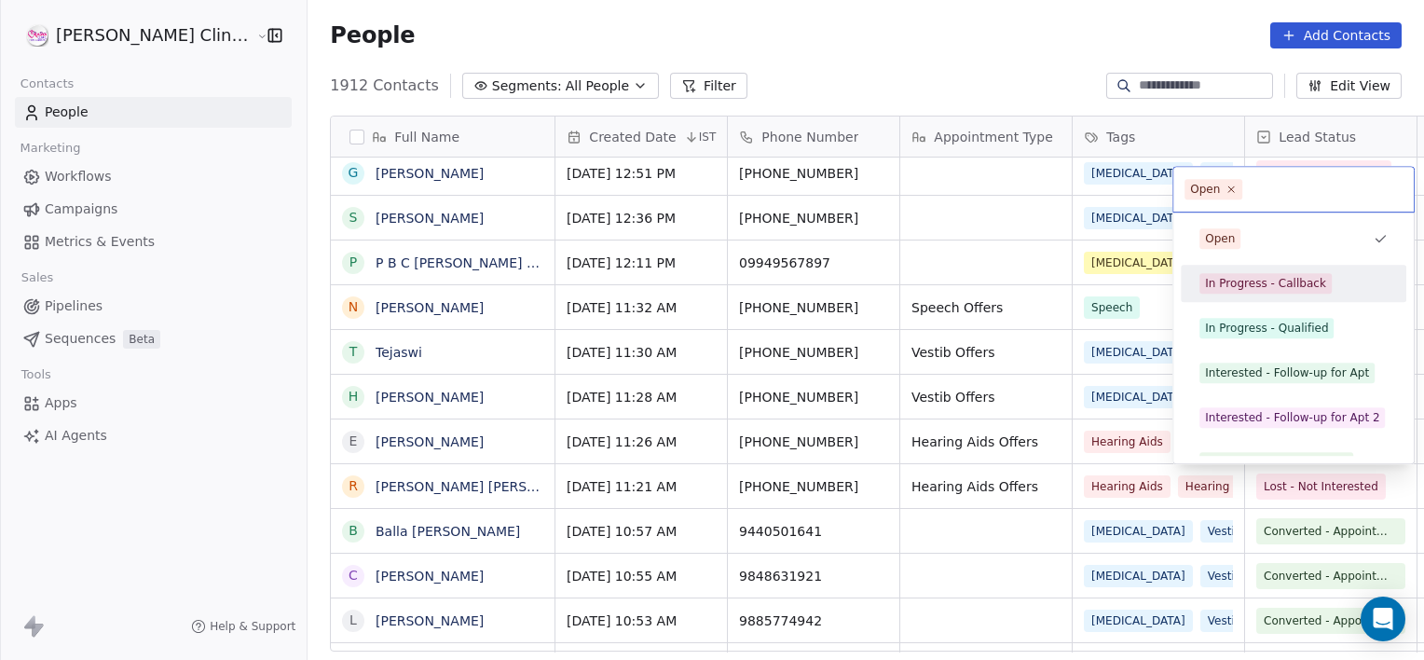
click at [1243, 282] on div "In Progress - Callback" at bounding box center [1265, 283] width 121 height 17
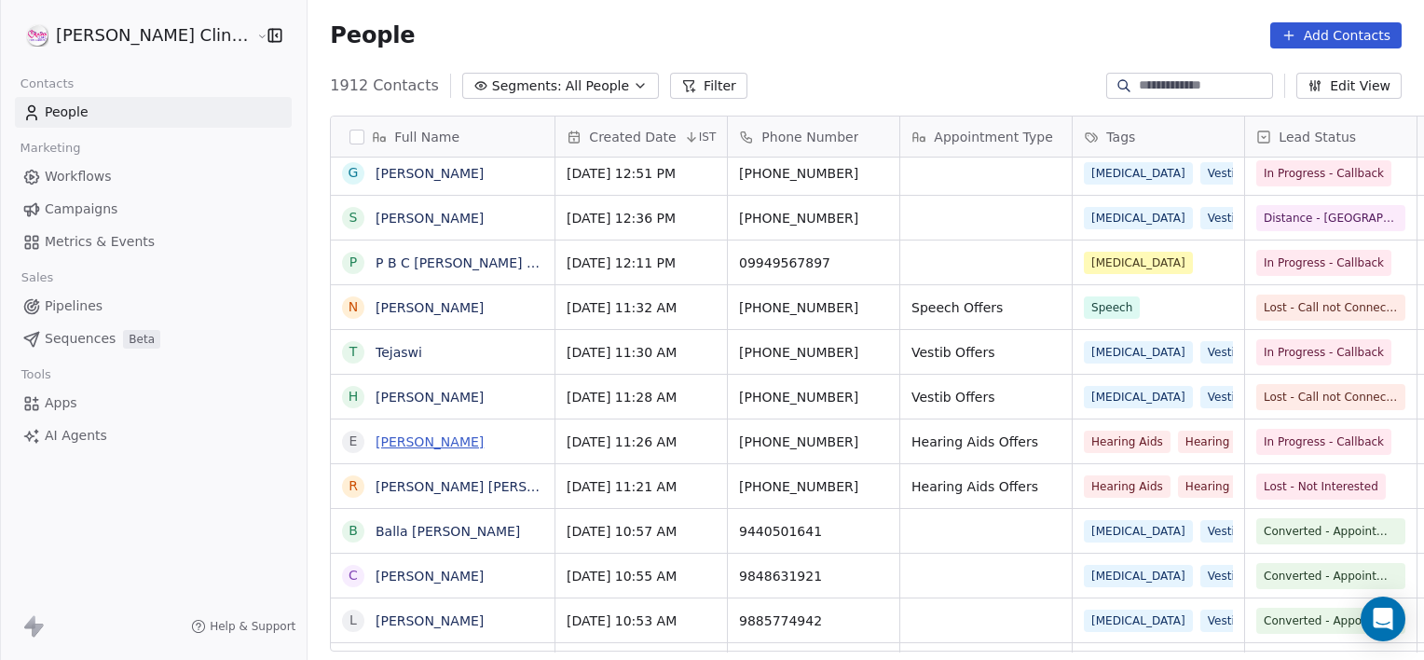
click at [414, 439] on link "[PERSON_NAME]" at bounding box center [430, 441] width 108 height 15
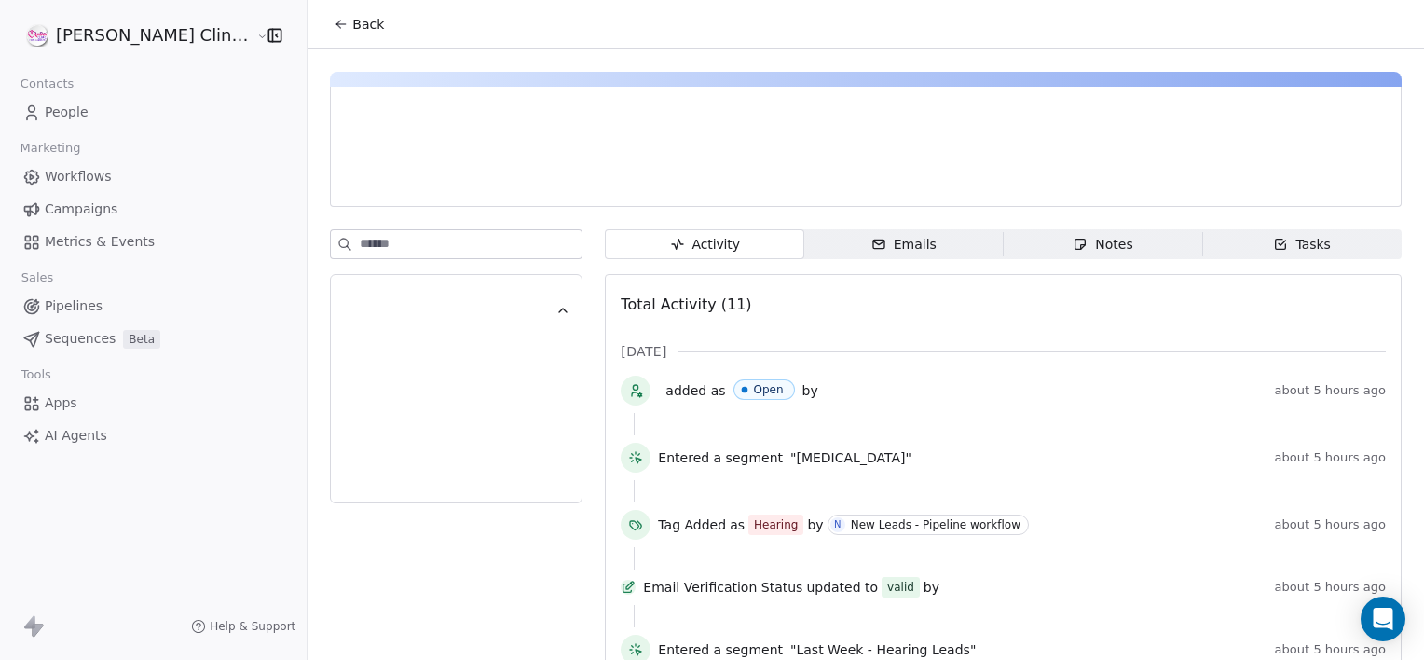
click at [1126, 234] on span "Notes Notes" at bounding box center [1103, 244] width 199 height 30
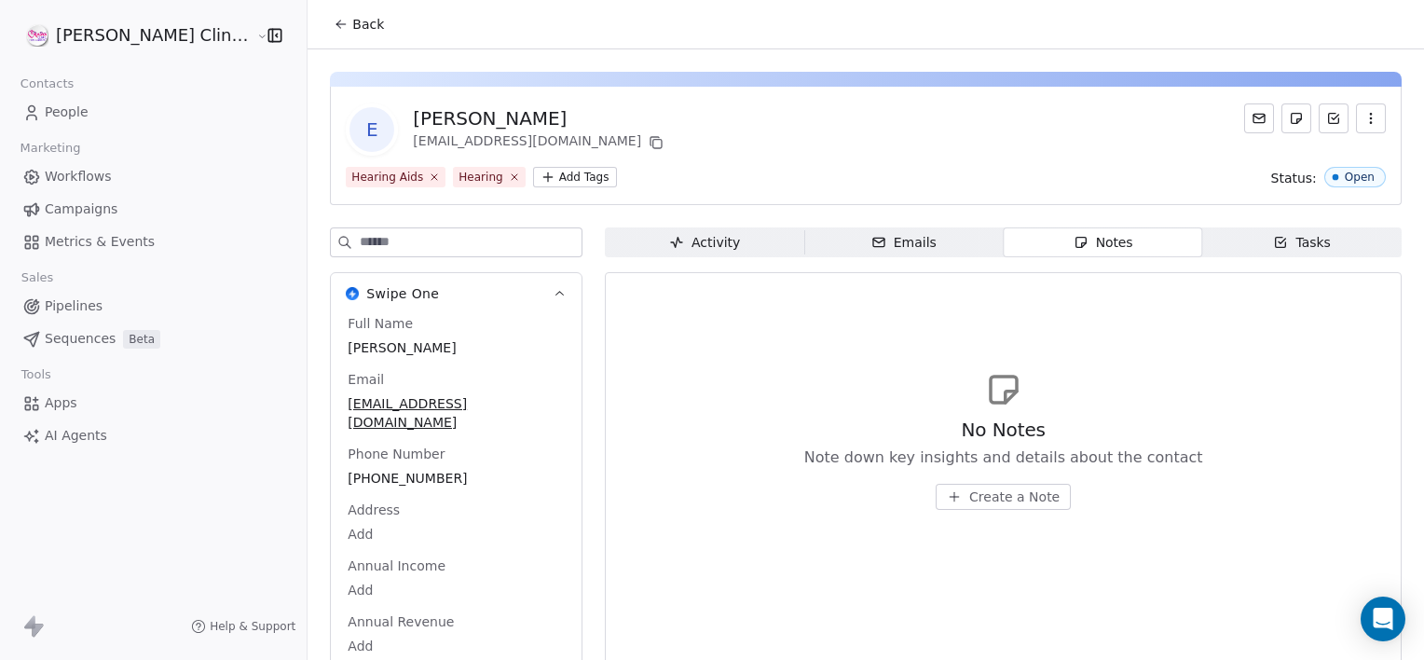
click at [982, 486] on button "Create a Note" at bounding box center [1003, 497] width 135 height 26
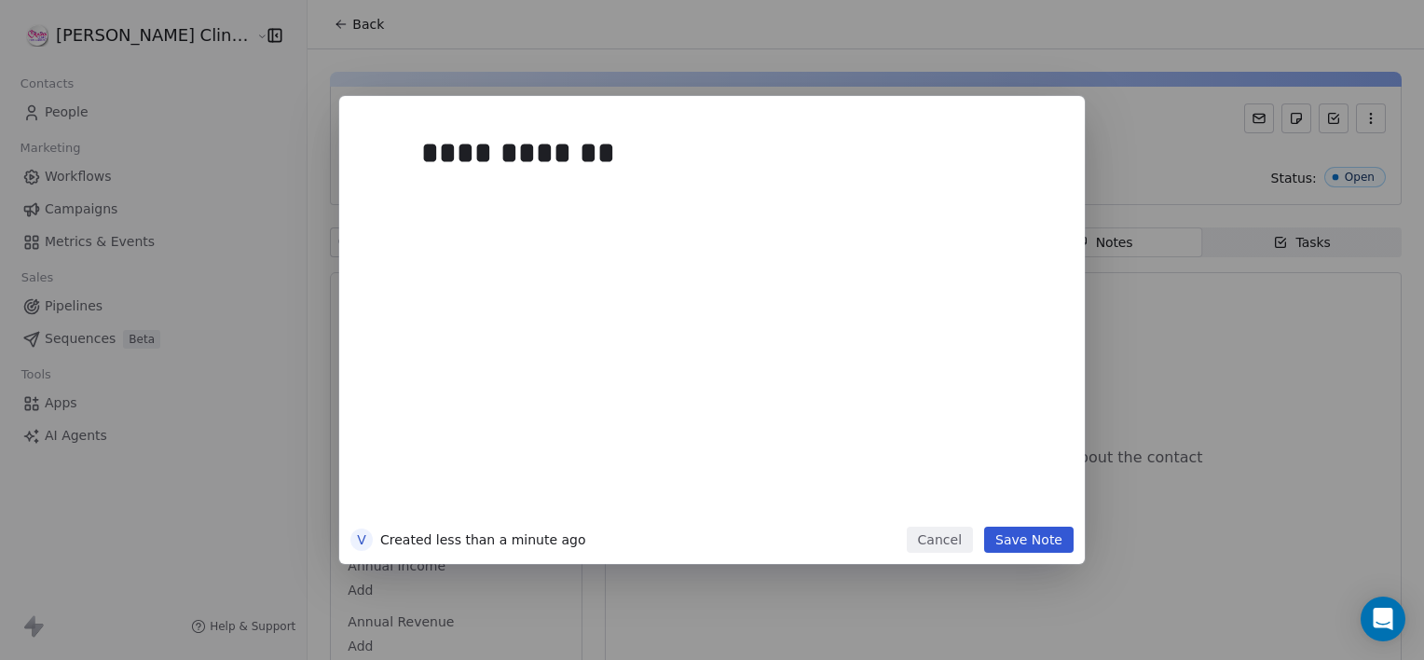
click at [1023, 546] on button "Save Note" at bounding box center [1028, 540] width 89 height 26
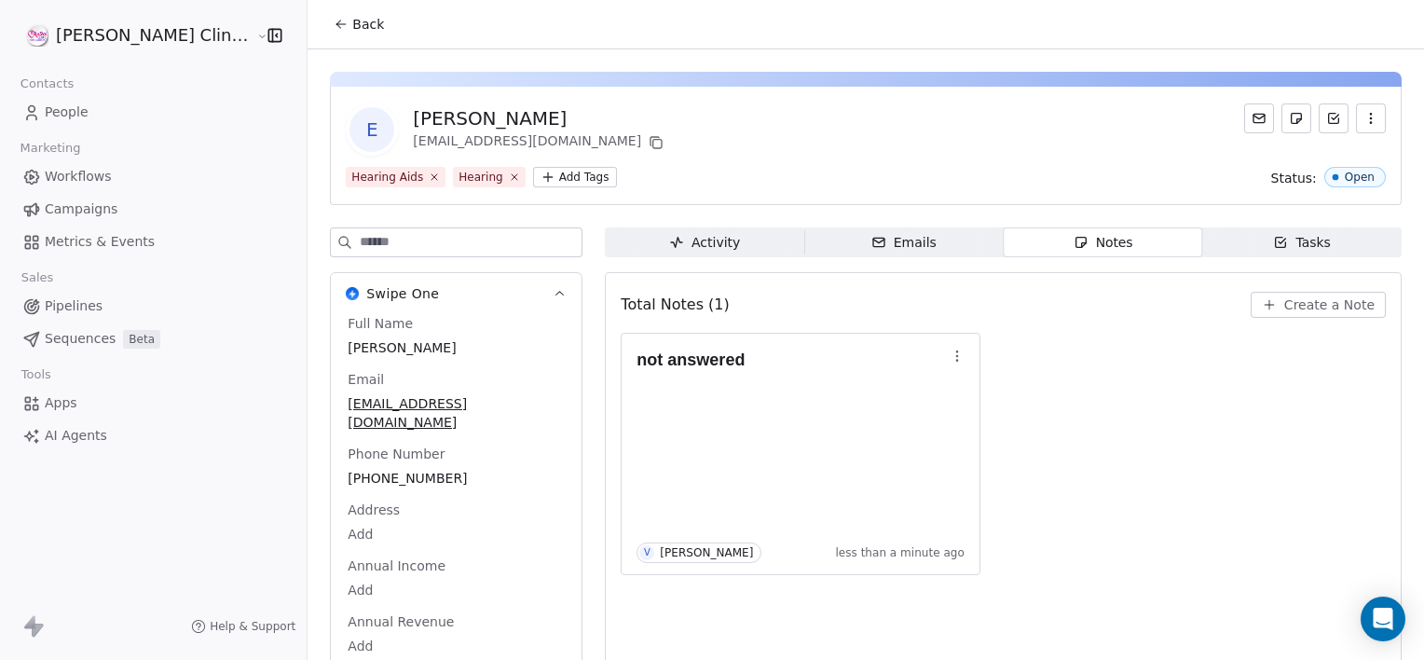
click at [322, 12] on button "Back" at bounding box center [358, 24] width 73 height 34
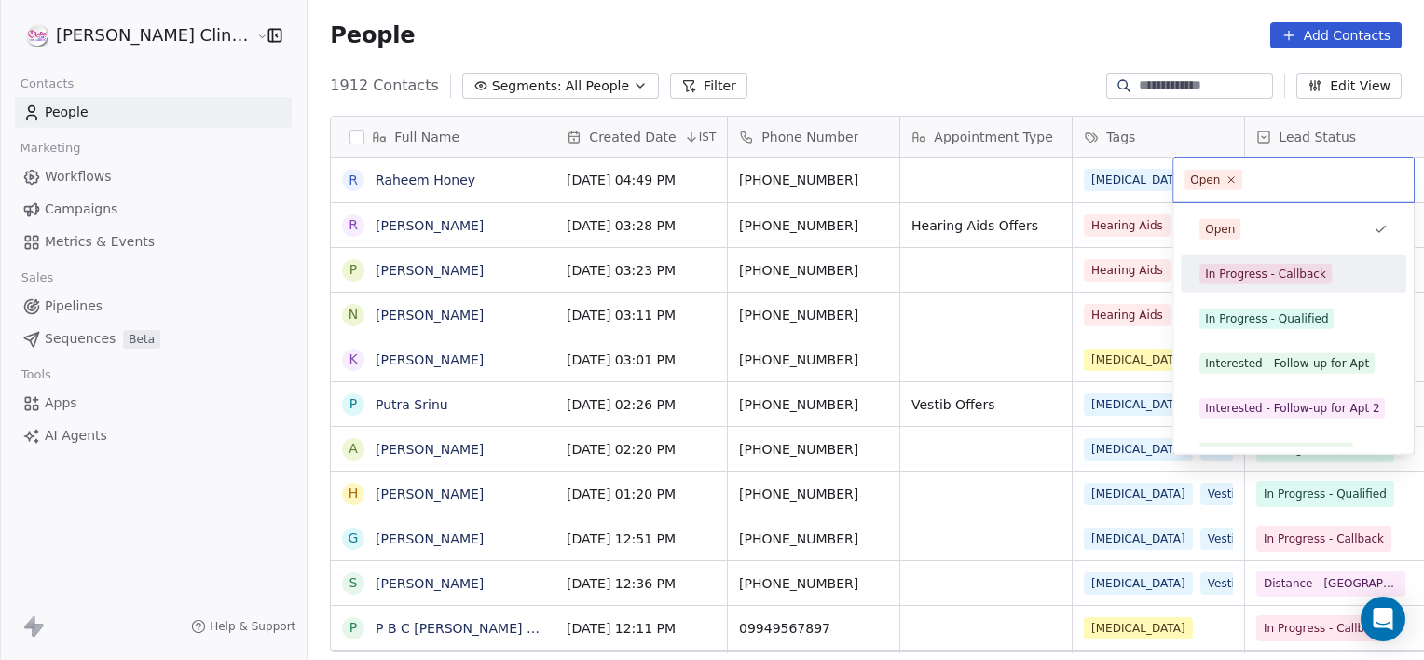
click at [1262, 264] on span "In Progress - Callback" at bounding box center [1266, 274] width 132 height 21
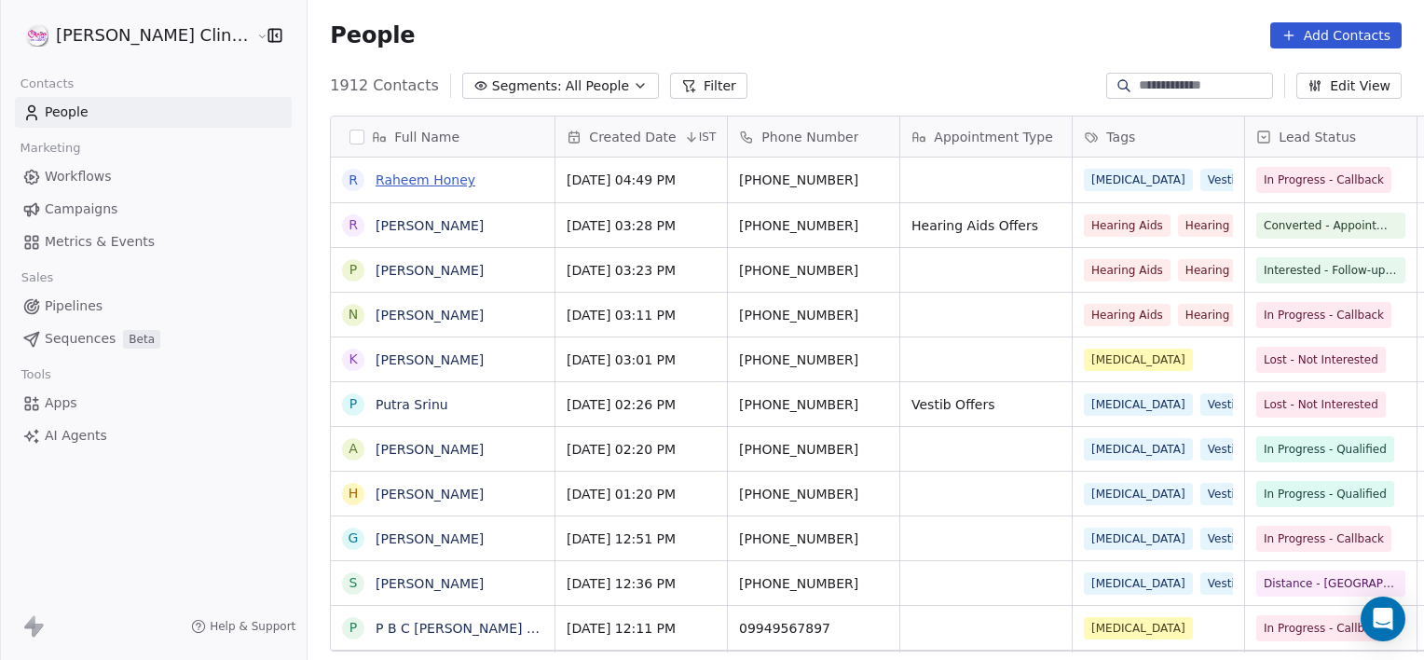
click at [376, 175] on link "Raheem Honey" at bounding box center [426, 179] width 100 height 15
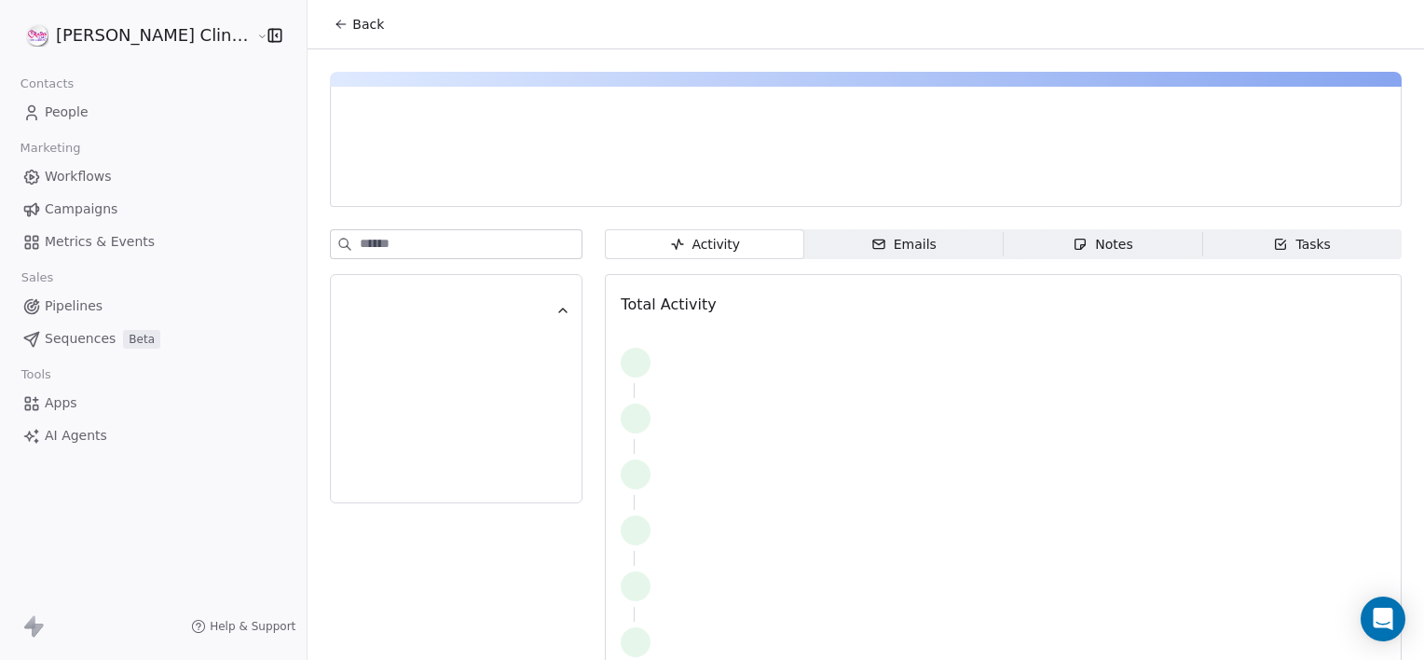
click at [1007, 229] on span "Notes Notes" at bounding box center [1103, 244] width 199 height 30
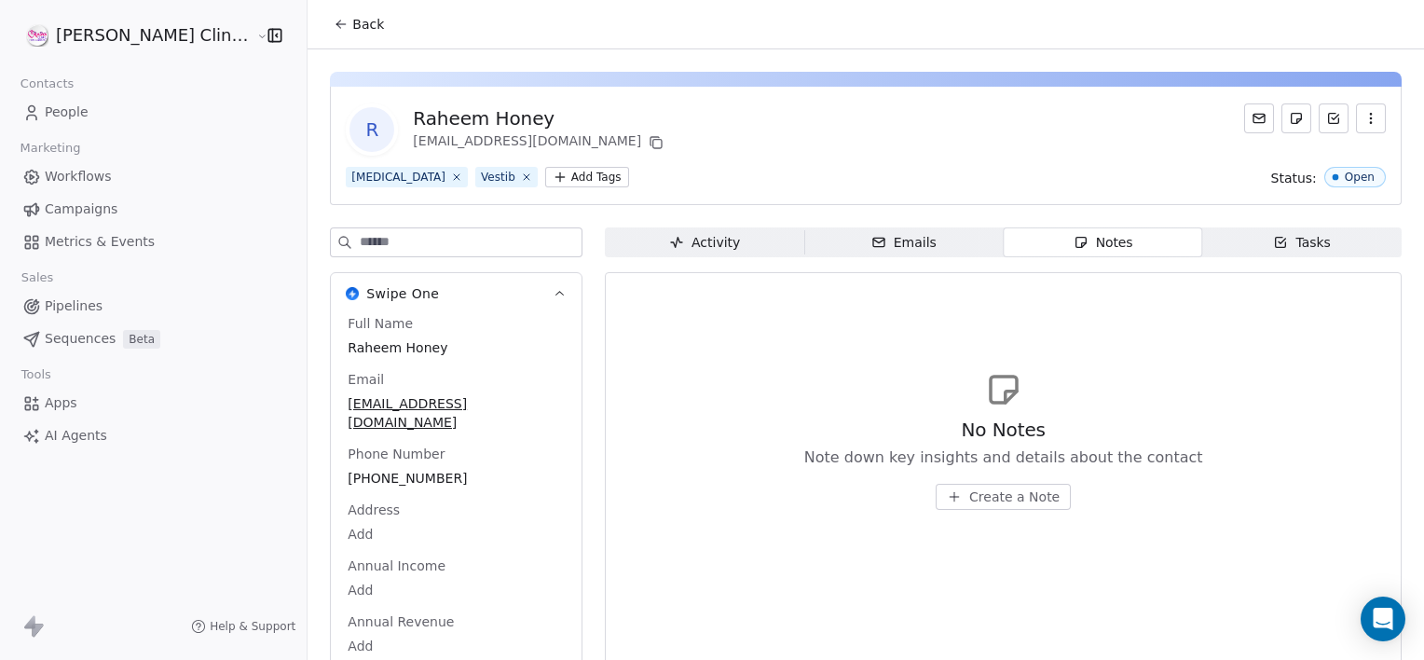
click at [969, 488] on span "Create a Note" at bounding box center [1014, 496] width 90 height 19
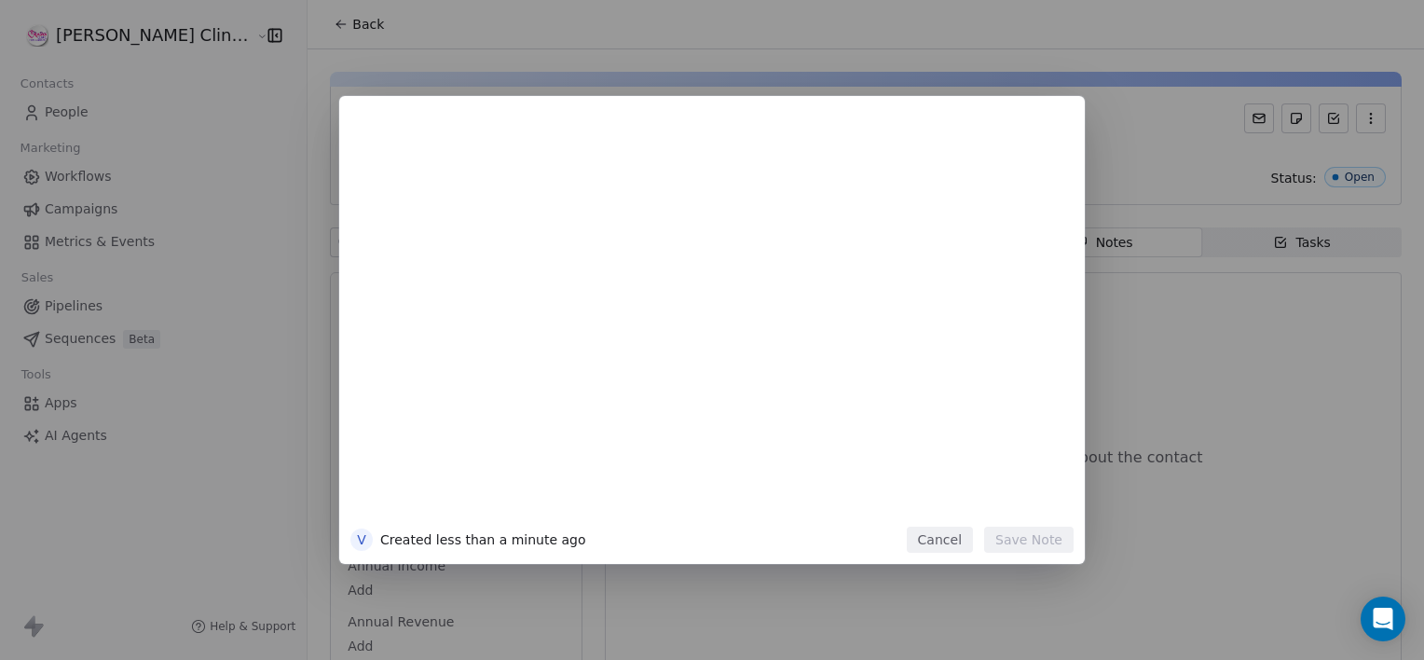
click at [940, 538] on button "Cancel" at bounding box center [940, 540] width 66 height 26
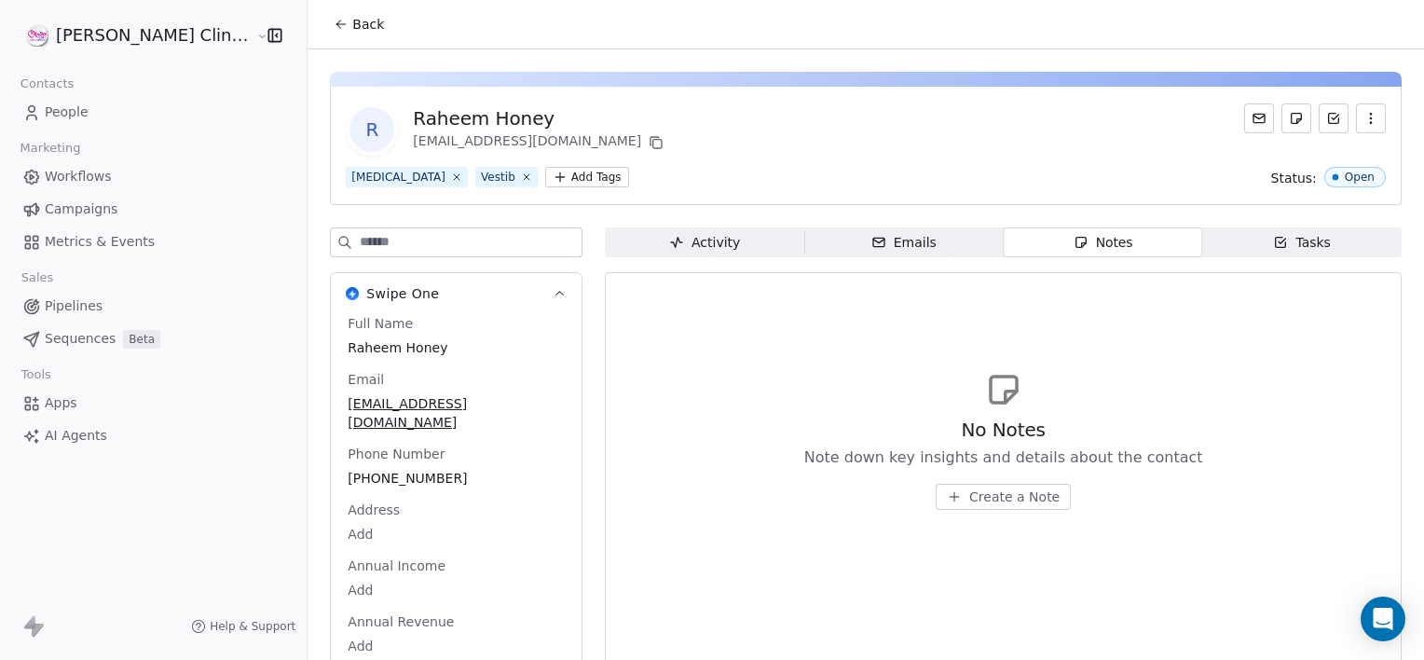
click at [352, 19] on span "Back" at bounding box center [368, 24] width 32 height 19
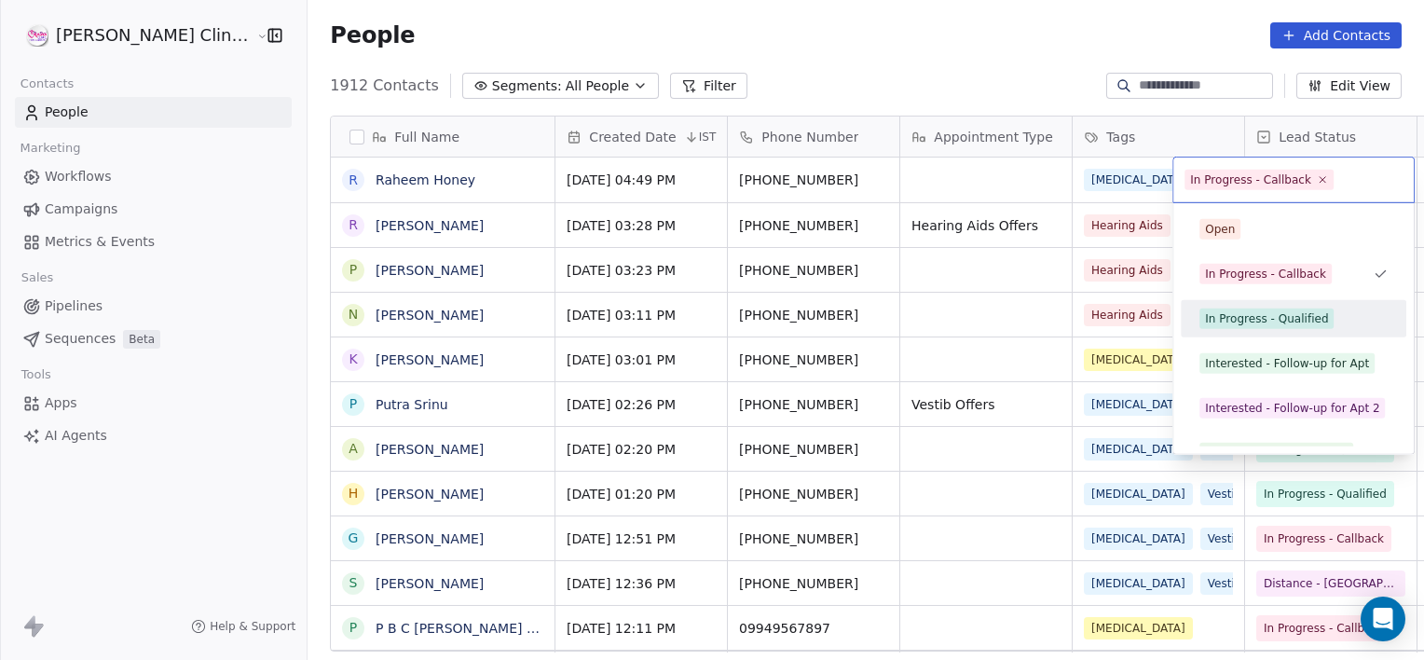
click at [1262, 315] on div "In Progress - Qualified" at bounding box center [1266, 318] width 123 height 17
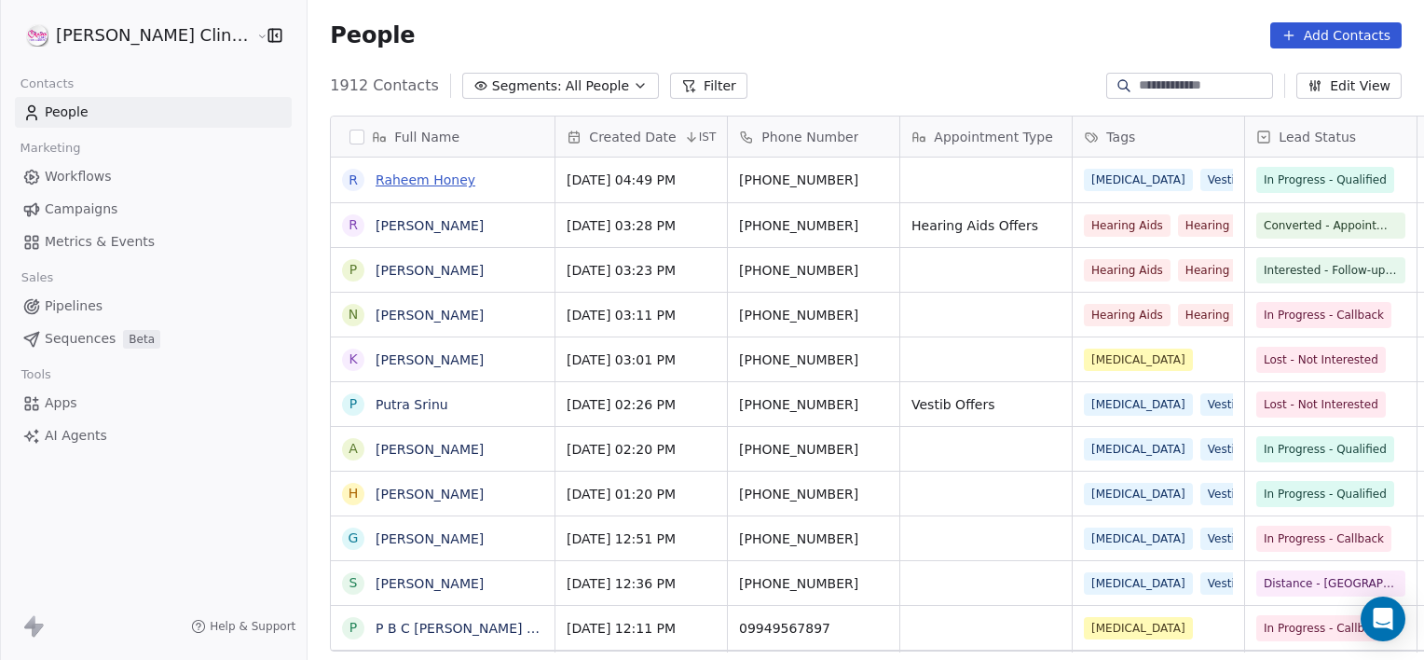
click at [376, 175] on link "Raheem Honey" at bounding box center [426, 179] width 100 height 15
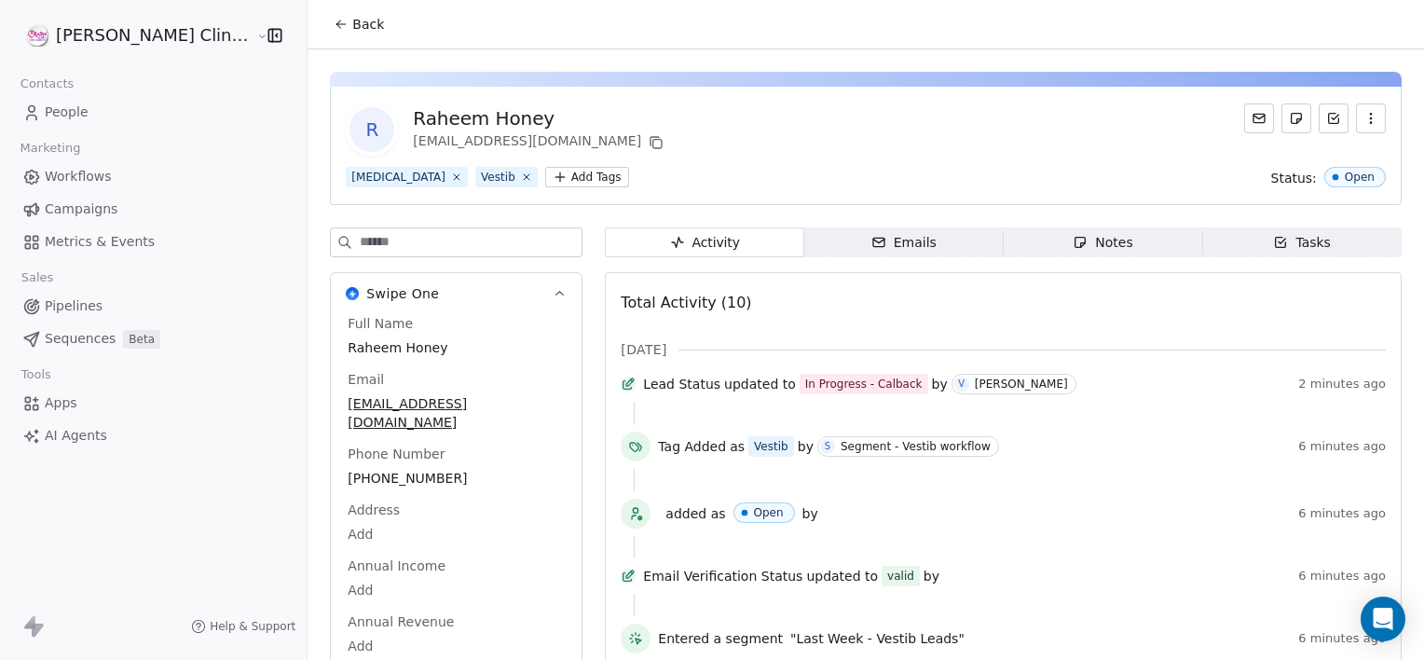
click at [1107, 251] on span "Notes Notes" at bounding box center [1103, 242] width 199 height 30
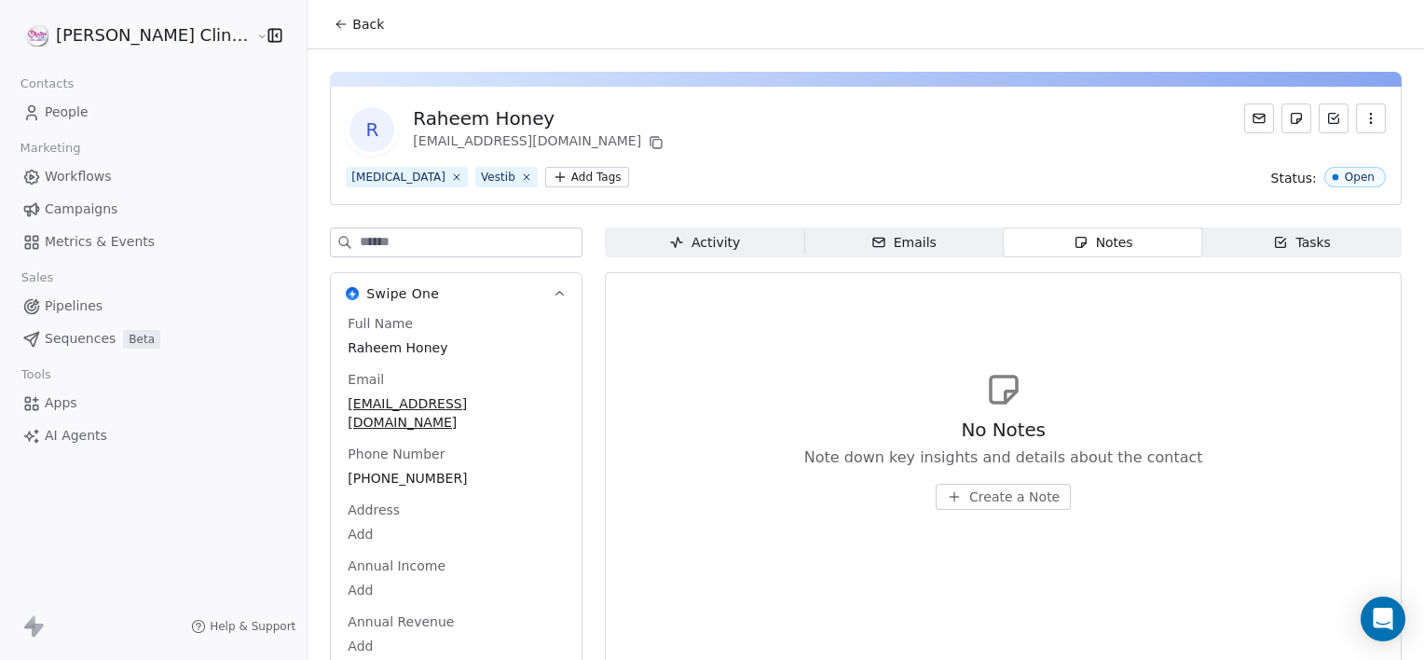
click at [969, 501] on span "Create a Note" at bounding box center [1014, 496] width 90 height 19
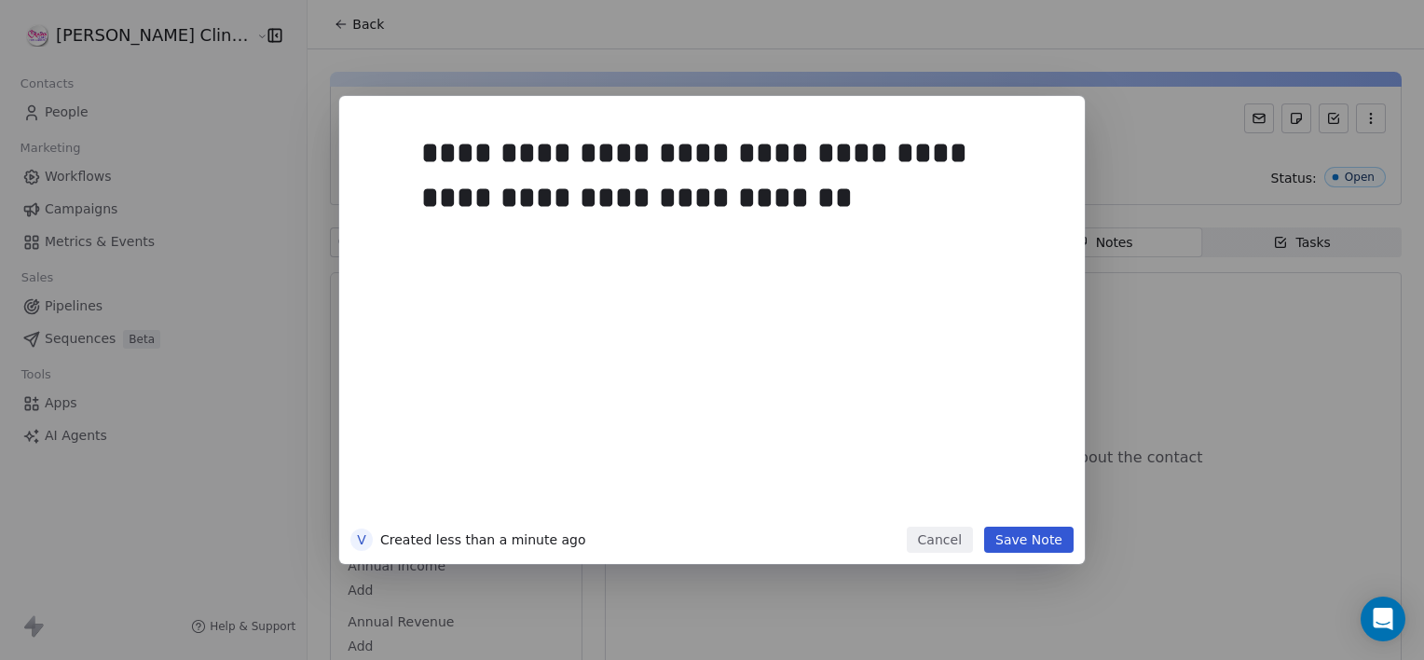
click at [1014, 528] on button "Save Note" at bounding box center [1028, 540] width 89 height 26
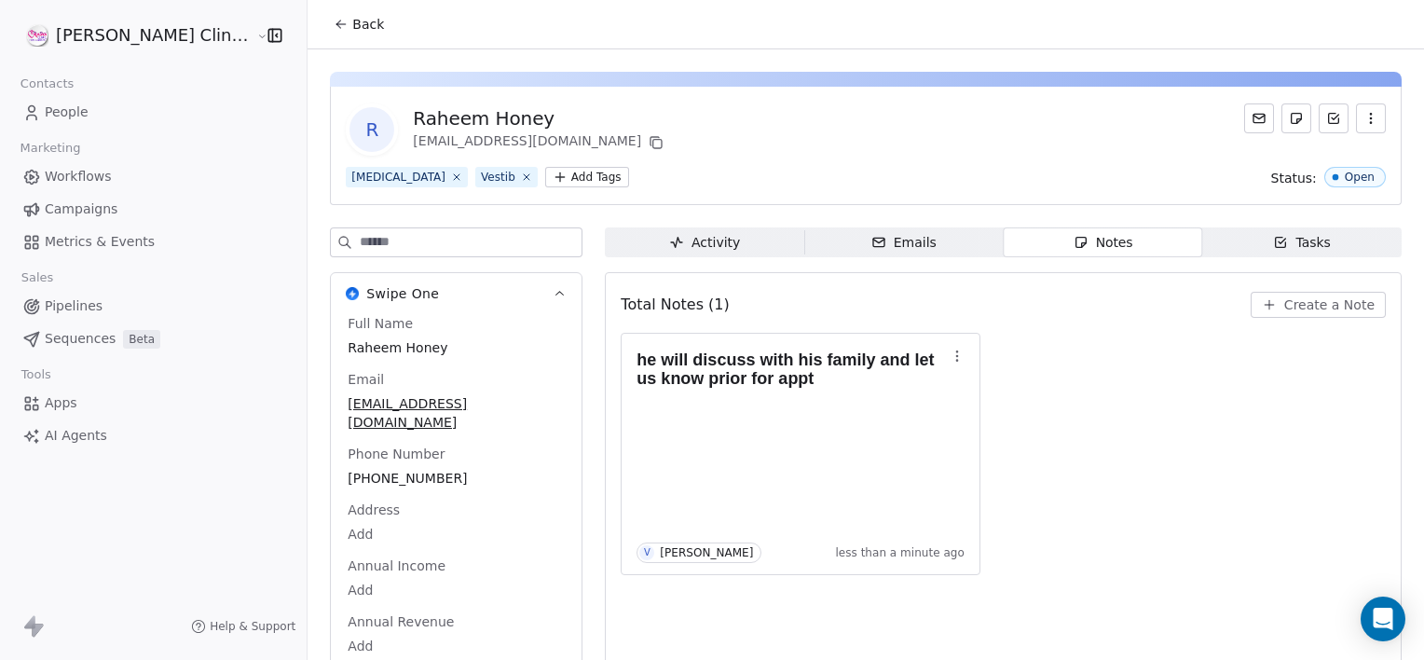
click at [322, 10] on button "Back" at bounding box center [358, 24] width 73 height 34
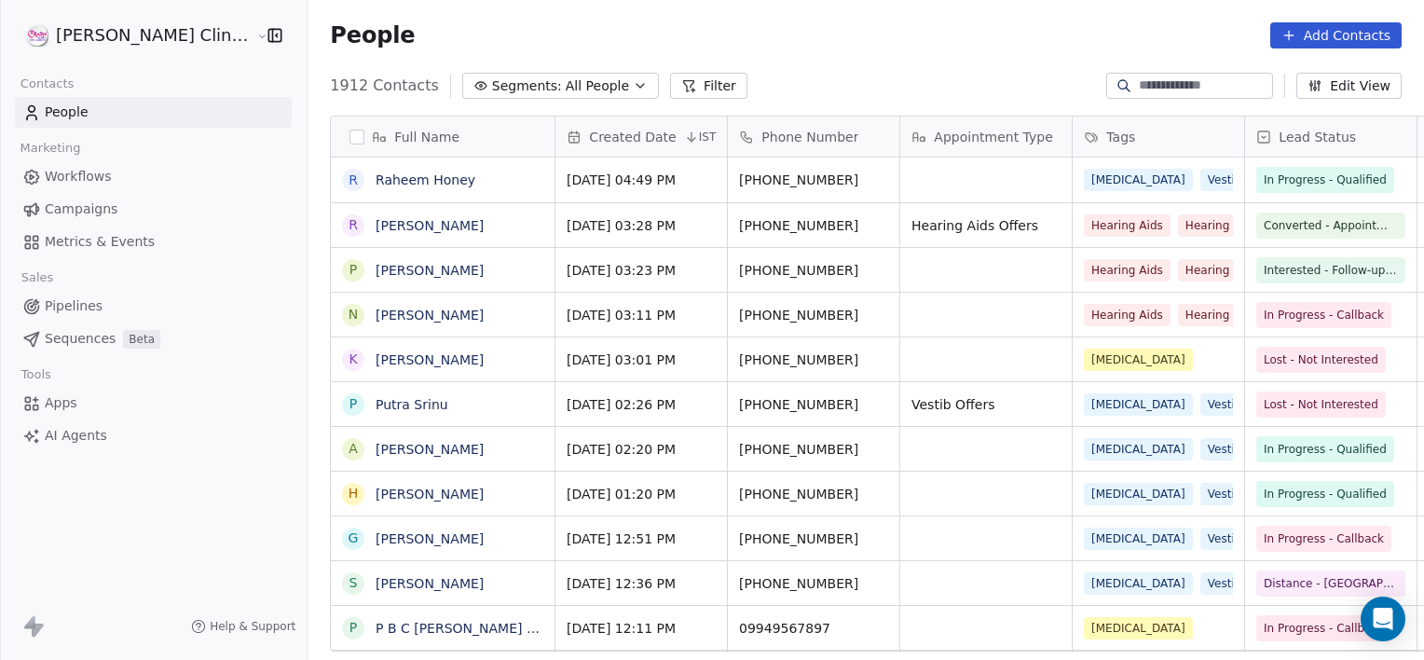
scroll to position [567, 1158]
